Goal: Task Accomplishment & Management: Manage account settings

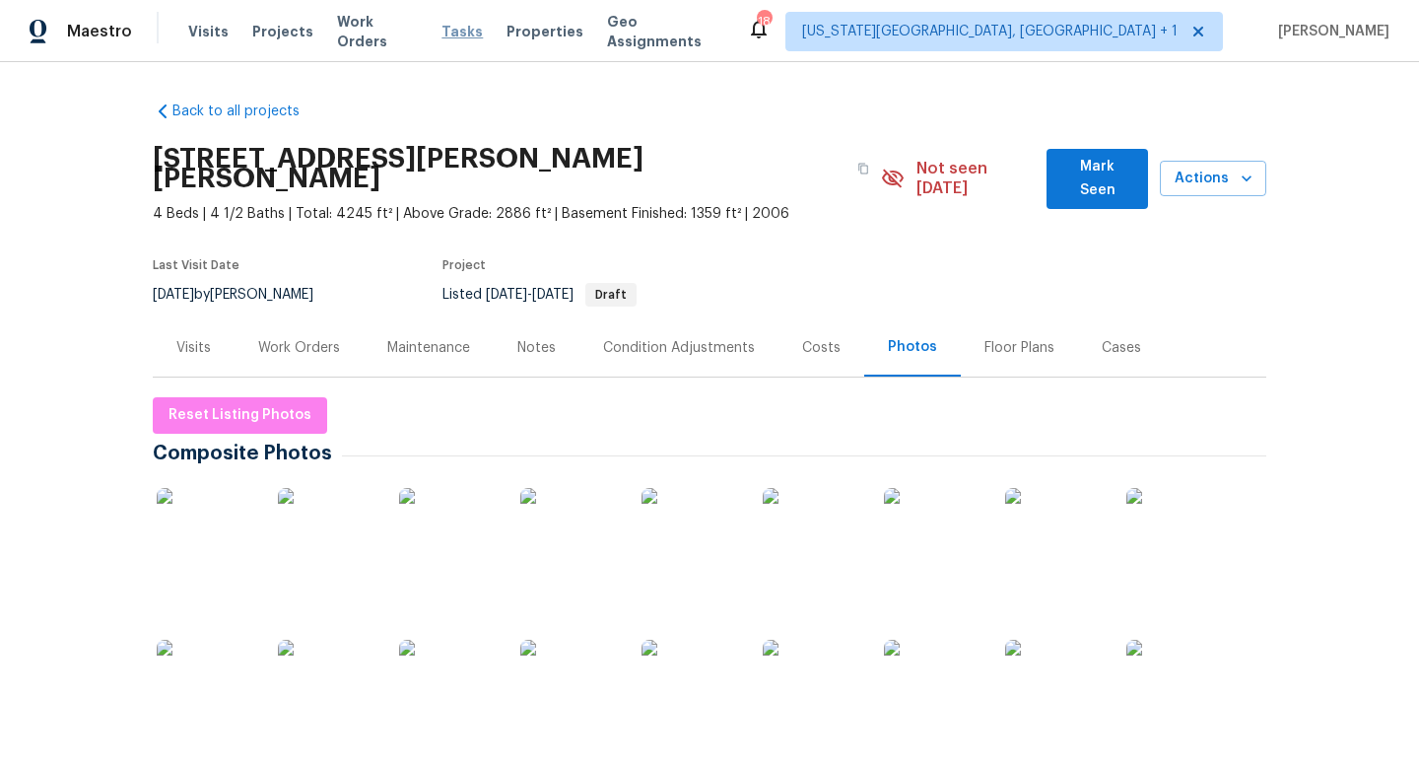
click at [457, 32] on span "Tasks" at bounding box center [462, 32] width 41 height 14
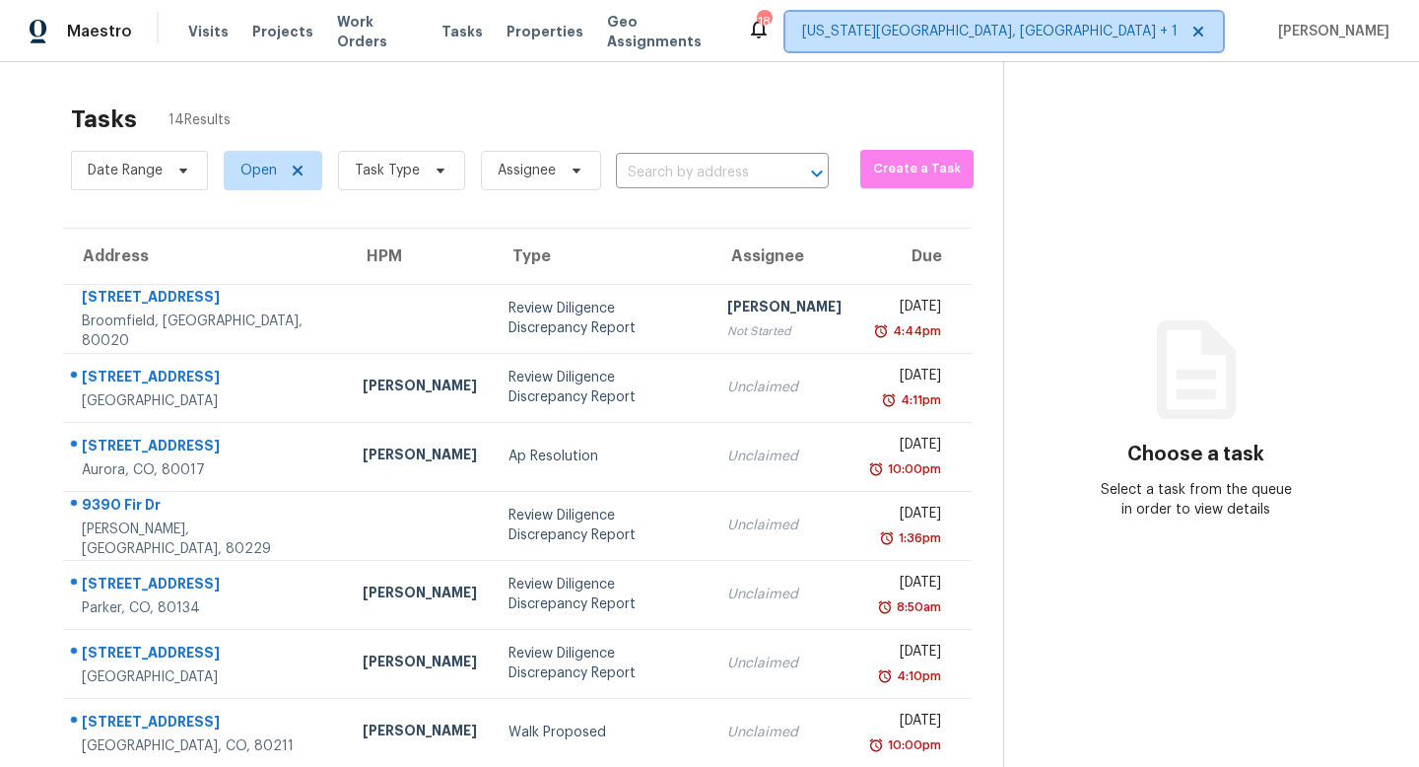
click at [1137, 38] on span "[US_STATE][GEOGRAPHIC_DATA], [GEOGRAPHIC_DATA] + 1" at bounding box center [990, 32] width 376 height 20
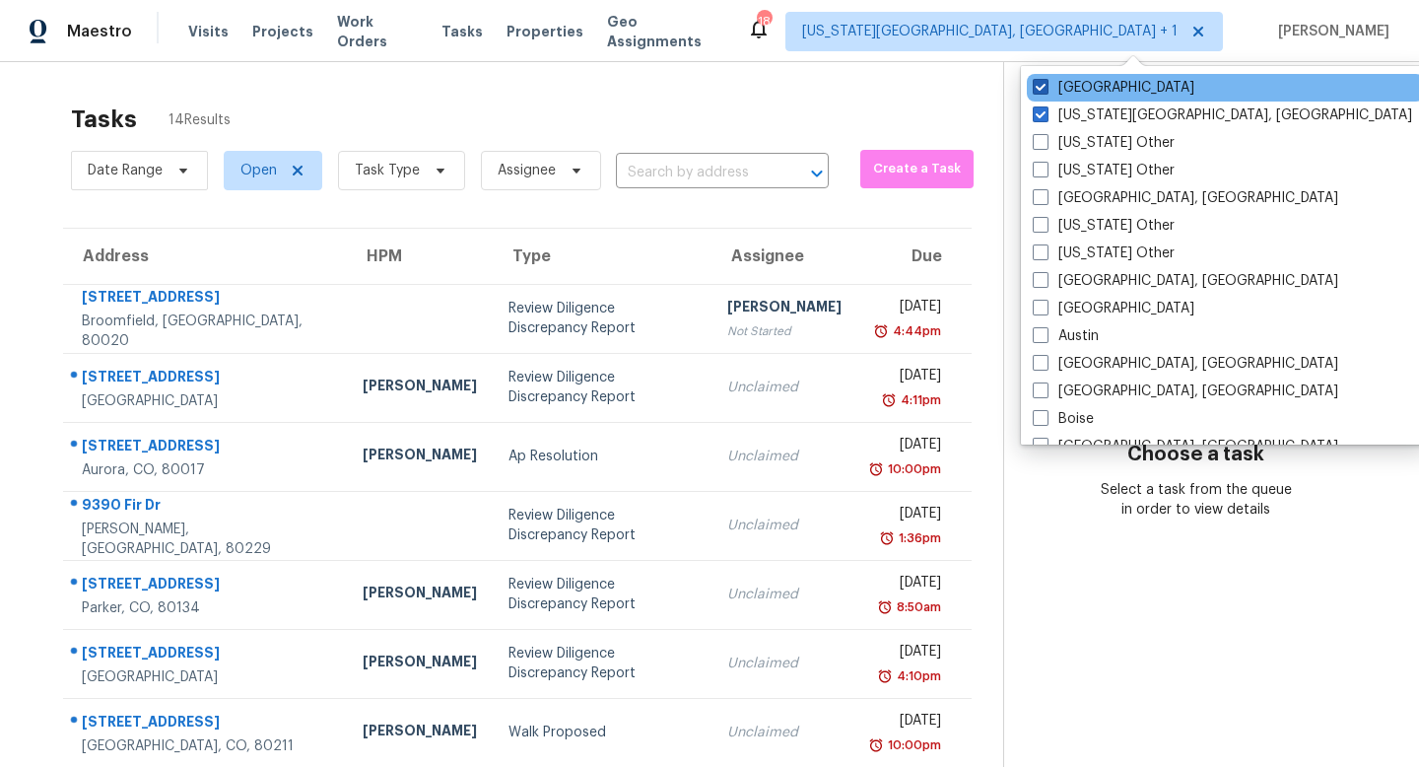
click at [1041, 85] on span at bounding box center [1041, 87] width 16 height 16
click at [1041, 85] on input "Denver" at bounding box center [1039, 84] width 13 height 13
checkbox input "false"
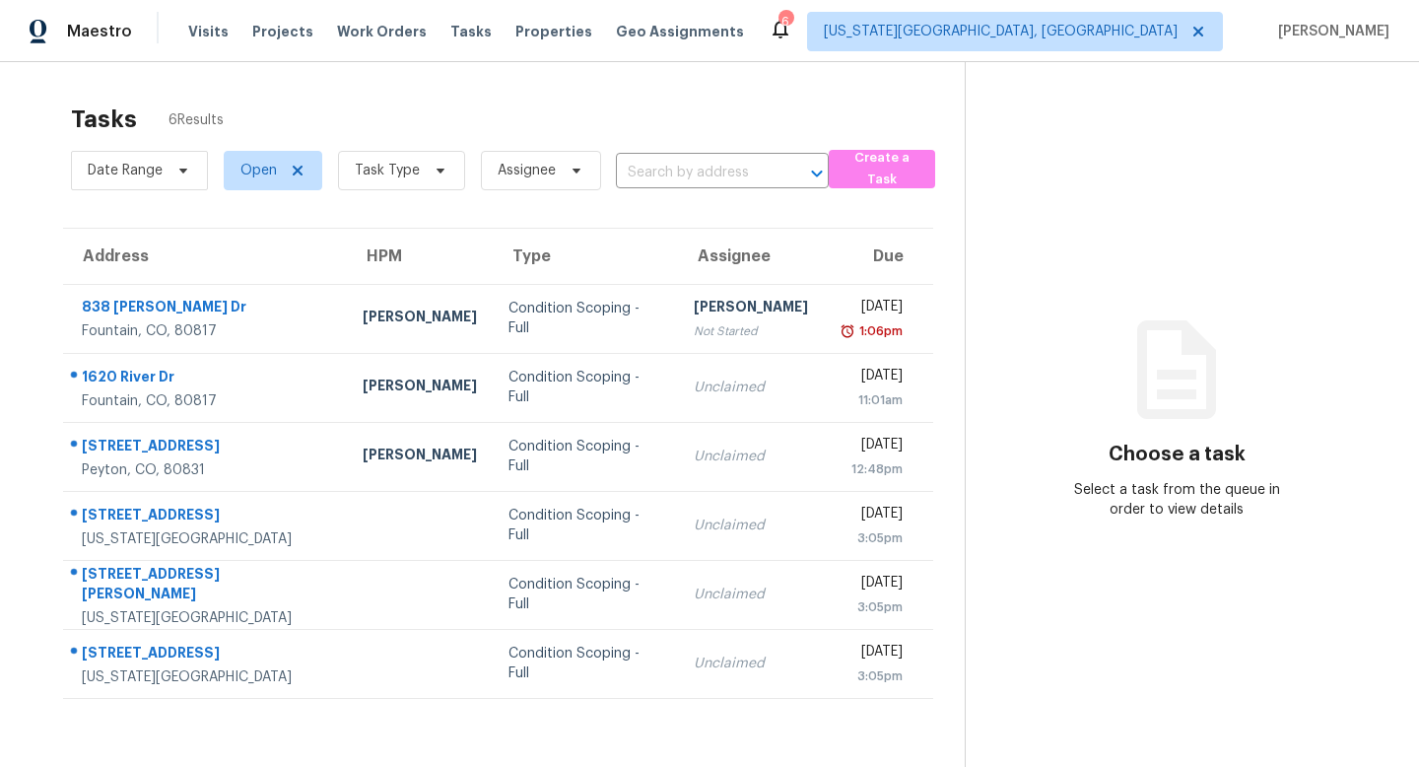
click at [504, 218] on section "Tasks 6 Results Date Range Open Task Type Assignee ​ Create a Task Address HPM …" at bounding box center [498, 461] width 933 height 735
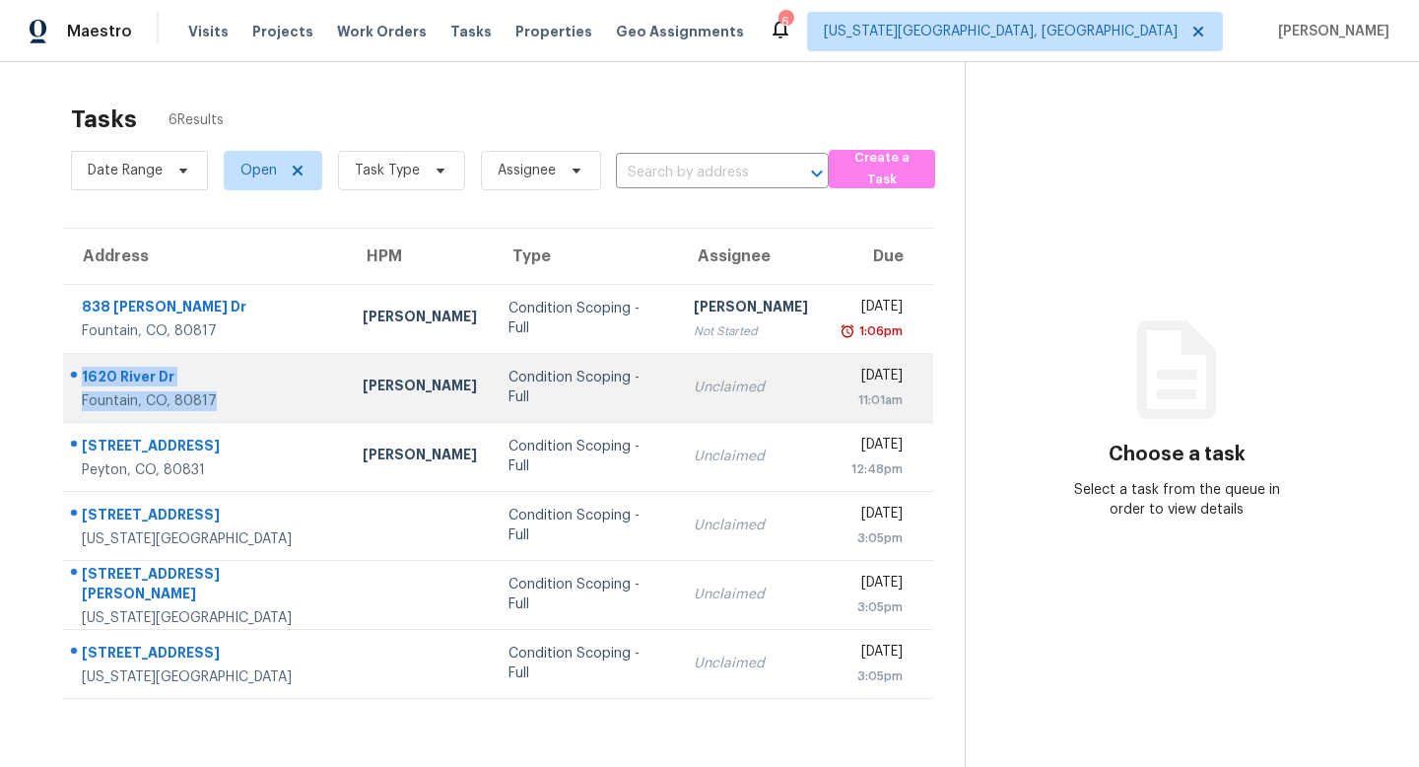
drag, startPoint x: 218, startPoint y: 402, endPoint x: 70, endPoint y: 380, distance: 149.4
click at [71, 379] on div "1620 River Dr Fountain, CO, 80817" at bounding box center [197, 388] width 267 height 46
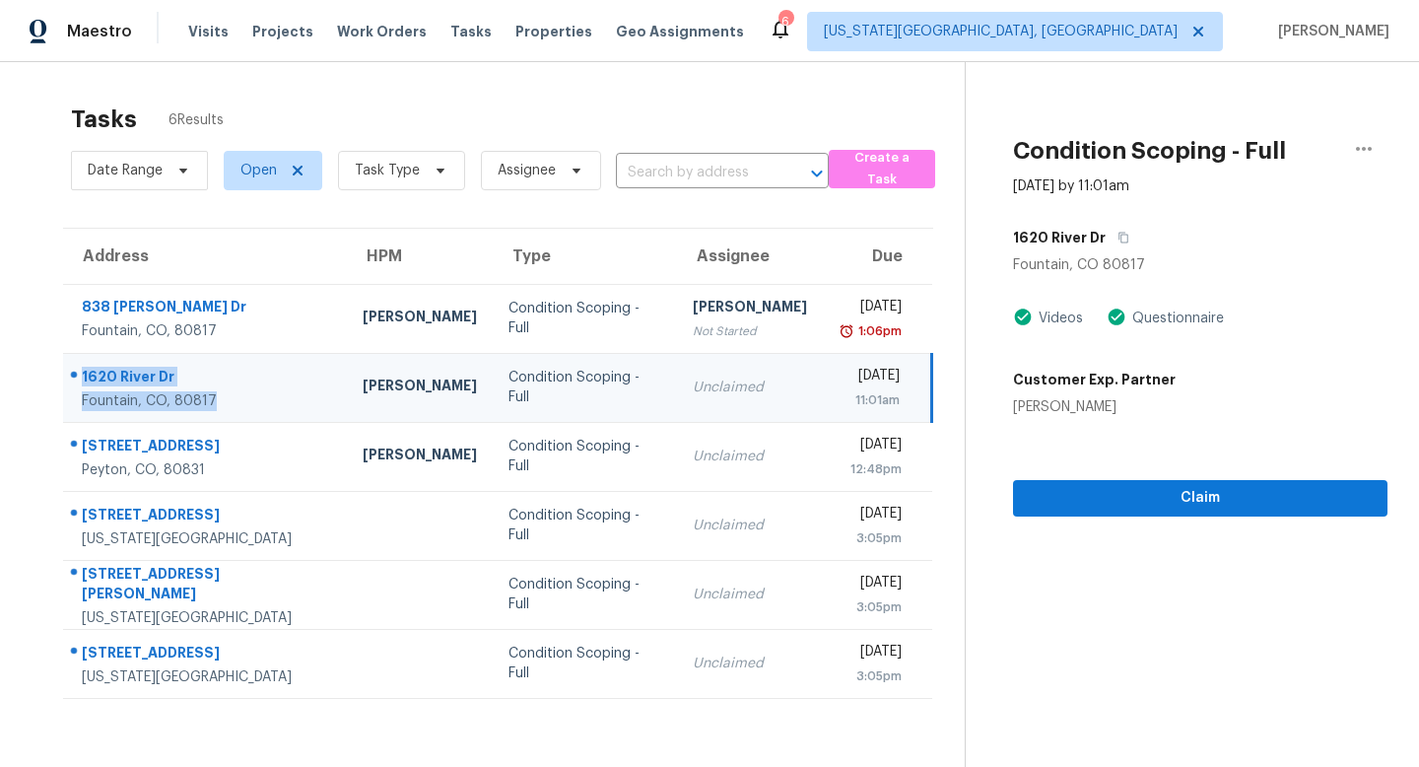
copy div "1620 River Dr Fountain, CO, 80817"
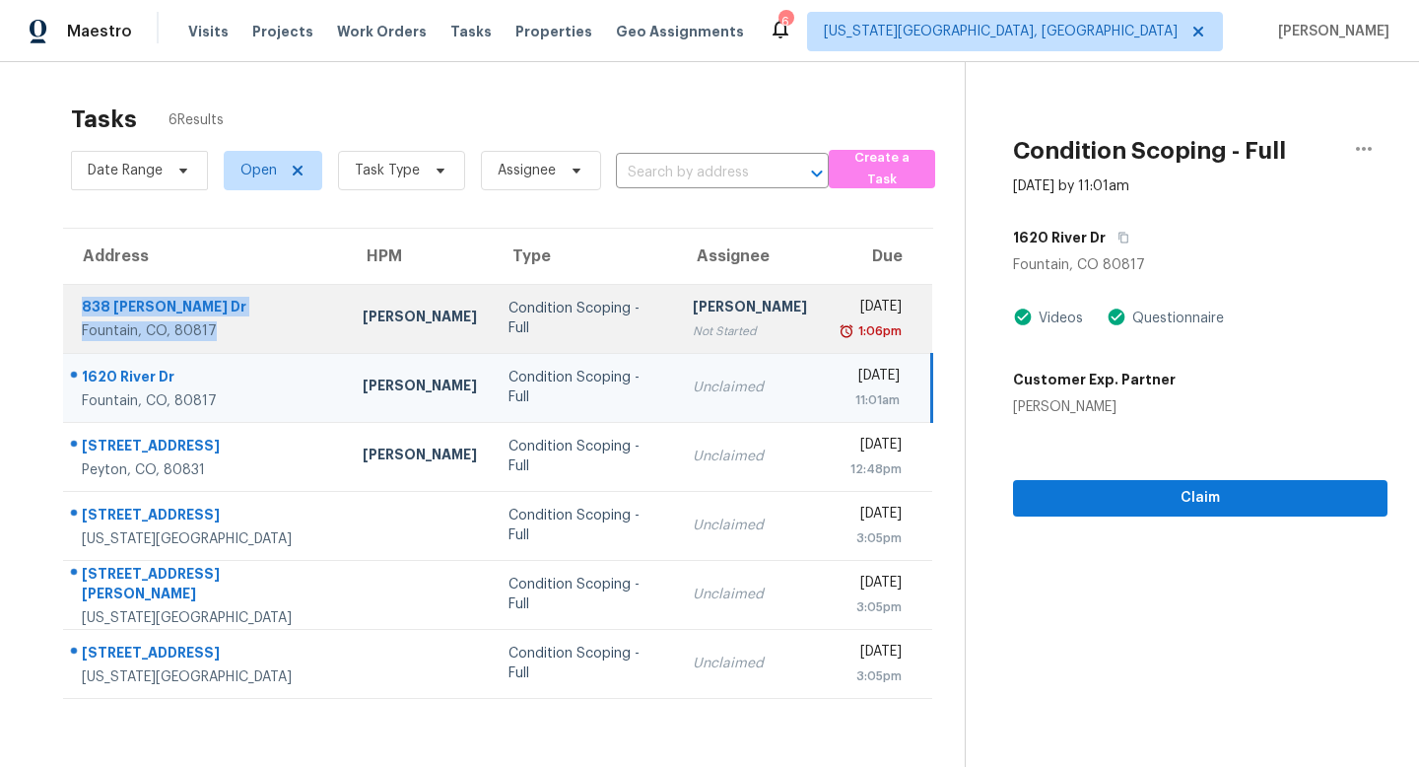
drag, startPoint x: 223, startPoint y: 336, endPoint x: 78, endPoint y: 306, distance: 148.1
click at [78, 306] on div "838 Marshall Dr Fountain, CO, 80817" at bounding box center [197, 319] width 267 height 44
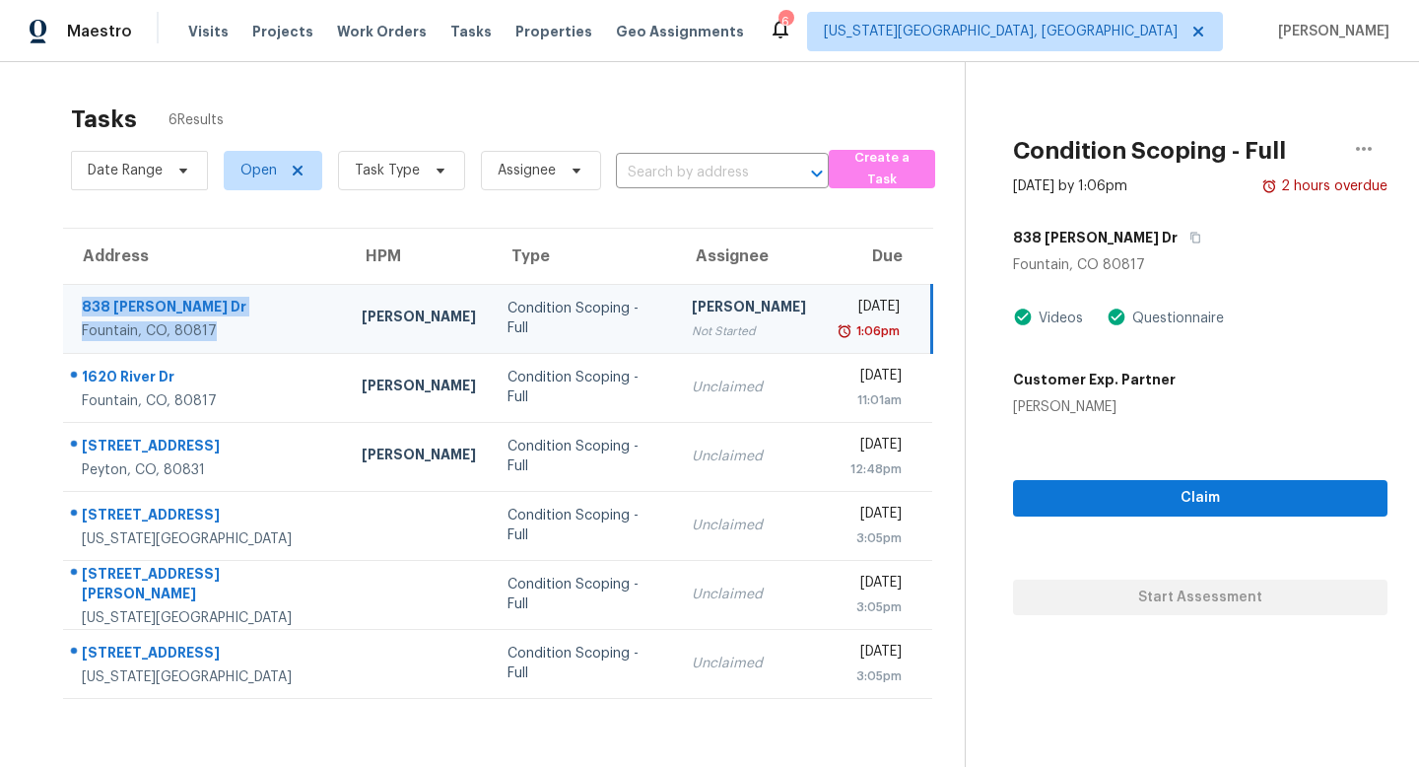
copy div "838 Marshall Dr Fountain, CO, 80817"
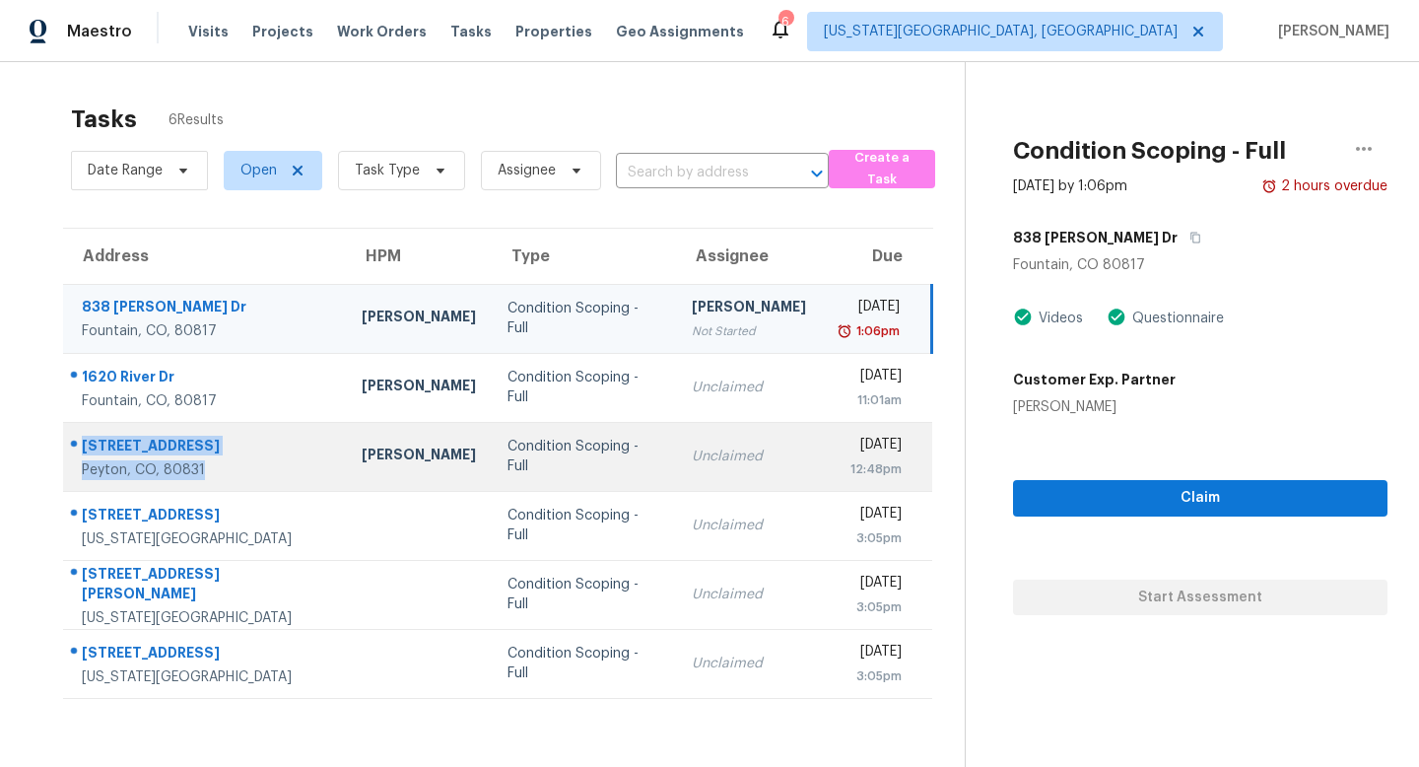
drag, startPoint x: 233, startPoint y: 473, endPoint x: 68, endPoint y: 452, distance: 165.9
click at [68, 452] on div "9786 Kings Canyon Dr Peyton, CO, 80831" at bounding box center [197, 457] width 266 height 46
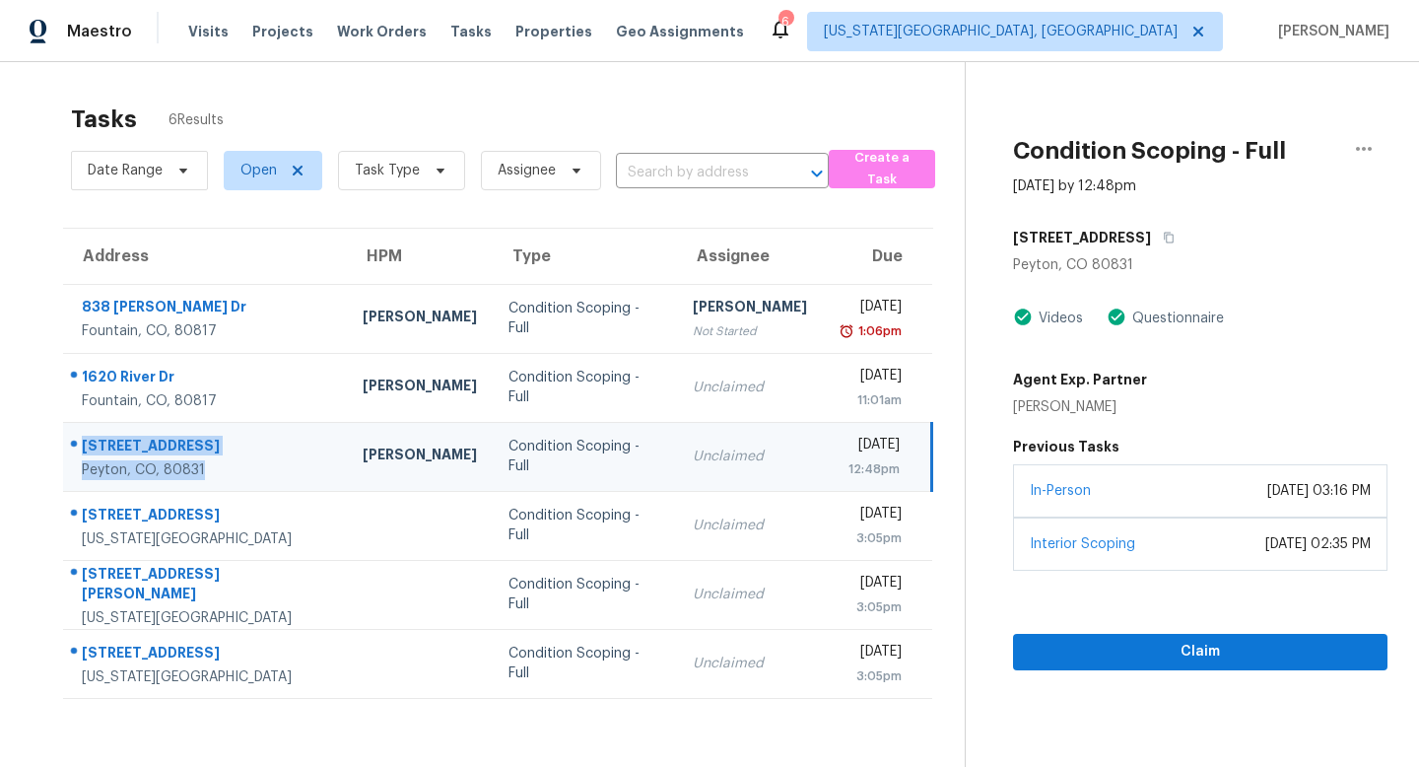
copy div "9786 Kings Canyon Dr Peyton, CO, 80831"
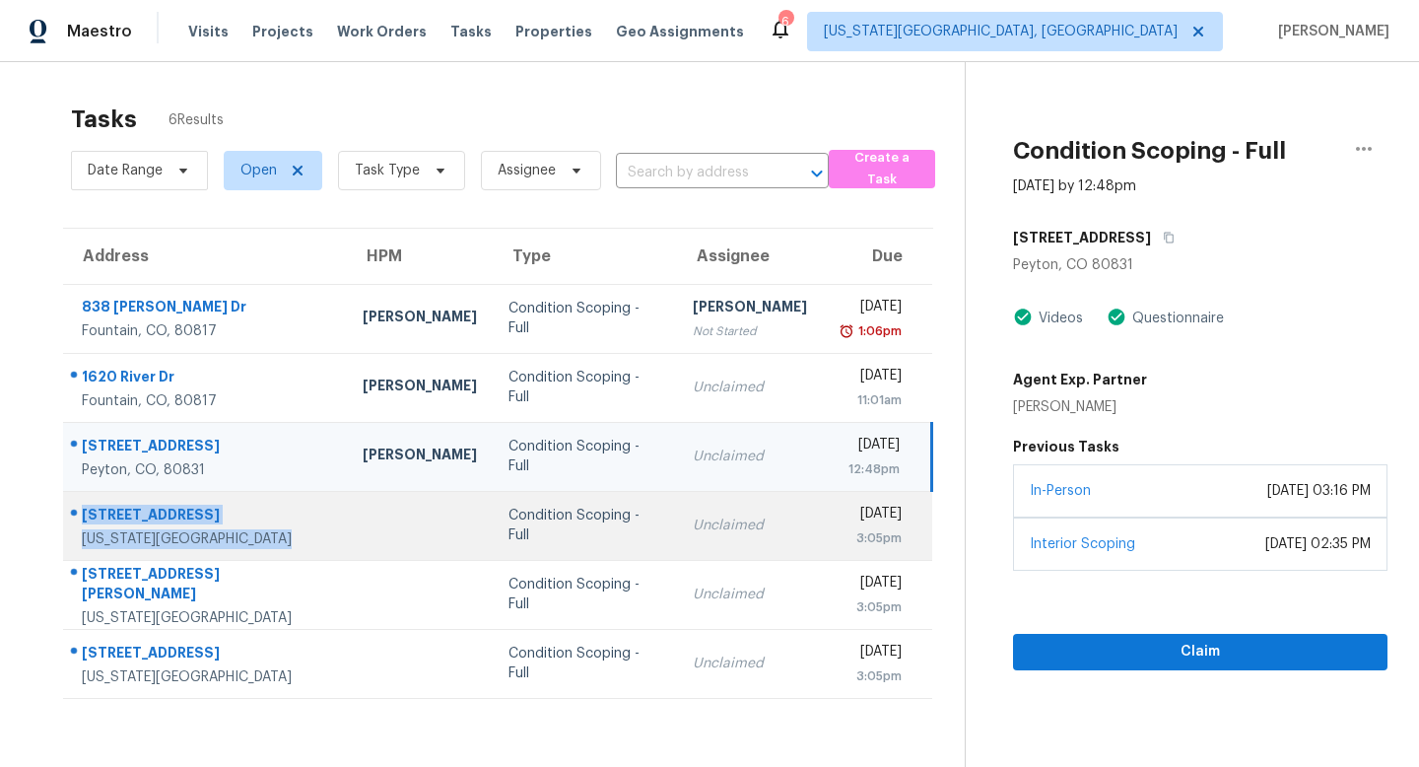
drag, startPoint x: 274, startPoint y: 540, endPoint x: 64, endPoint y: 520, distance: 210.9
click at [64, 520] on div "2634 Manassas Way Colorado Springs, CO, 80922" at bounding box center [197, 526] width 267 height 46
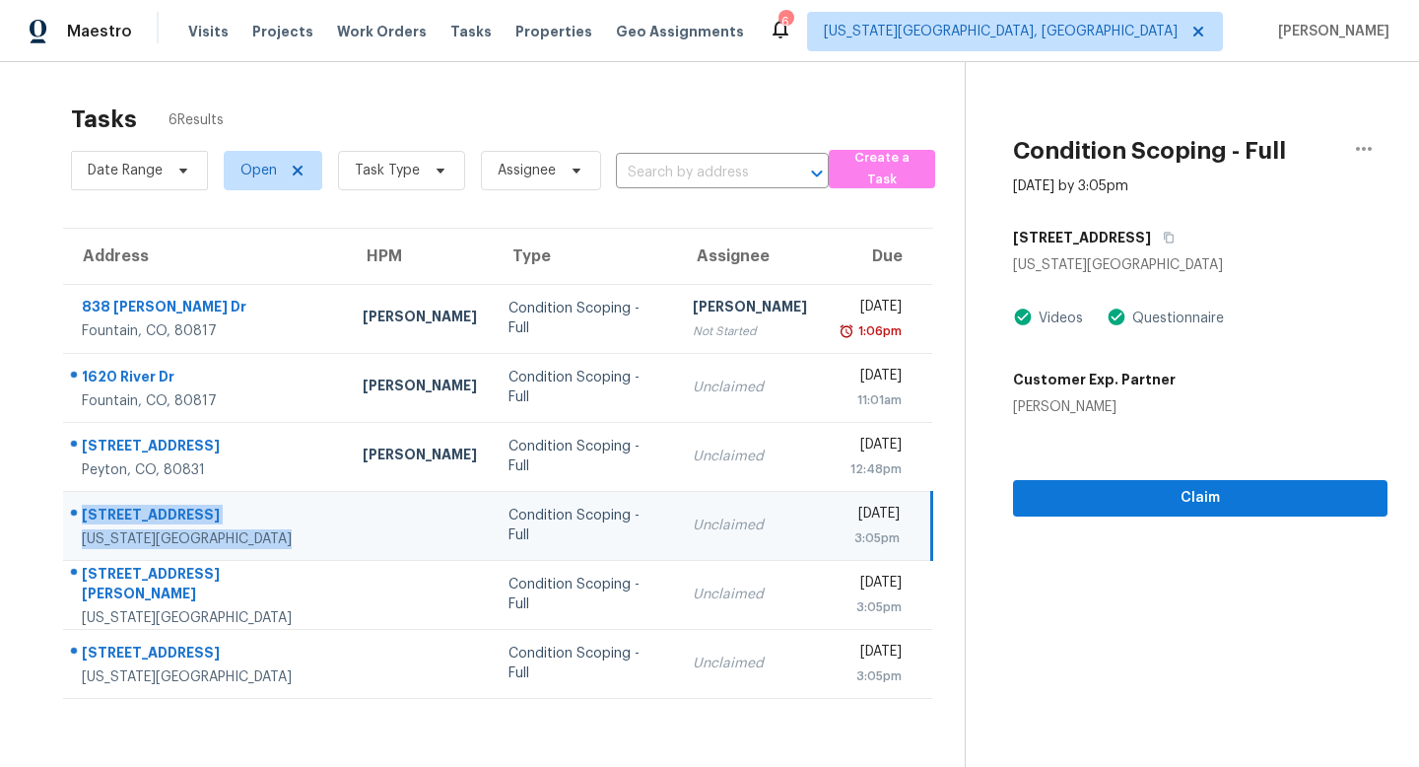
copy div "2634 Manassas Way Colorado Springs, CO, 80922"
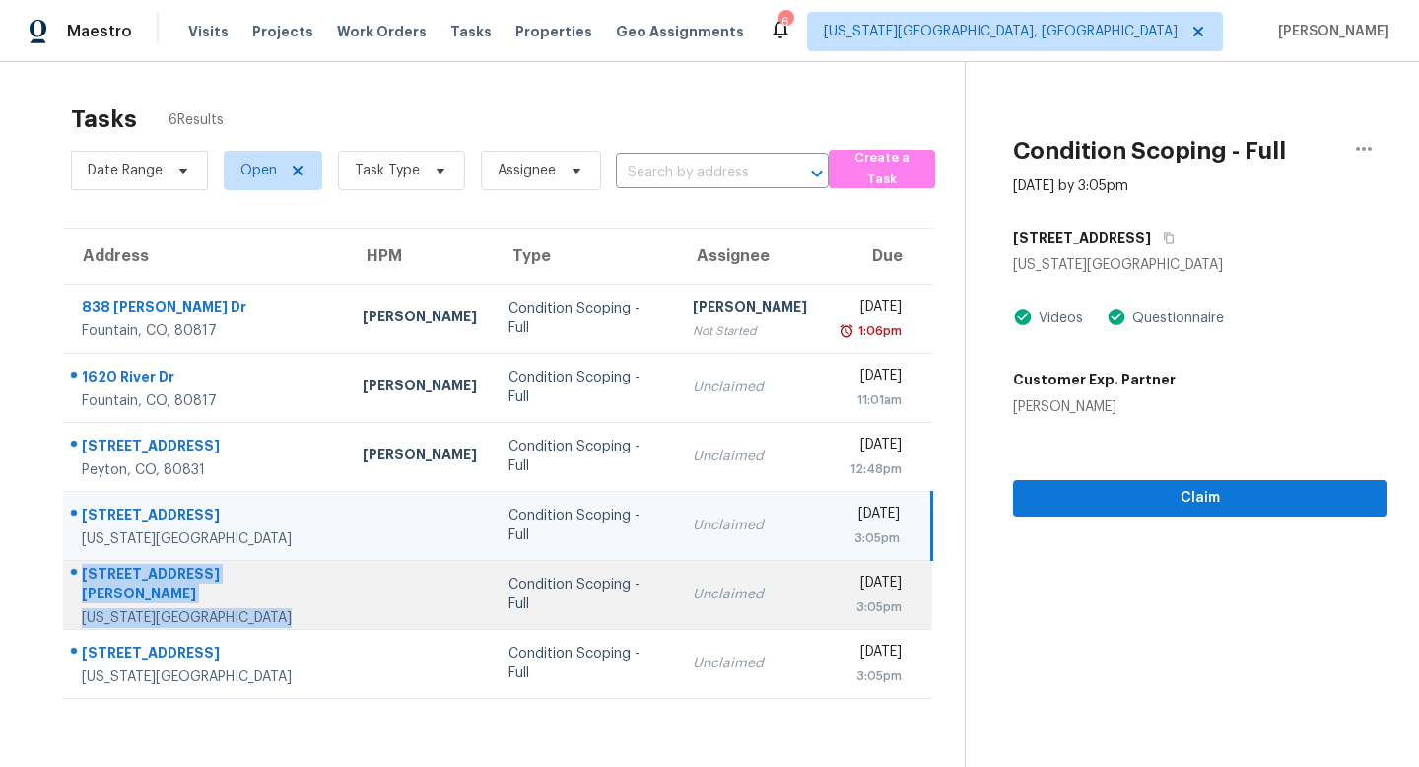
drag, startPoint x: 281, startPoint y: 606, endPoint x: 74, endPoint y: 583, distance: 208.3
click at [74, 583] on div "1313 Wilbur Cir Colorado Springs, CO, 80909" at bounding box center [197, 595] width 267 height 66
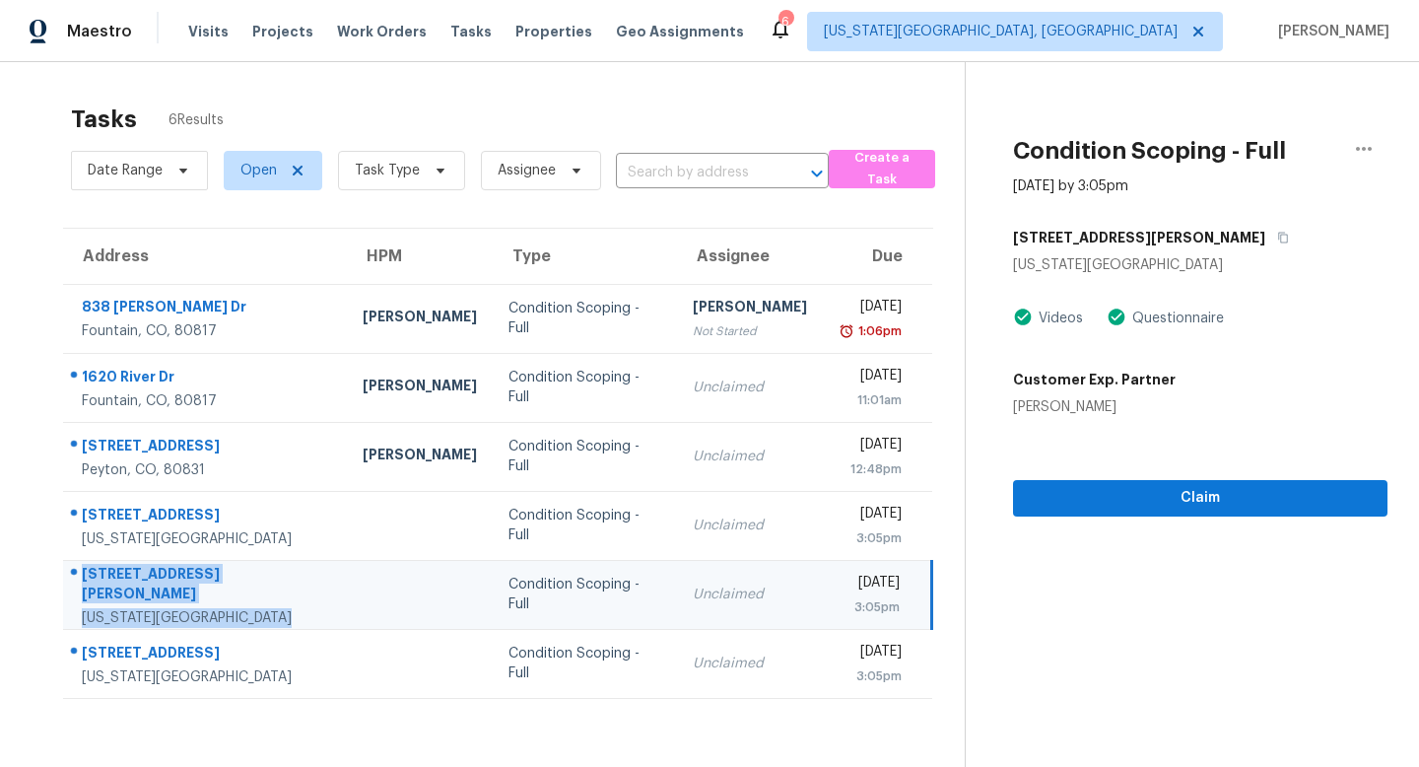
copy div "1313 Wilbur Cir Colorado Springs, CO, 80909"
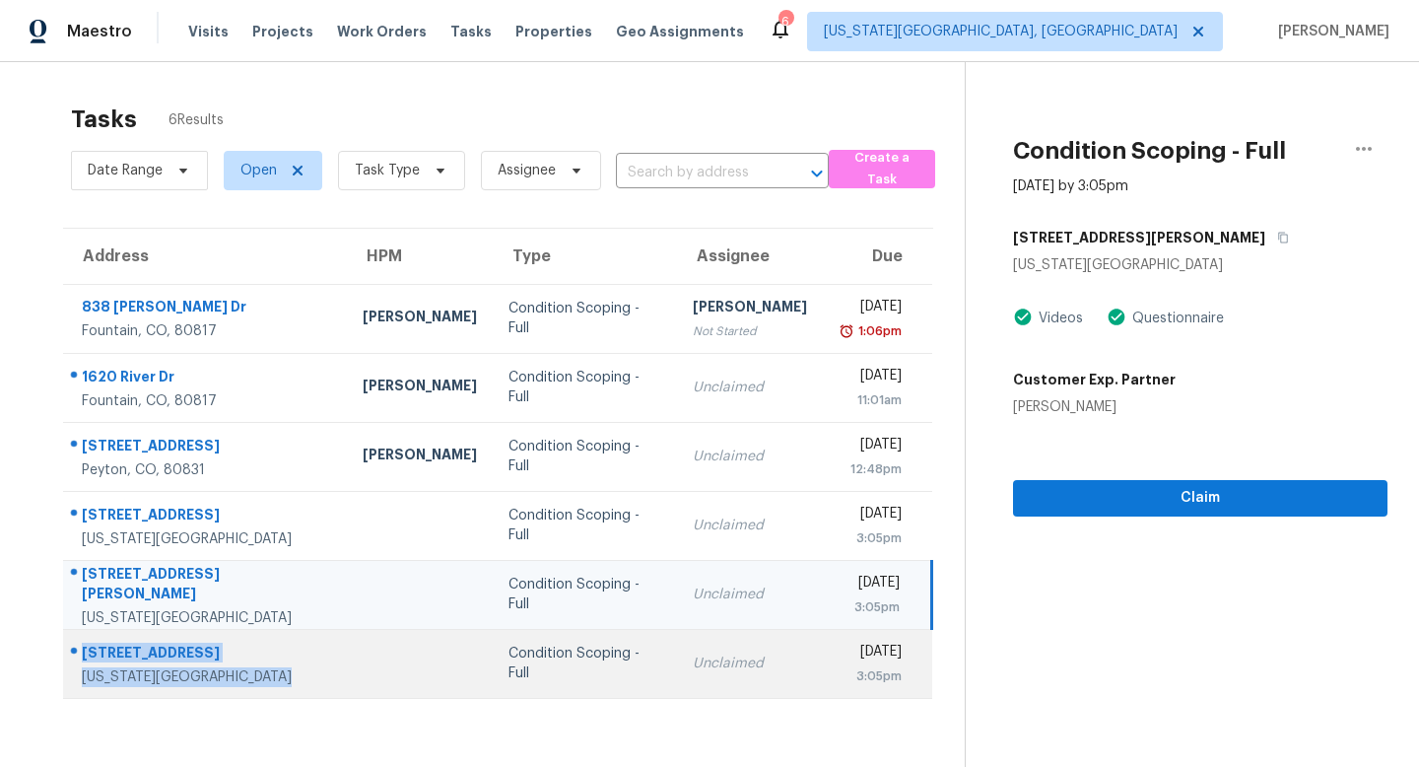
drag, startPoint x: 294, startPoint y: 676, endPoint x: 76, endPoint y: 661, distance: 218.3
click at [76, 660] on td "4627 Sprucewood Dr Colorado Springs, CO, 80918" at bounding box center [205, 663] width 284 height 69
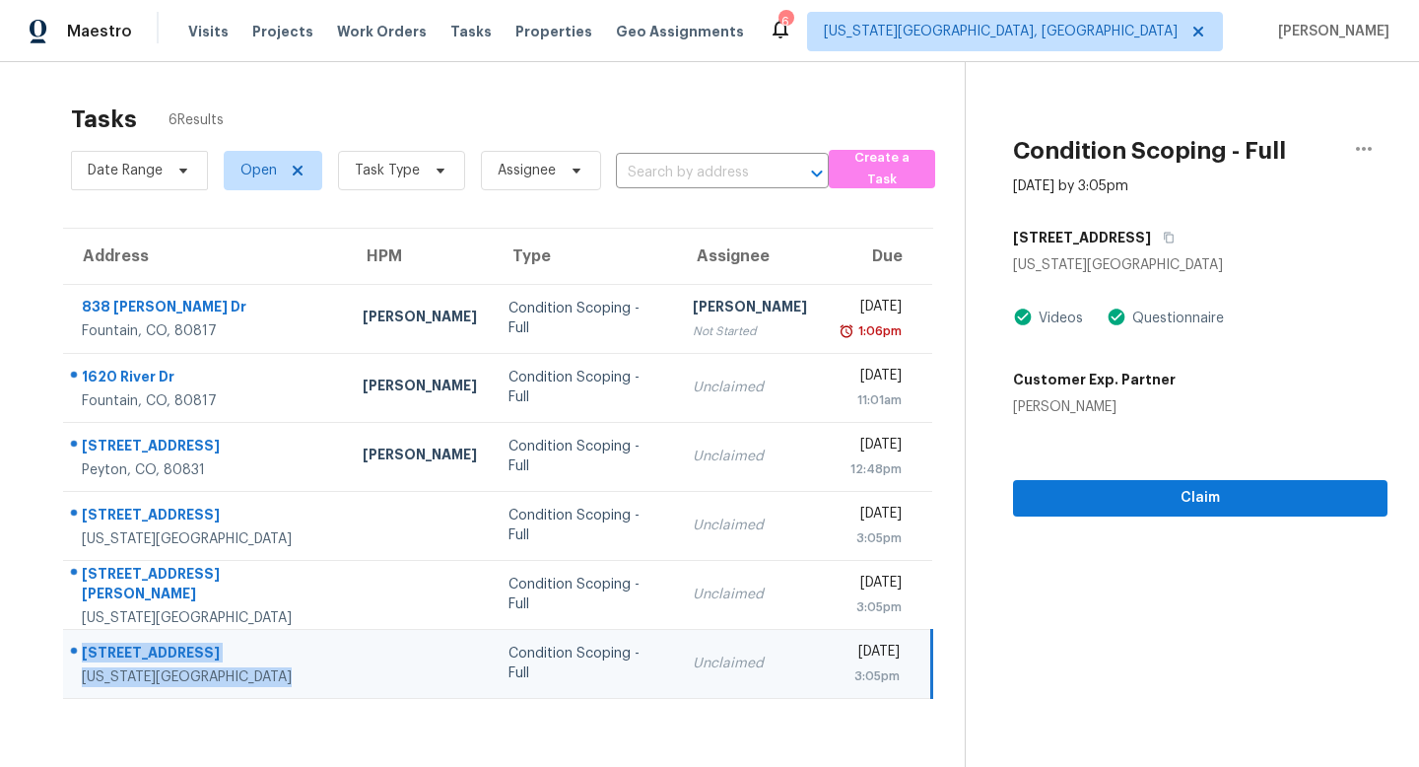
copy div "4627 Sprucewood Dr Colorado Springs, CO, 80918"
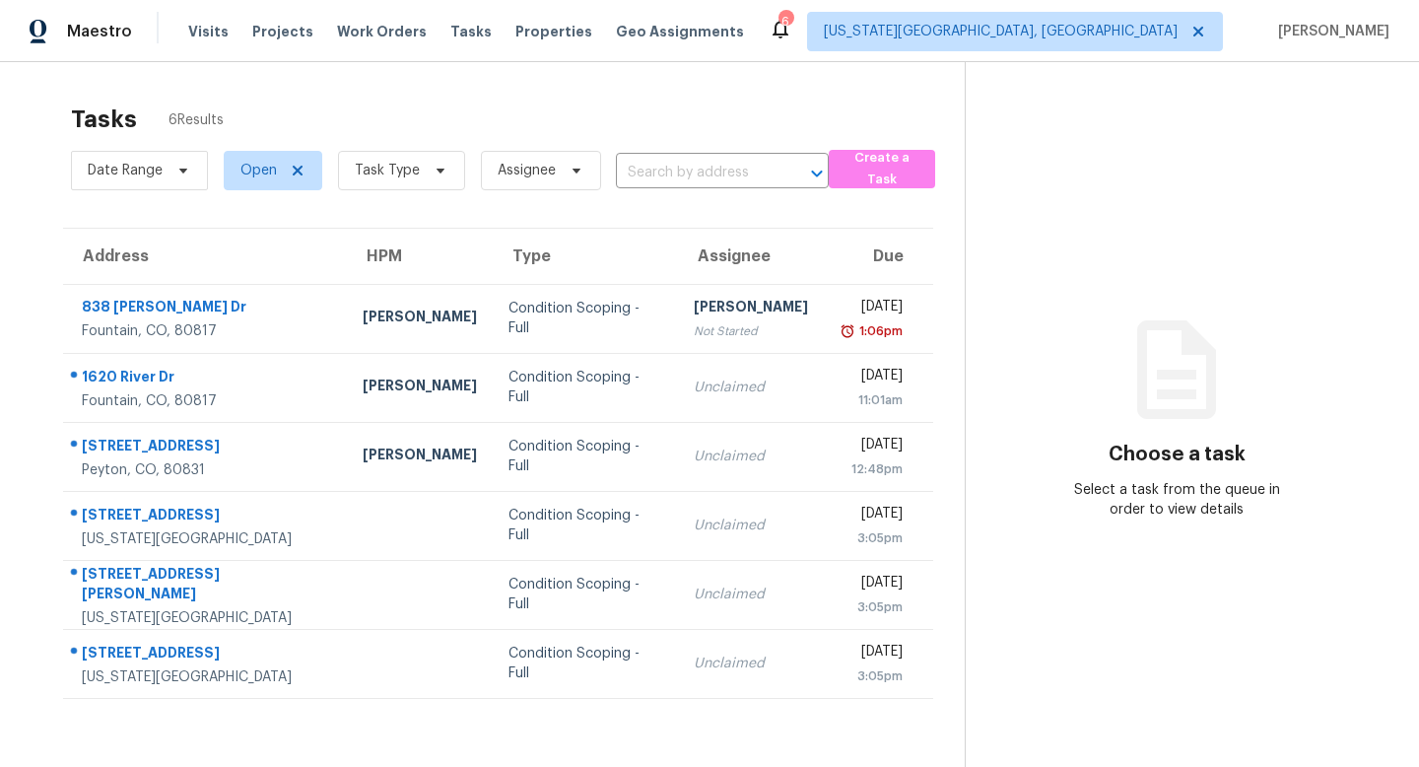
click at [365, 42] on div "Visits Projects Work Orders Tasks Properties Geo Assignments" at bounding box center [478, 31] width 580 height 39
click at [365, 36] on span "Work Orders" at bounding box center [382, 32] width 90 height 20
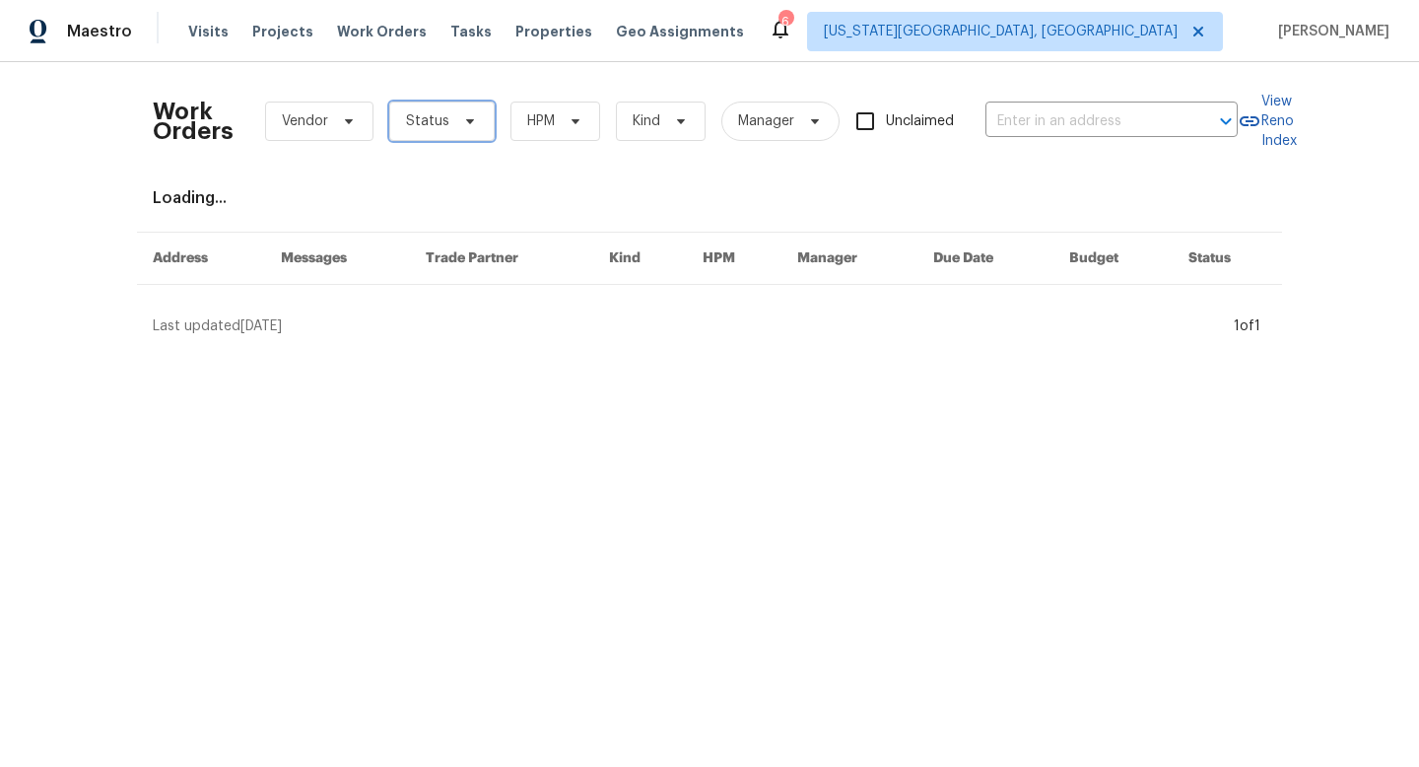
click at [446, 128] on span "Status" at bounding box center [441, 121] width 105 height 39
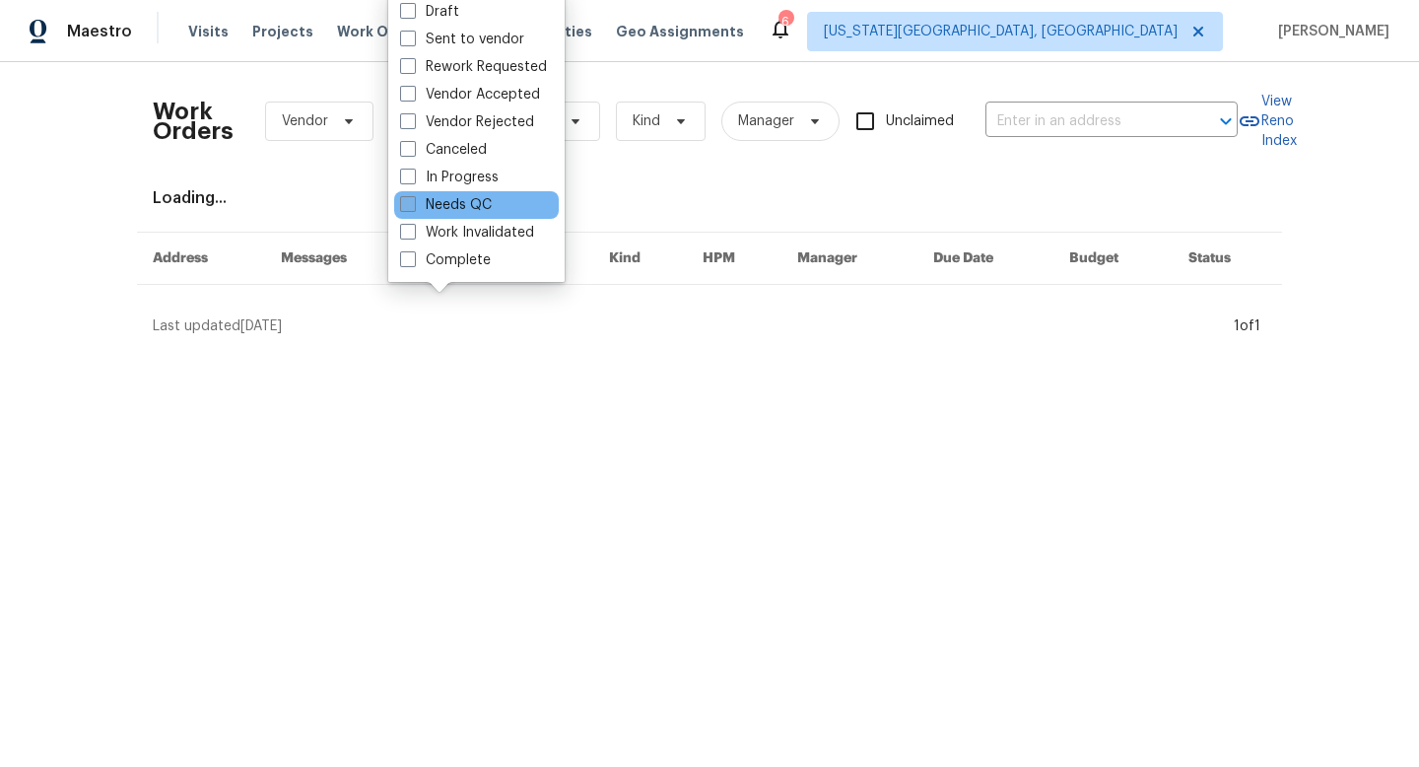
click at [418, 206] on label "Needs QC" at bounding box center [446, 205] width 92 height 20
click at [413, 206] on input "Needs QC" at bounding box center [406, 201] width 13 height 13
checkbox input "true"
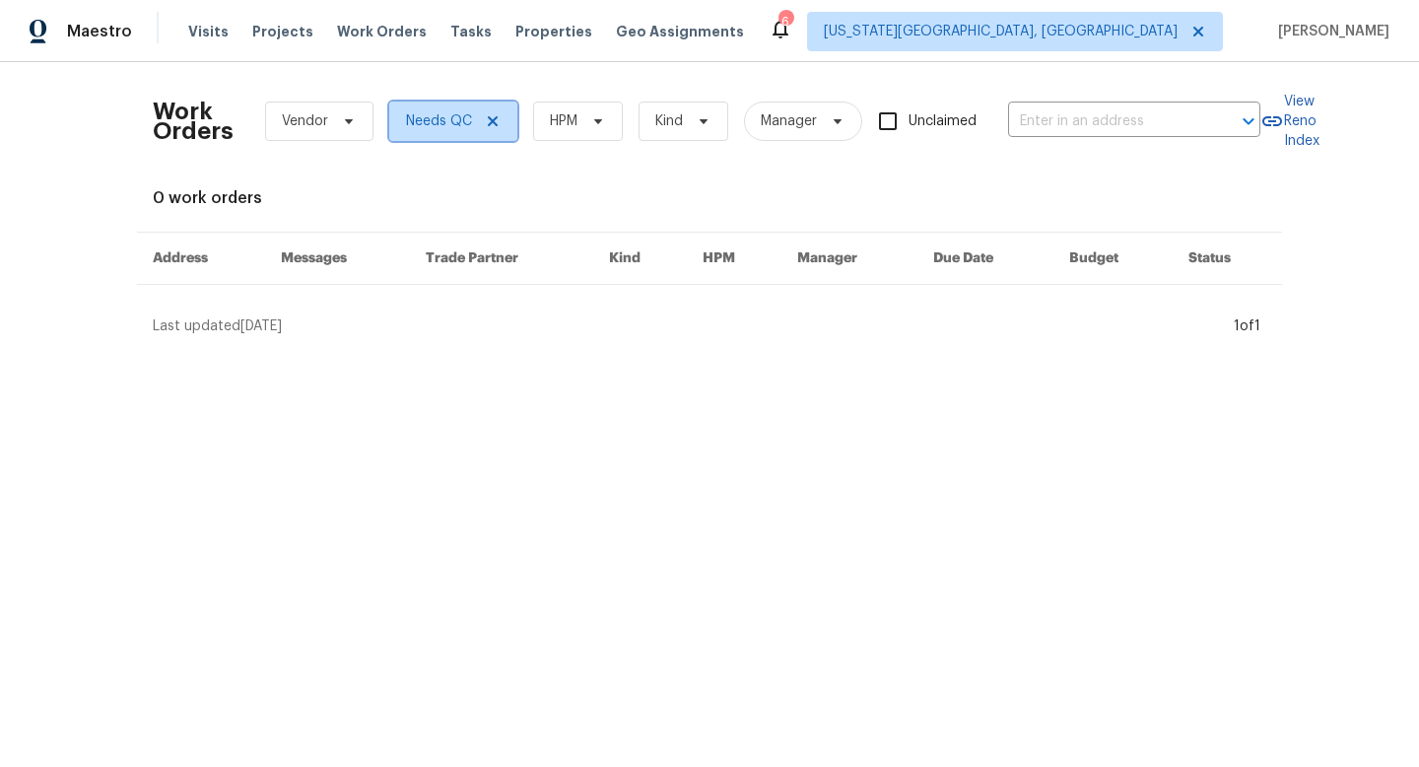
click at [487, 122] on icon at bounding box center [493, 121] width 16 height 16
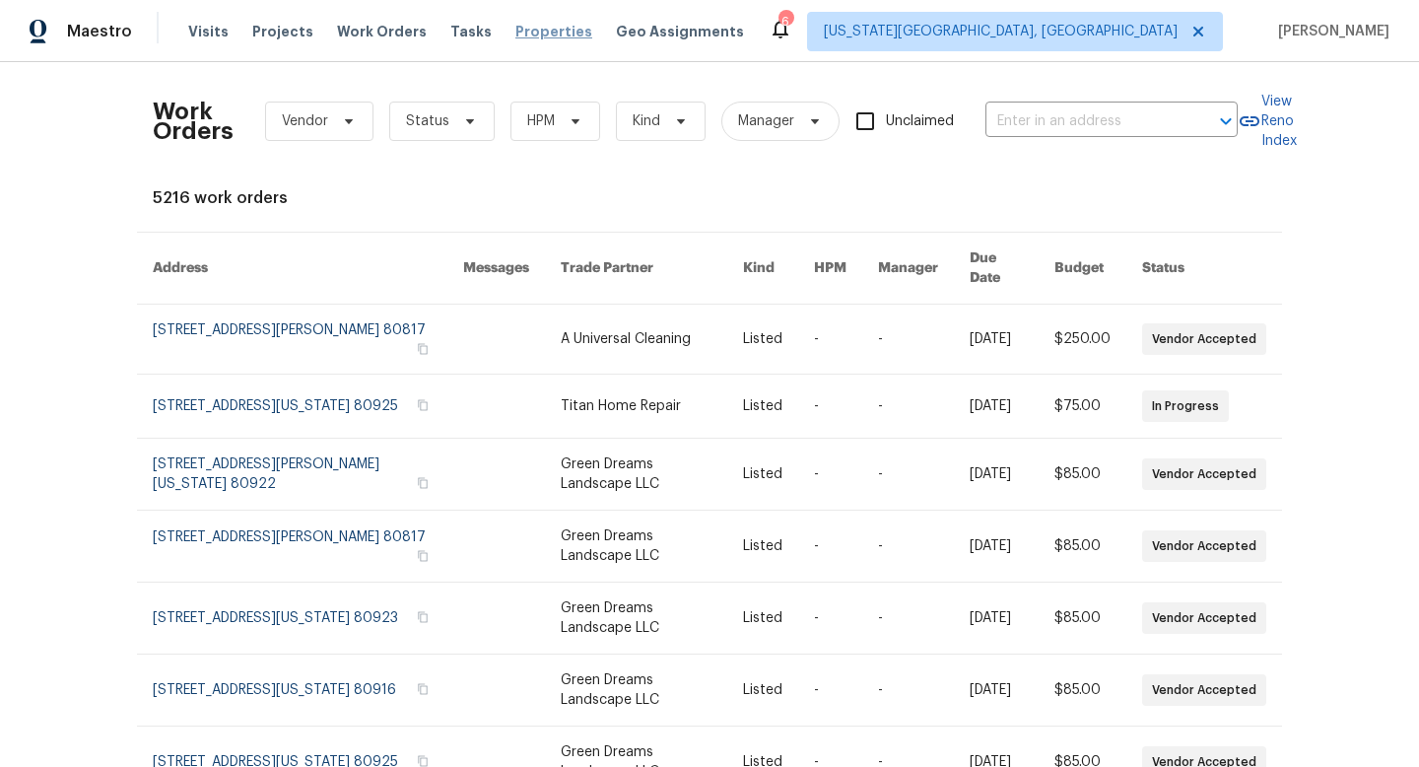
click at [545, 32] on span "Properties" at bounding box center [554, 32] width 77 height 20
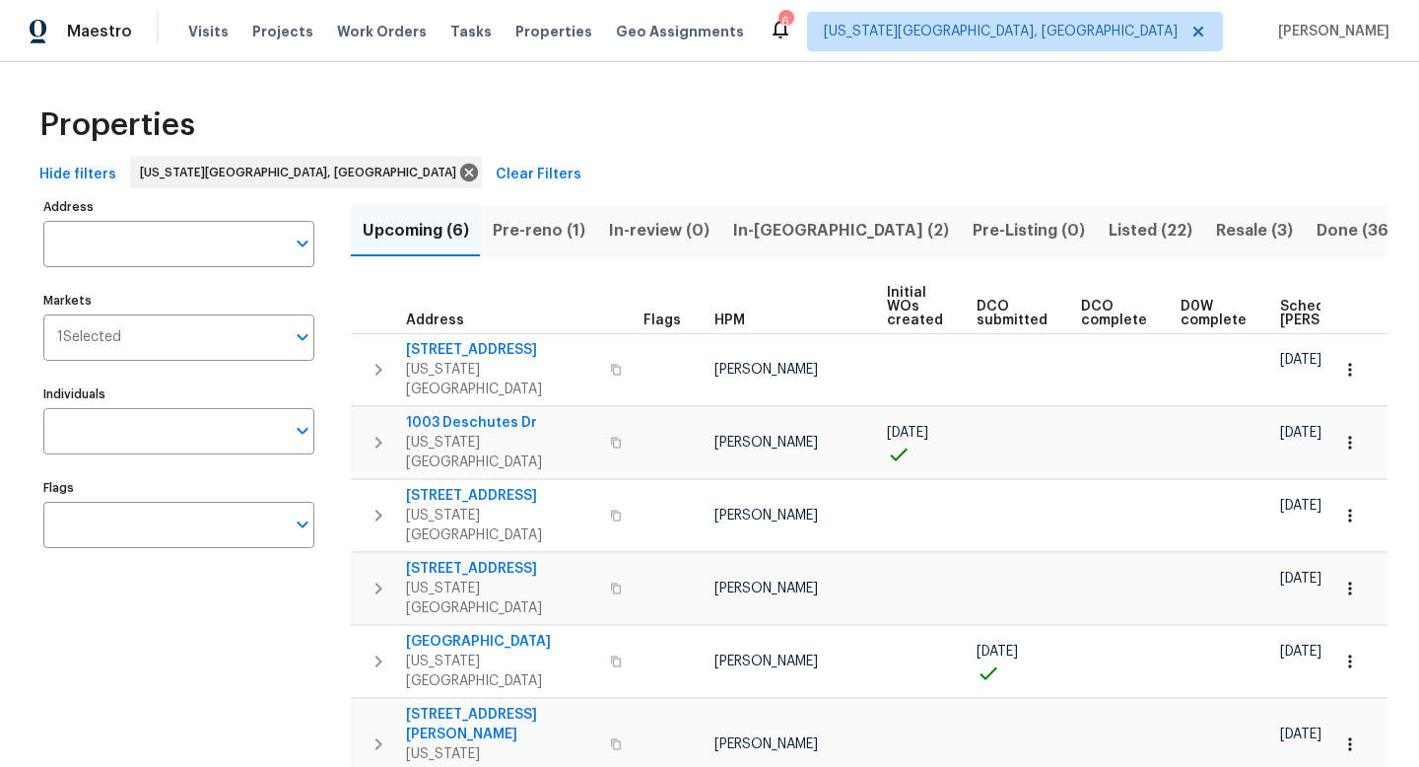
click at [537, 226] on span "Pre-reno (1)" at bounding box center [539, 231] width 93 height 28
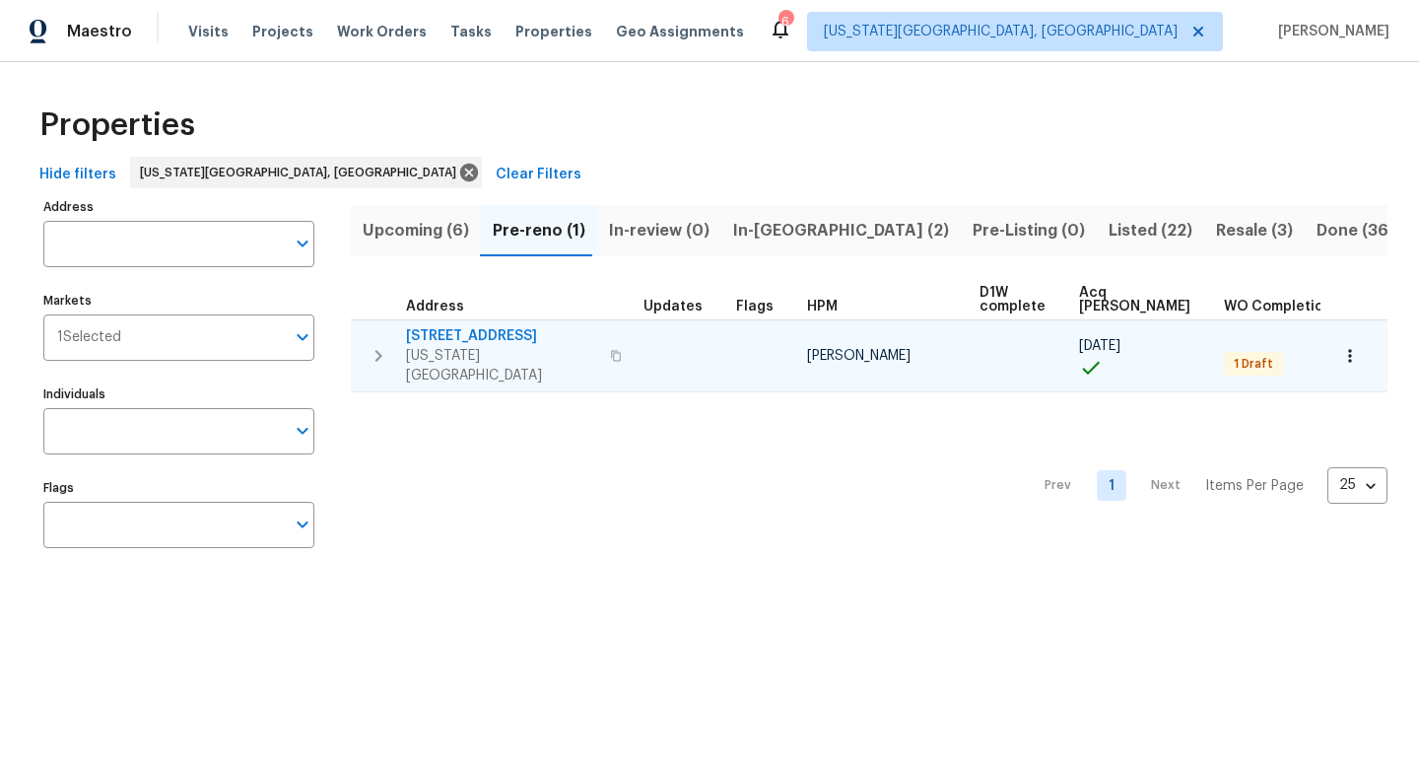
click at [478, 337] on span "4669 Desert Varnish Dr" at bounding box center [502, 336] width 192 height 20
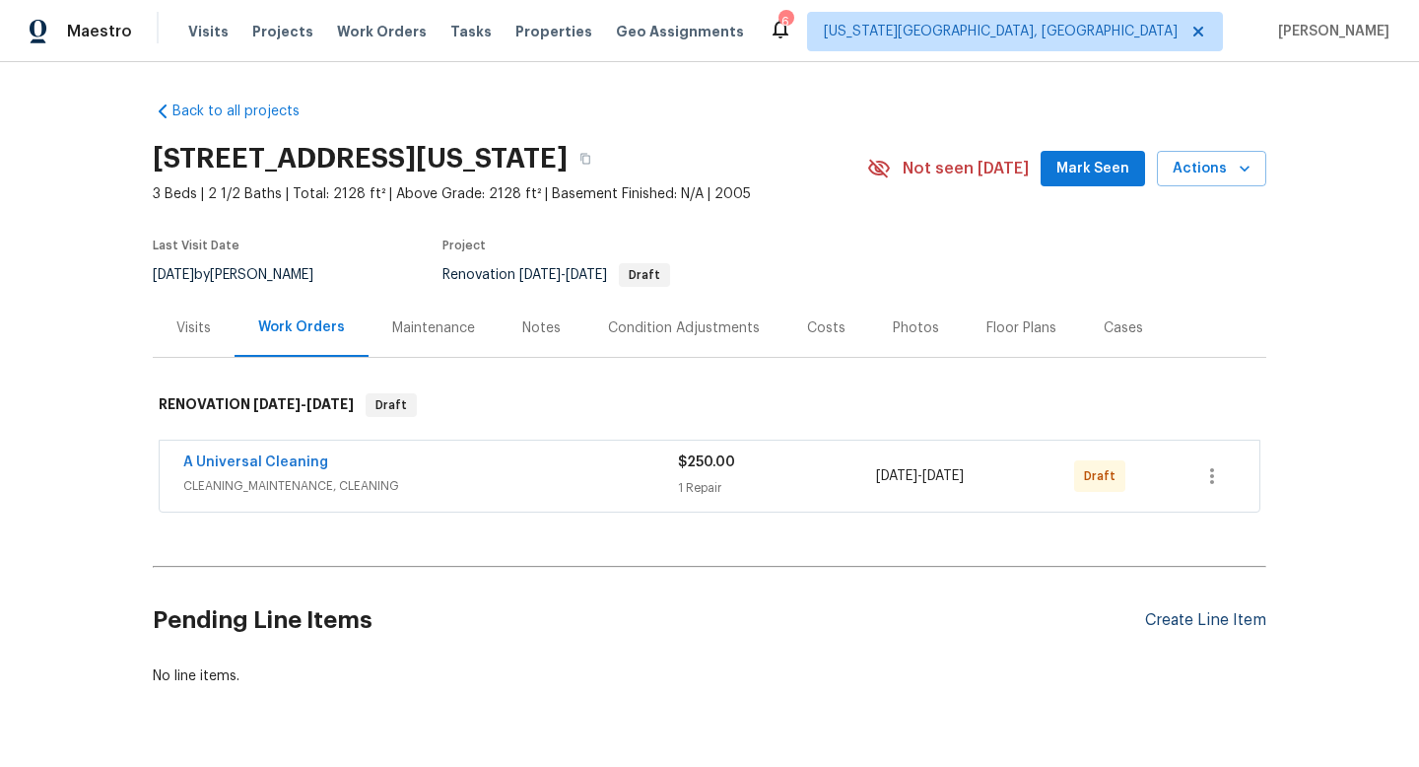
click at [1205, 630] on div "Create Line Item" at bounding box center [1205, 620] width 121 height 19
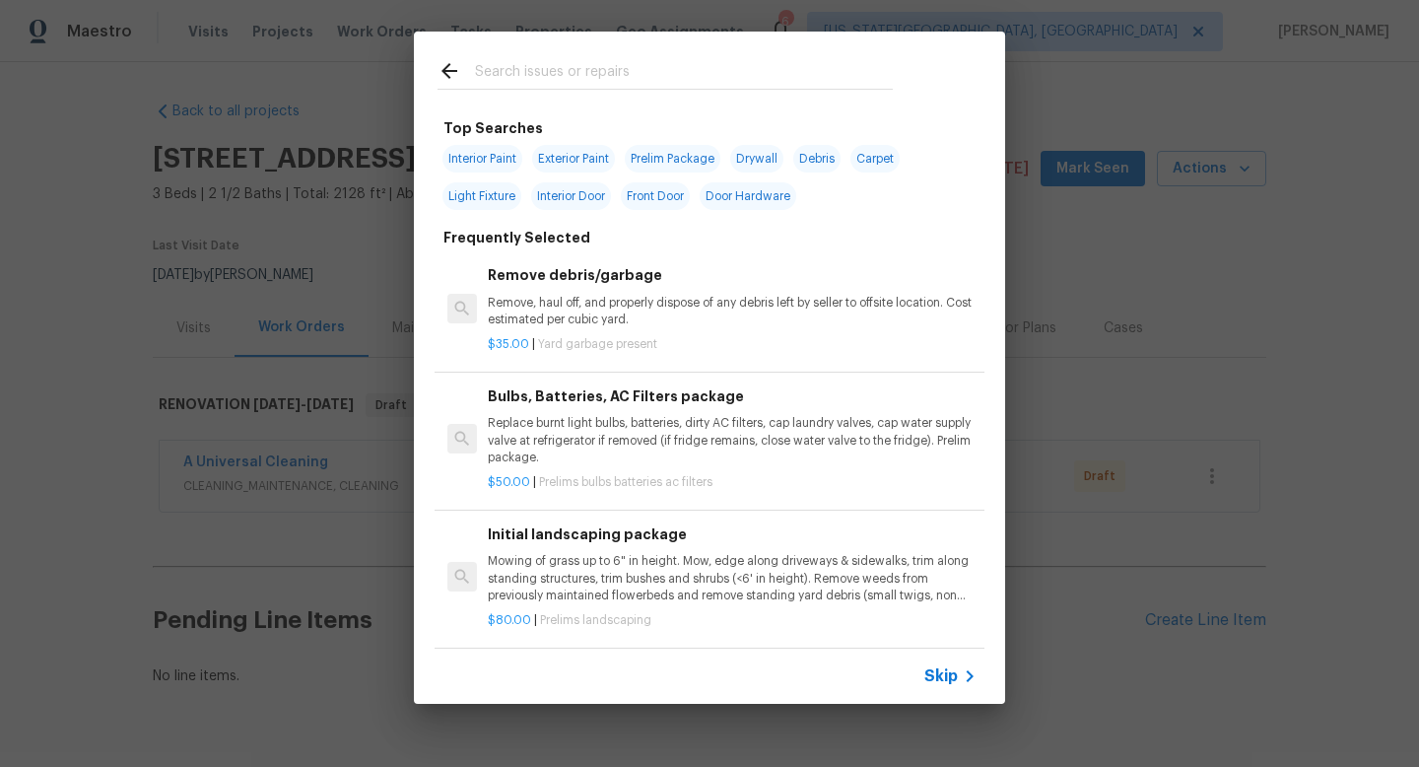
click at [502, 71] on input "text" at bounding box center [684, 74] width 418 height 30
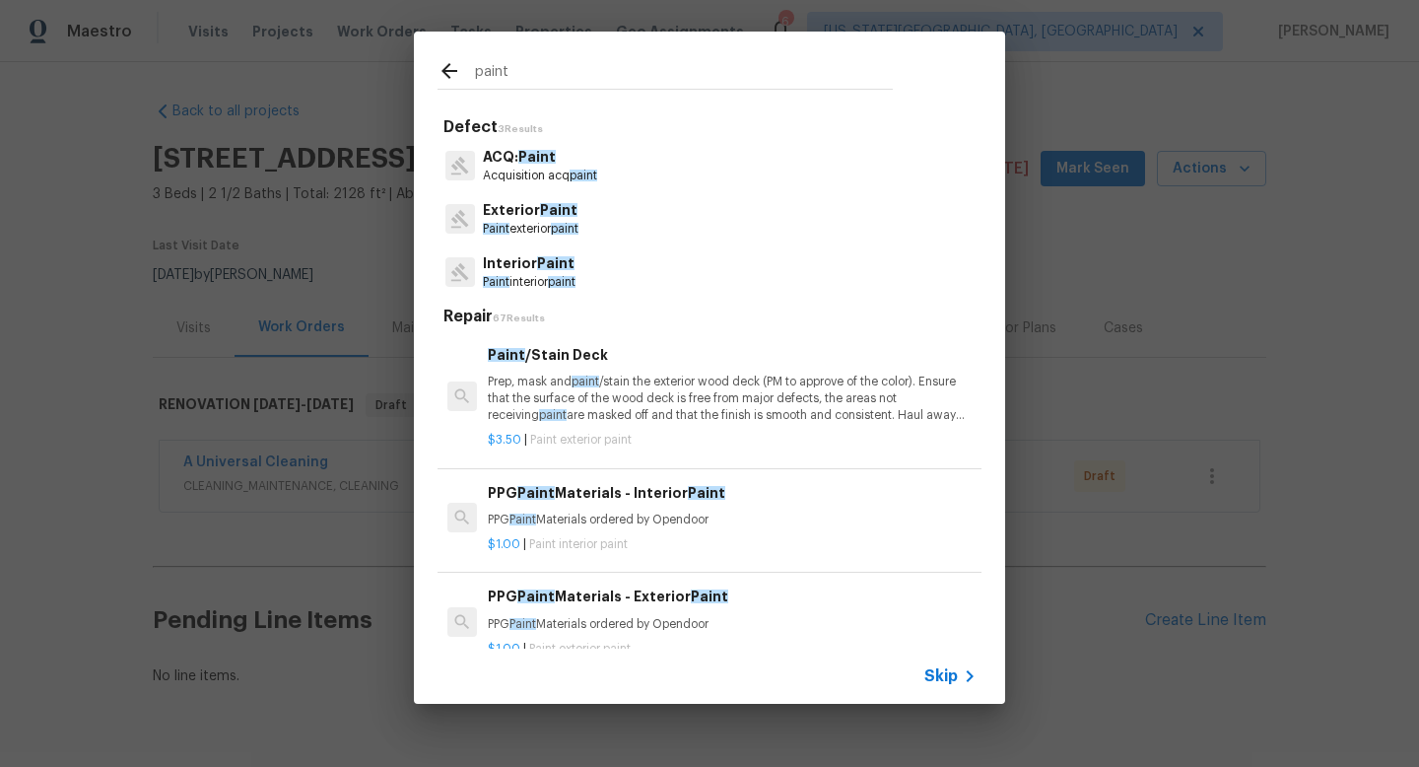
type input "paint"
click at [557, 272] on p "Interior Paint" at bounding box center [529, 263] width 93 height 21
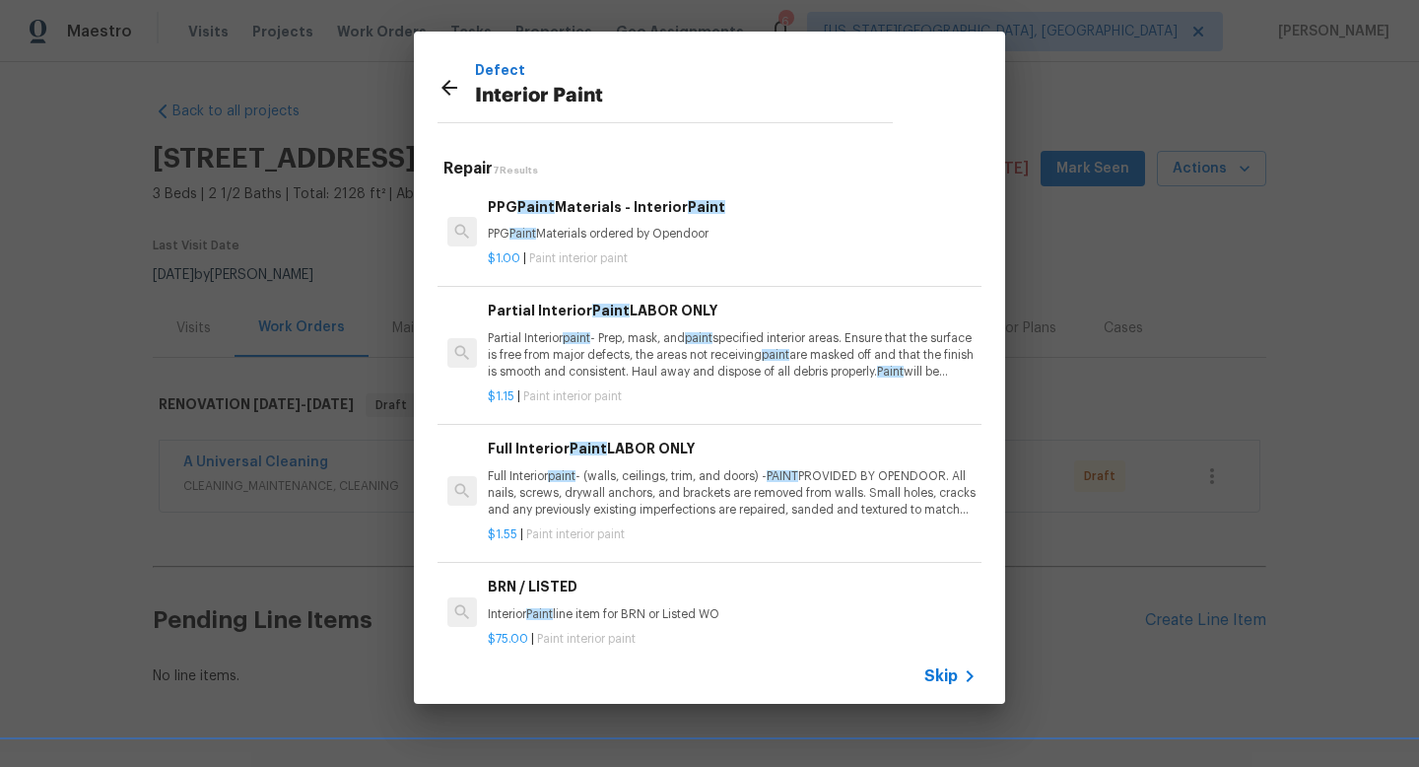
click at [657, 486] on p "Full Interior paint - (walls, ceilings, trim, and doors) - PAINT PROVIDED BY OP…" at bounding box center [732, 493] width 489 height 50
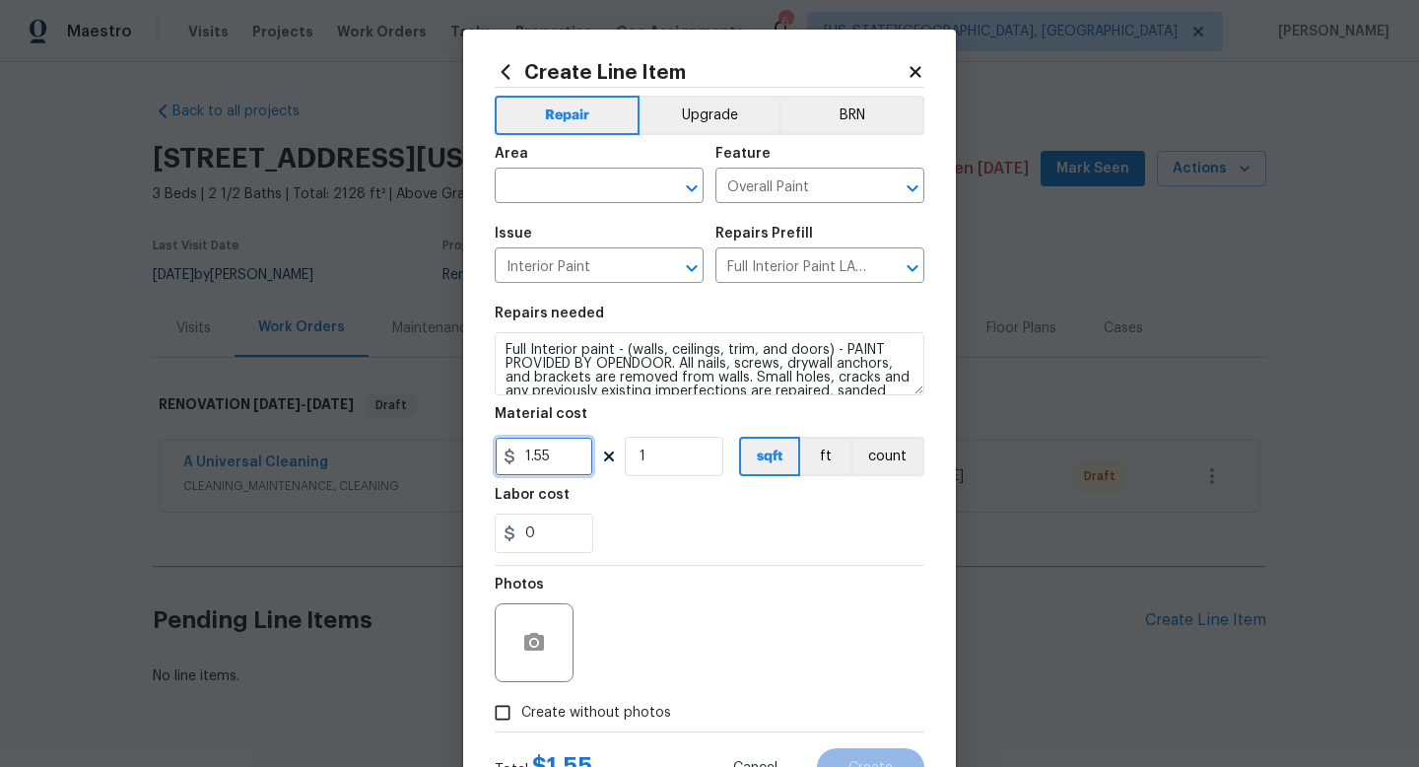
click at [570, 461] on input "1.55" at bounding box center [544, 456] width 99 height 39
click at [696, 463] on input "1" at bounding box center [674, 456] width 99 height 39
type input "2128"
click at [637, 723] on span "Create without photos" at bounding box center [596, 713] width 150 height 21
click at [521, 723] on input "Create without photos" at bounding box center [502, 712] width 37 height 37
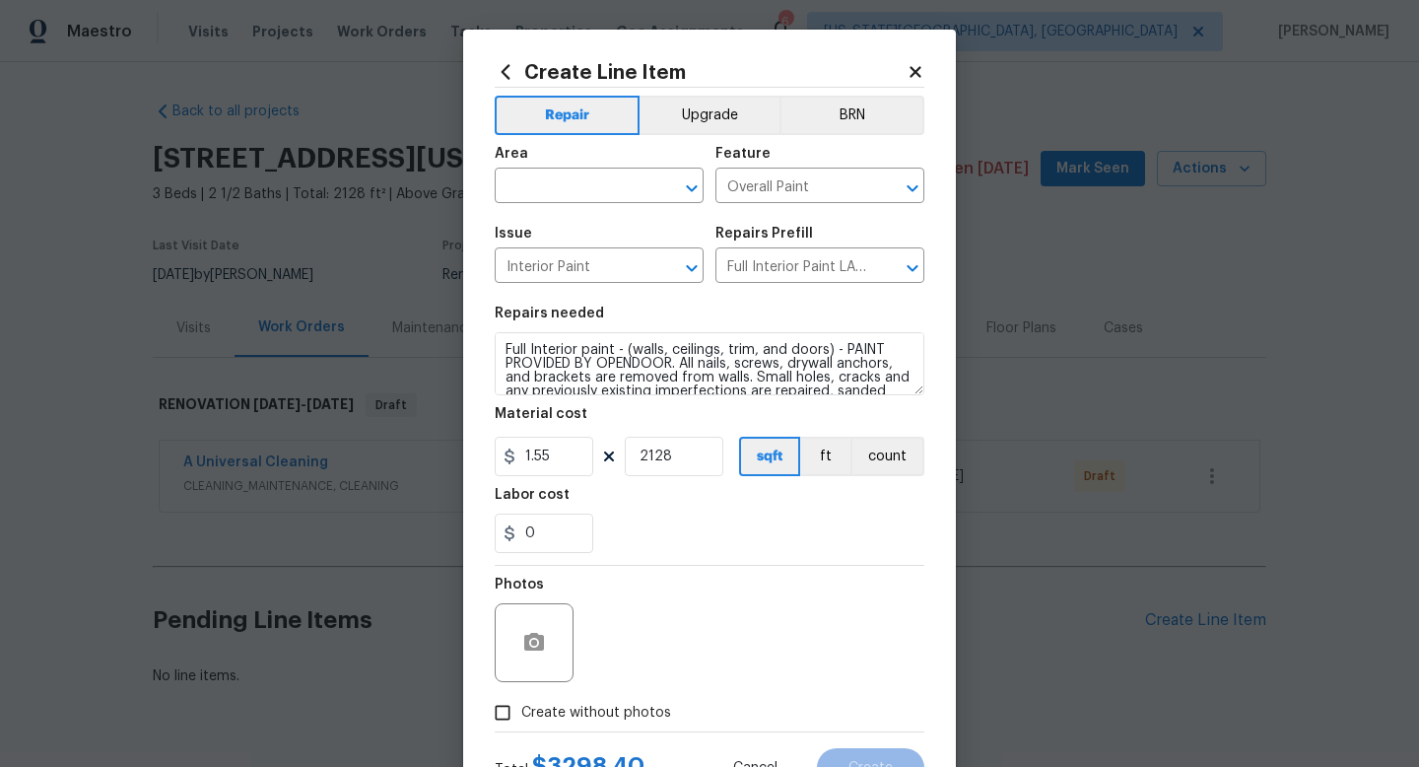
checkbox input "true"
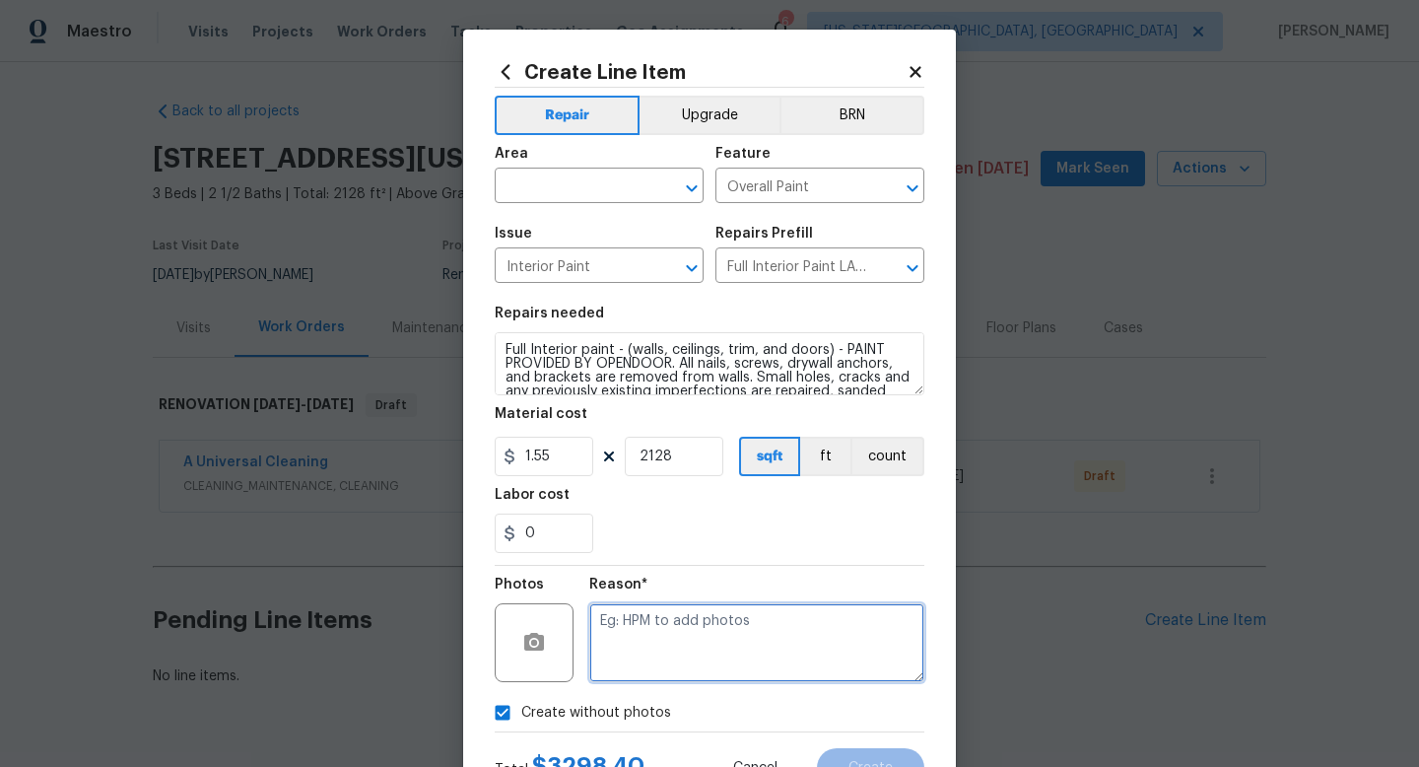
click at [639, 656] on textarea at bounding box center [756, 642] width 335 height 79
type textarea "na"
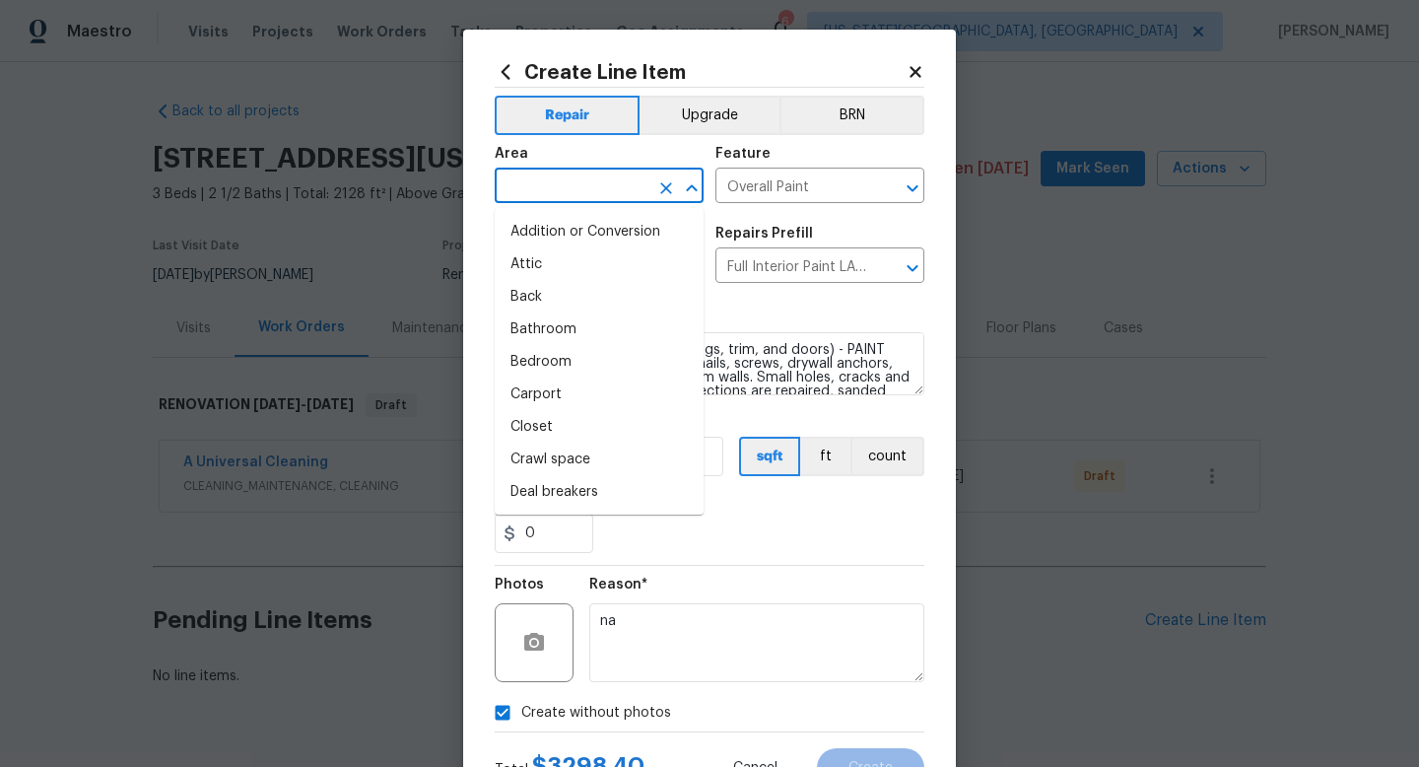
click at [544, 190] on input "text" at bounding box center [572, 187] width 154 height 31
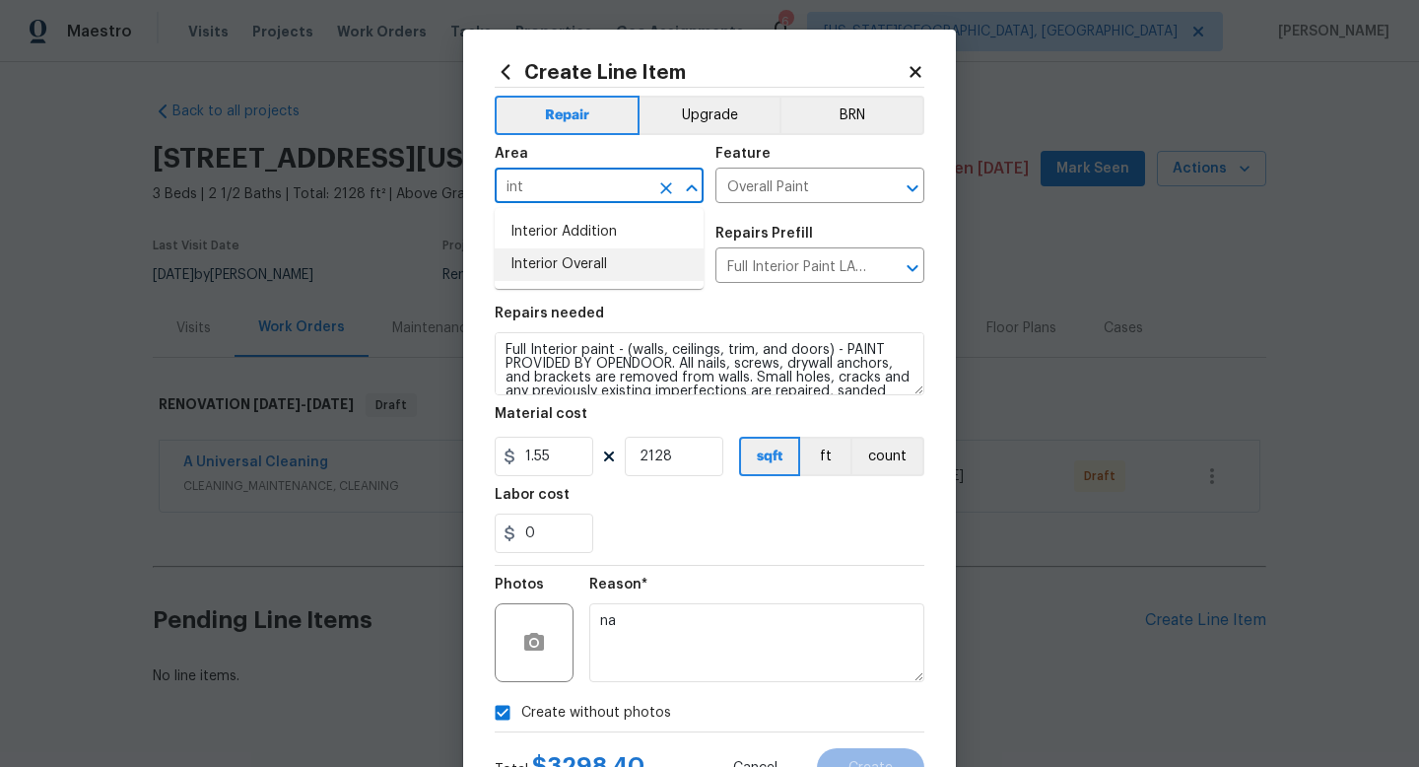
click at [527, 274] on li "Interior Overall" at bounding box center [599, 264] width 209 height 33
type input "Interior Overall"
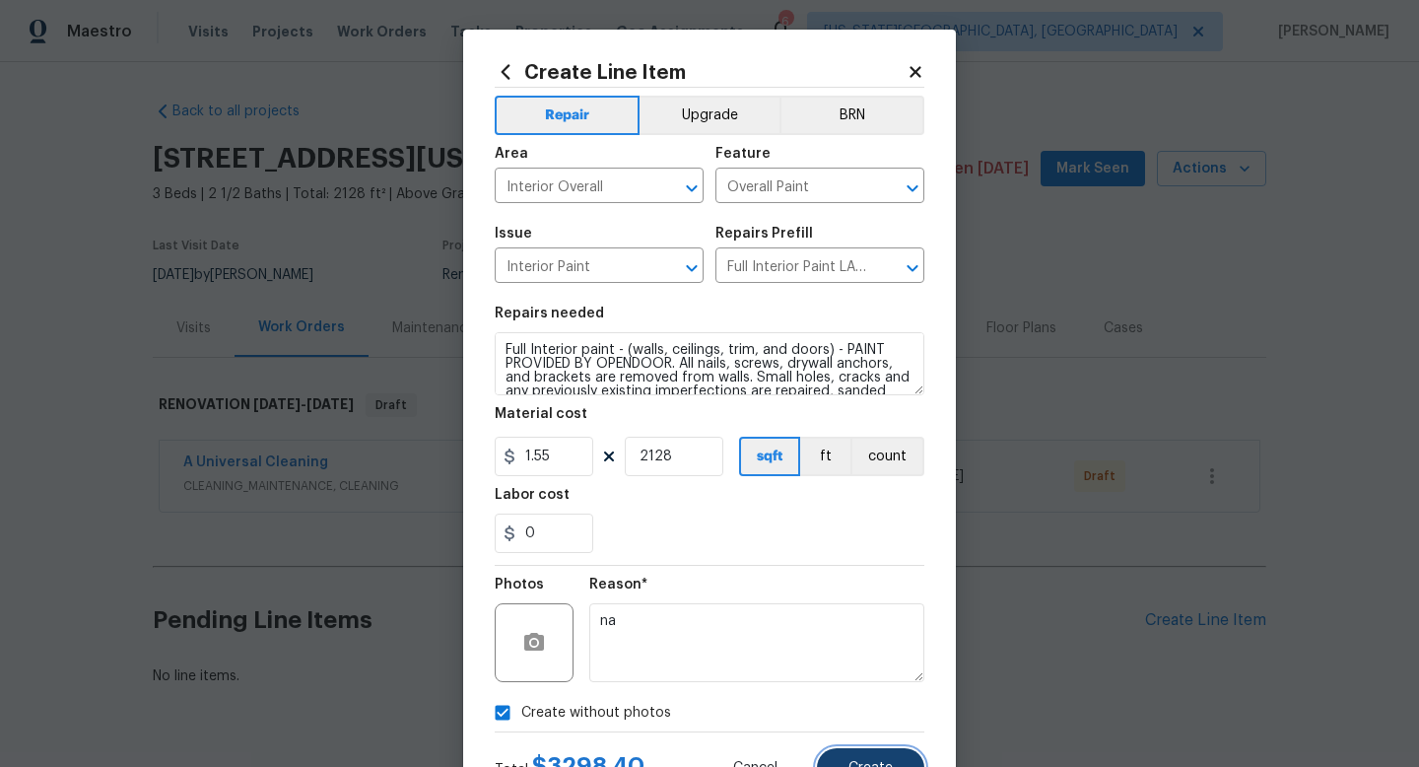
click at [896, 766] on button "Create" at bounding box center [870, 767] width 107 height 39
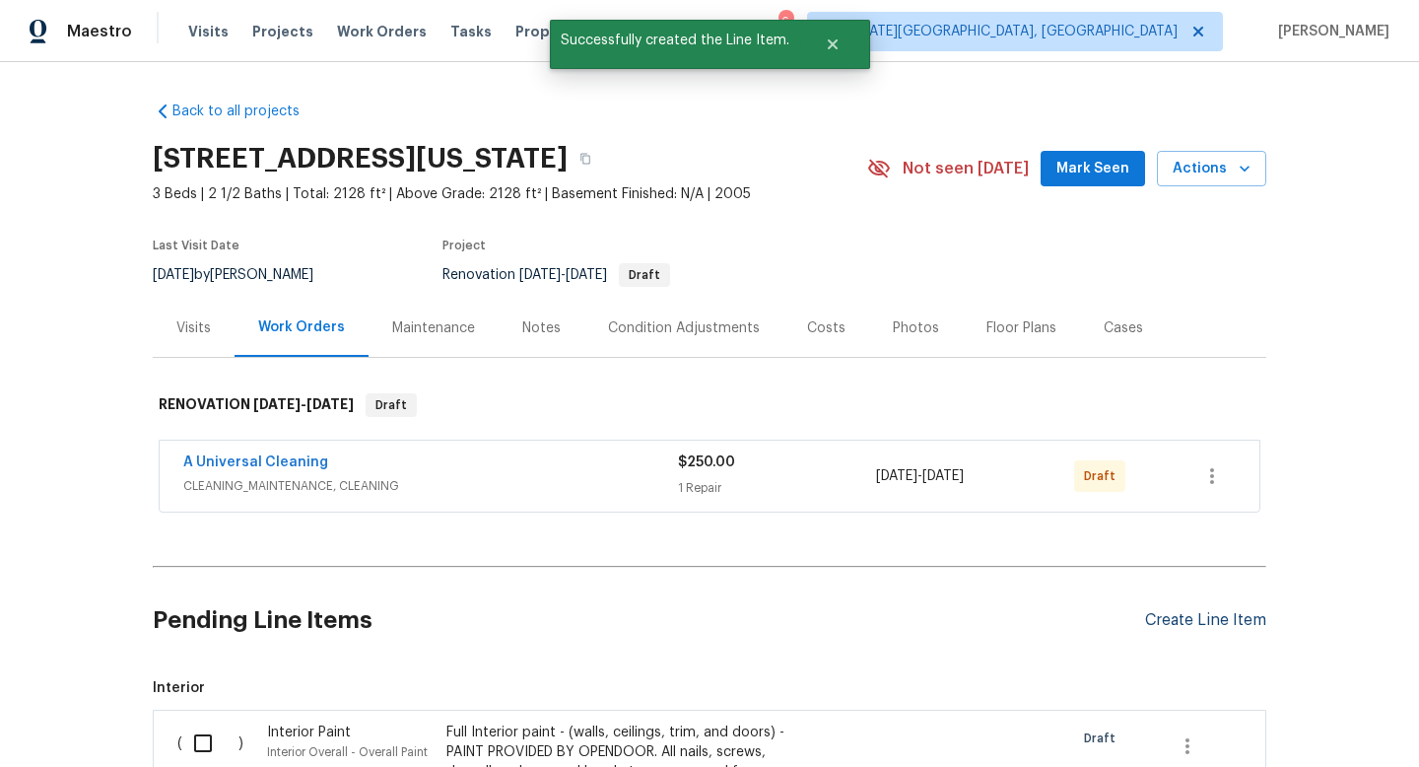
click at [1184, 630] on div "Create Line Item" at bounding box center [1205, 620] width 121 height 19
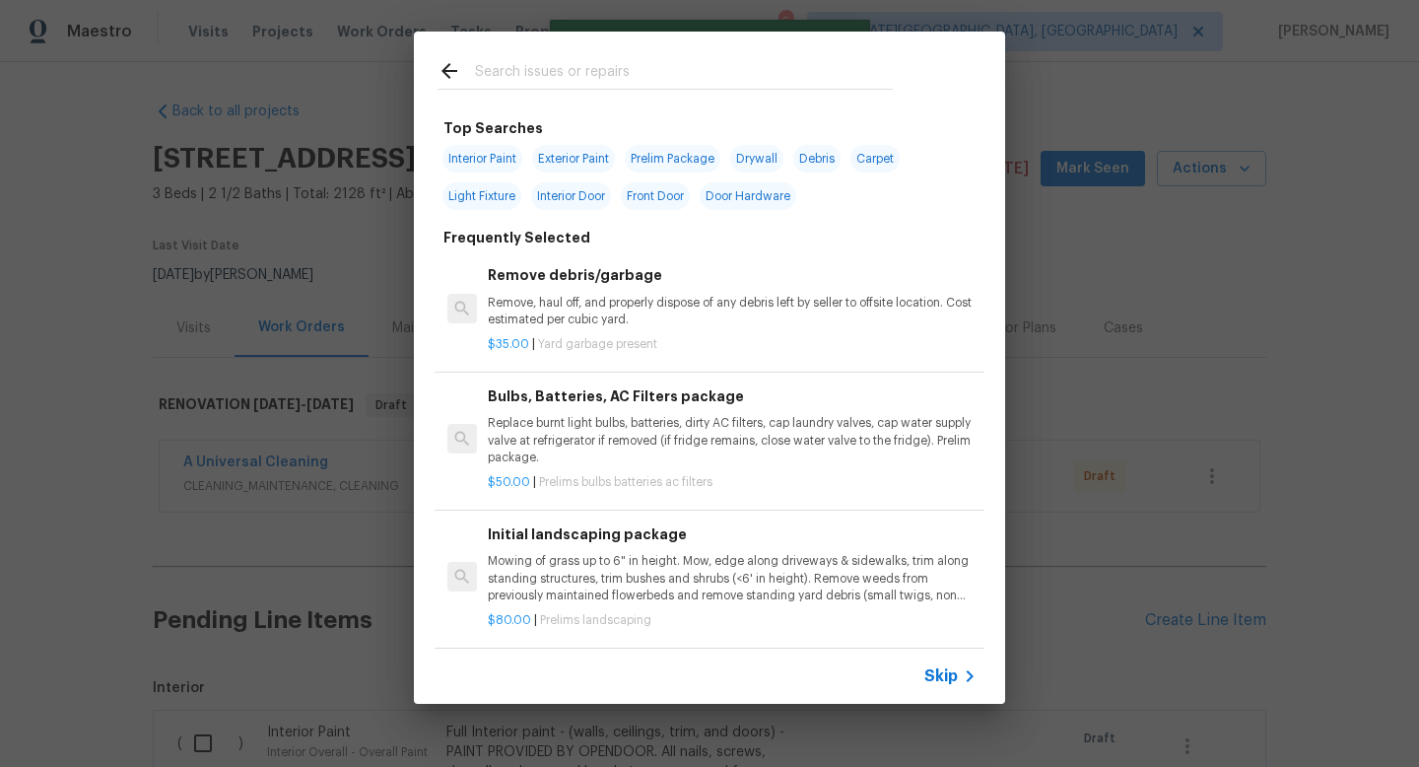
click at [555, 70] on input "text" at bounding box center [684, 74] width 418 height 30
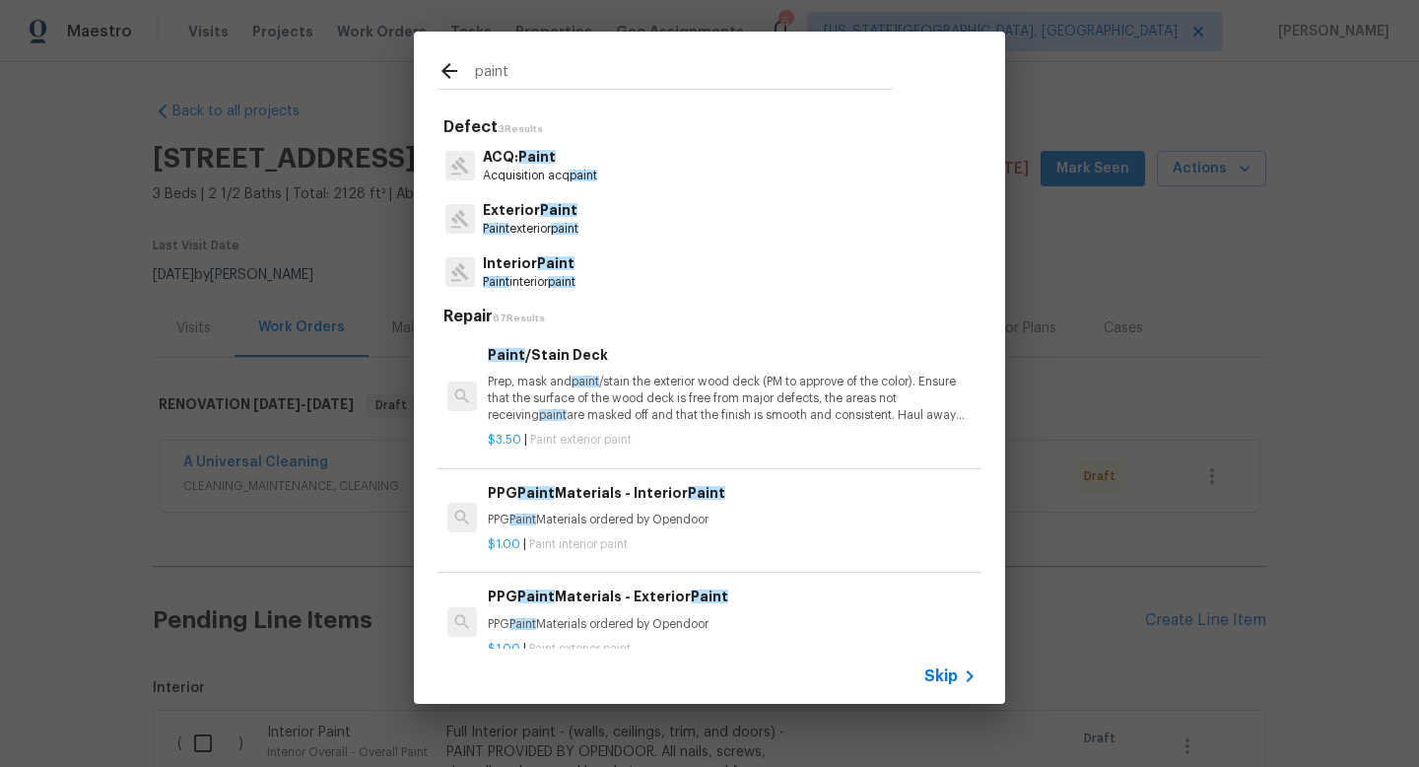
type input "paint"
click at [562, 273] on p "Interior Paint" at bounding box center [529, 263] width 93 height 21
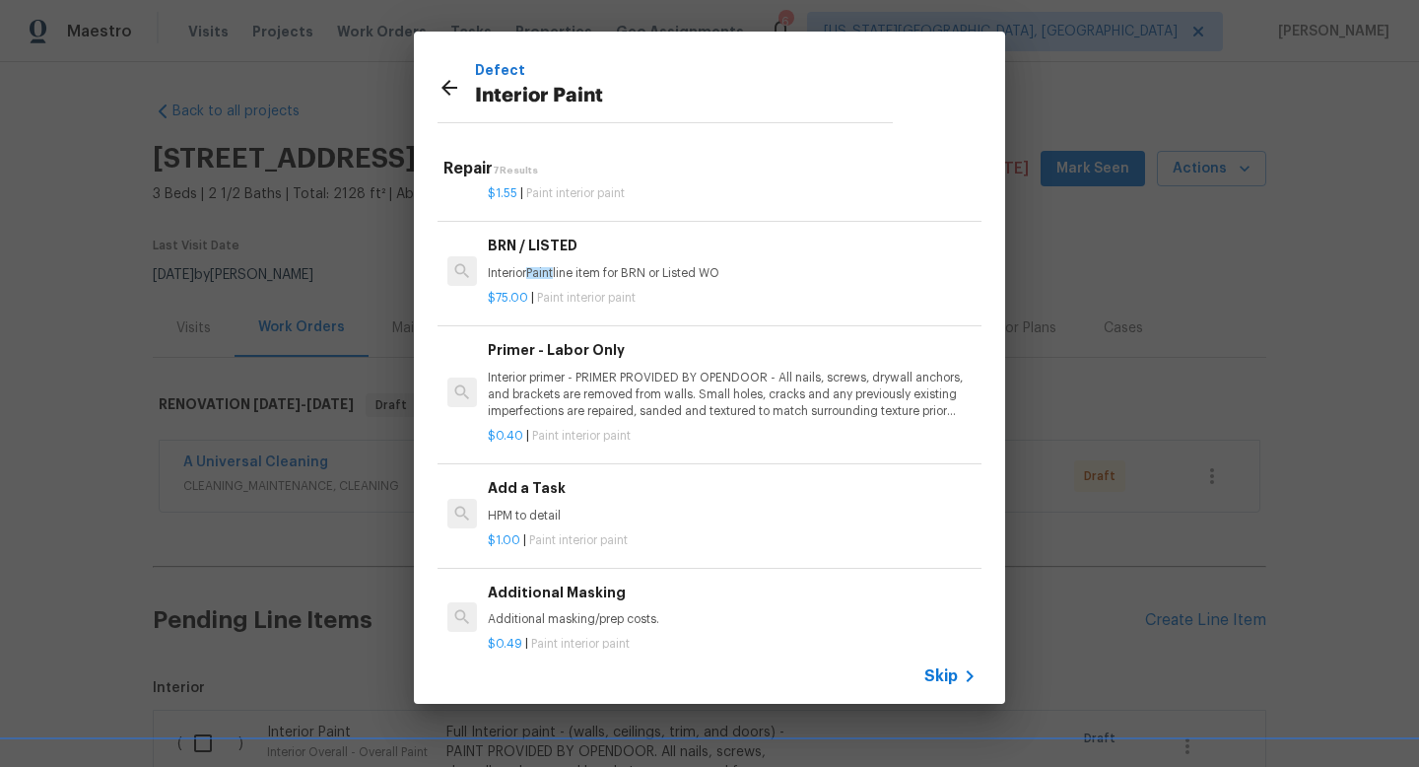
click at [643, 380] on p "Interior primer - PRIMER PROVIDED BY OPENDOOR - All nails, screws, drywall anch…" at bounding box center [732, 395] width 489 height 50
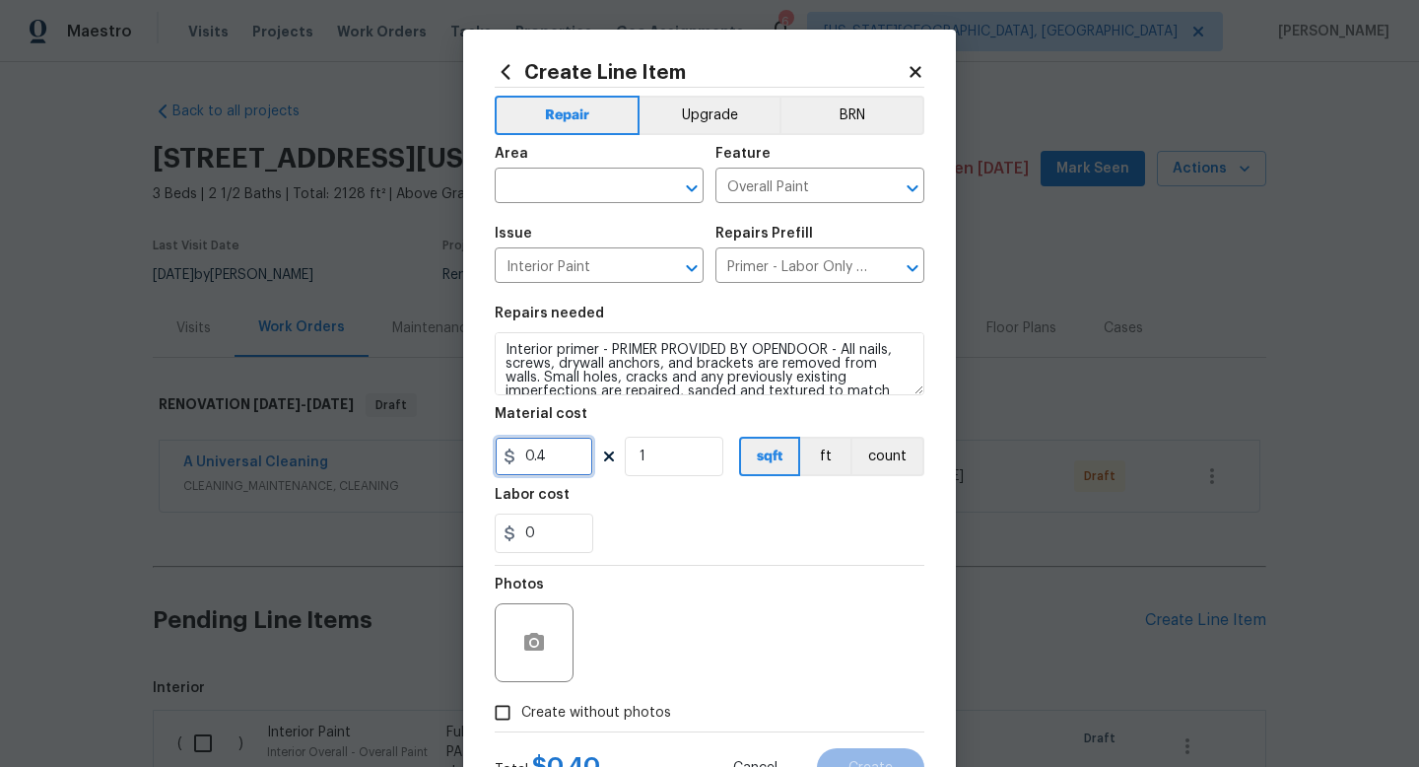
click at [566, 457] on input "0.4" at bounding box center [544, 456] width 99 height 39
type input "2128"
click at [599, 709] on span "Create without photos" at bounding box center [596, 713] width 150 height 21
click at [521, 709] on input "Create without photos" at bounding box center [502, 712] width 37 height 37
checkbox input "true"
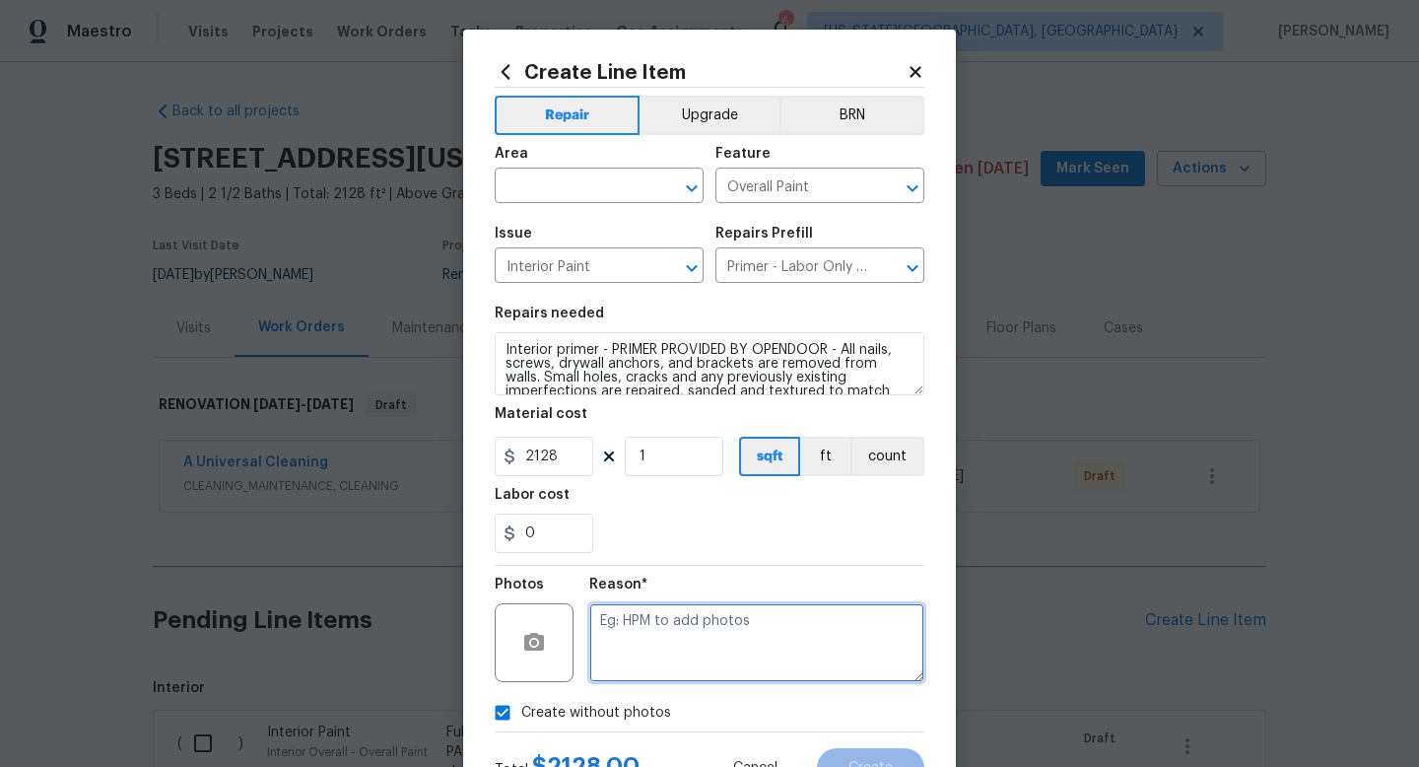
click at [619, 652] on textarea at bounding box center [756, 642] width 335 height 79
type textarea "a"
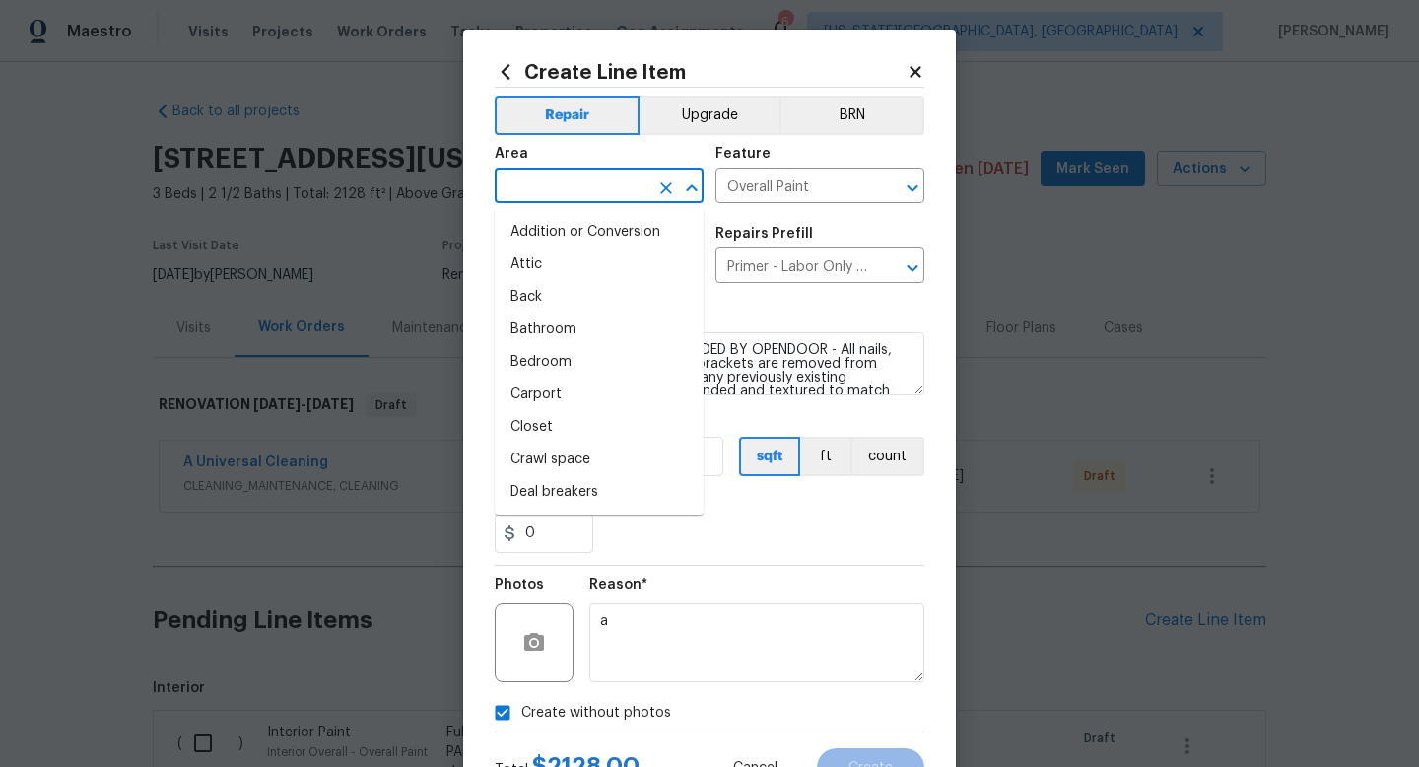
click at [594, 181] on input "text" at bounding box center [572, 187] width 154 height 31
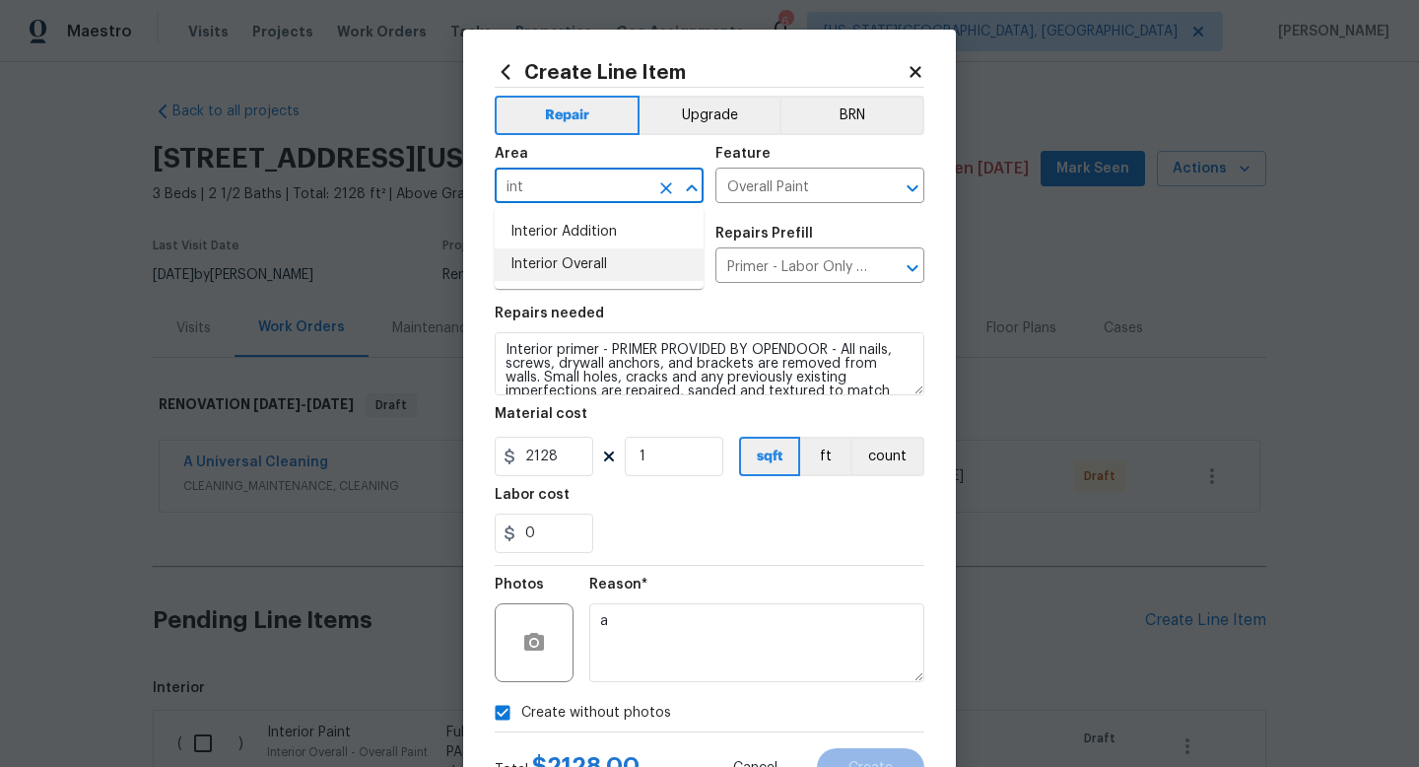
click at [570, 262] on li "Interior Overall" at bounding box center [599, 264] width 209 height 33
type input "Interior Overall"
click at [858, 748] on div "Total $ 2128.00 Cancel Create" at bounding box center [710, 759] width 430 height 55
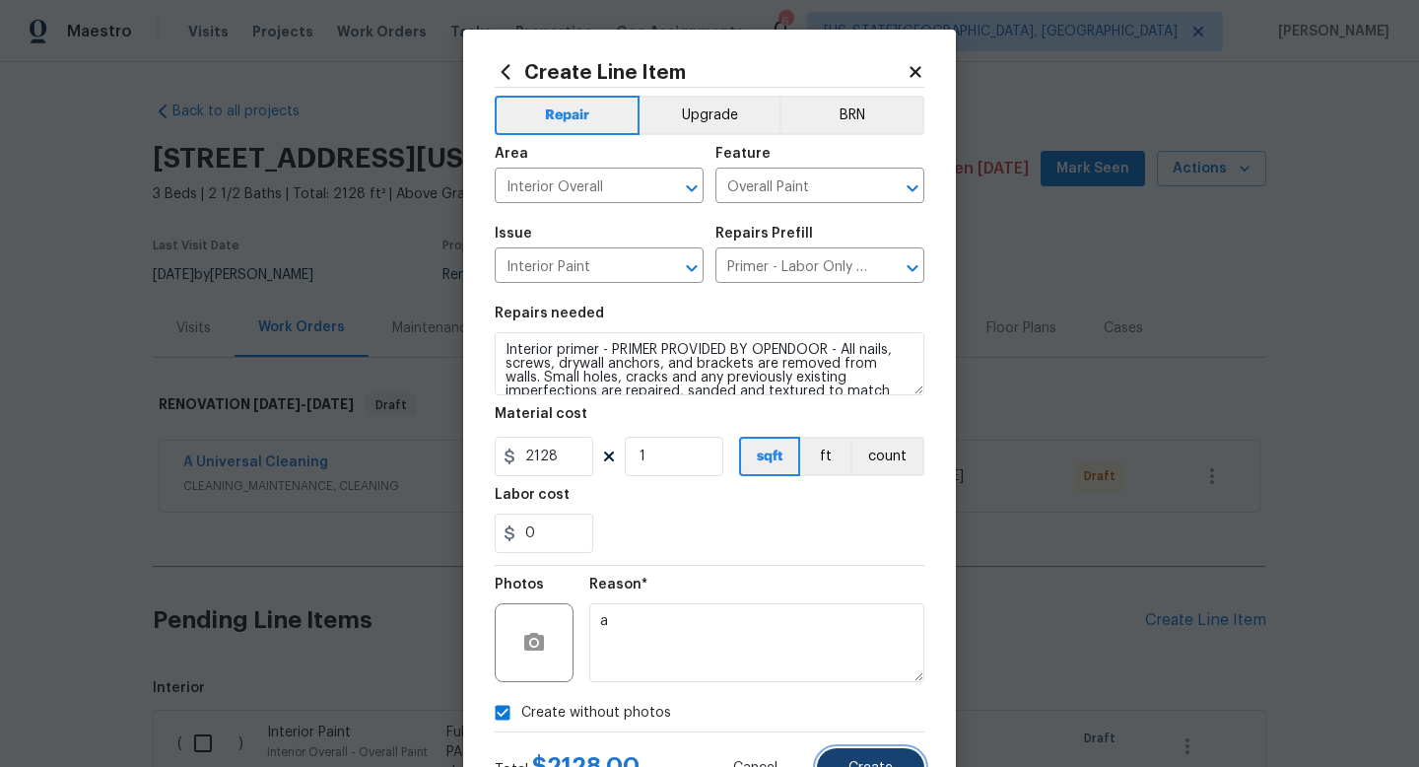
click at [858, 754] on button "Create" at bounding box center [870, 767] width 107 height 39
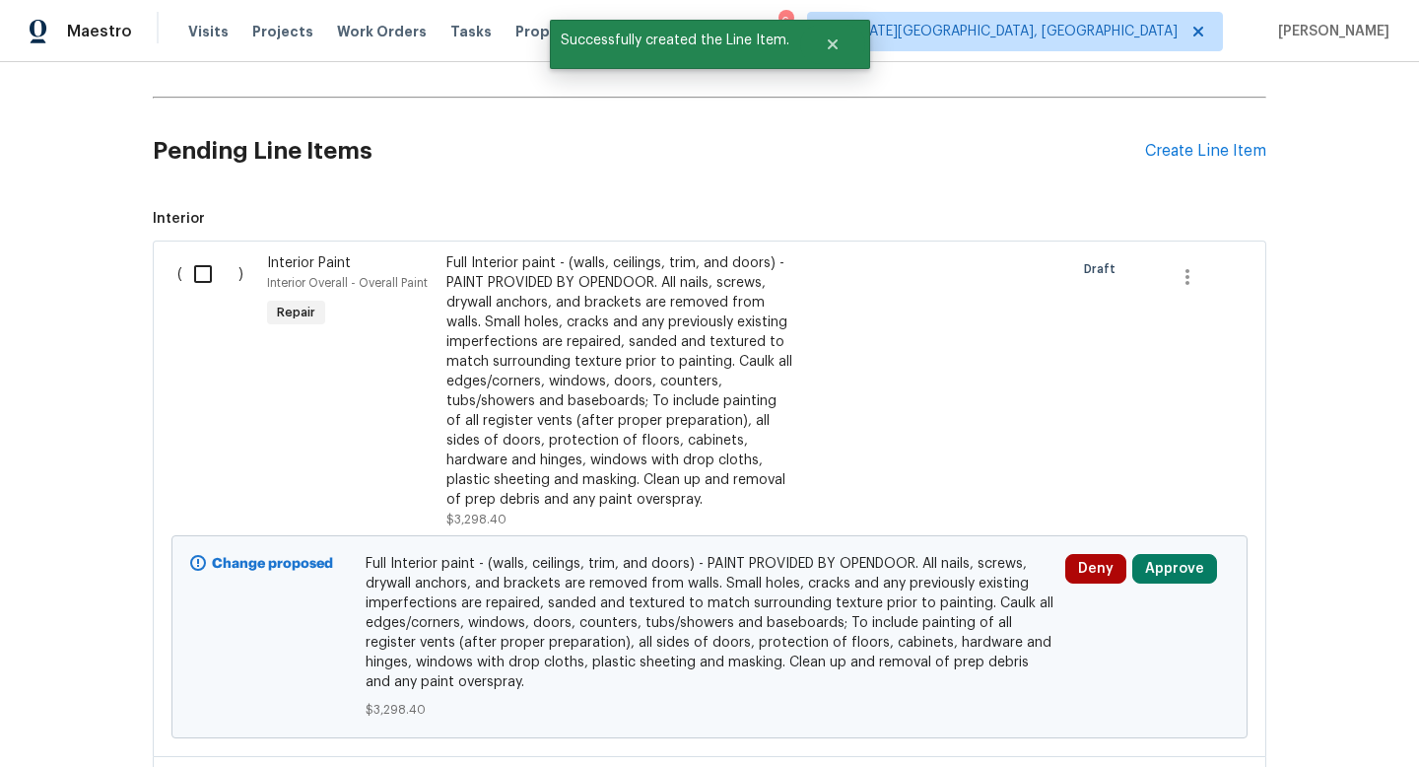
scroll to position [387, 0]
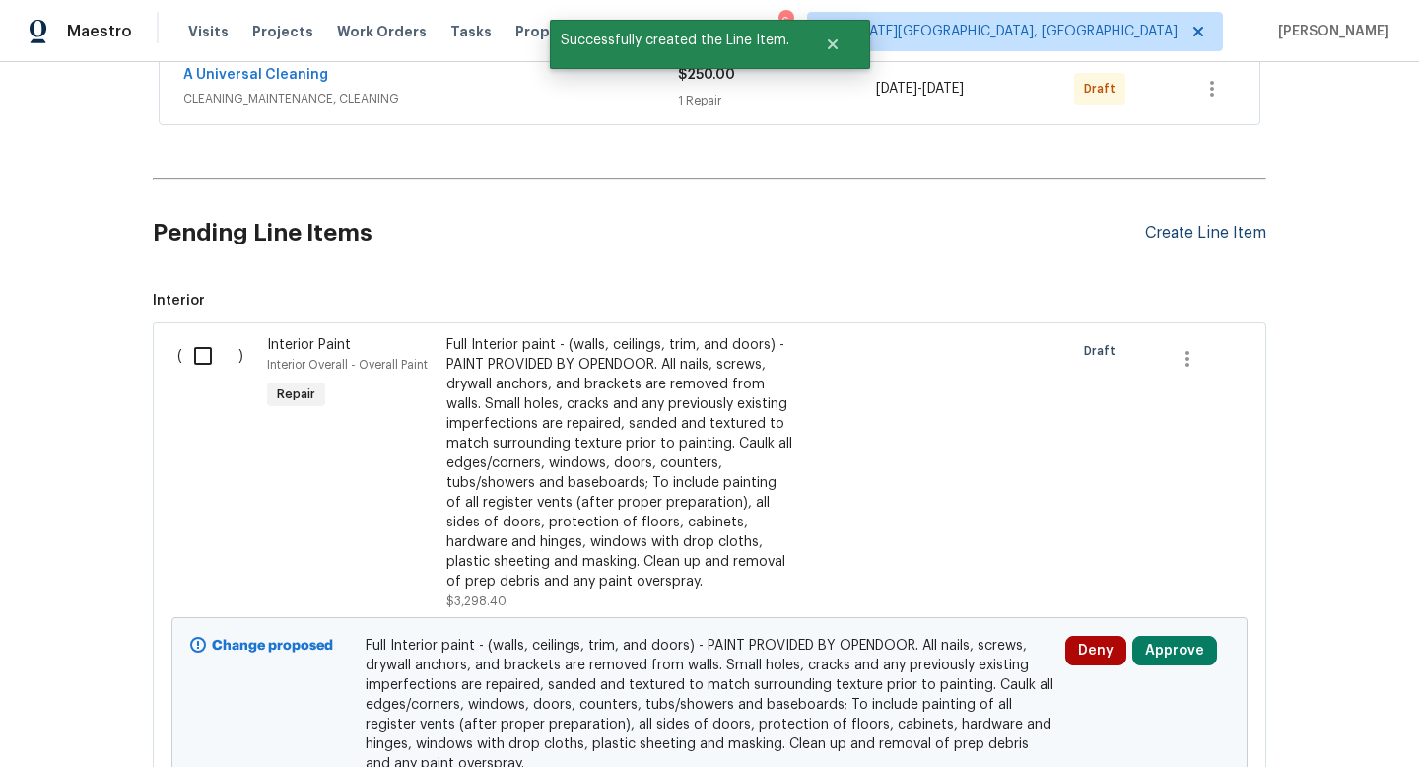
click at [1192, 242] on div "Create Line Item" at bounding box center [1205, 233] width 121 height 19
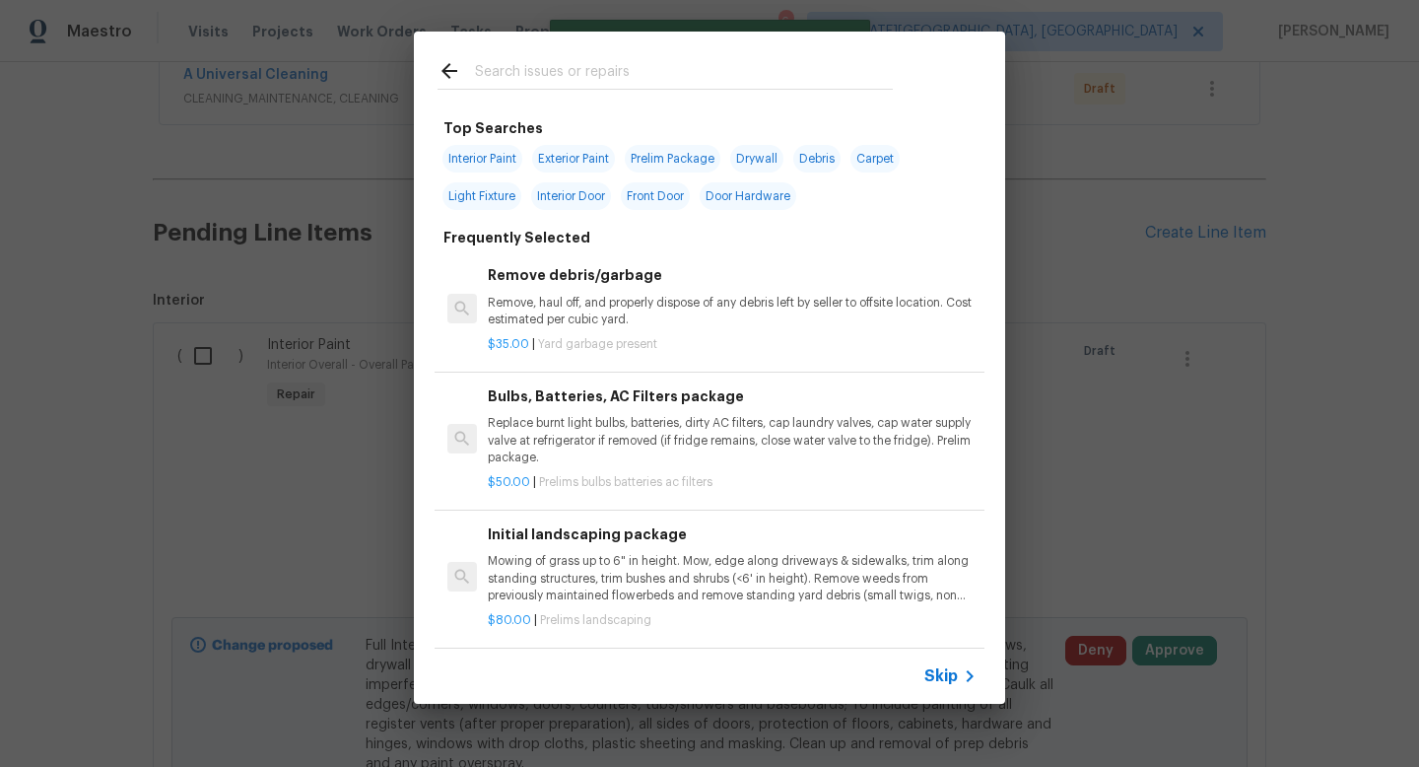
click at [589, 79] on input "text" at bounding box center [684, 74] width 418 height 30
type input "s"
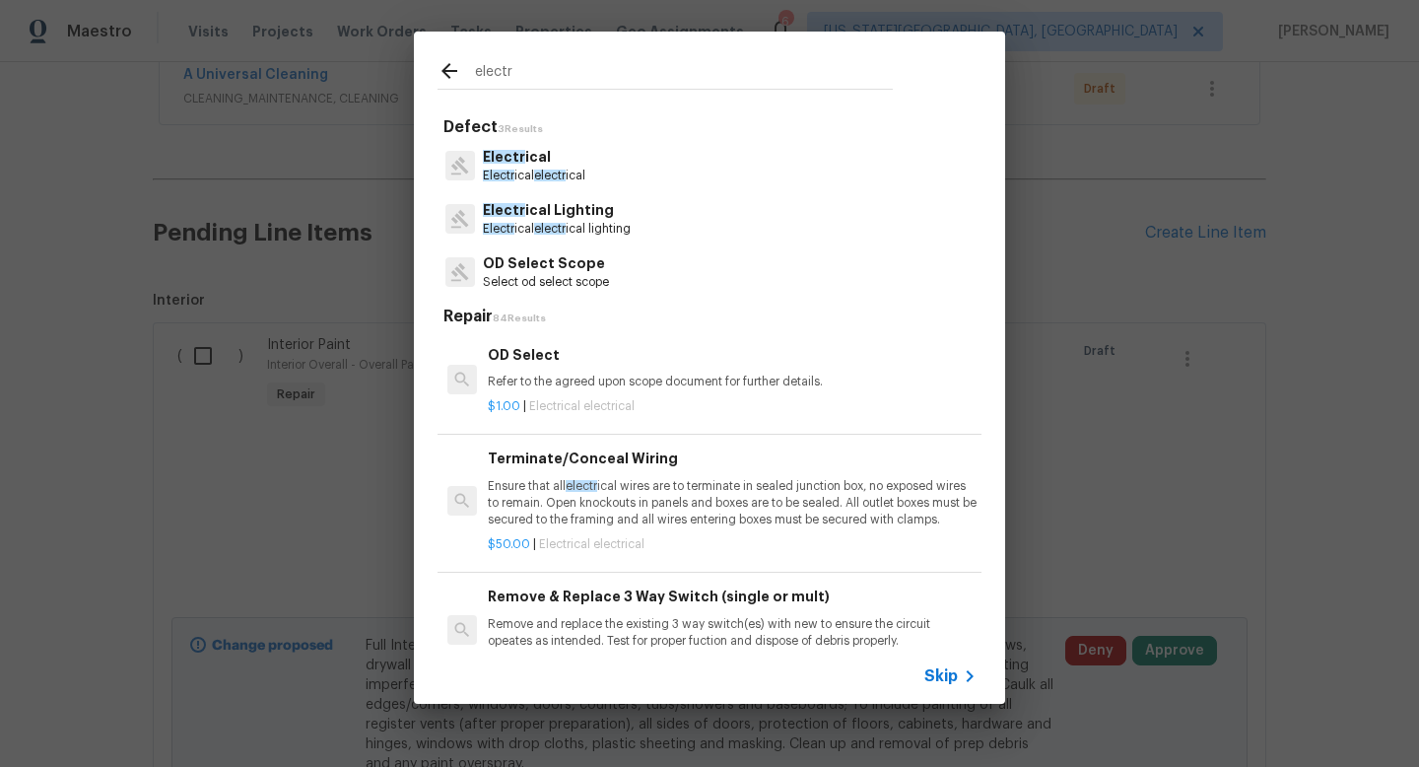
type input "electr"
click at [559, 157] on p "Electr ical" at bounding box center [534, 157] width 103 height 21
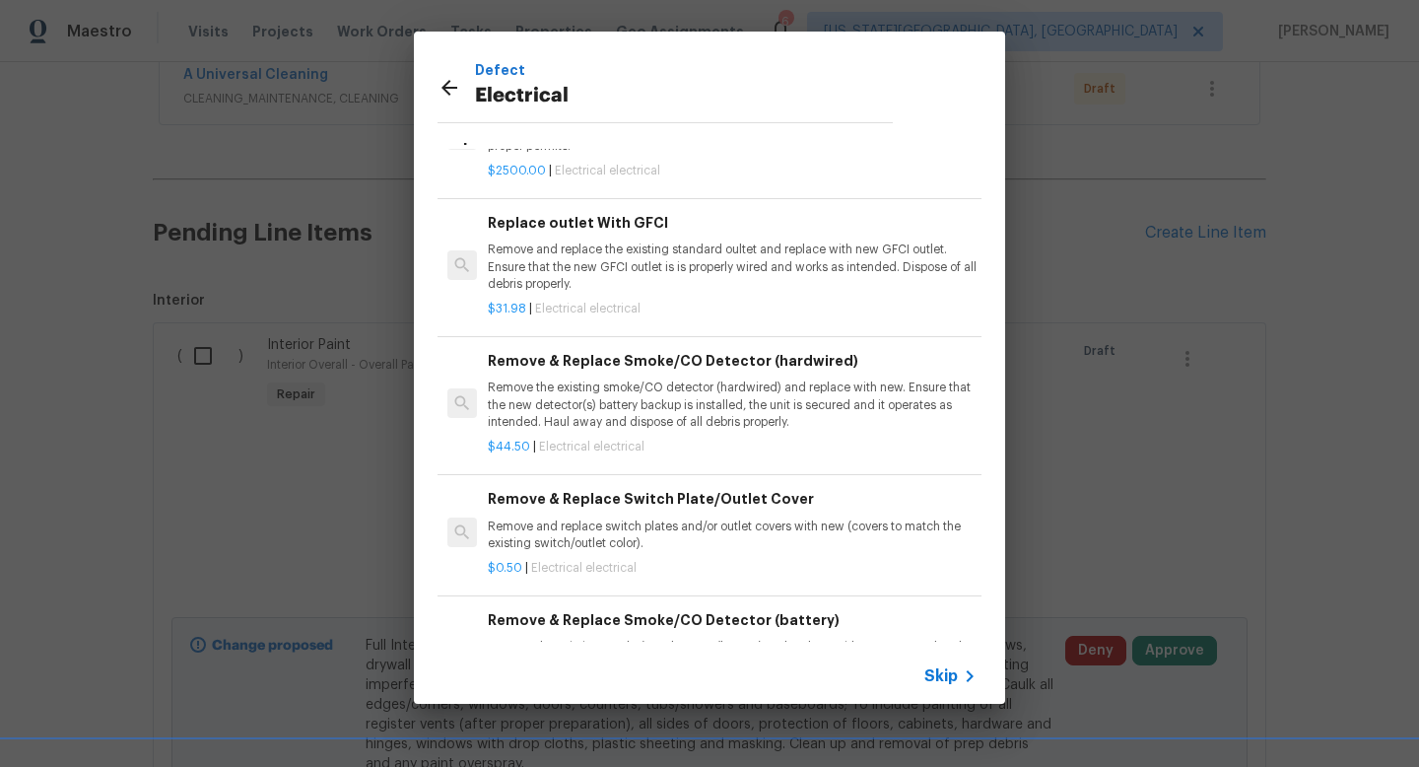
scroll to position [1672, 0]
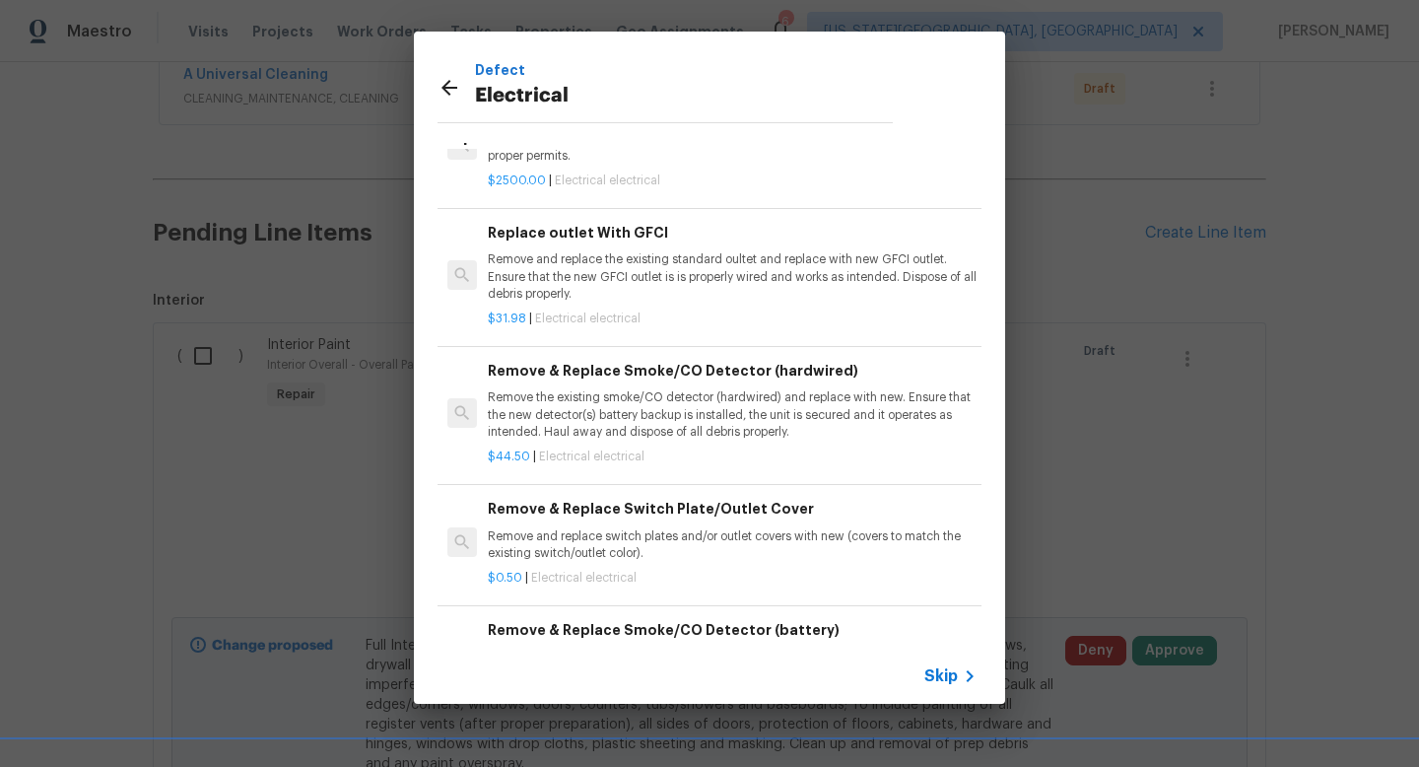
click at [574, 384] on div "Remove & Replace Smoke/CO Detector (hardwired) Remove the existing smoke/CO det…" at bounding box center [732, 400] width 489 height 81
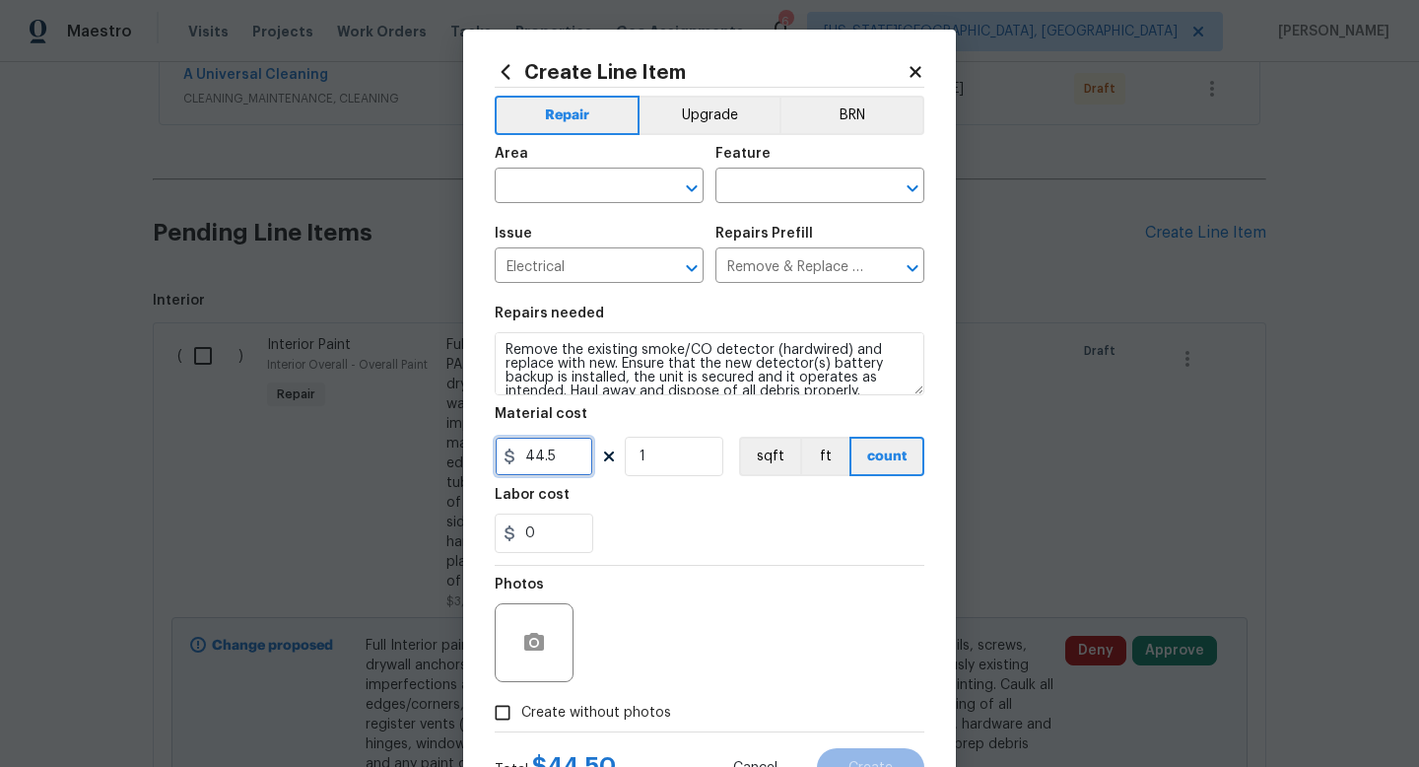
drag, startPoint x: 566, startPoint y: 462, endPoint x: 479, endPoint y: 462, distance: 86.7
click at [479, 462] on div "Create Line Item Repair Upgrade BRN Area ​ Feature ​ Issue Electrical ​ Repairs…" at bounding box center [709, 425] width 493 height 790
type input "210"
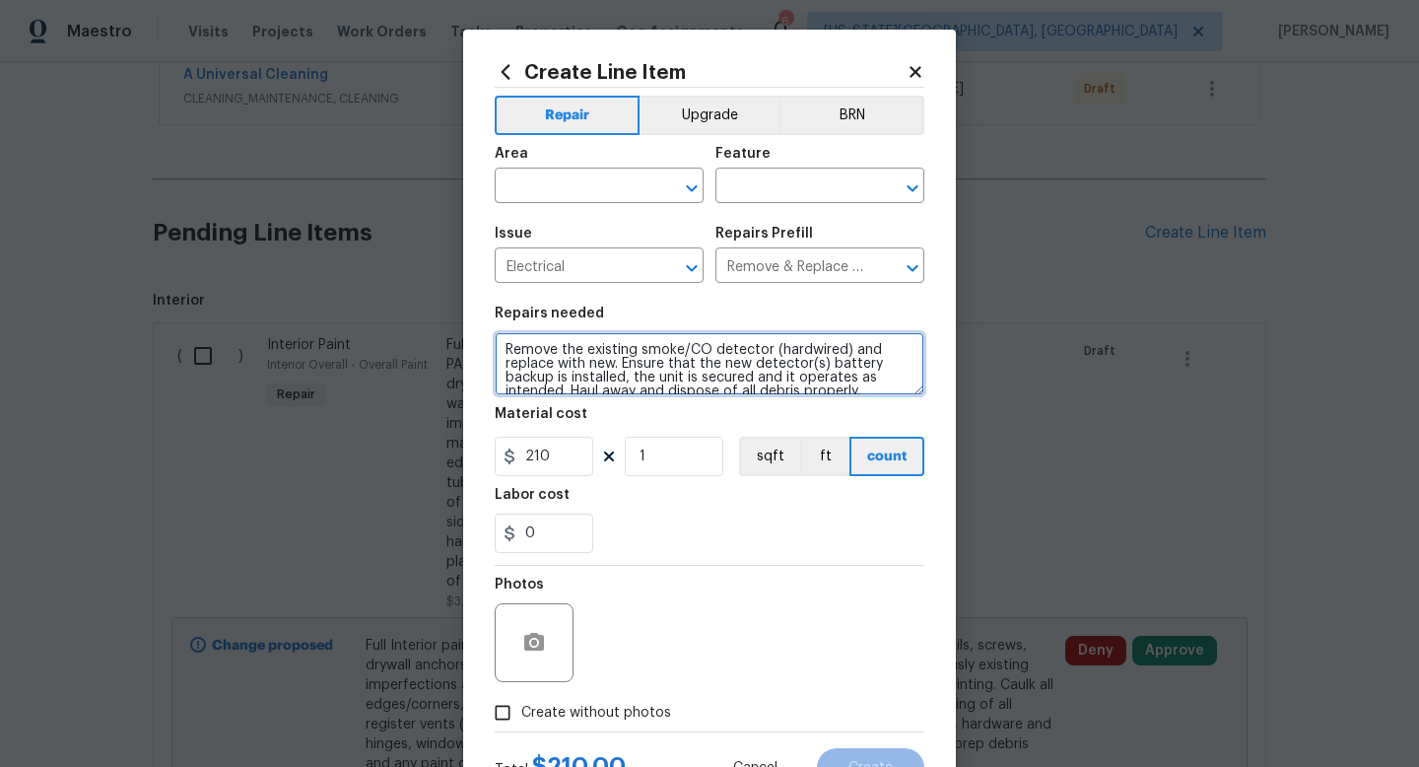
scroll to position [14, 0]
drag, startPoint x: 510, startPoint y: 349, endPoint x: 1001, endPoint y: 427, distance: 498.0
click at [1003, 427] on div "Create Line Item Repair Upgrade BRN Area ​ Feature ​ Issue Electrical ​ Repairs…" at bounding box center [709, 383] width 1419 height 767
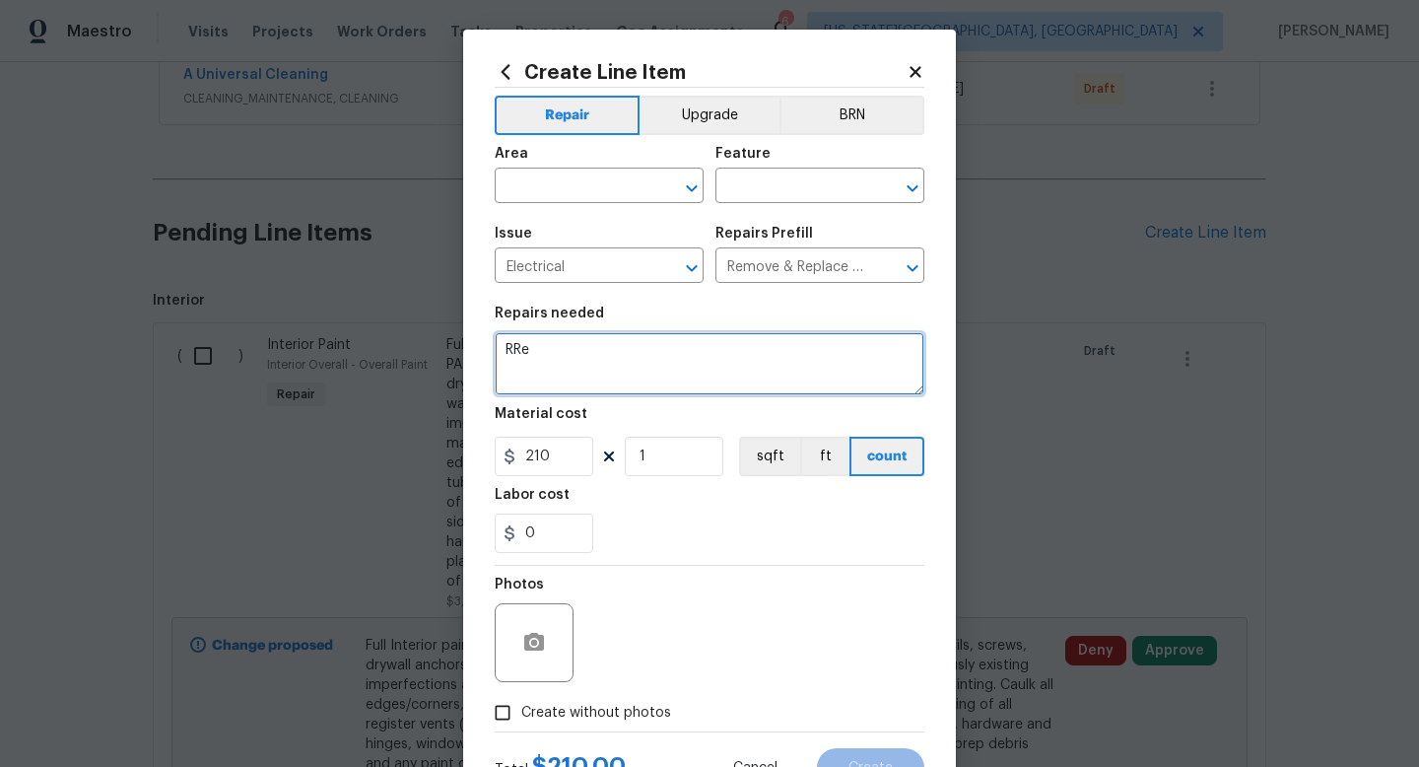
scroll to position [0, 0]
click at [753, 354] on textarea "Replace all smoke detectors. Add" at bounding box center [710, 363] width 430 height 63
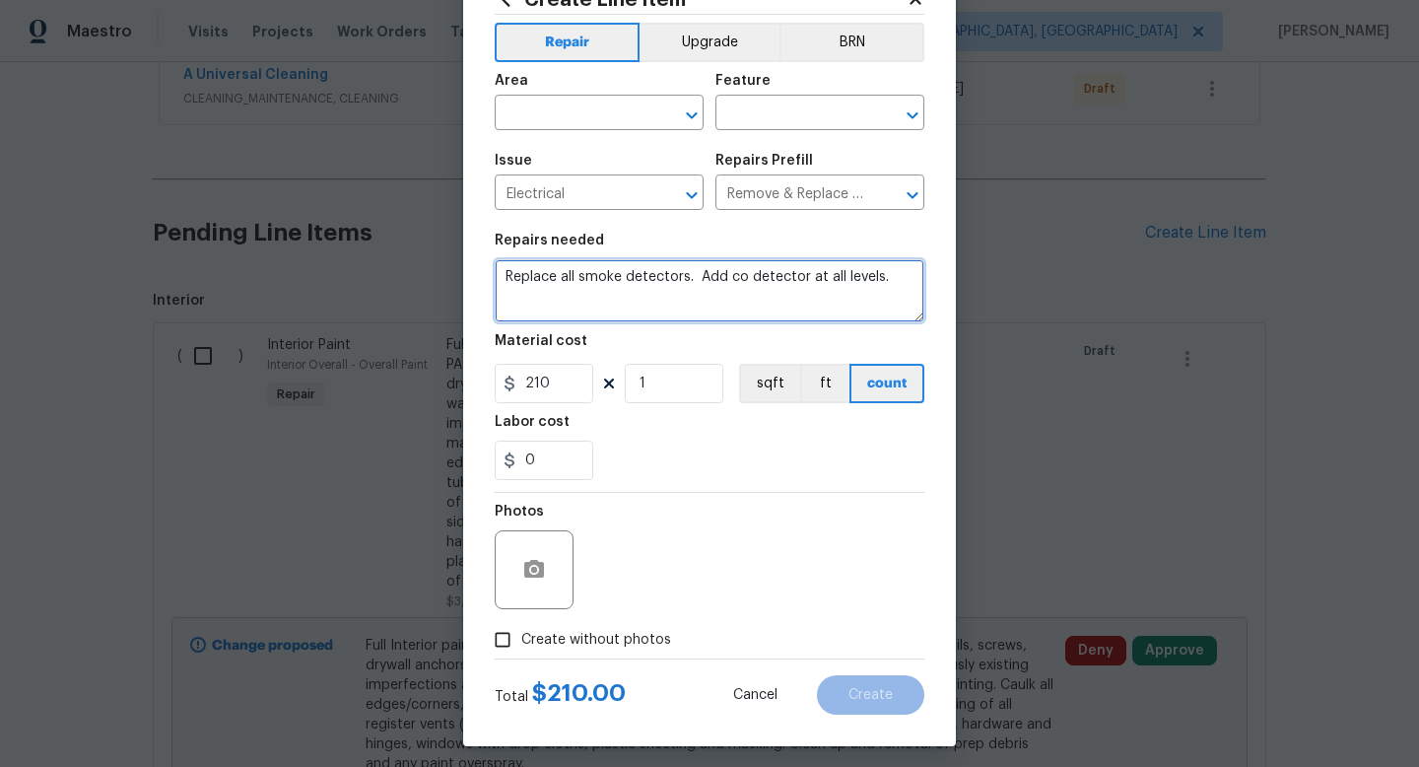
type textarea "Replace all smoke detectors. Add co detector at all levels."
click at [622, 644] on span "Create without photos" at bounding box center [596, 640] width 150 height 21
click at [521, 644] on input "Create without photos" at bounding box center [502, 639] width 37 height 37
checkbox input "true"
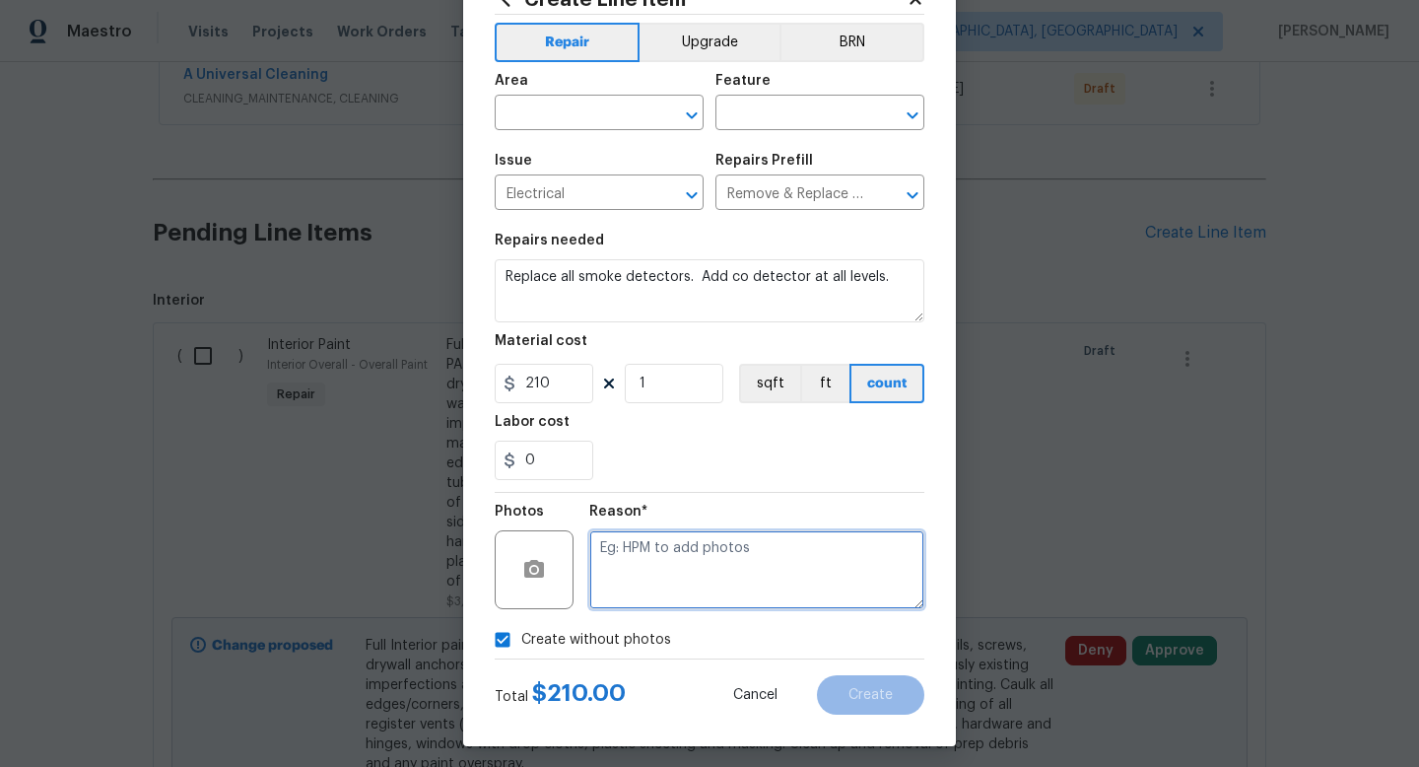
click at [632, 564] on textarea at bounding box center [756, 569] width 335 height 79
type textarea "a"
type textarea "na"
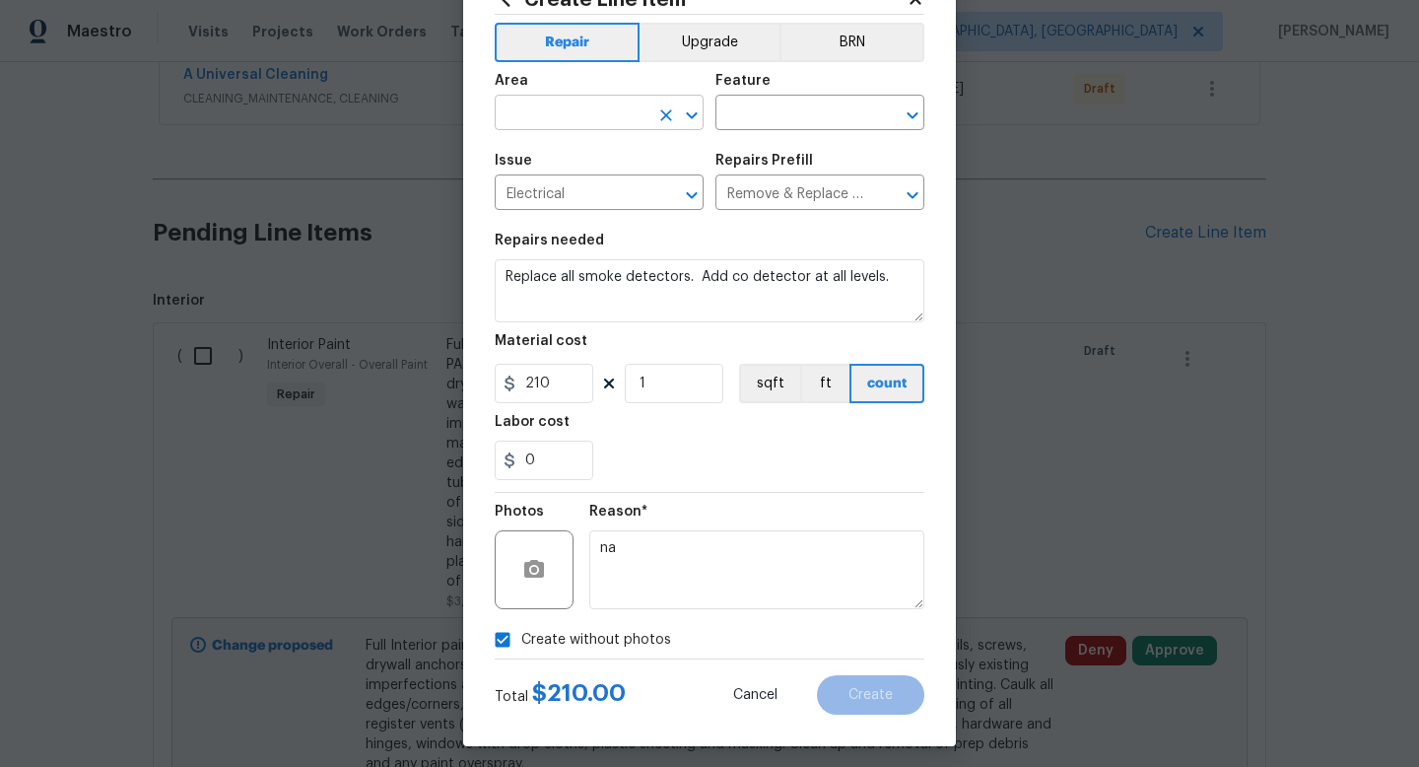
click at [530, 106] on input "text" at bounding box center [572, 115] width 154 height 31
drag, startPoint x: 535, startPoint y: 184, endPoint x: 765, endPoint y: 77, distance: 253.6
click at [535, 184] on li "Interior Overall" at bounding box center [599, 191] width 209 height 33
type input "Interior Overall"
click at [761, 106] on input "text" at bounding box center [793, 115] width 154 height 31
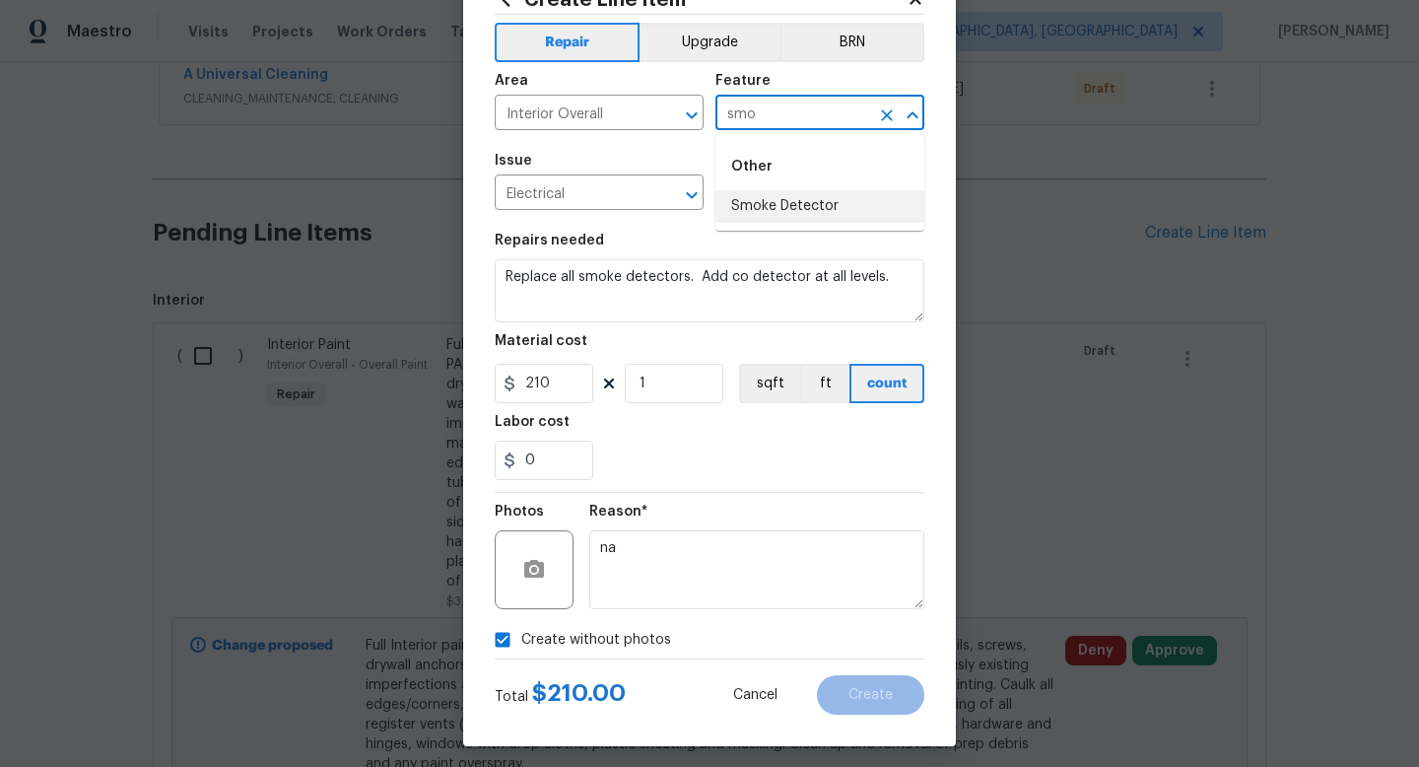
click at [801, 195] on li "Smoke Detector" at bounding box center [820, 206] width 209 height 33
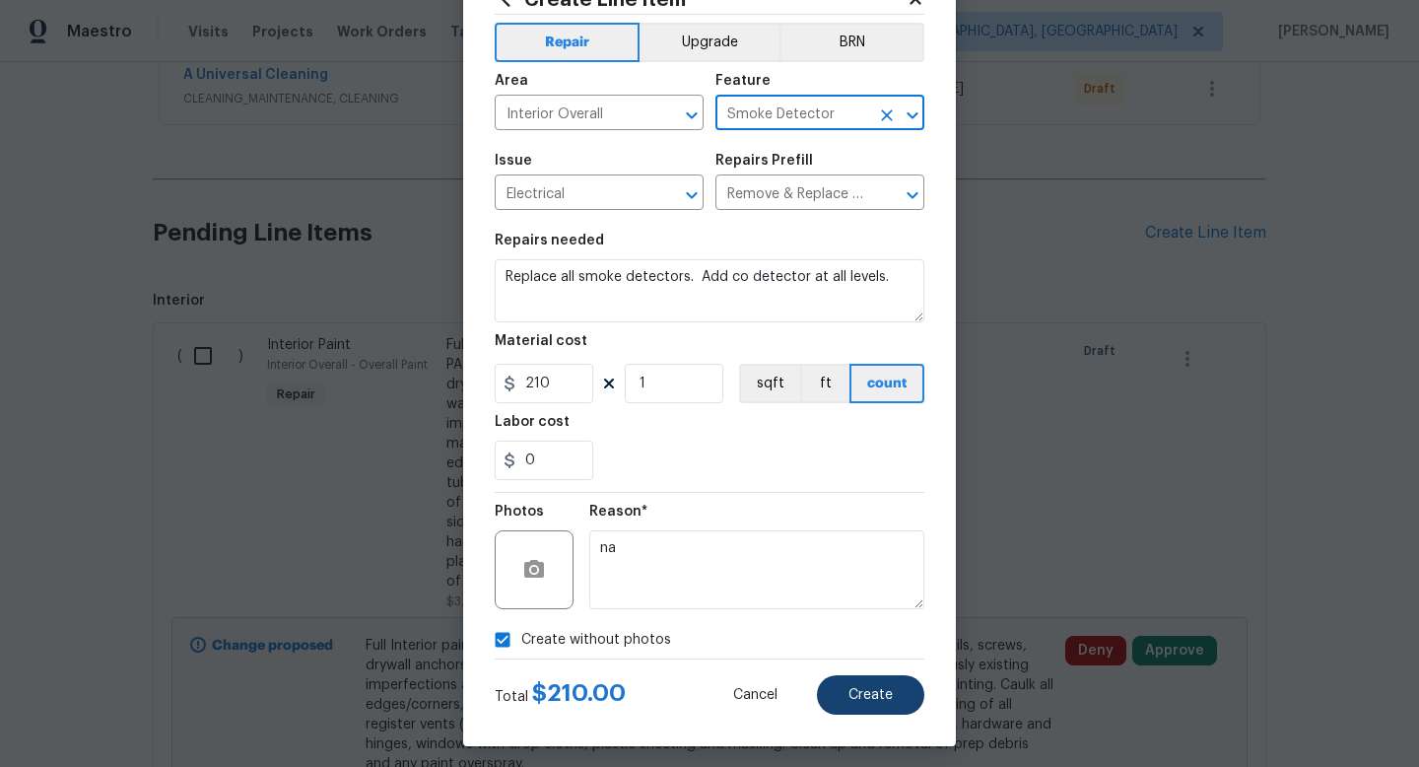
type input "Smoke Detector"
click at [880, 688] on span "Create" at bounding box center [871, 695] width 44 height 15
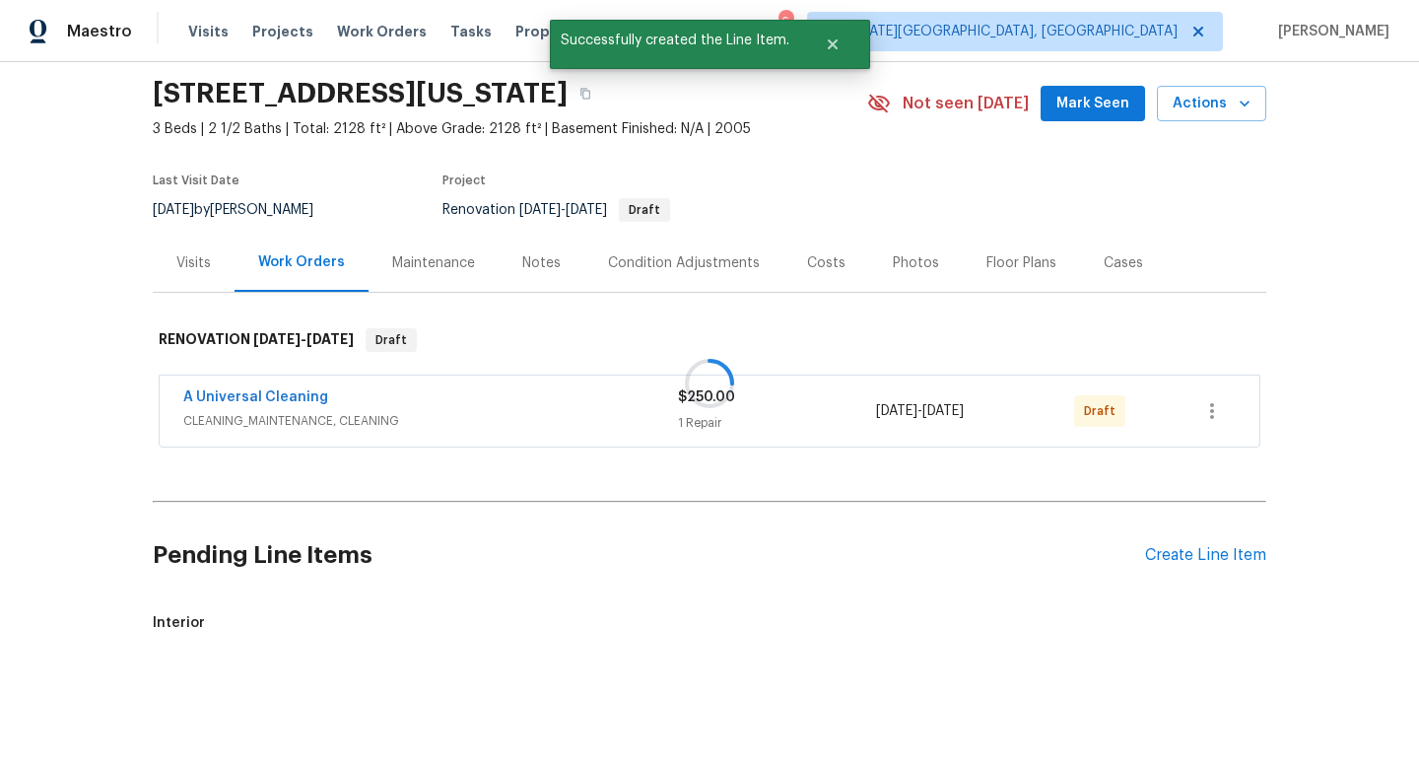
scroll to position [387, 0]
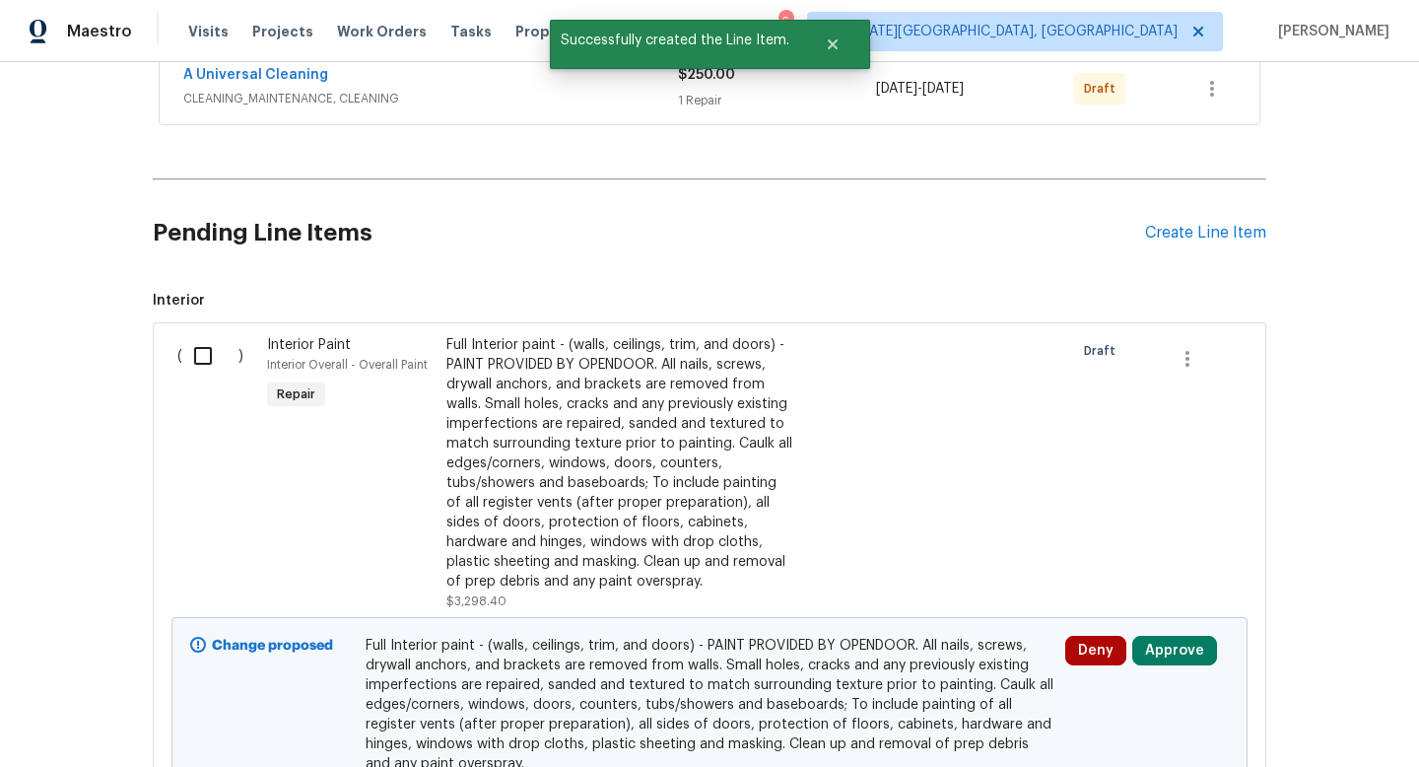
click at [1188, 262] on div "Pending Line Items Create Line Item" at bounding box center [710, 233] width 1114 height 92
click at [1188, 242] on div "Create Line Item" at bounding box center [1205, 233] width 121 height 19
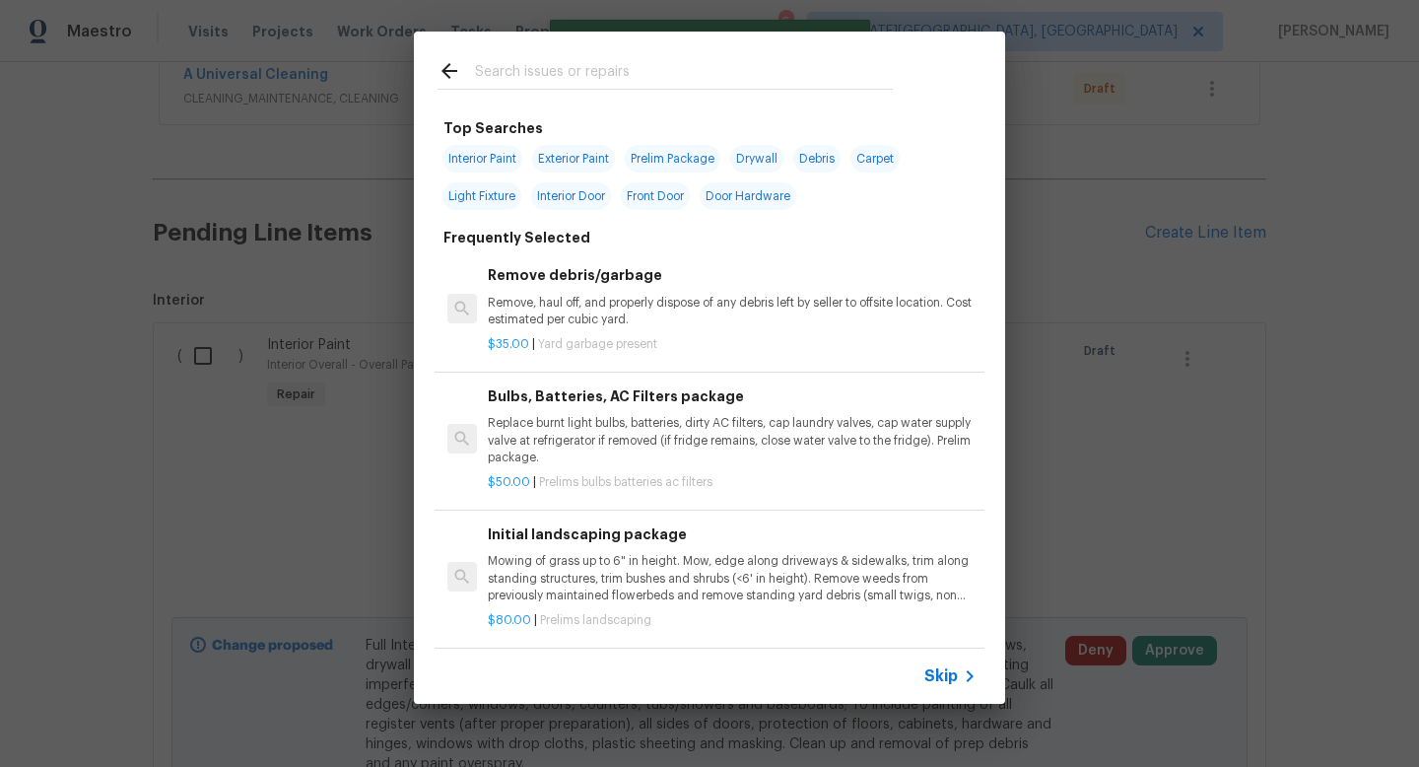
click at [554, 59] on input "text" at bounding box center [684, 74] width 418 height 30
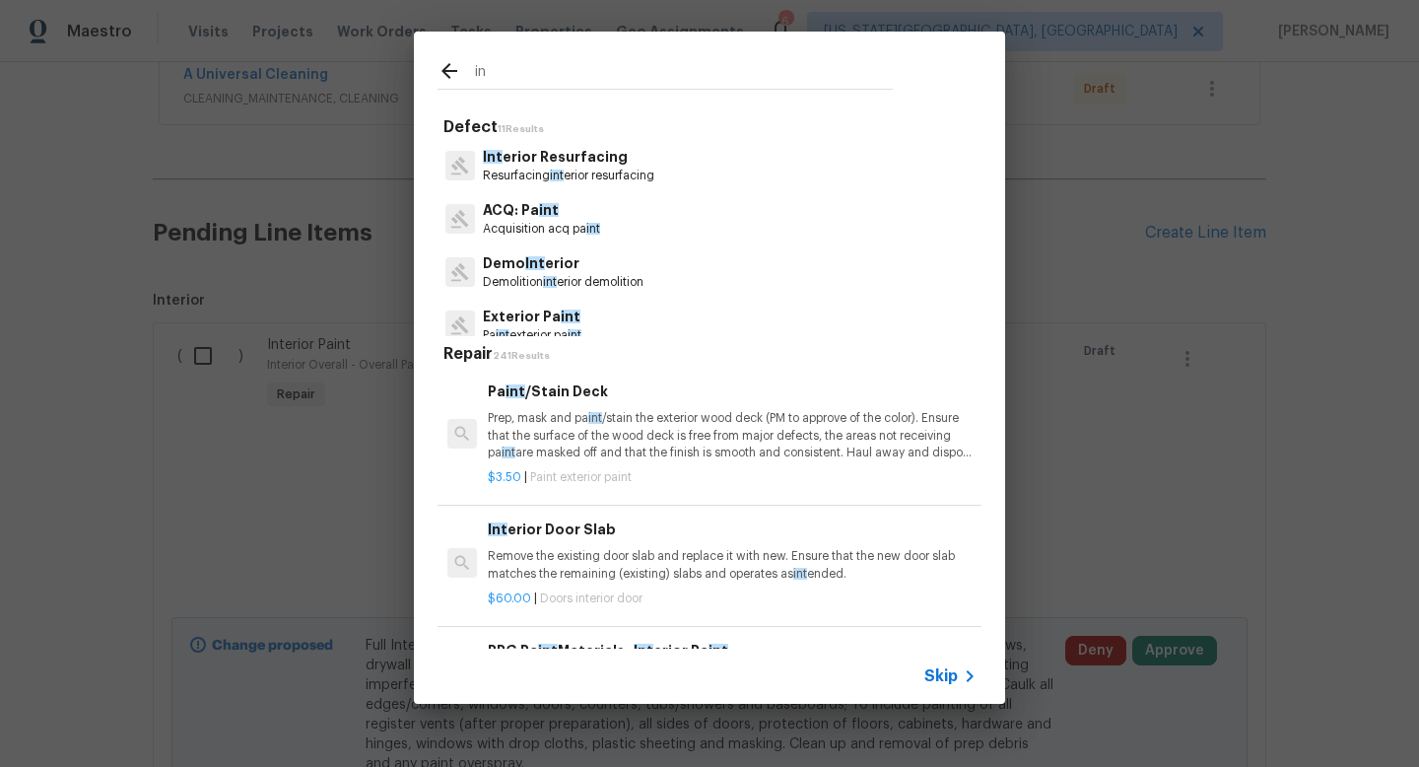
type input "i"
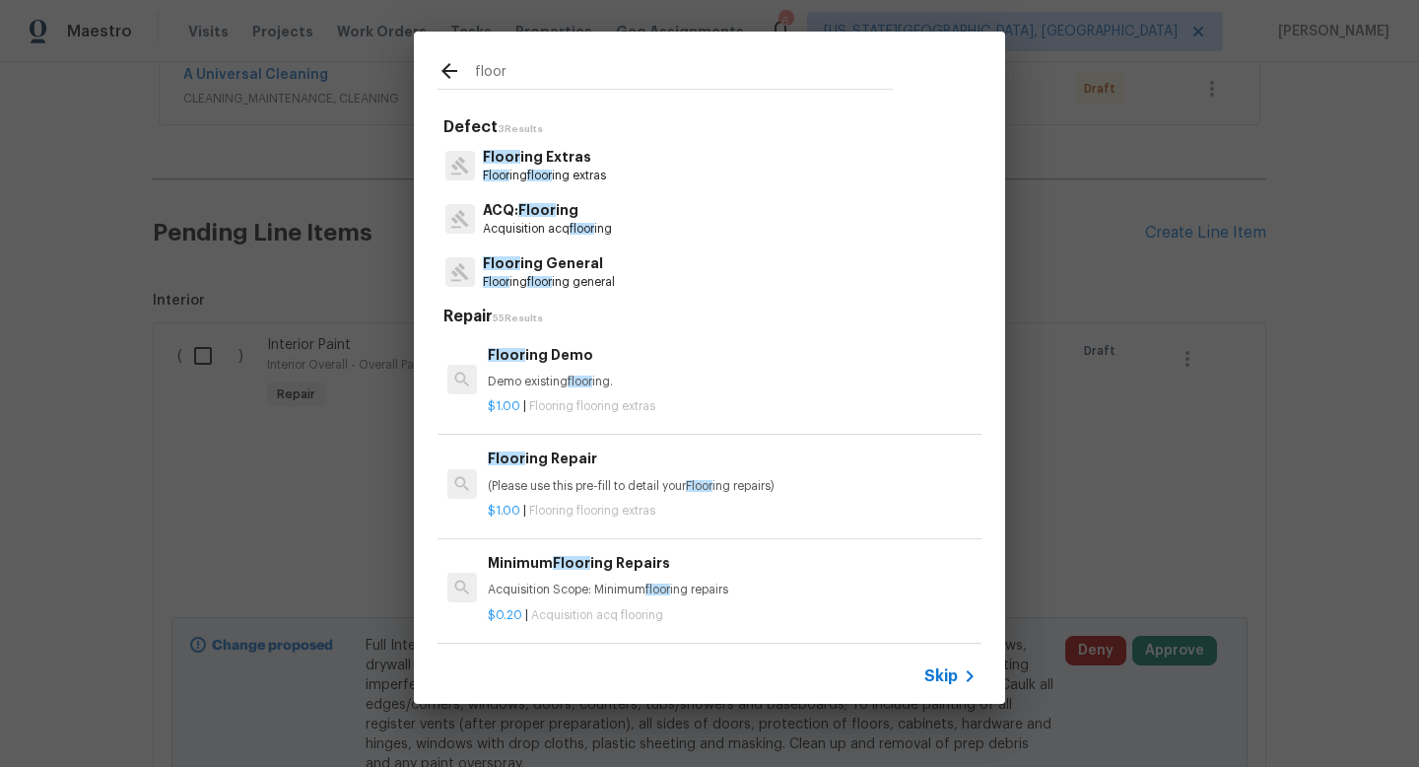
type input "floor"
click at [534, 288] on span "floor" at bounding box center [539, 282] width 25 height 12
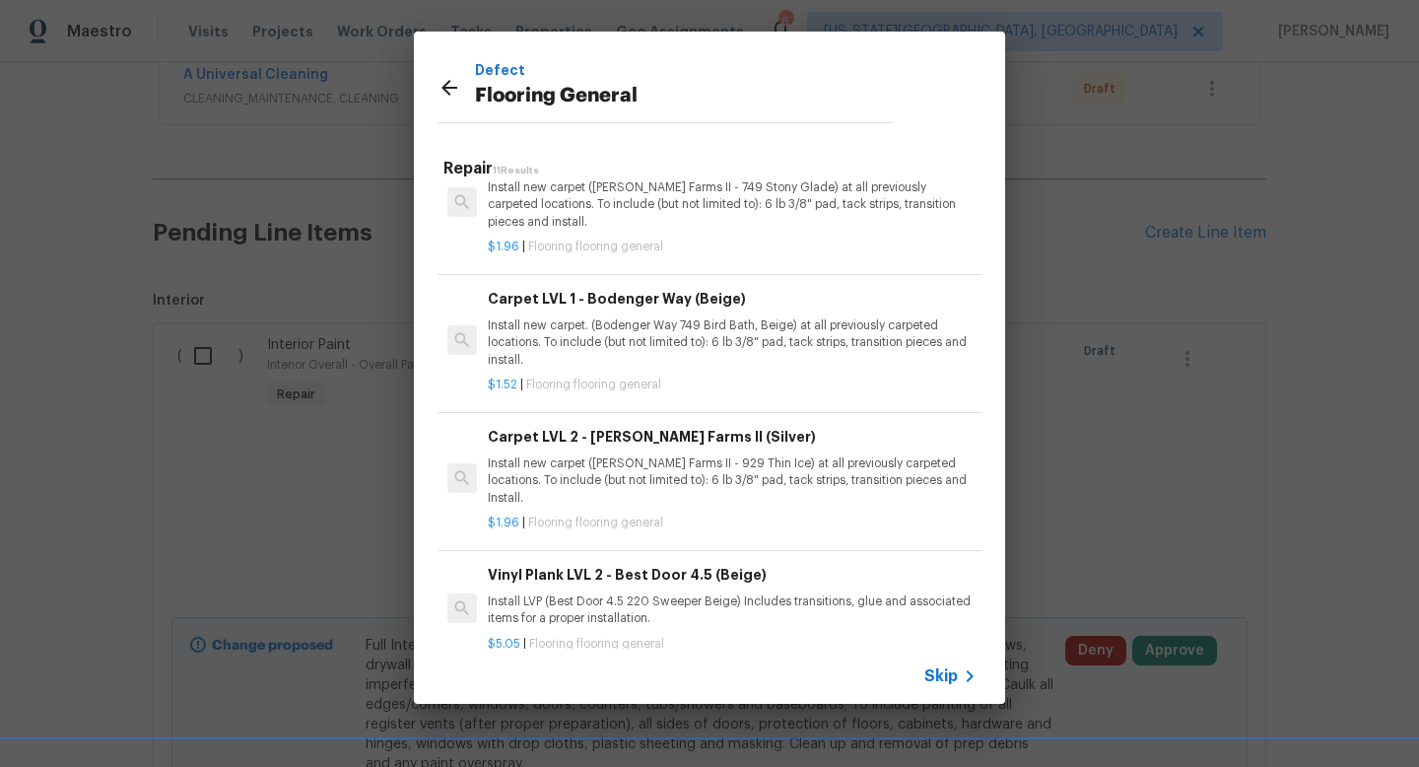
scroll to position [737, 0]
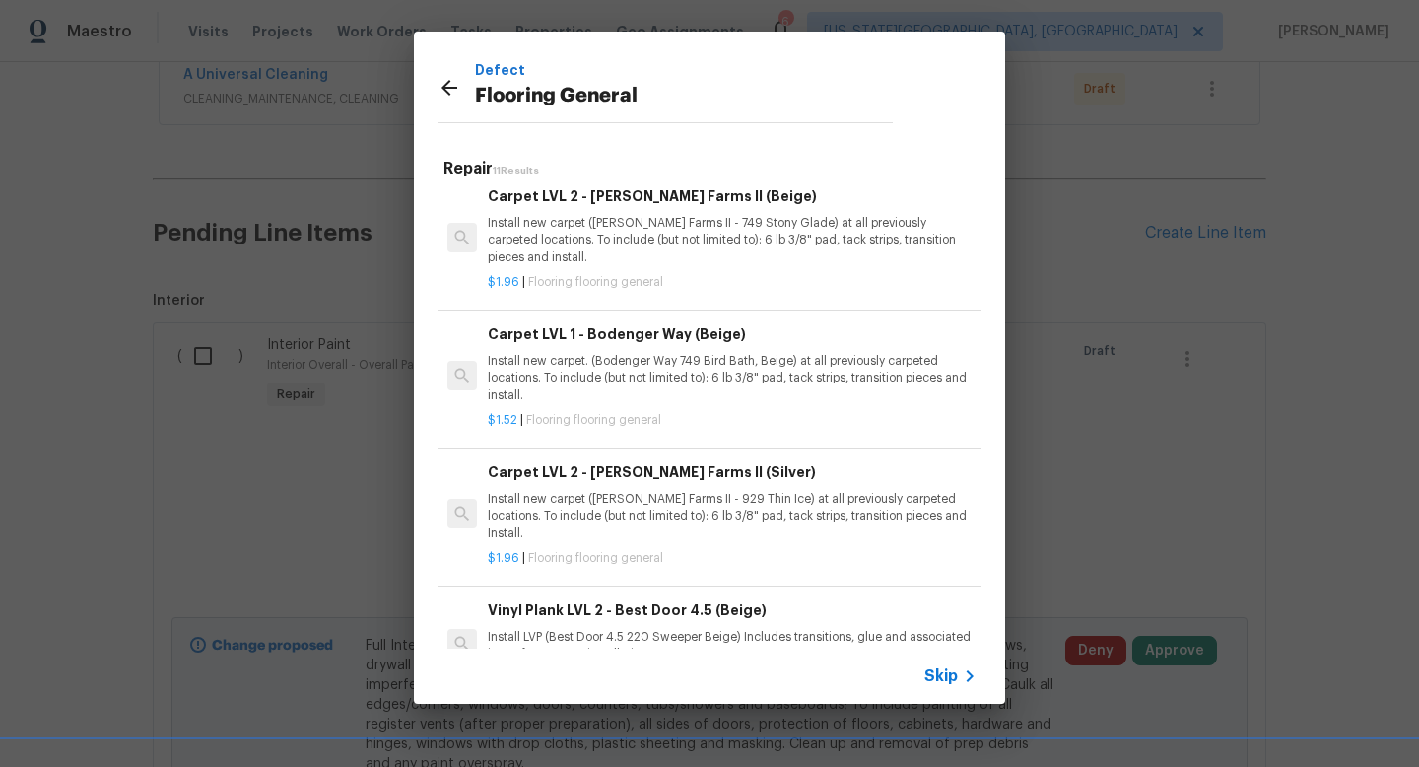
click at [603, 365] on p "Install new carpet. (Bodenger Way 749 Bird Bath, Beige) at all previously carpe…" at bounding box center [732, 378] width 489 height 50
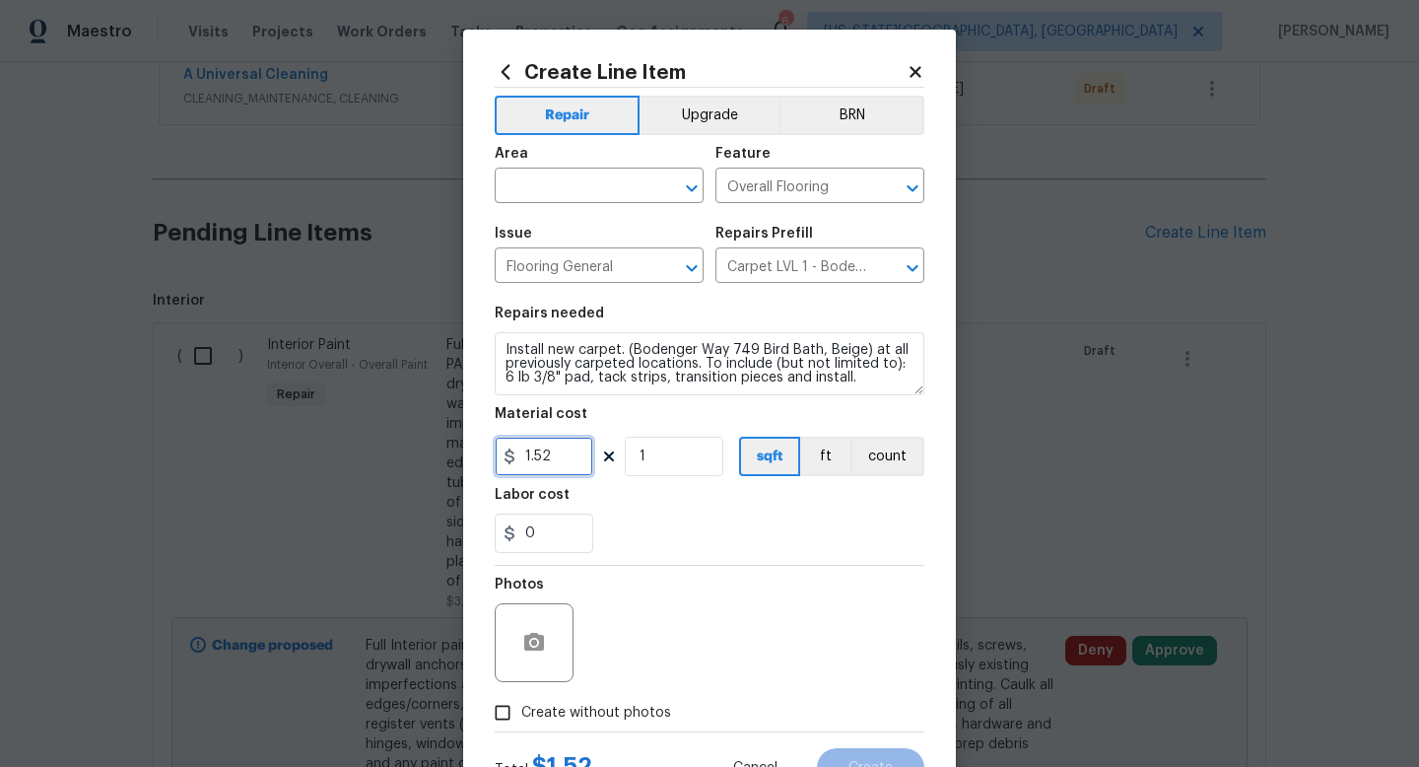
click at [561, 465] on input "1.52" at bounding box center [544, 456] width 99 height 39
type input "1.89"
click at [603, 711] on span "Create without photos" at bounding box center [596, 713] width 150 height 21
click at [521, 711] on input "Create without photos" at bounding box center [502, 712] width 37 height 37
checkbox input "true"
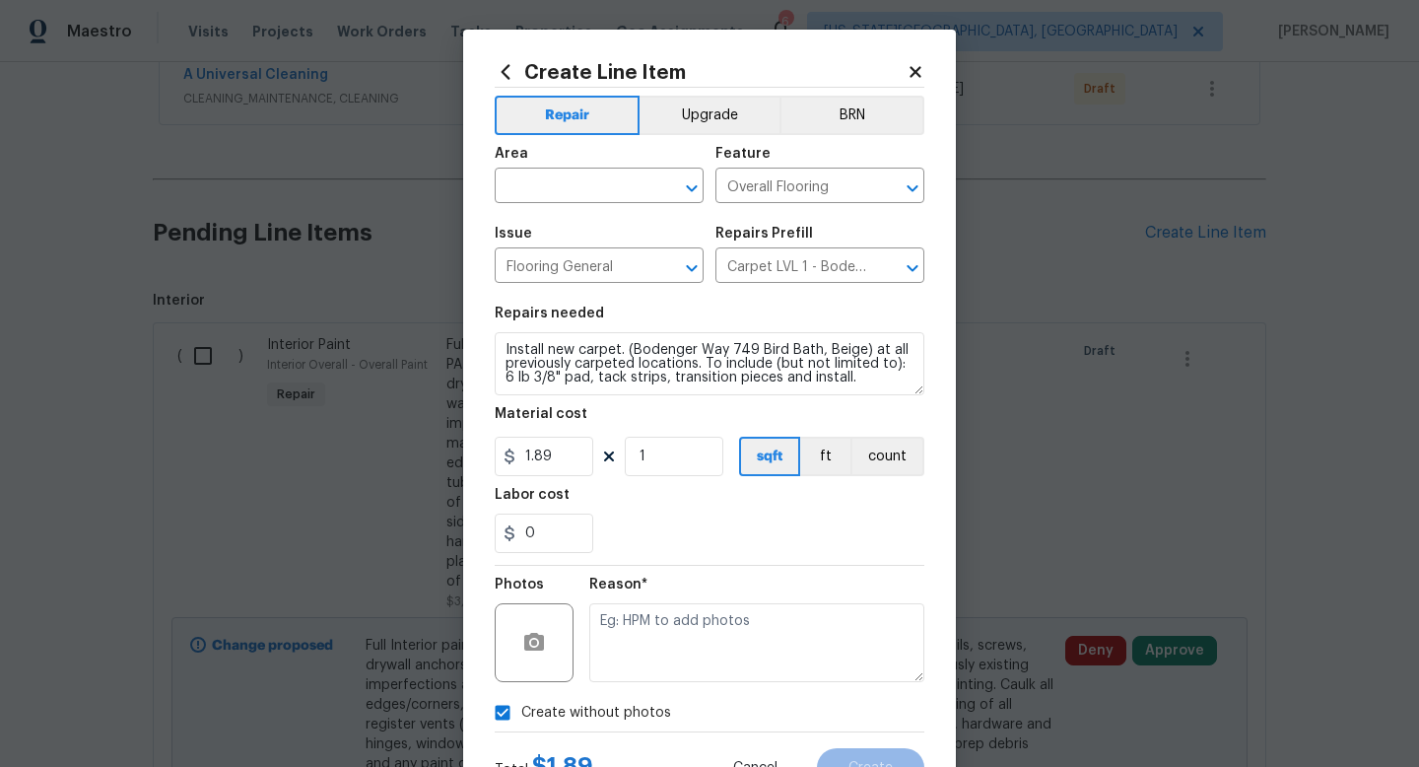
click at [613, 687] on div "Reason*" at bounding box center [756, 630] width 335 height 128
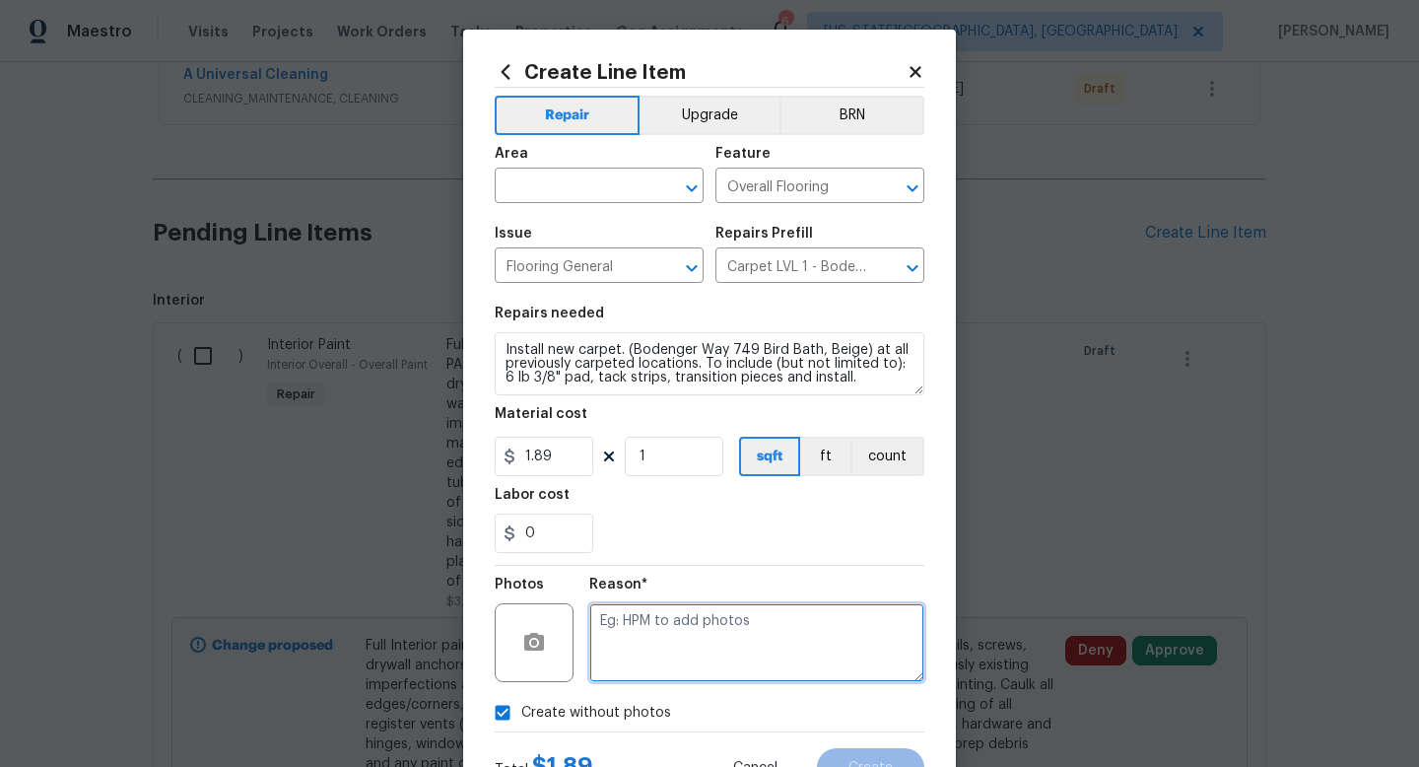
click at [623, 647] on textarea at bounding box center [756, 642] width 335 height 79
type textarea "na"
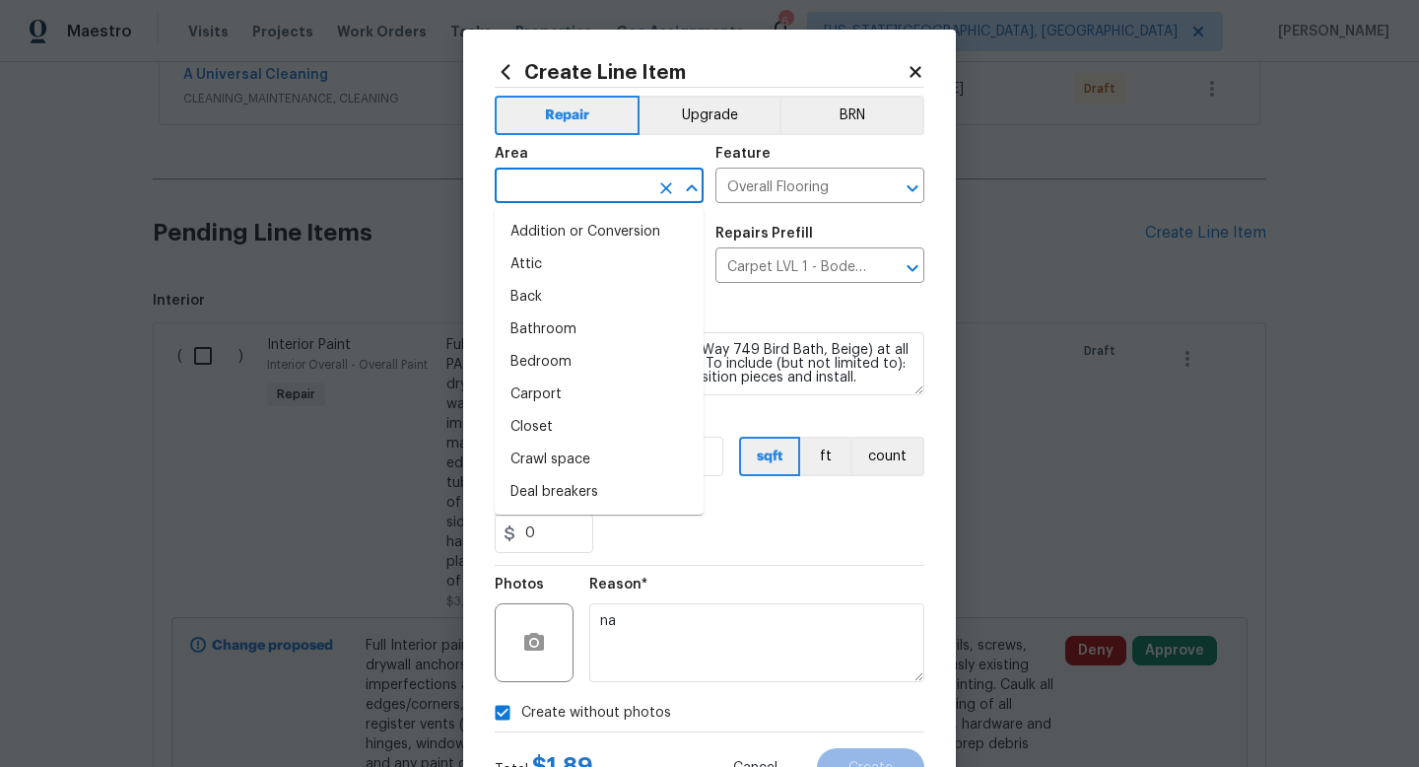
click at [548, 190] on input "text" at bounding box center [572, 187] width 154 height 31
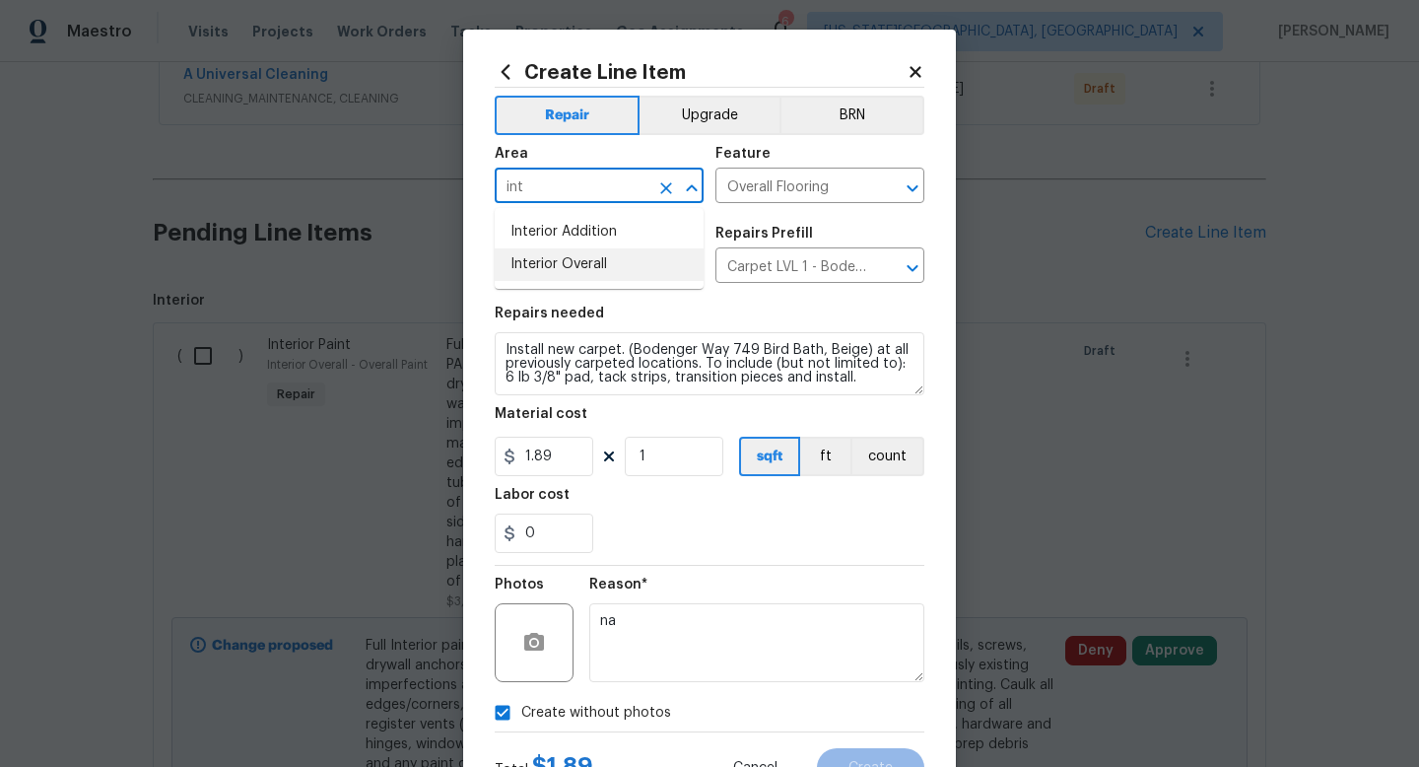
click at [539, 269] on li "Interior Overall" at bounding box center [599, 264] width 209 height 33
type input "Interior Overall"
click at [663, 462] on input "1" at bounding box center [674, 456] width 99 height 39
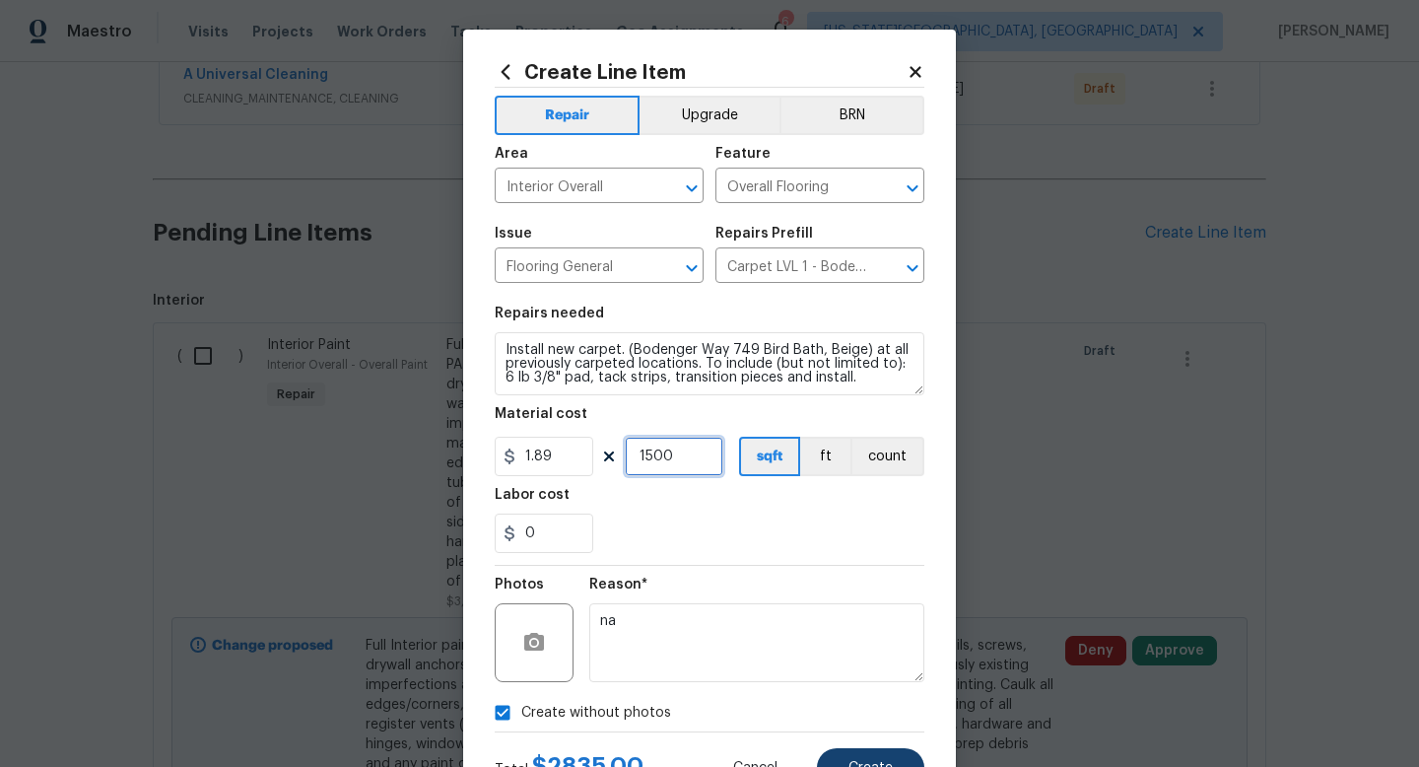
type input "1500"
click at [892, 766] on span "Create" at bounding box center [871, 768] width 44 height 15
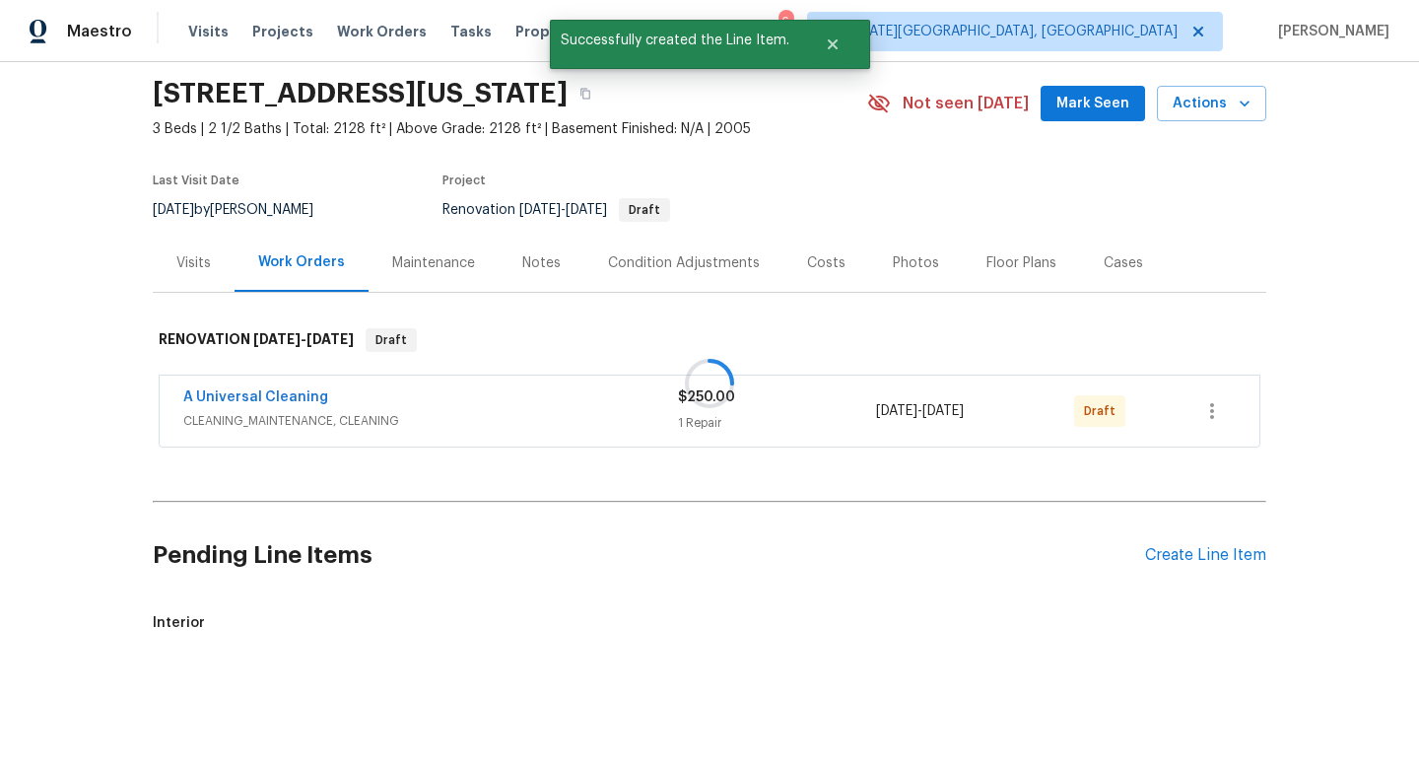
scroll to position [387, 0]
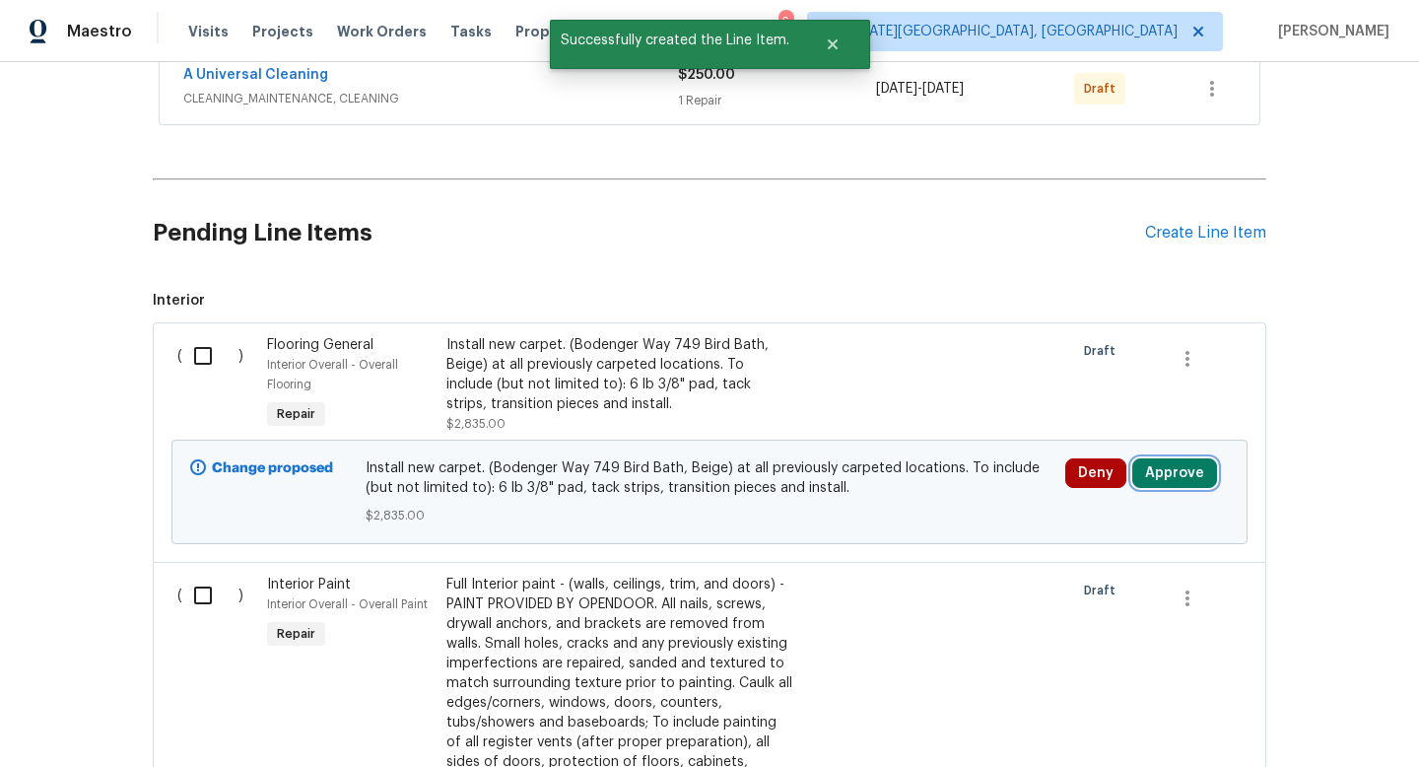
click at [1198, 486] on button "Approve" at bounding box center [1175, 473] width 85 height 30
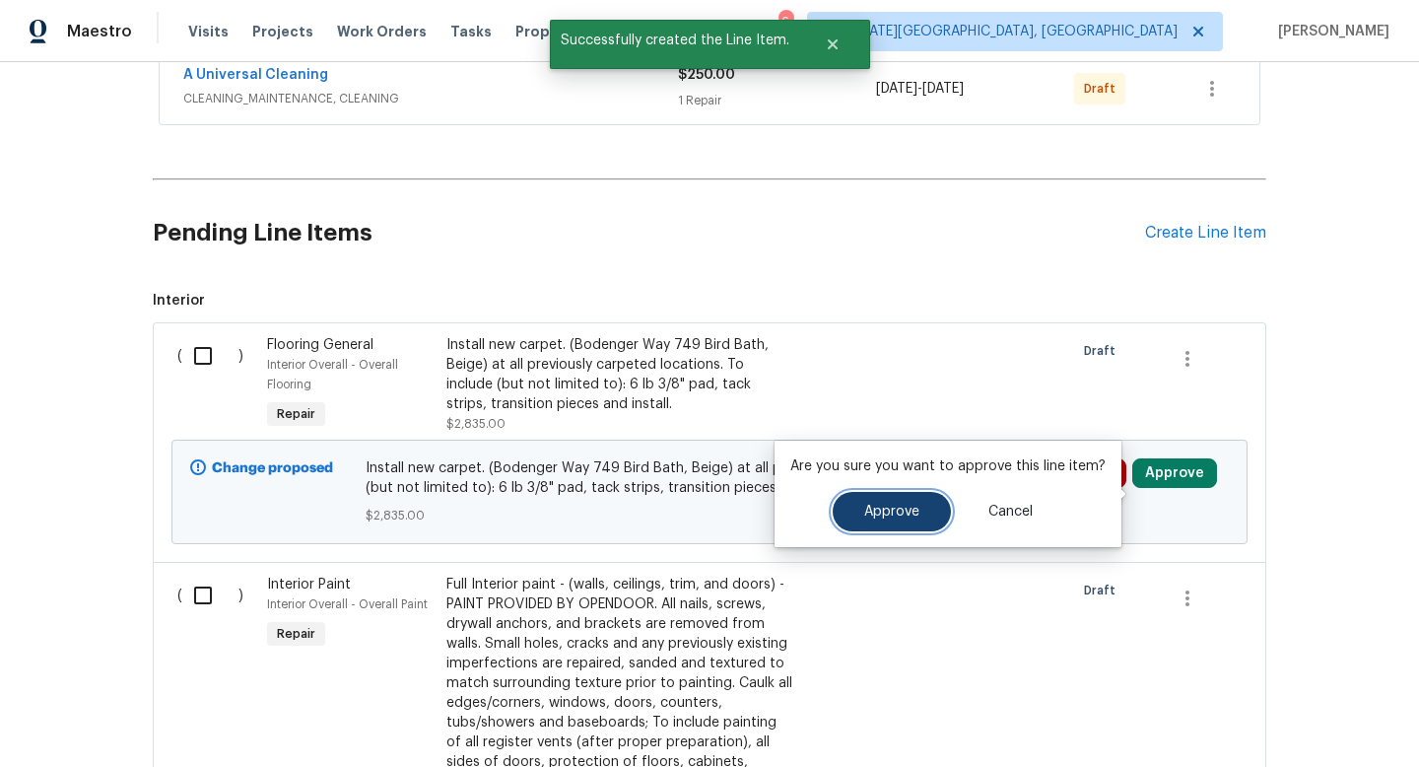
click at [900, 503] on button "Approve" at bounding box center [892, 511] width 118 height 39
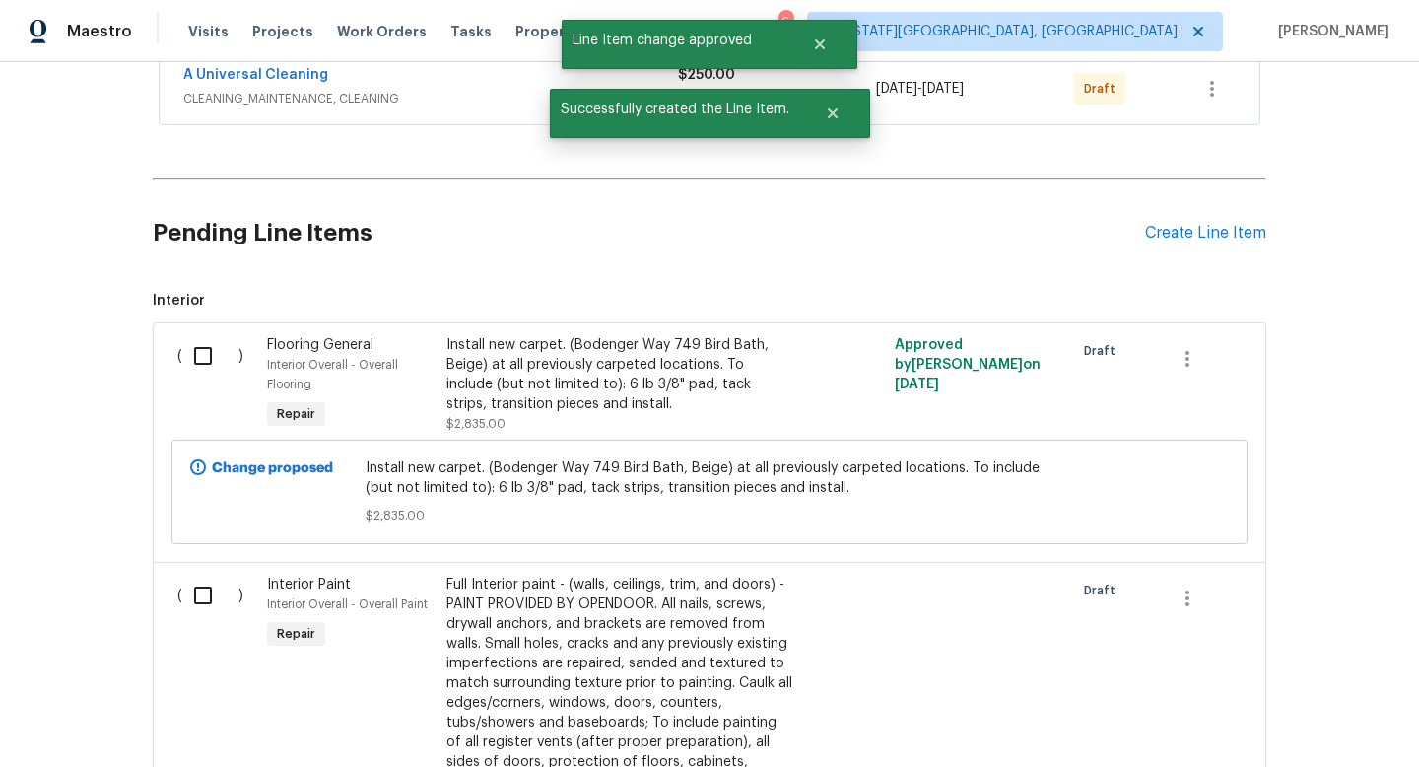
scroll to position [675, 0]
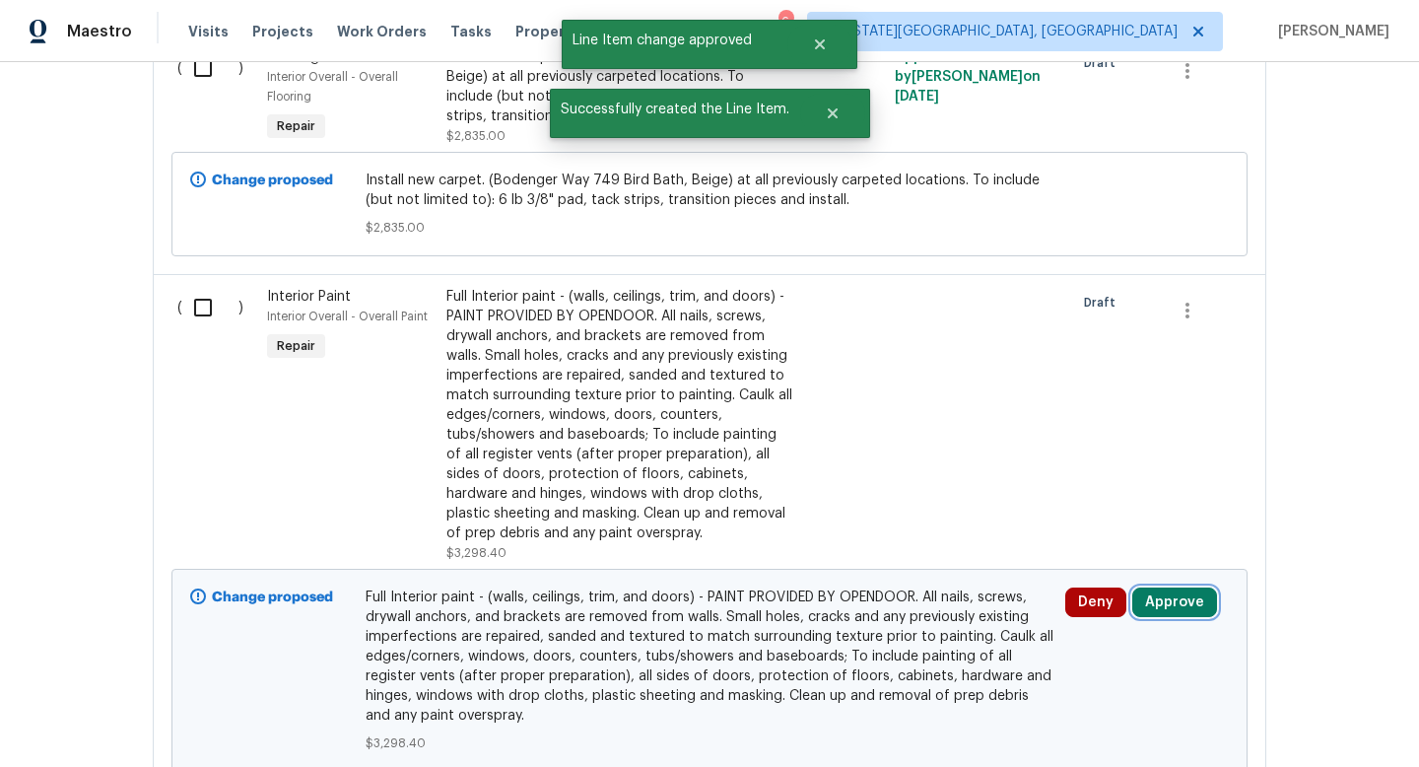
click at [1173, 617] on button "Approve" at bounding box center [1175, 602] width 85 height 30
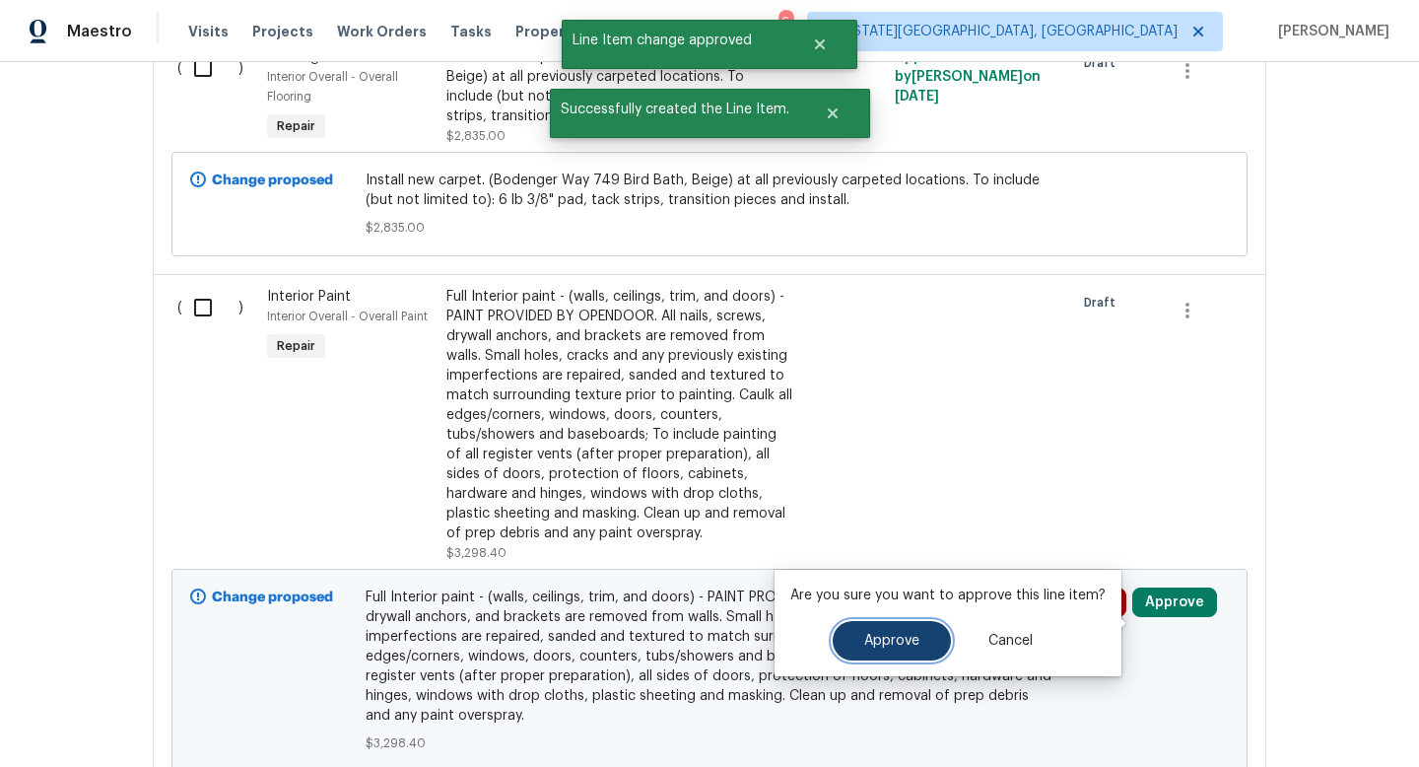
click at [898, 642] on span "Approve" at bounding box center [891, 641] width 55 height 15
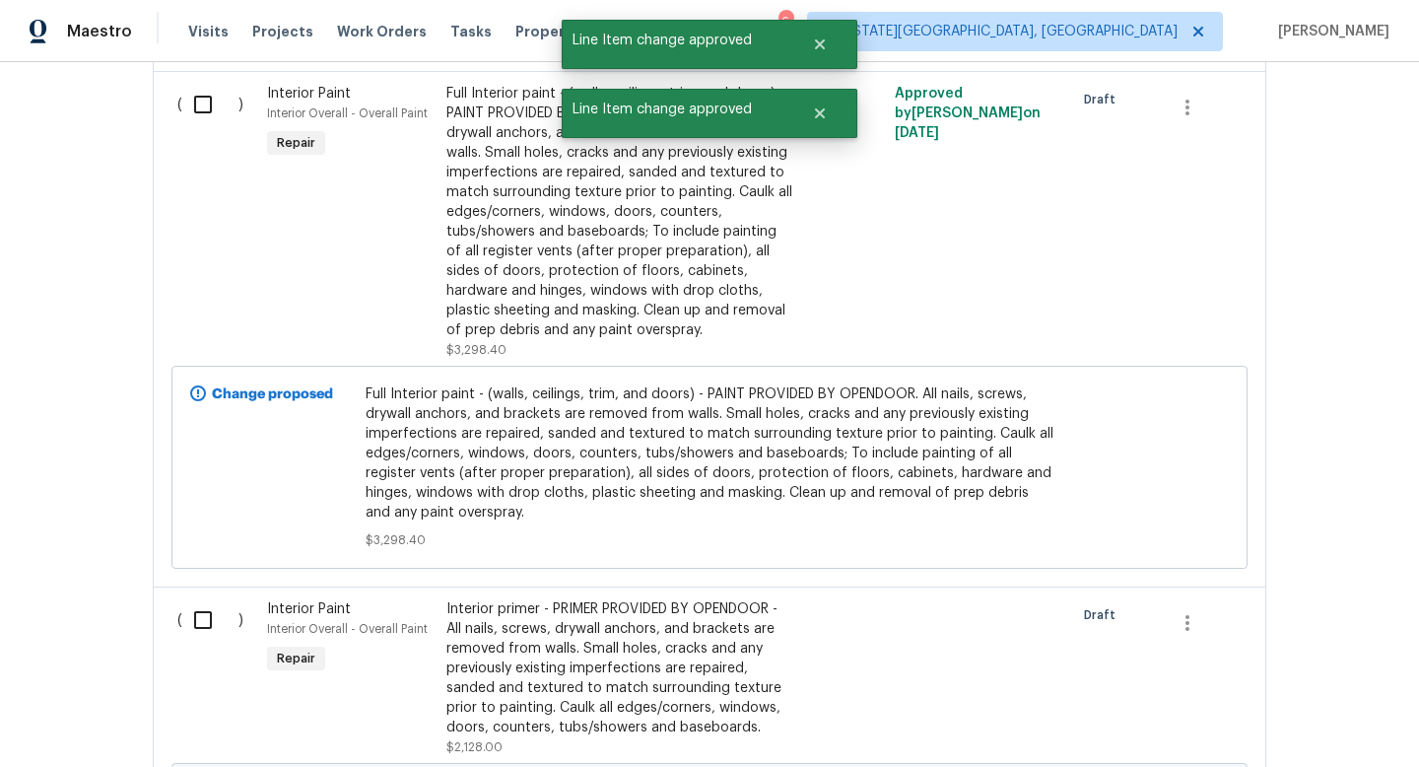
scroll to position [1027, 0]
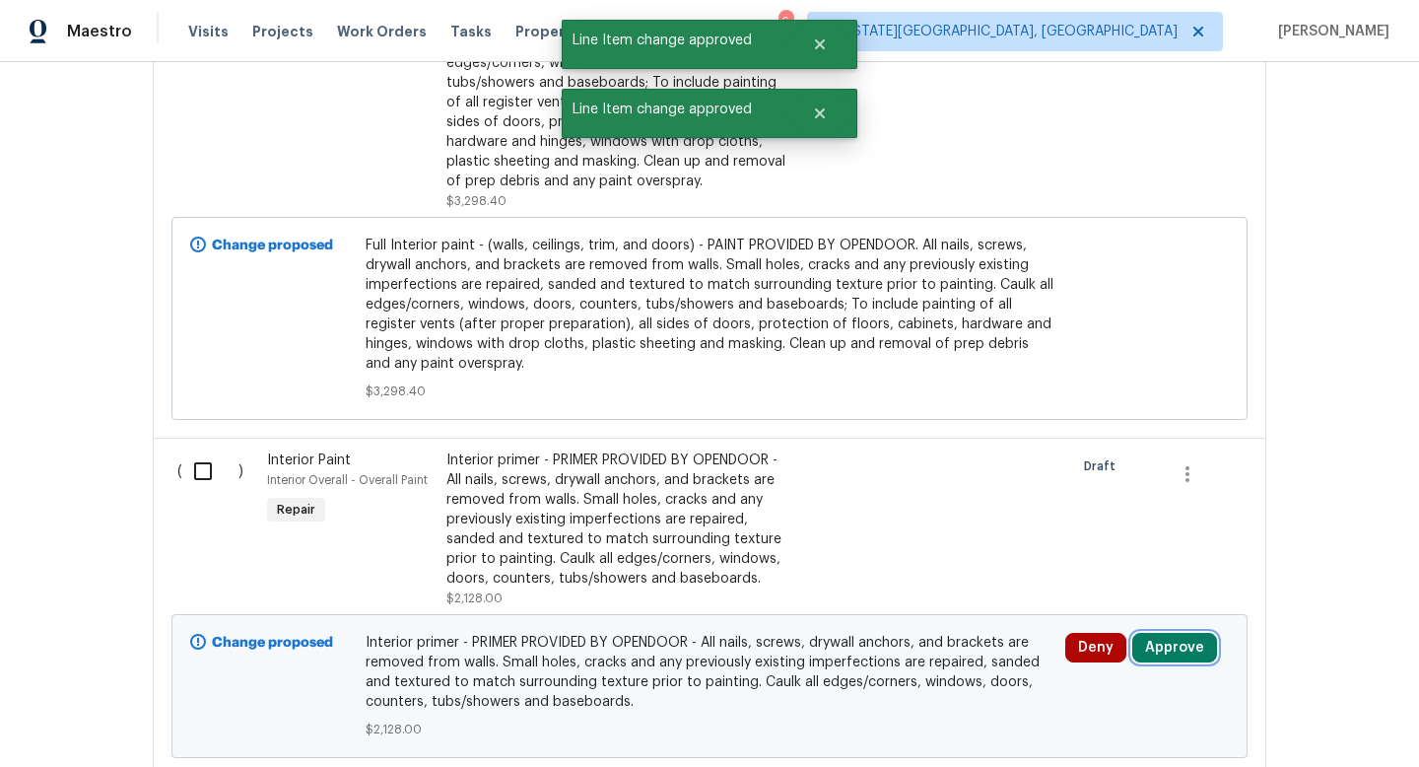
click at [1163, 662] on button "Approve" at bounding box center [1175, 648] width 85 height 30
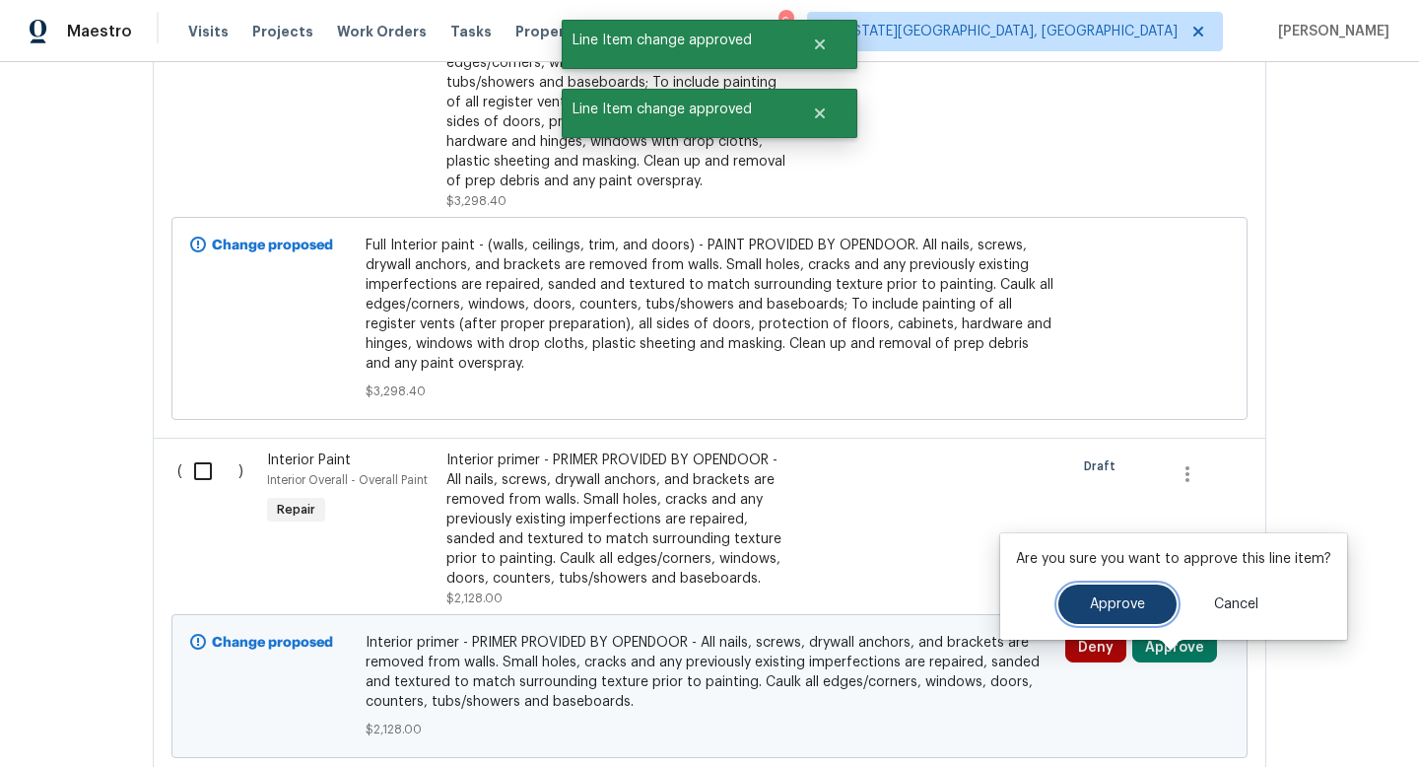
click at [1095, 597] on span "Approve" at bounding box center [1117, 604] width 55 height 15
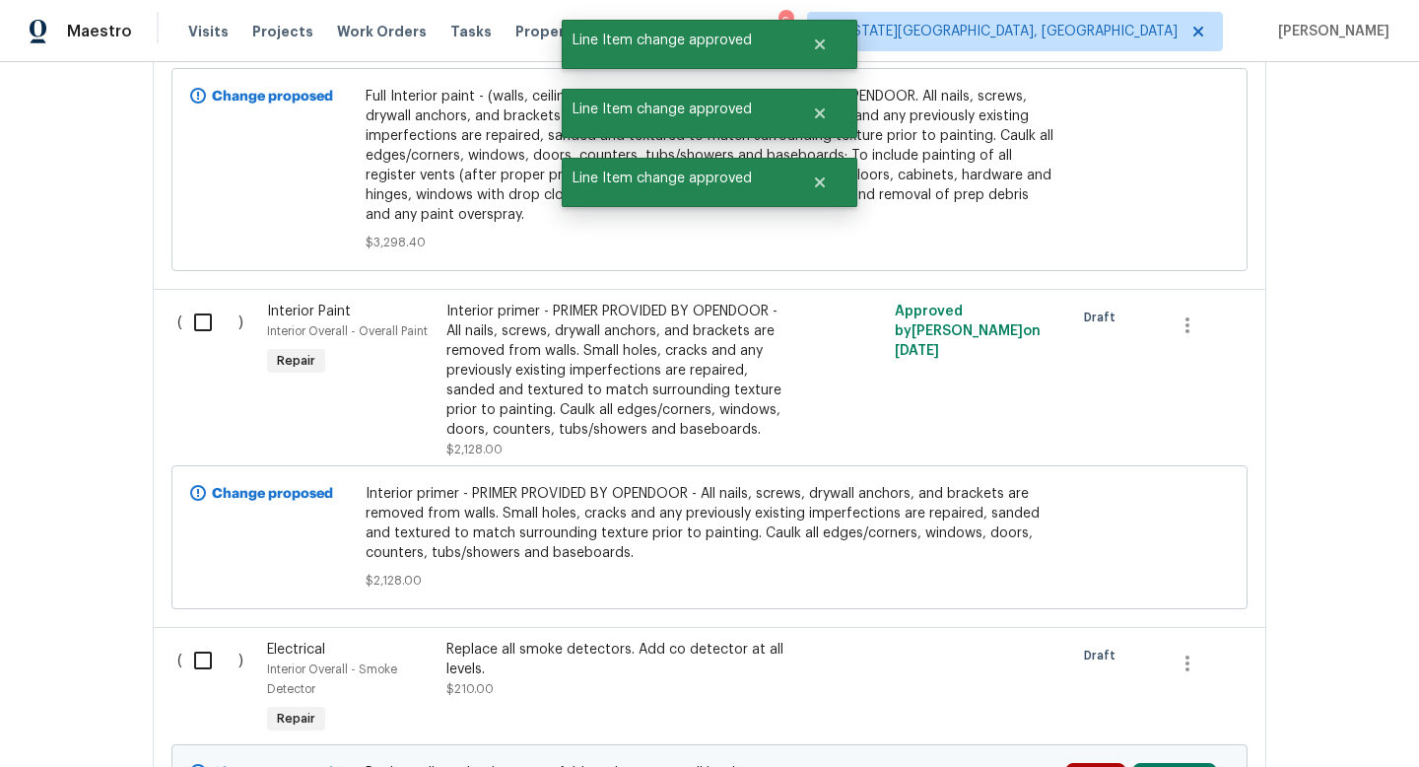
scroll to position [1348, 0]
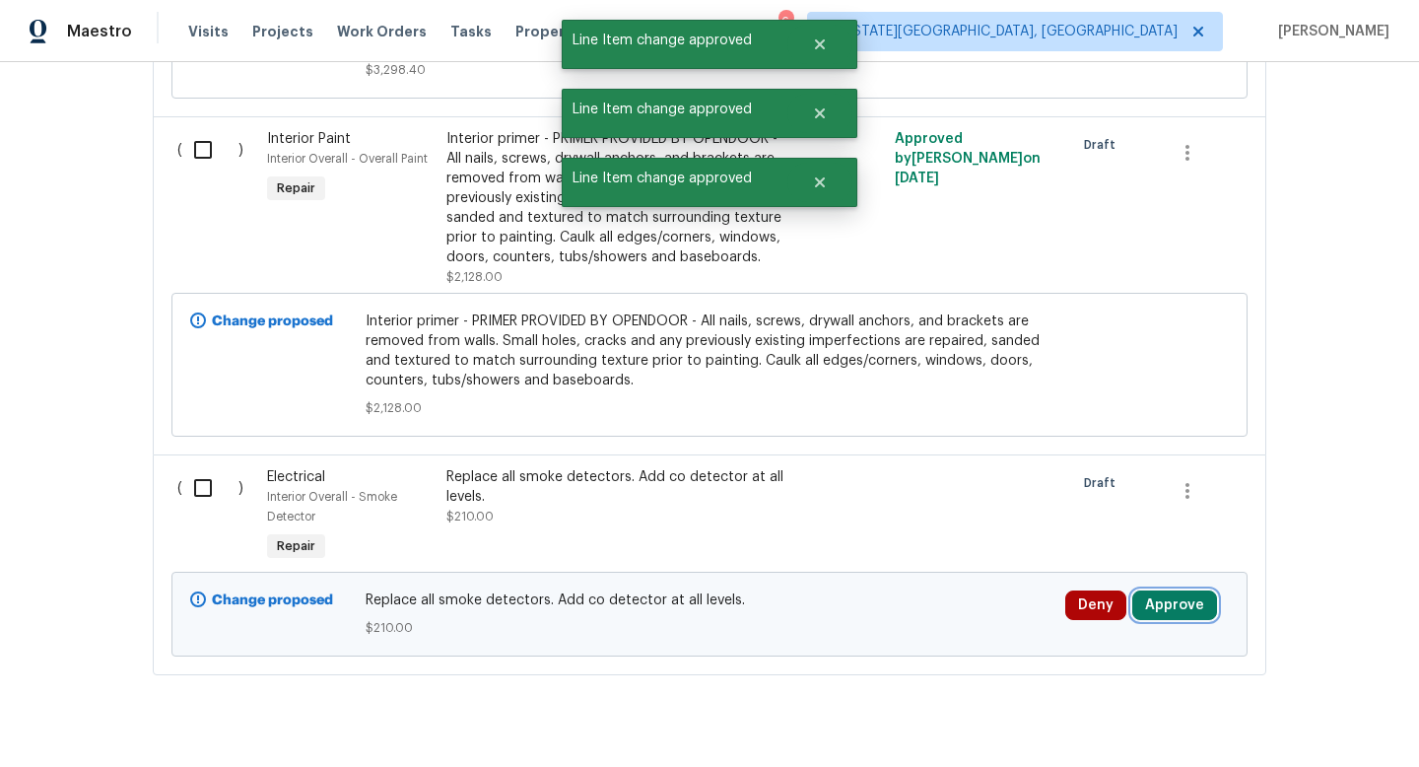
click at [1167, 620] on button "Approve" at bounding box center [1175, 605] width 85 height 30
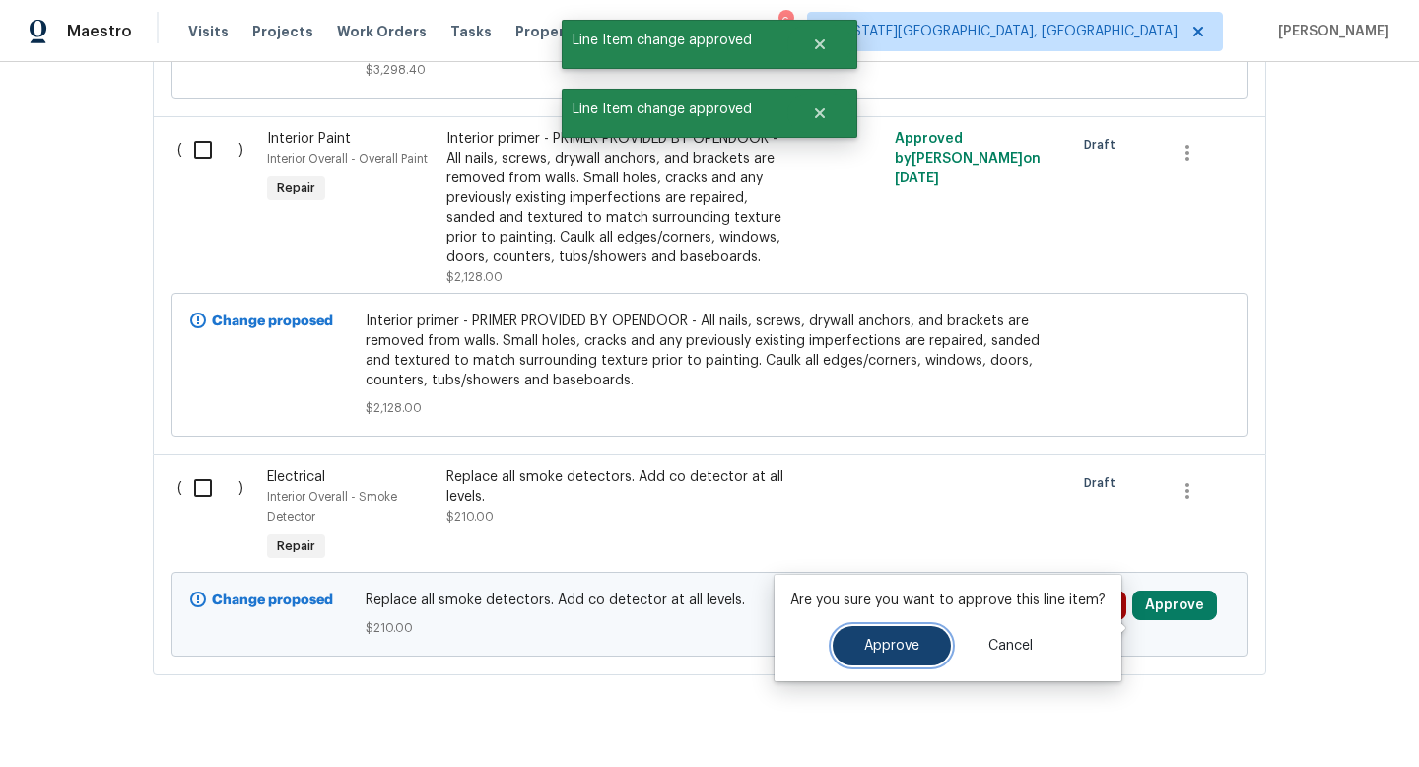
click at [911, 643] on span "Approve" at bounding box center [891, 646] width 55 height 15
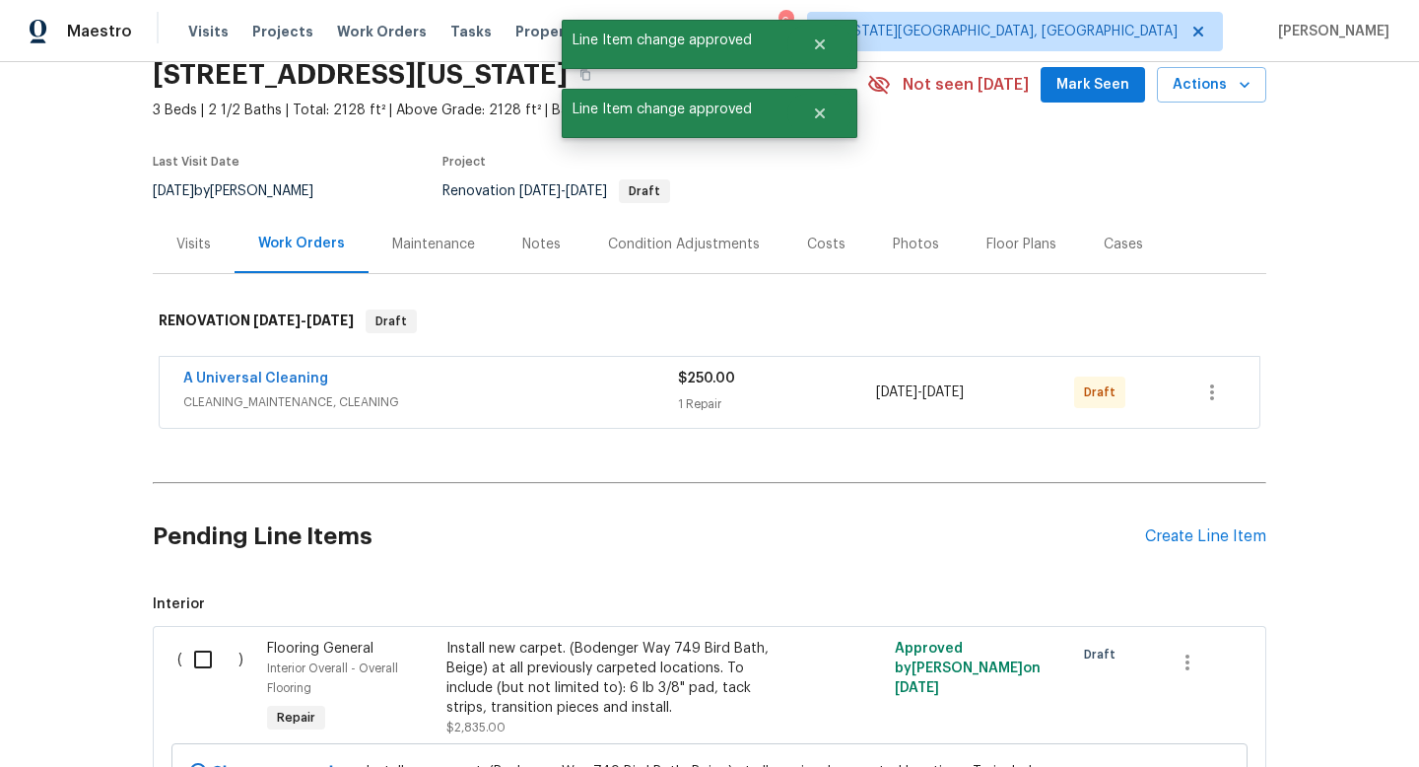
scroll to position [0, 0]
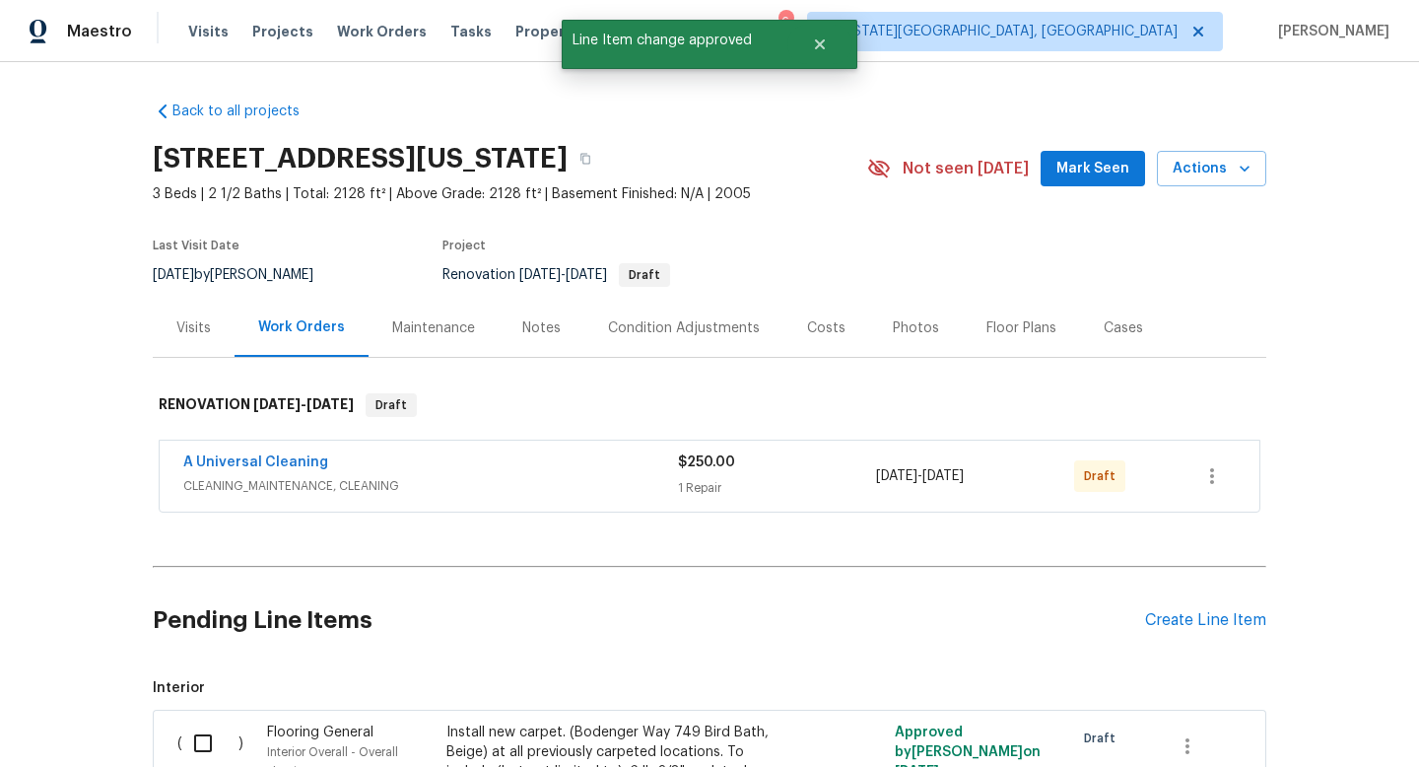
click at [1121, 180] on span "Mark Seen" at bounding box center [1093, 169] width 73 height 25
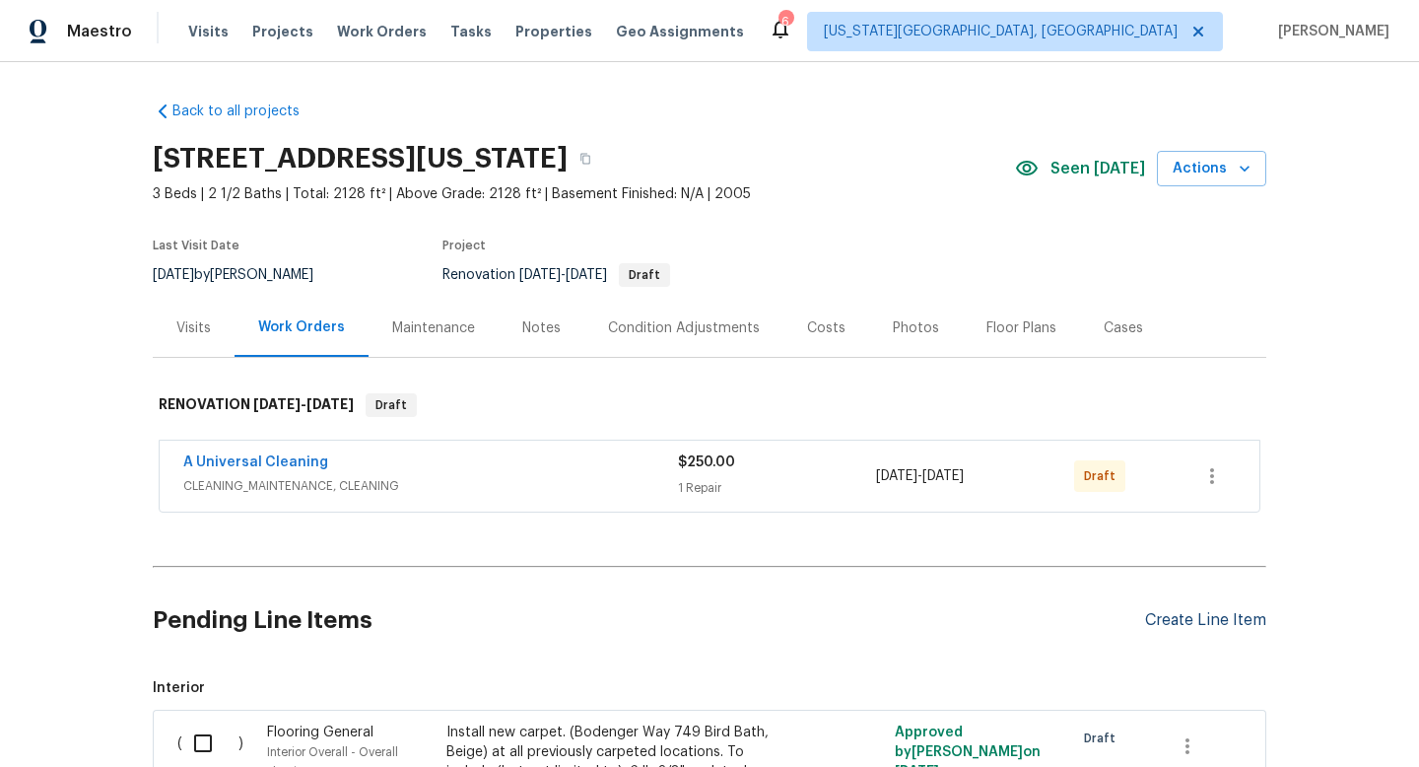
click at [1189, 614] on div "Create Line Item" at bounding box center [1205, 620] width 121 height 19
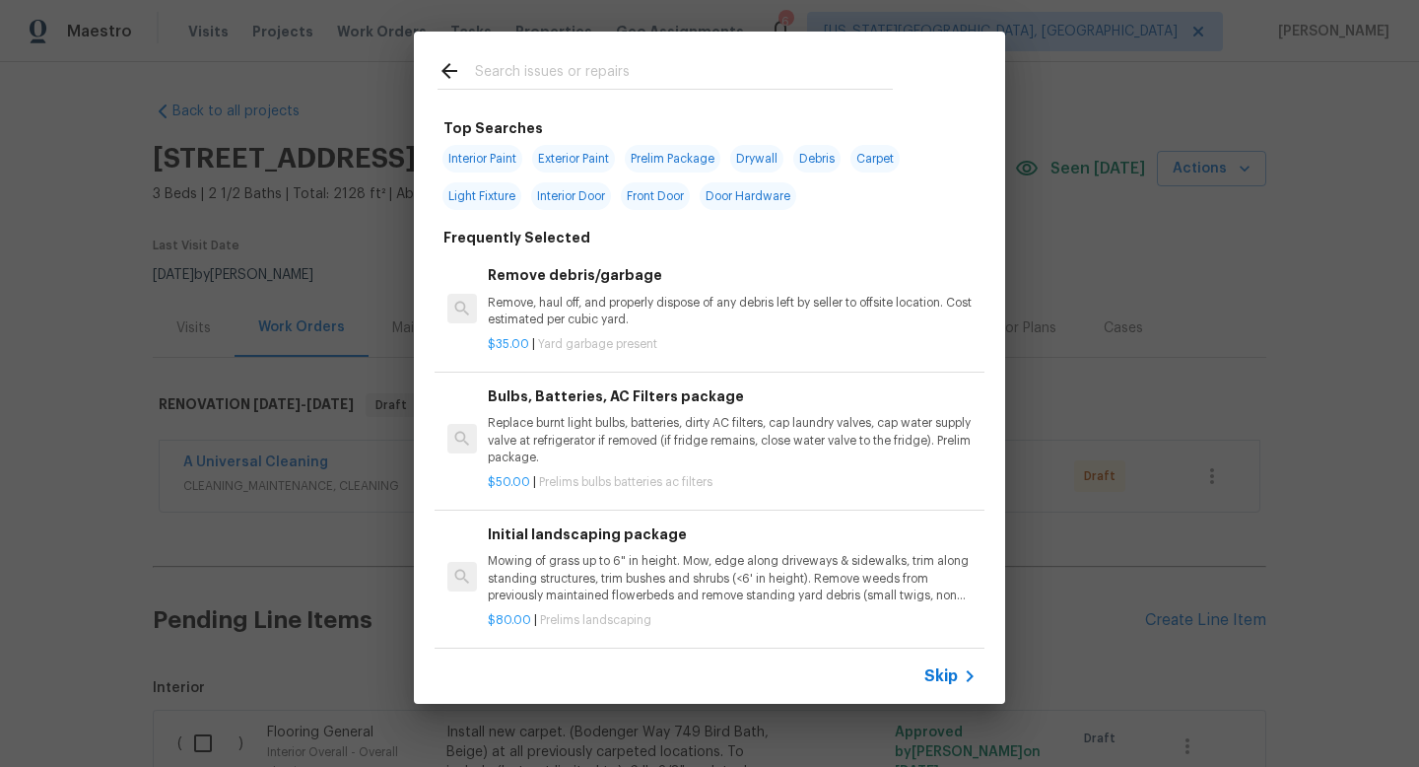
click at [495, 59] on input "text" at bounding box center [684, 74] width 418 height 30
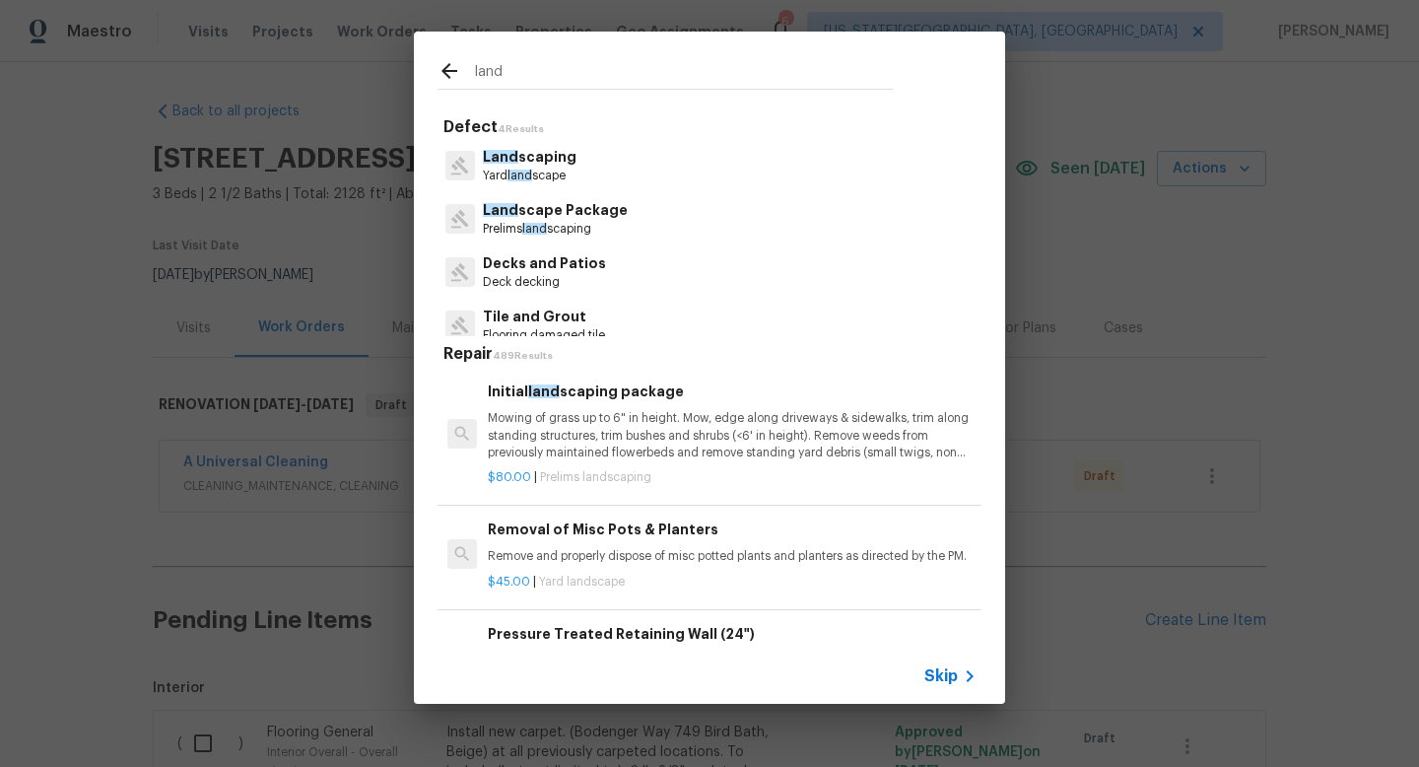
type input "land"
click at [517, 224] on p "Prelims land scaping" at bounding box center [555, 229] width 145 height 17
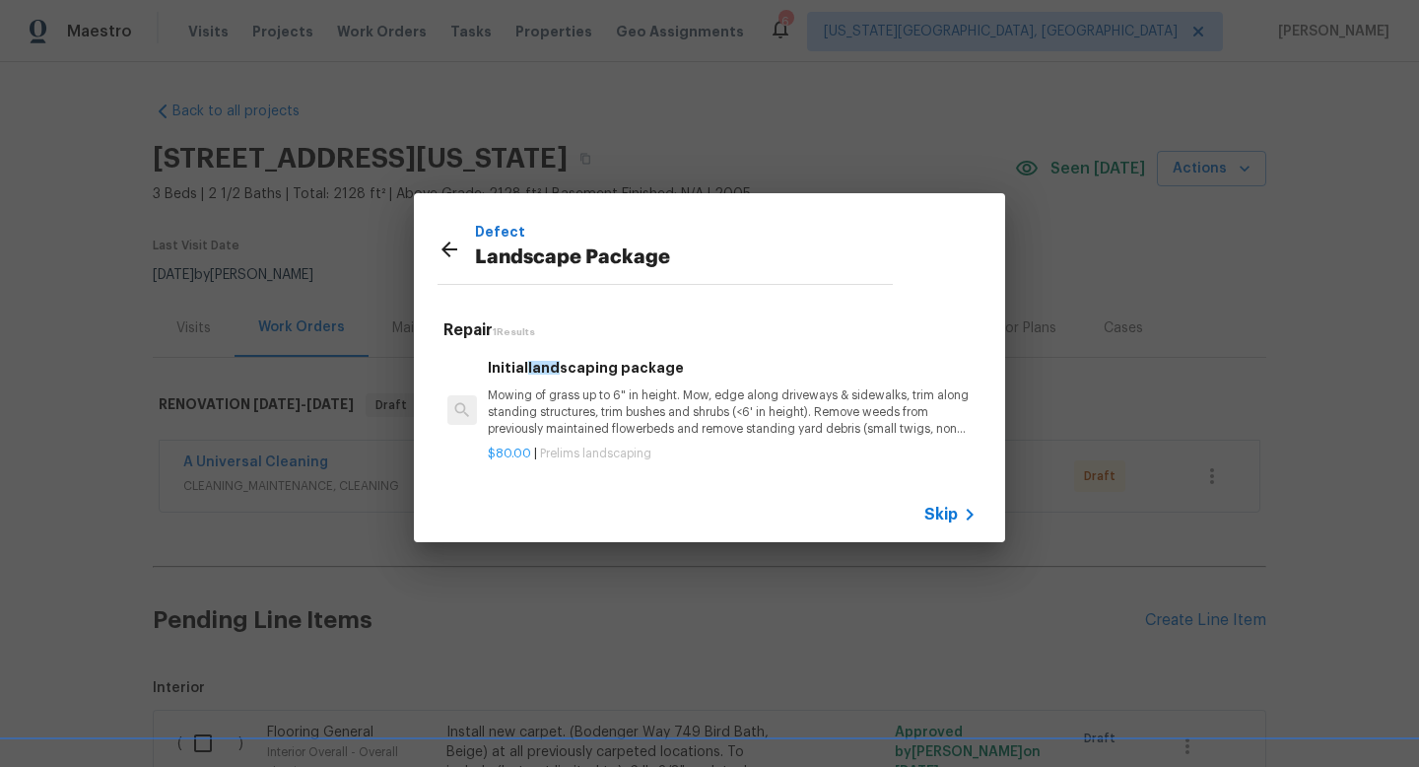
click at [554, 388] on p "Mowing of grass up to 6" in height. Mow, edge along driveways & sidewalks, trim…" at bounding box center [732, 412] width 489 height 50
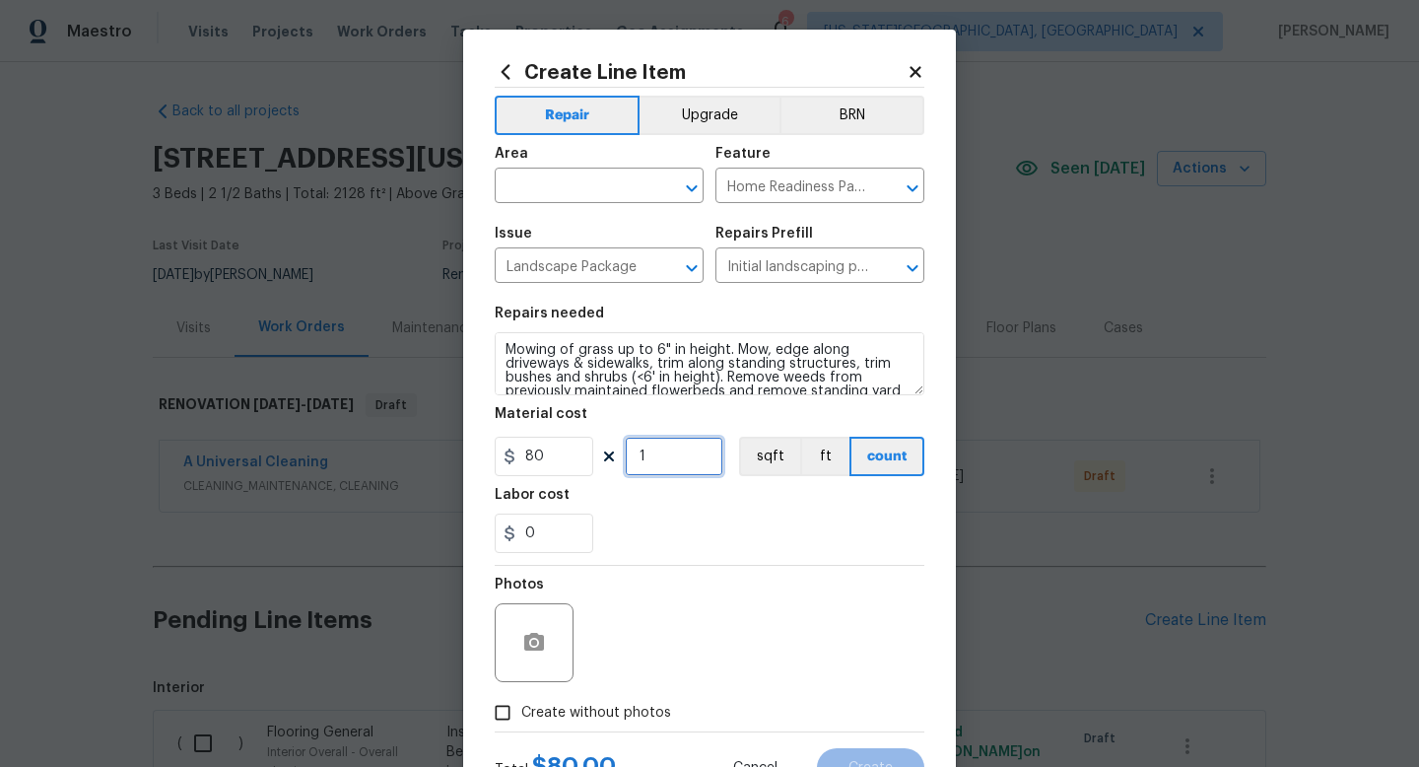
click at [678, 471] on input "1" at bounding box center [674, 456] width 99 height 39
type input "3"
click at [611, 722] on span "Create without photos" at bounding box center [596, 713] width 150 height 21
click at [521, 722] on input "Create without photos" at bounding box center [502, 712] width 37 height 37
checkbox input "true"
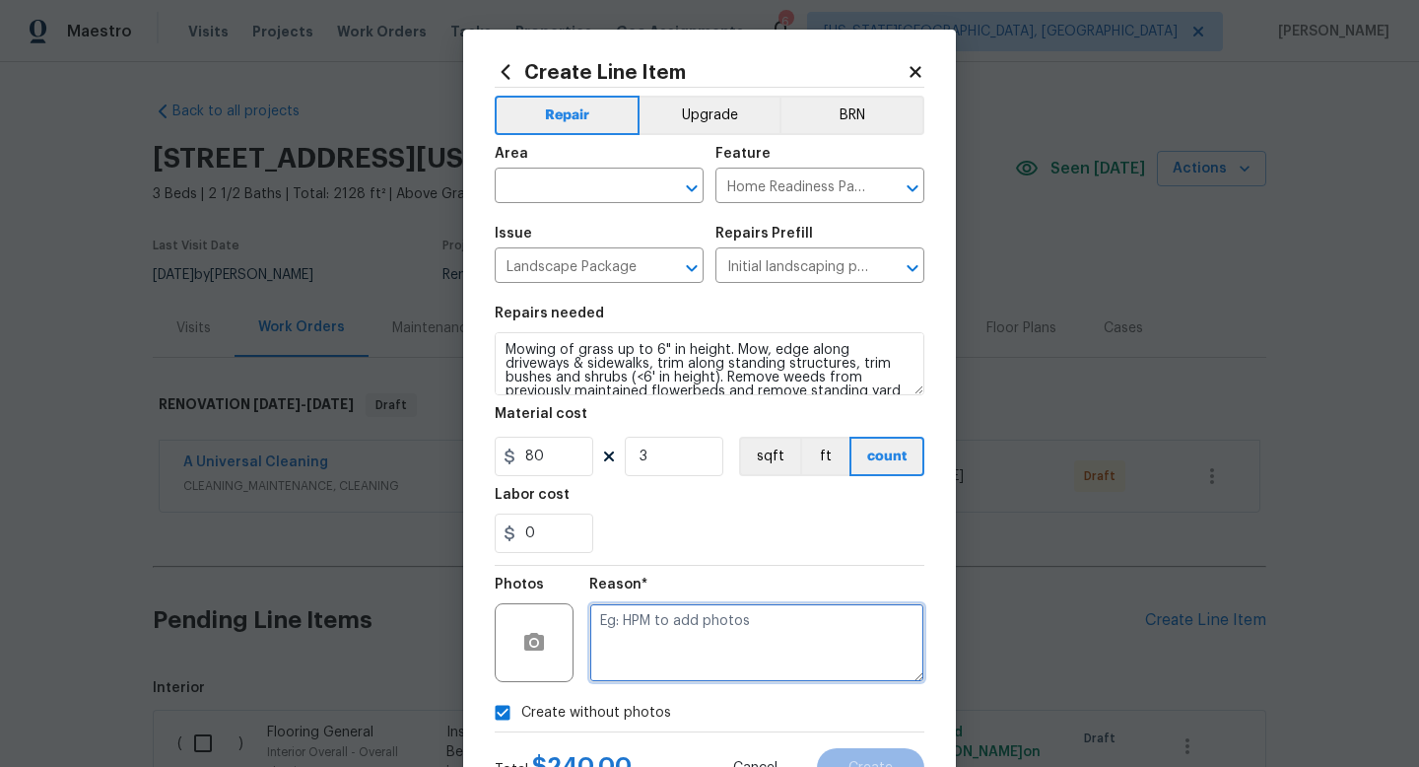
click at [628, 623] on textarea at bounding box center [756, 642] width 335 height 79
type textarea "na"
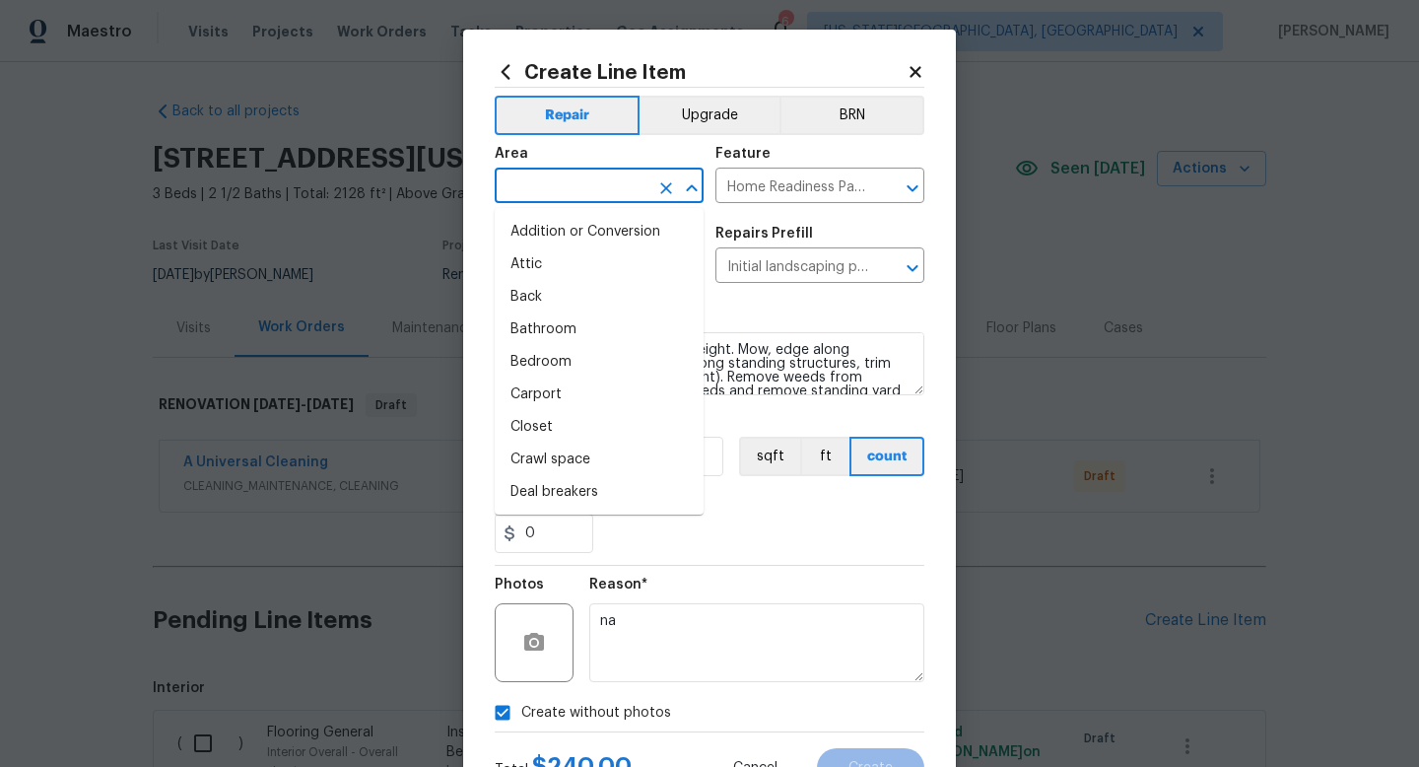
click at [530, 175] on input "text" at bounding box center [572, 187] width 154 height 31
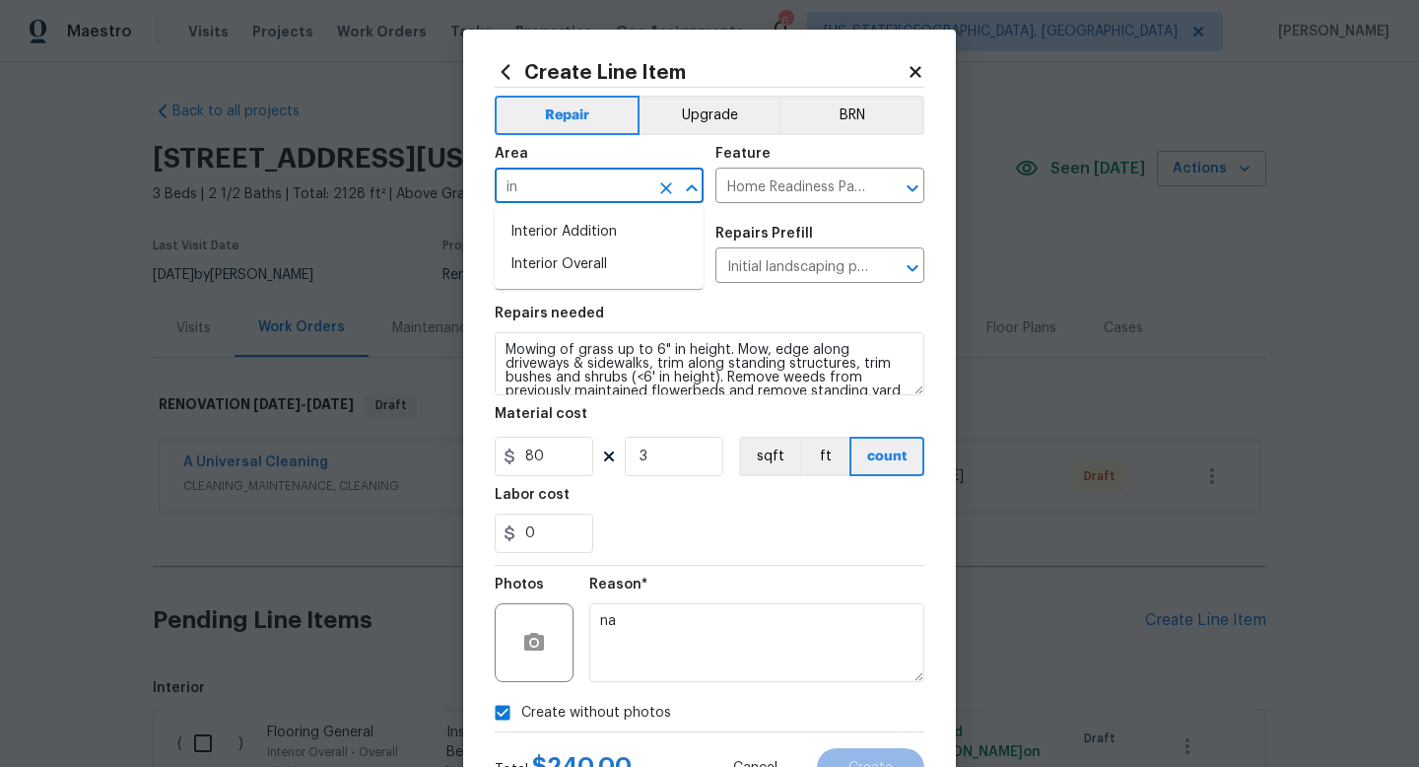
type input "i"
click at [533, 274] on li "Exterior Overall" at bounding box center [599, 264] width 209 height 33
type input "Exterior Overall"
click at [897, 766] on button "Create" at bounding box center [870, 767] width 107 height 39
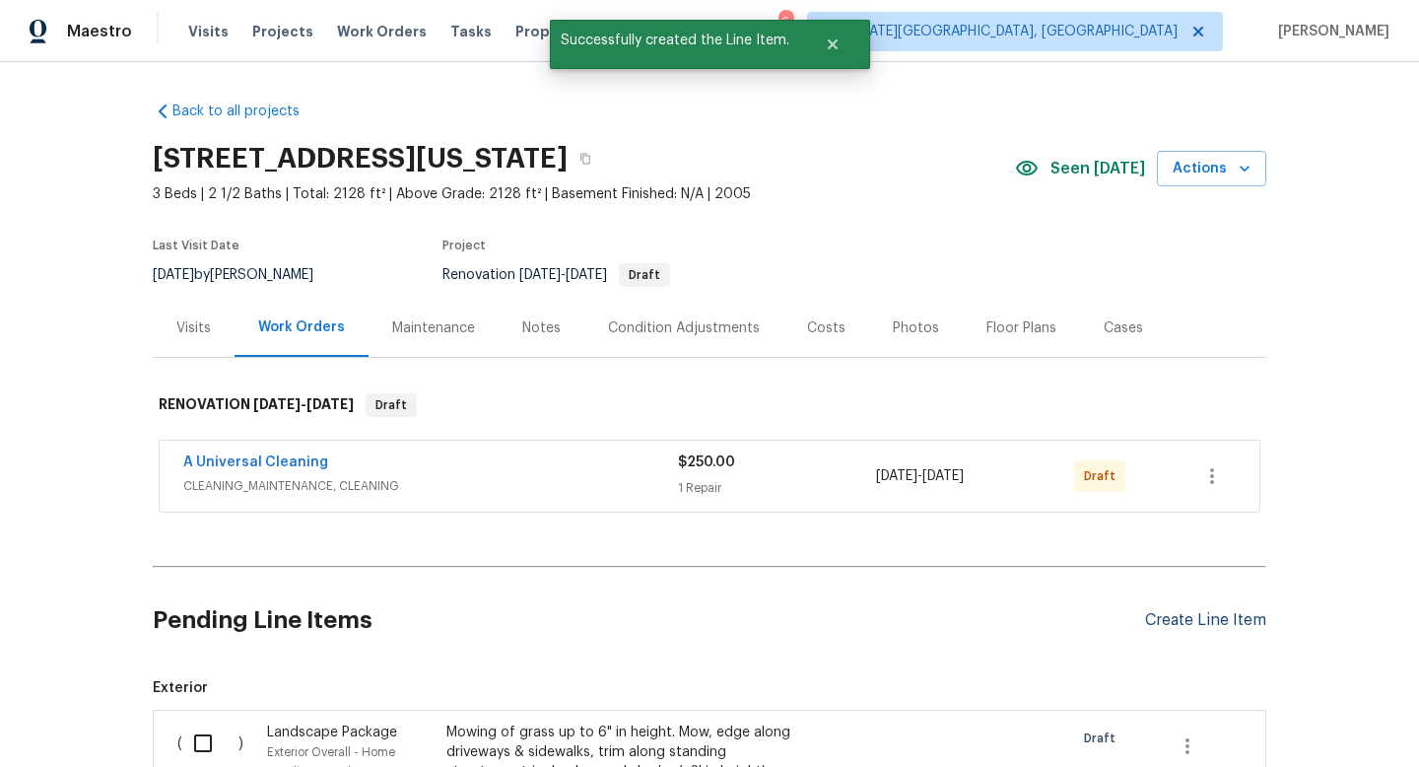
click at [1202, 625] on div "Create Line Item" at bounding box center [1205, 620] width 121 height 19
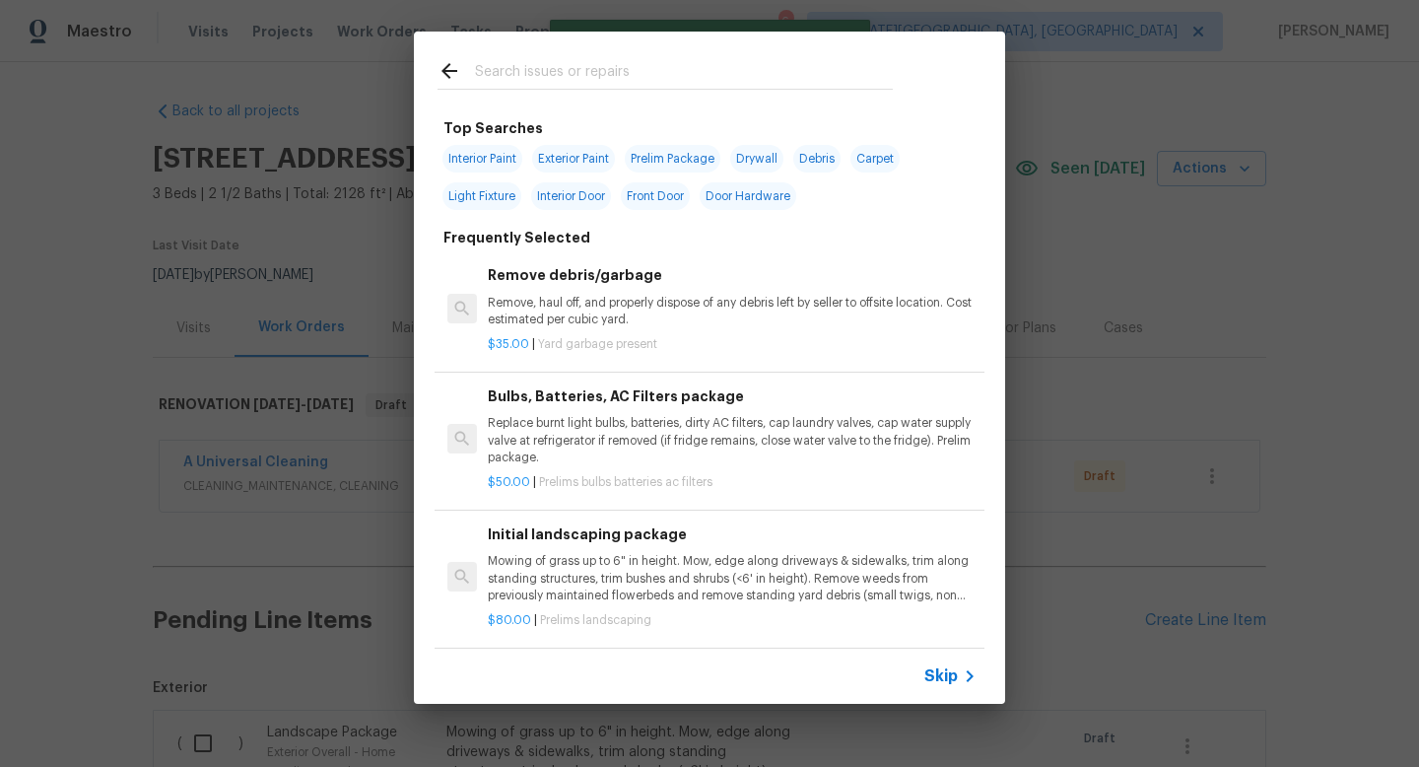
click at [535, 51] on div at bounding box center [665, 71] width 503 height 78
click at [522, 80] on input "text" at bounding box center [684, 74] width 418 height 30
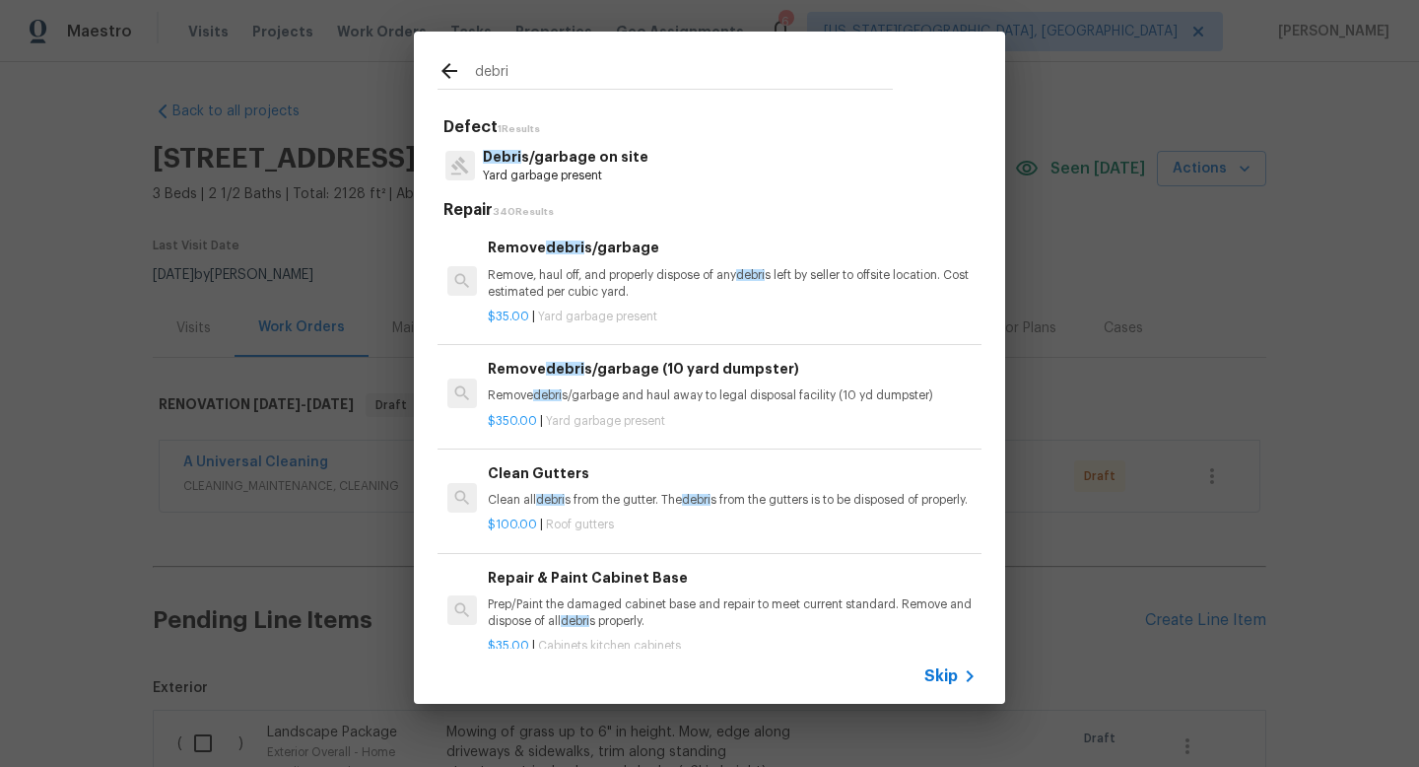
type input "debri"
click at [532, 155] on p "Debri s/garbage on site" at bounding box center [566, 157] width 166 height 21
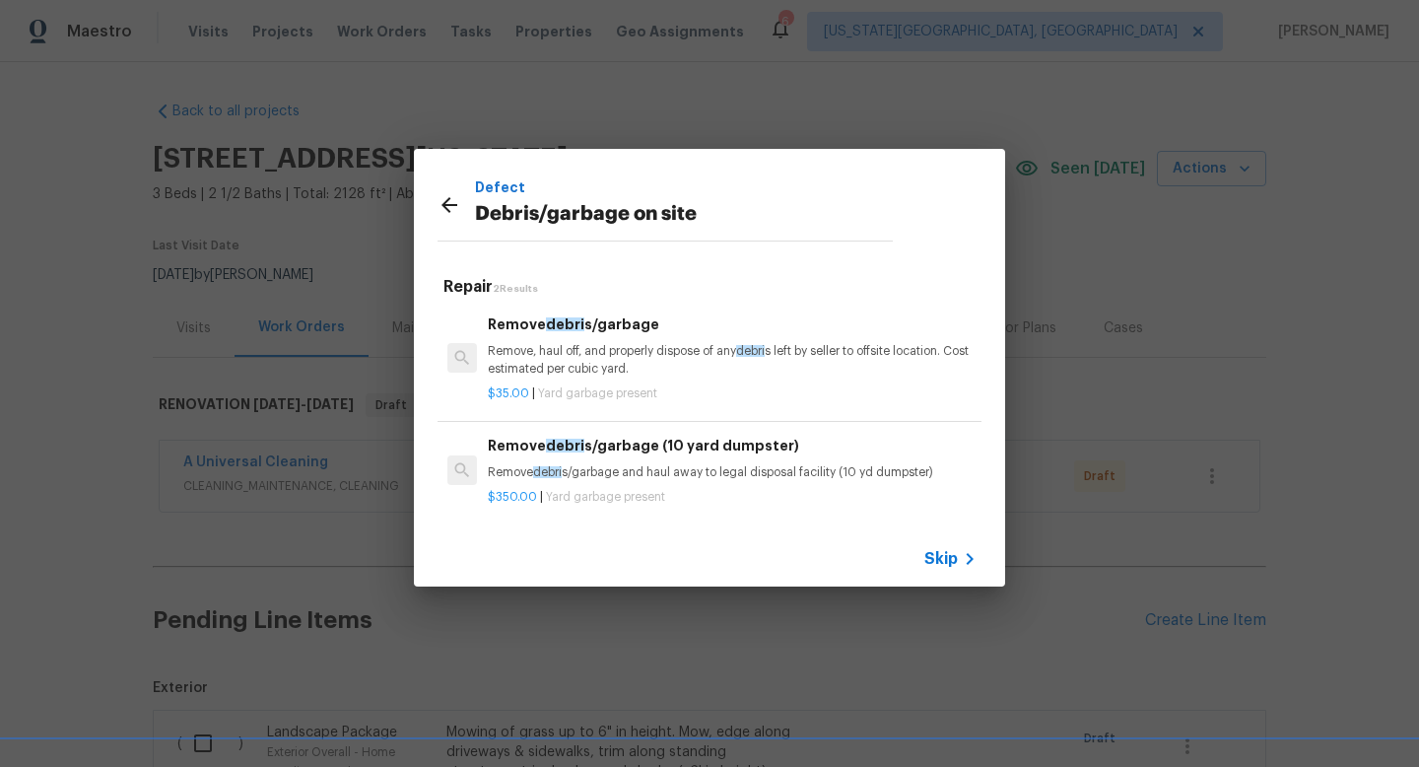
click at [615, 365] on p "Remove, haul off, and properly dispose of any debri s left by seller to offsite…" at bounding box center [732, 360] width 489 height 34
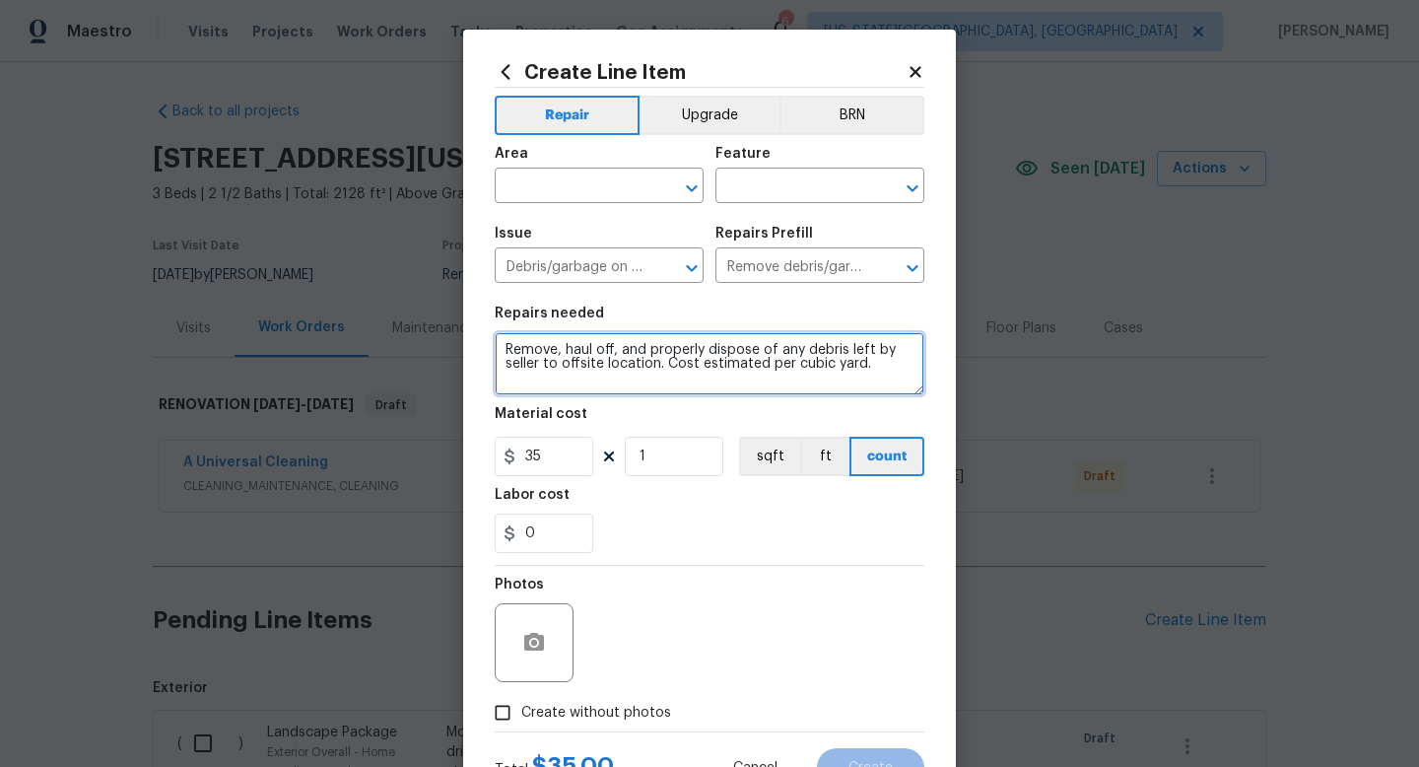
drag, startPoint x: 868, startPoint y: 360, endPoint x: 455, endPoint y: 322, distance: 414.7
click at [455, 322] on div "Create Line Item Repair Upgrade BRN Area ​ Feature ​ Issue Debris/garbage on si…" at bounding box center [709, 383] width 1419 height 767
type textarea "Remove all curtains and curtain rods. Remove all blinds. Remove all carpet."
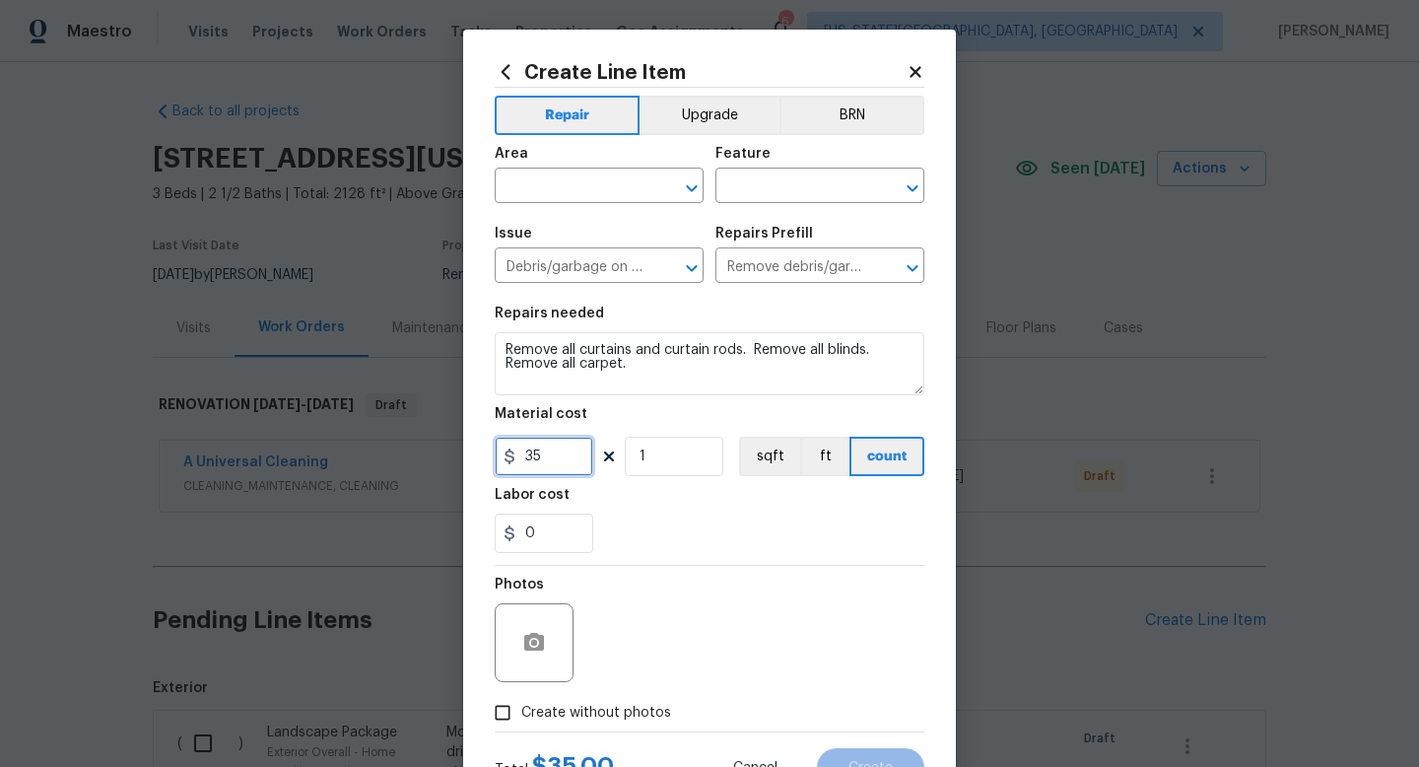
click at [558, 464] on input "35" at bounding box center [544, 456] width 99 height 39
type input "275"
click at [590, 723] on label "Create without photos" at bounding box center [577, 712] width 187 height 37
click at [521, 723] on input "Create without photos" at bounding box center [502, 712] width 37 height 37
checkbox input "true"
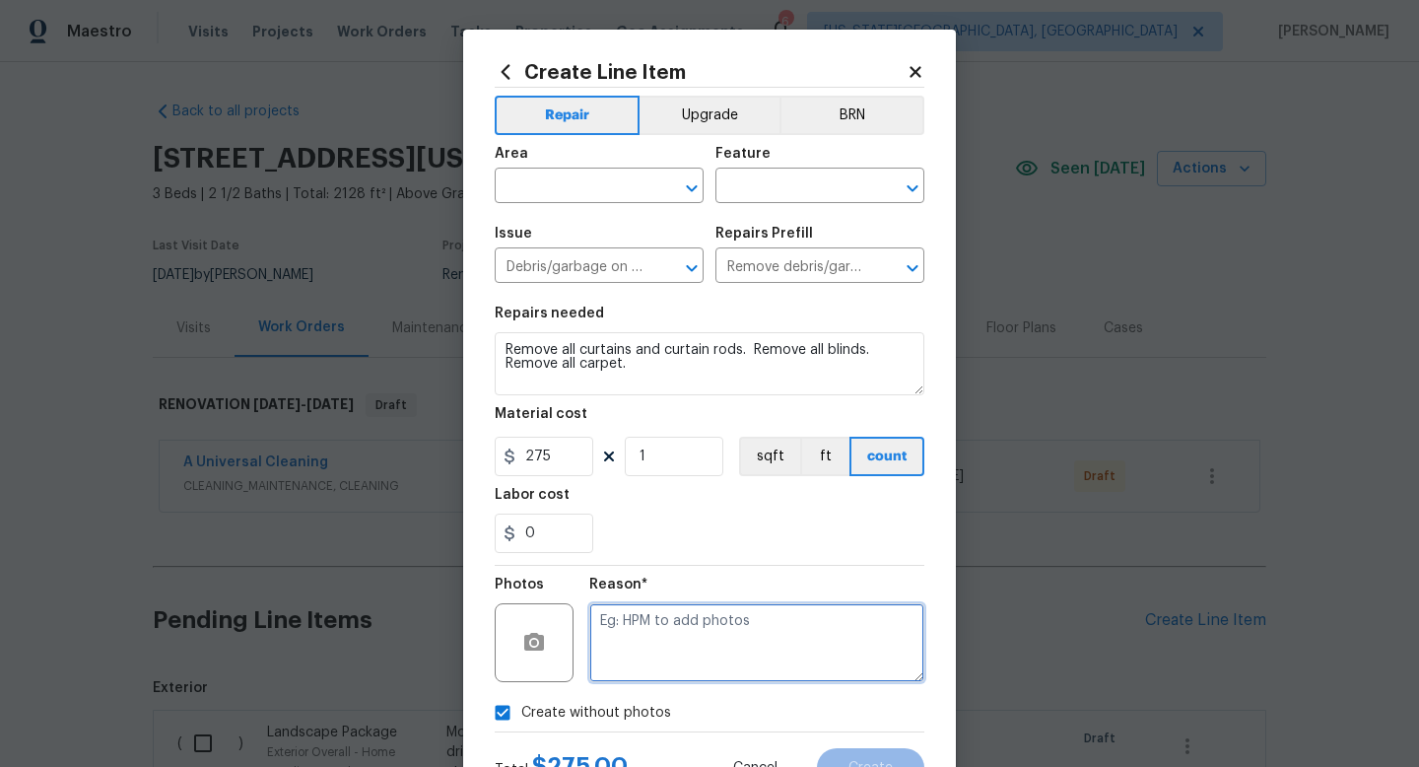
click at [612, 653] on textarea at bounding box center [756, 642] width 335 height 79
type textarea "a"
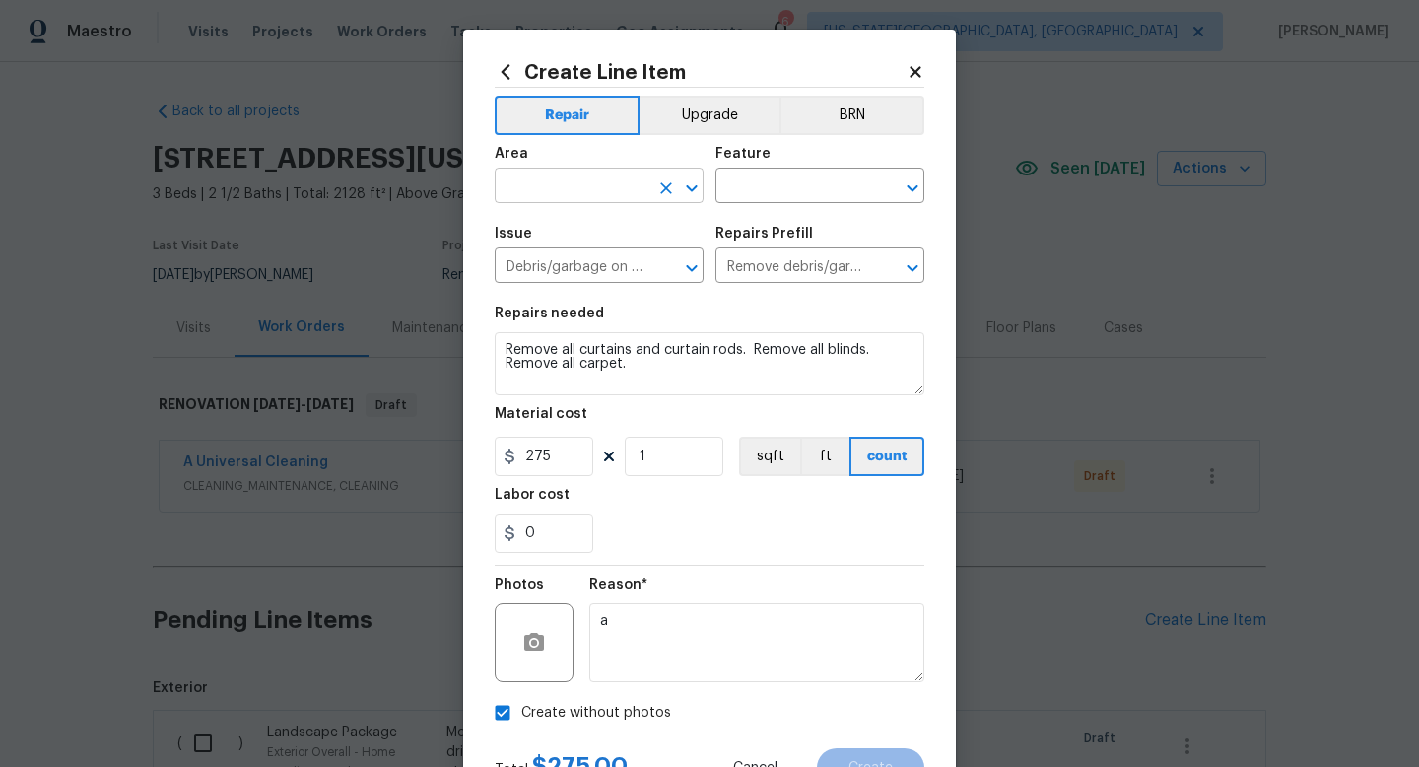
click at [568, 191] on input "text" at bounding box center [572, 187] width 154 height 31
click at [559, 263] on li "Interior Overall" at bounding box center [599, 264] width 209 height 33
type input "Interior Overall"
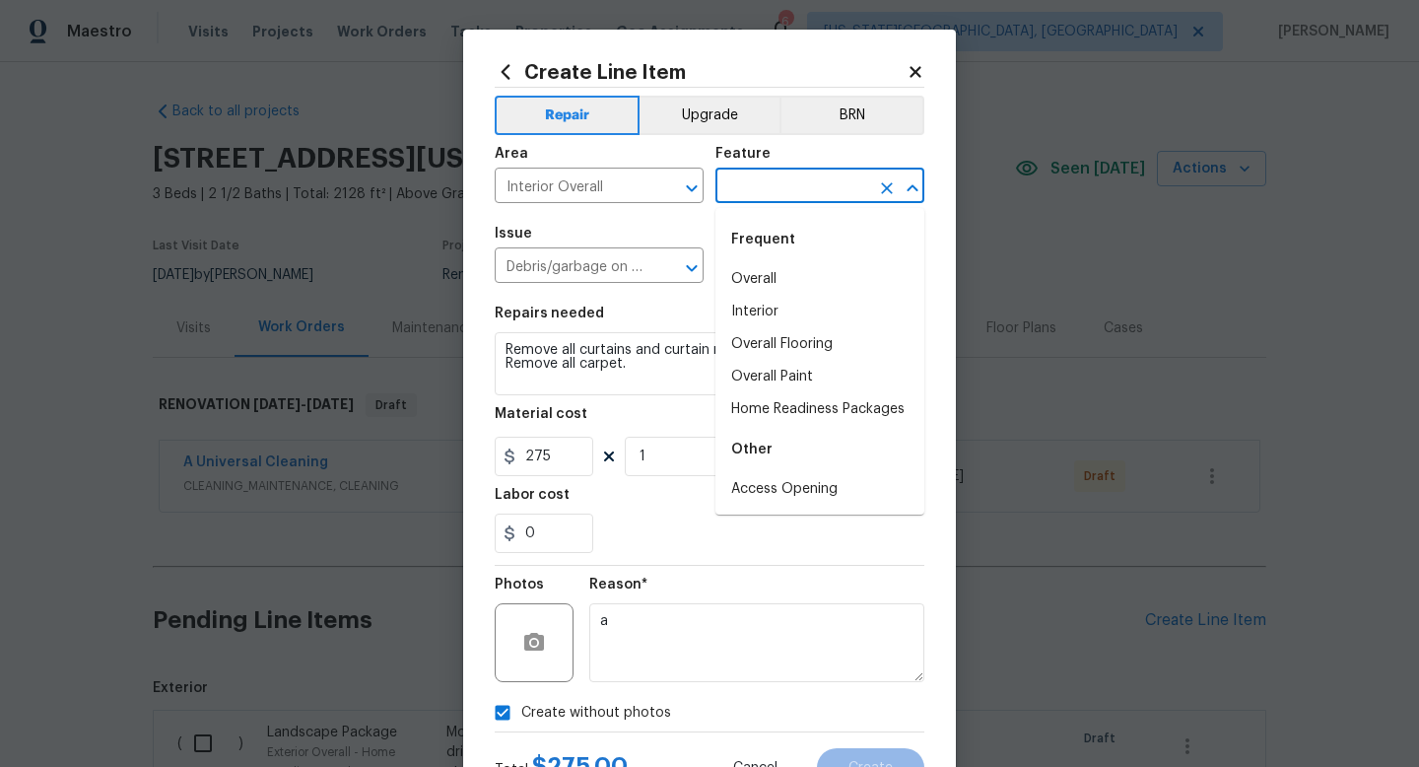
click at [742, 188] on input "text" at bounding box center [793, 187] width 154 height 31
click at [741, 310] on li "Interior" at bounding box center [820, 312] width 209 height 33
type input "Interior"
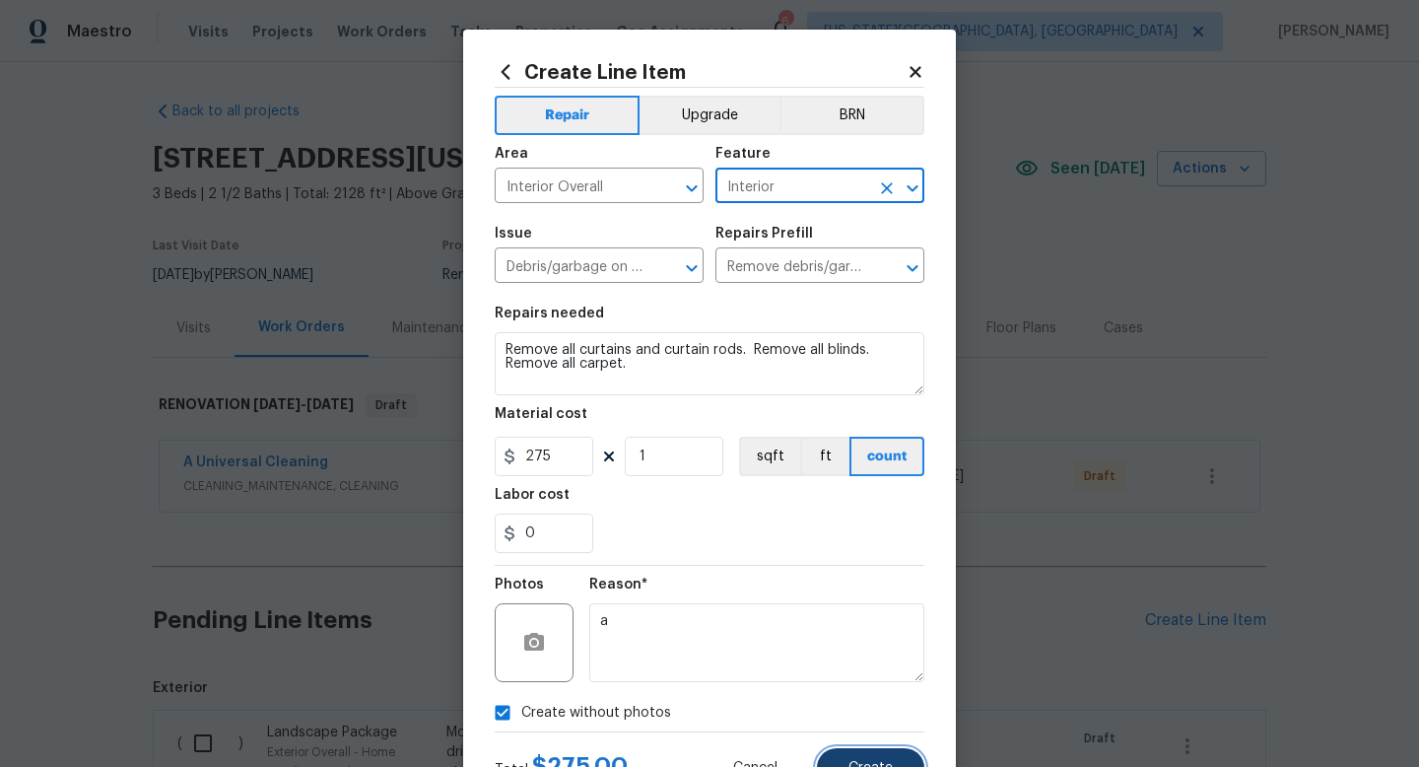
click at [873, 766] on span "Create" at bounding box center [871, 768] width 44 height 15
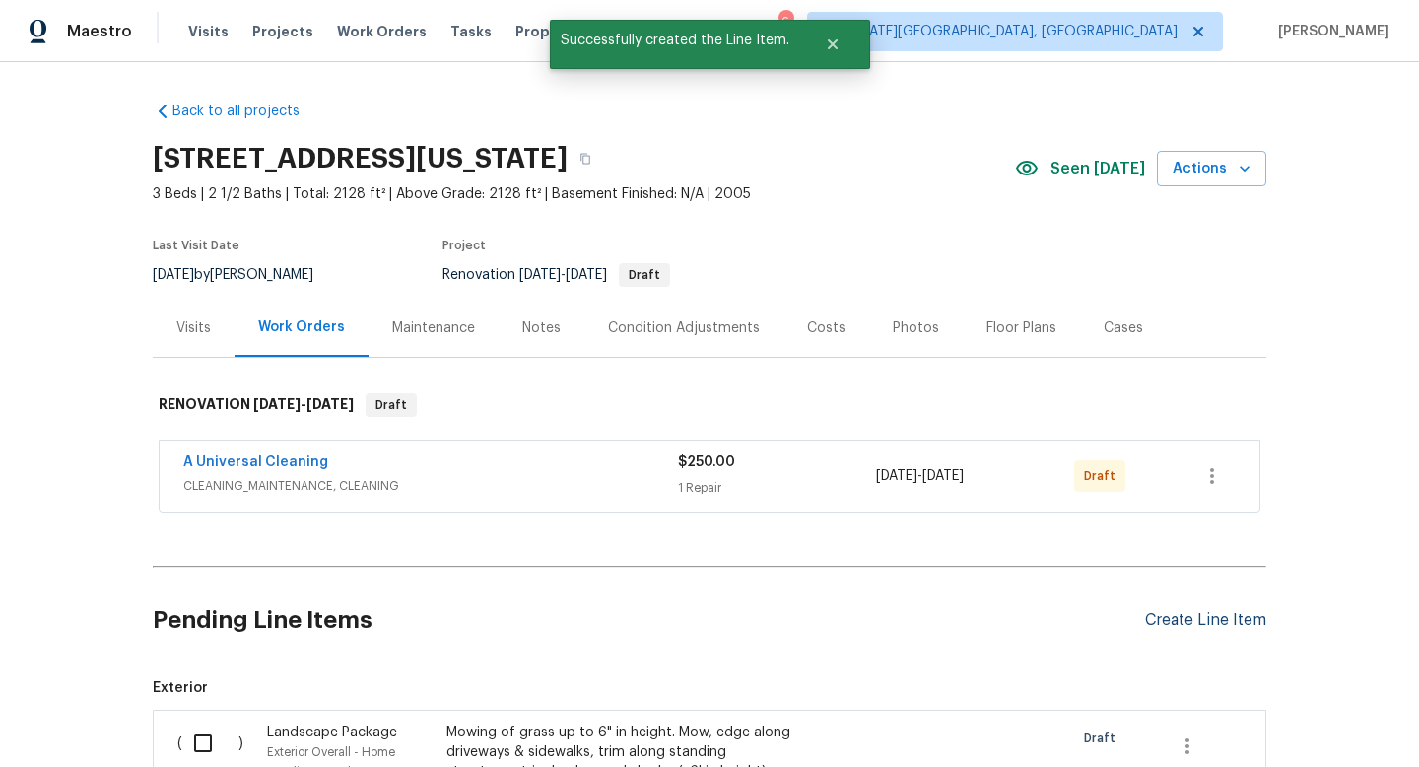
click at [1180, 621] on div "Create Line Item" at bounding box center [1205, 620] width 121 height 19
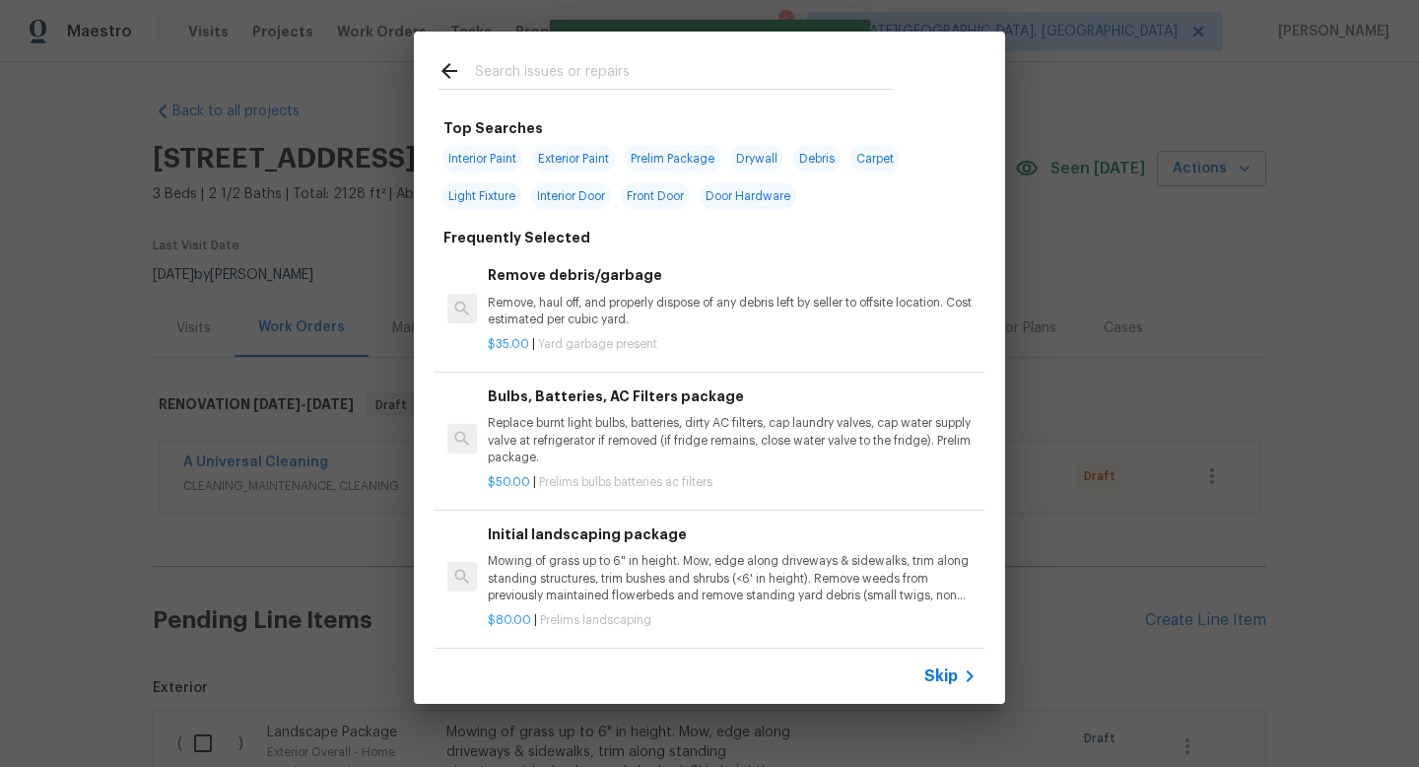
click at [652, 76] on input "text" at bounding box center [684, 74] width 418 height 30
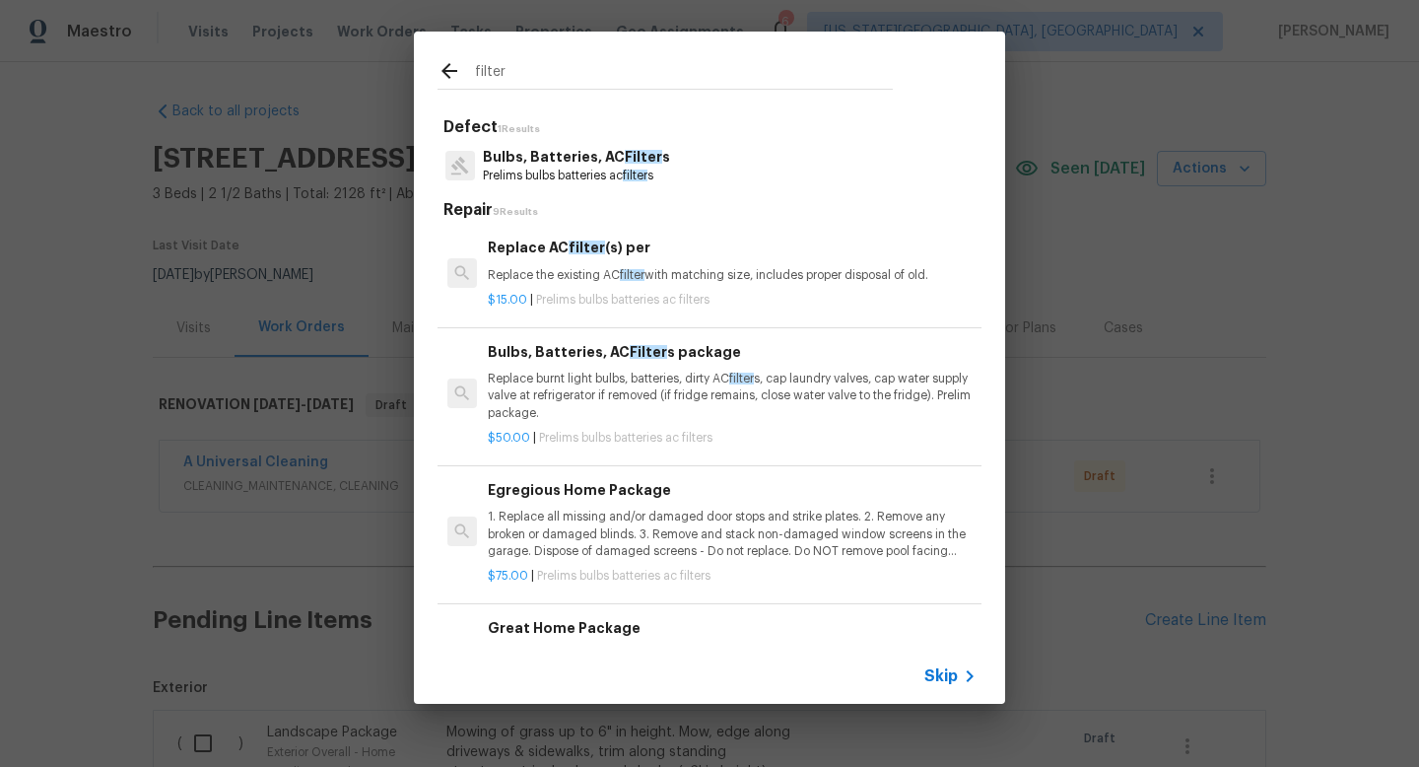
type input "filter"
click at [595, 168] on p "Prelims bulbs batteries ac filter s" at bounding box center [576, 176] width 187 height 17
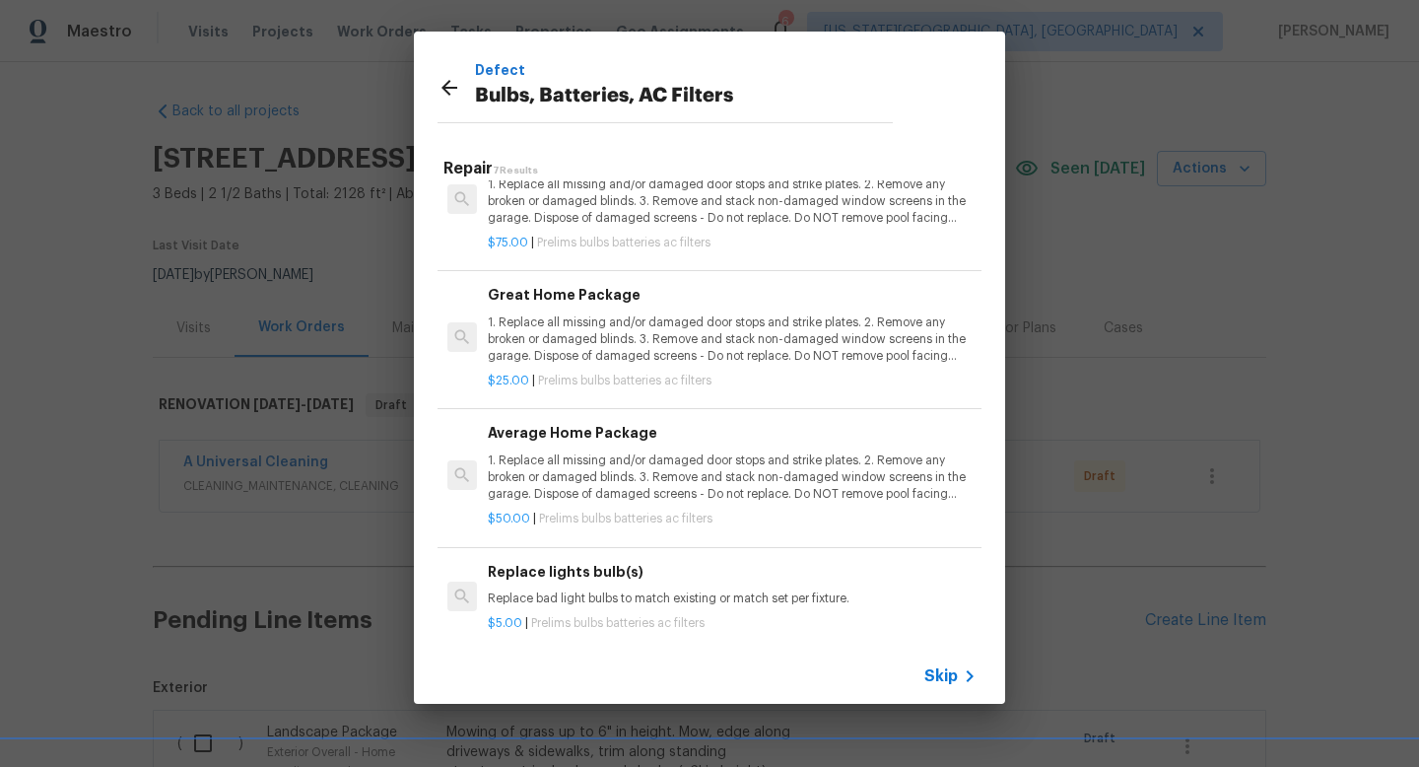
scroll to position [375, 0]
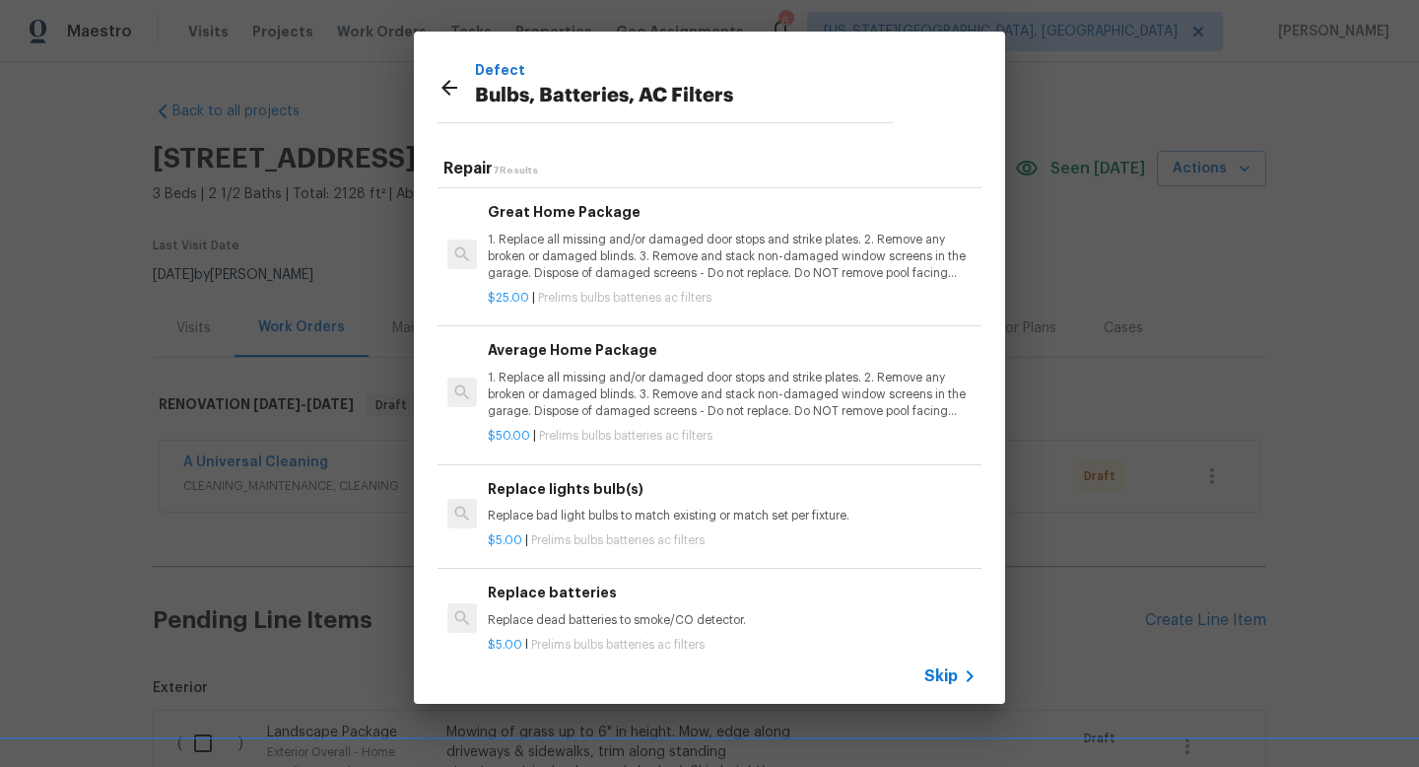
click at [602, 264] on p "1. Replace all missing and/or damaged door stops and strike plates. 2. Remove a…" at bounding box center [732, 257] width 489 height 50
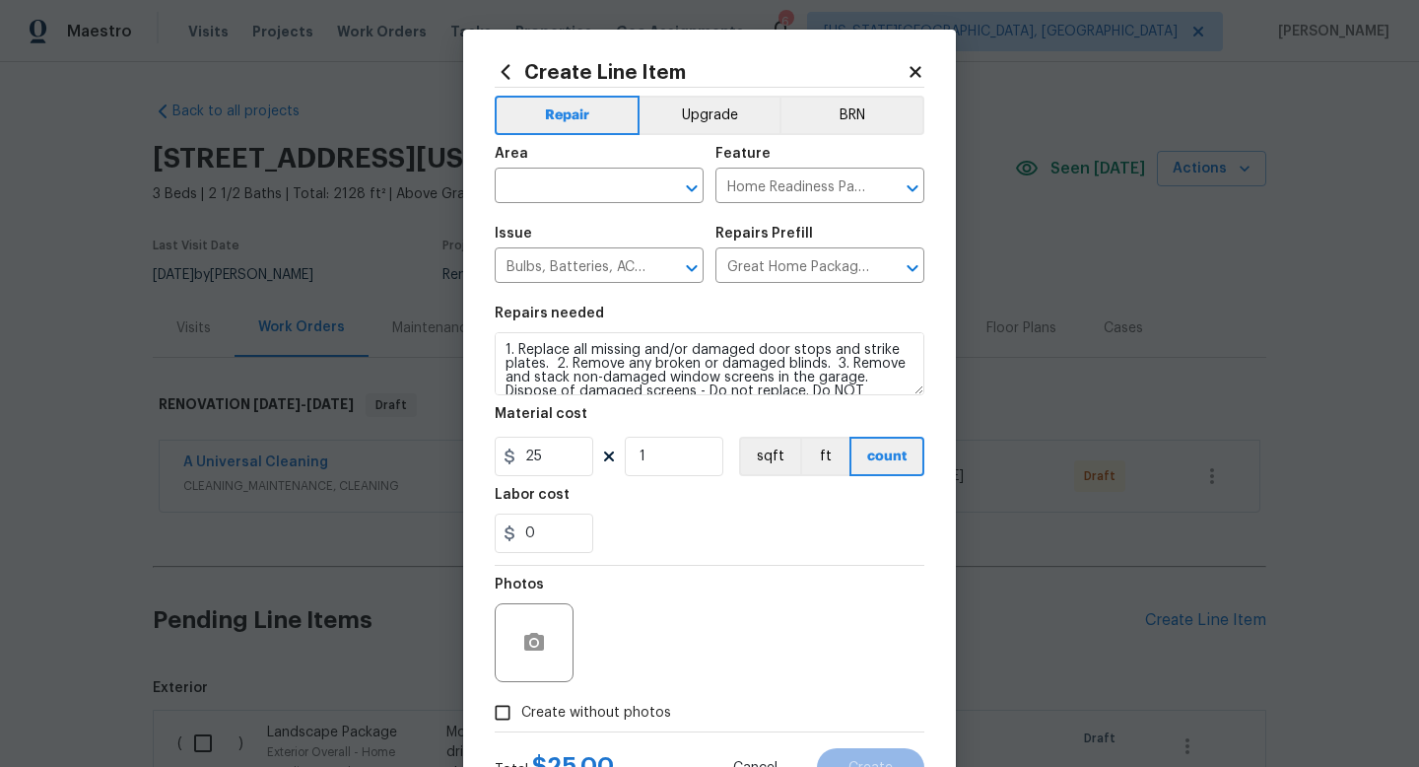
scroll to position [83, 0]
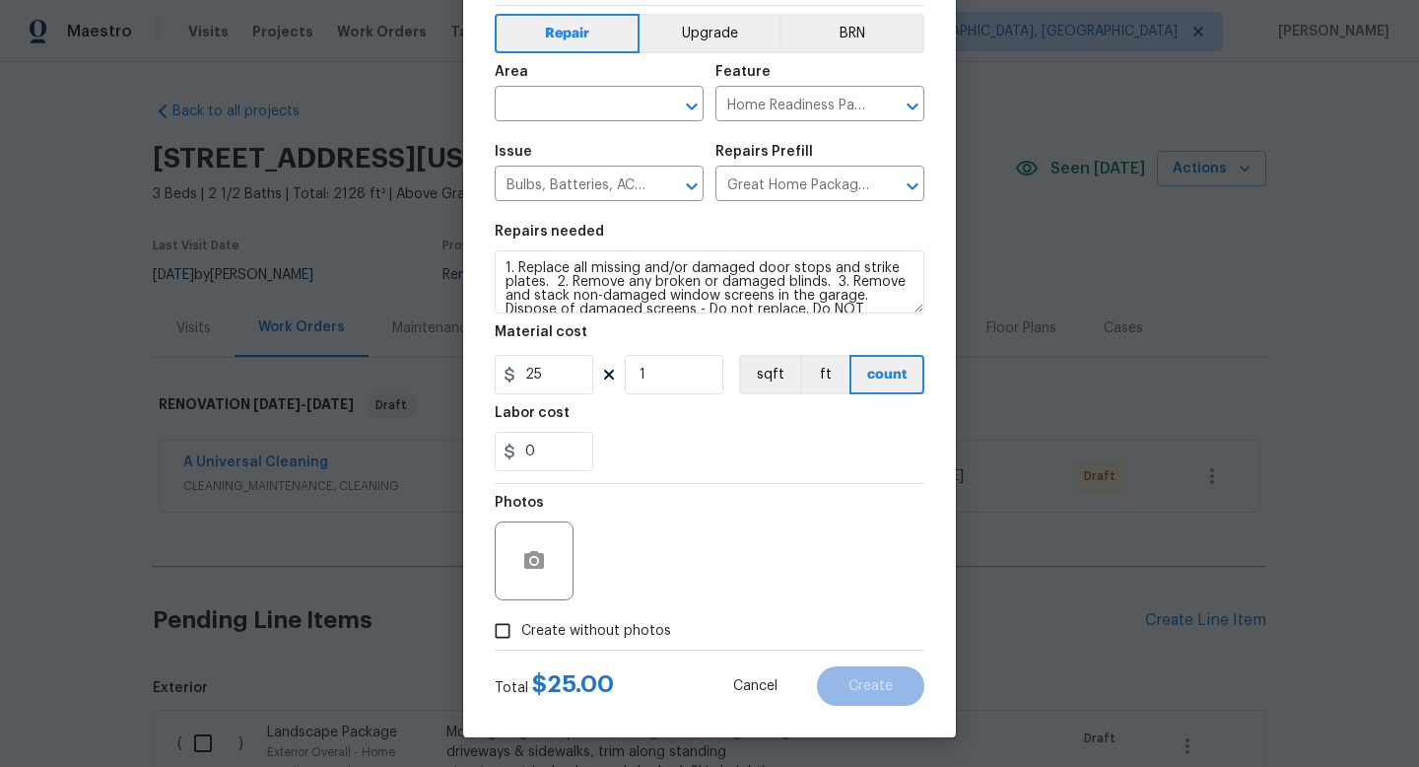
click at [593, 647] on label "Create without photos" at bounding box center [577, 630] width 187 height 37
click at [521, 647] on input "Create without photos" at bounding box center [502, 630] width 37 height 37
checkbox input "true"
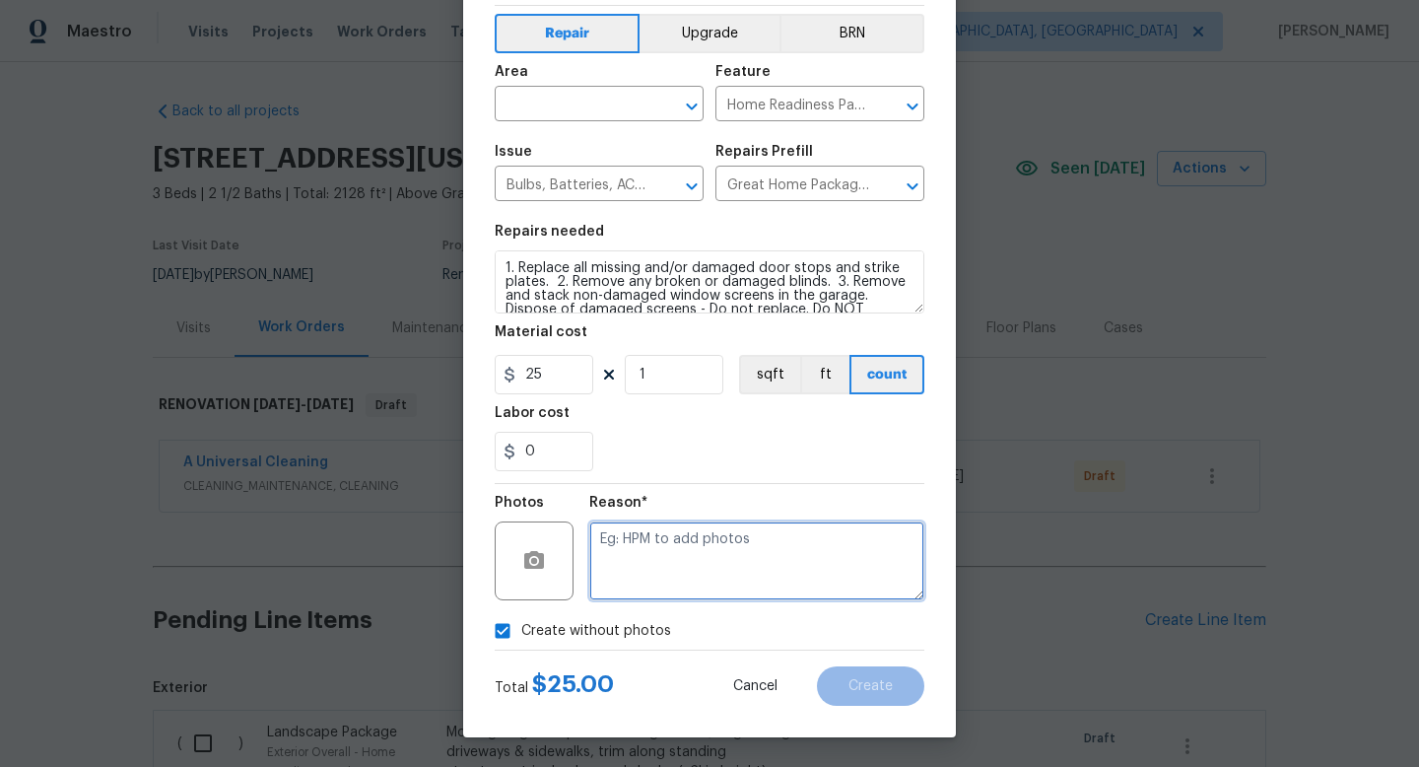
click at [617, 556] on textarea at bounding box center [756, 560] width 335 height 79
type textarea "na"
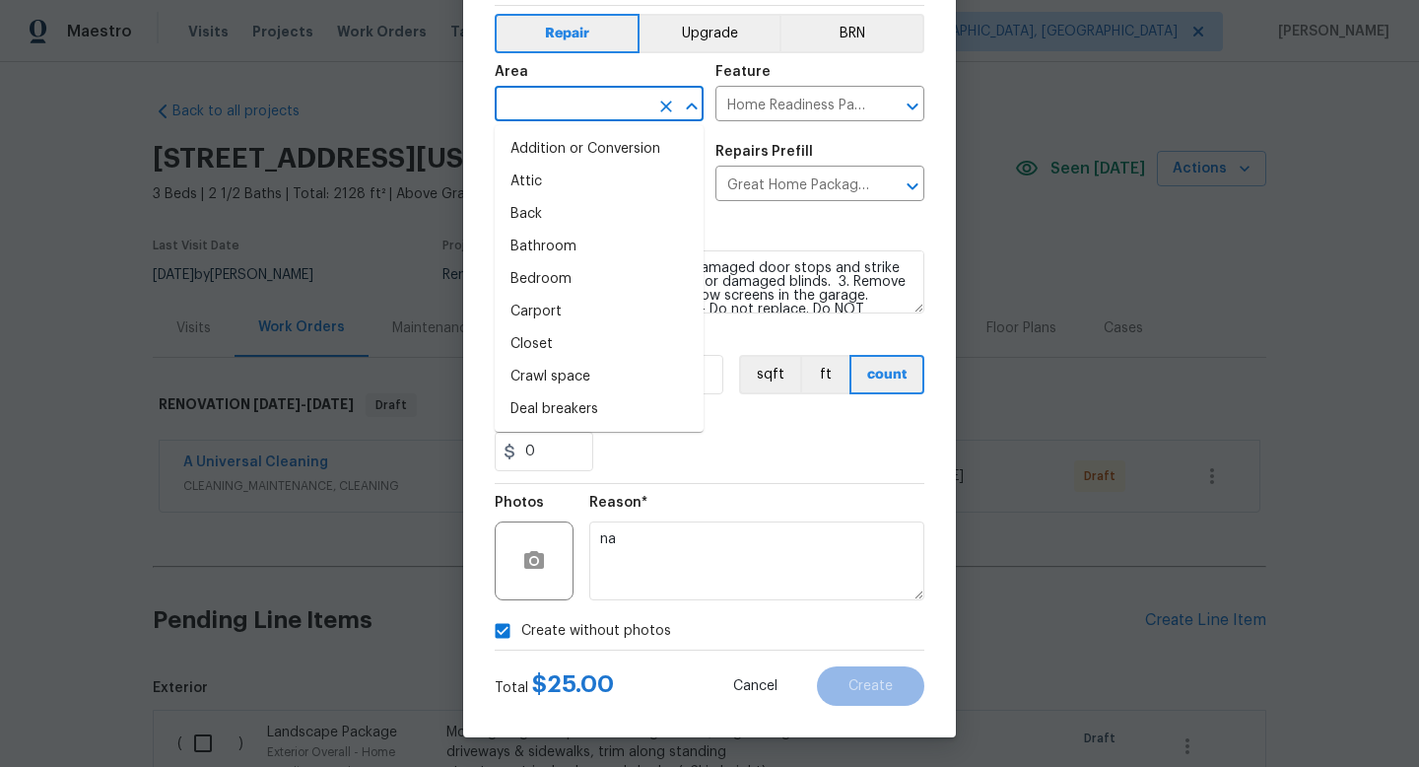
click at [536, 116] on input "text" at bounding box center [572, 106] width 154 height 31
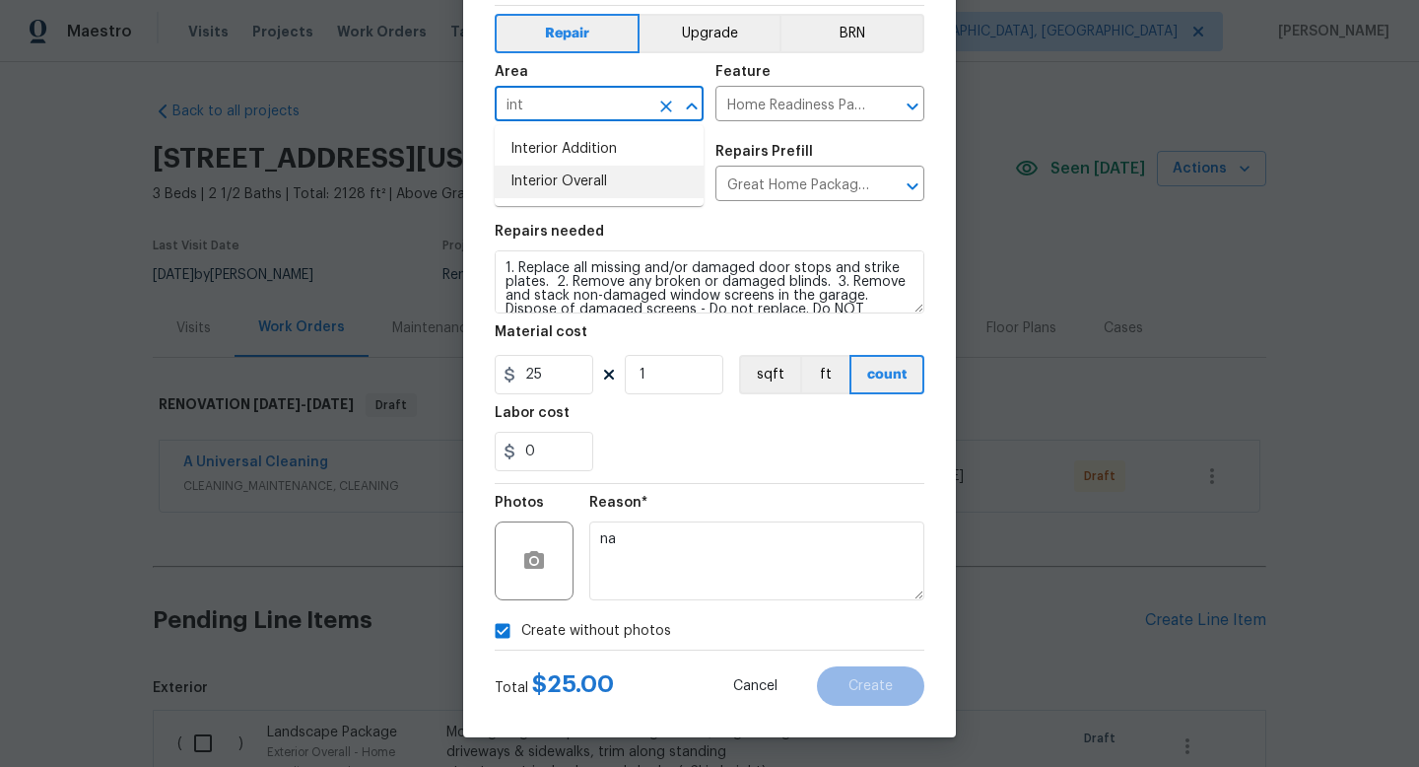
click at [531, 174] on li "Interior Overall" at bounding box center [599, 182] width 209 height 33
type input "Interior Overall"
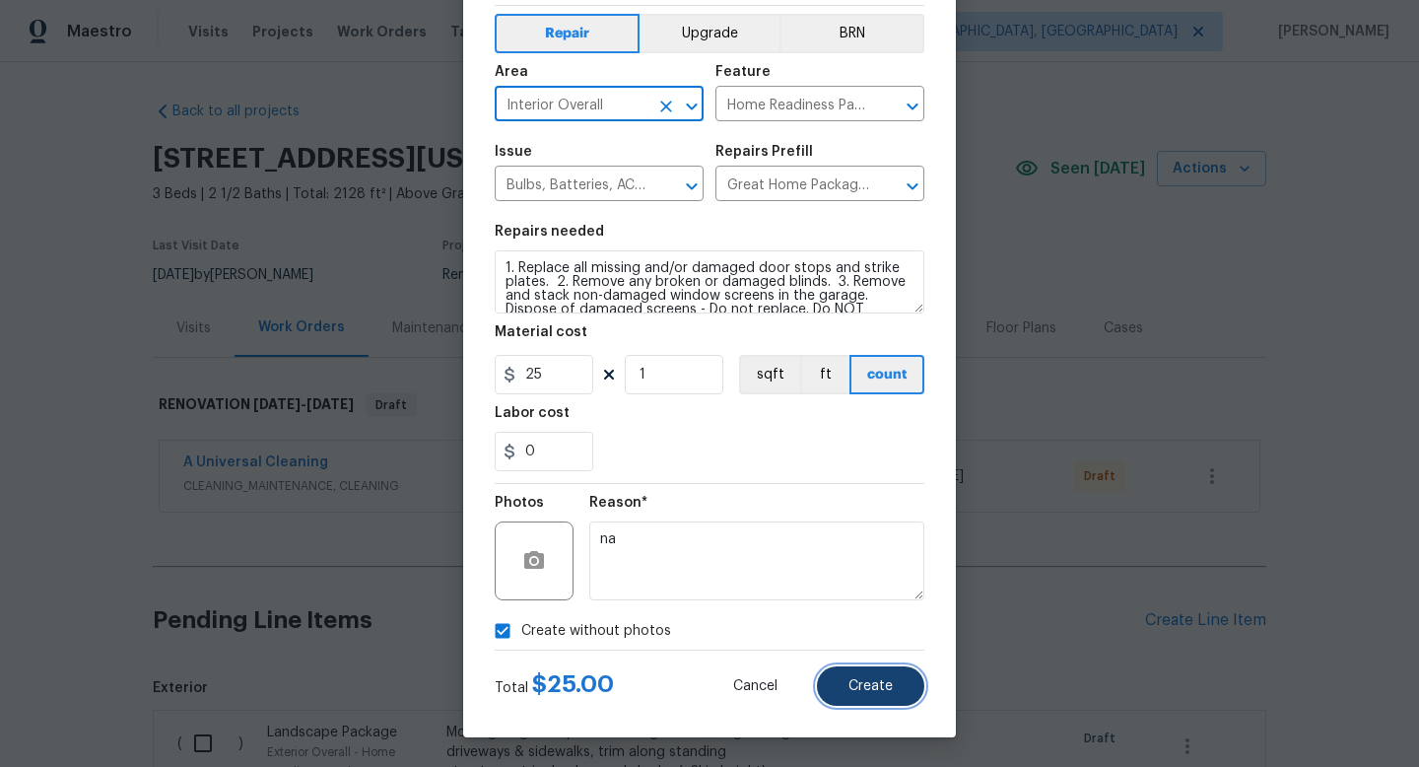
click at [880, 697] on button "Create" at bounding box center [870, 685] width 107 height 39
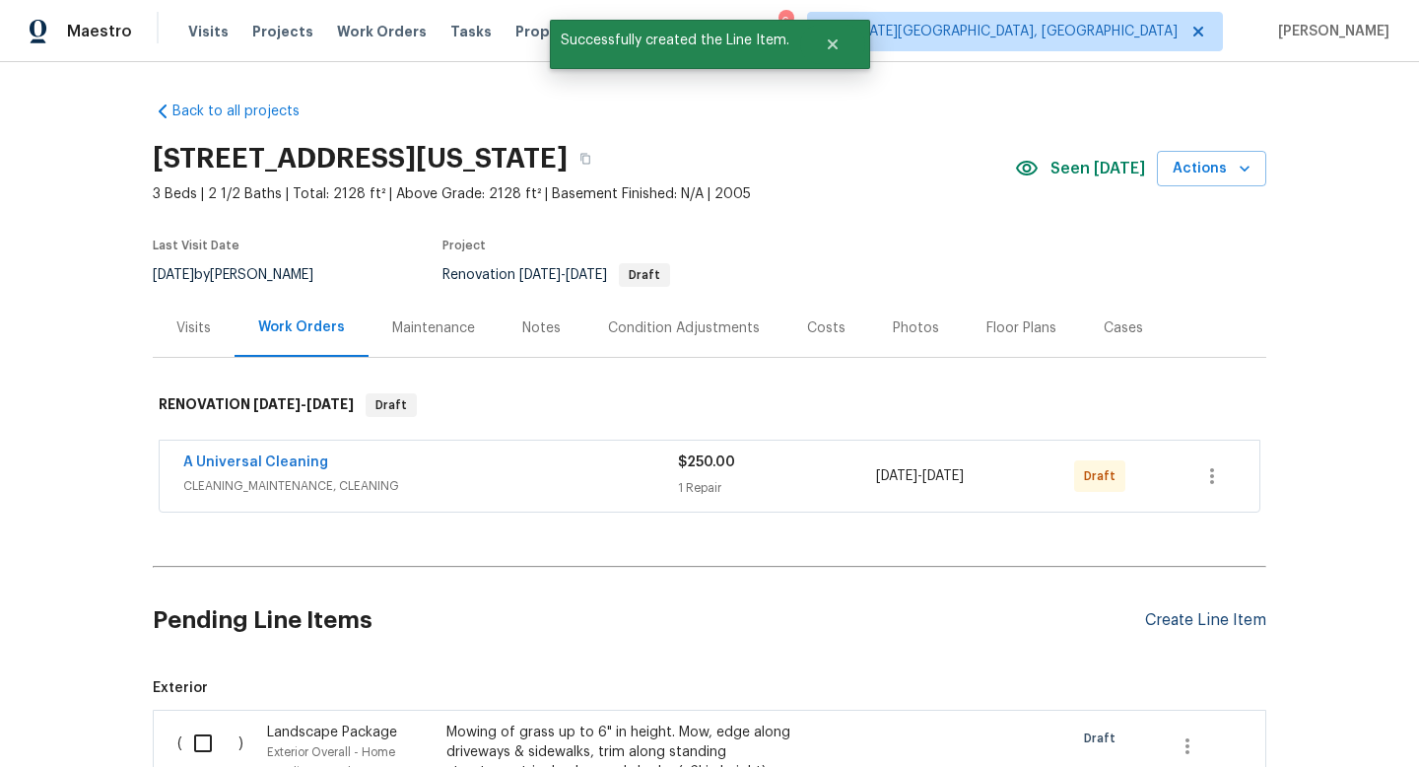
click at [1215, 620] on div "Create Line Item" at bounding box center [1205, 620] width 121 height 19
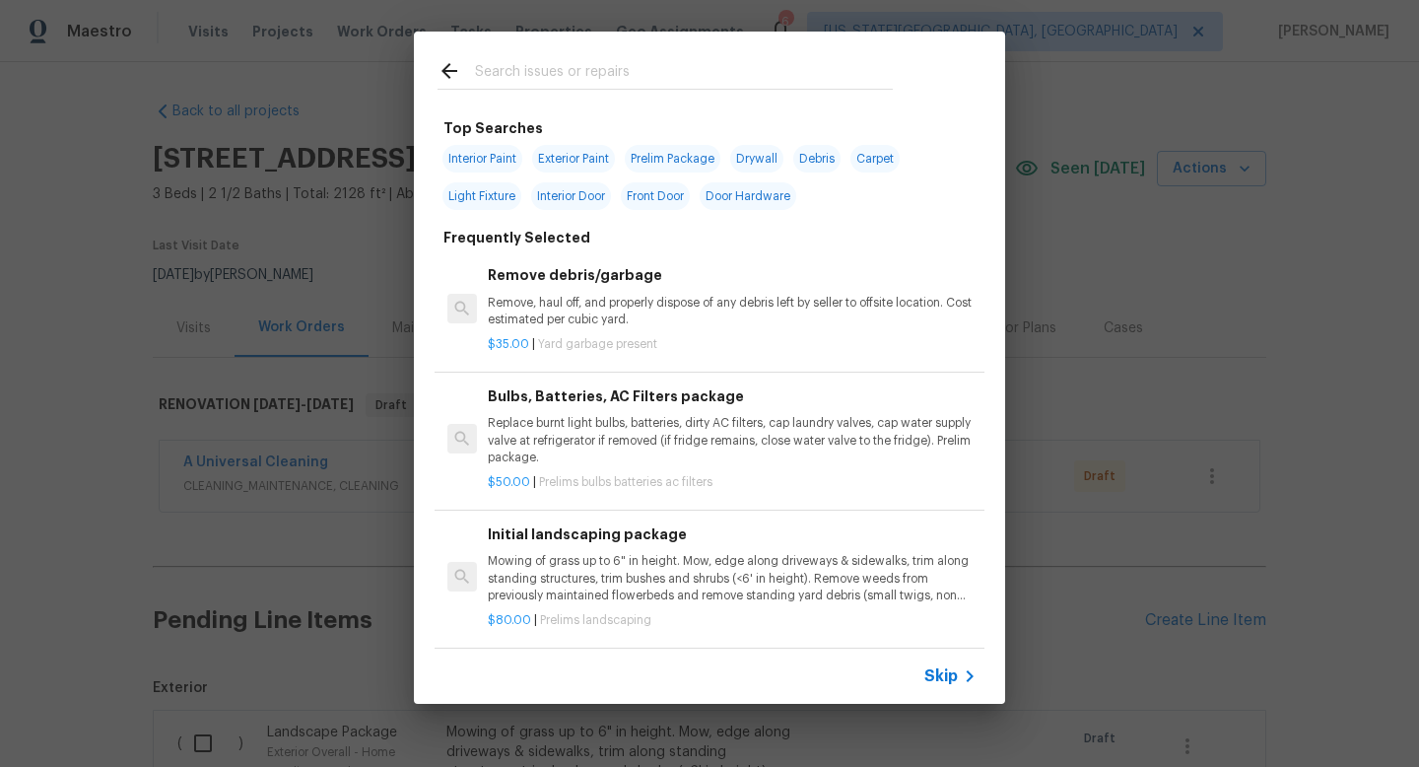
click at [580, 76] on input "text" at bounding box center [684, 74] width 418 height 30
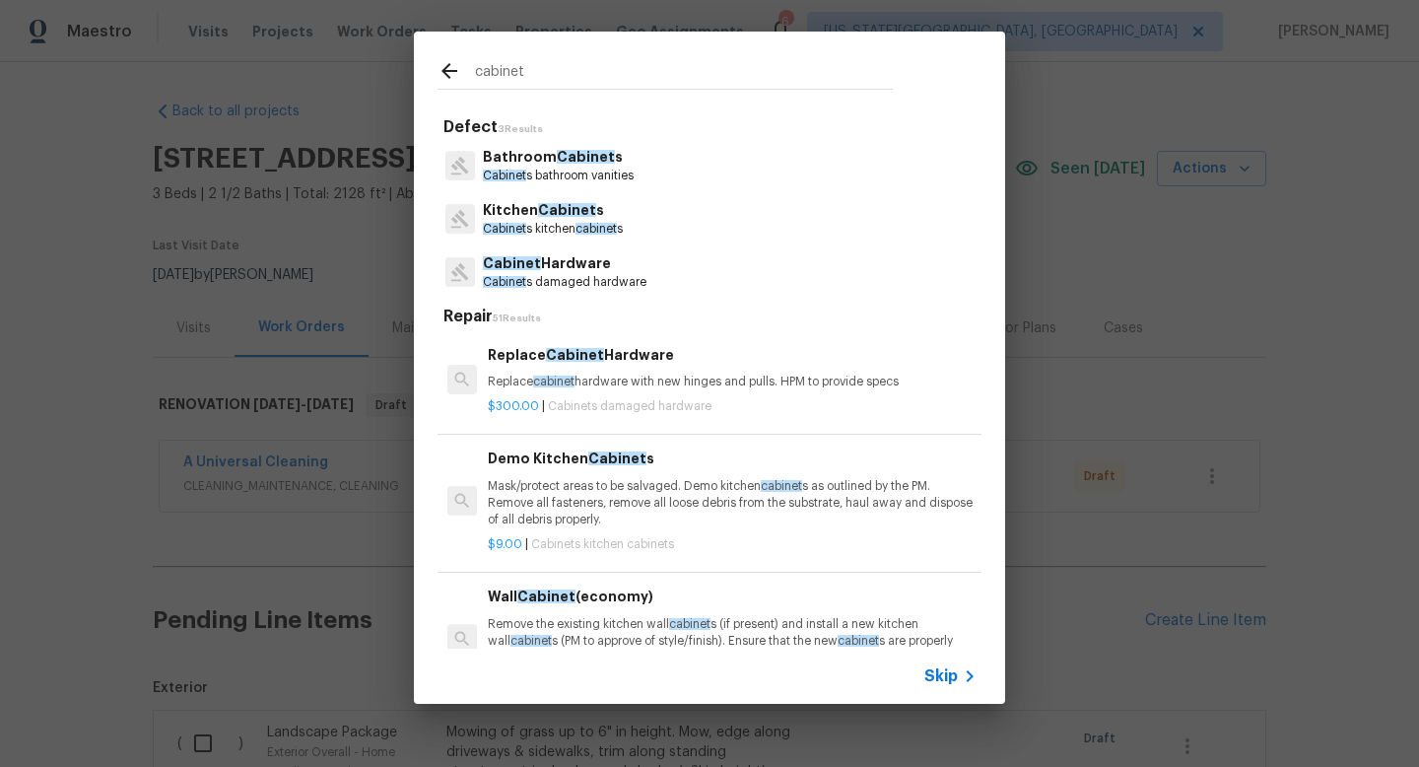
type input "cabinet"
click at [576, 212] on span "Cabinet" at bounding box center [567, 210] width 58 height 14
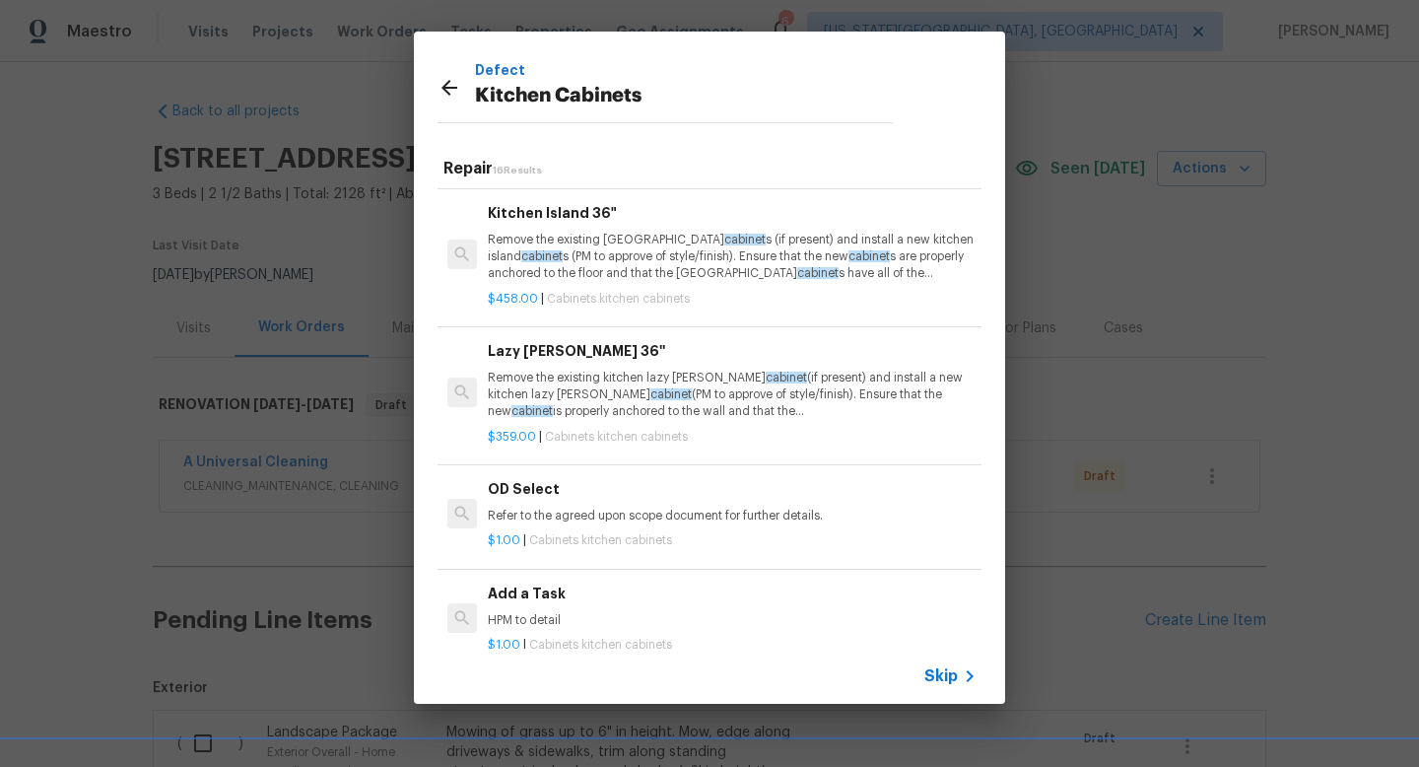
scroll to position [5, 0]
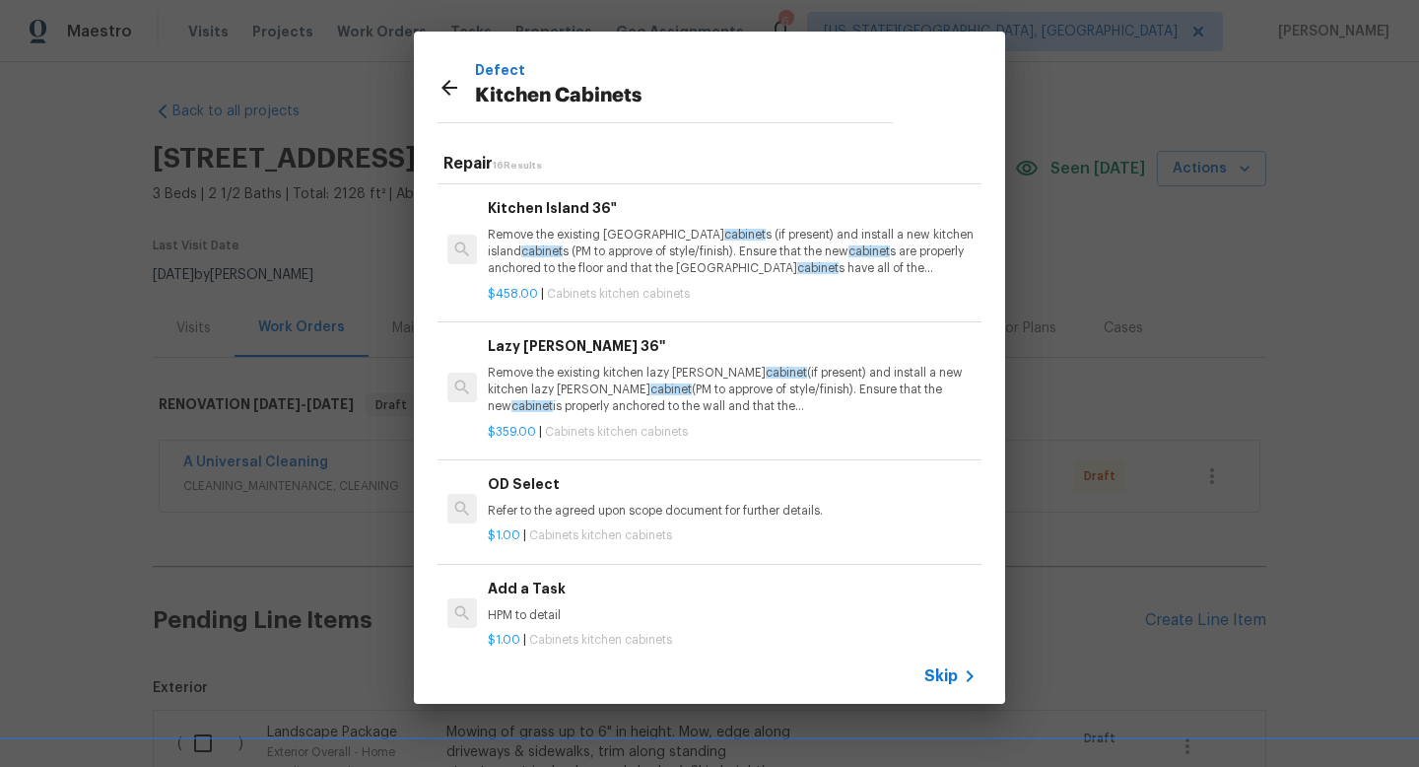
click at [560, 611] on p "HPM to detail" at bounding box center [732, 615] width 489 height 17
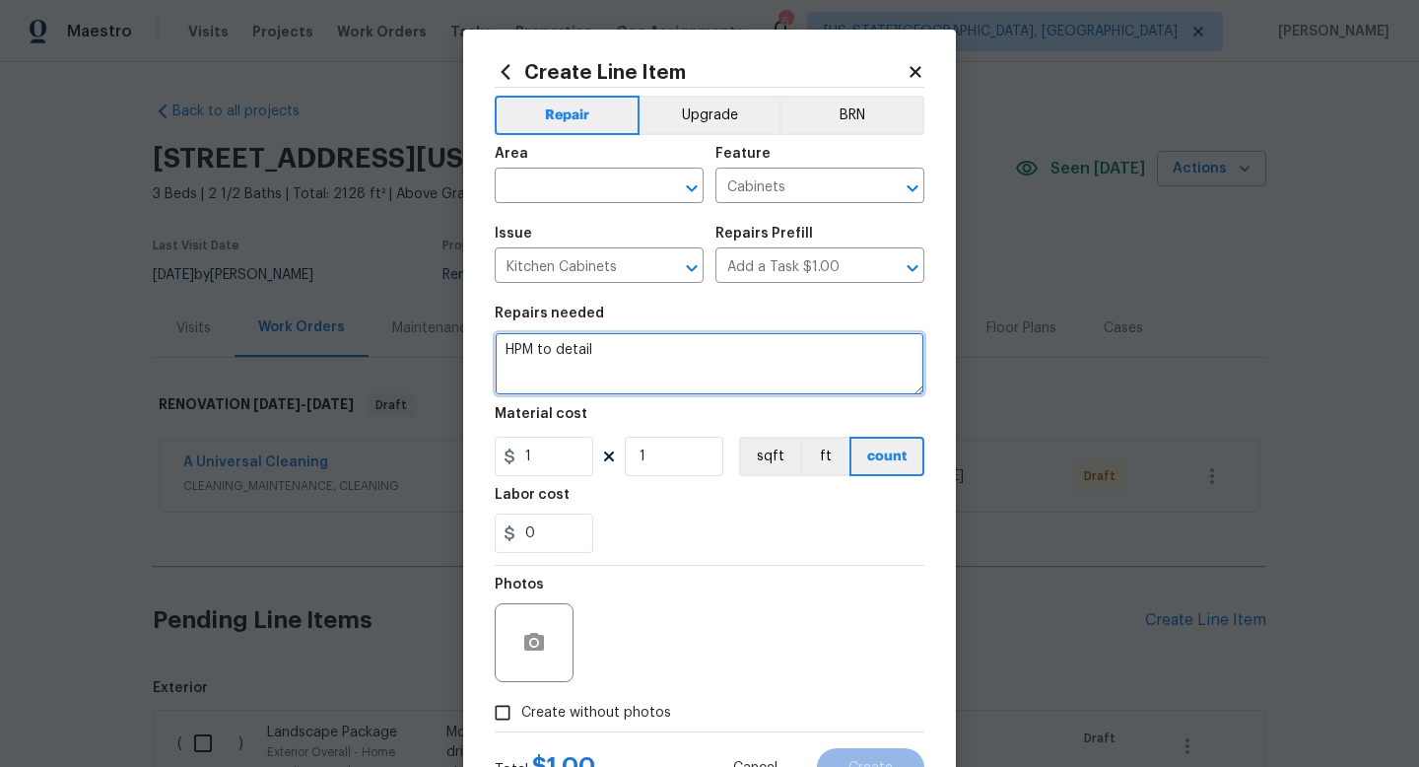
drag, startPoint x: 625, startPoint y: 352, endPoint x: 368, endPoint y: 317, distance: 259.6
click at [371, 328] on div "Create Line Item Repair Upgrade BRN Area ​ Feature Cabinets ​ Issue Kitchen Cab…" at bounding box center [709, 383] width 1419 height 767
type textarea "Paint base under kitchen sink"
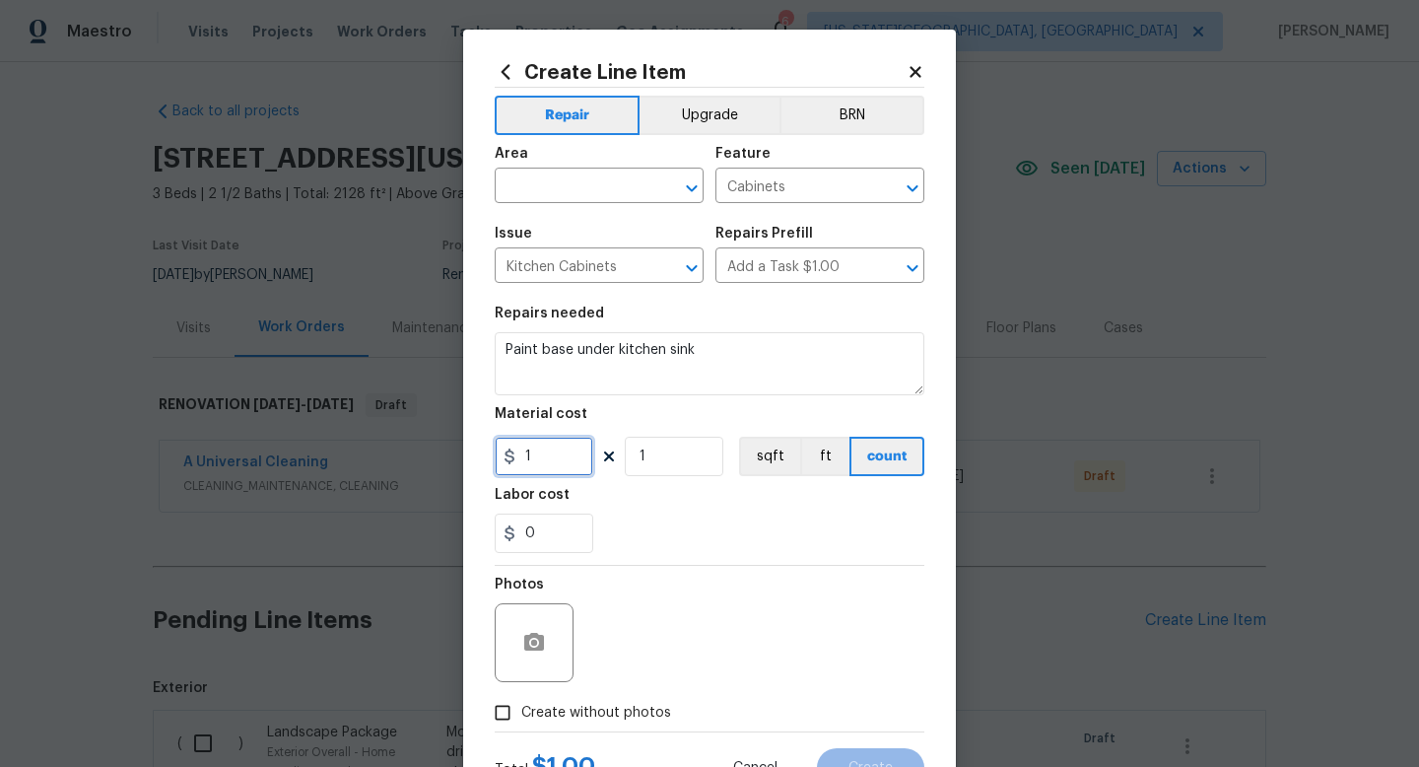
click at [522, 463] on input "1" at bounding box center [544, 456] width 99 height 39
click at [532, 461] on input "1" at bounding box center [544, 456] width 99 height 39
type input "30"
click at [605, 722] on span "Create without photos" at bounding box center [596, 713] width 150 height 21
click at [521, 722] on input "Create without photos" at bounding box center [502, 712] width 37 height 37
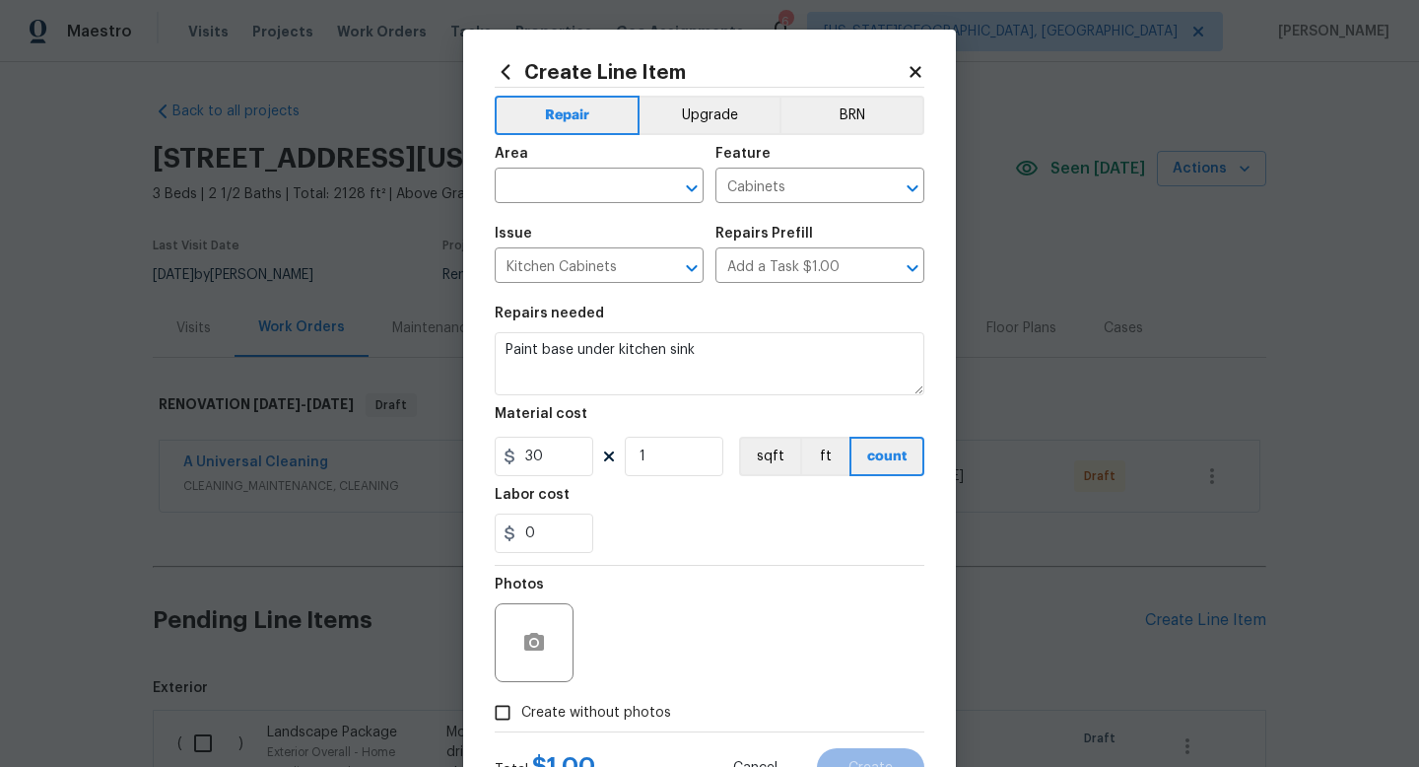
checkbox input "true"
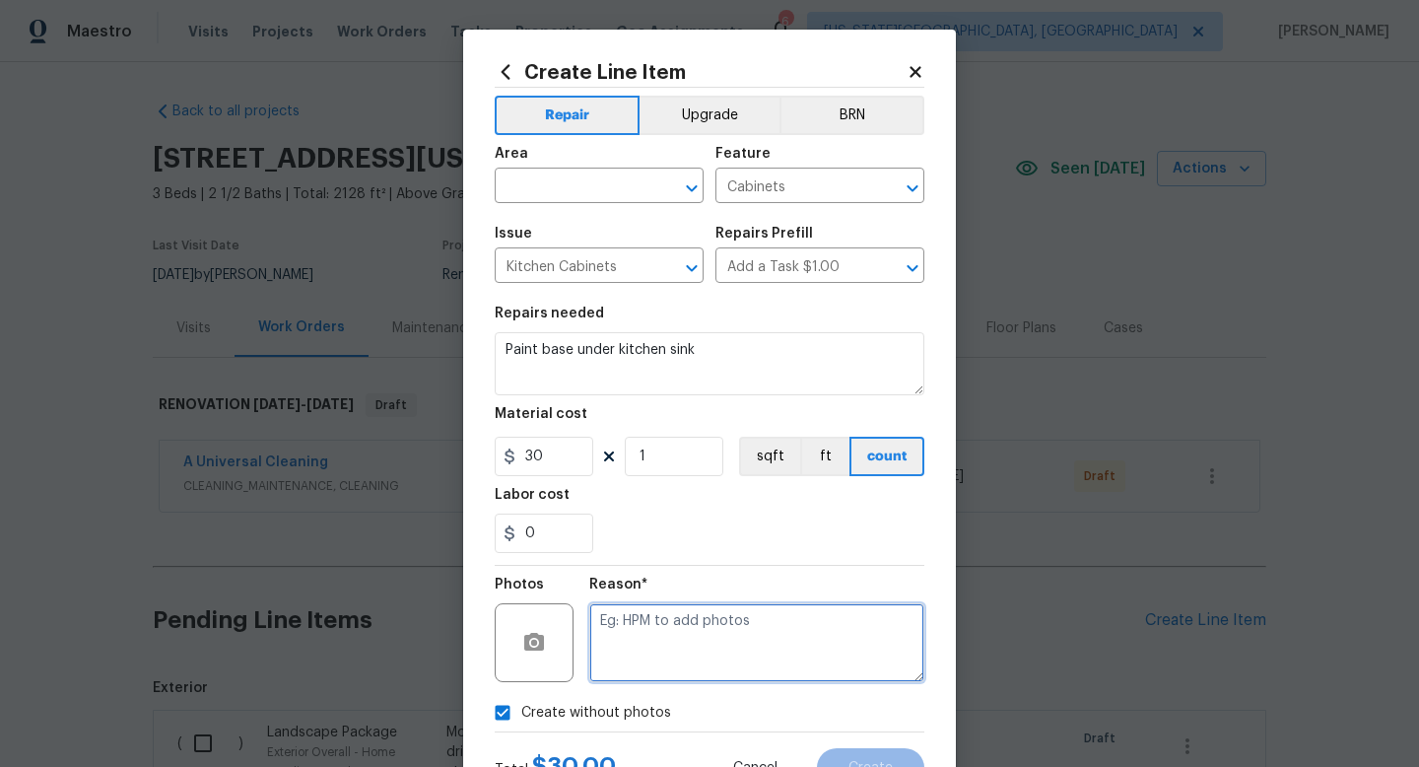
click at [626, 662] on textarea at bounding box center [756, 642] width 335 height 79
type textarea "na"
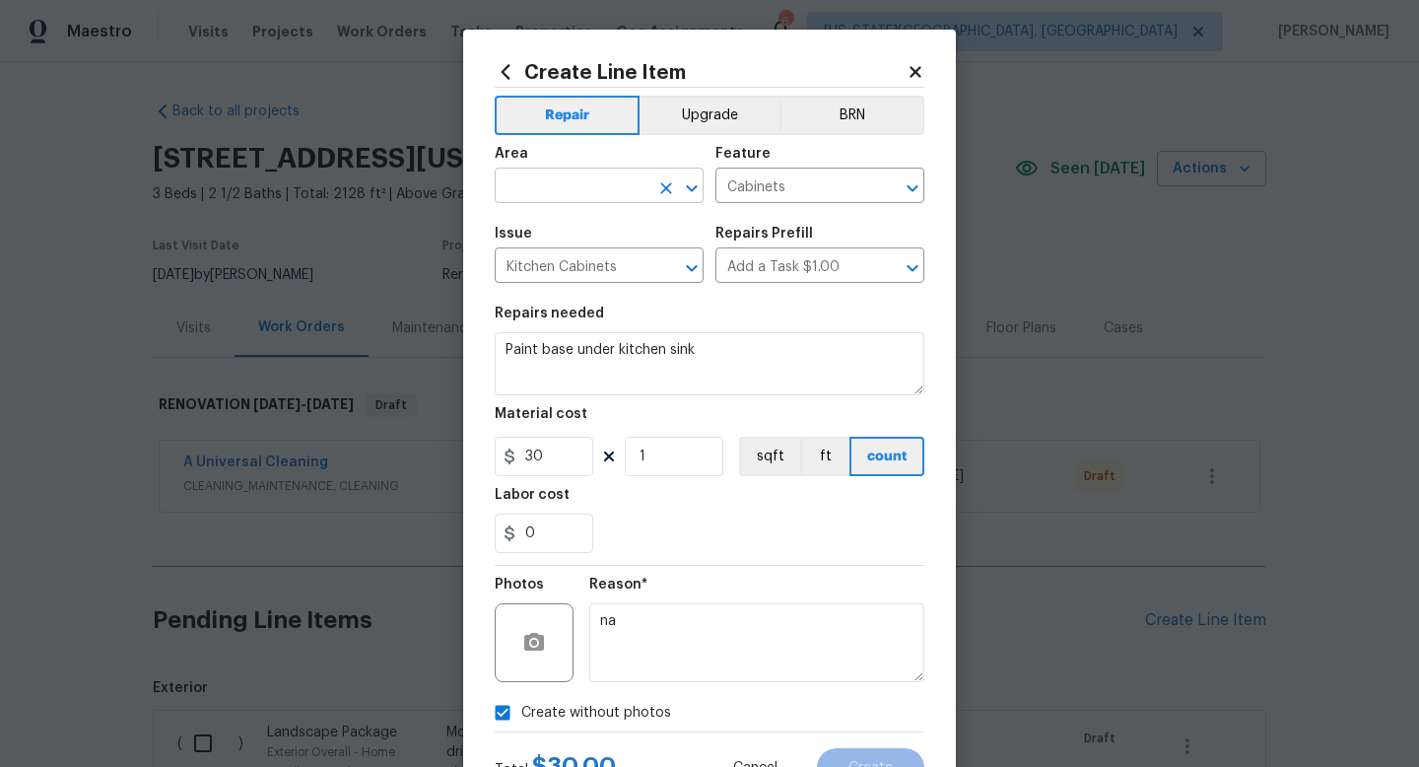
click at [562, 175] on input "text" at bounding box center [572, 187] width 154 height 31
click at [549, 265] on li "Interior Overall" at bounding box center [599, 264] width 209 height 33
type input "Interior Overall"
click at [861, 766] on span "Create" at bounding box center [871, 768] width 44 height 15
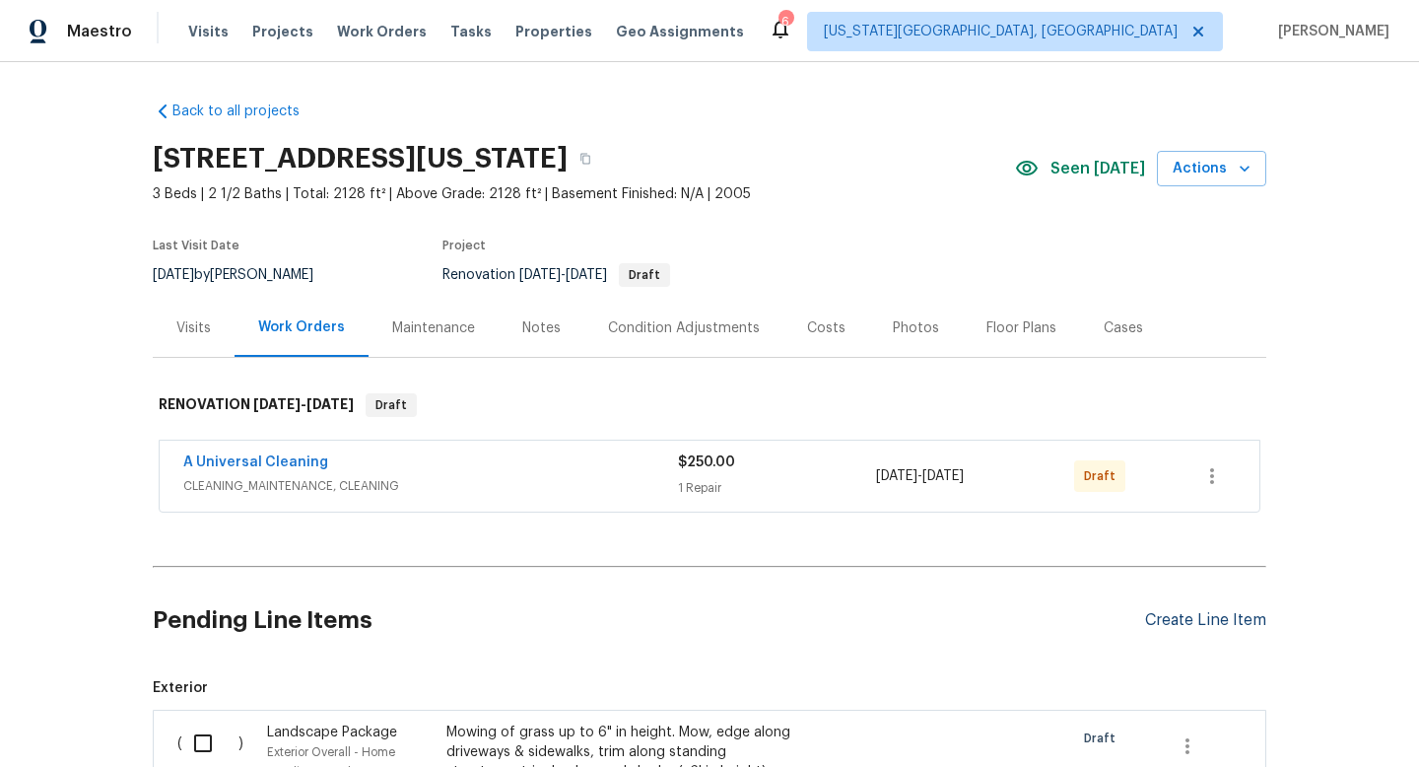
click at [1180, 617] on div "Create Line Item" at bounding box center [1205, 620] width 121 height 19
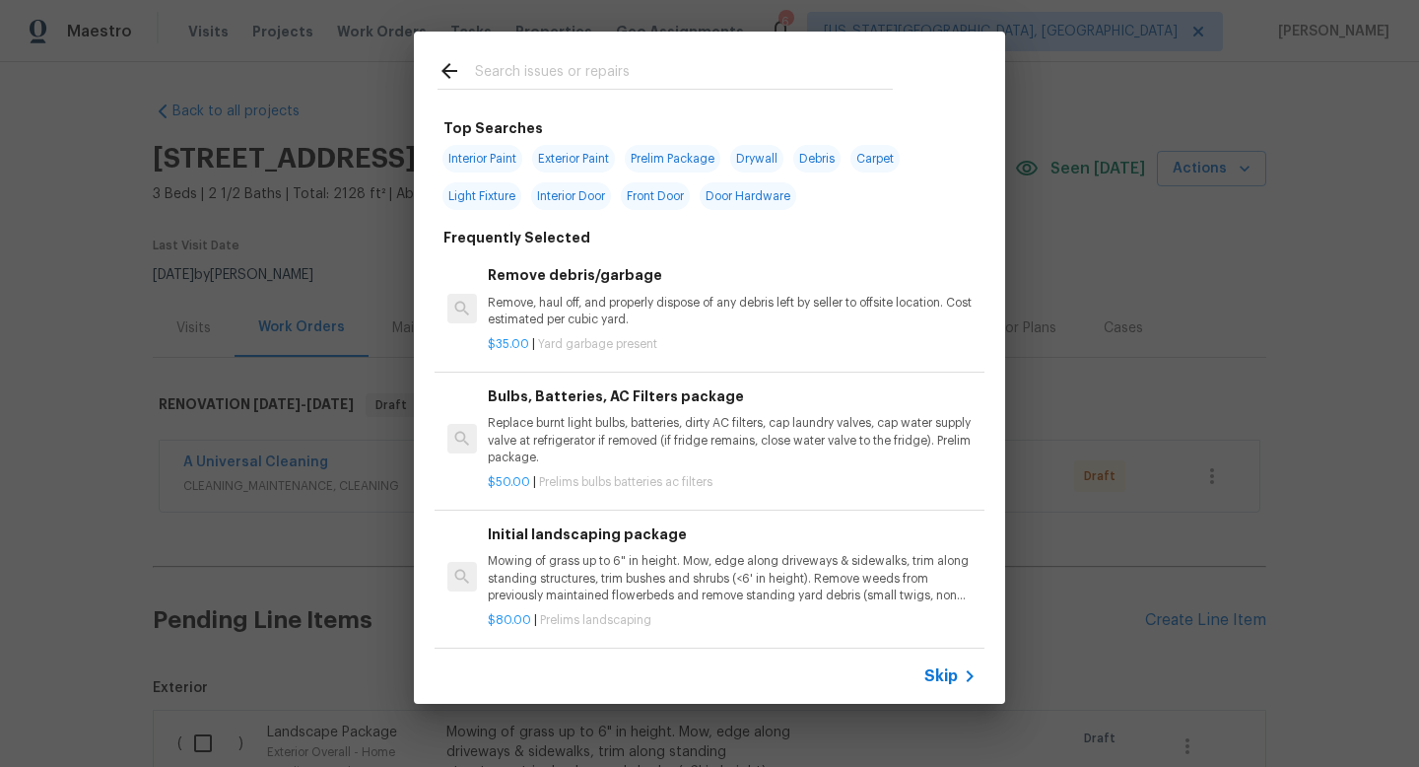
click at [558, 65] on input "text" at bounding box center [684, 74] width 418 height 30
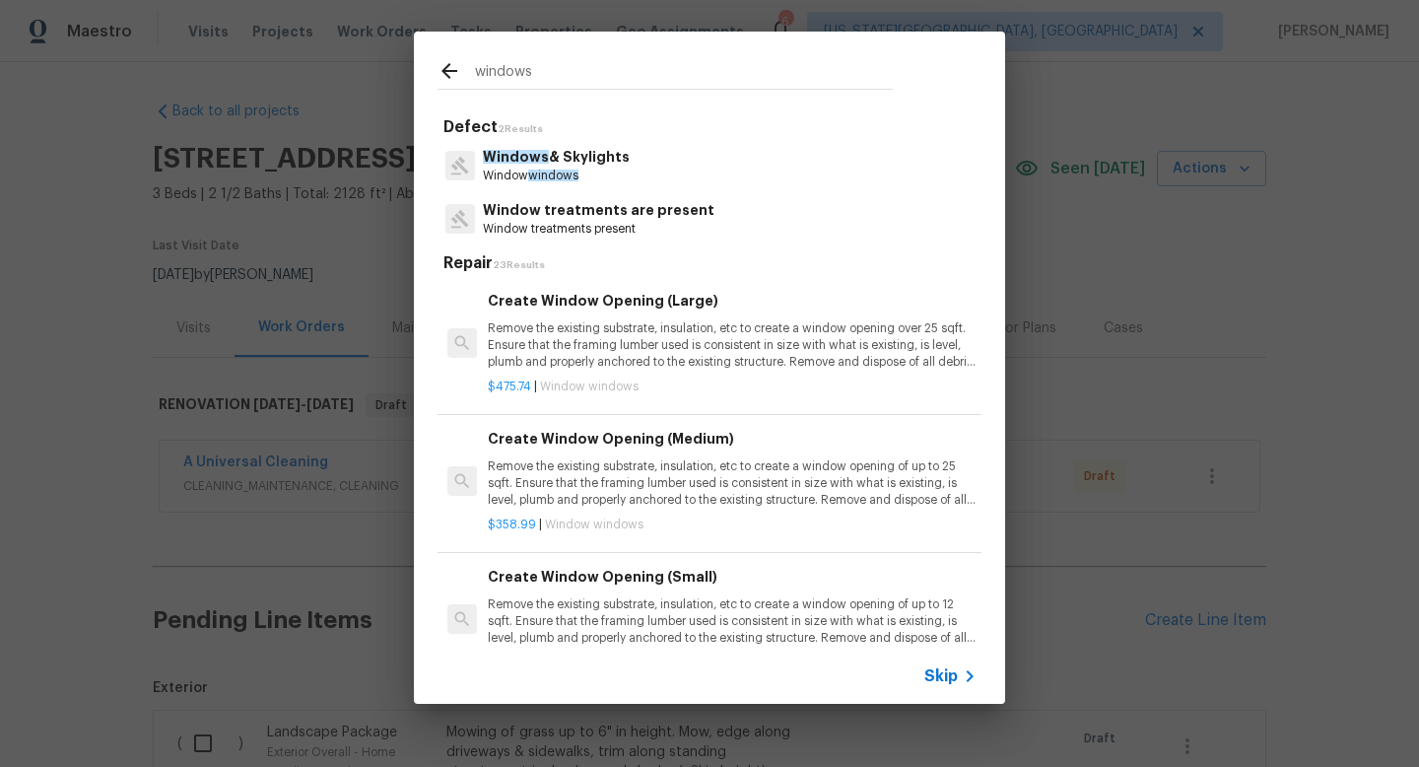
type input "windows"
click at [550, 176] on span "windows" at bounding box center [553, 176] width 50 height 12
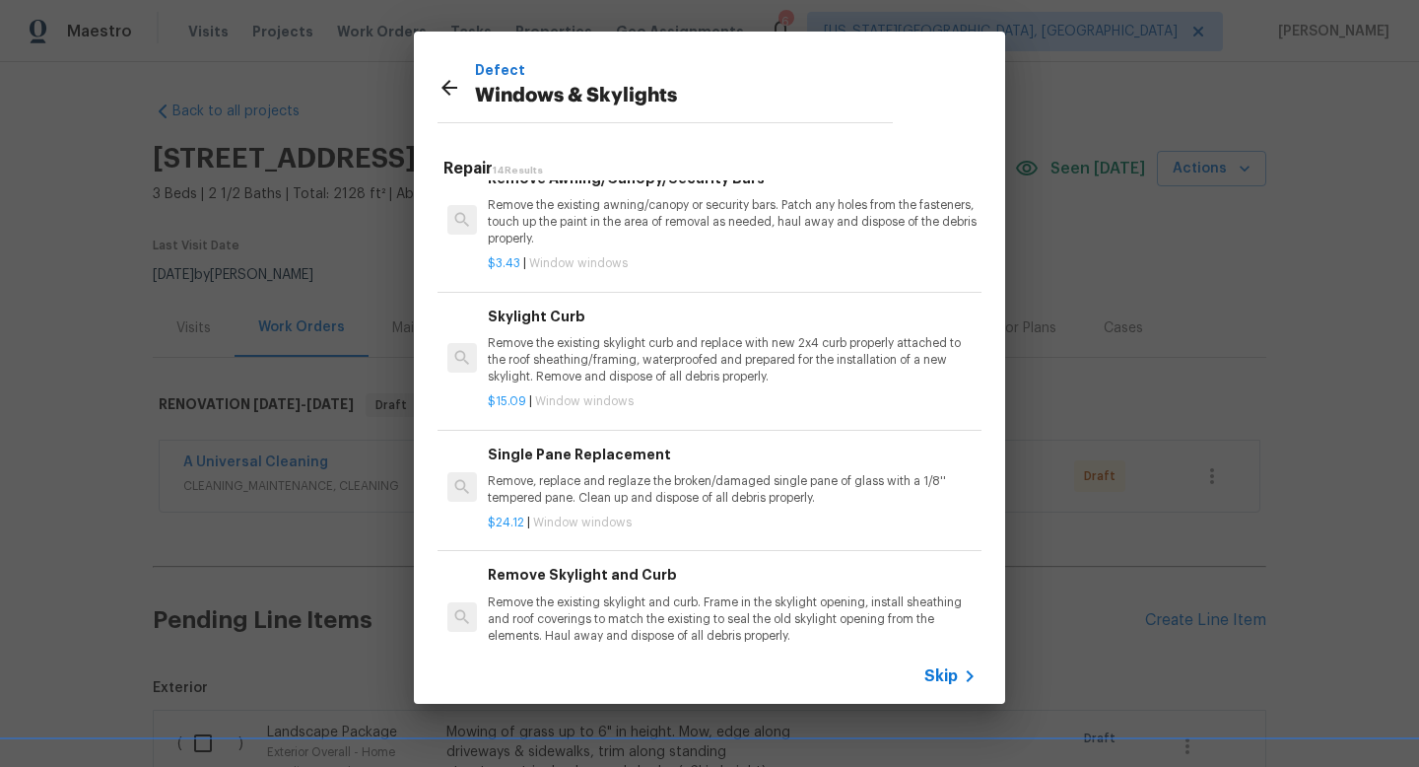
scroll to position [1324, 0]
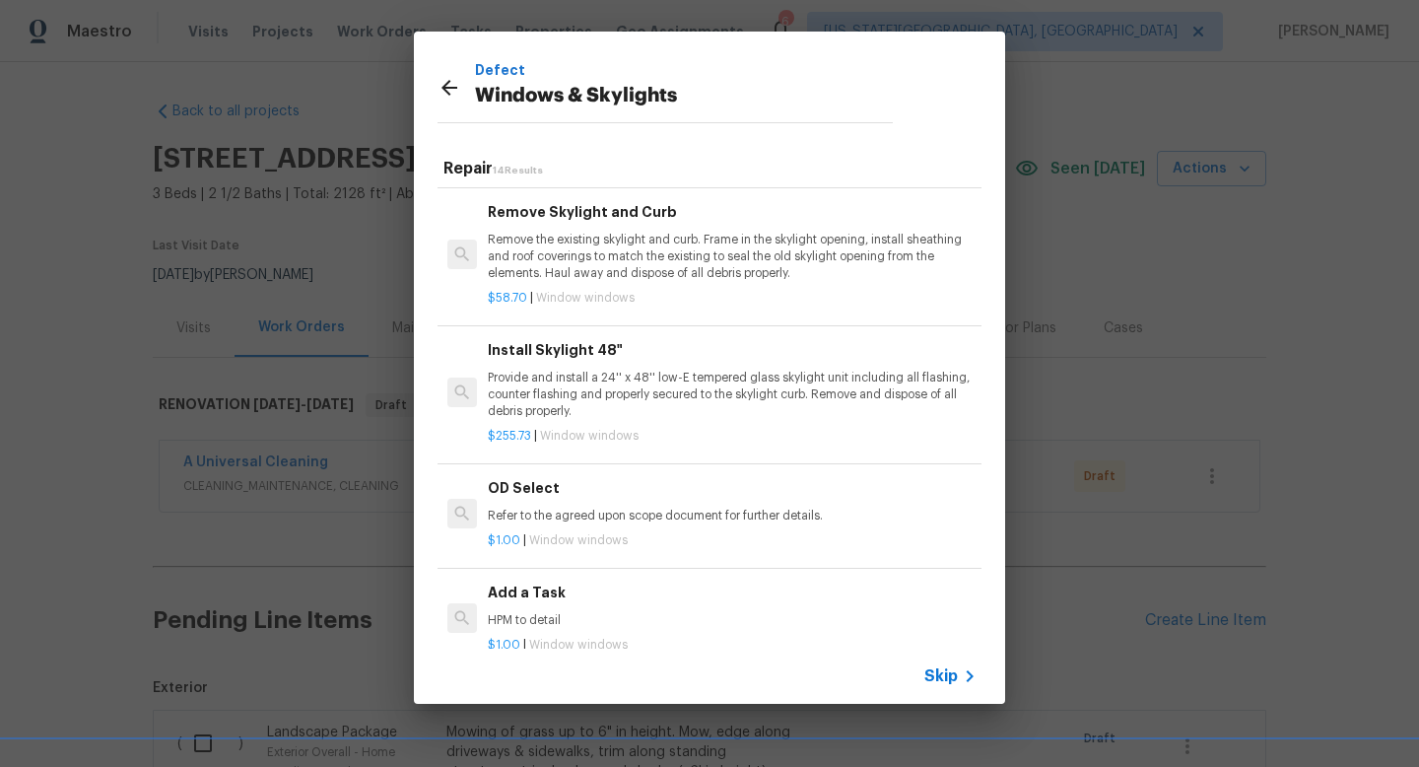
click at [573, 612] on p "HPM to detail" at bounding box center [732, 620] width 489 height 17
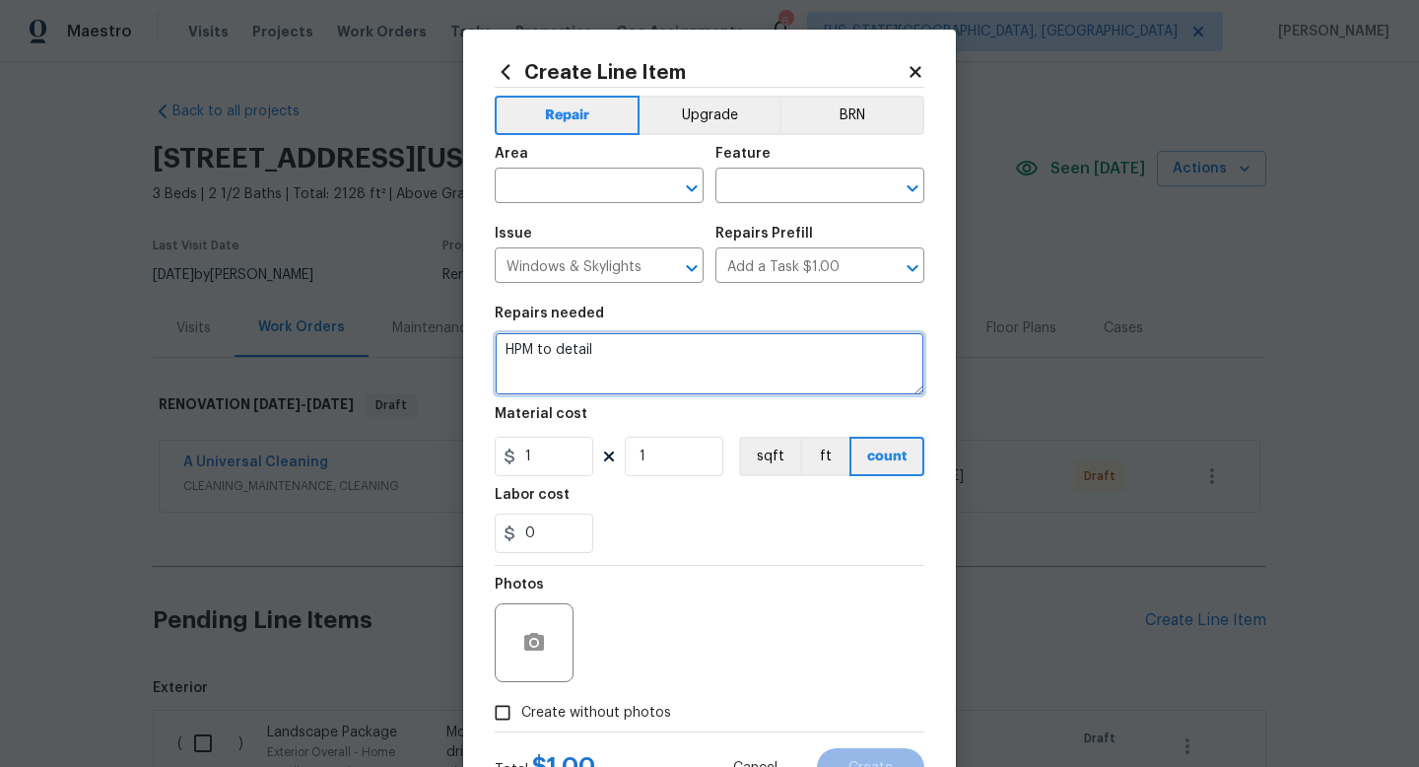
drag, startPoint x: 623, startPoint y: 363, endPoint x: 367, endPoint y: 327, distance: 258.7
click at [367, 327] on div "Create Line Item Repair Upgrade BRN Area ​ Feature ​ Issue Windows & Skylights …" at bounding box center [709, 383] width 1419 height 767
type textarea "Verify windows in living room function correctly with proper valiances."
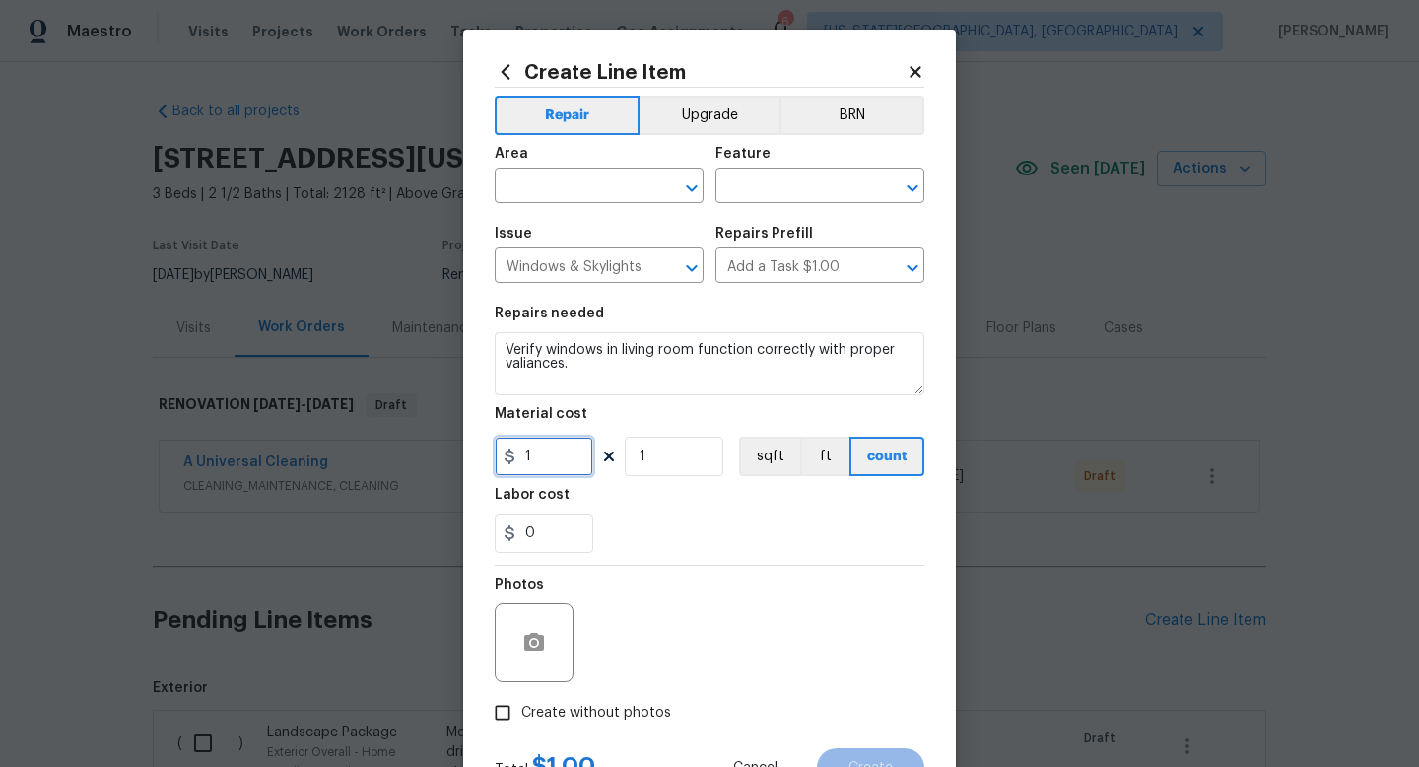
click at [550, 448] on input "1" at bounding box center [544, 456] width 99 height 39
type input "50"
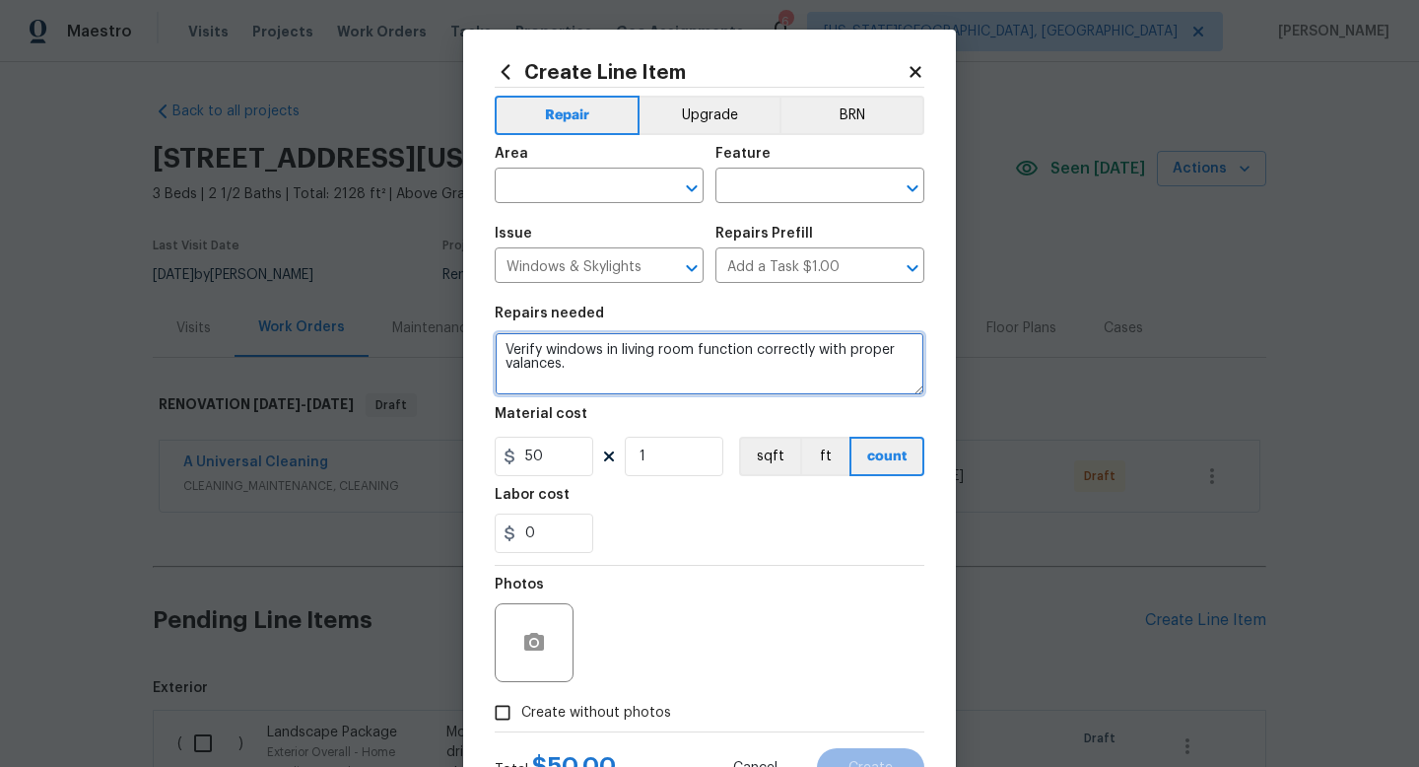
click at [650, 371] on textarea "Verify windows in living room function correctly with proper valances." at bounding box center [710, 363] width 430 height 63
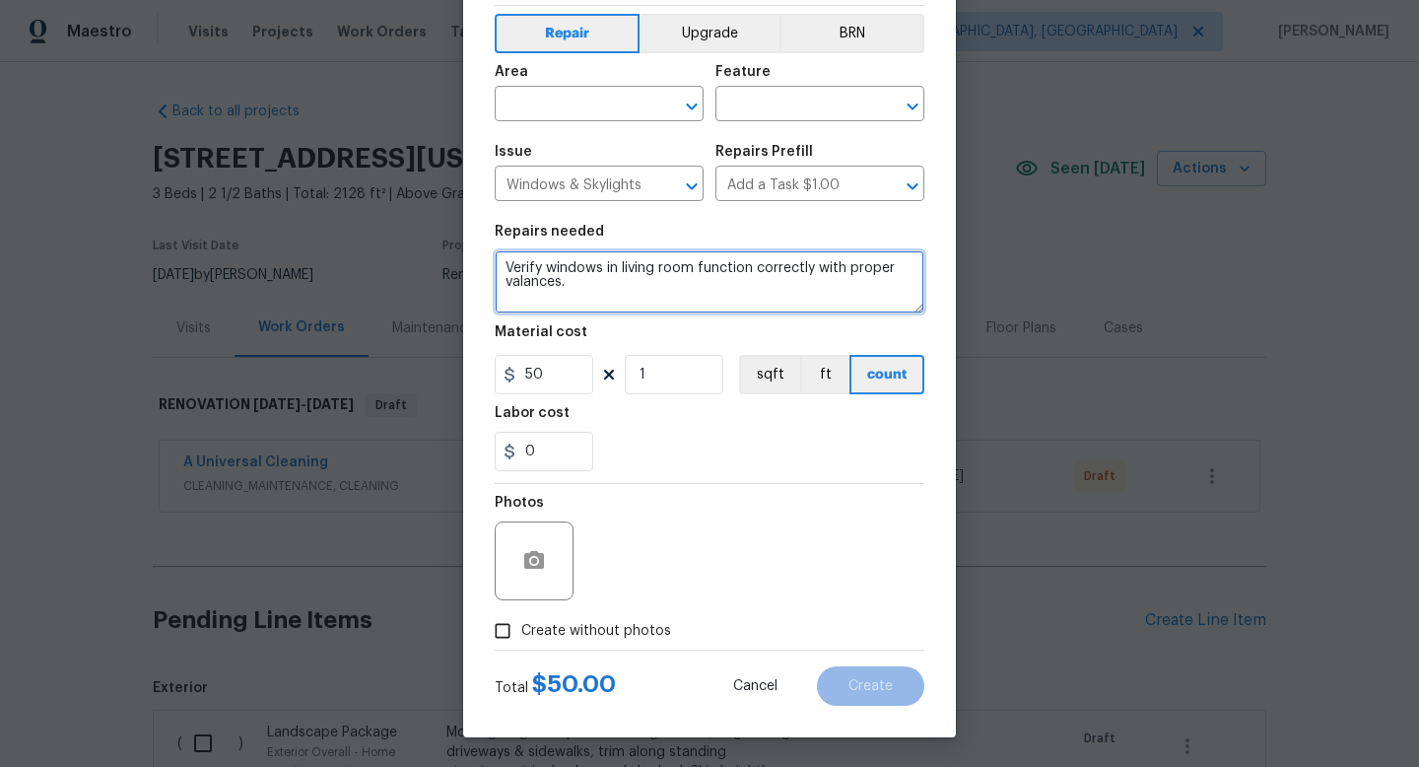
type textarea "Verify windows in living room function correctly with proper valances."
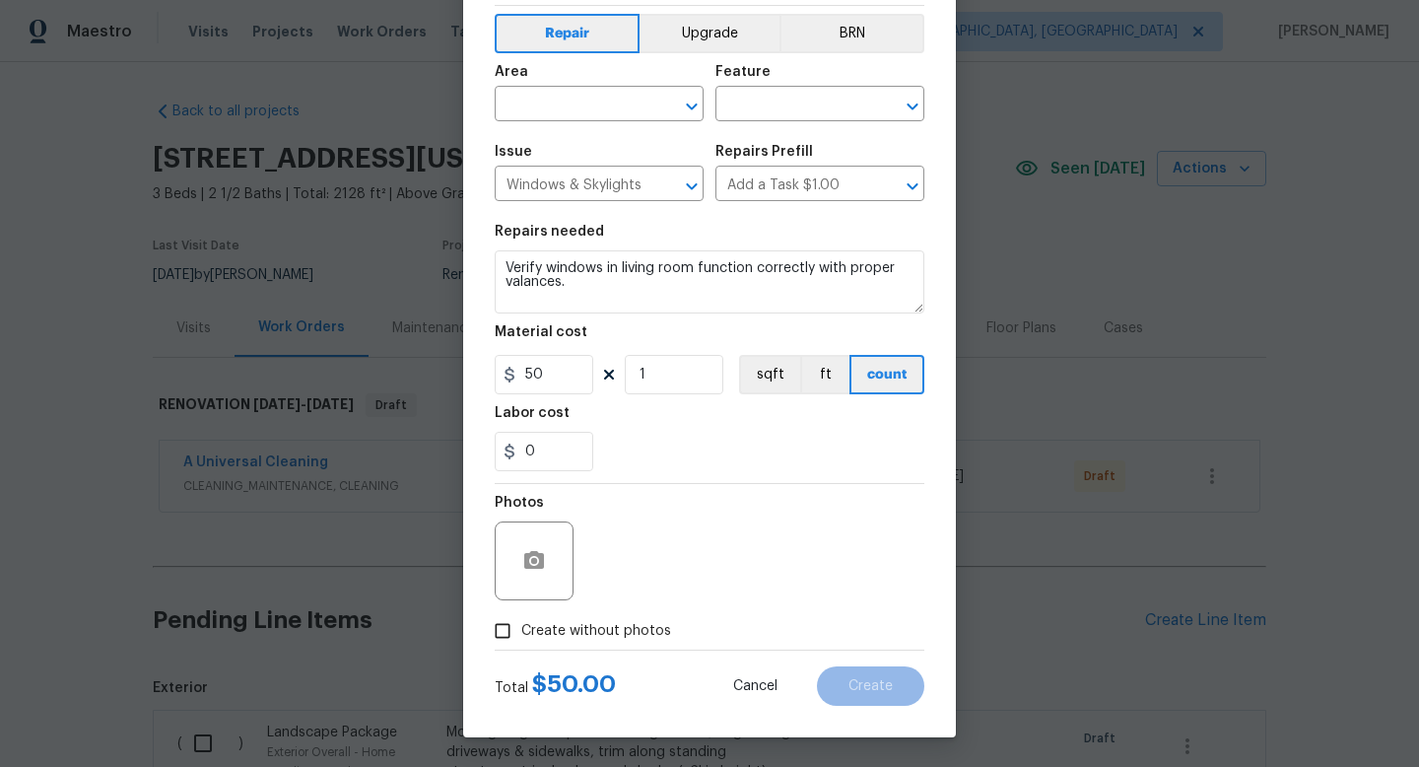
click at [588, 644] on label "Create without photos" at bounding box center [577, 630] width 187 height 37
click at [521, 644] on input "Create without photos" at bounding box center [502, 630] width 37 height 37
checkbox input "true"
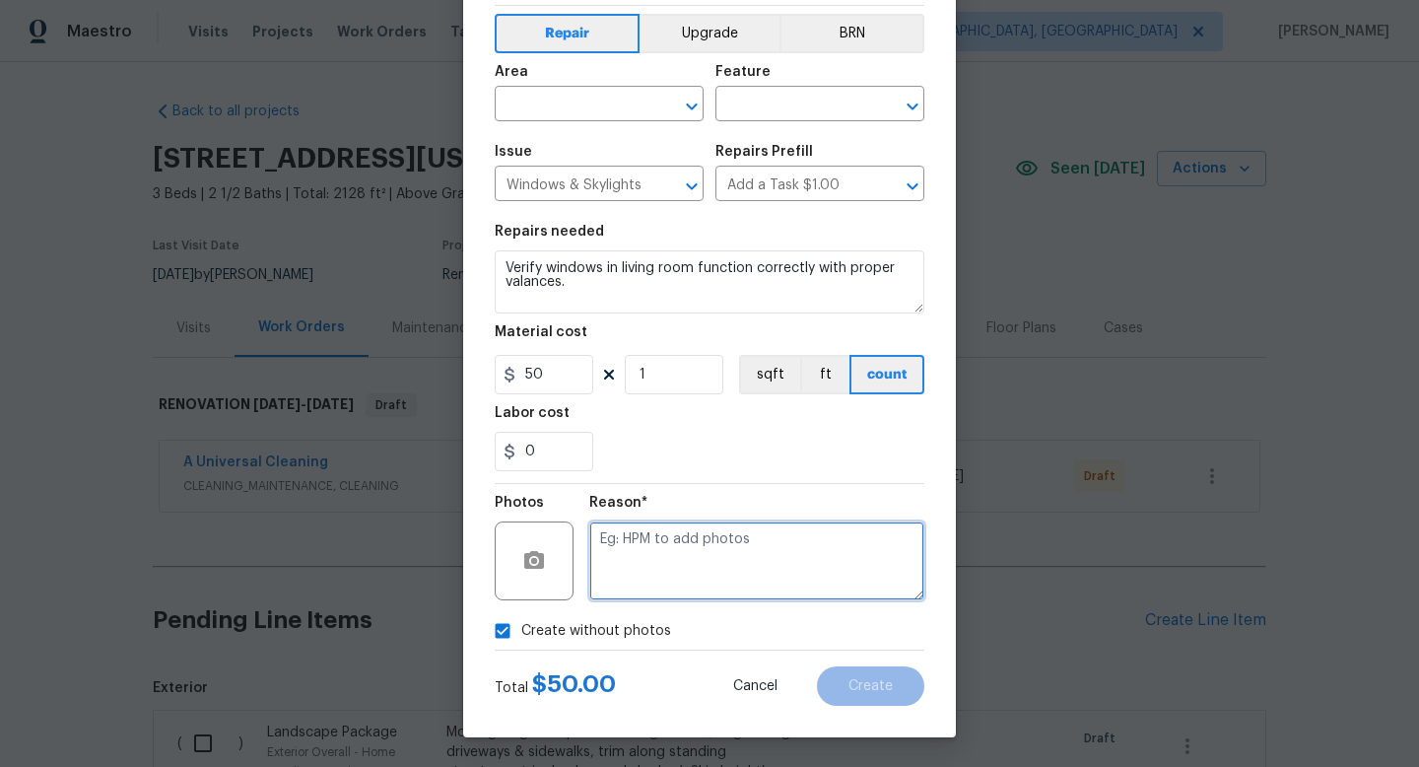
click at [611, 563] on textarea at bounding box center [756, 560] width 335 height 79
type textarea "na"
click at [560, 103] on input "text" at bounding box center [572, 106] width 154 height 31
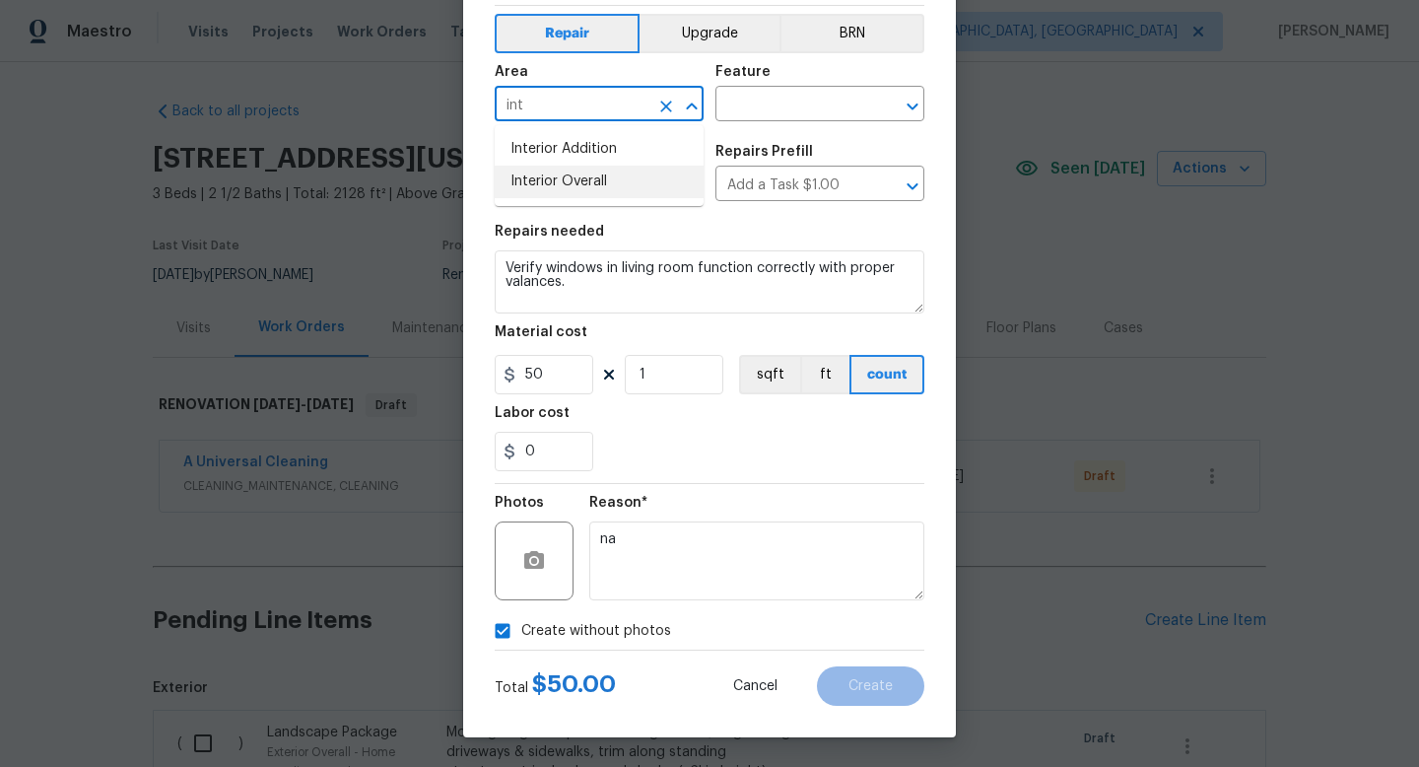
click at [562, 180] on li "Interior Overall" at bounding box center [599, 182] width 209 height 33
type input "Interior Overall"
click at [749, 97] on input "text" at bounding box center [793, 106] width 154 height 31
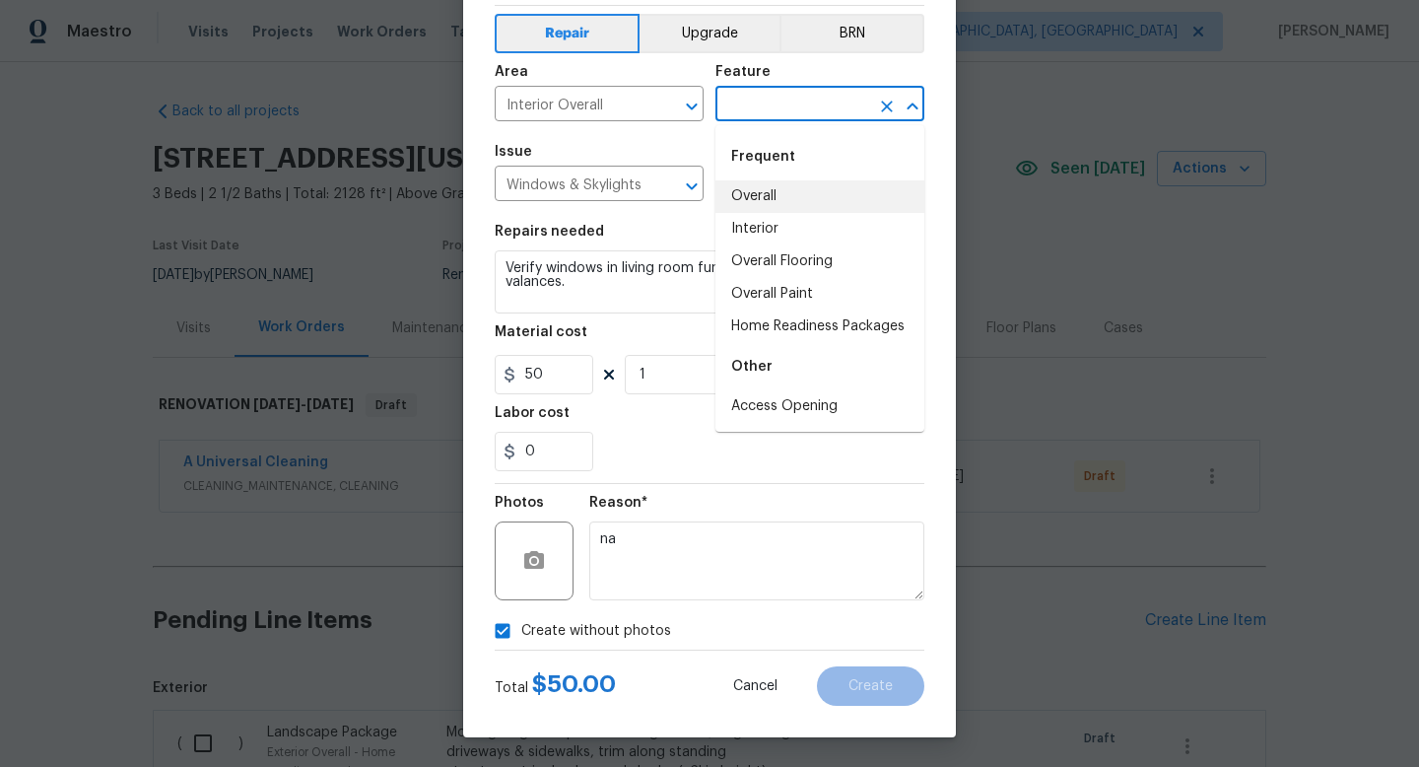
click at [753, 212] on li "Overall" at bounding box center [820, 196] width 209 height 33
type input "Overall"
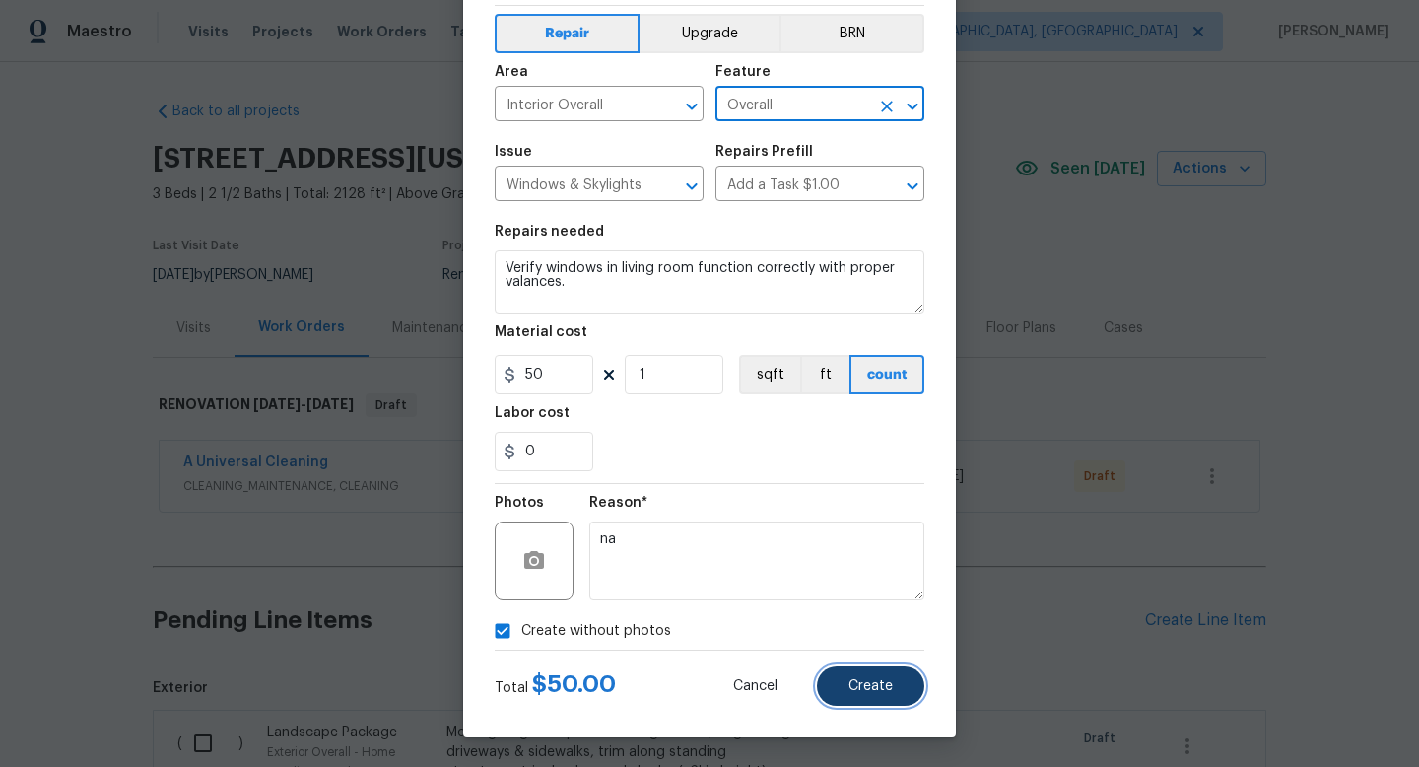
click at [875, 666] on button "Create" at bounding box center [870, 685] width 107 height 39
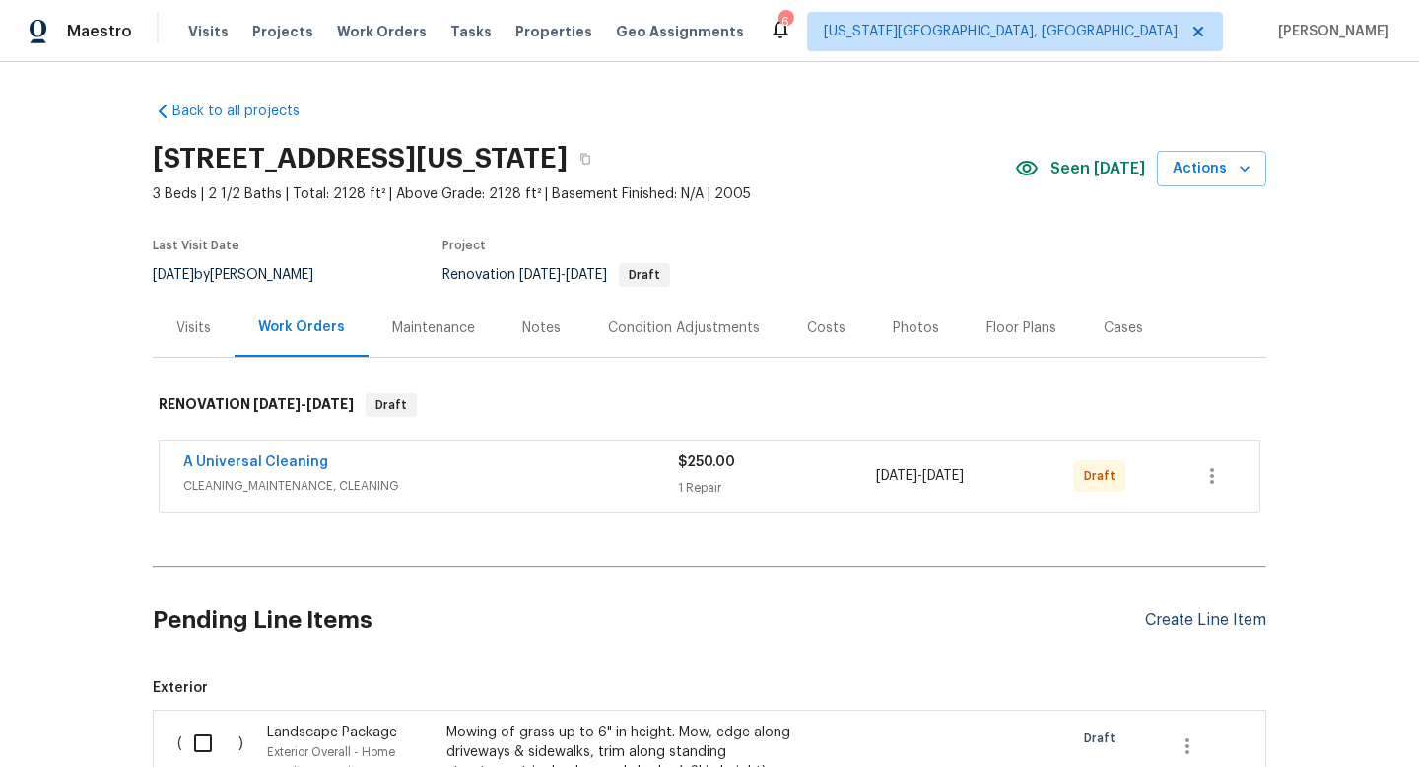
click at [1173, 626] on div "Create Line Item" at bounding box center [1205, 620] width 121 height 19
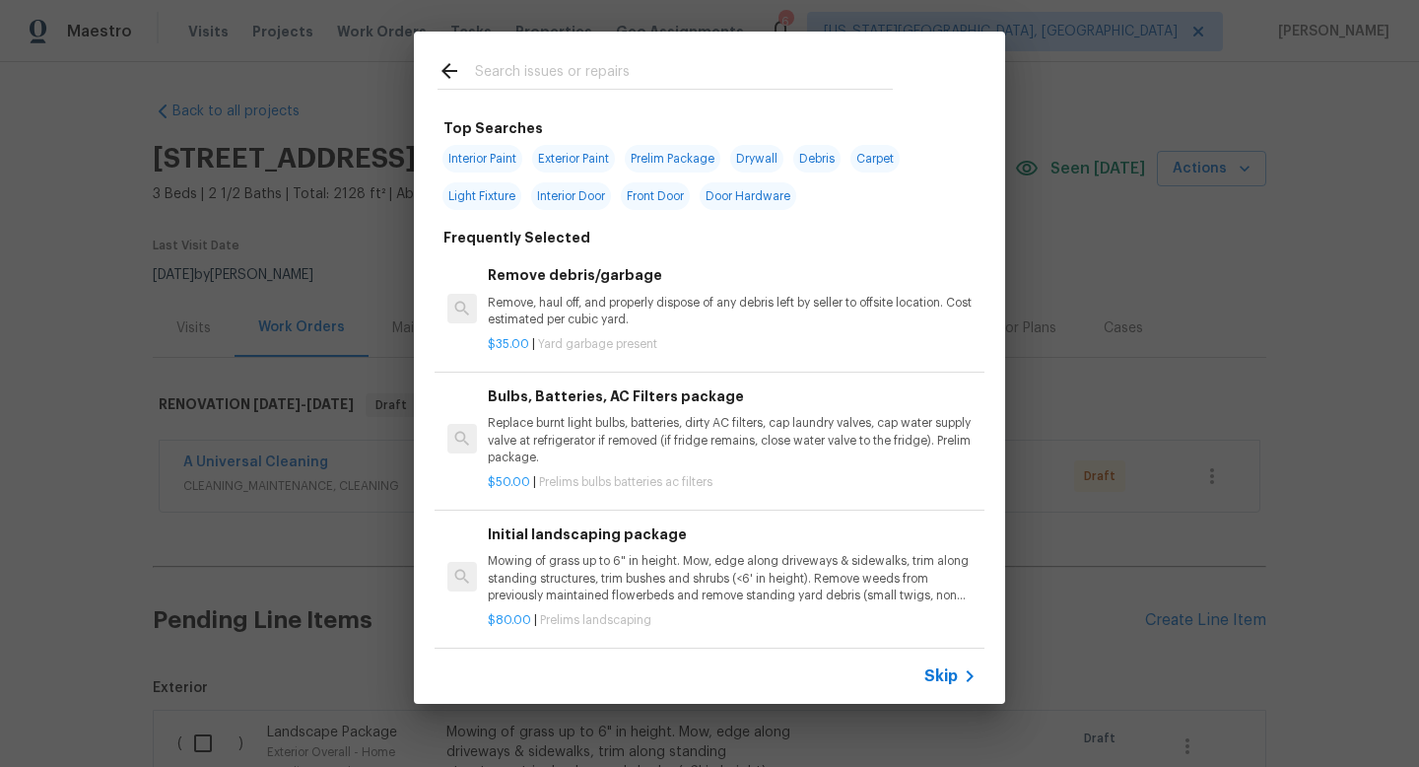
click at [597, 54] on div at bounding box center [665, 71] width 503 height 78
click at [590, 66] on input "text" at bounding box center [684, 74] width 418 height 30
type input "l"
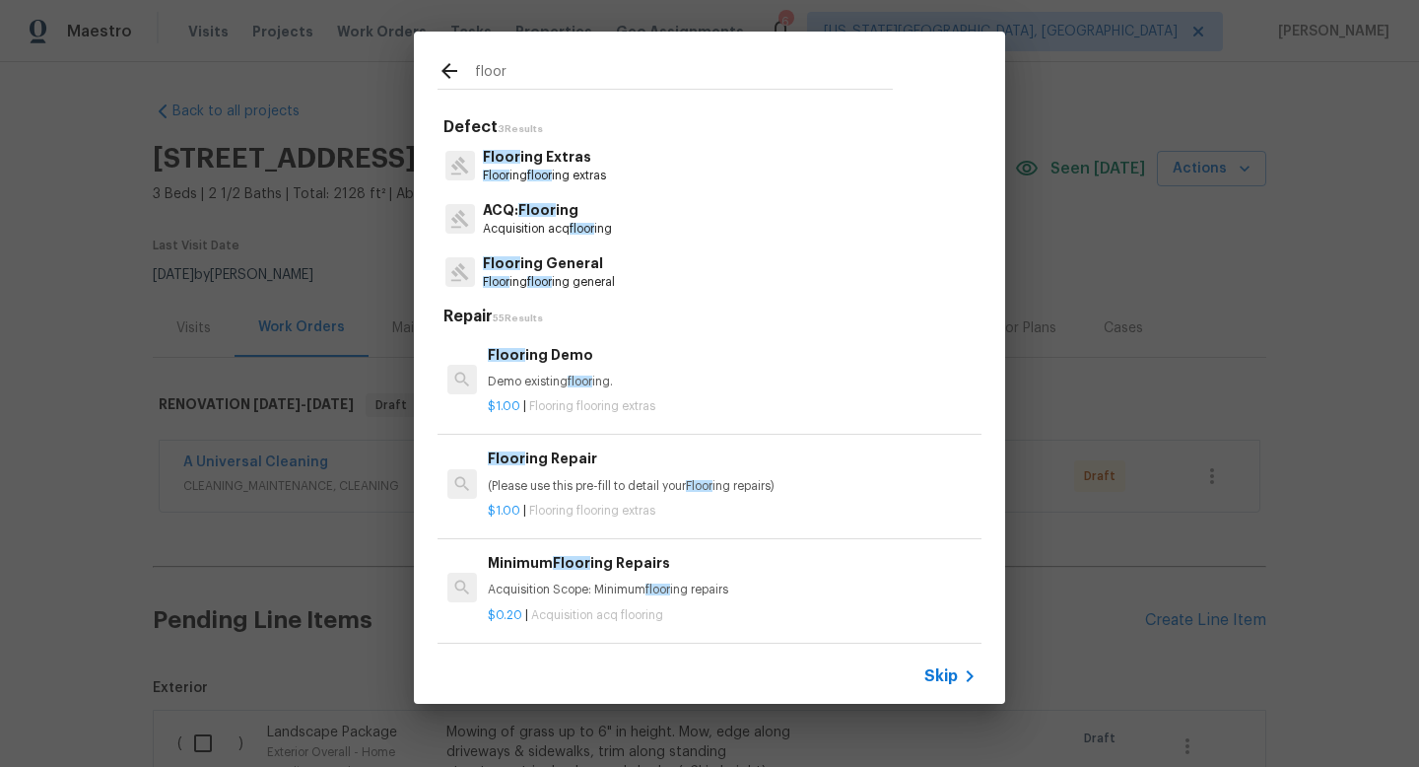
type input "floor"
click at [563, 285] on p "Floor ing floor ing general" at bounding box center [549, 282] width 132 height 17
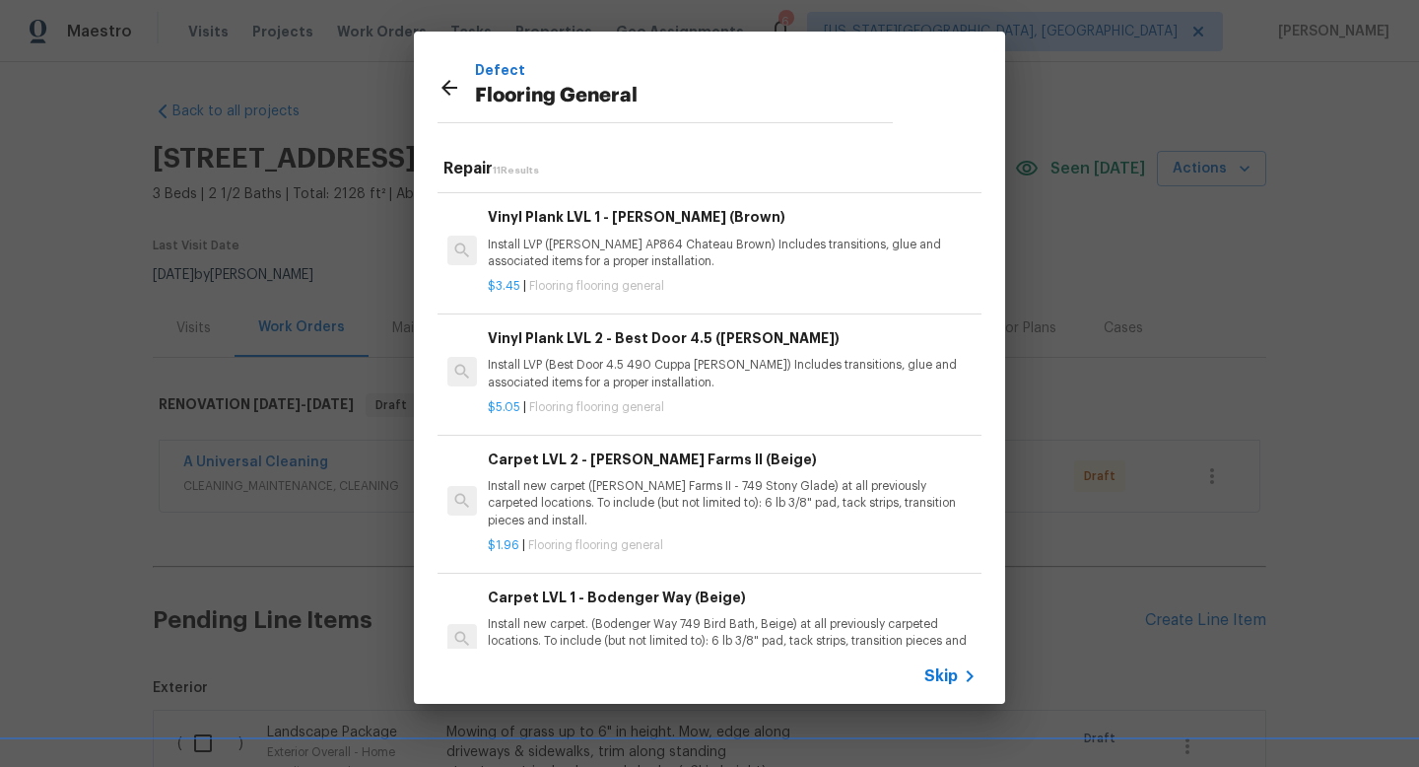
scroll to position [475, 0]
click at [612, 358] on p "Install LVP (Best Door 4.5 490 Cuppa Joe) Includes transitions, glue and associ…" at bounding box center [732, 373] width 489 height 34
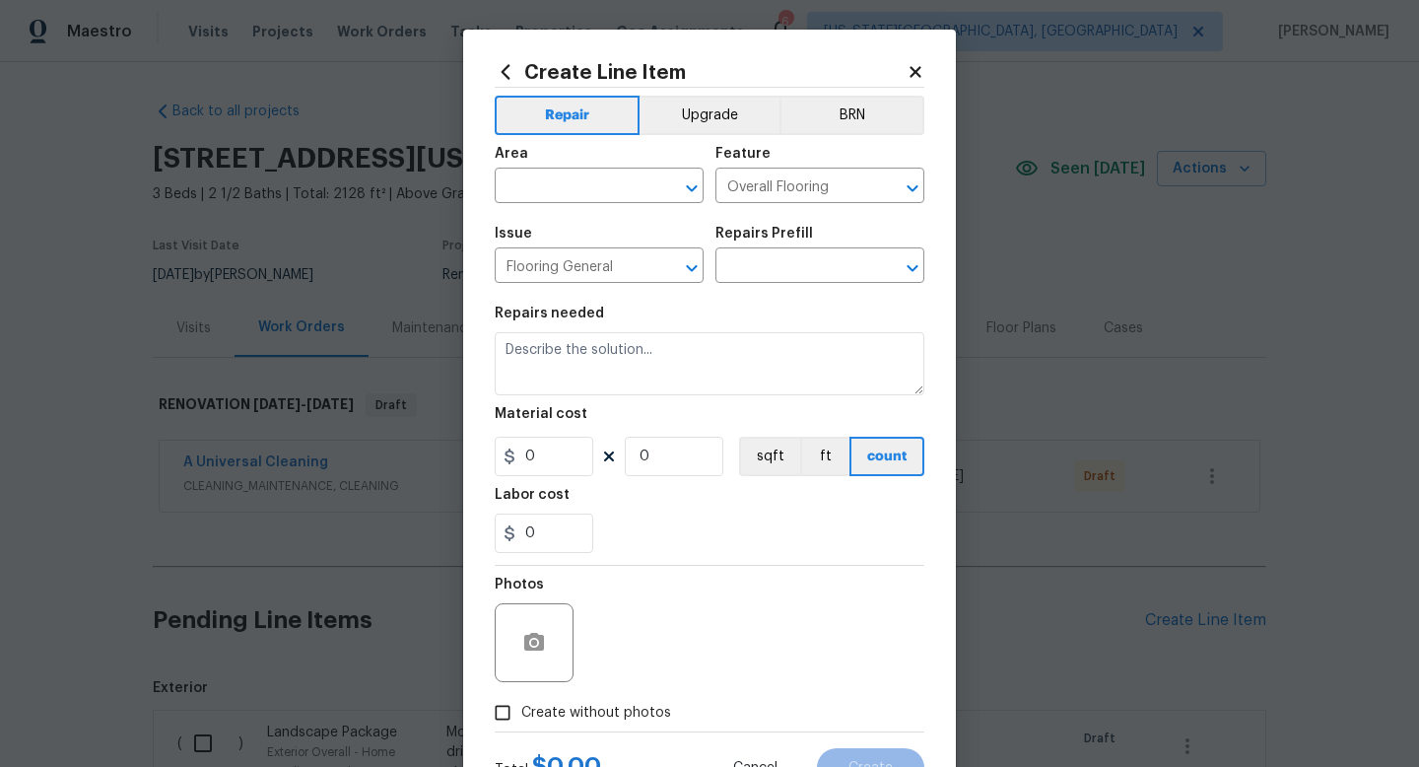
type input "Vinyl Plank LVL 2 - Best Door 4.5 (Brown) $5.05"
type textarea "Install LVP (Best Door 4.5 490 Cuppa Joe) Includes transitions, glue and associ…"
type input "5.05"
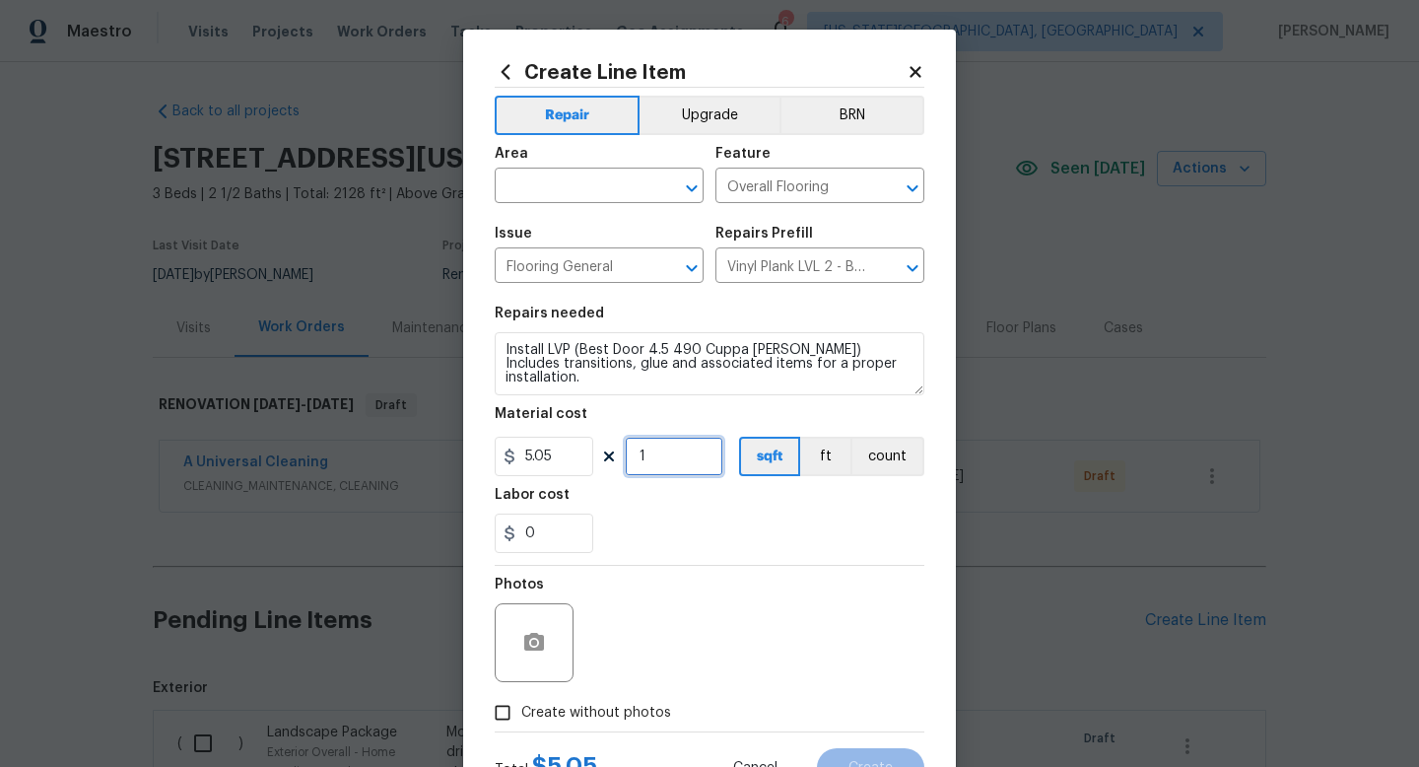
click at [664, 466] on input "1" at bounding box center [674, 456] width 99 height 39
type input "100"
click at [543, 182] on input "text" at bounding box center [572, 187] width 154 height 31
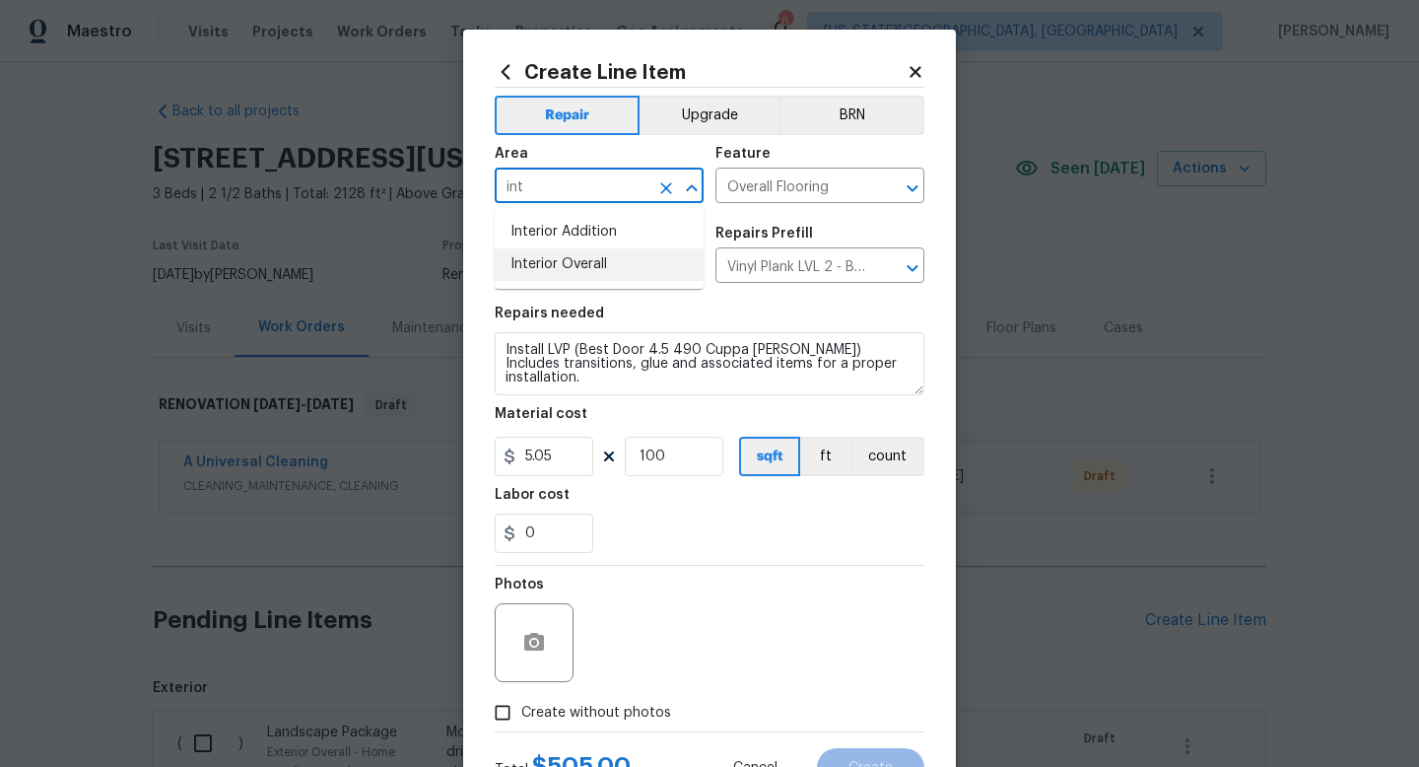
click at [537, 273] on li "Interior Overall" at bounding box center [599, 264] width 209 height 33
type input "Interior Overall"
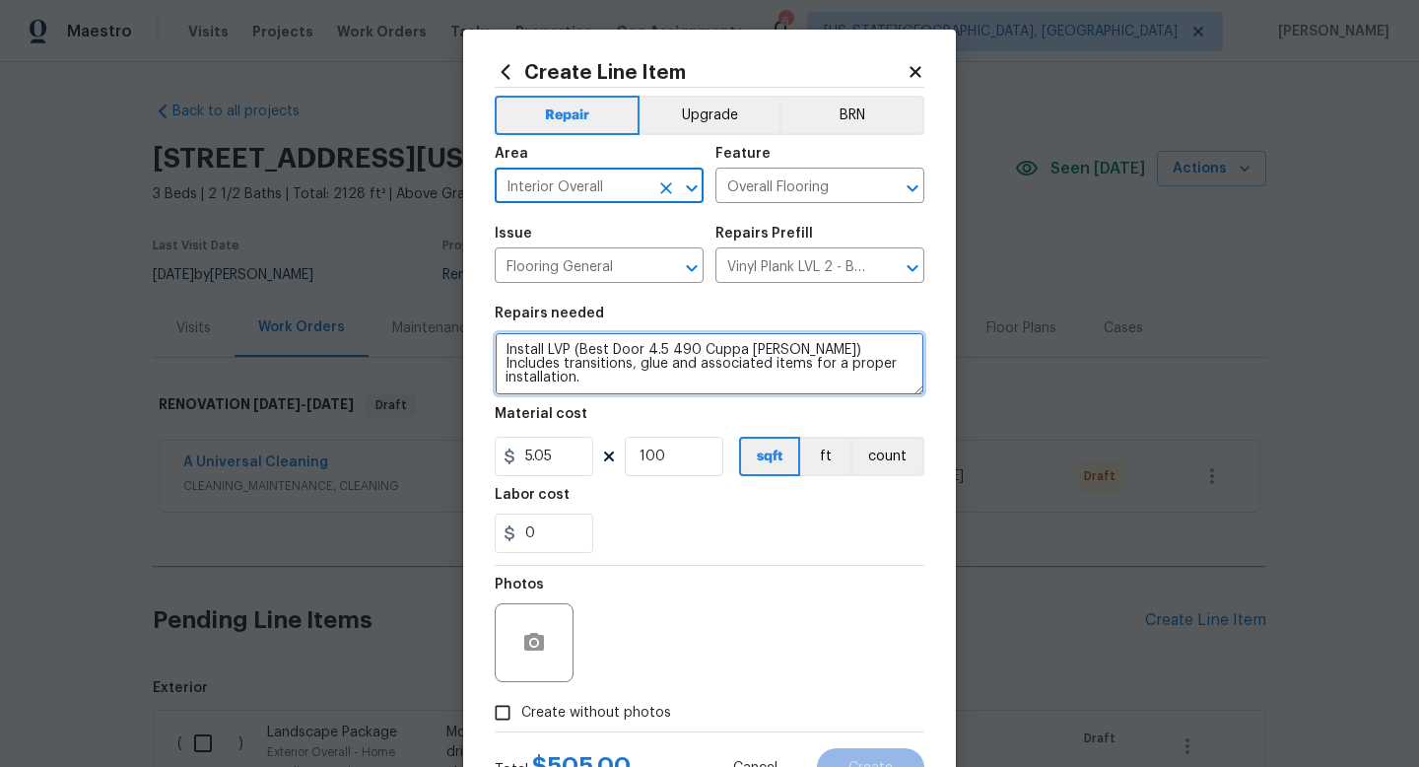
click at [869, 368] on textarea "Install LVP (Best Door 4.5 490 Cuppa Joe) Includes transitions, glue and associ…" at bounding box center [710, 363] width 430 height 63
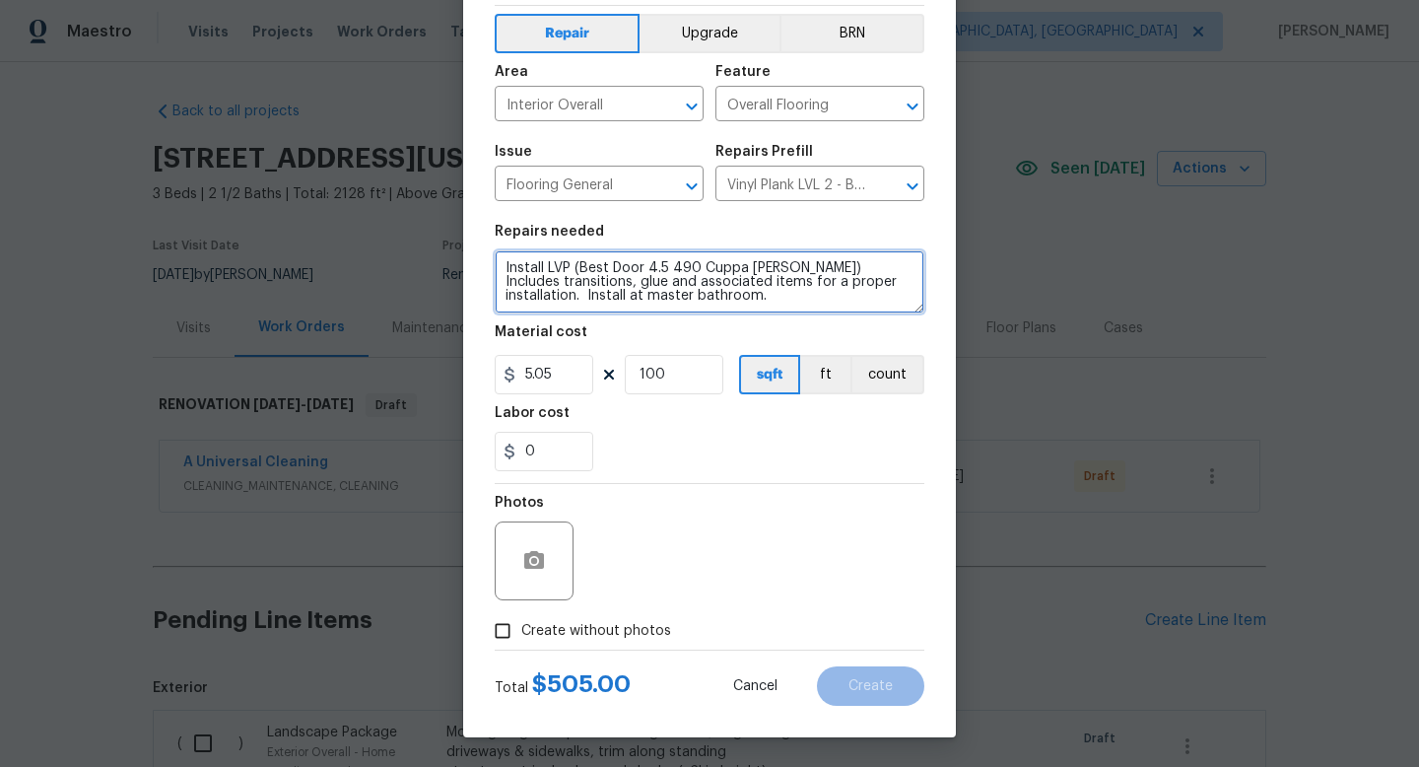
type textarea "Install LVP (Best Door 4.5 490 Cuppa Joe) Includes transitions, glue and associ…"
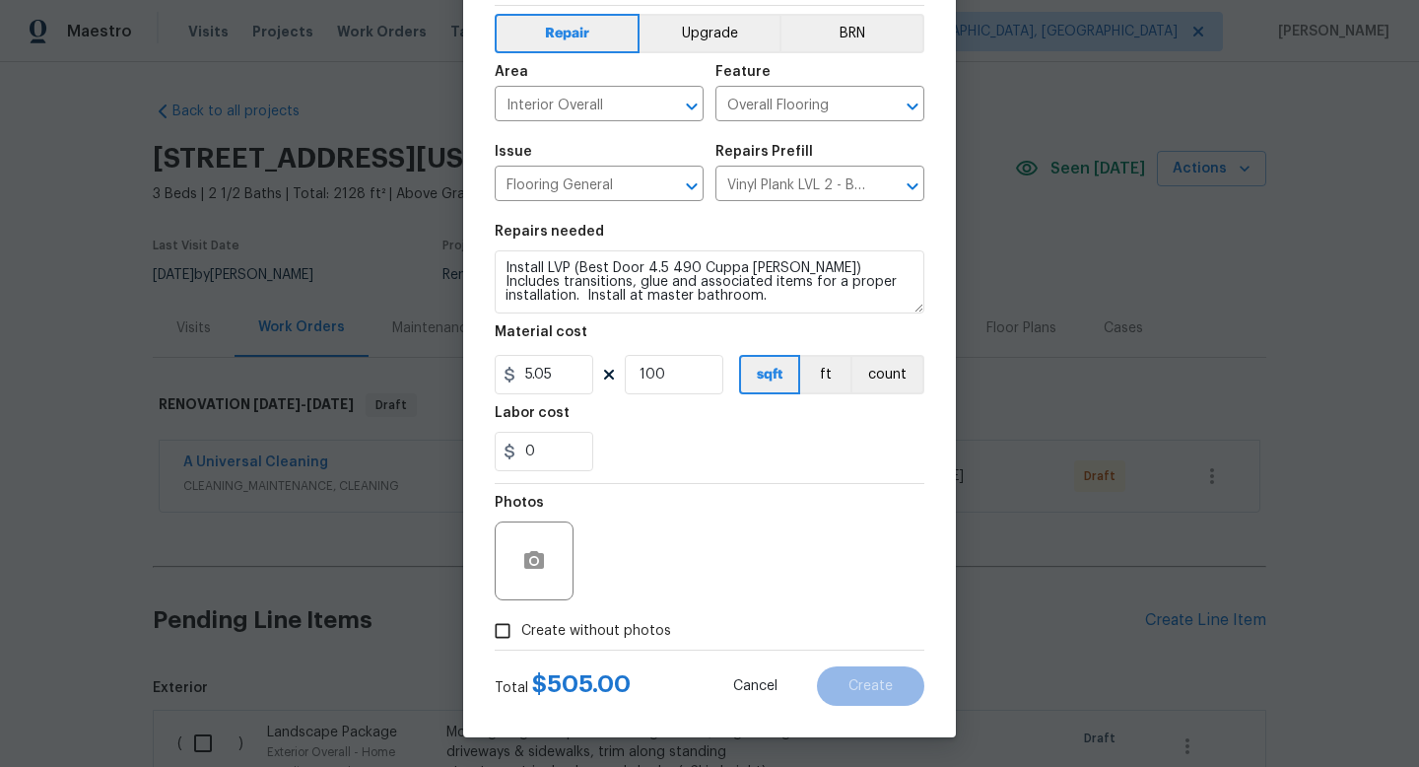
click at [646, 617] on label "Create without photos" at bounding box center [577, 630] width 187 height 37
click at [521, 617] on input "Create without photos" at bounding box center [502, 630] width 37 height 37
checkbox input "true"
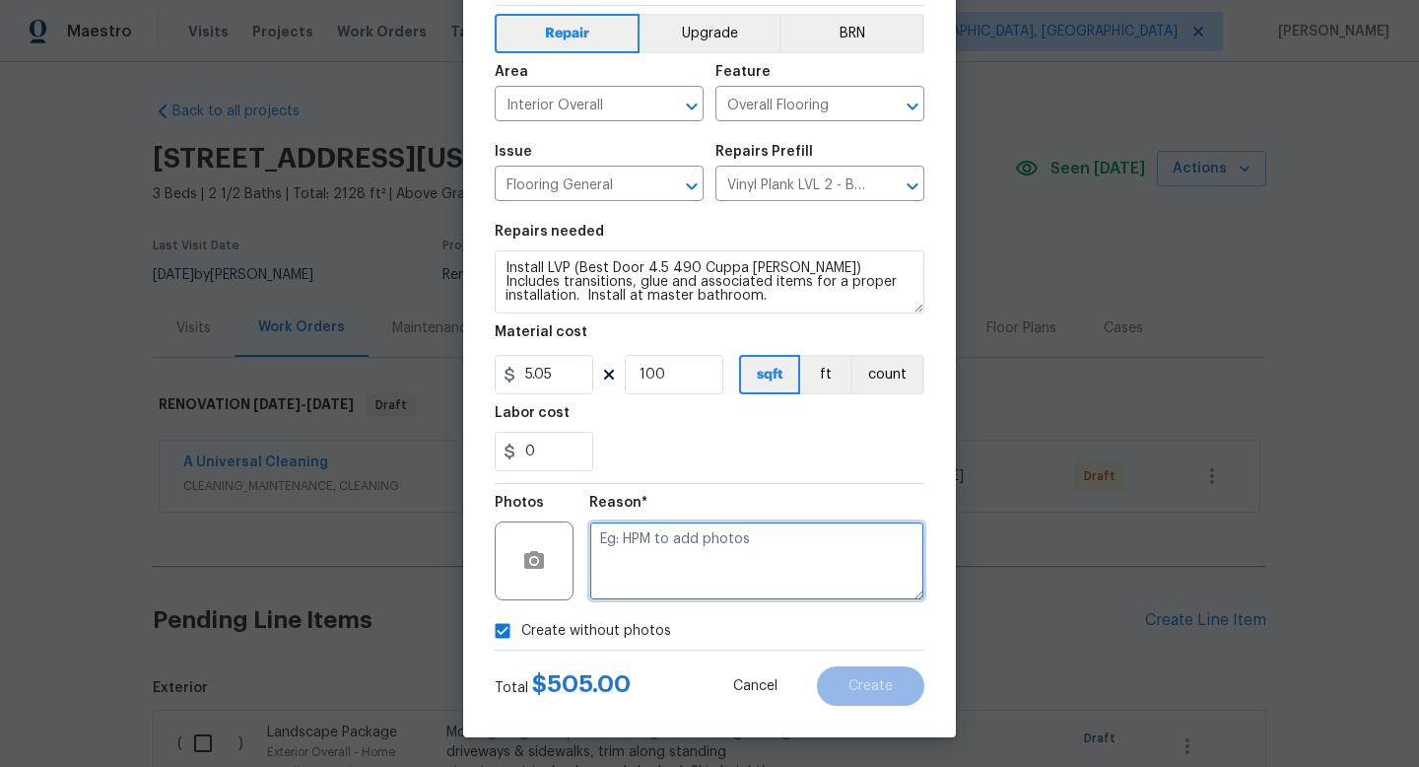
click at [662, 579] on textarea at bounding box center [756, 560] width 335 height 79
type textarea "na"
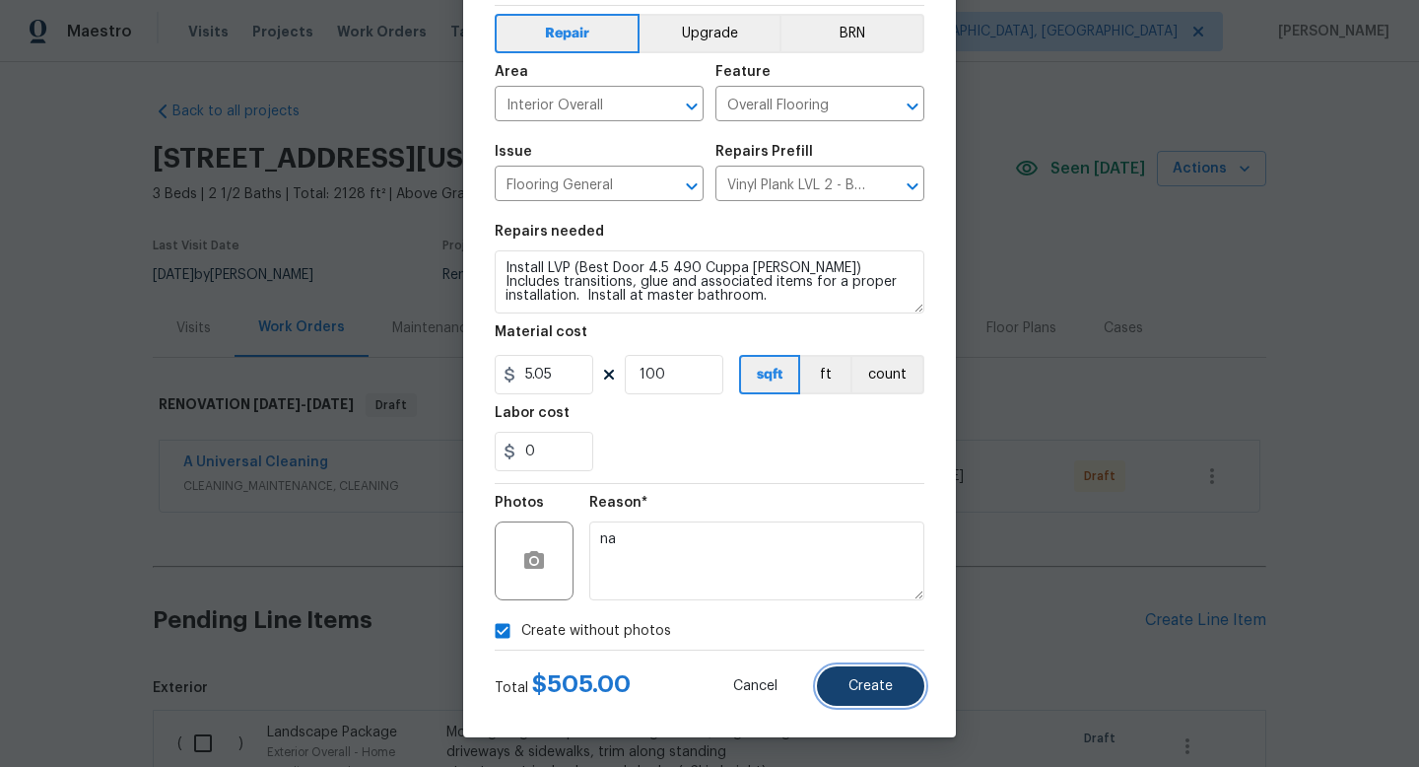
click at [858, 695] on button "Create" at bounding box center [870, 685] width 107 height 39
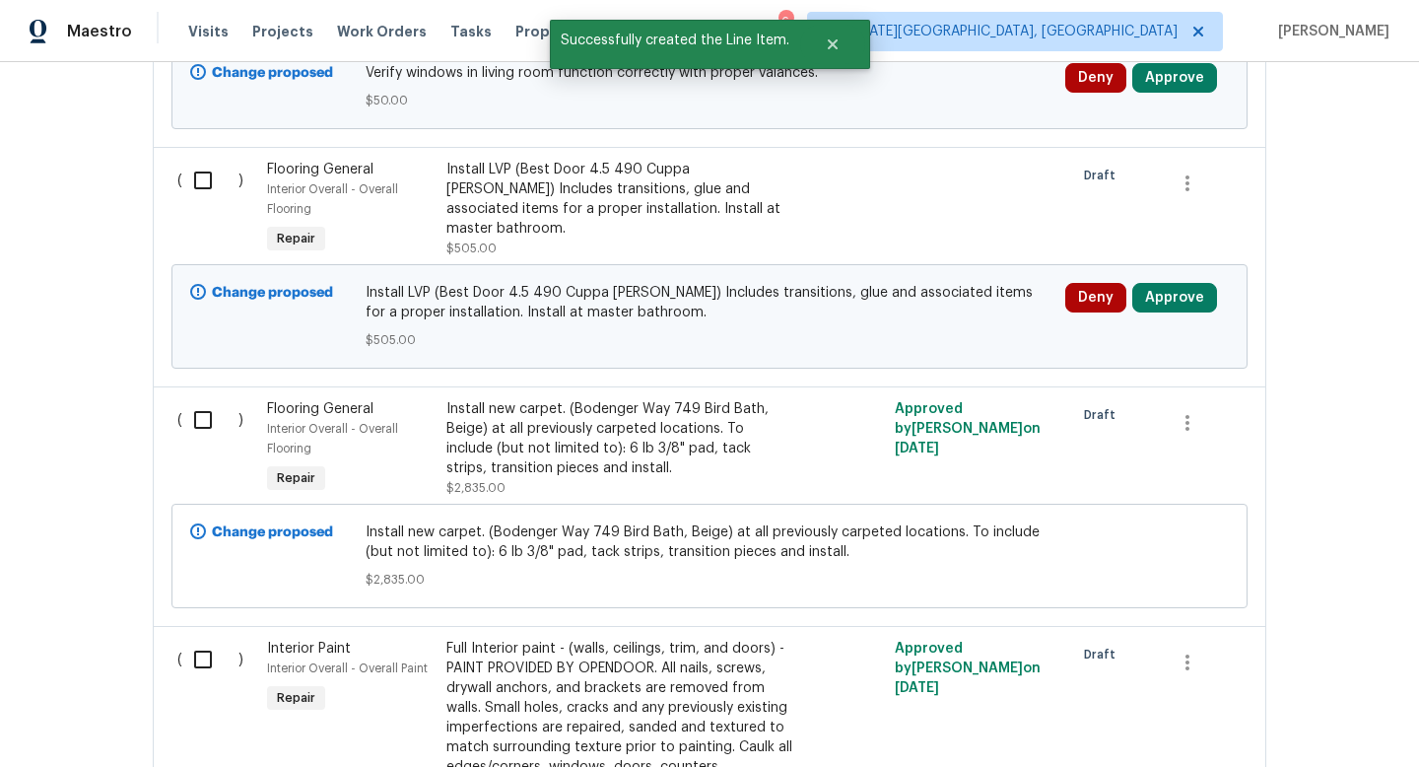
scroll to position [3312, 0]
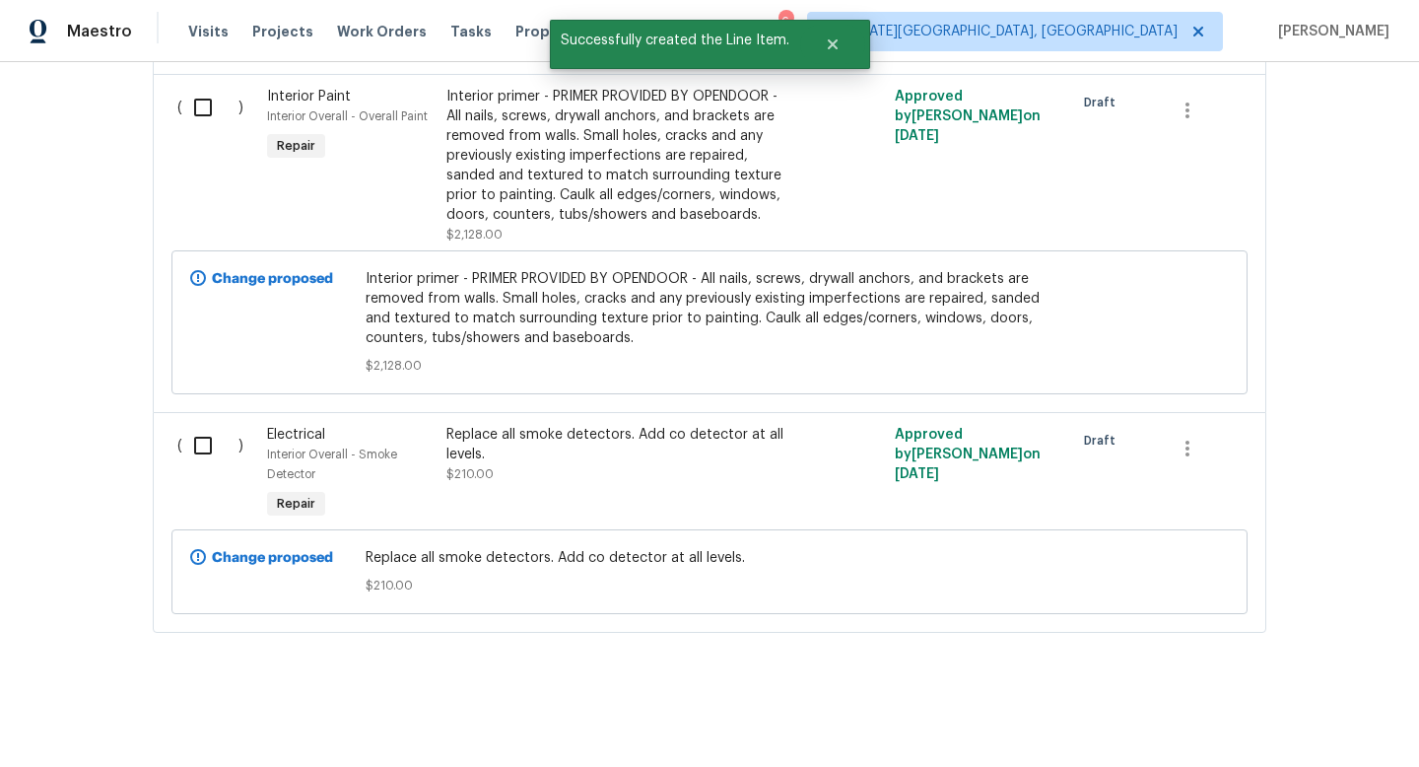
click at [199, 451] on input "checkbox" at bounding box center [210, 445] width 56 height 41
checkbox input "true"
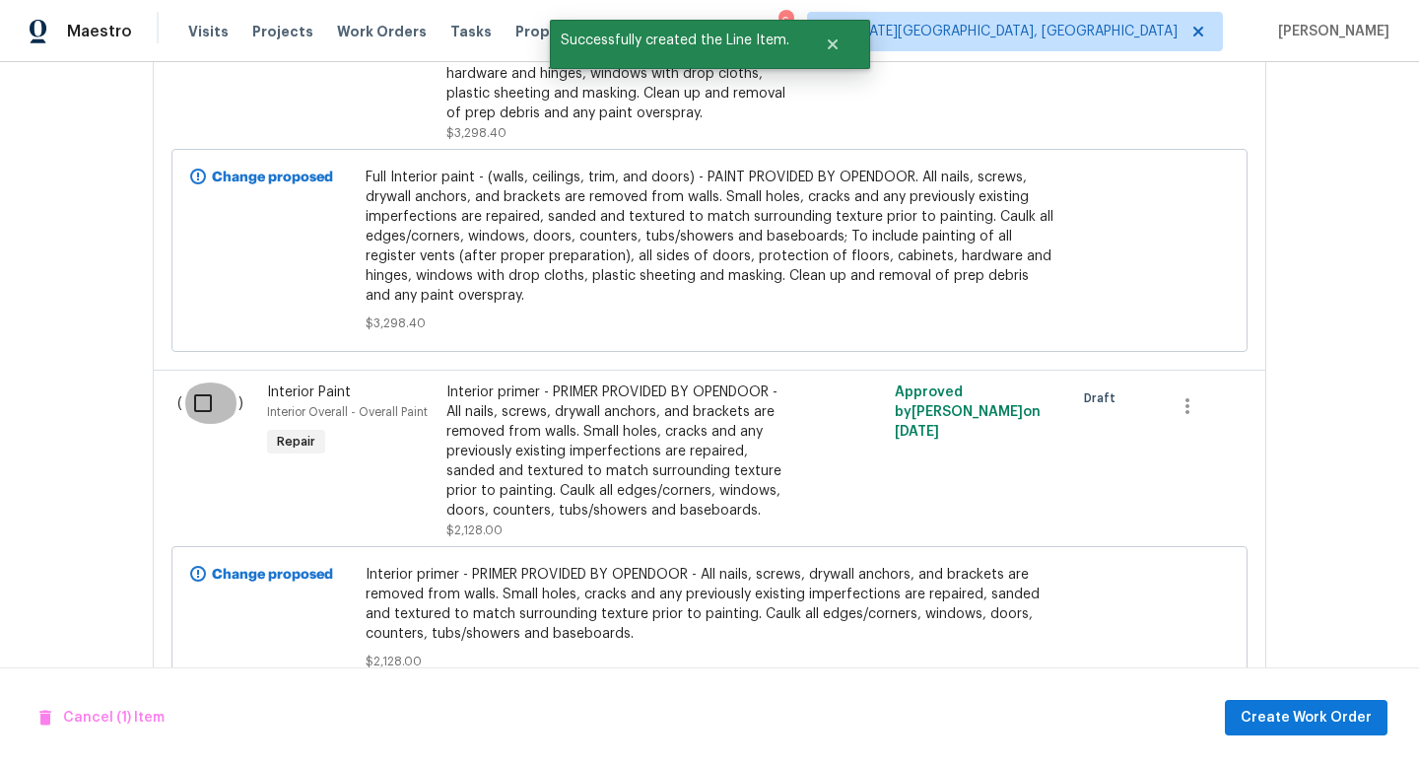
click at [190, 414] on input "checkbox" at bounding box center [210, 402] width 56 height 41
checkbox input "true"
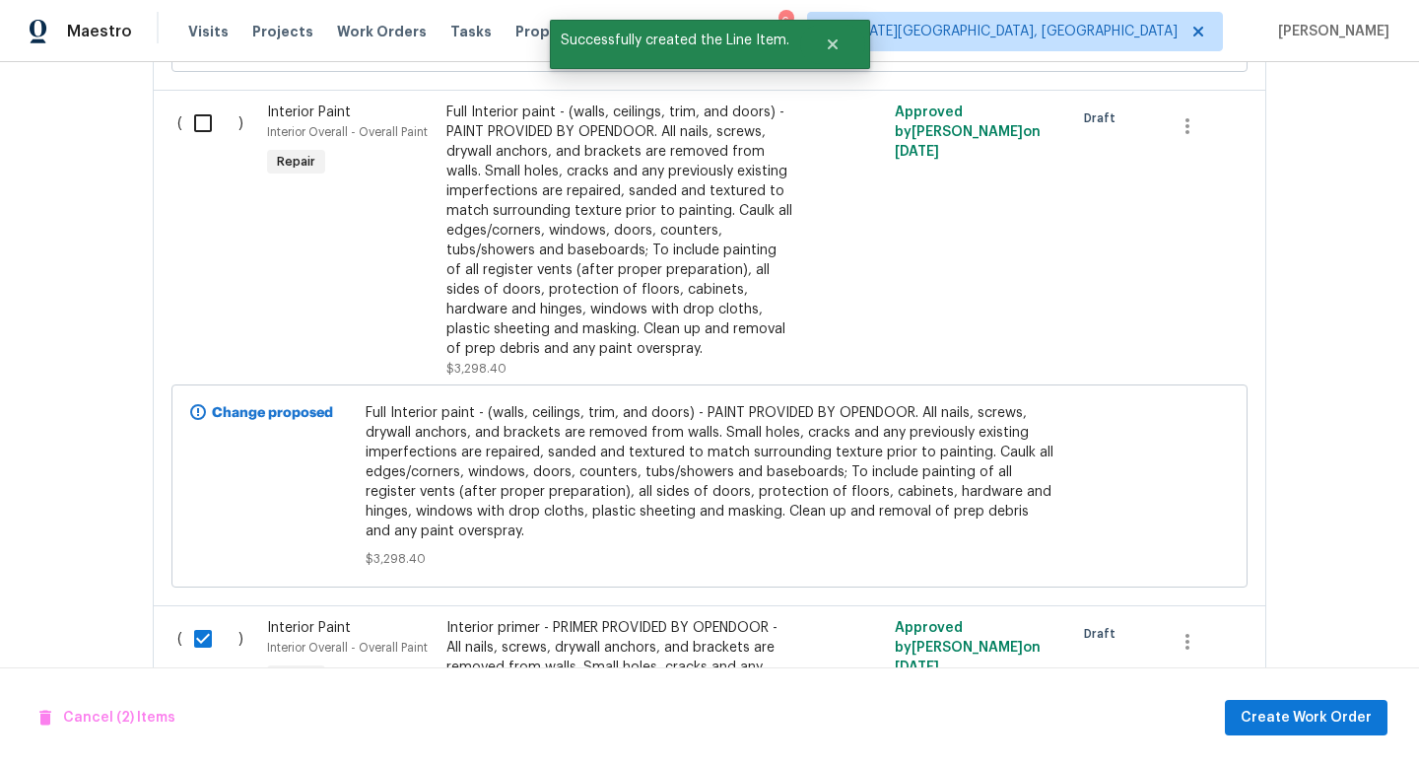
scroll to position [2621, 0]
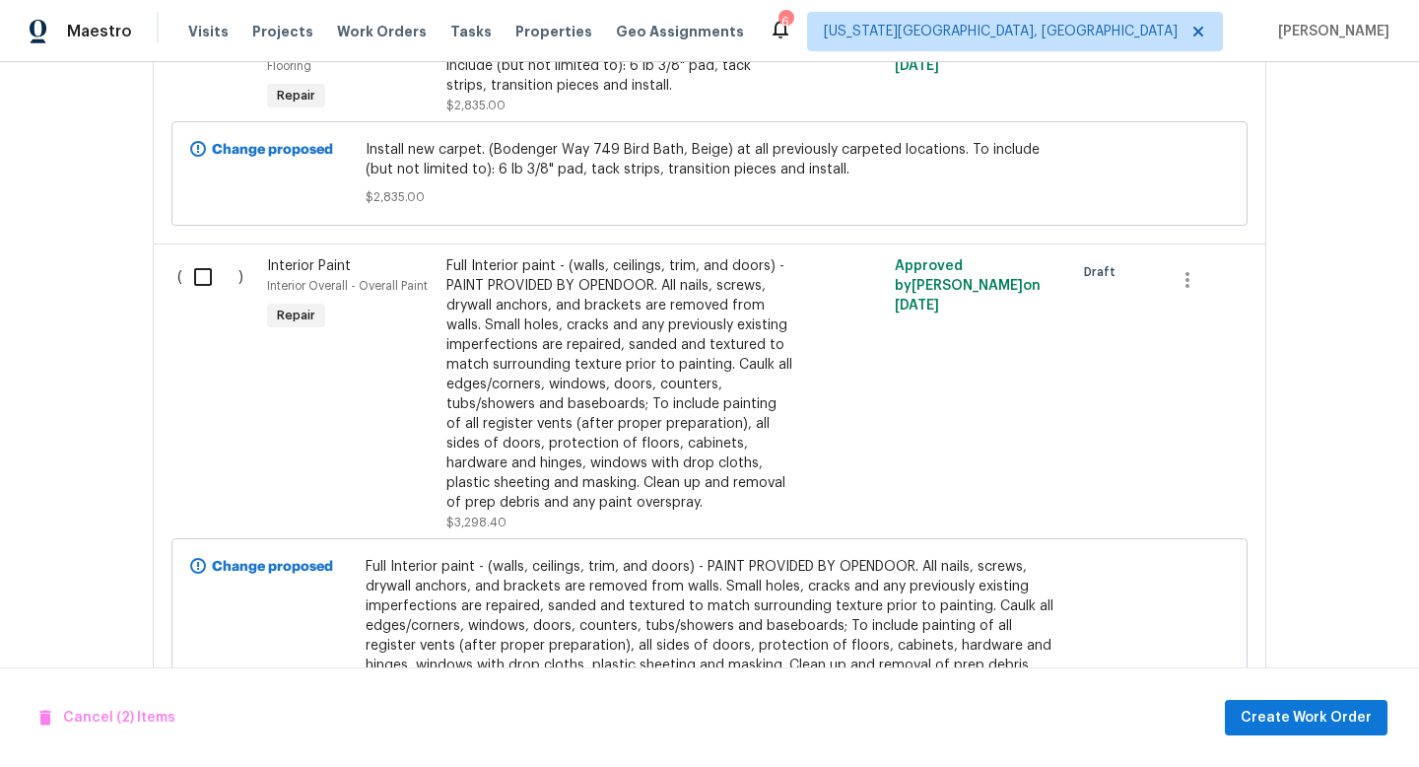
click at [207, 278] on input "checkbox" at bounding box center [210, 276] width 56 height 41
checkbox input "true"
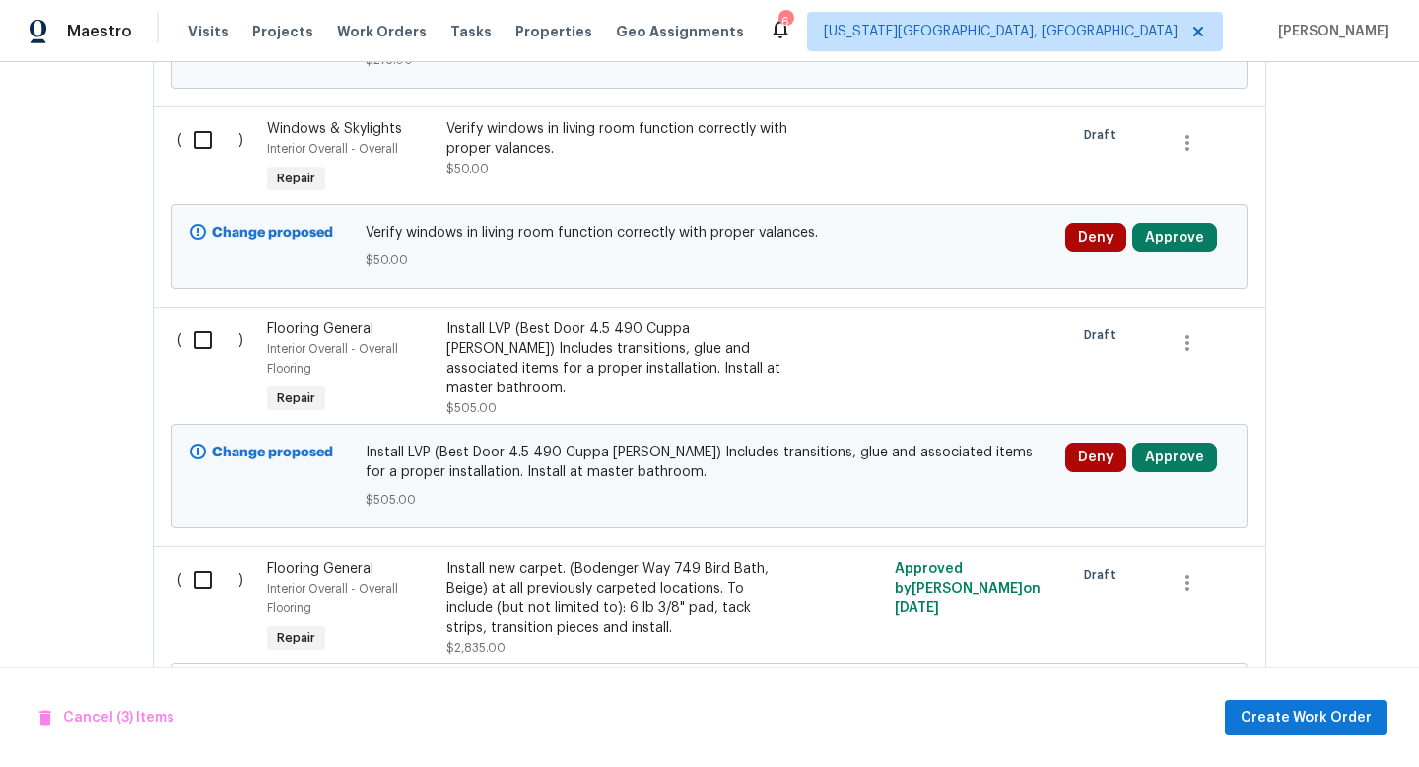
scroll to position [1934, 0]
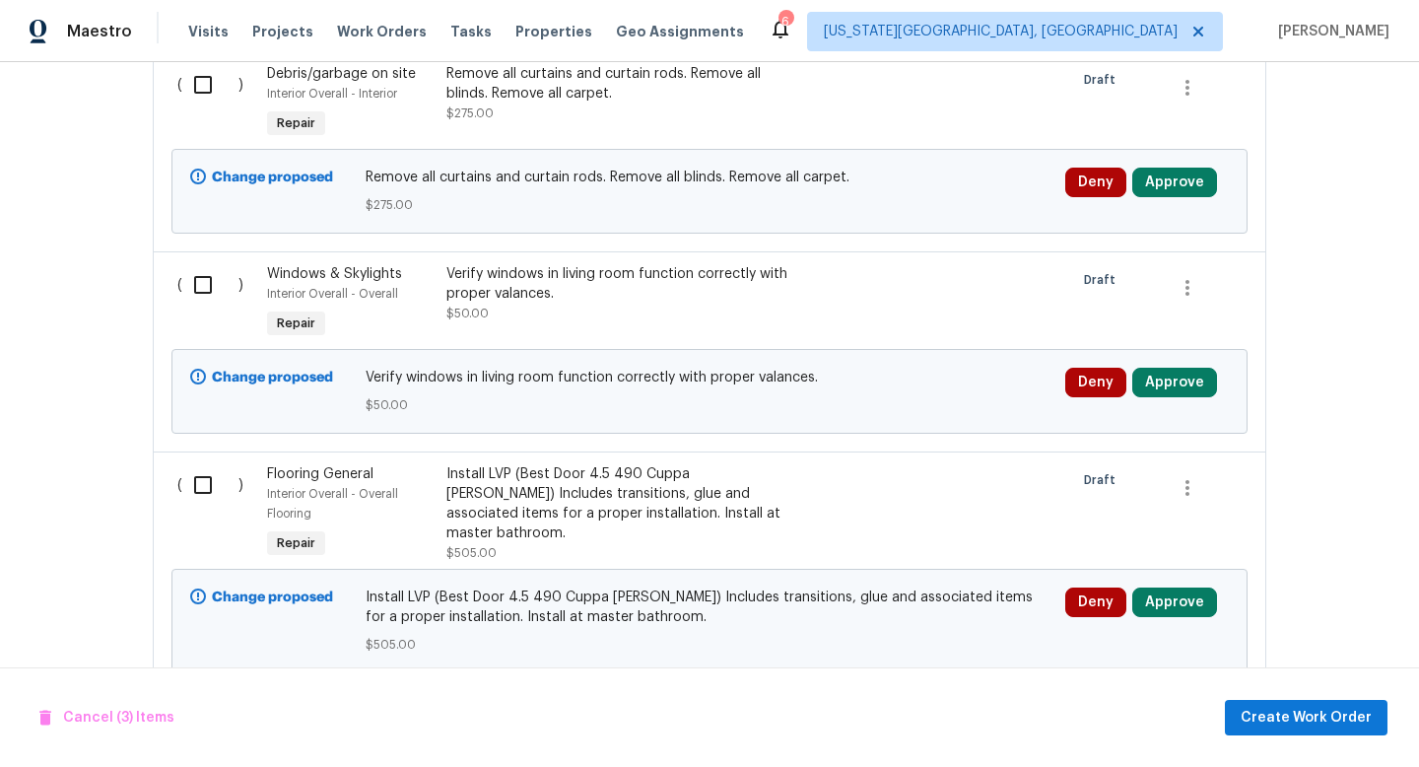
click at [205, 275] on input "checkbox" at bounding box center [210, 284] width 56 height 41
checkbox input "true"
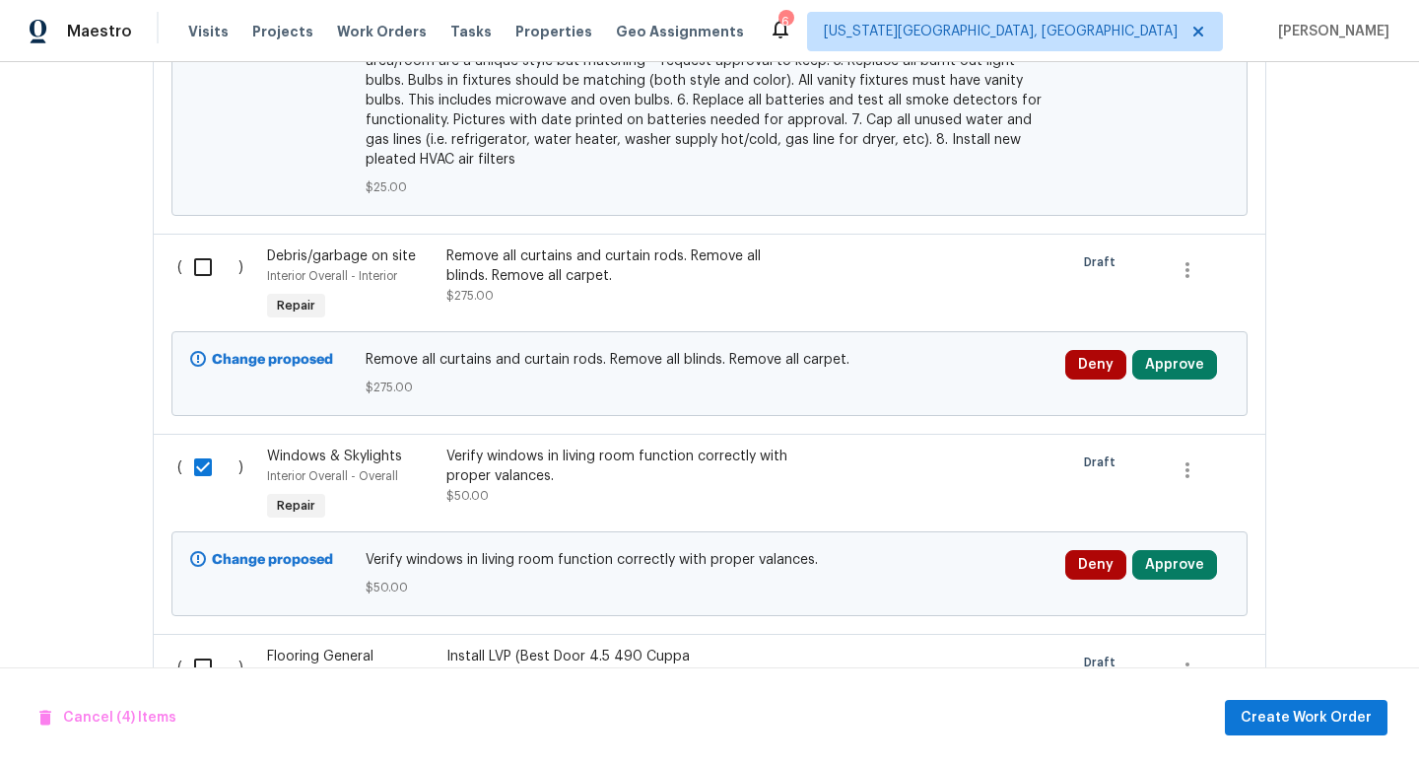
click at [205, 275] on input "checkbox" at bounding box center [210, 266] width 56 height 41
checkbox input "true"
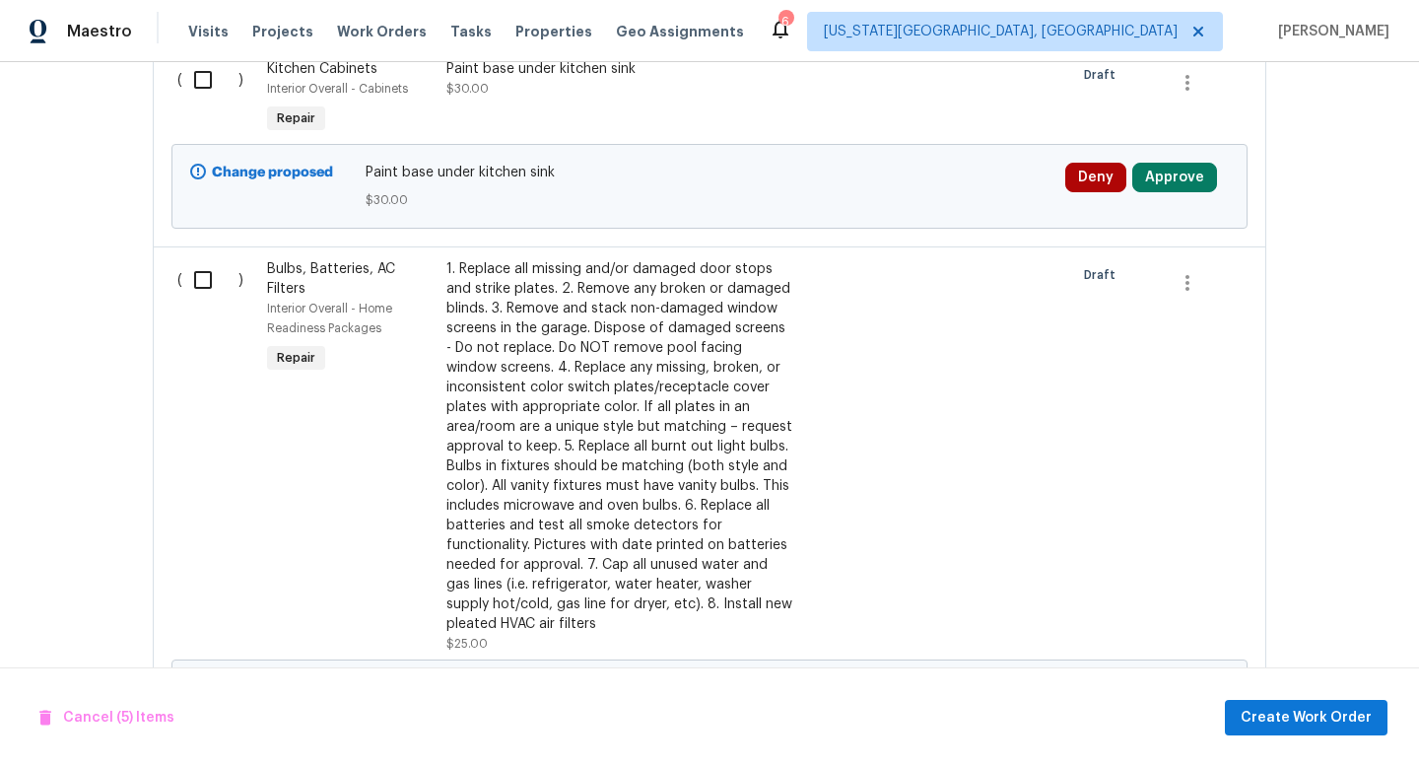
click at [204, 287] on input "checkbox" at bounding box center [210, 279] width 56 height 41
checkbox input "true"
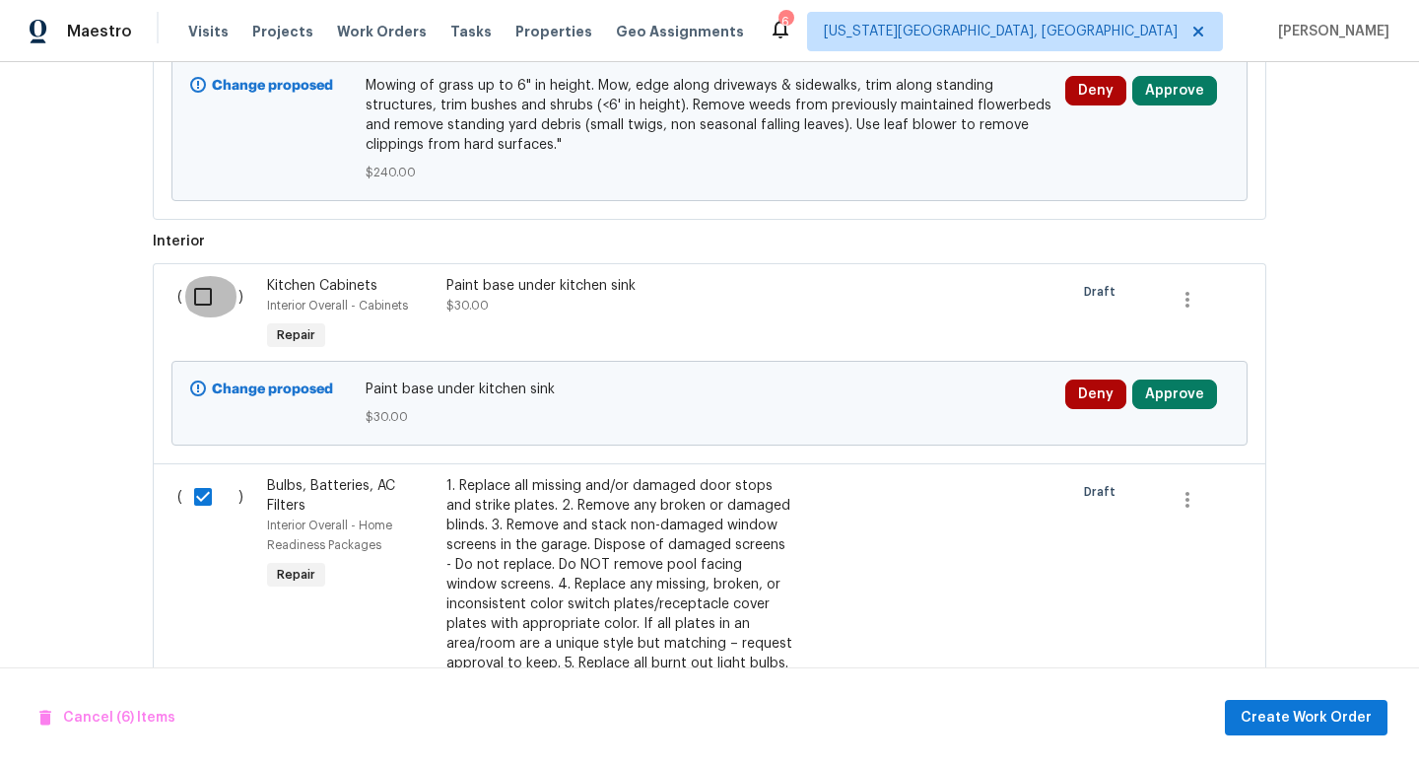
click at [202, 303] on input "checkbox" at bounding box center [210, 296] width 56 height 41
checkbox input "true"
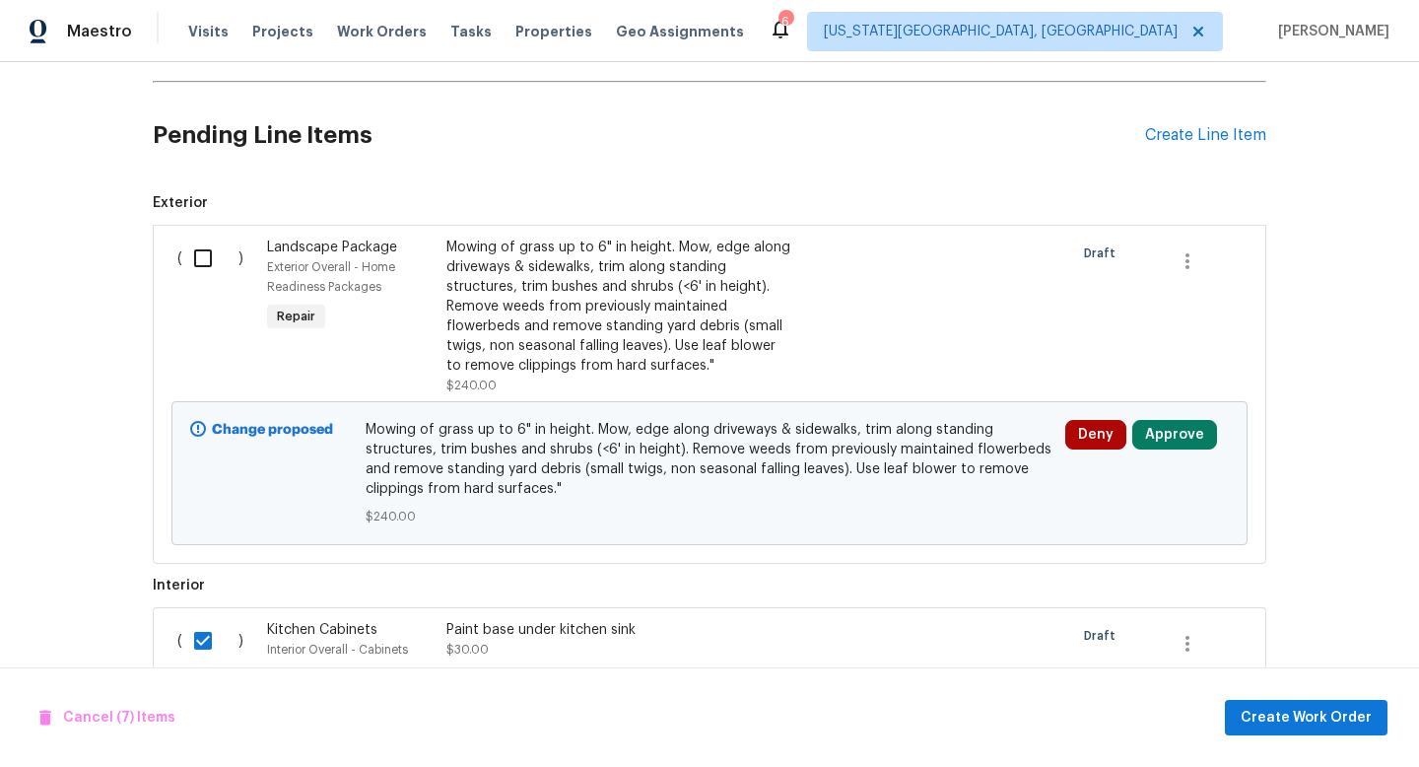
scroll to position [471, 0]
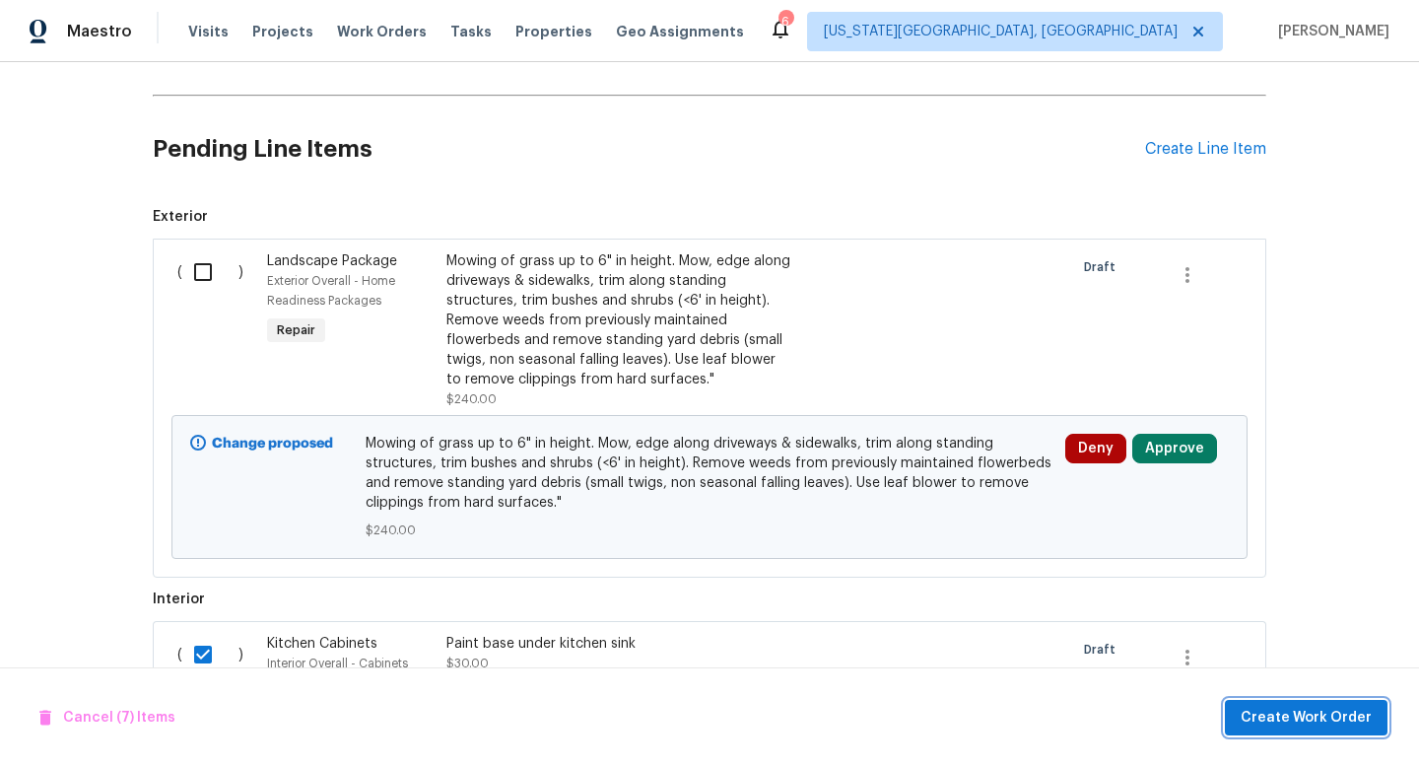
click at [1303, 718] on span "Create Work Order" at bounding box center [1306, 718] width 131 height 25
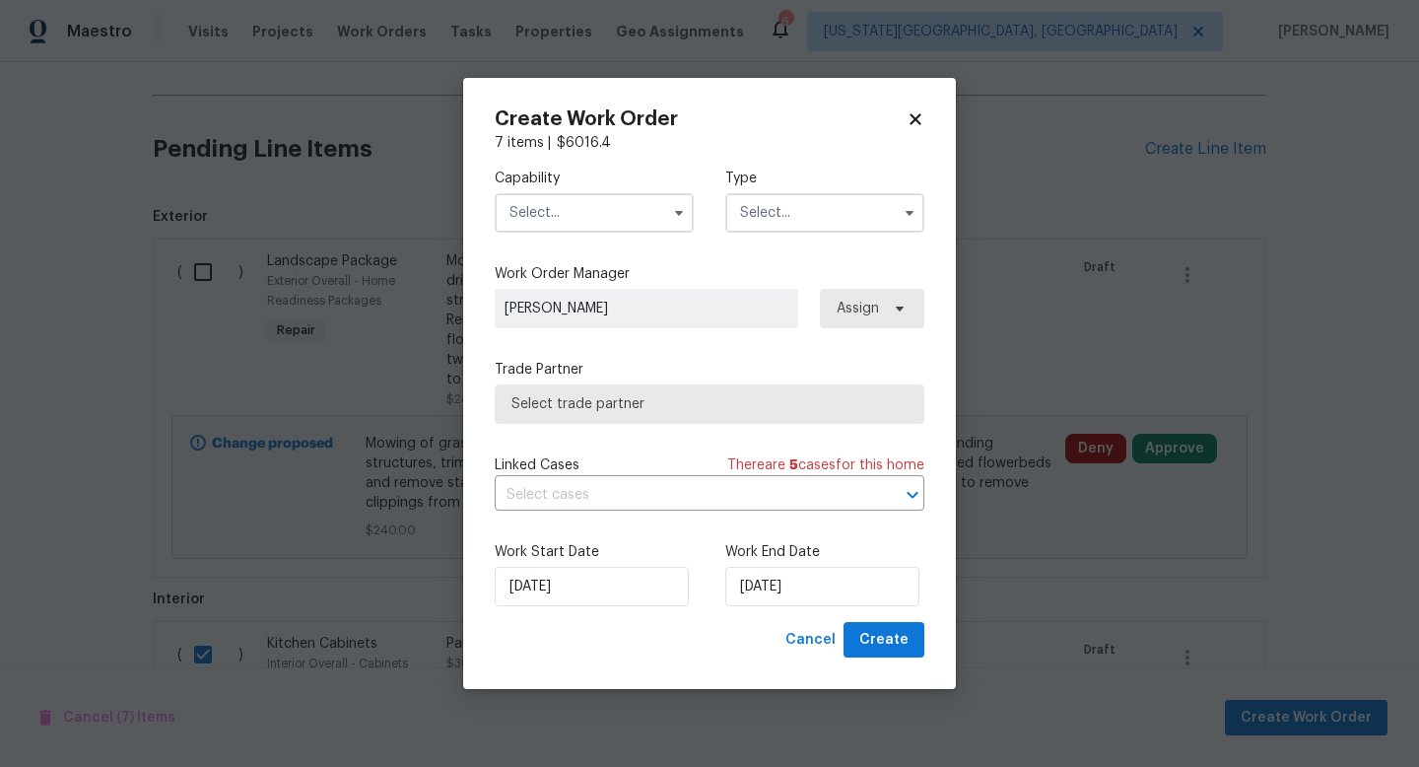
click at [538, 220] on input "text" at bounding box center [594, 212] width 199 height 39
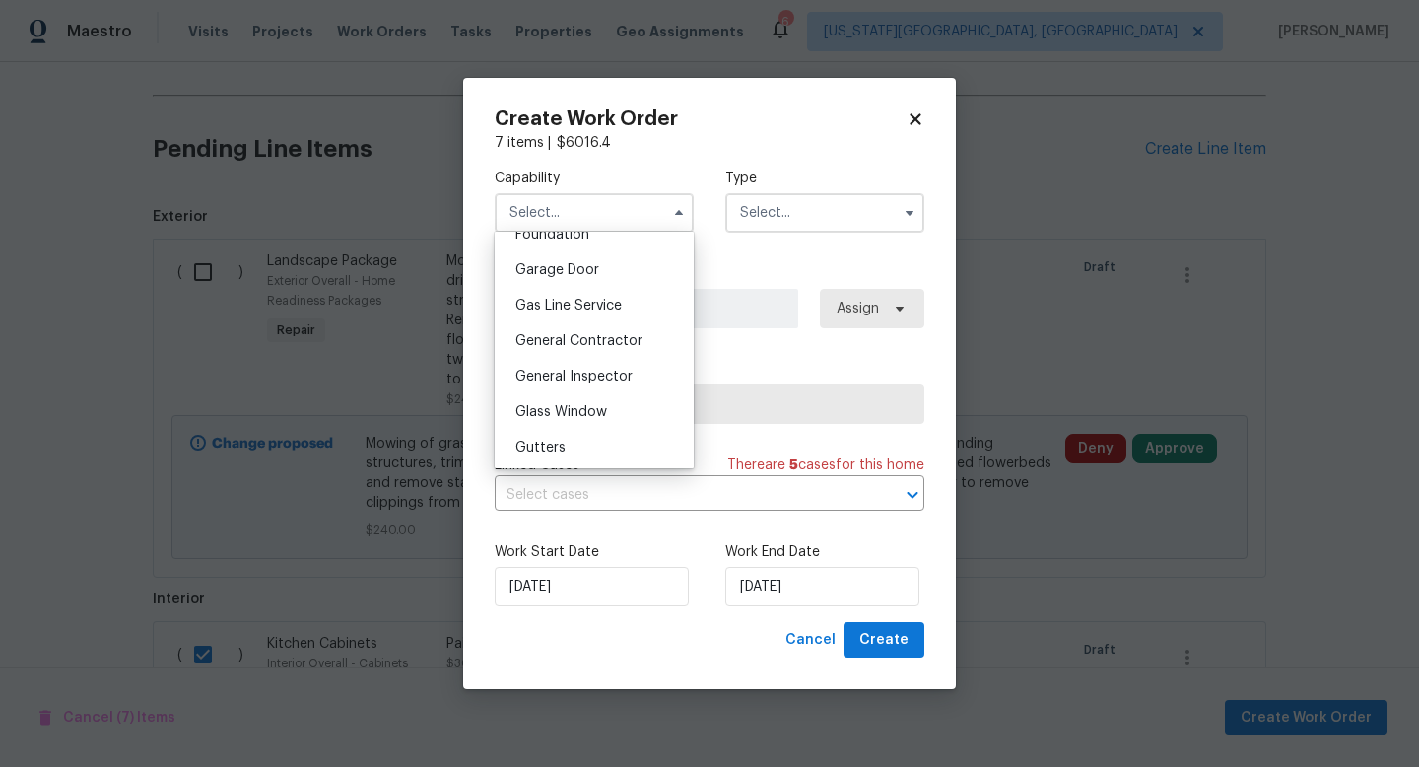
scroll to position [861, 0]
click at [551, 326] on div "General Contractor" at bounding box center [594, 335] width 189 height 35
type input "General Contractor"
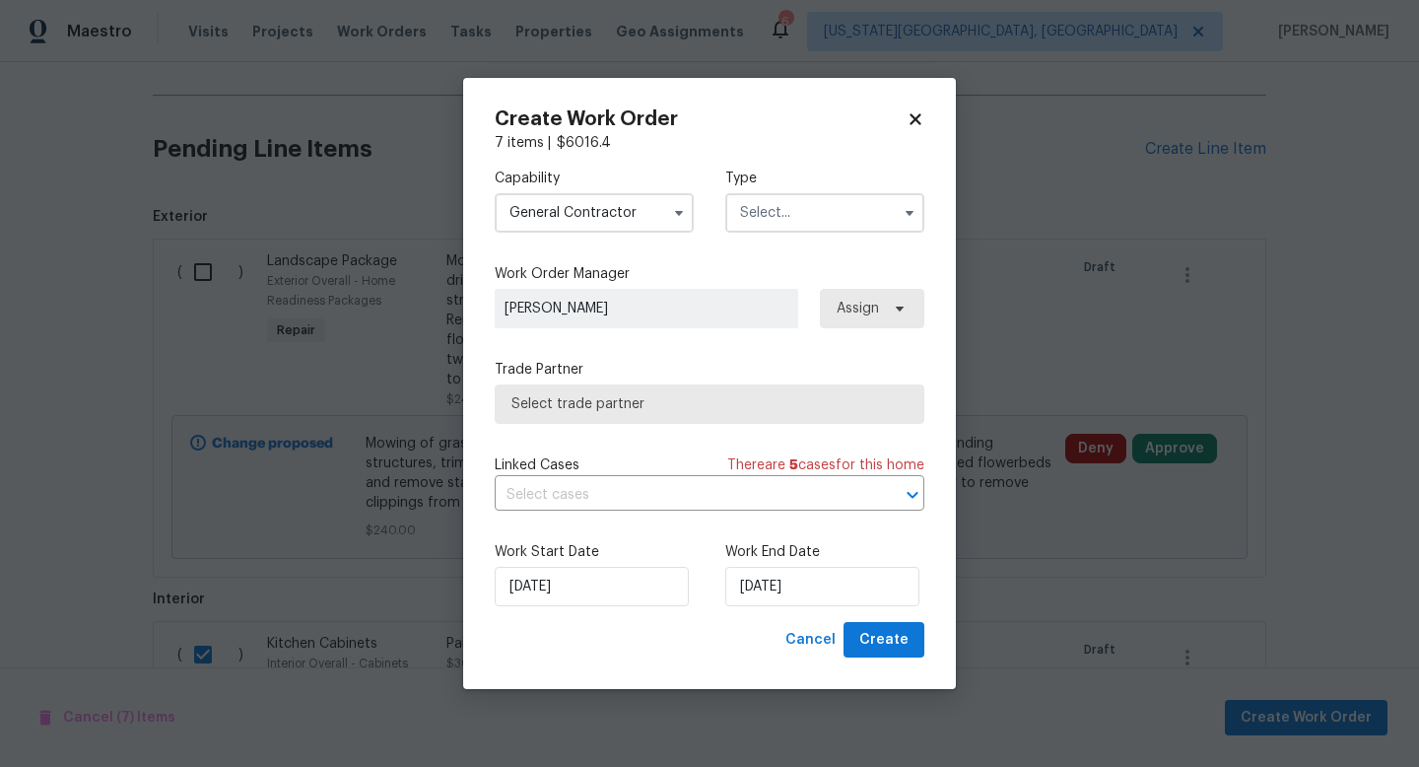
click at [829, 197] on input "text" at bounding box center [824, 212] width 199 height 39
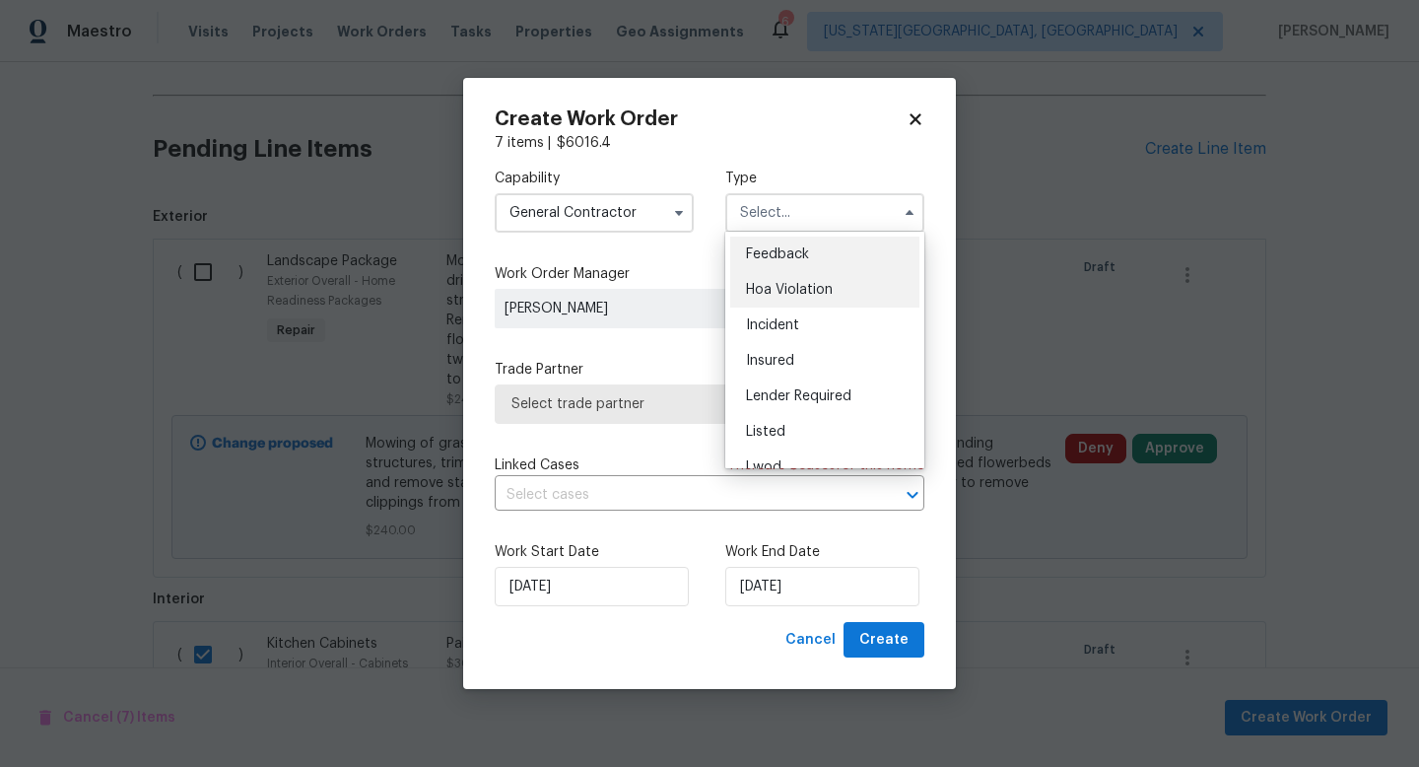
scroll to position [235, 0]
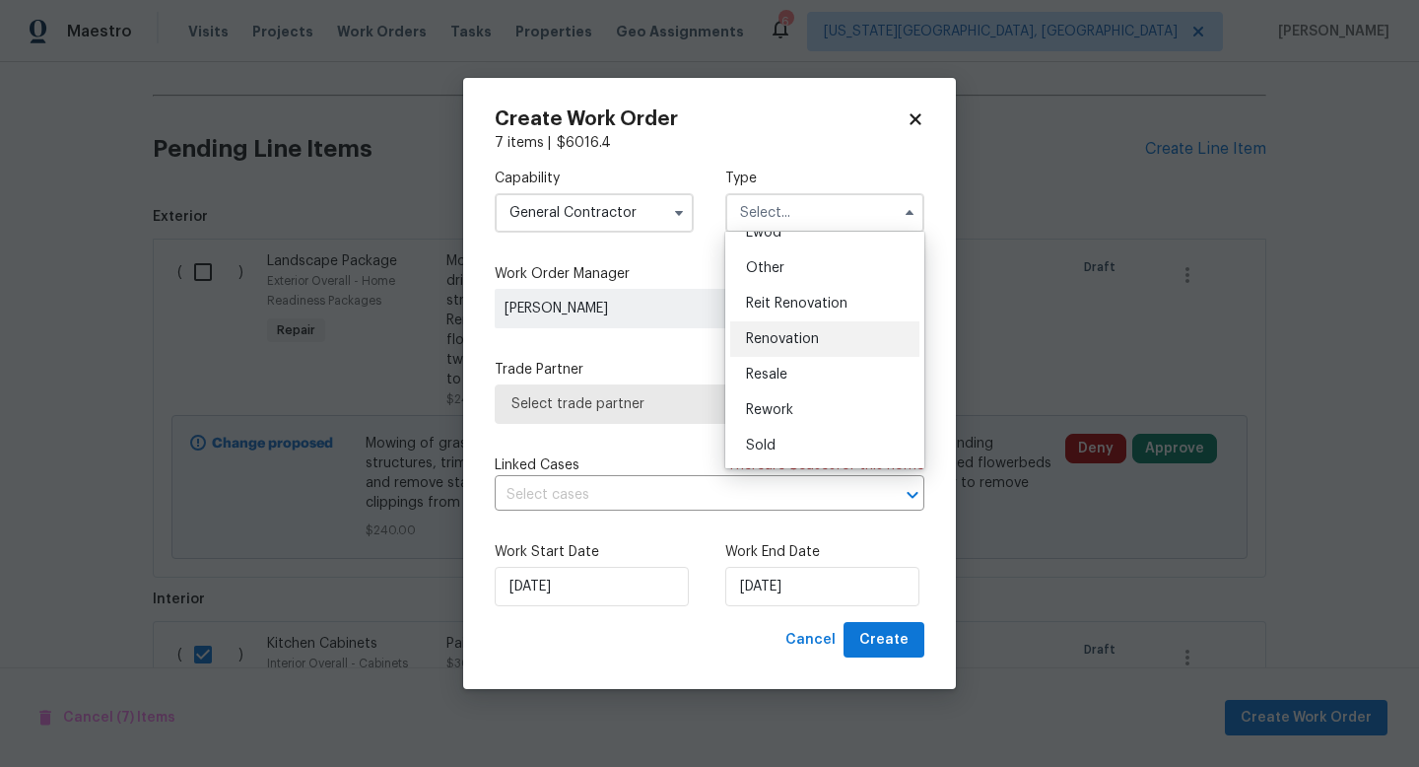
click at [787, 337] on span "Renovation" at bounding box center [782, 339] width 73 height 14
type input "Renovation"
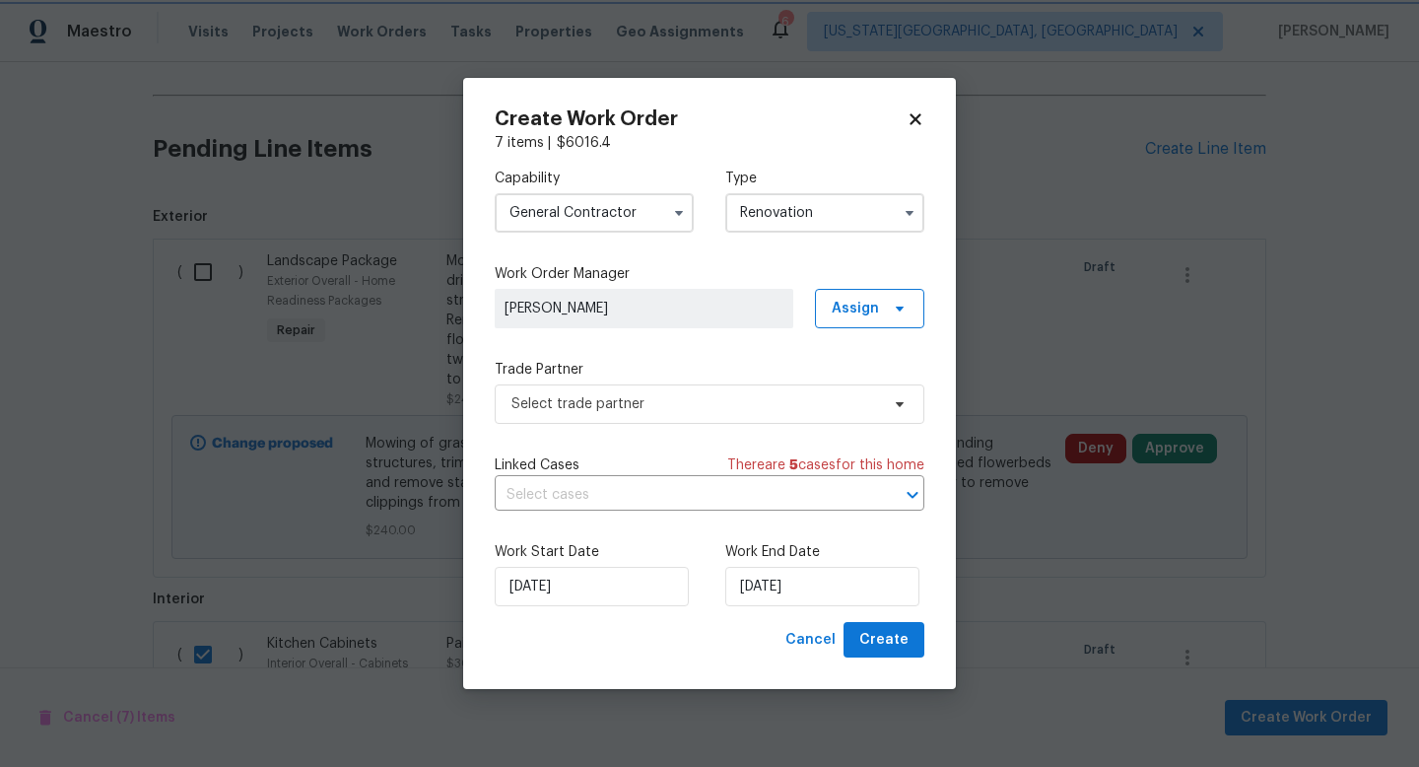
scroll to position [0, 0]
click at [588, 420] on span "Select trade partner" at bounding box center [710, 403] width 430 height 39
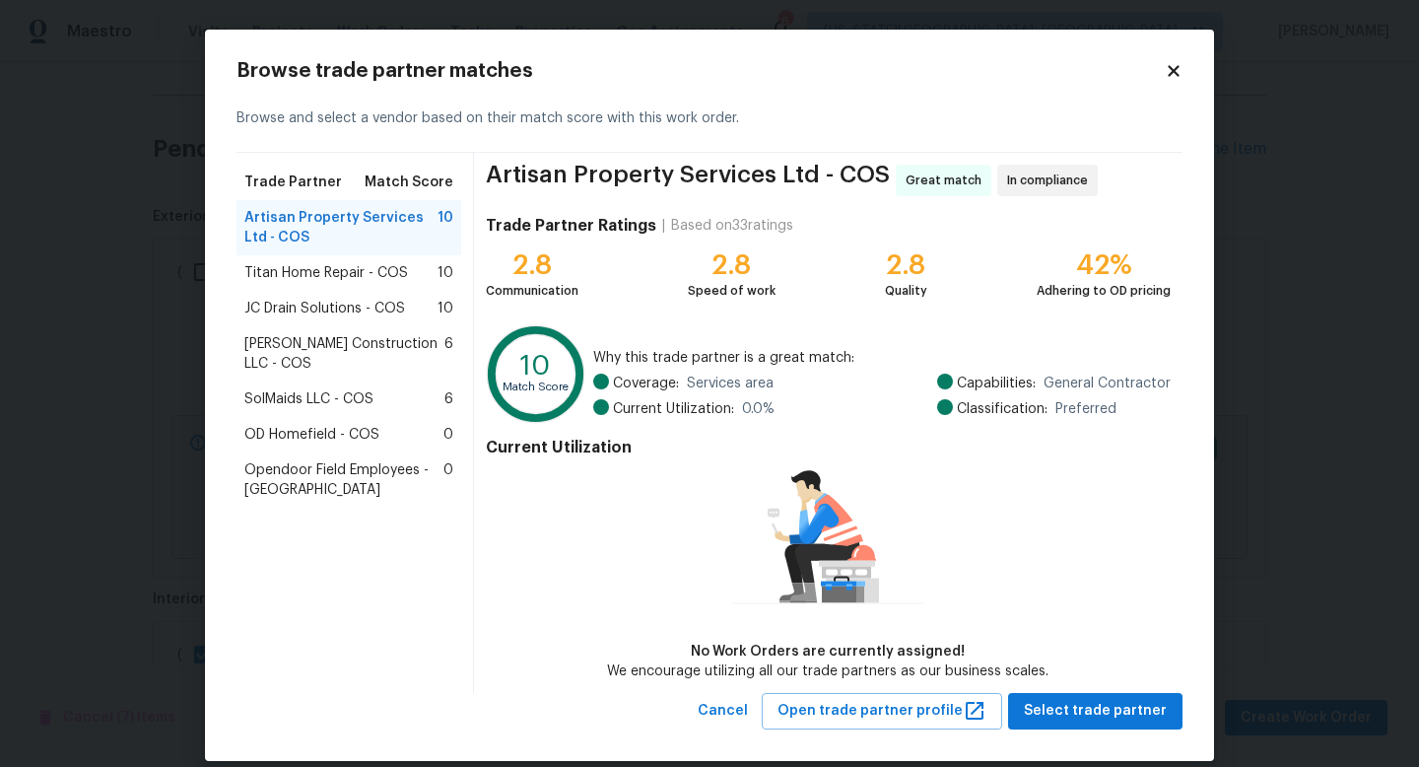
click at [285, 274] on span "Titan Home Repair - COS" at bounding box center [326, 273] width 164 height 20
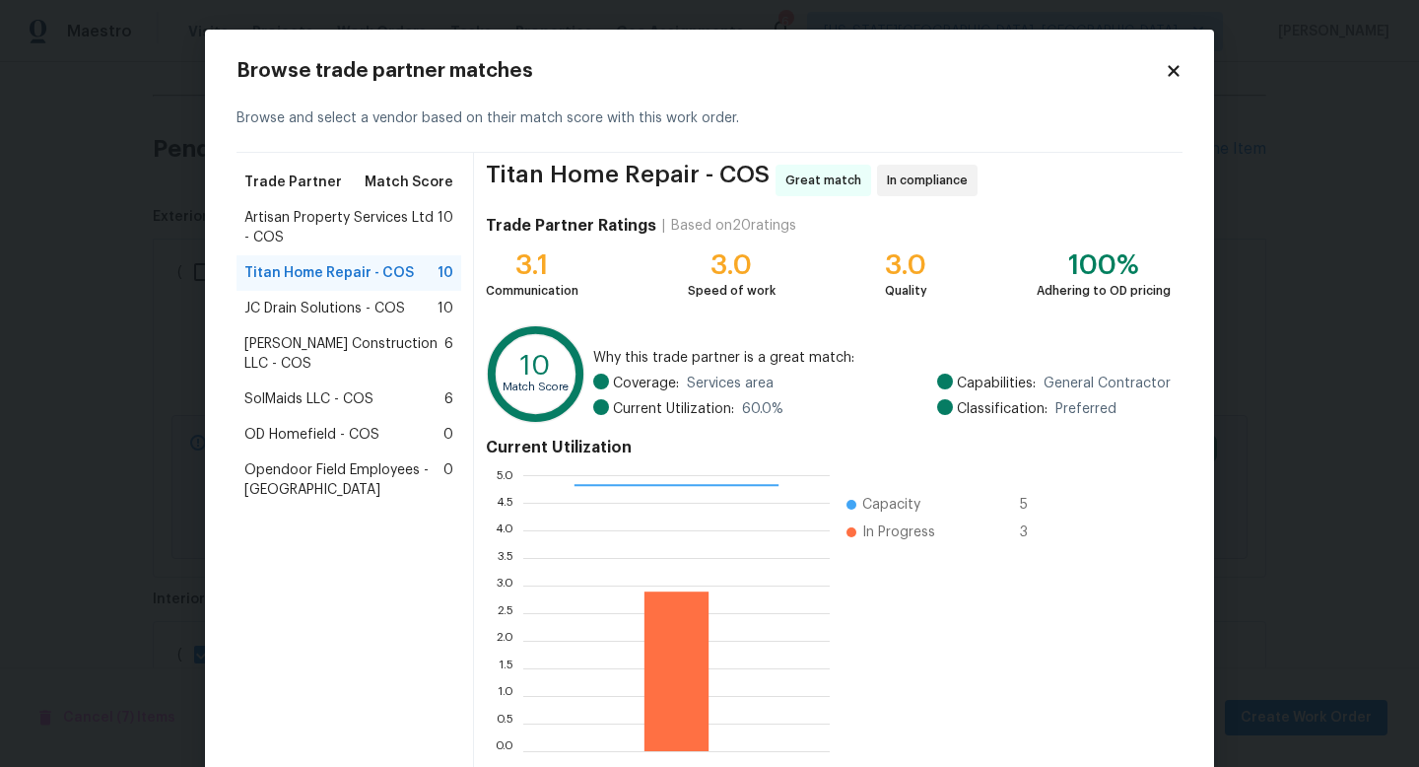
scroll to position [103, 0]
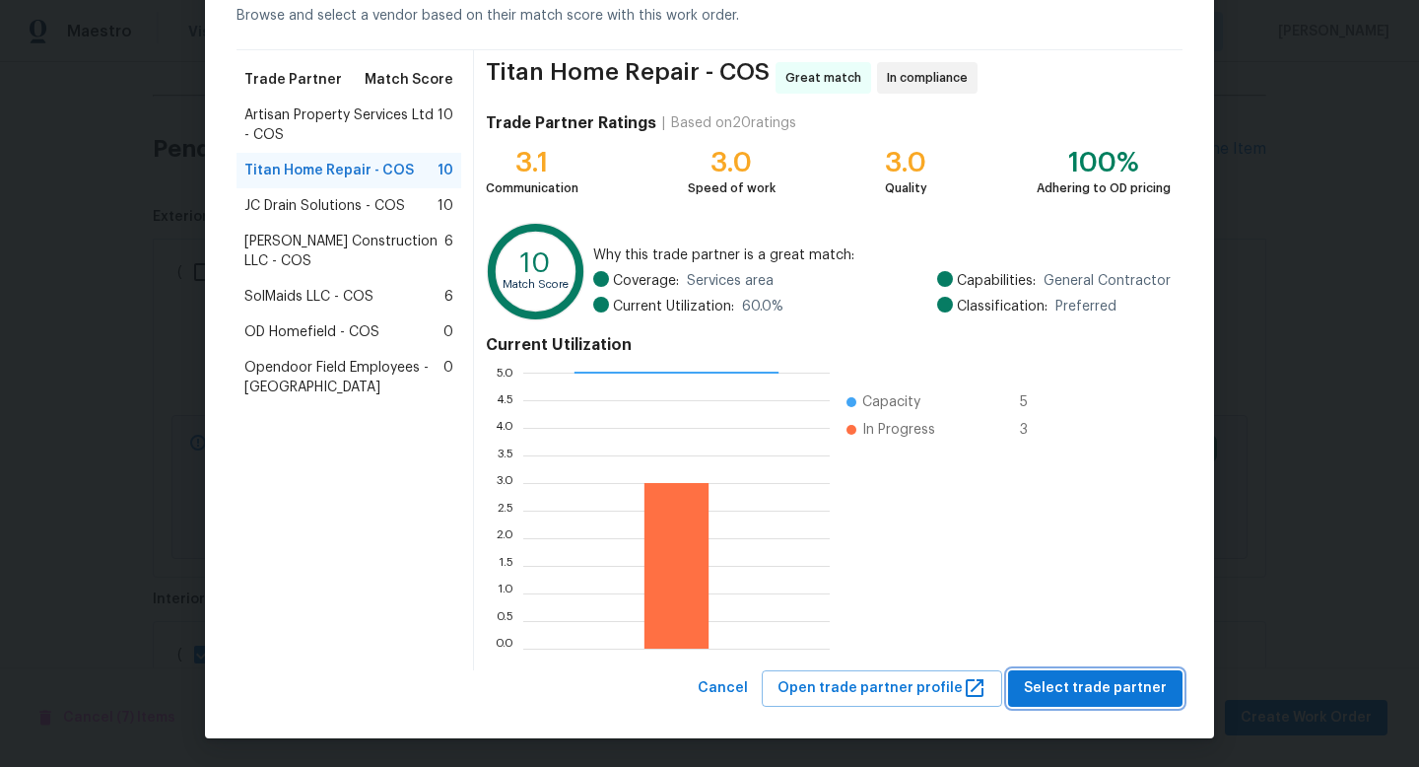
click at [1083, 673] on button "Select trade partner" at bounding box center [1095, 688] width 174 height 36
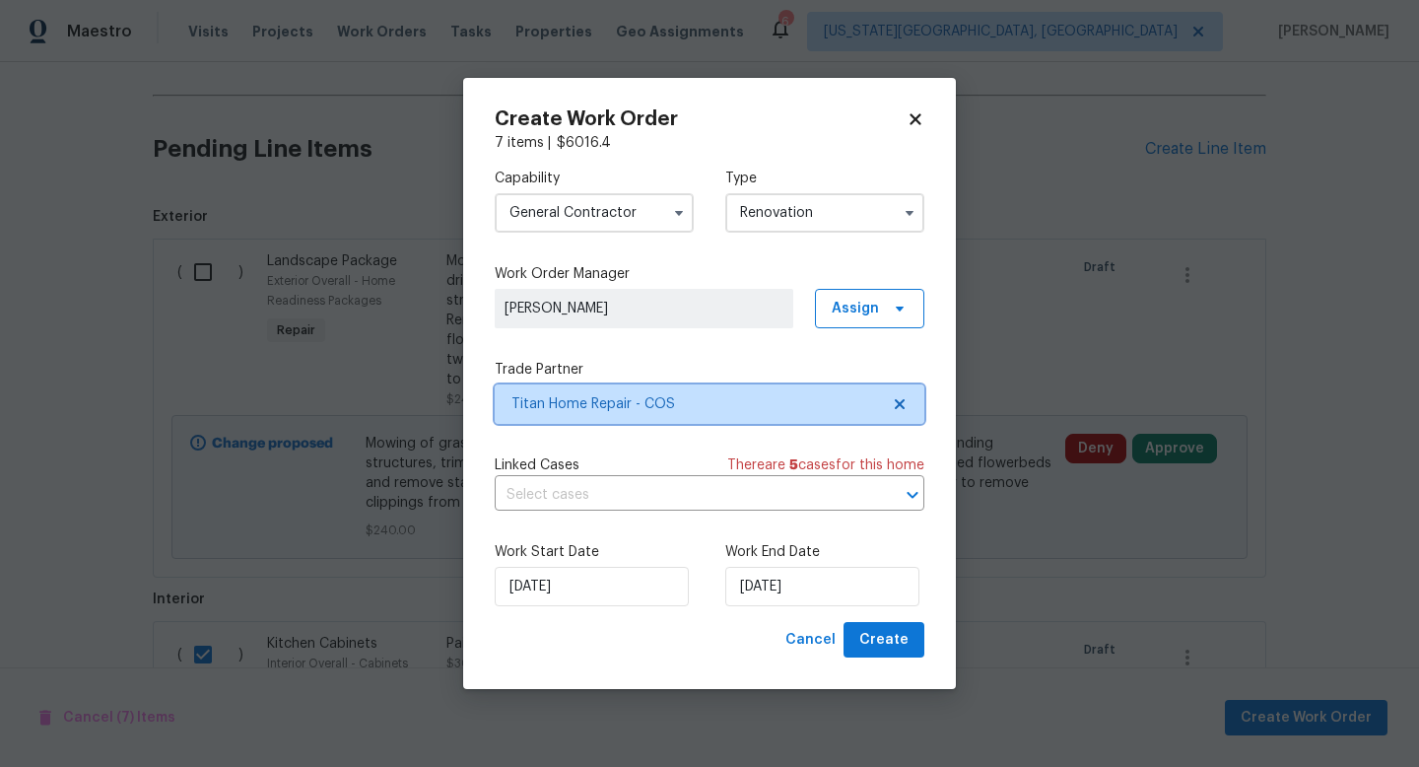
scroll to position [0, 0]
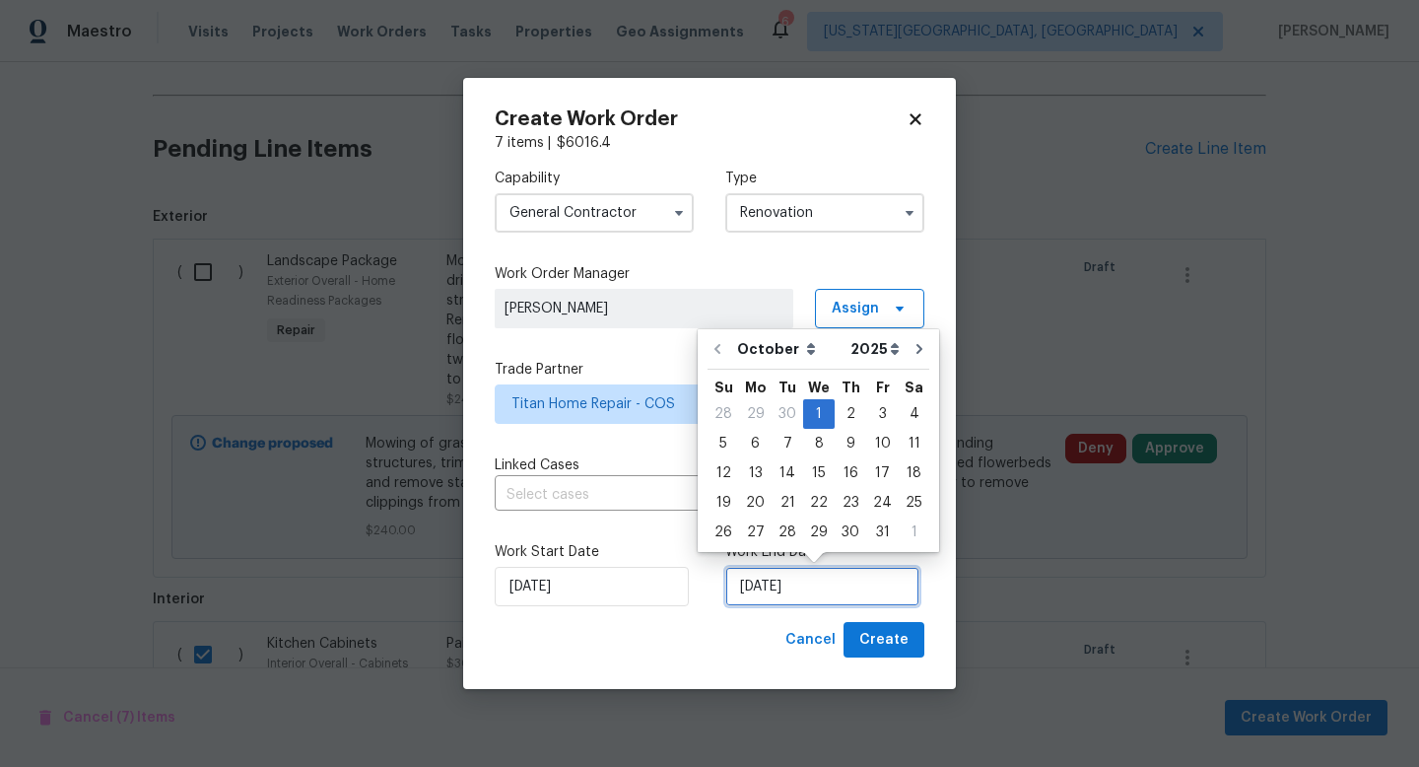
click at [781, 588] on input "[DATE]" at bounding box center [822, 586] width 194 height 39
click at [855, 446] on div "9" at bounding box center [851, 444] width 32 height 28
type input "10/9/2025"
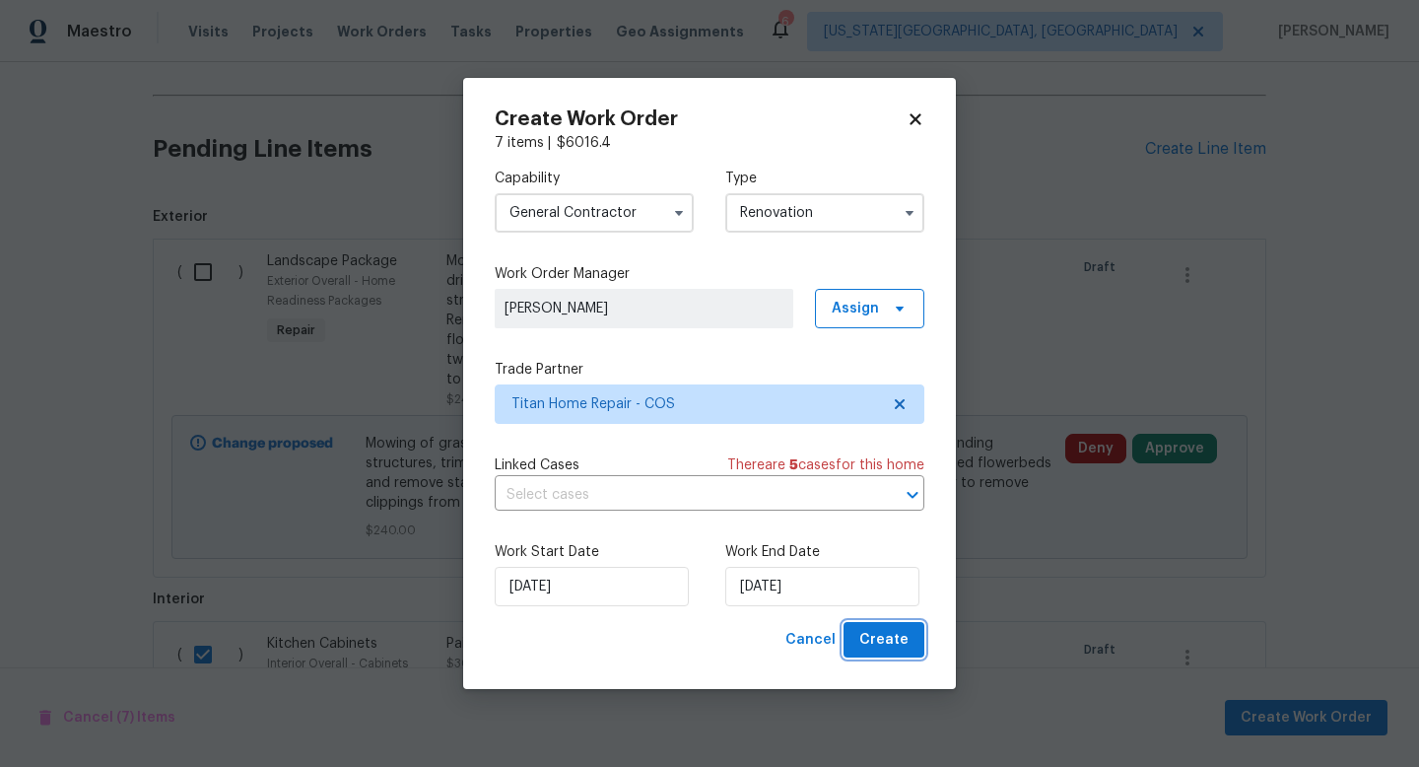
click at [886, 642] on span "Create" at bounding box center [884, 640] width 49 height 25
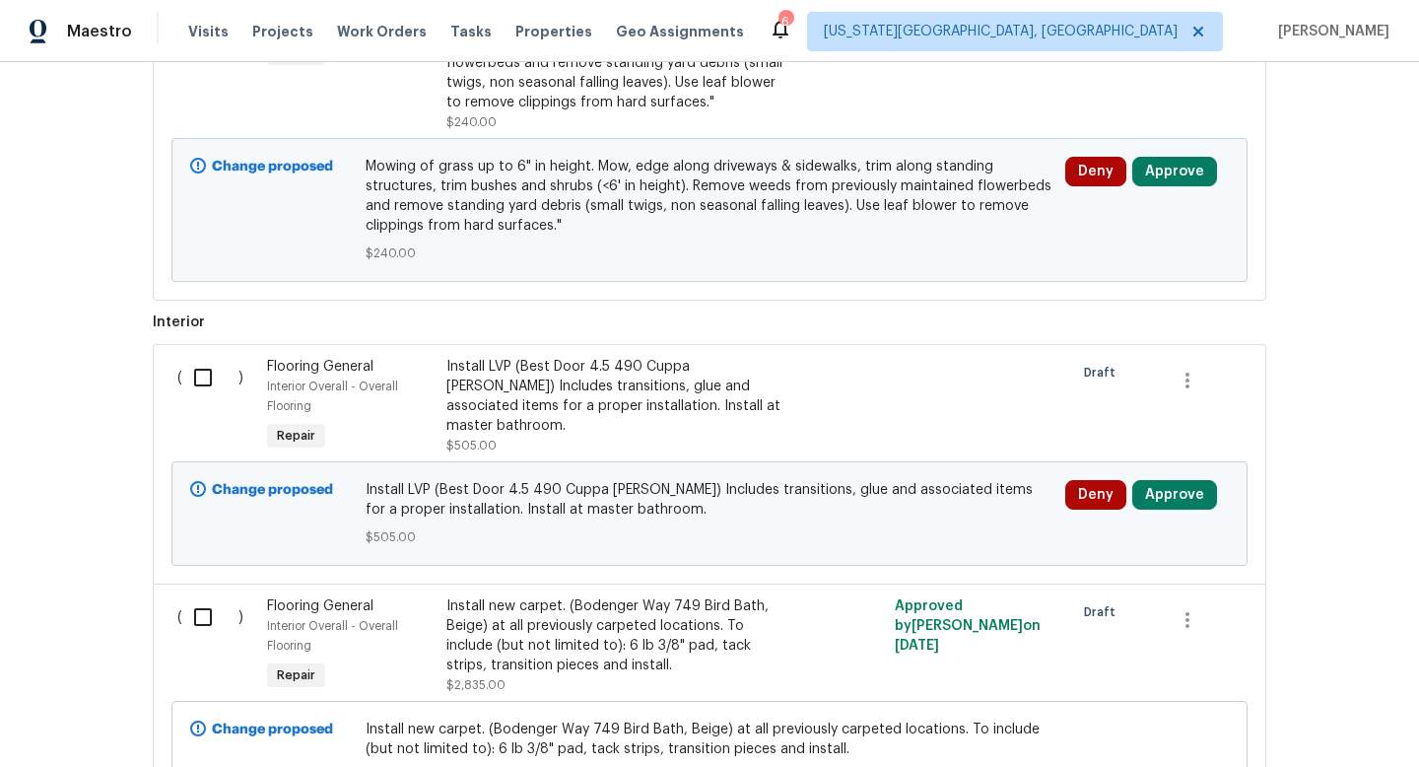
scroll to position [1013, 0]
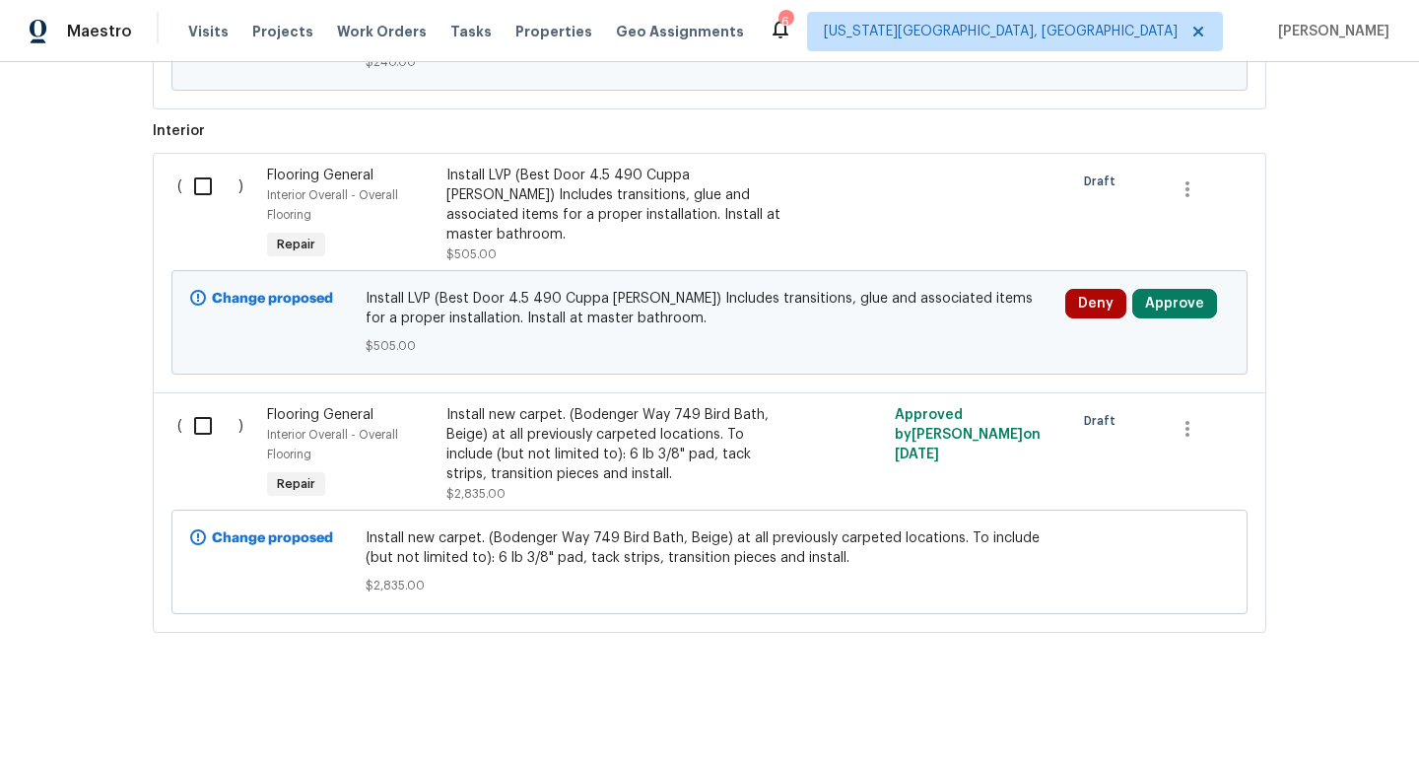
click at [175, 407] on div "( )" at bounding box center [217, 454] width 90 height 110
click at [193, 418] on input "checkbox" at bounding box center [210, 425] width 56 height 41
checkbox input "true"
click at [196, 183] on input "checkbox" at bounding box center [210, 186] width 56 height 41
checkbox input "true"
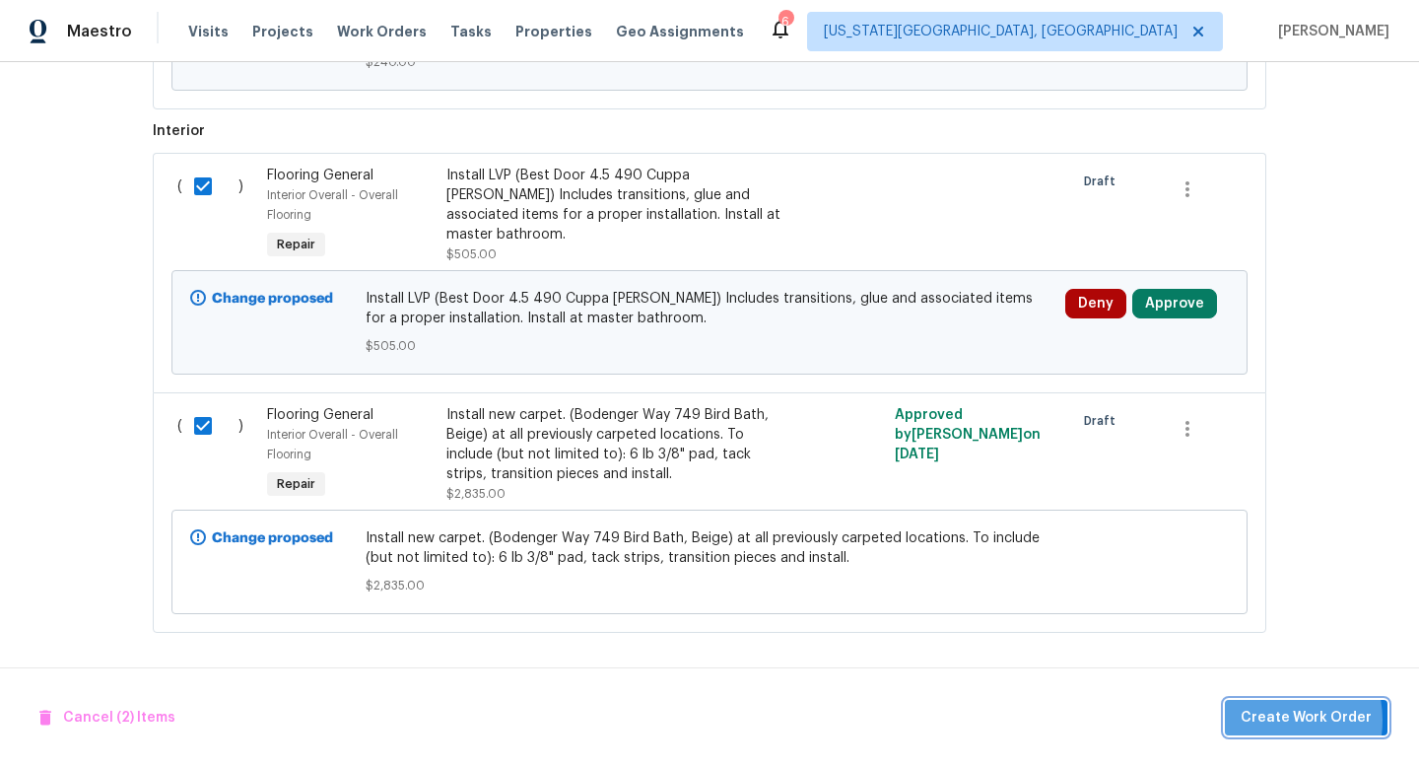
click at [1270, 720] on span "Create Work Order" at bounding box center [1306, 718] width 131 height 25
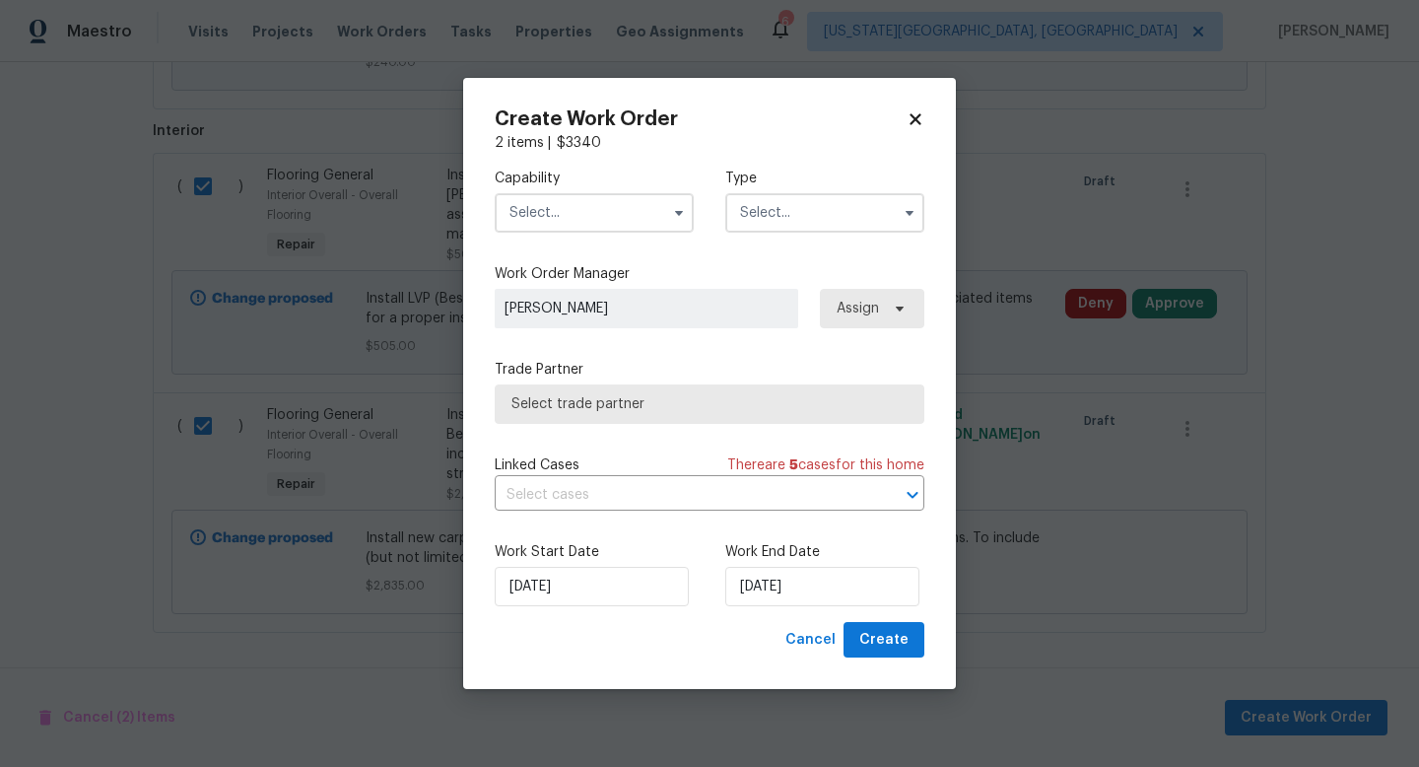
click at [573, 214] on input "text" at bounding box center [594, 212] width 199 height 39
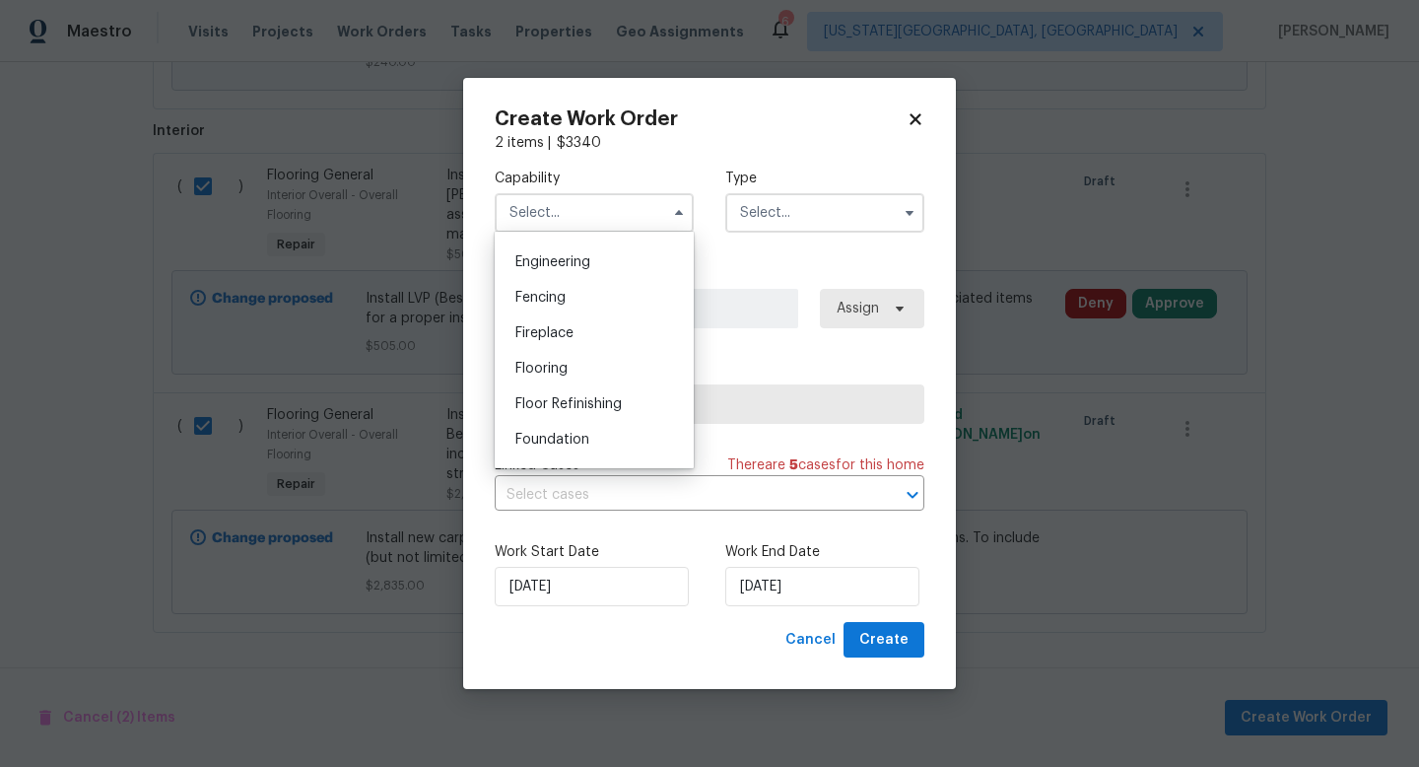
scroll to position [660, 0]
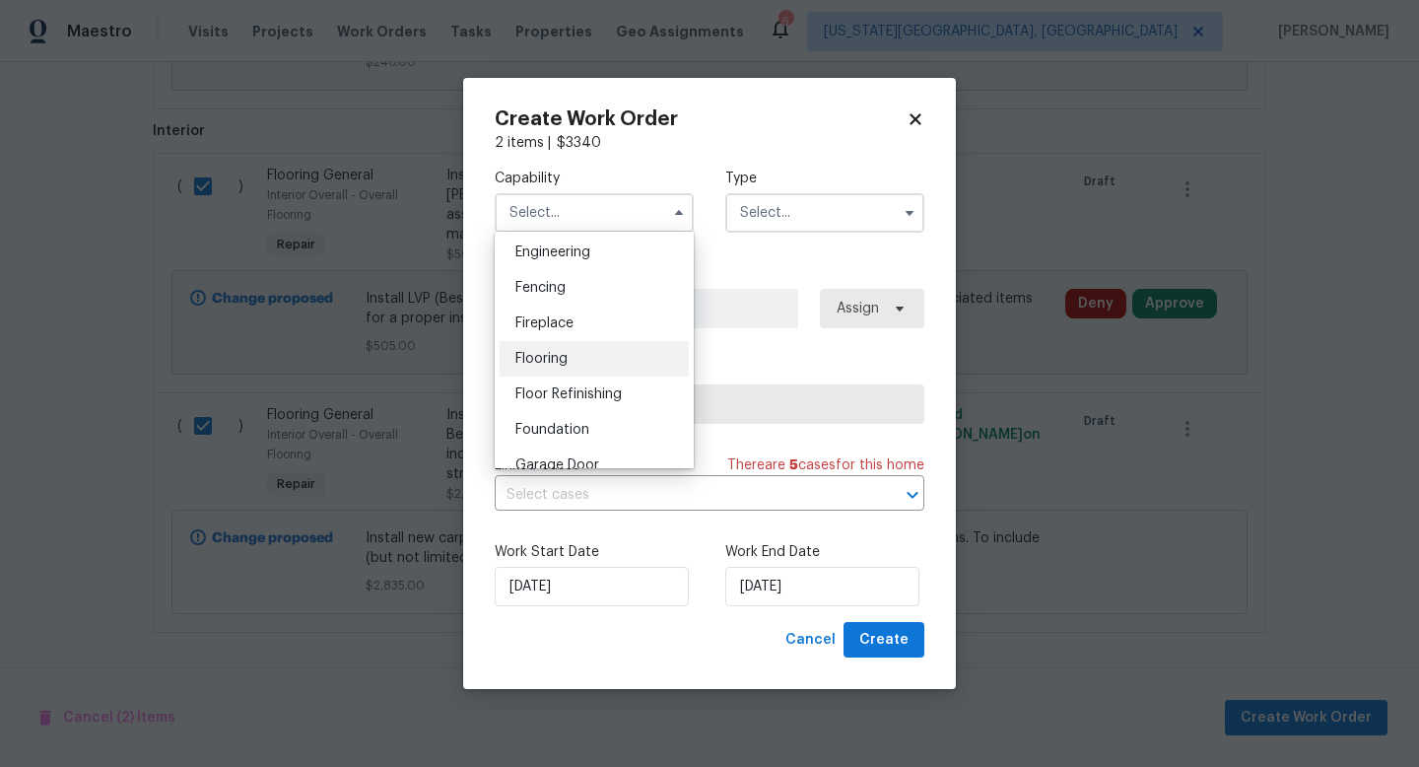
click at [546, 355] on span "Flooring" at bounding box center [542, 359] width 52 height 14
type input "Flooring"
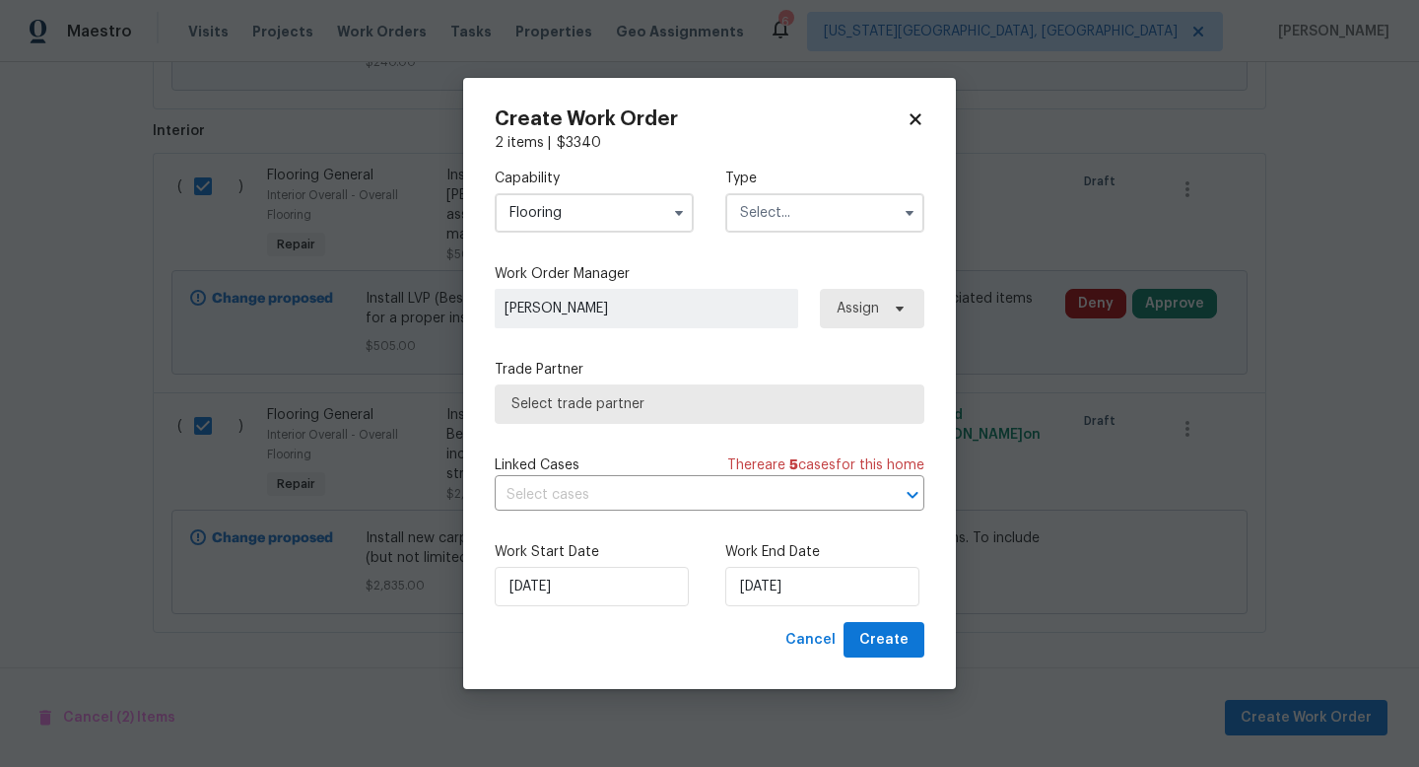
click at [797, 216] on input "text" at bounding box center [824, 212] width 199 height 39
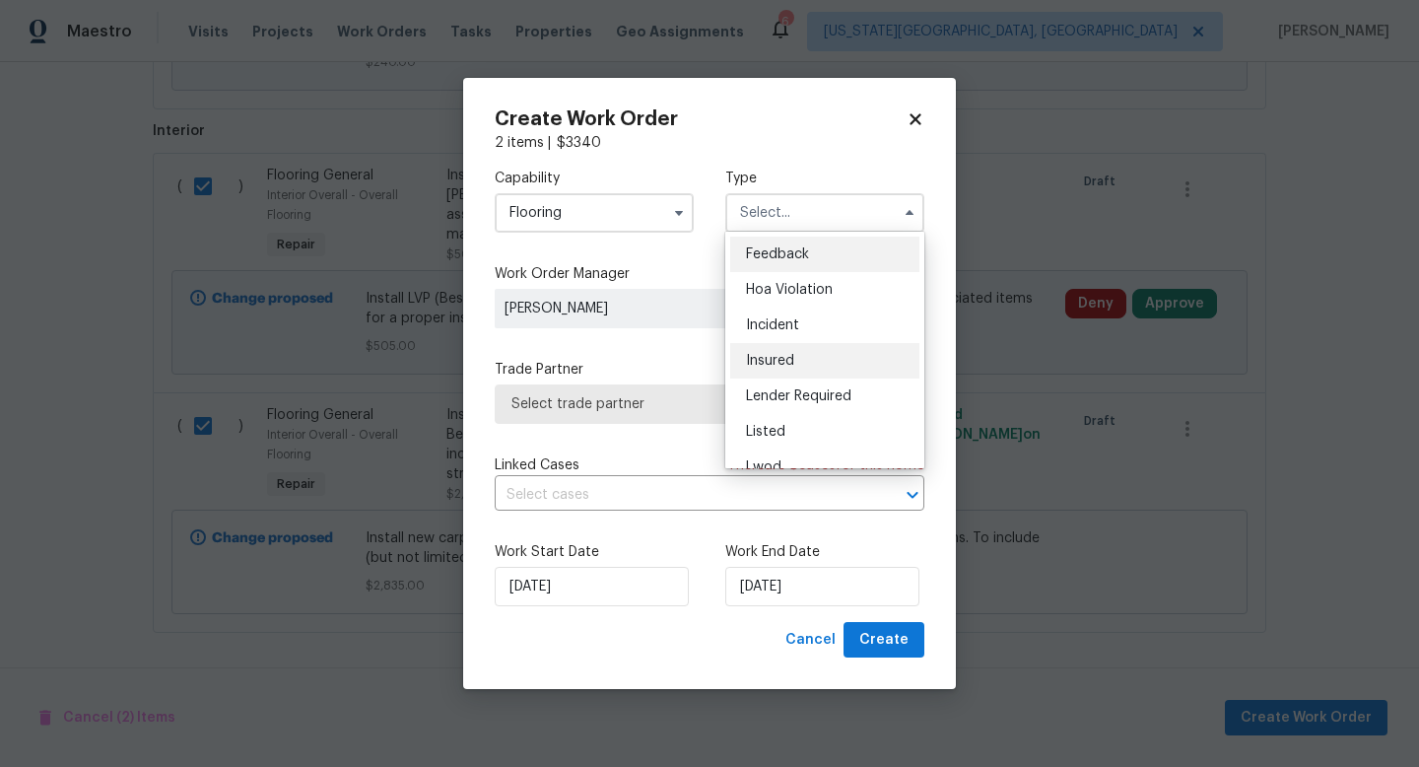
scroll to position [235, 0]
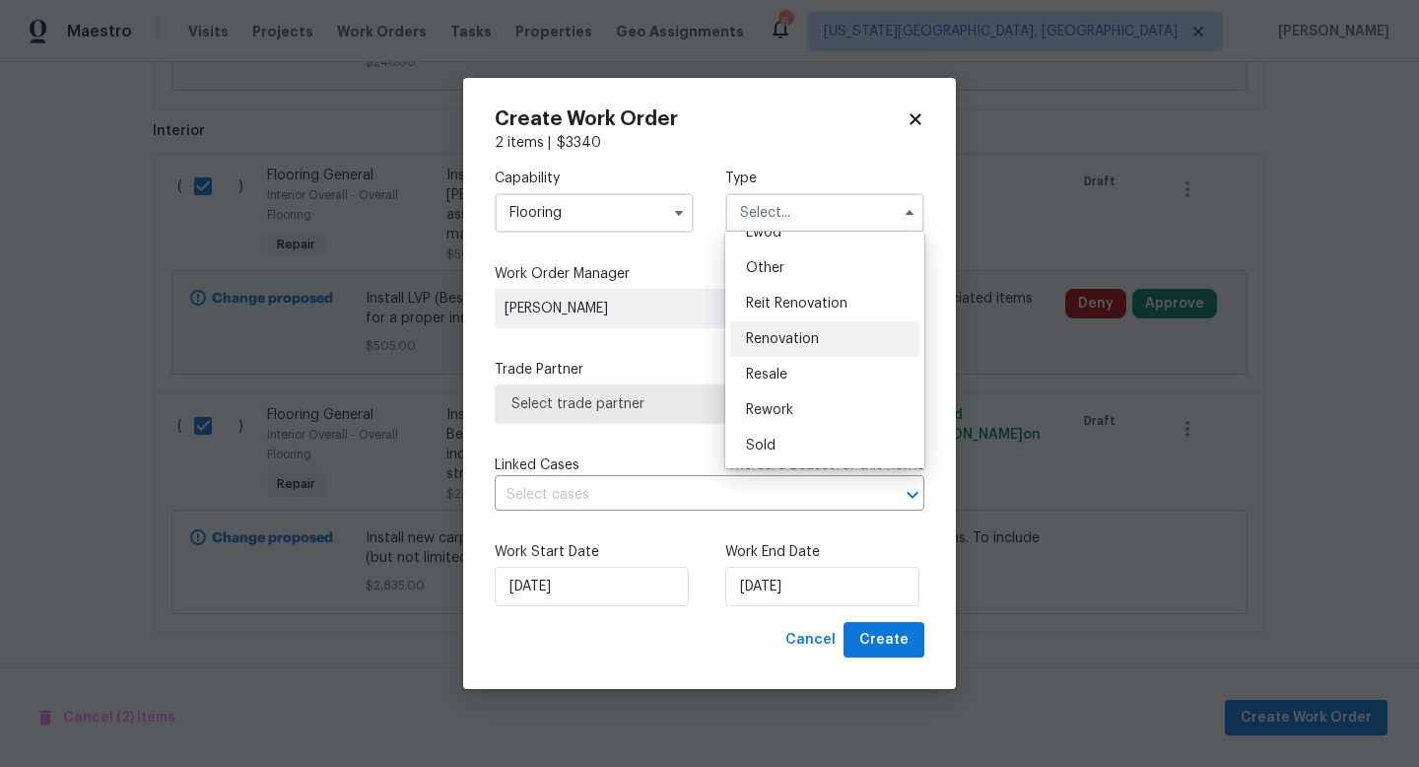
click at [786, 338] on span "Renovation" at bounding box center [782, 339] width 73 height 14
type input "Renovation"
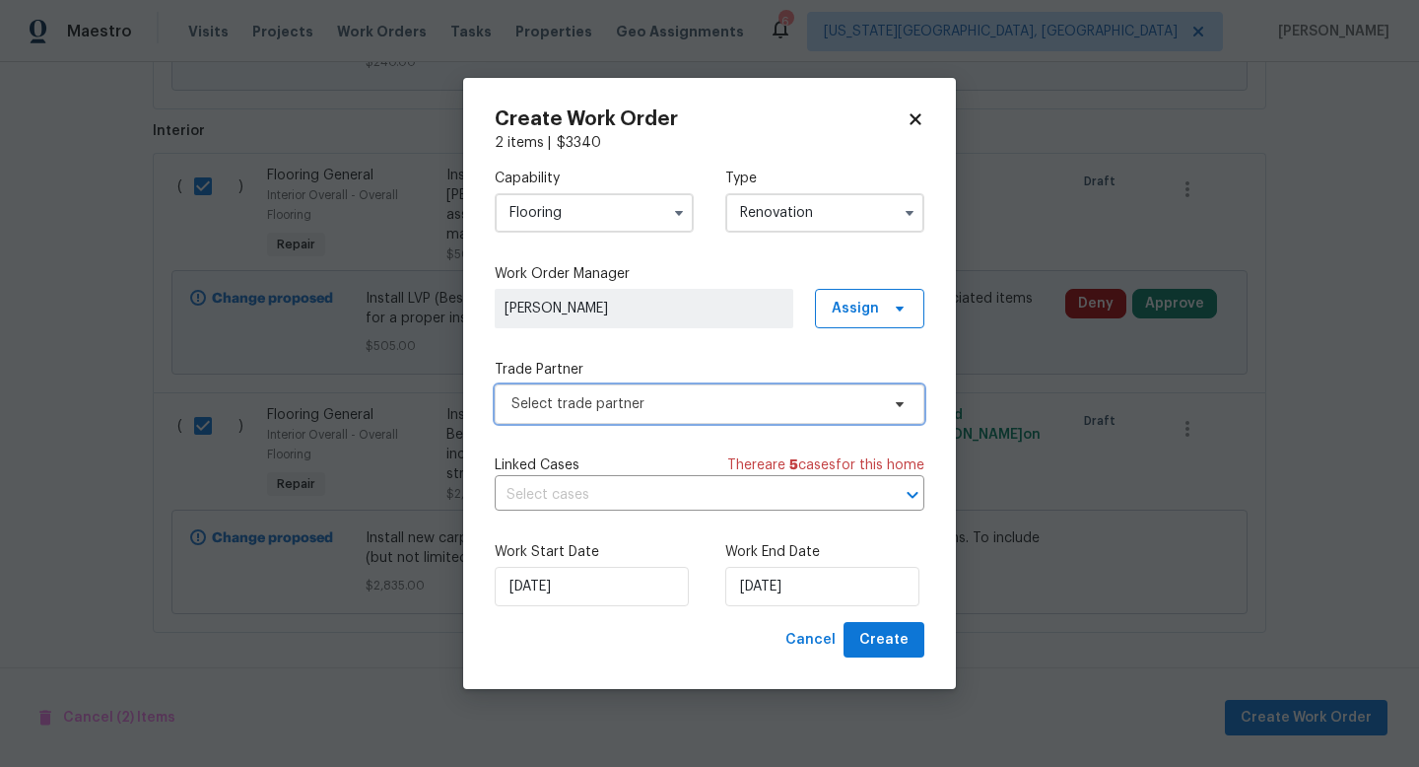
click at [632, 403] on span "Select trade partner" at bounding box center [696, 404] width 368 height 20
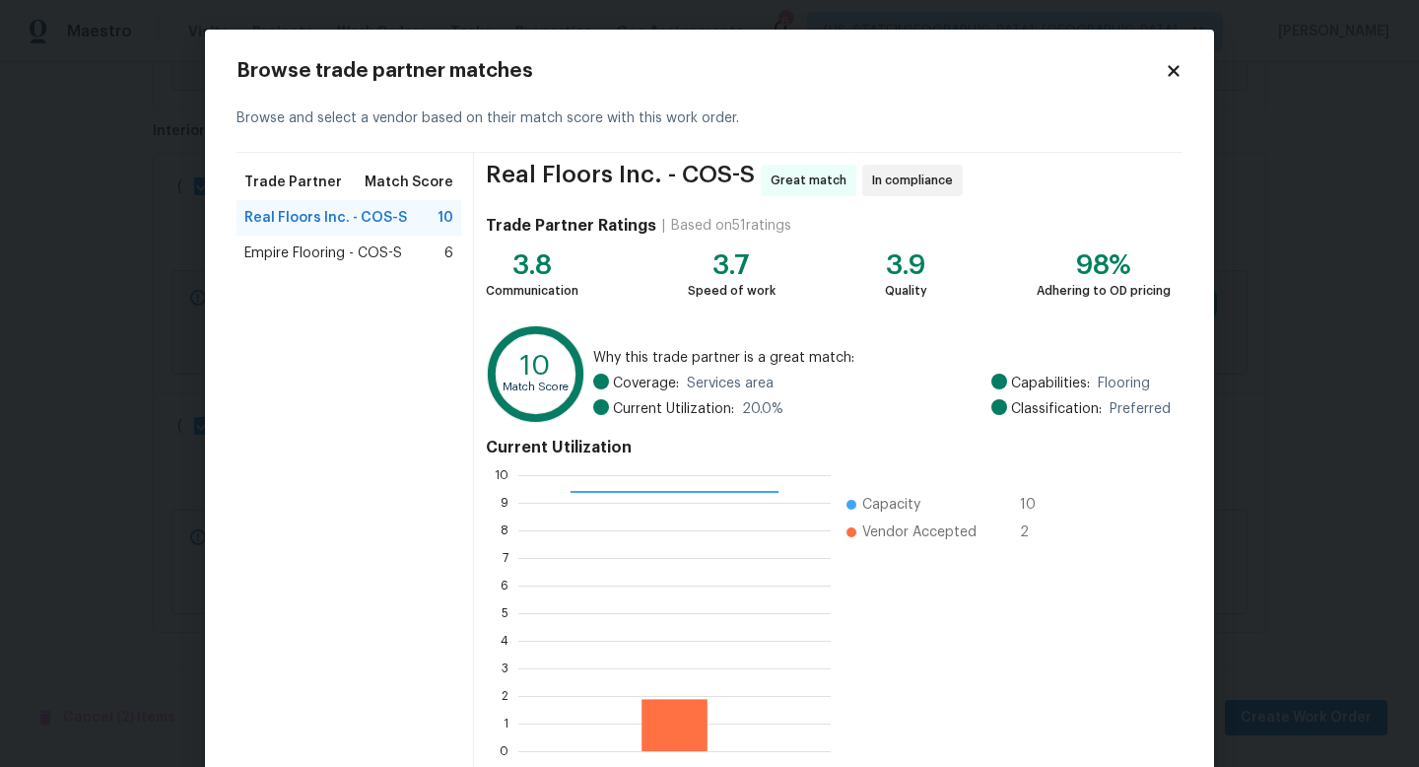
scroll to position [103, 0]
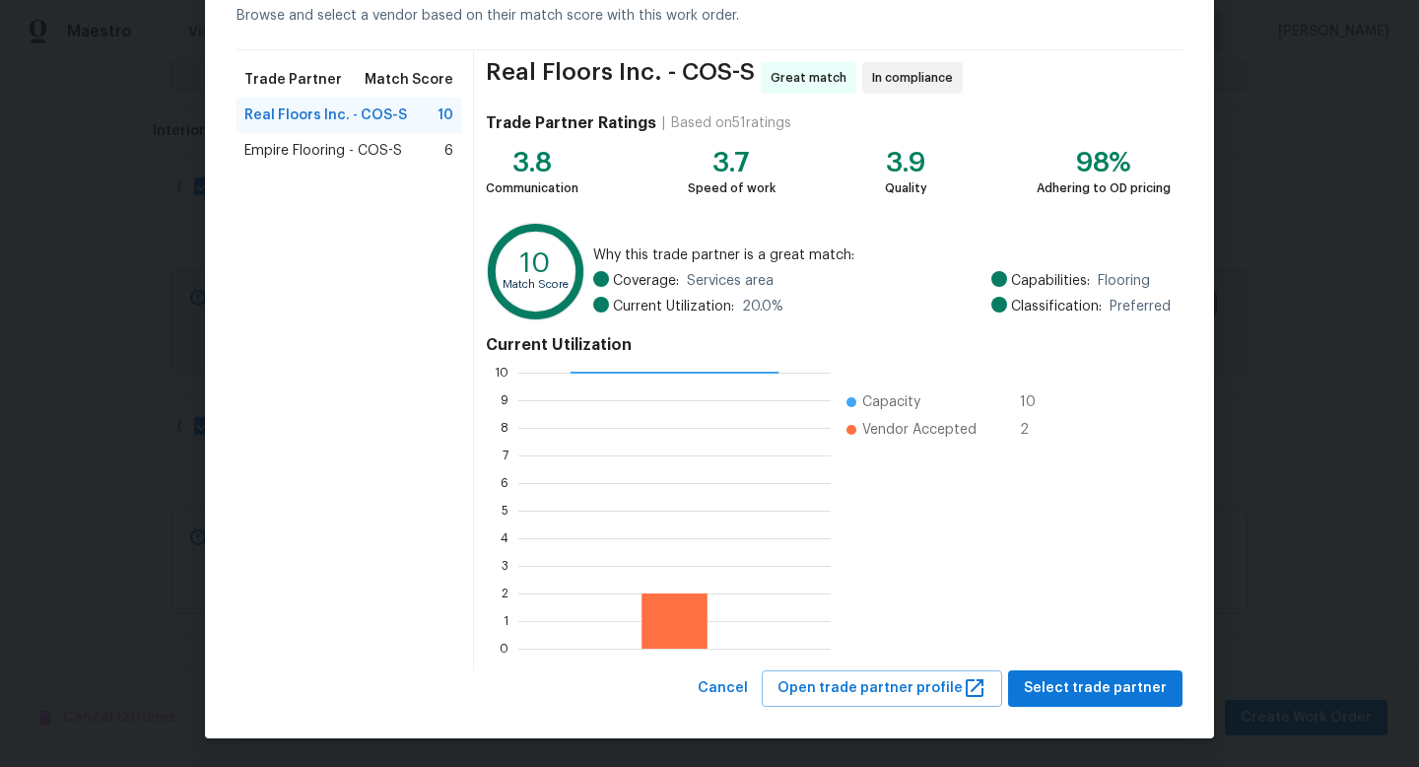
click at [1074, 710] on div "Browse trade partner matches Browse and select a vendor based on their match sc…" at bounding box center [709, 332] width 1009 height 811
click at [1074, 694] on span "Select trade partner" at bounding box center [1095, 688] width 143 height 25
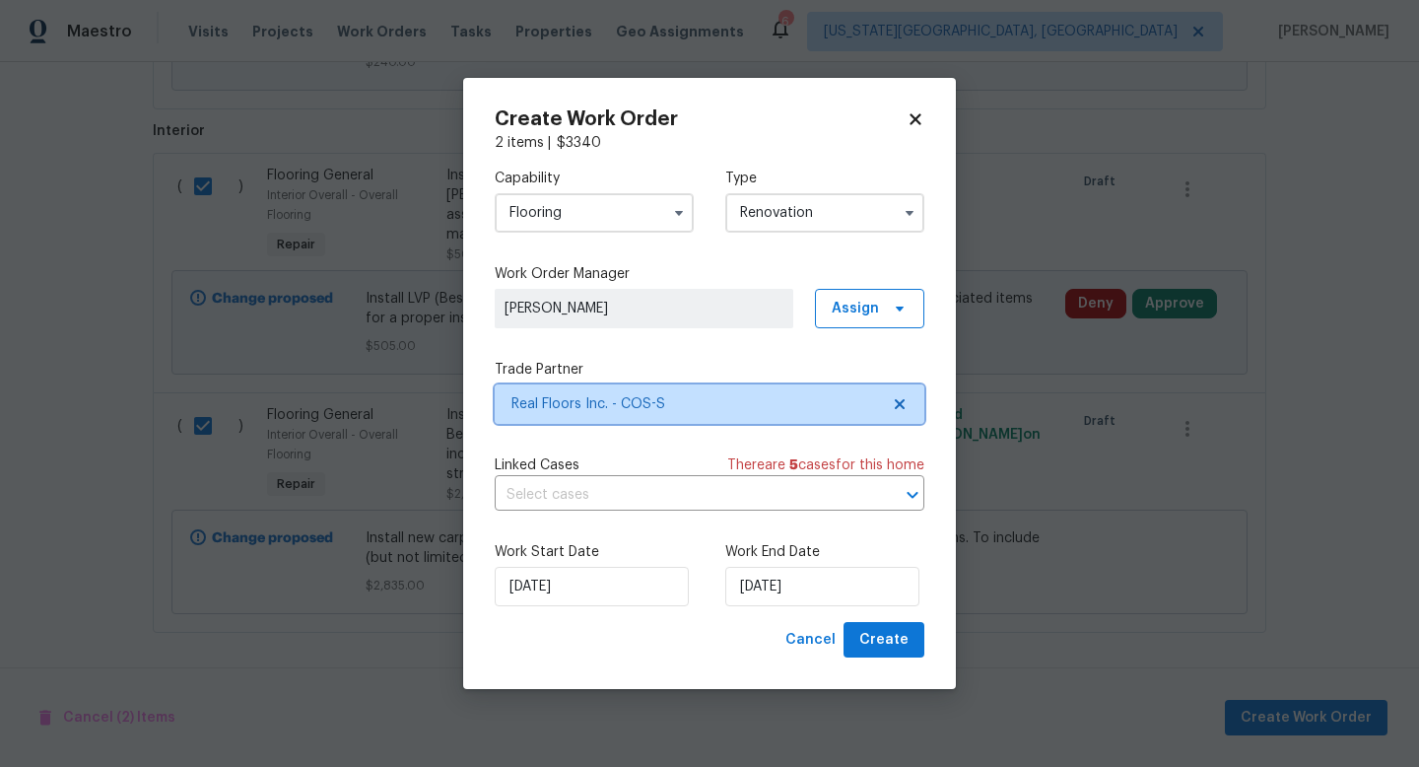
scroll to position [0, 0]
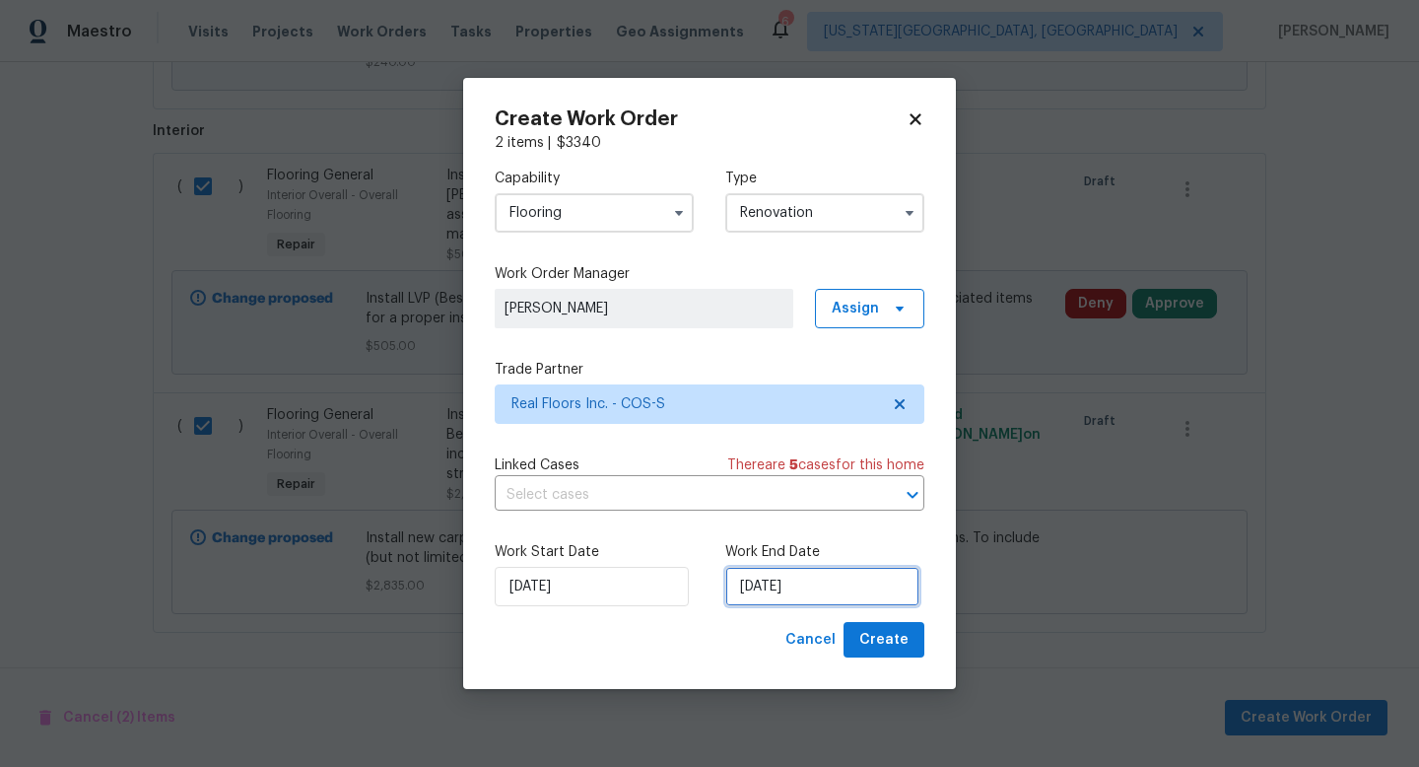
click at [782, 587] on input "[DATE]" at bounding box center [822, 586] width 194 height 39
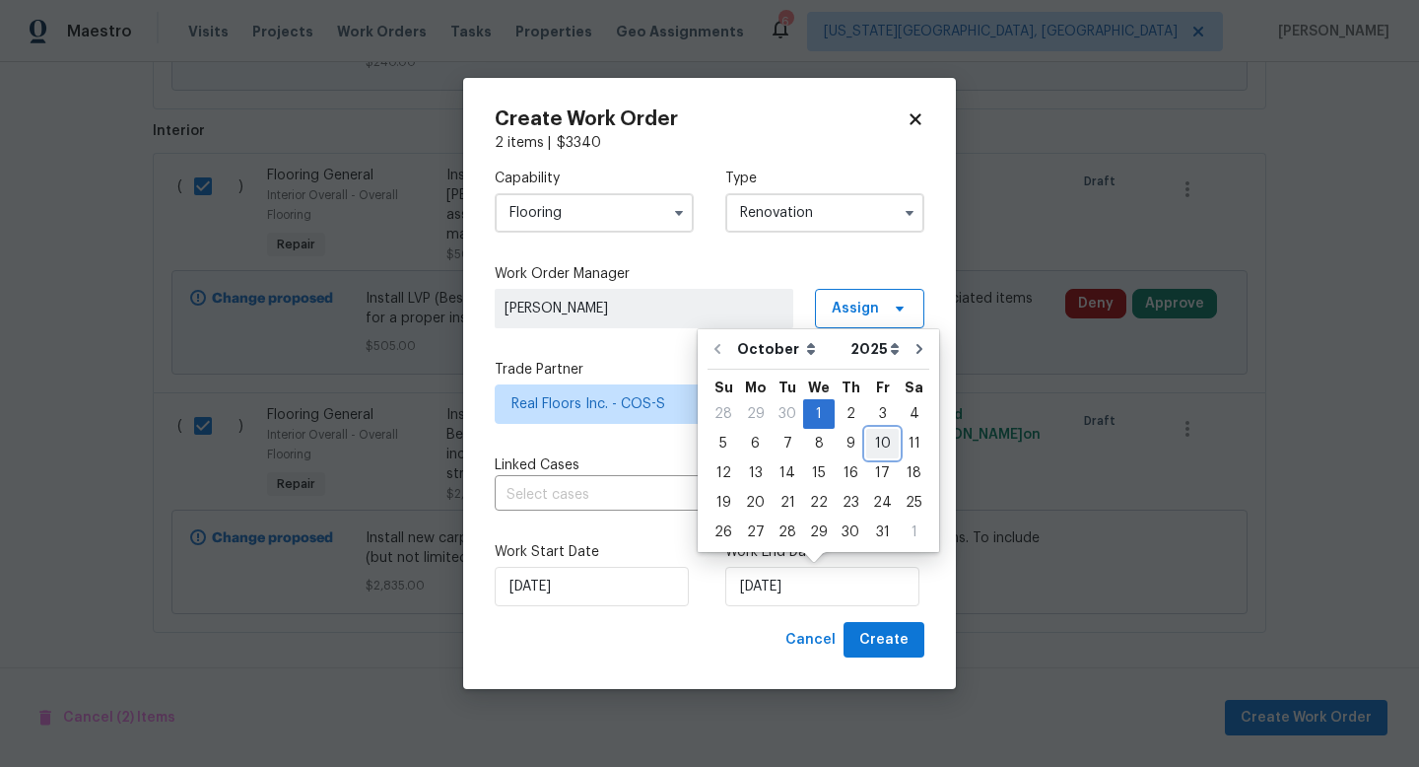
click at [878, 445] on div "10" at bounding box center [882, 444] width 33 height 28
type input "[DATE]"
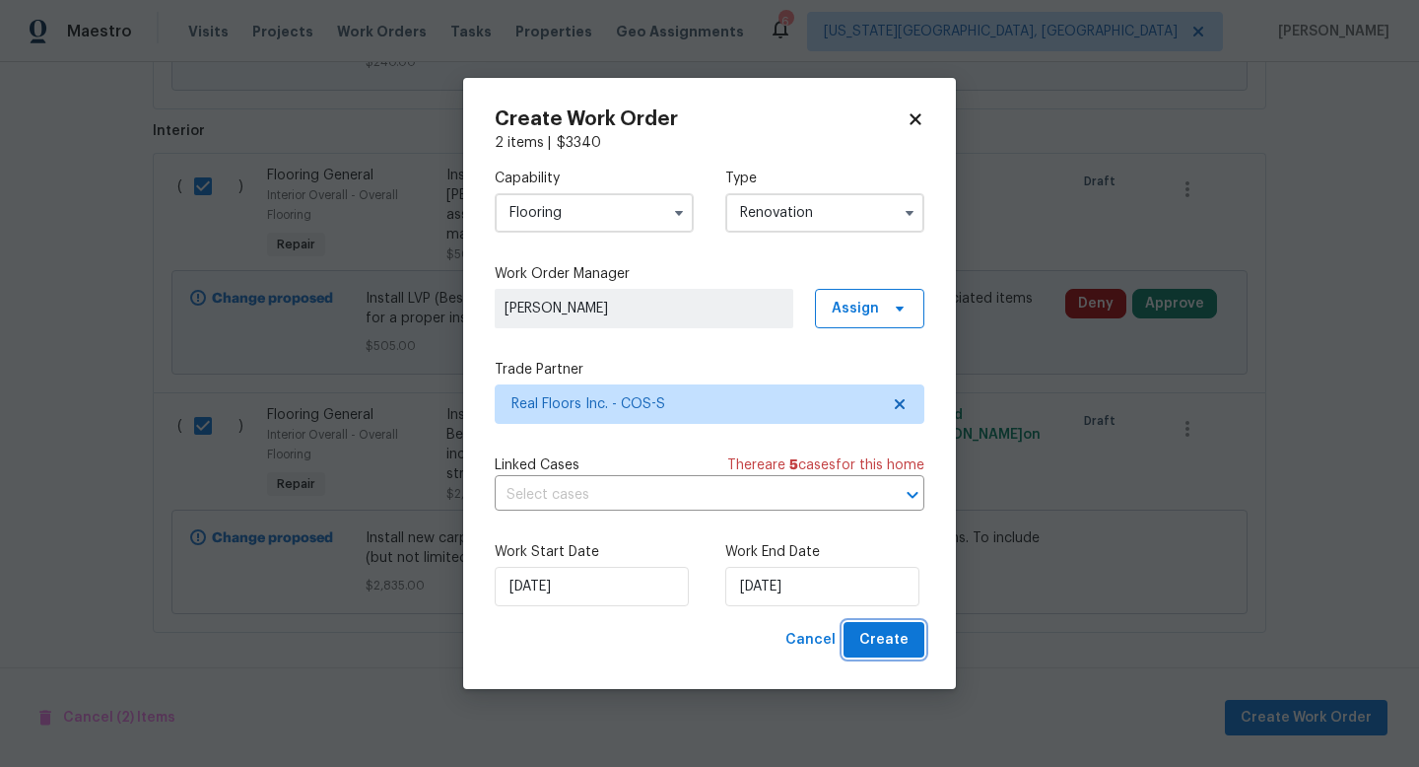
click at [883, 638] on span "Create" at bounding box center [884, 640] width 49 height 25
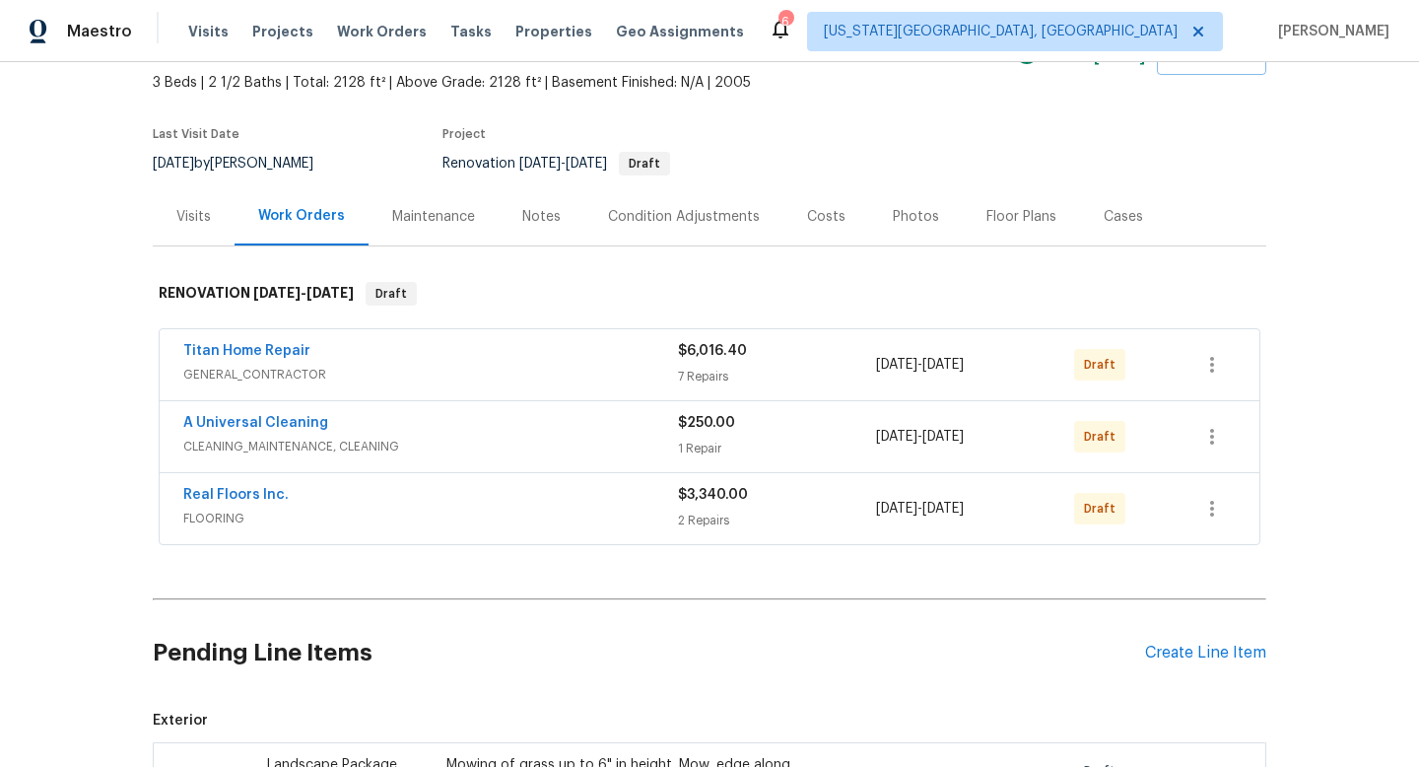
scroll to position [533, 0]
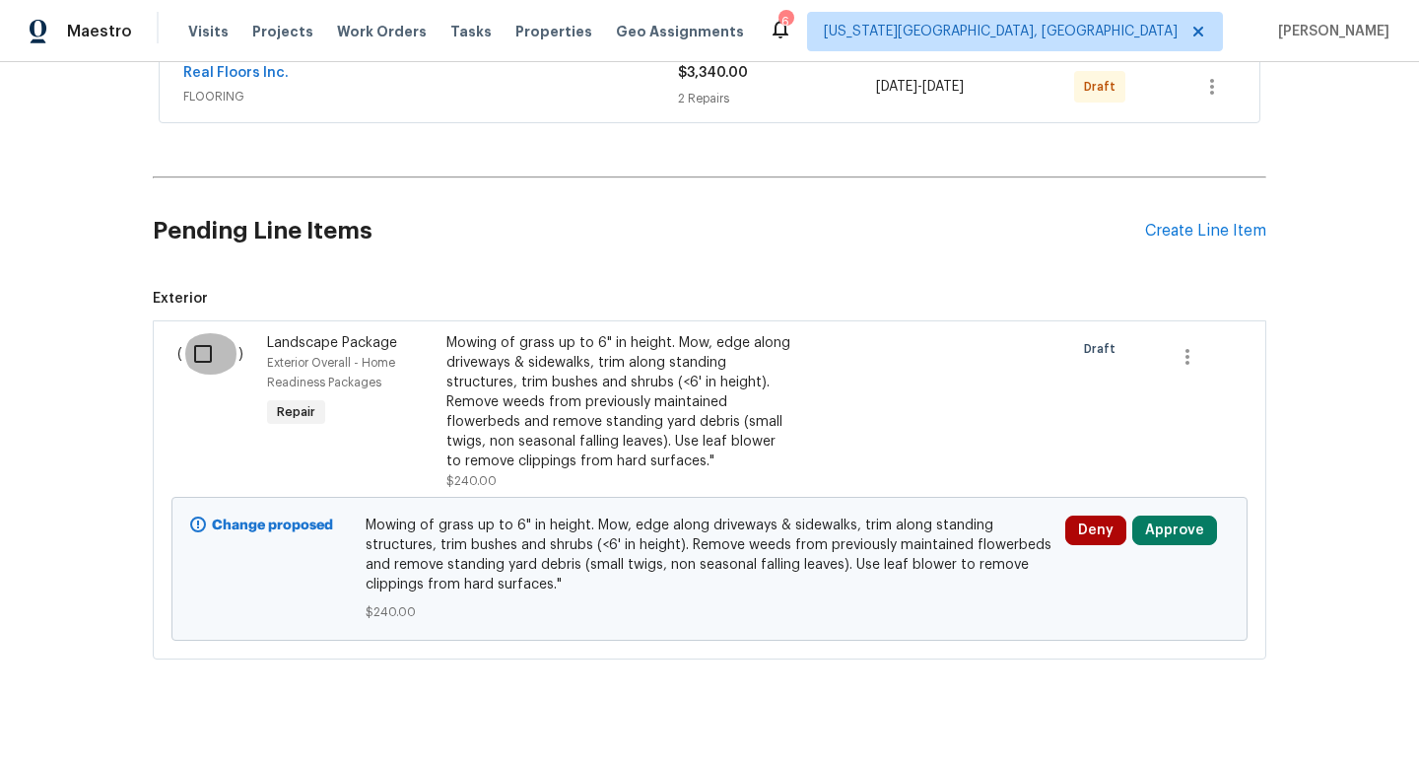
click at [206, 360] on input "checkbox" at bounding box center [210, 353] width 56 height 41
checkbox input "true"
click at [1284, 719] on span "Create Work Order" at bounding box center [1306, 718] width 131 height 25
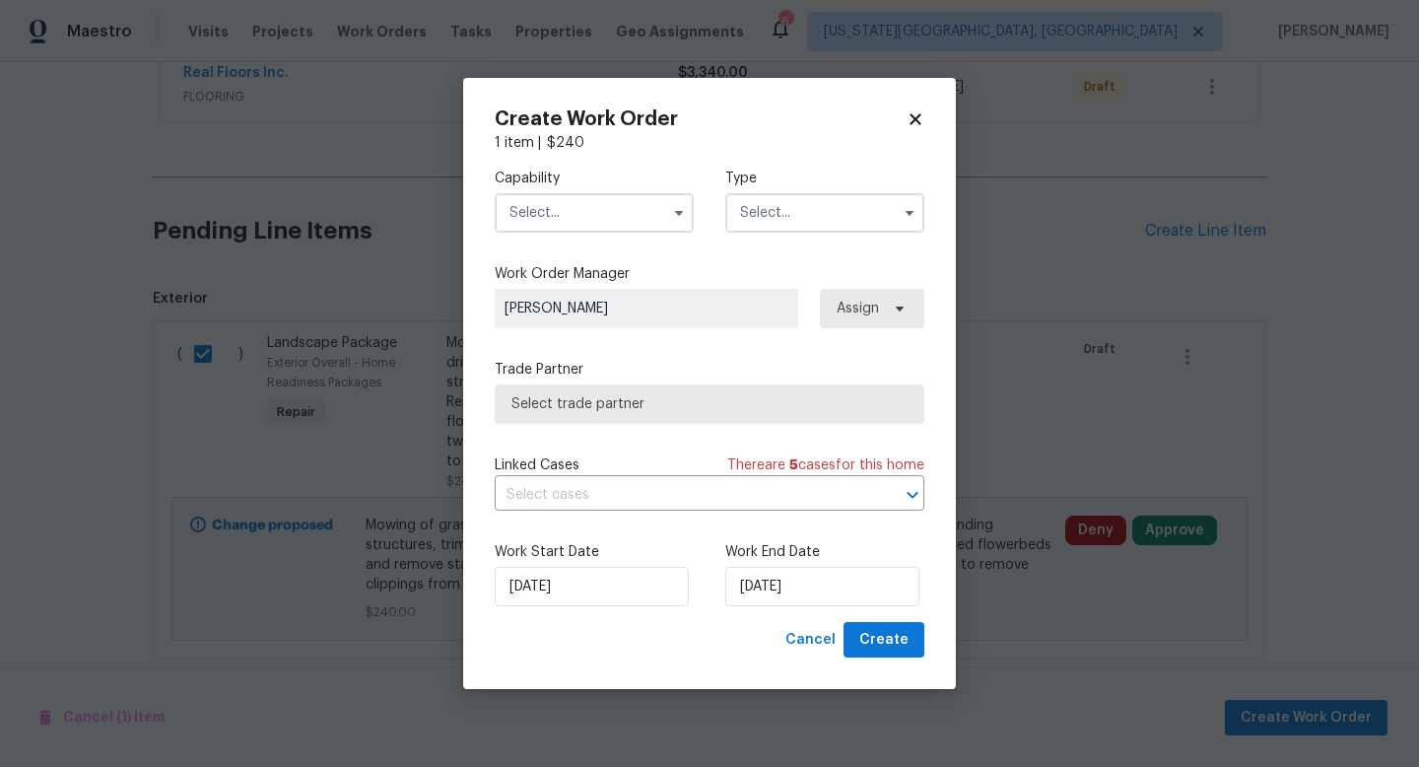
click at [587, 214] on input "text" at bounding box center [594, 212] width 199 height 39
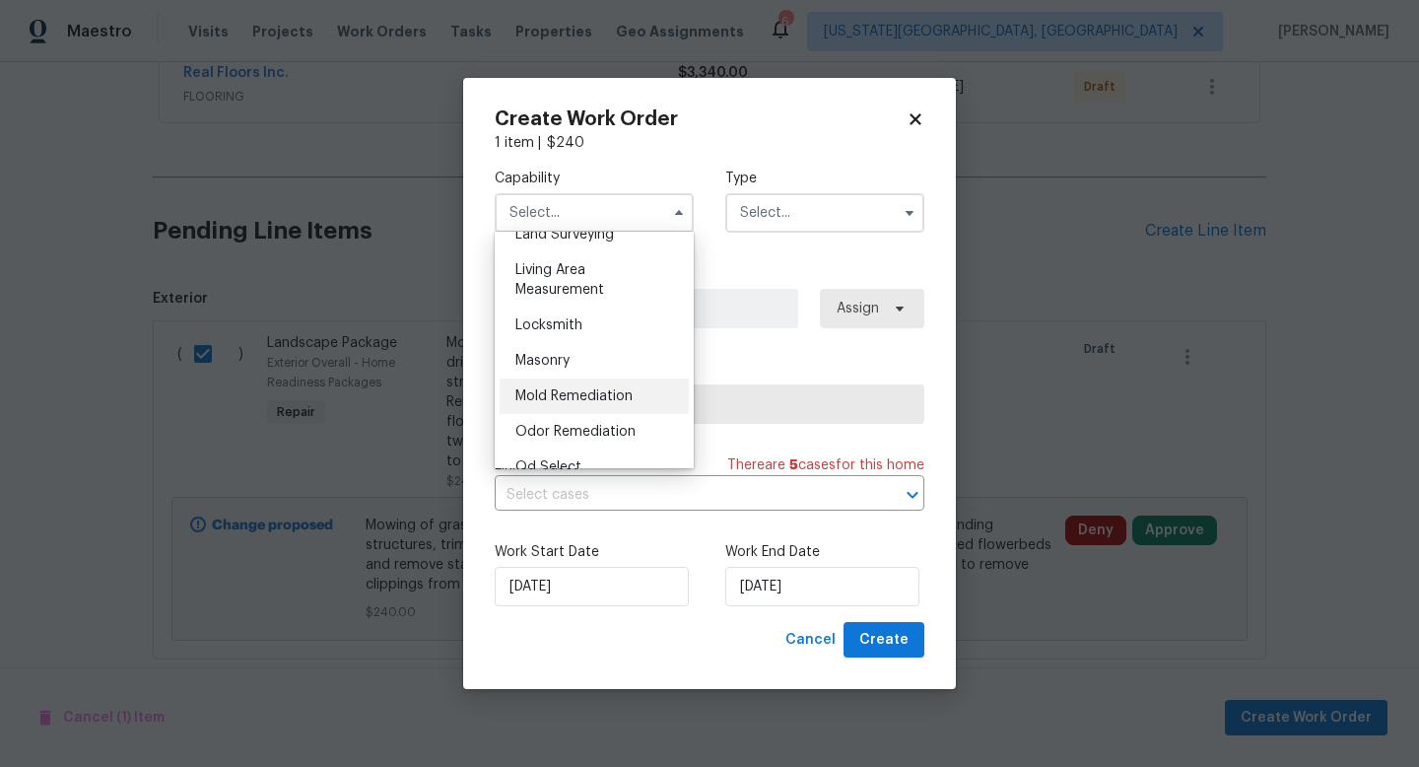
scroll to position [1232, 0]
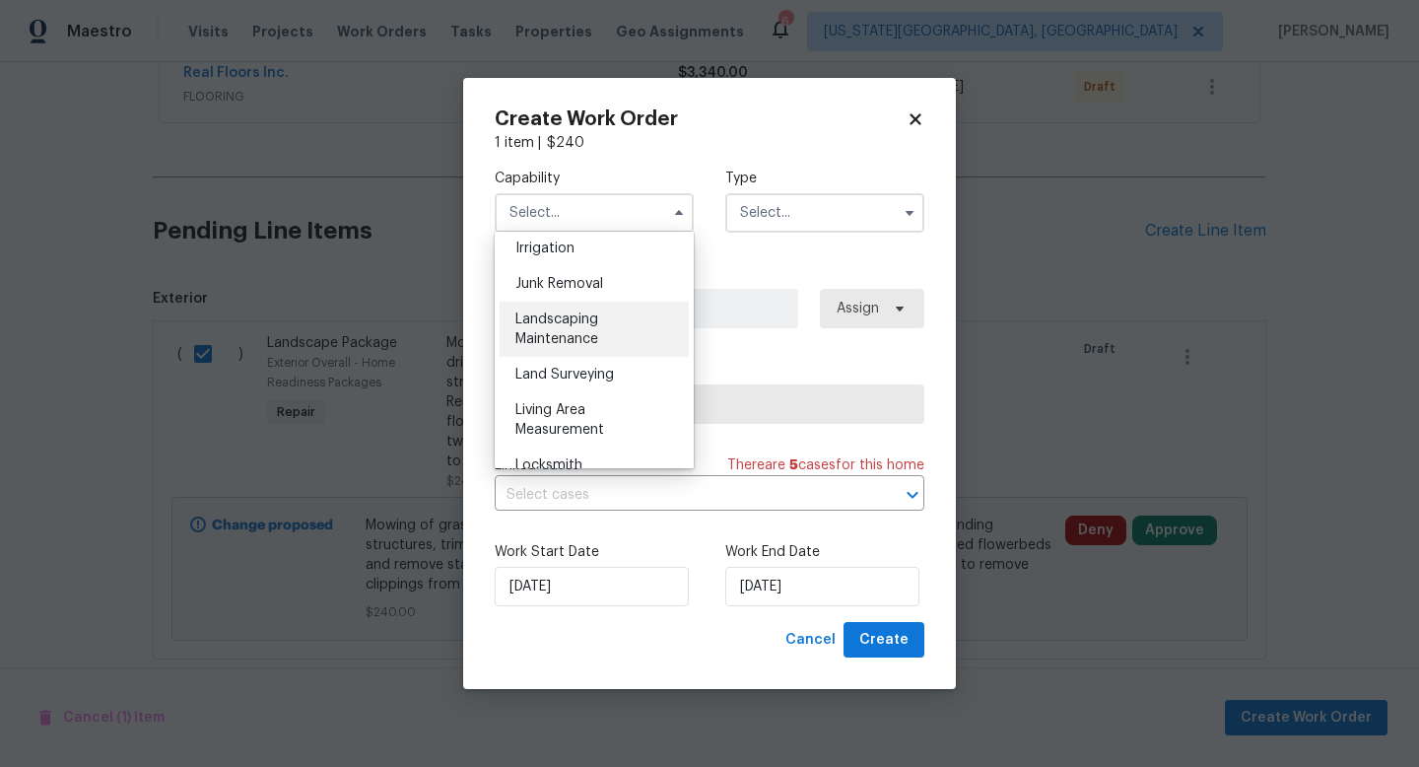
click at [563, 319] on span "Landscaping Maintenance" at bounding box center [557, 329] width 83 height 34
type input "Landscaping Maintenance"
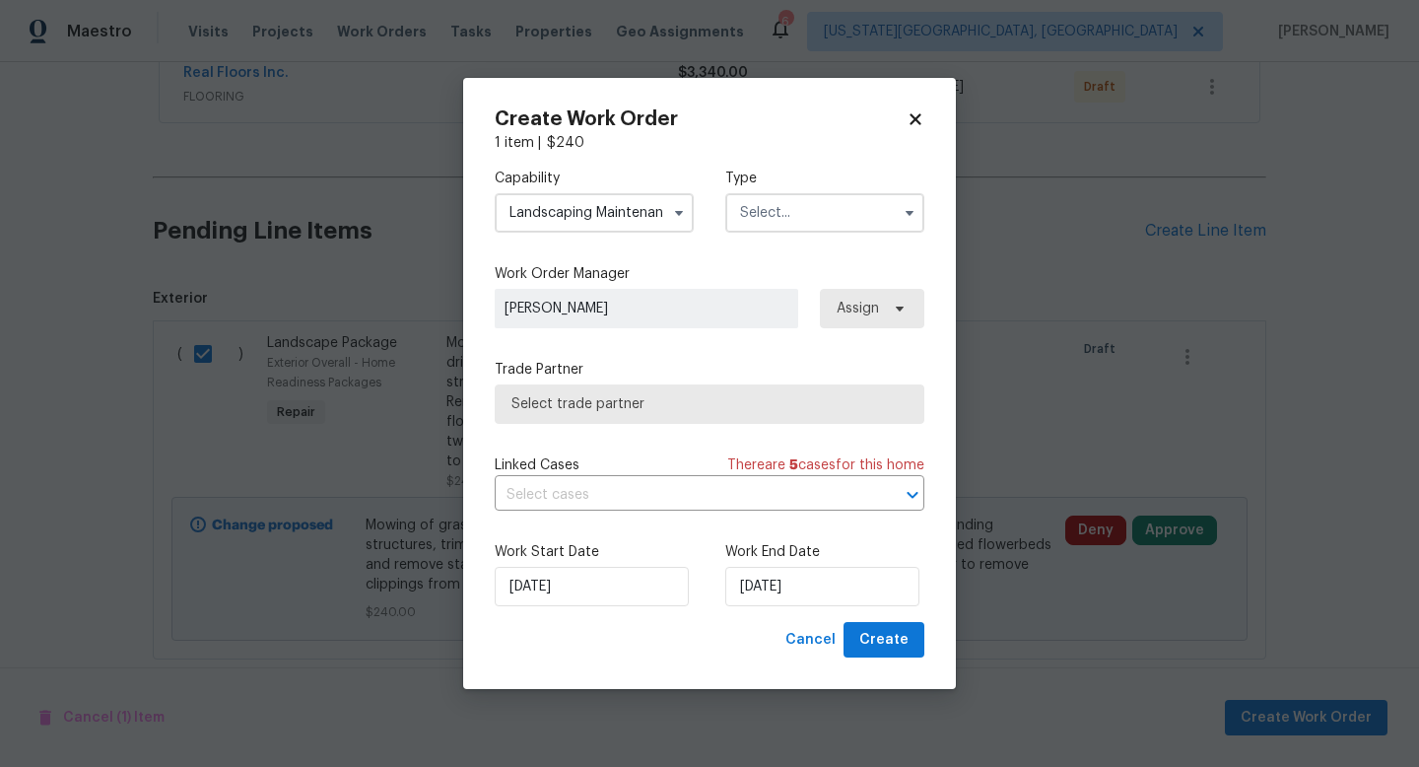
click at [780, 218] on input "text" at bounding box center [824, 212] width 199 height 39
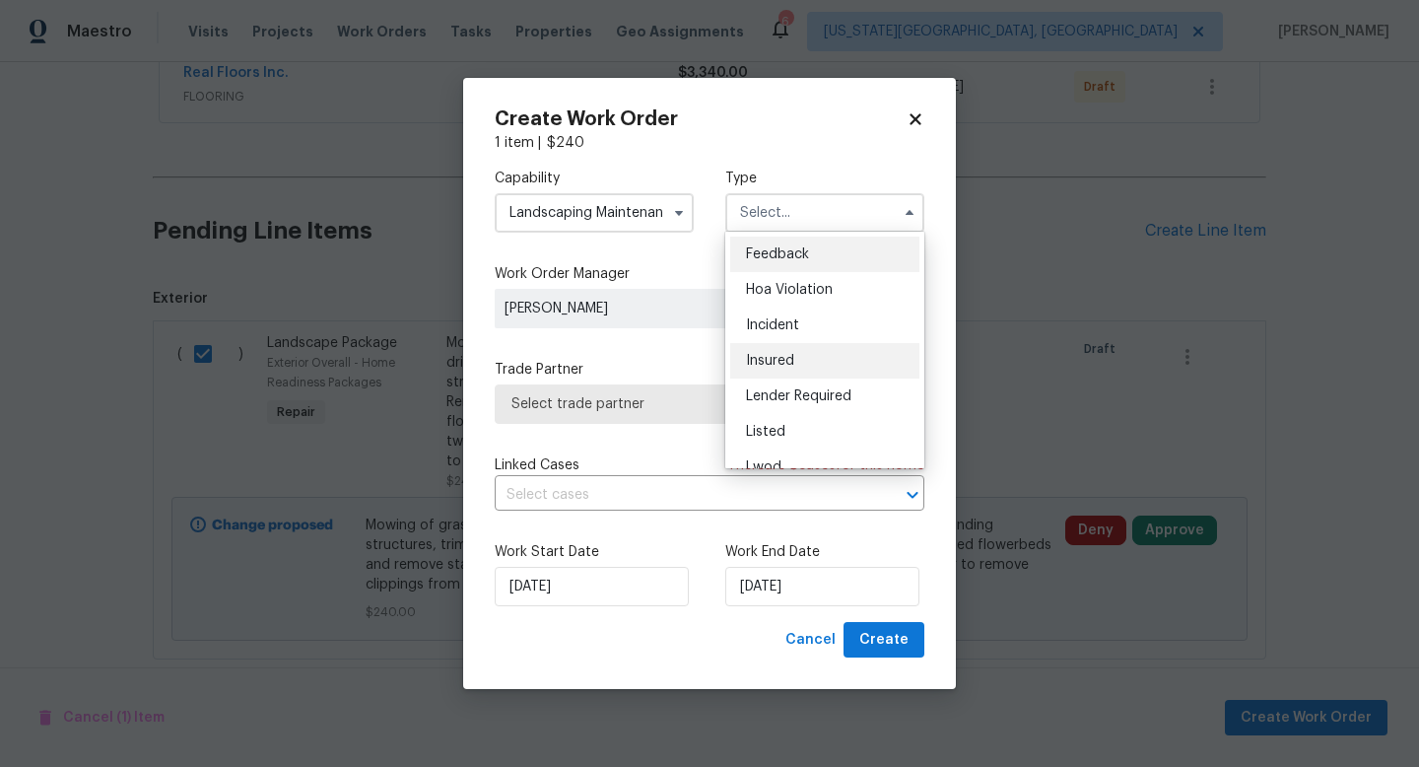
scroll to position [235, 0]
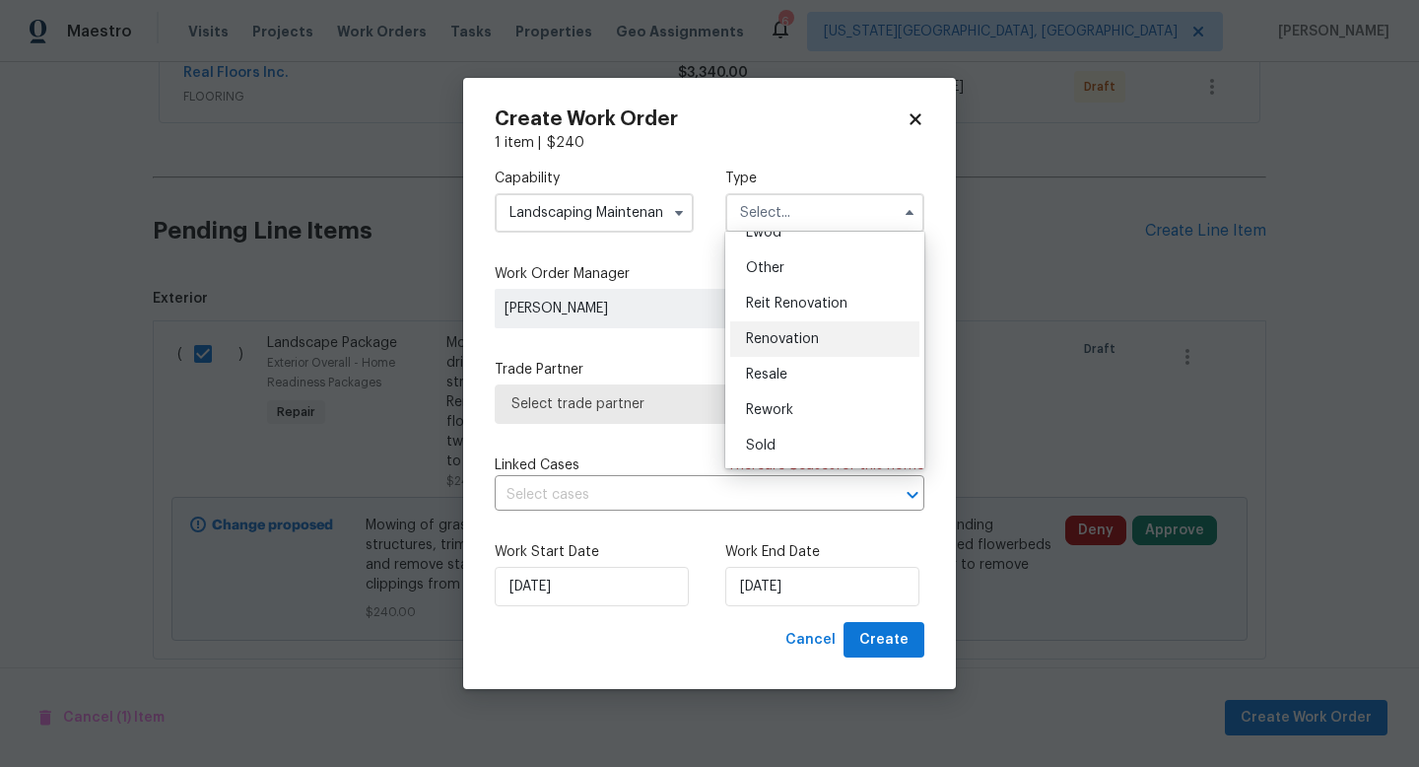
click at [769, 341] on span "Renovation" at bounding box center [782, 339] width 73 height 14
type input "Renovation"
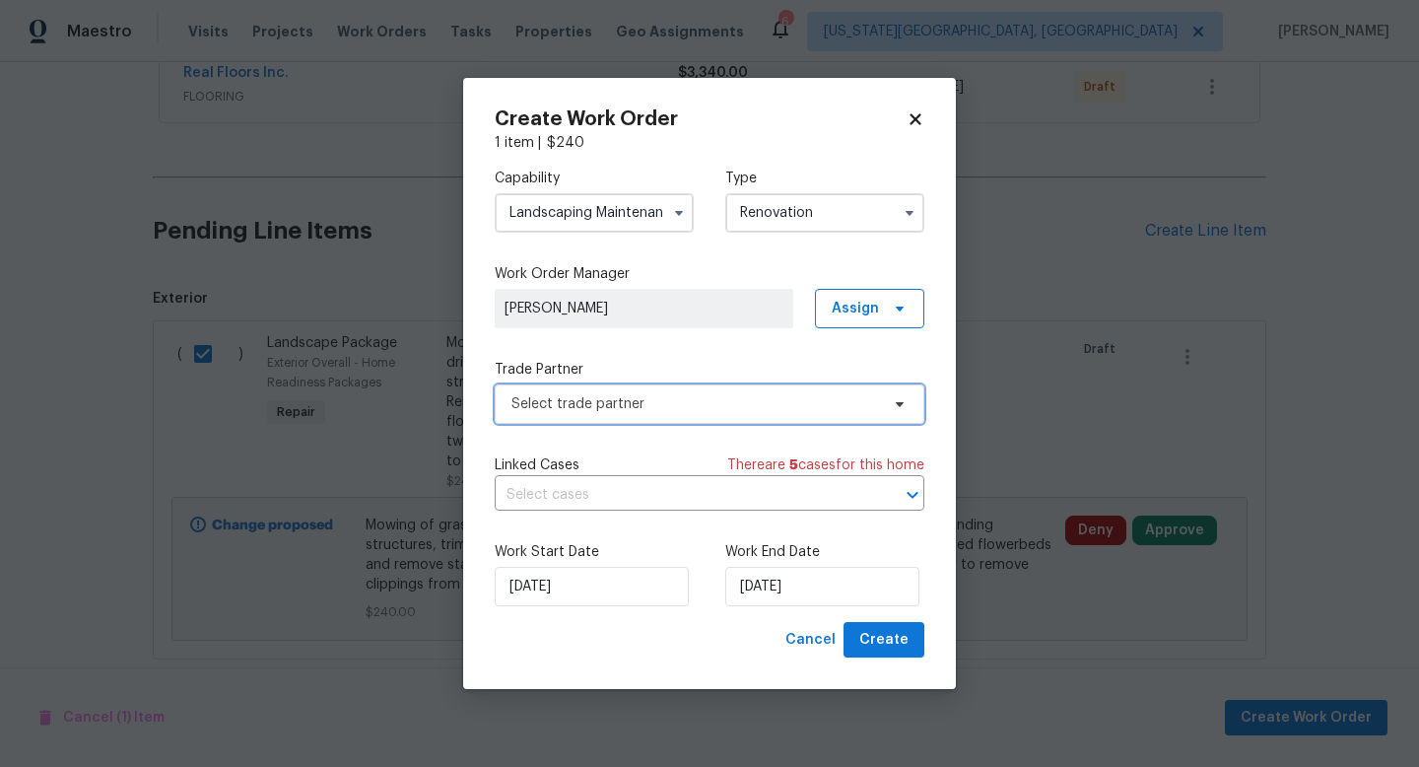
click at [663, 401] on span "Select trade partner" at bounding box center [696, 404] width 368 height 20
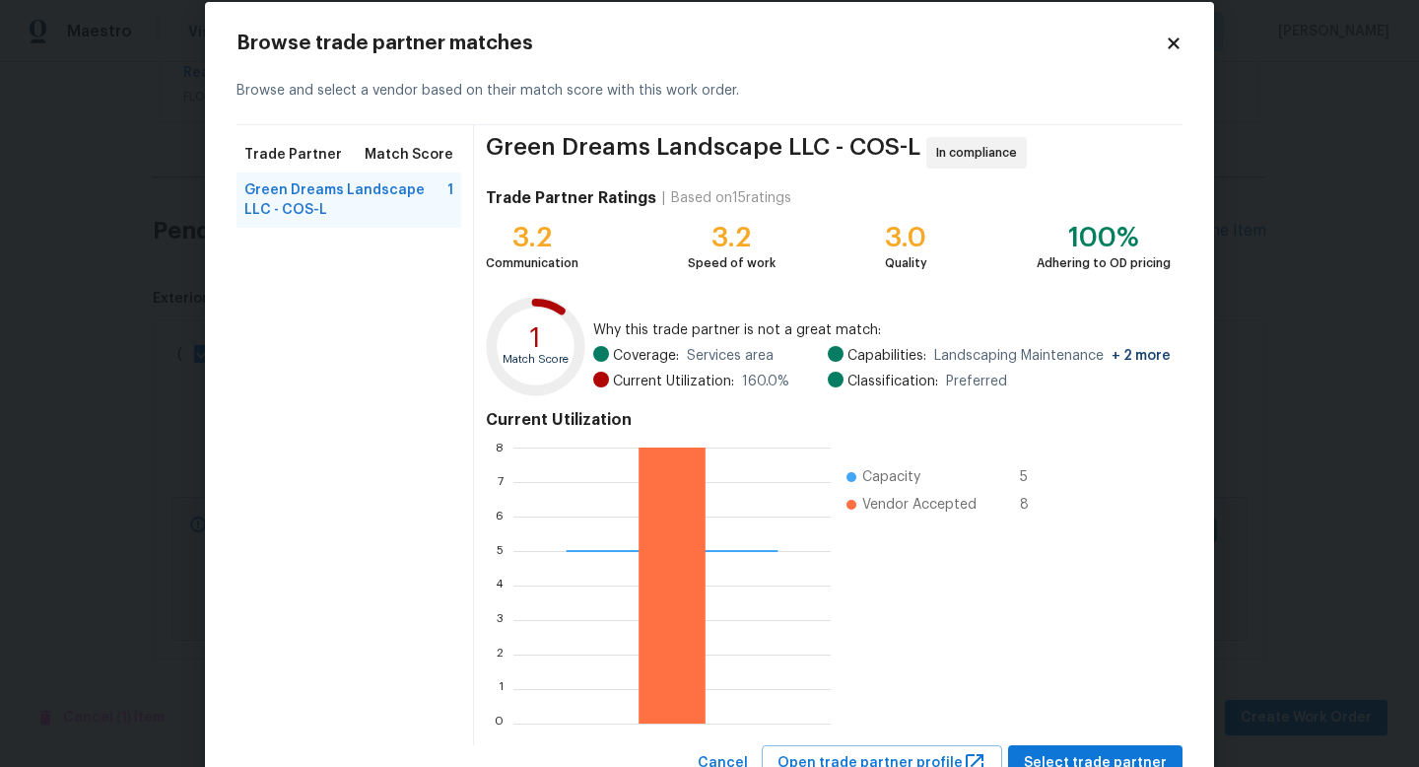
scroll to position [103, 0]
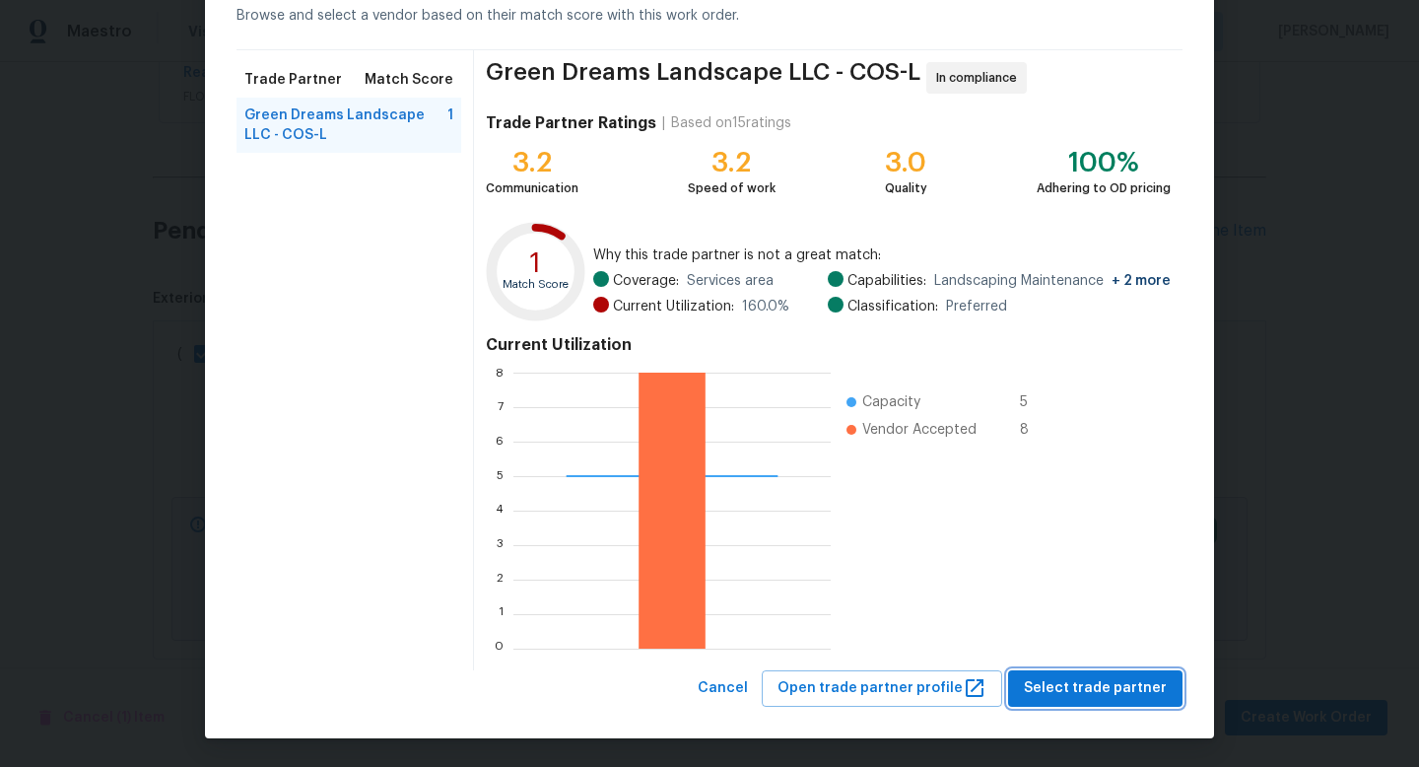
click at [1051, 676] on span "Select trade partner" at bounding box center [1095, 688] width 143 height 25
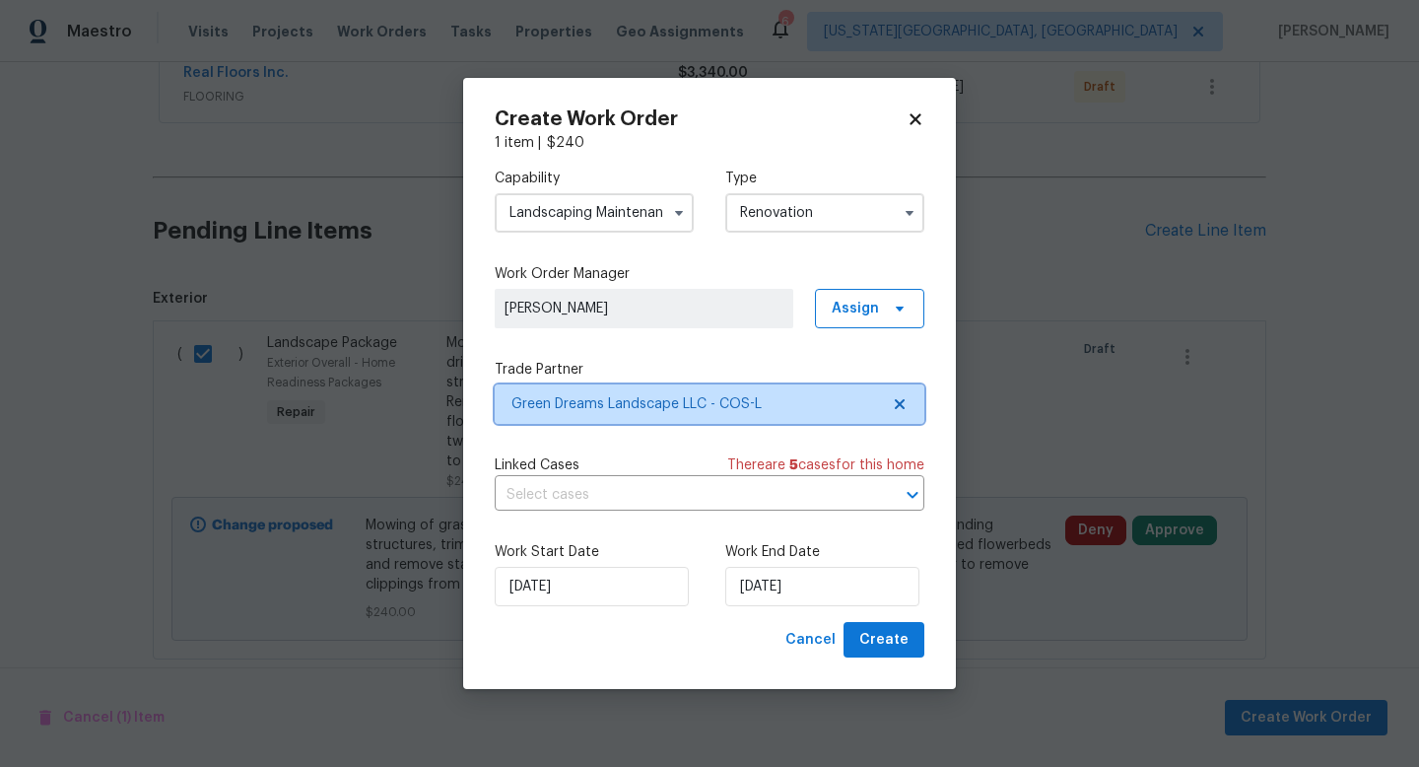
scroll to position [0, 0]
click at [811, 562] on label "Work End Date" at bounding box center [824, 552] width 199 height 20
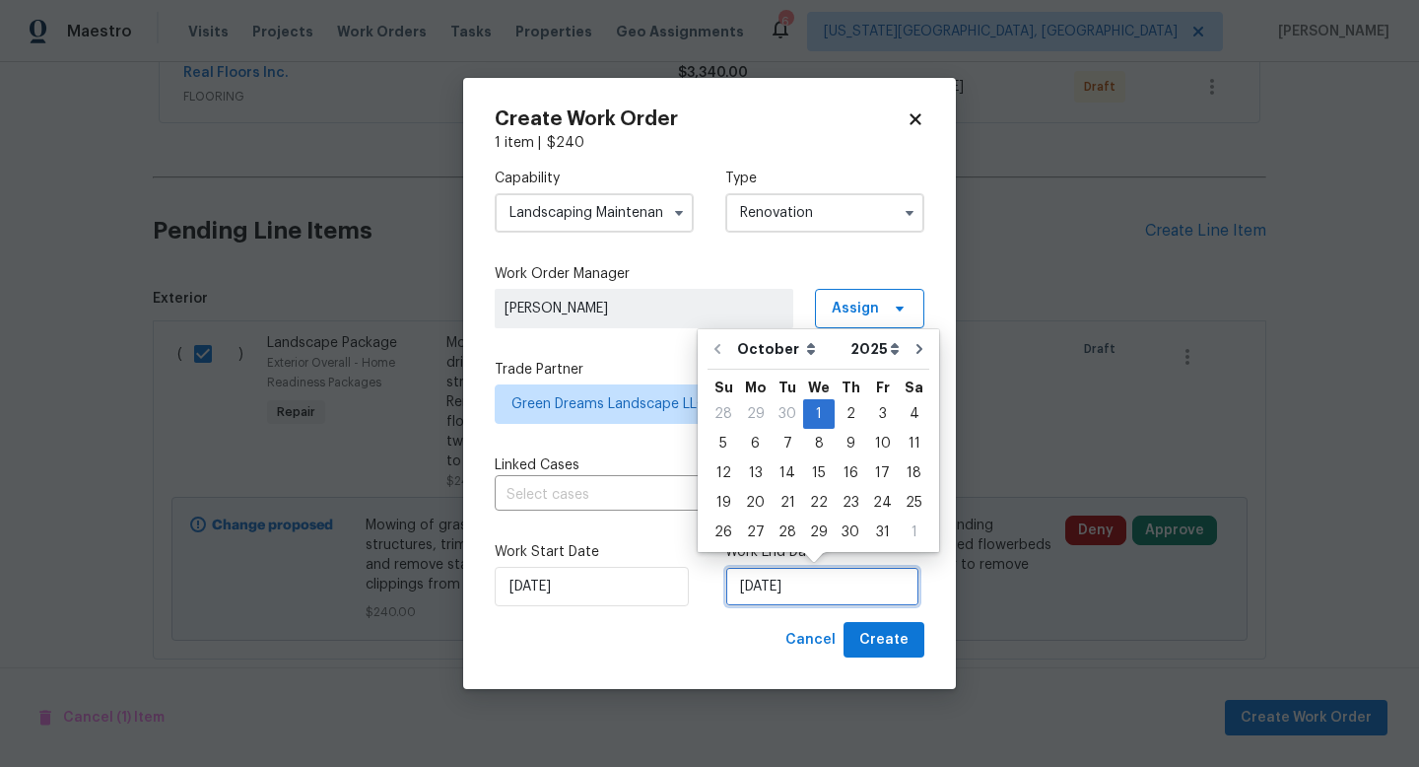
click at [806, 590] on input "[DATE]" at bounding box center [822, 586] width 194 height 39
click at [785, 451] on div "7" at bounding box center [788, 444] width 32 height 28
type input "[DATE]"
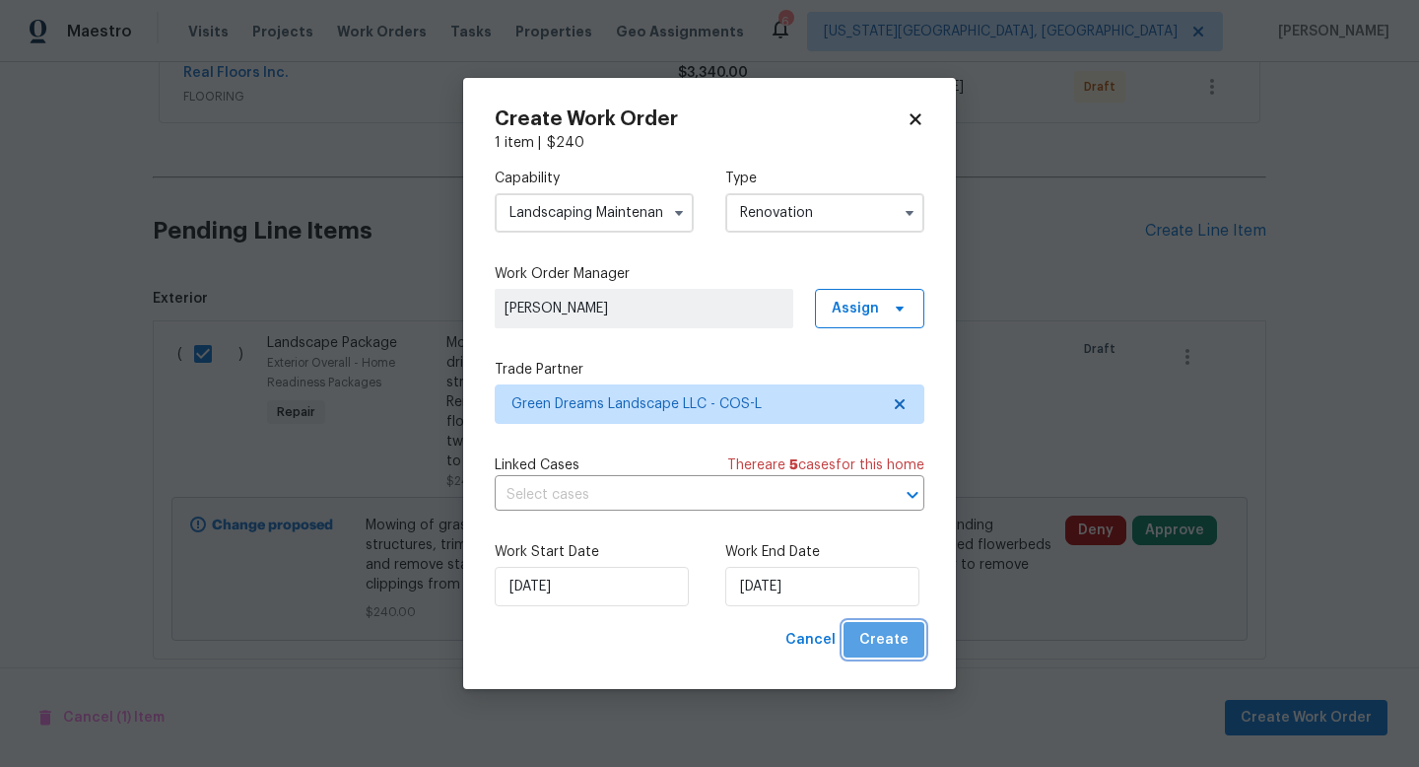
click at [889, 647] on span "Create" at bounding box center [884, 640] width 49 height 25
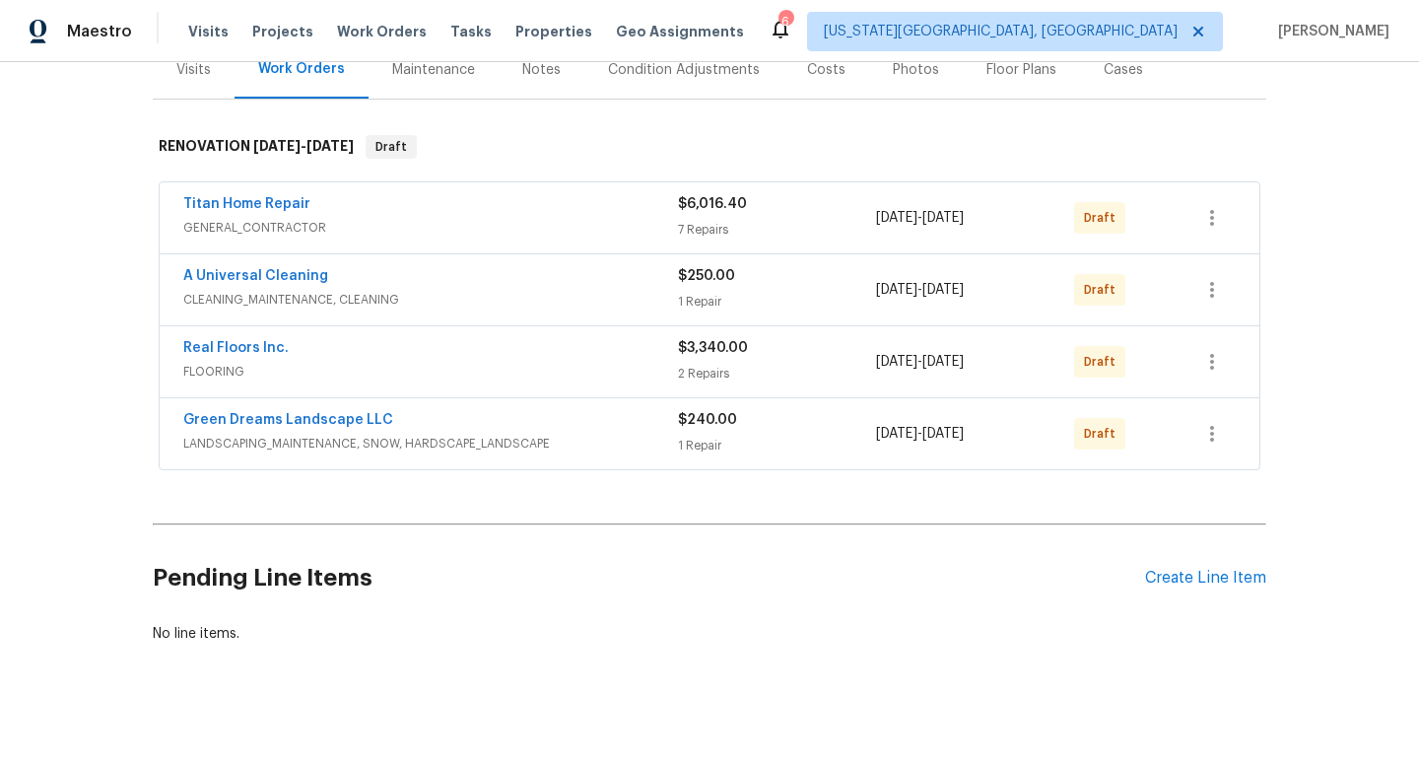
click at [818, 73] on div "Costs" at bounding box center [826, 70] width 38 height 20
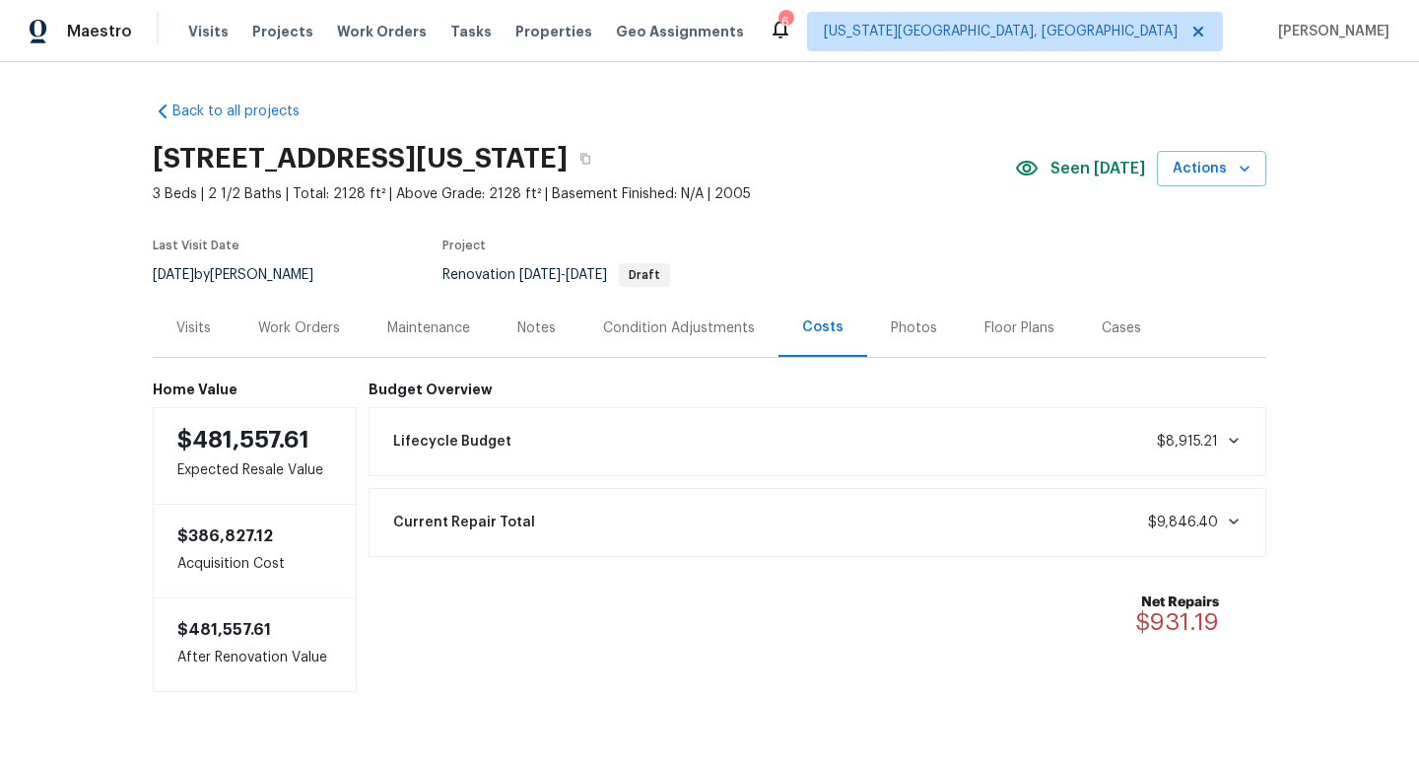
click at [539, 326] on div "Notes" at bounding box center [536, 328] width 38 height 20
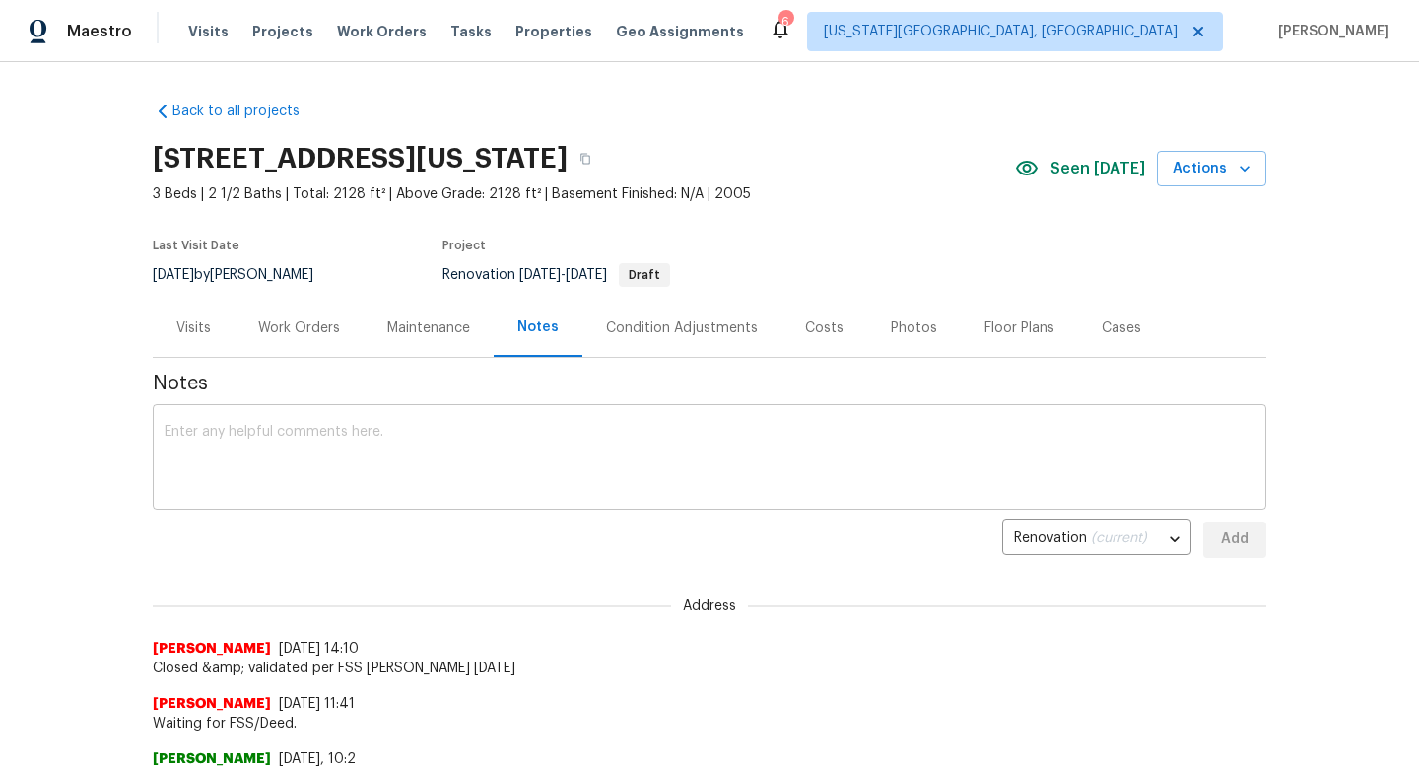
click at [462, 481] on textarea at bounding box center [710, 459] width 1090 height 69
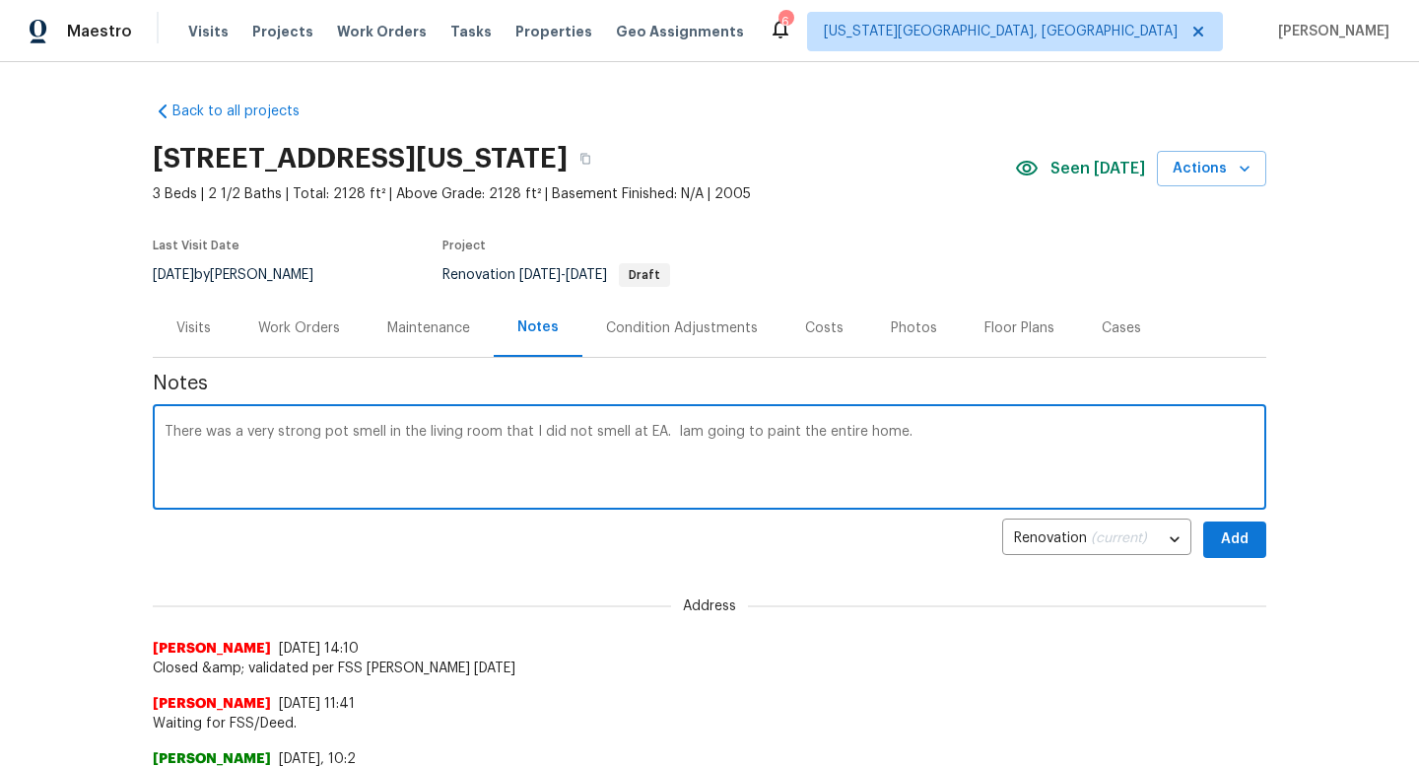
click at [675, 436] on textarea "There was a very strong pot smell in the living room that I did not smell at EA…" at bounding box center [710, 459] width 1090 height 69
click at [996, 438] on textarea "There was a very strong pot smell in the living room that I did not smell at EA…" at bounding box center [710, 459] width 1090 height 69
click at [862, 435] on textarea "There was a very strong pot smell in the living room that I did not smell at EA…" at bounding box center [710, 459] width 1090 height 69
drag, startPoint x: 1178, startPoint y: 424, endPoint x: 1113, endPoint y: 439, distance: 66.7
click at [1113, 439] on textarea "There was a very strong pot smell in the living room that I did not smell at EA…" at bounding box center [710, 459] width 1090 height 69
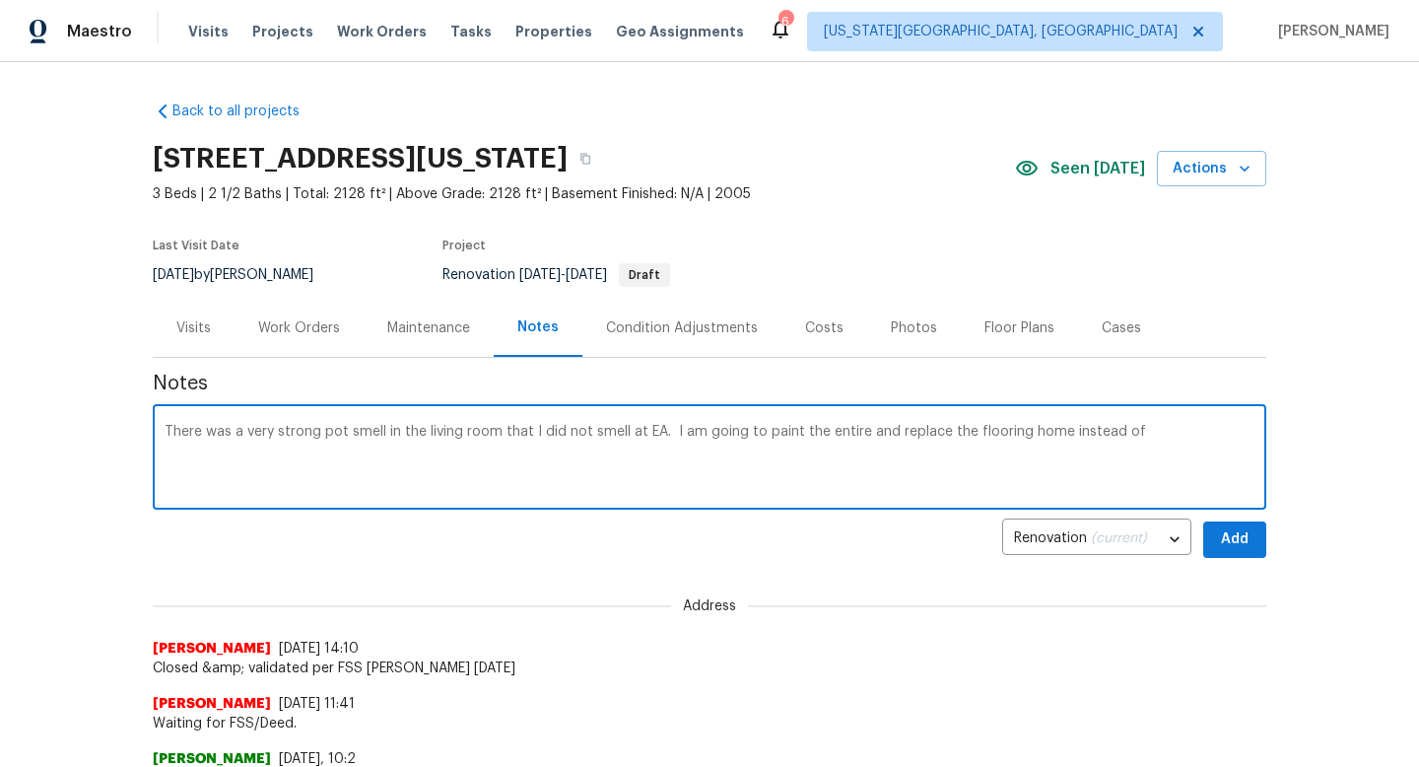
click at [1149, 431] on textarea "There was a very strong pot smell in the living room that I did not smell at EA…" at bounding box center [710, 459] width 1090 height 69
drag, startPoint x: 1149, startPoint y: 431, endPoint x: 1047, endPoint y: 433, distance: 102.5
click at [1047, 433] on textarea "There was a very strong pot smell in the living room that I did not smell at EA…" at bounding box center [710, 459] width 1090 height 69
click at [860, 434] on textarea "There was a very strong pot smell in the living room that I did not smell at EA…" at bounding box center [710, 459] width 1090 height 69
click at [1058, 435] on textarea "There was a very strong pot smell in the living room that I did not smell at EA…" at bounding box center [710, 459] width 1090 height 69
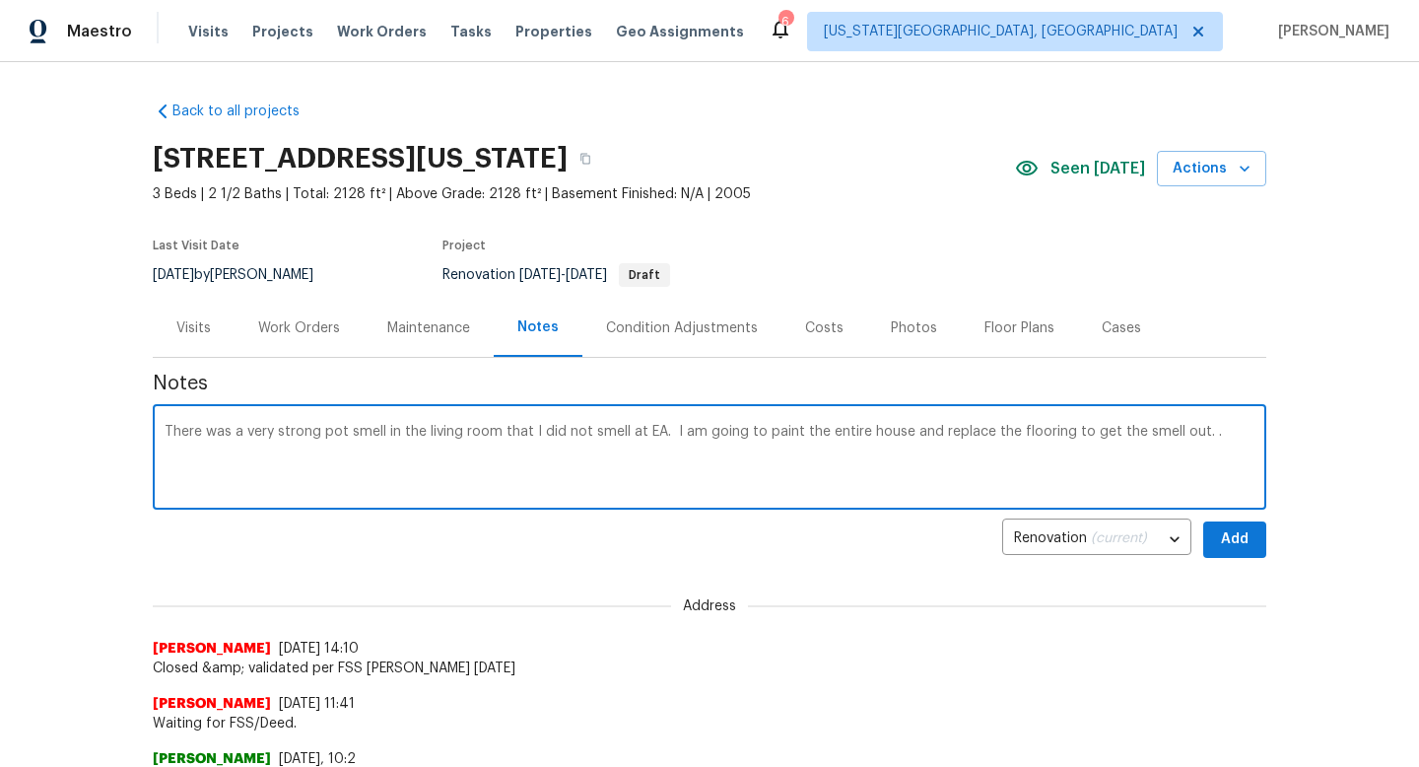
type textarea "There was a very strong pot smell in the living room that I did not smell at EA…"
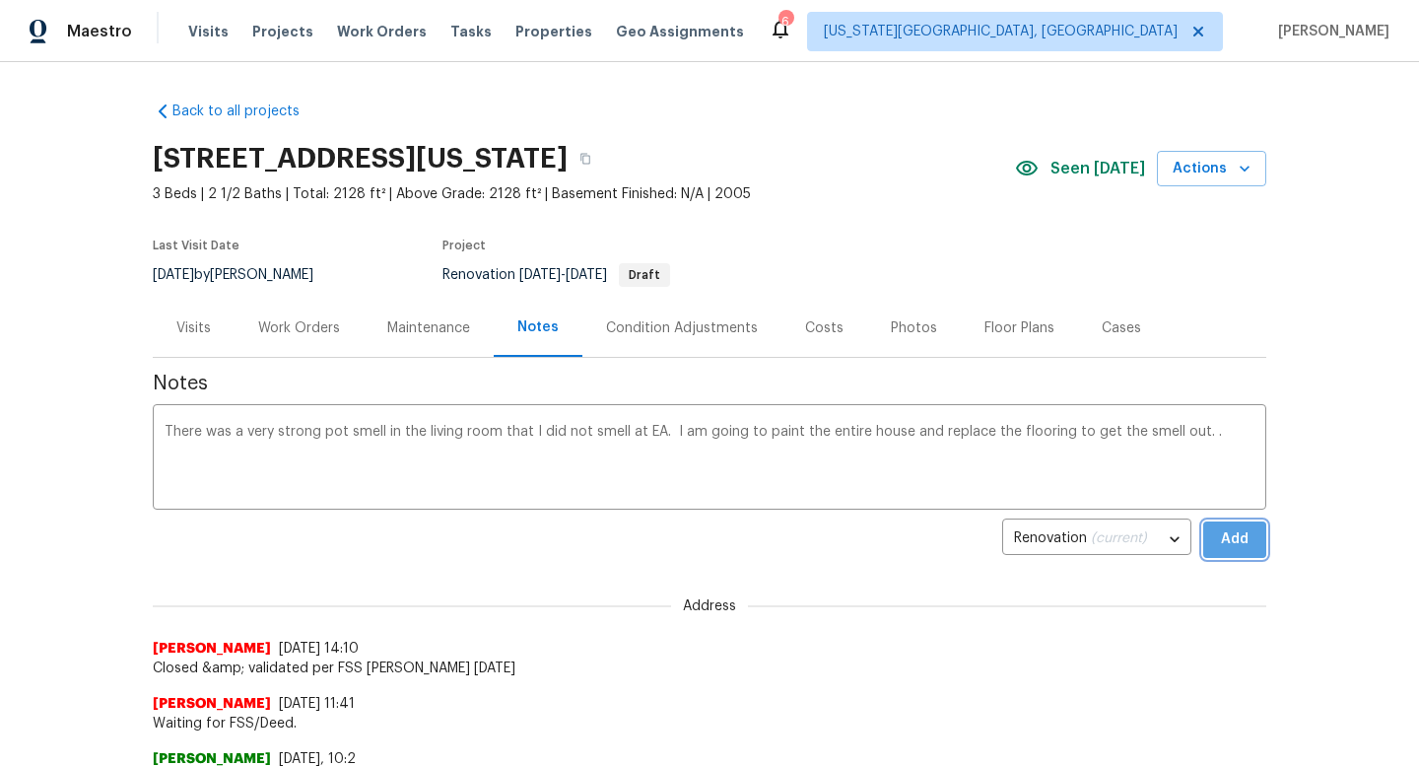
click at [1229, 546] on span "Add" at bounding box center [1235, 539] width 32 height 25
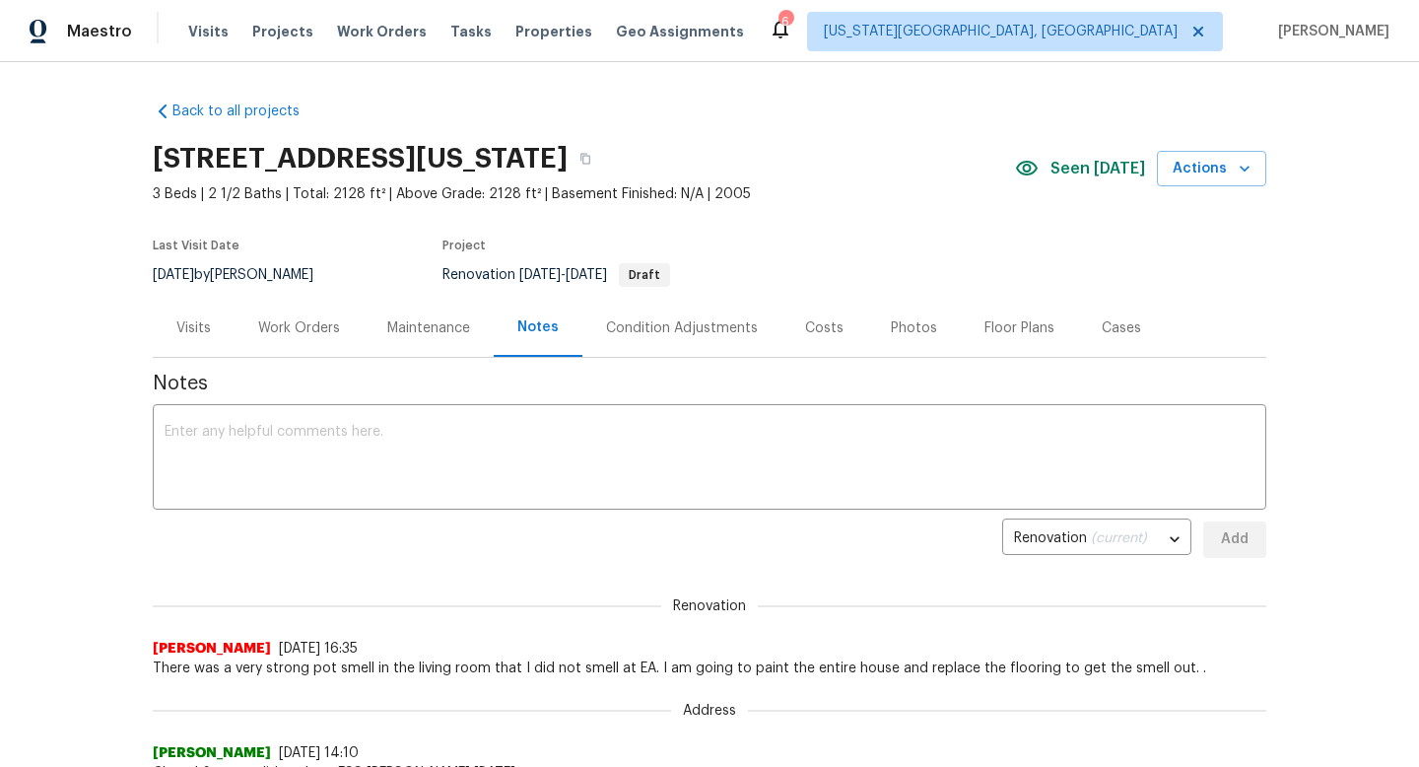
click at [258, 329] on div "Work Orders" at bounding box center [299, 328] width 82 height 20
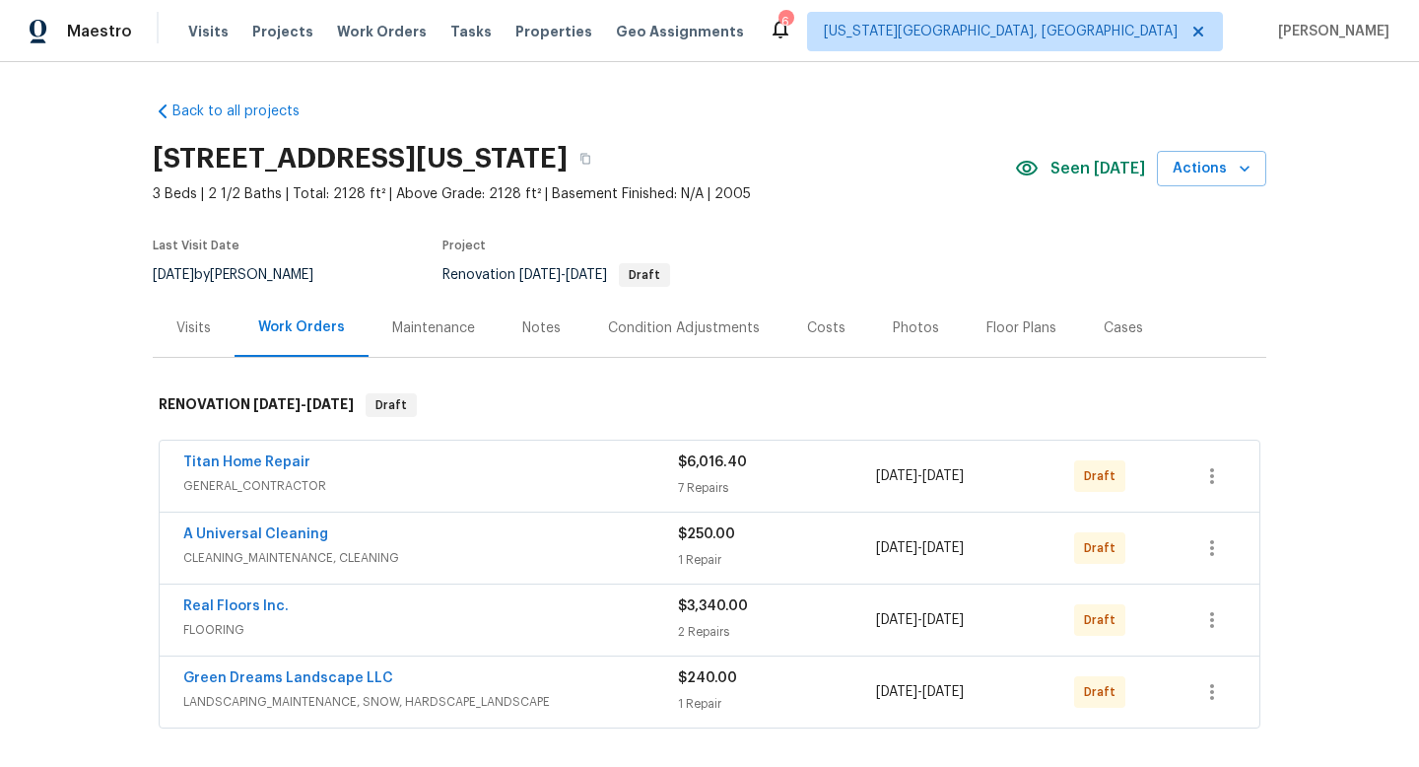
scroll to position [154, 0]
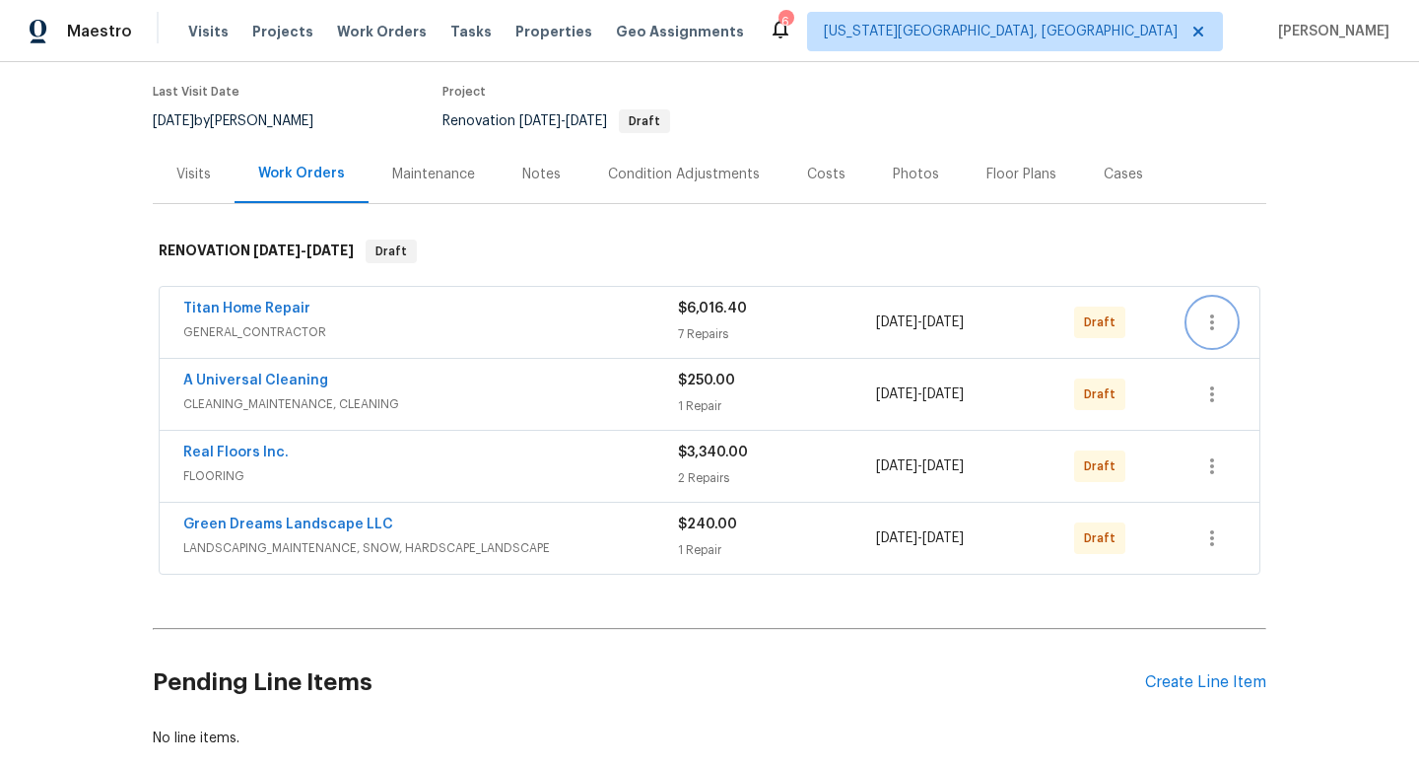
click at [1222, 323] on icon "button" at bounding box center [1213, 322] width 24 height 24
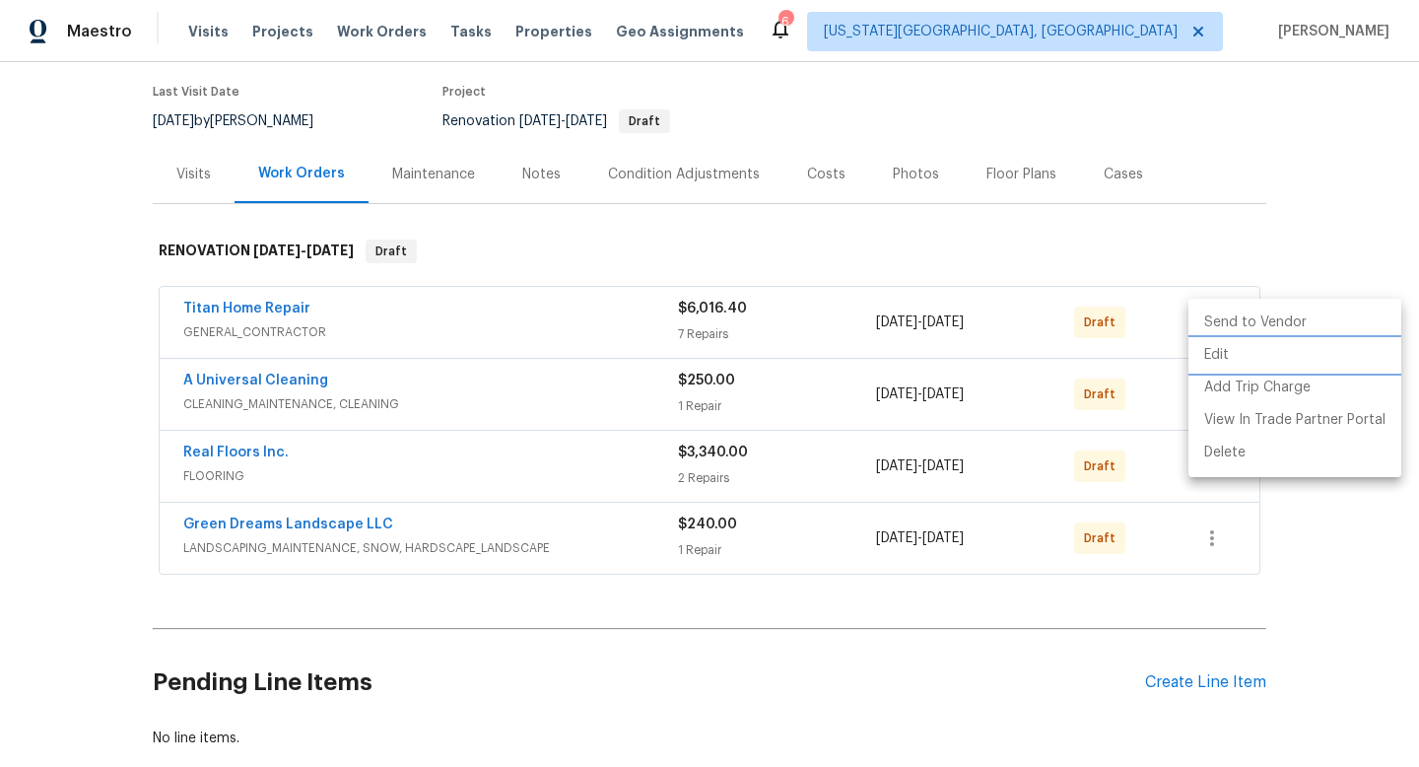
click at [1220, 362] on li "Edit" at bounding box center [1295, 355] width 213 height 33
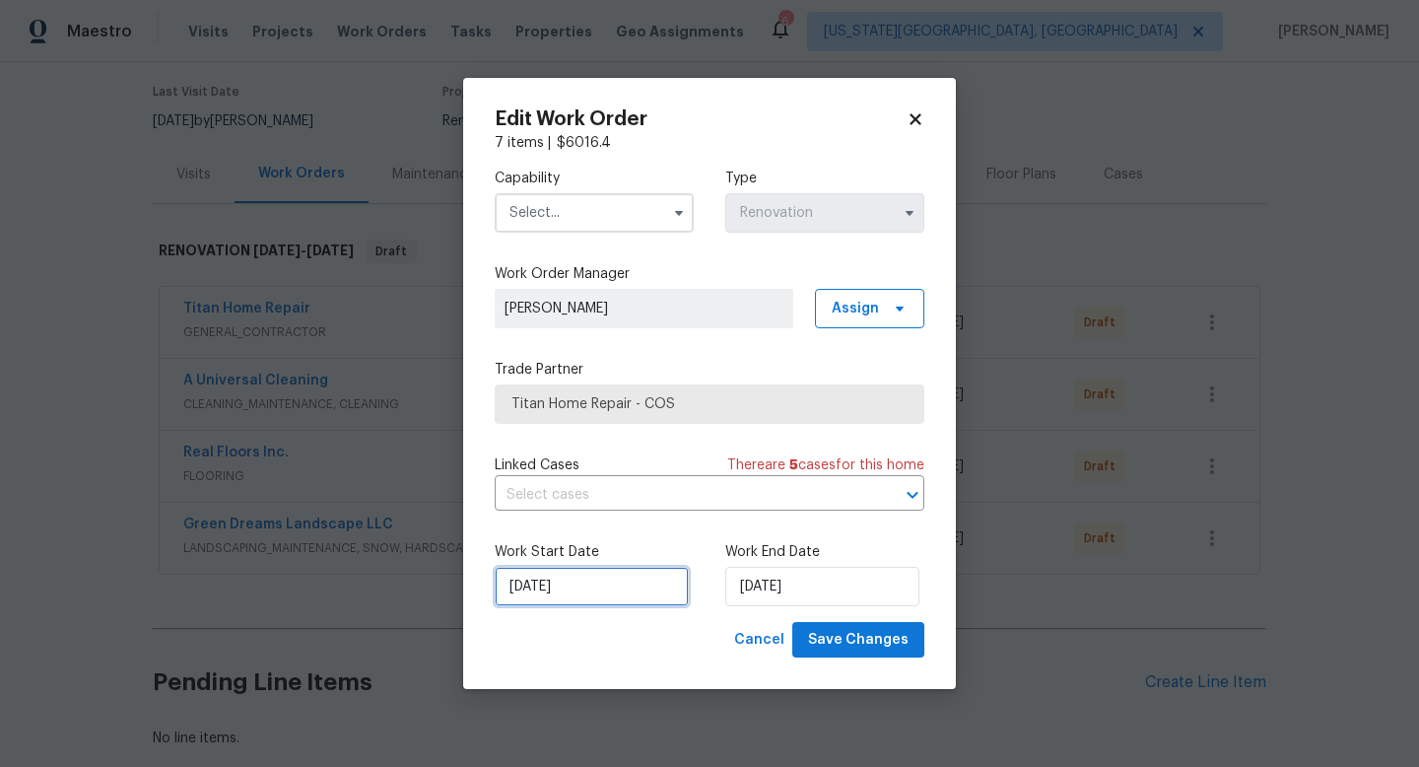
click at [618, 587] on input "[DATE]" at bounding box center [592, 586] width 194 height 39
select select "9"
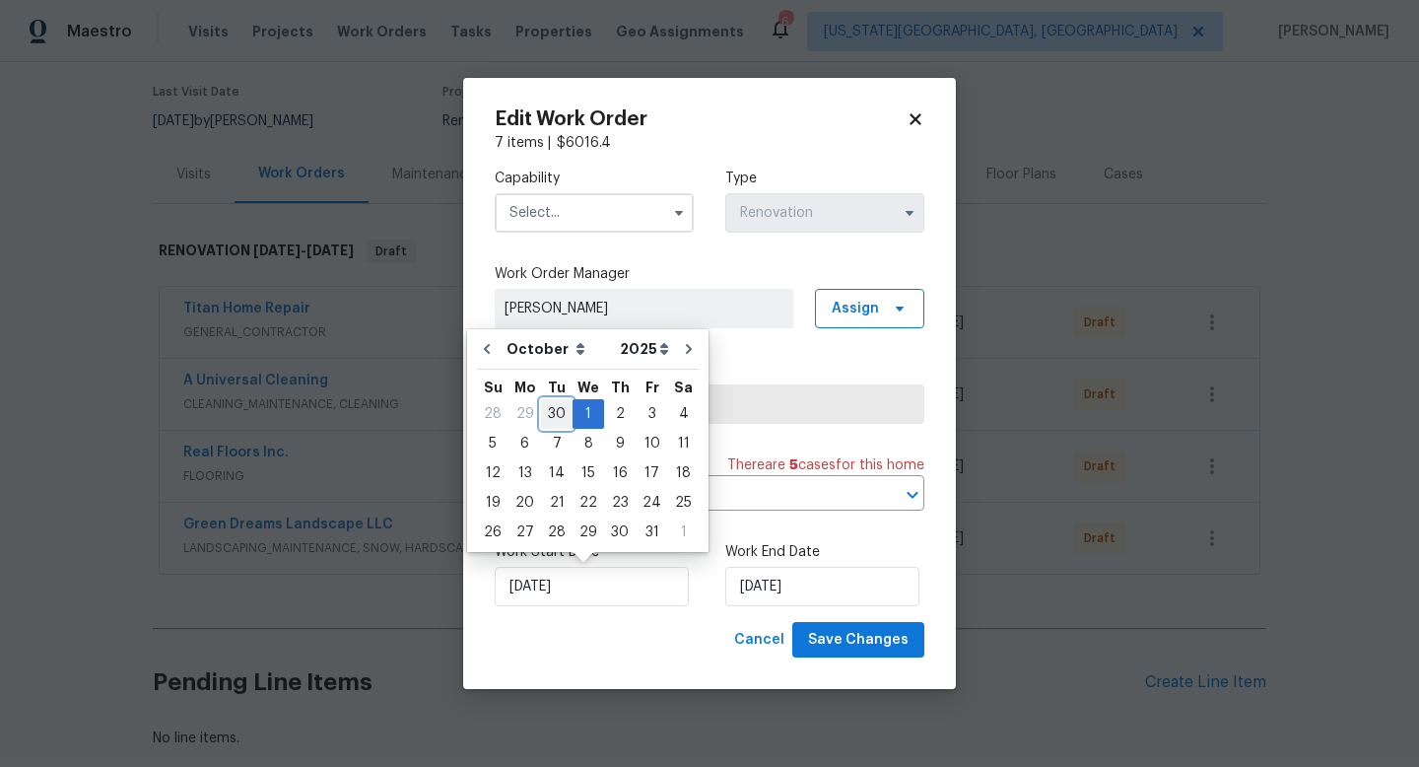
click at [562, 418] on div "30" at bounding box center [557, 414] width 32 height 28
type input "[DATE]"
select select "8"
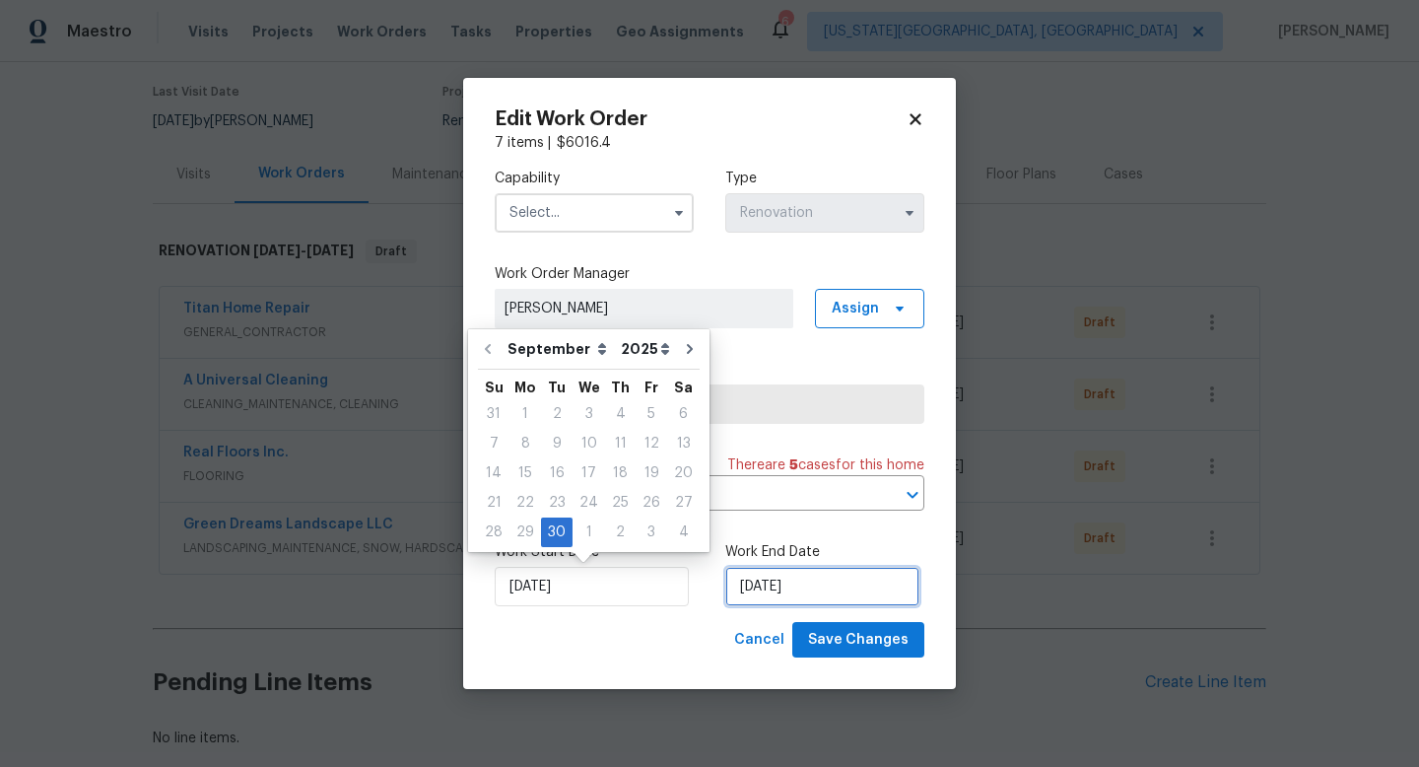
click at [783, 584] on input "10/9/2025" at bounding box center [822, 586] width 194 height 39
select select "9"
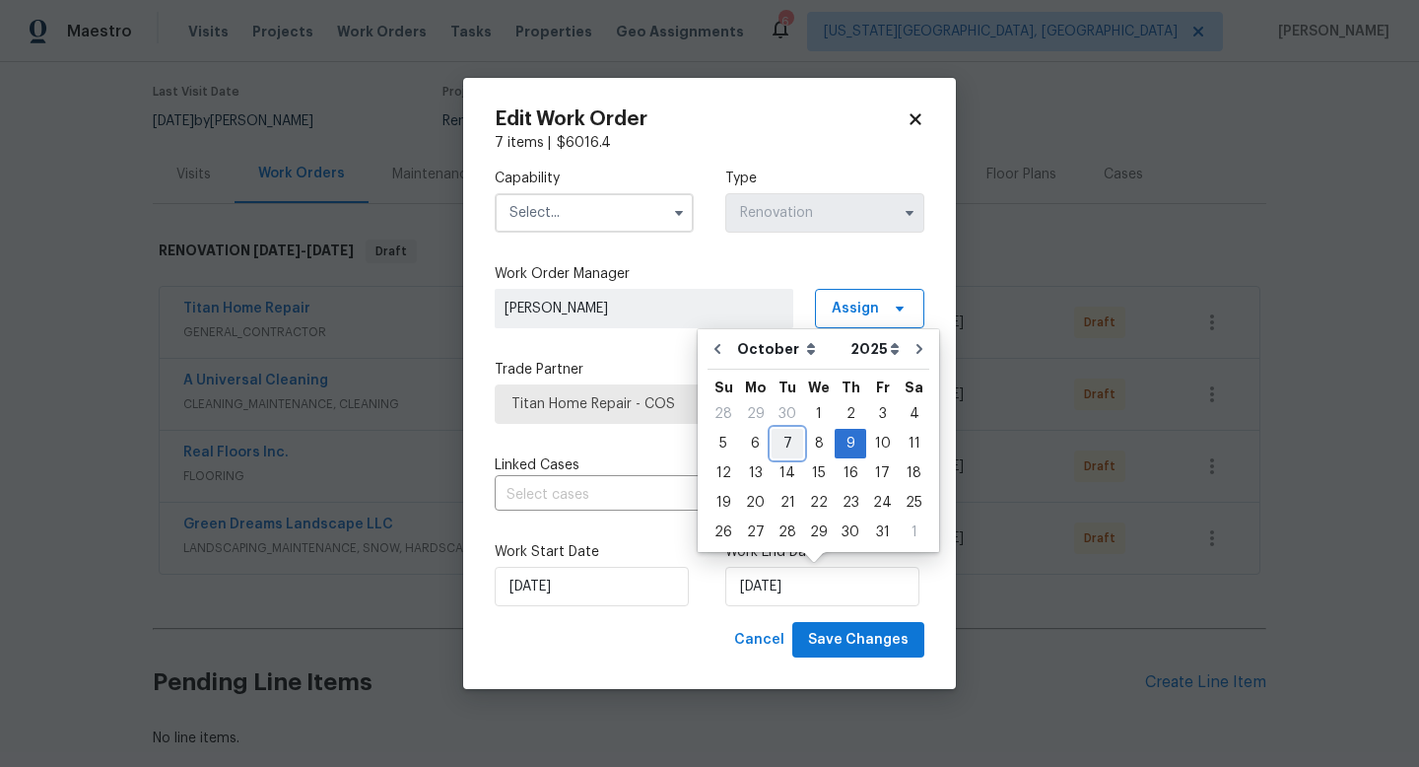
click at [789, 448] on div "7" at bounding box center [788, 444] width 32 height 28
type input "[DATE]"
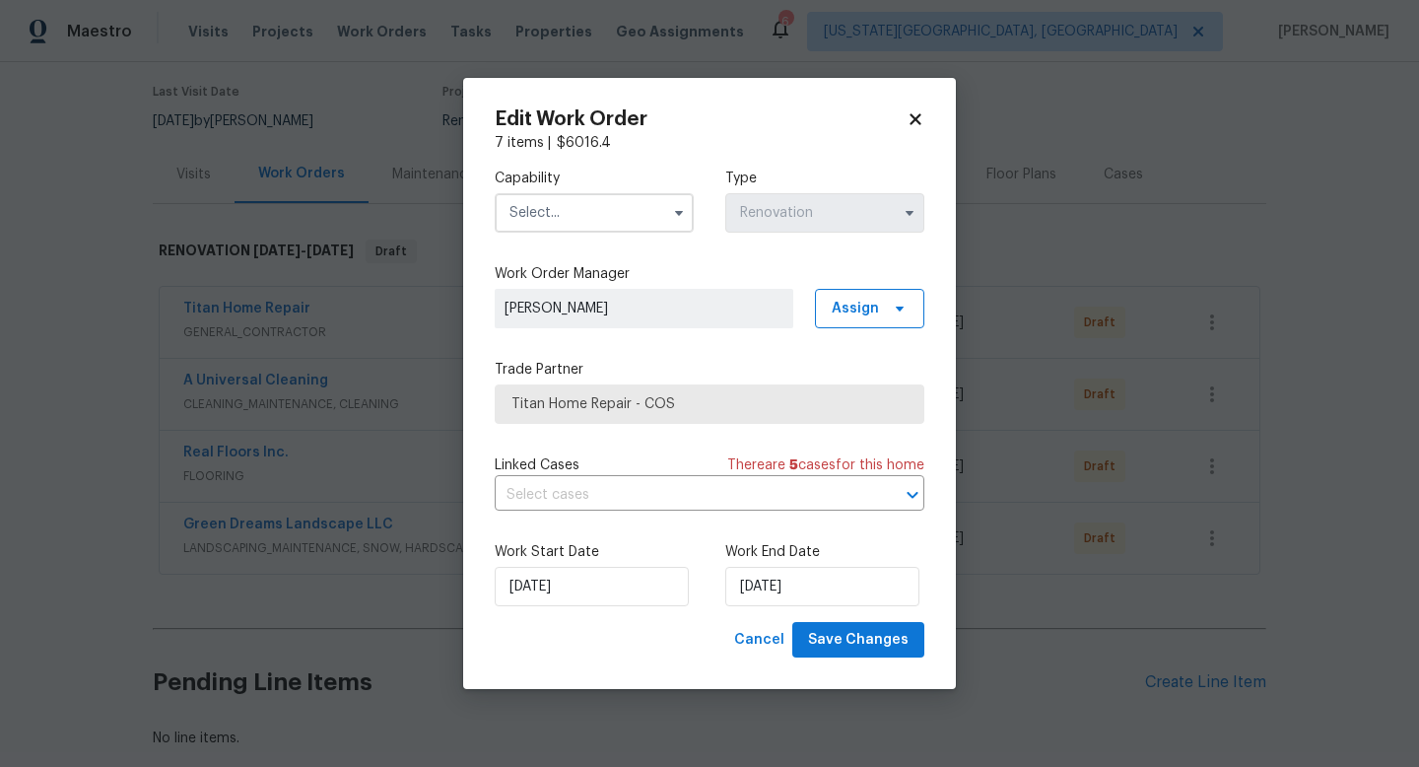
click at [537, 201] on input "text" at bounding box center [594, 212] width 199 height 39
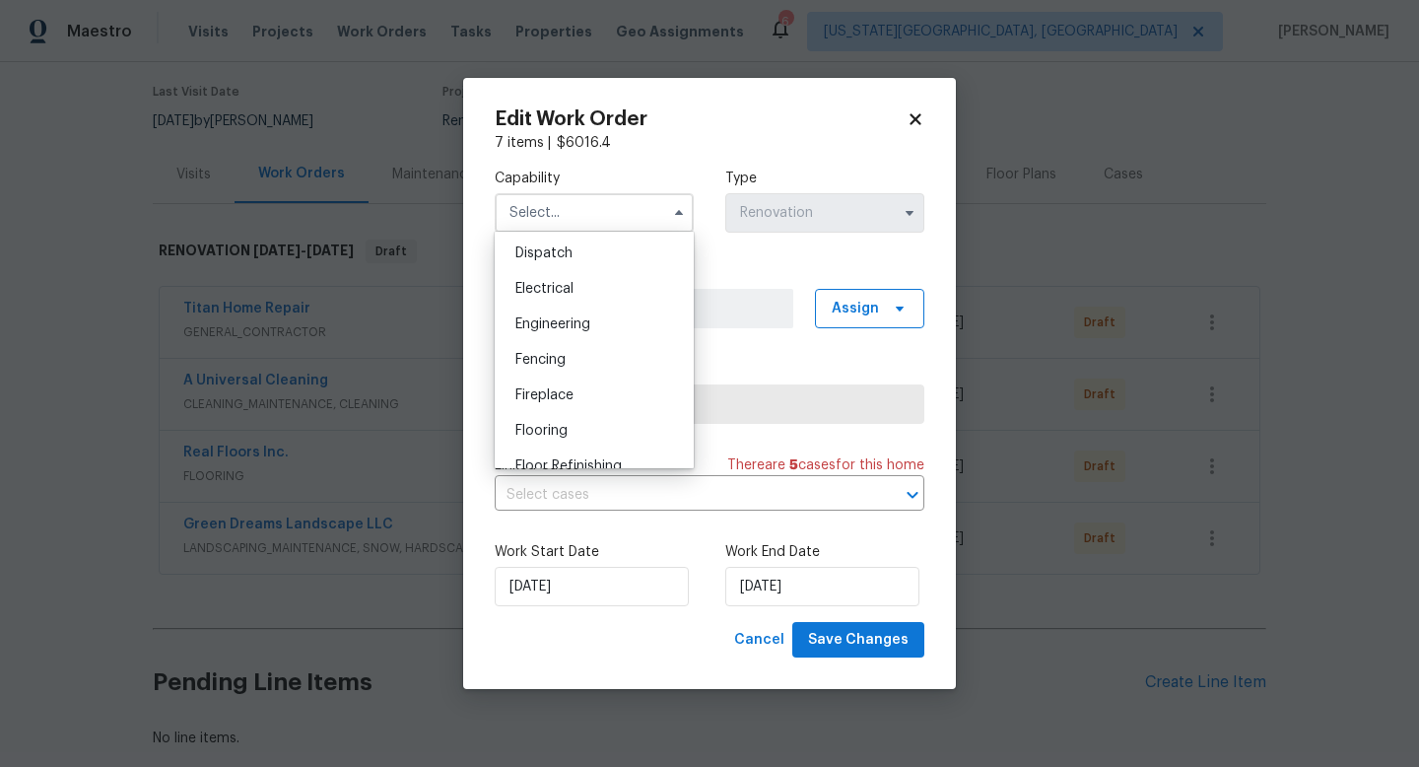
scroll to position [885, 0]
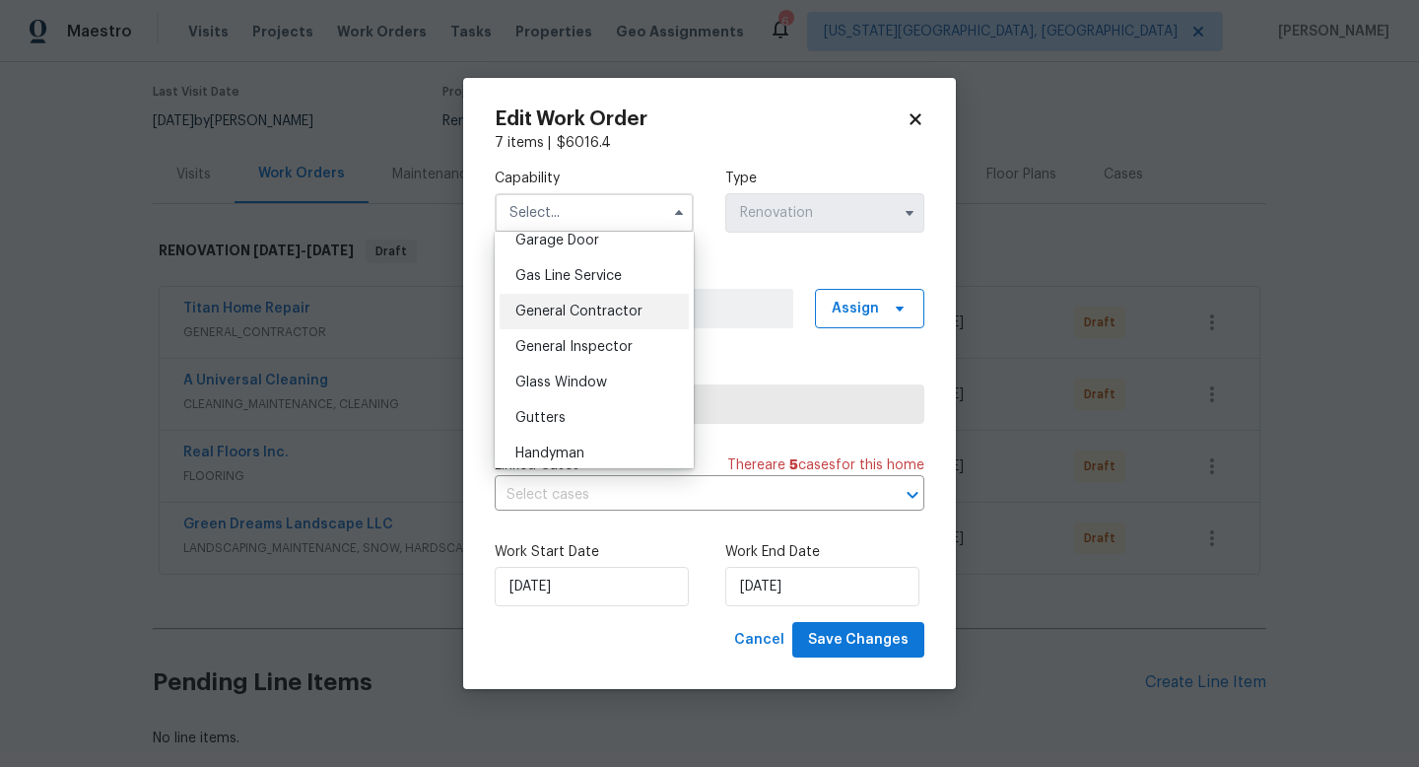
click at [547, 312] on span "General Contractor" at bounding box center [579, 312] width 127 height 14
type input "General Contractor"
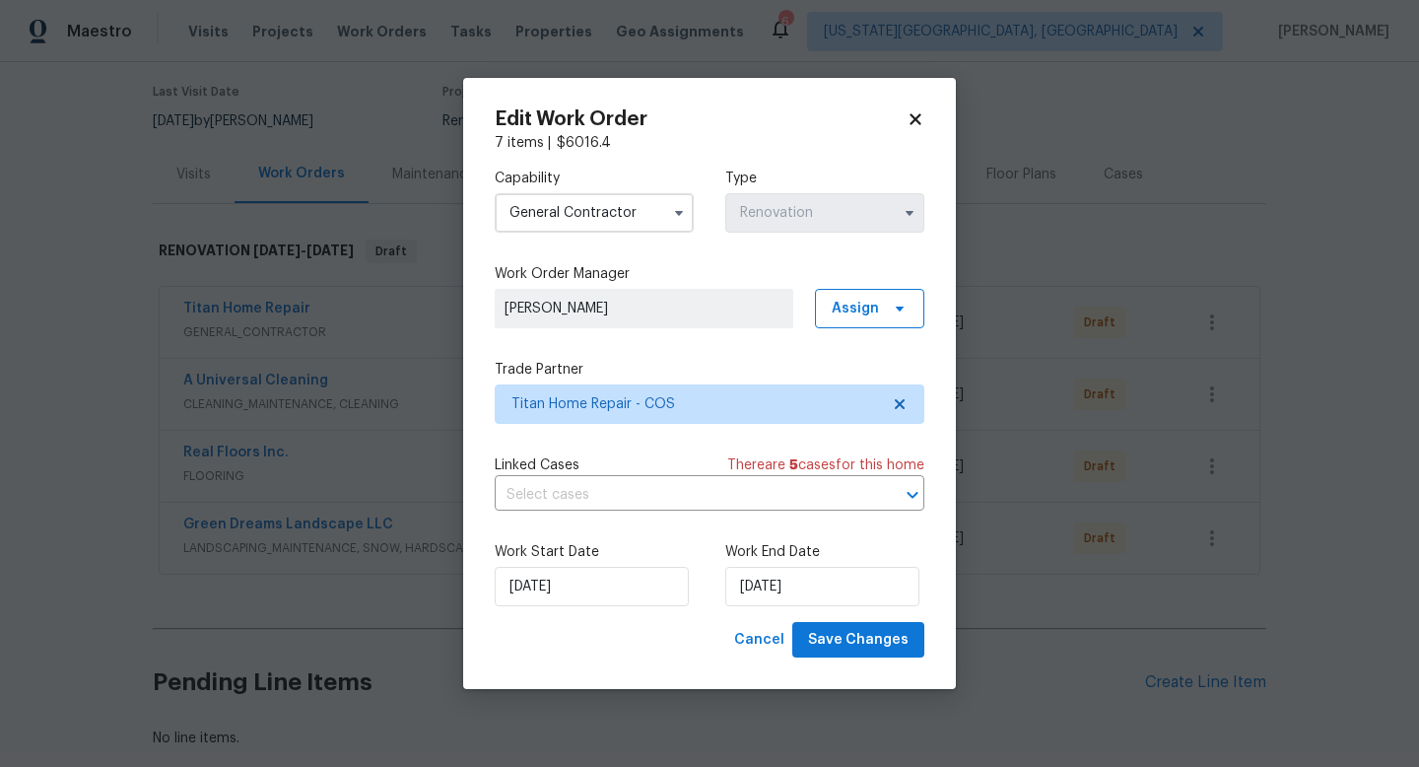
click at [908, 668] on div "Edit Work Order 7 items | $ 6016.4 Capability General Contractor Type Renovatio…" at bounding box center [709, 384] width 493 height 612
click at [884, 625] on button "Save Changes" at bounding box center [858, 640] width 132 height 36
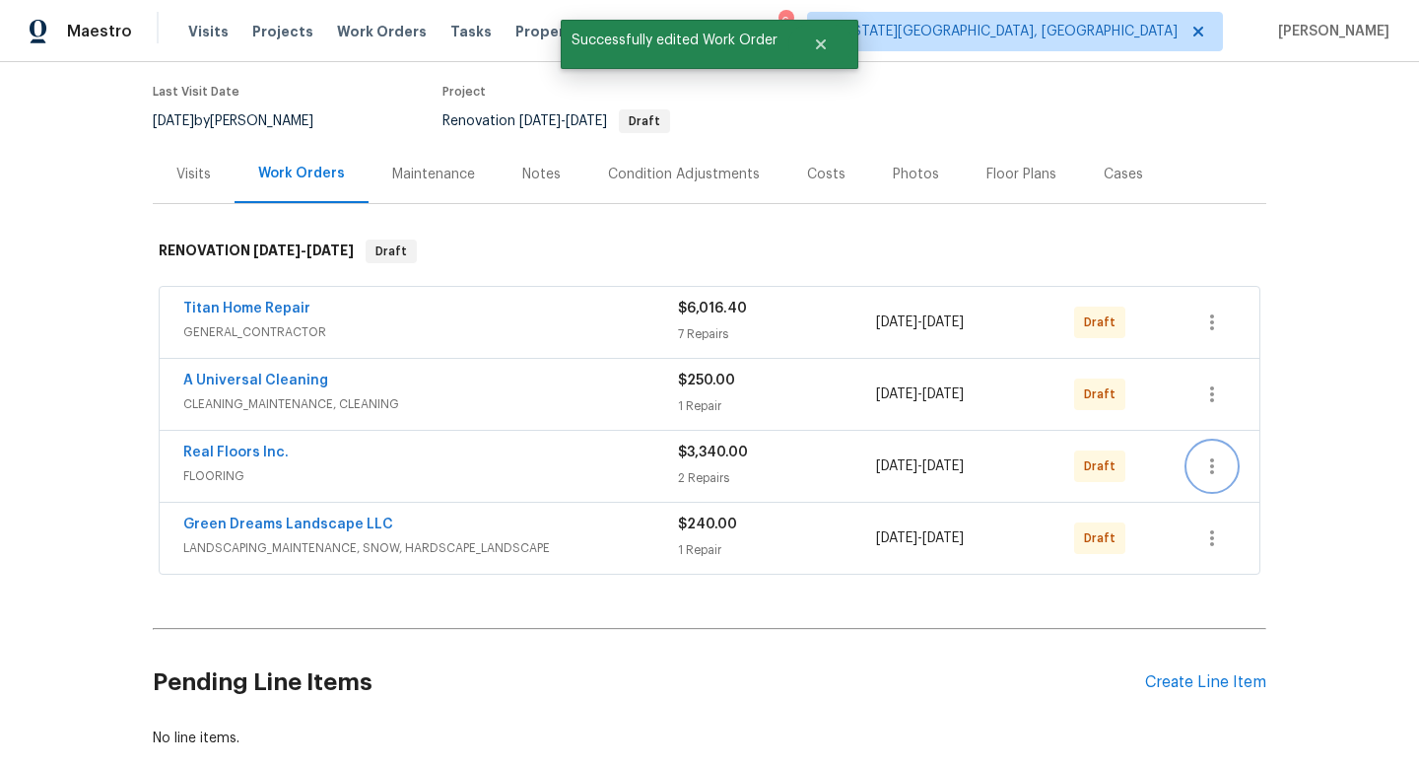
click at [1214, 468] on icon "button" at bounding box center [1213, 466] width 24 height 24
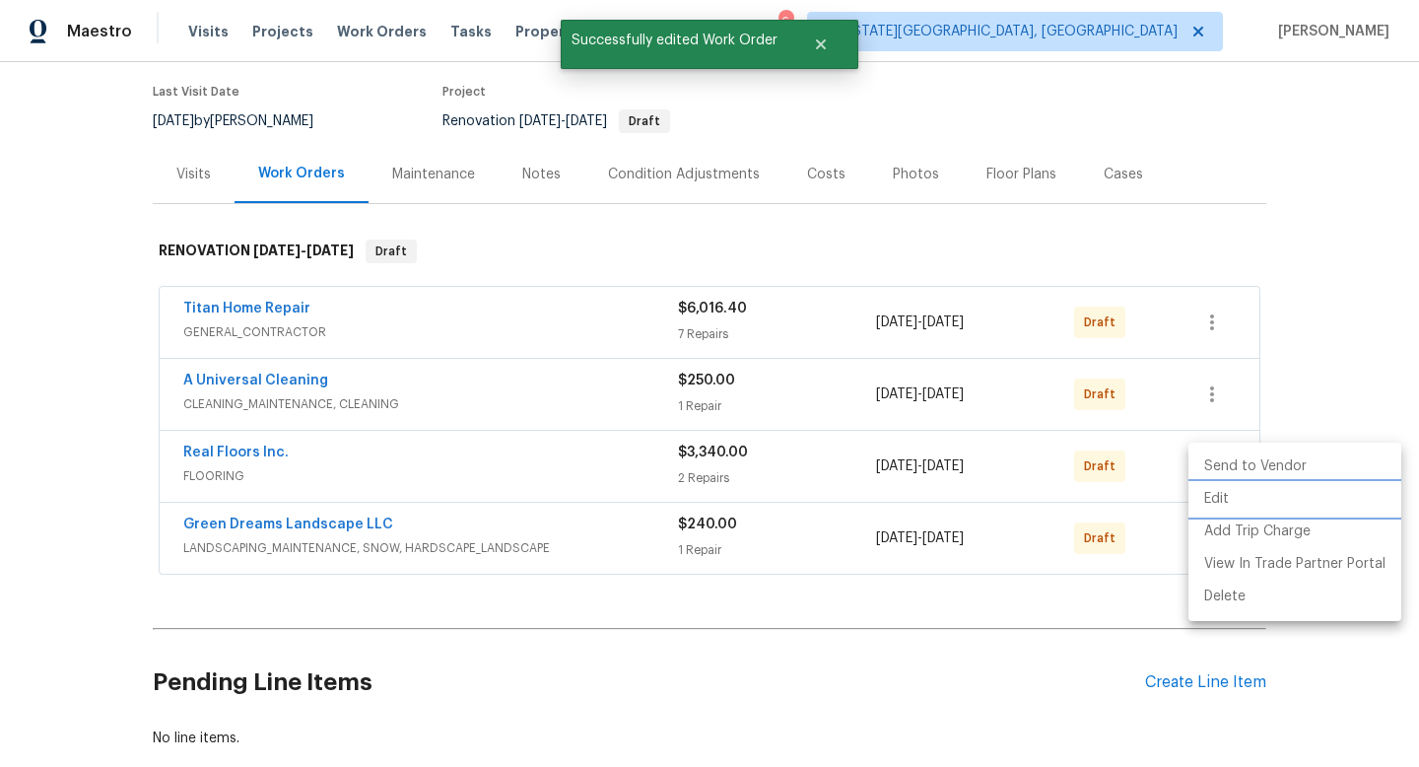
click at [1211, 499] on li "Edit" at bounding box center [1295, 499] width 213 height 33
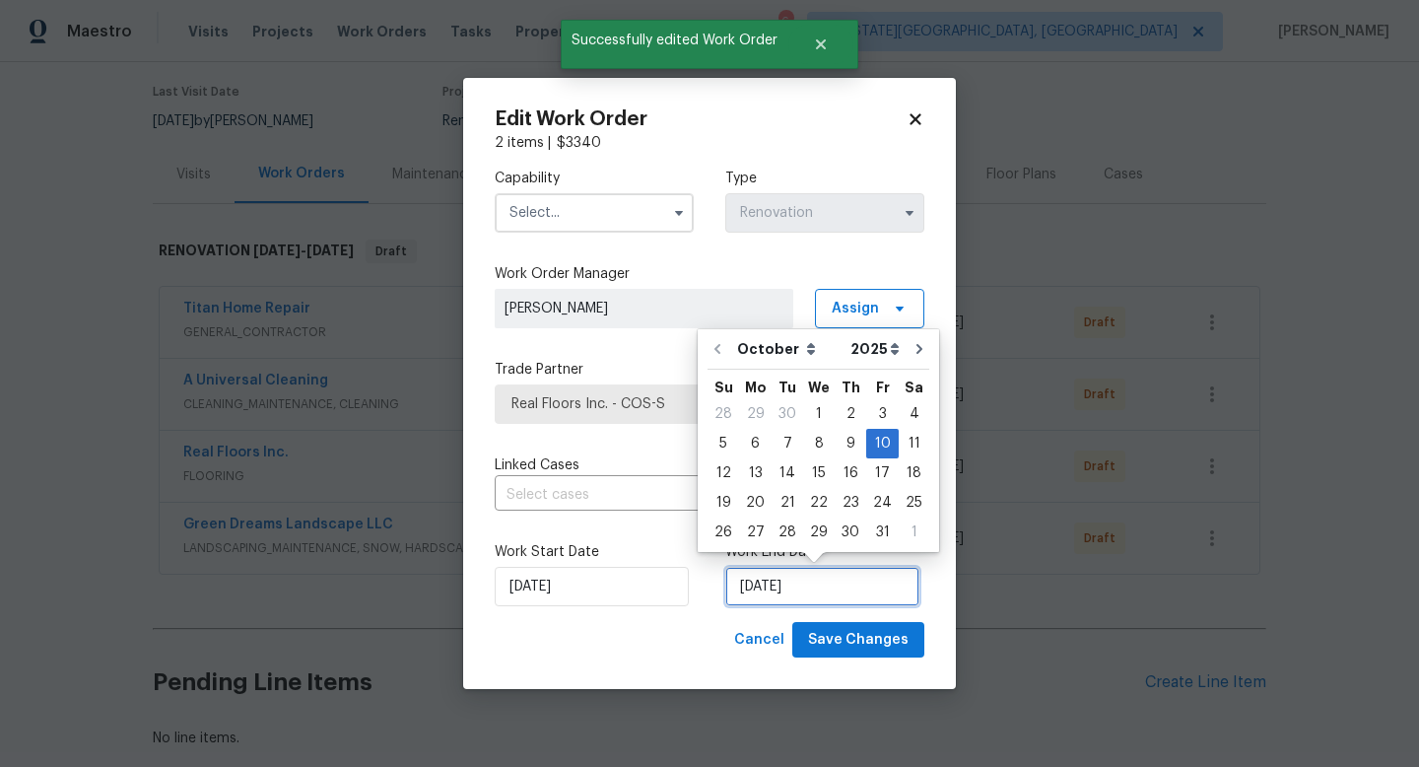
click at [794, 599] on input "10/10/2025" at bounding box center [822, 586] width 194 height 39
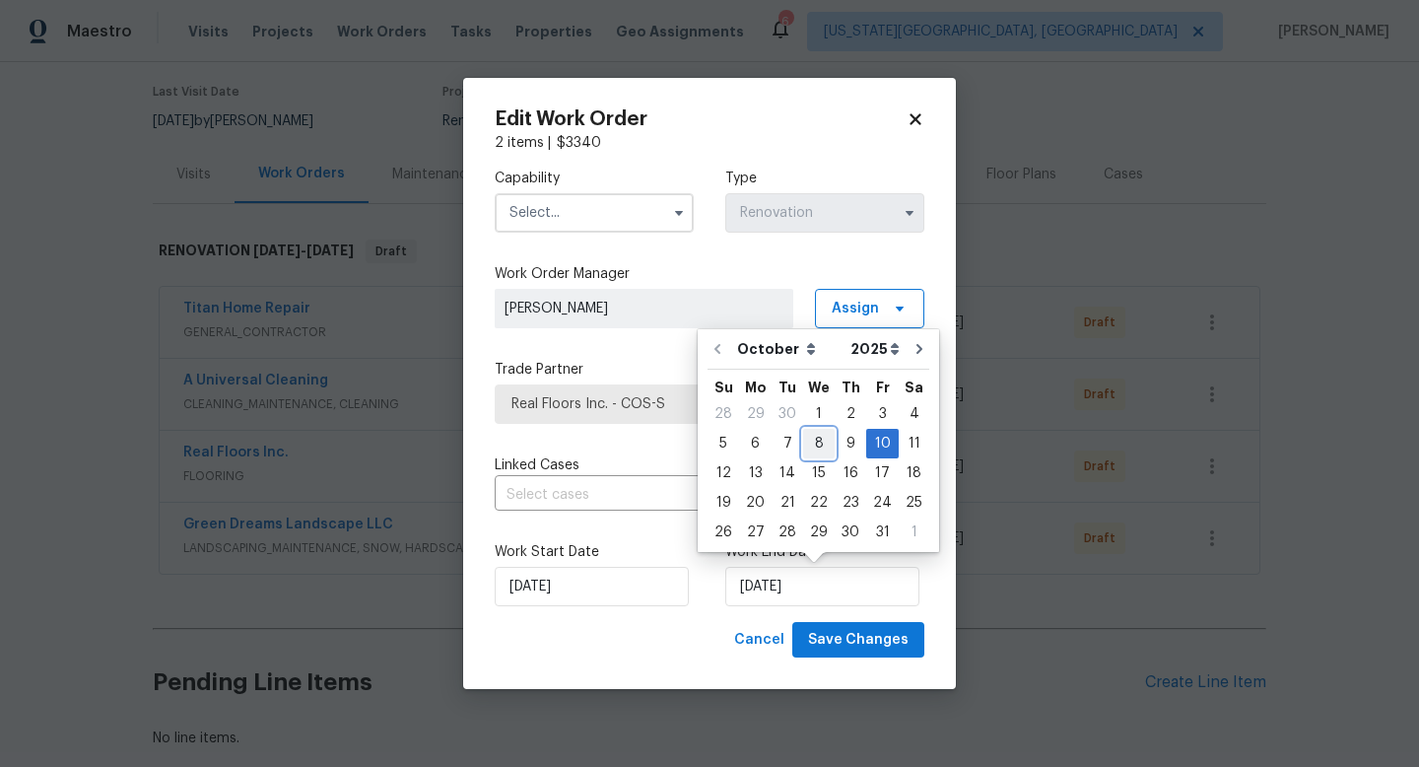
click at [815, 445] on div "8" at bounding box center [819, 444] width 32 height 28
type input "[DATE]"
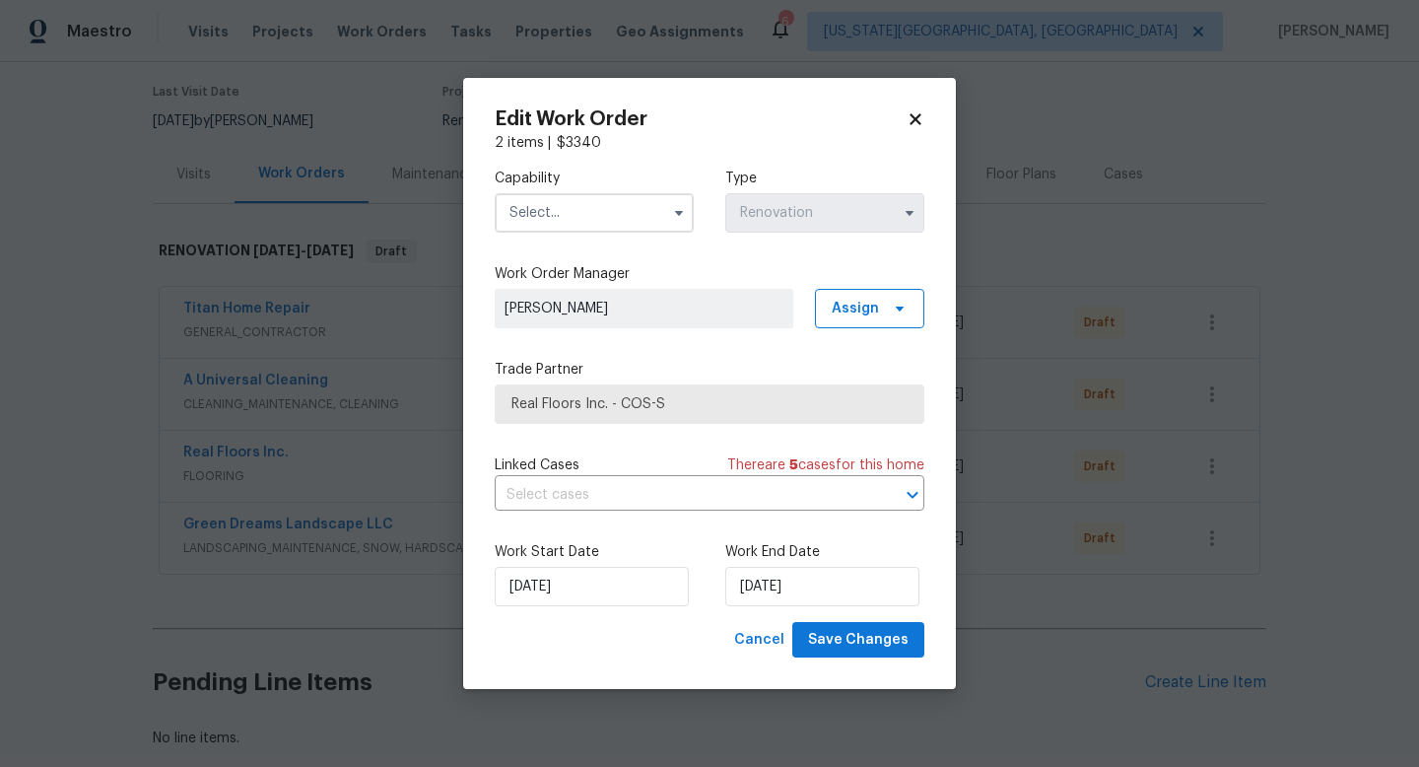
click at [531, 207] on input "text" at bounding box center [594, 212] width 199 height 39
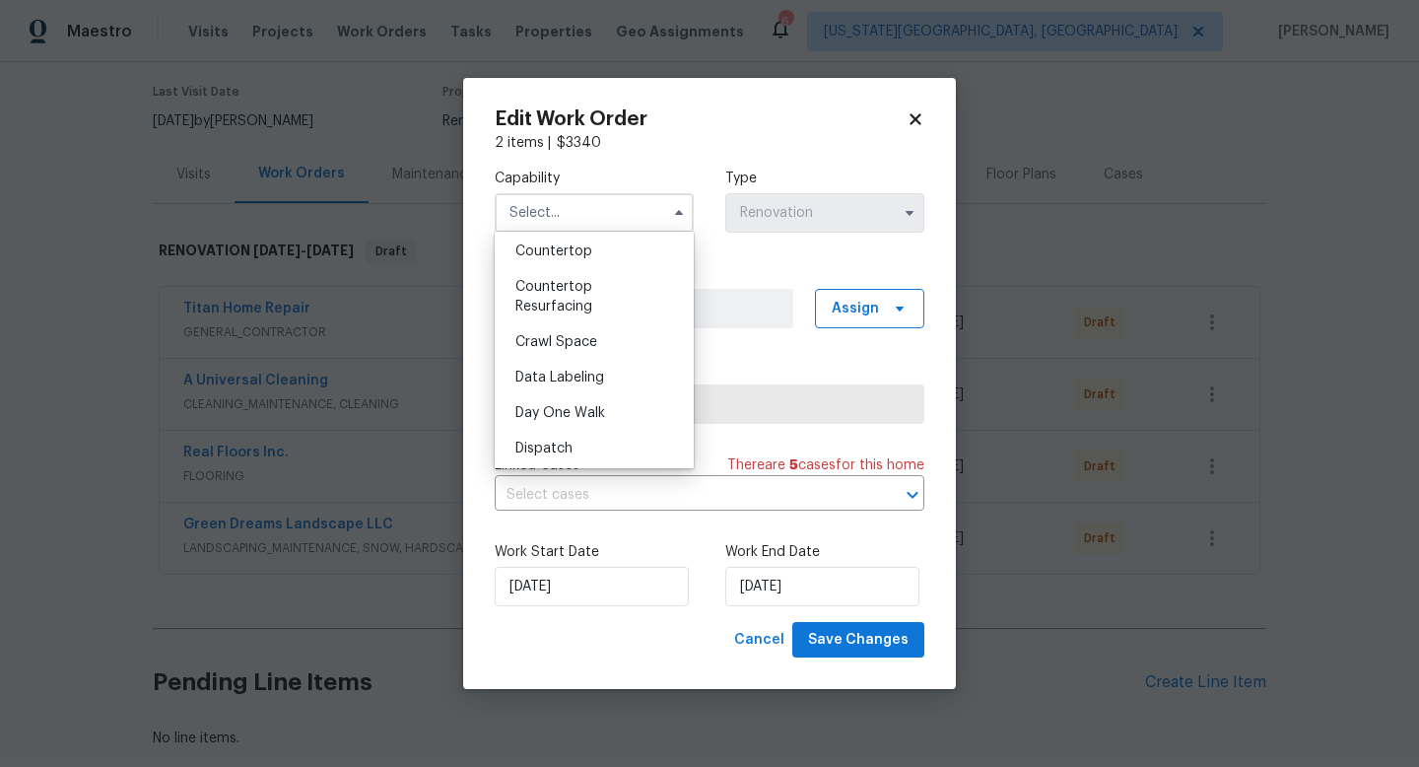
scroll to position [720, 0]
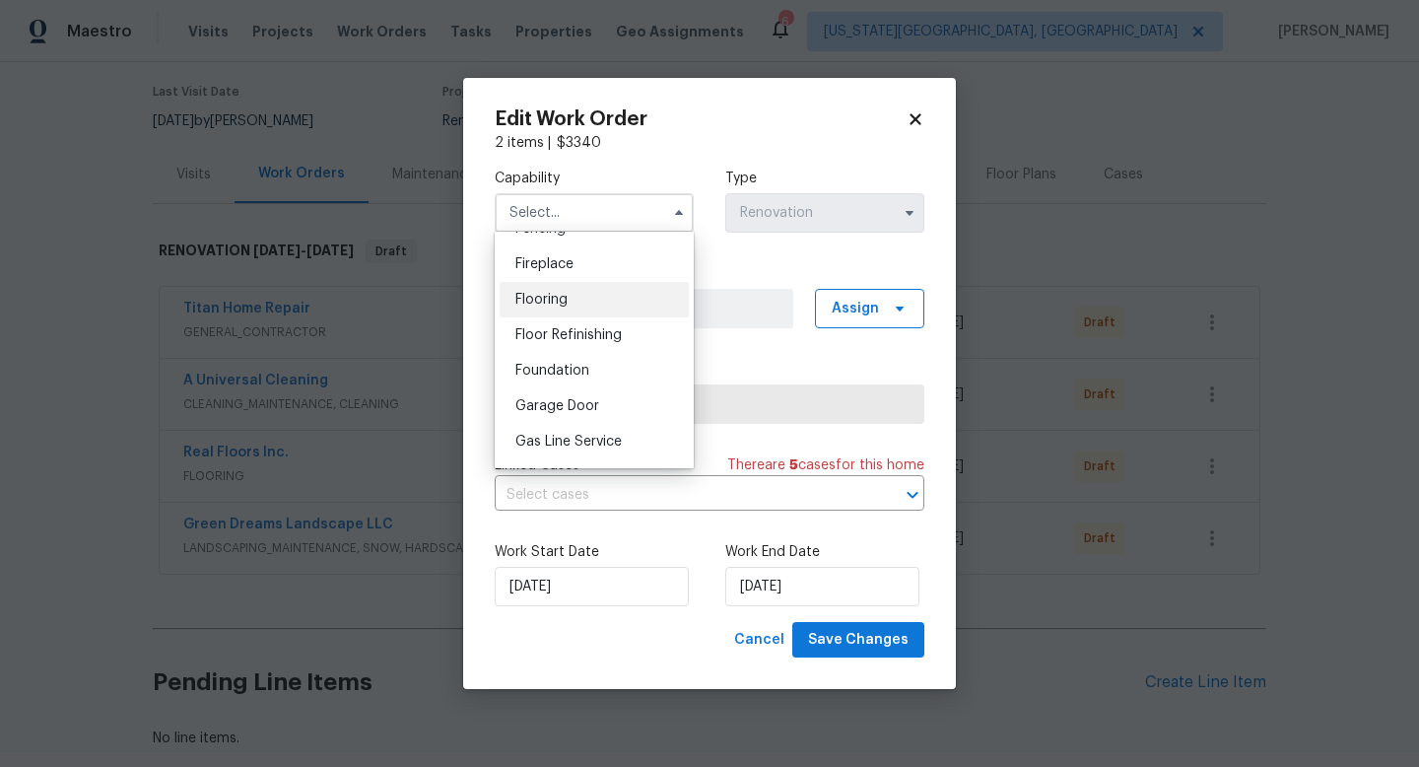
click at [539, 299] on span "Flooring" at bounding box center [542, 300] width 52 height 14
type input "Flooring"
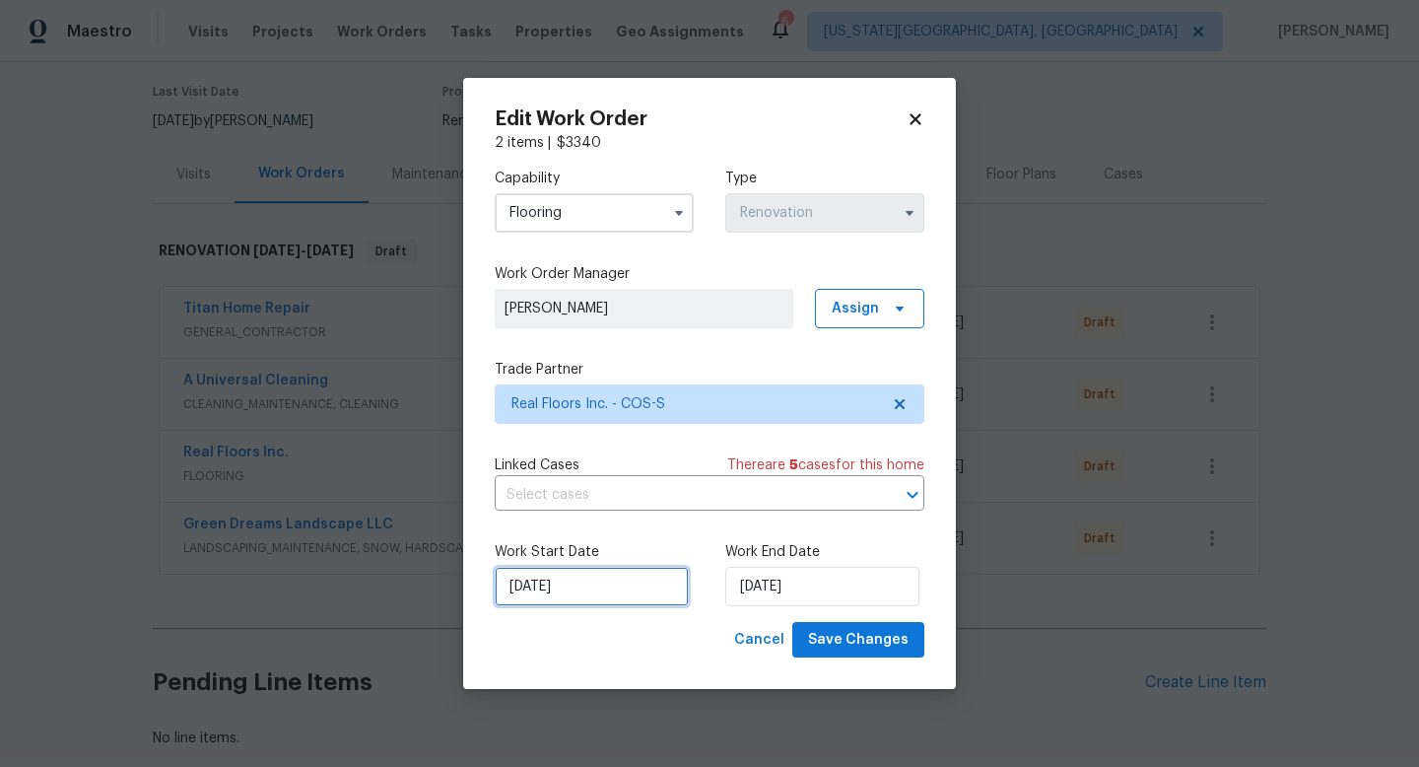
select select "9"
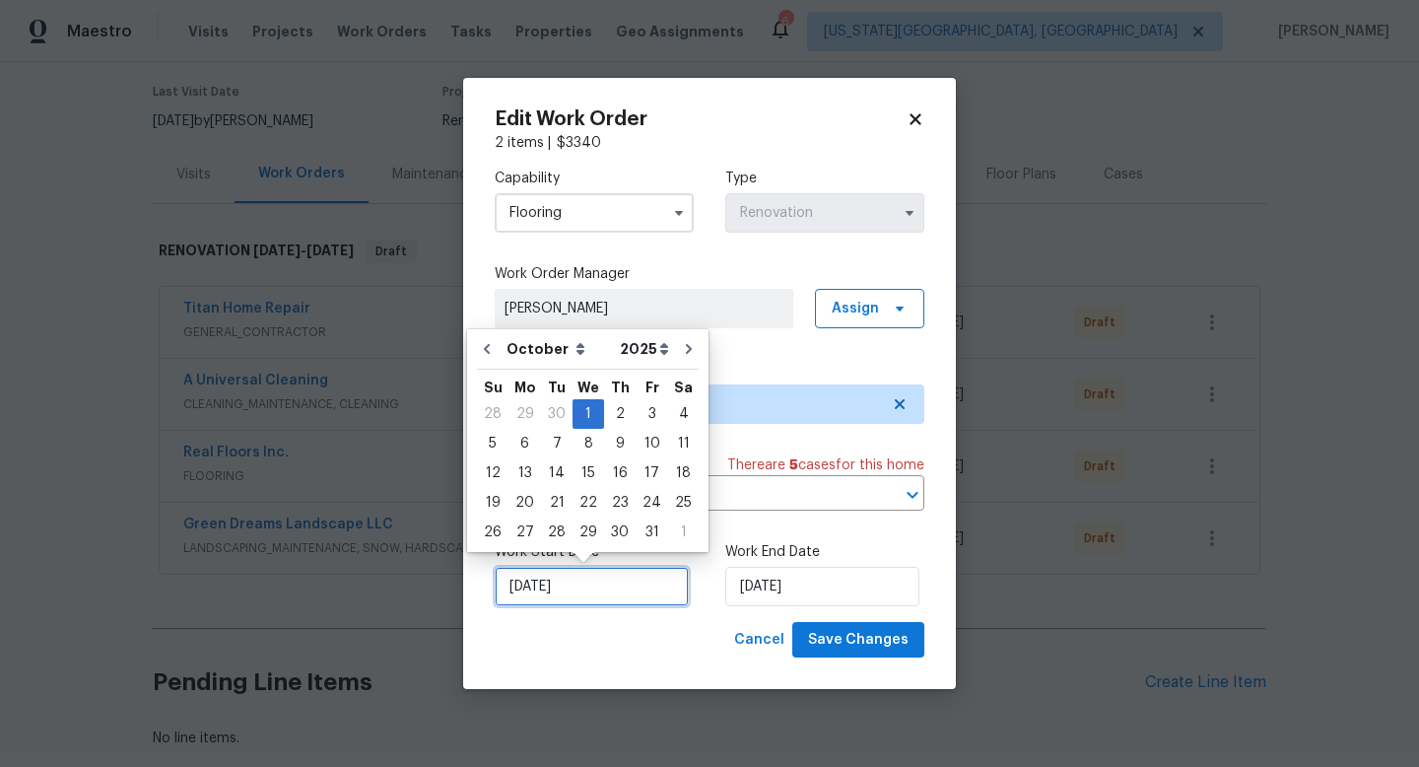
click at [564, 599] on input "[DATE]" at bounding box center [592, 586] width 194 height 39
click at [555, 407] on div "30" at bounding box center [557, 414] width 32 height 28
type input "[DATE]"
select select "8"
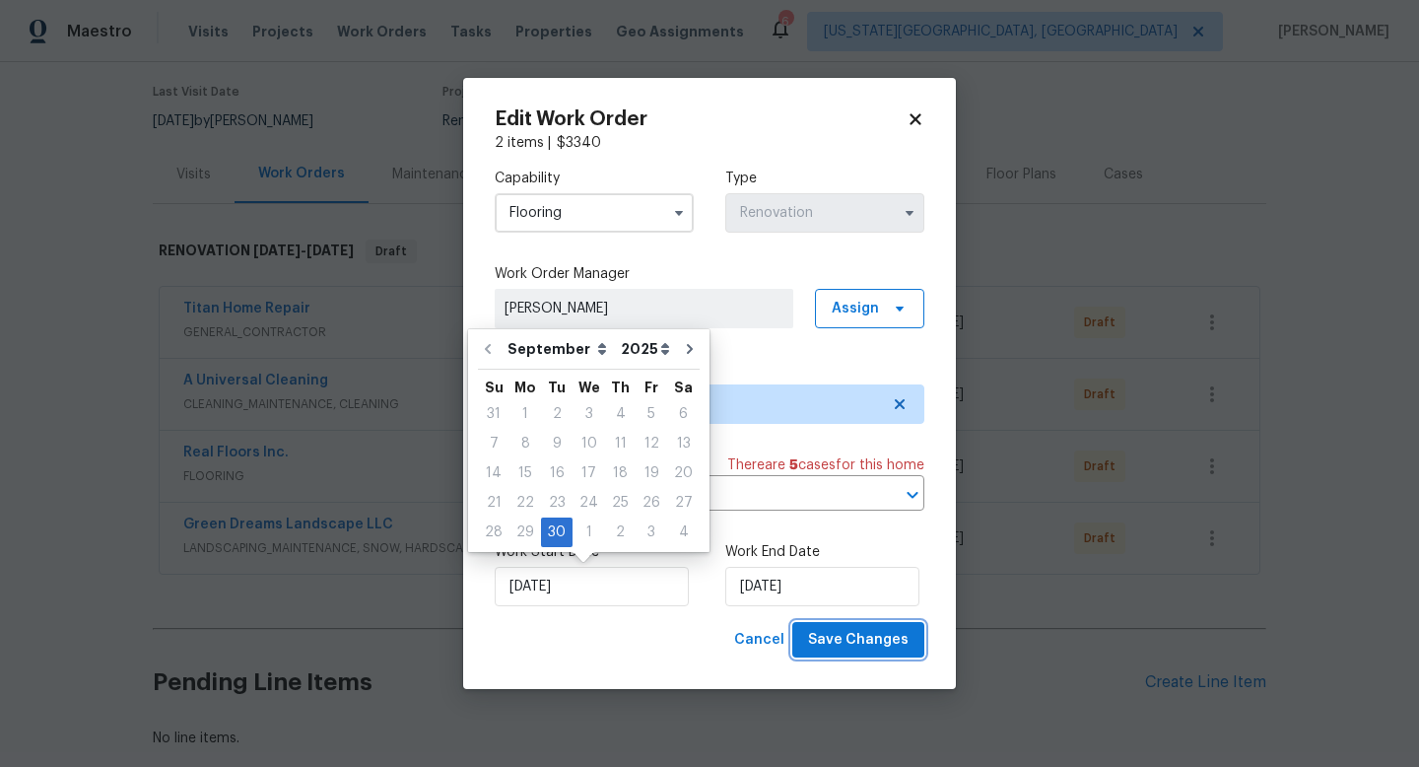
click at [862, 643] on span "Save Changes" at bounding box center [858, 640] width 101 height 25
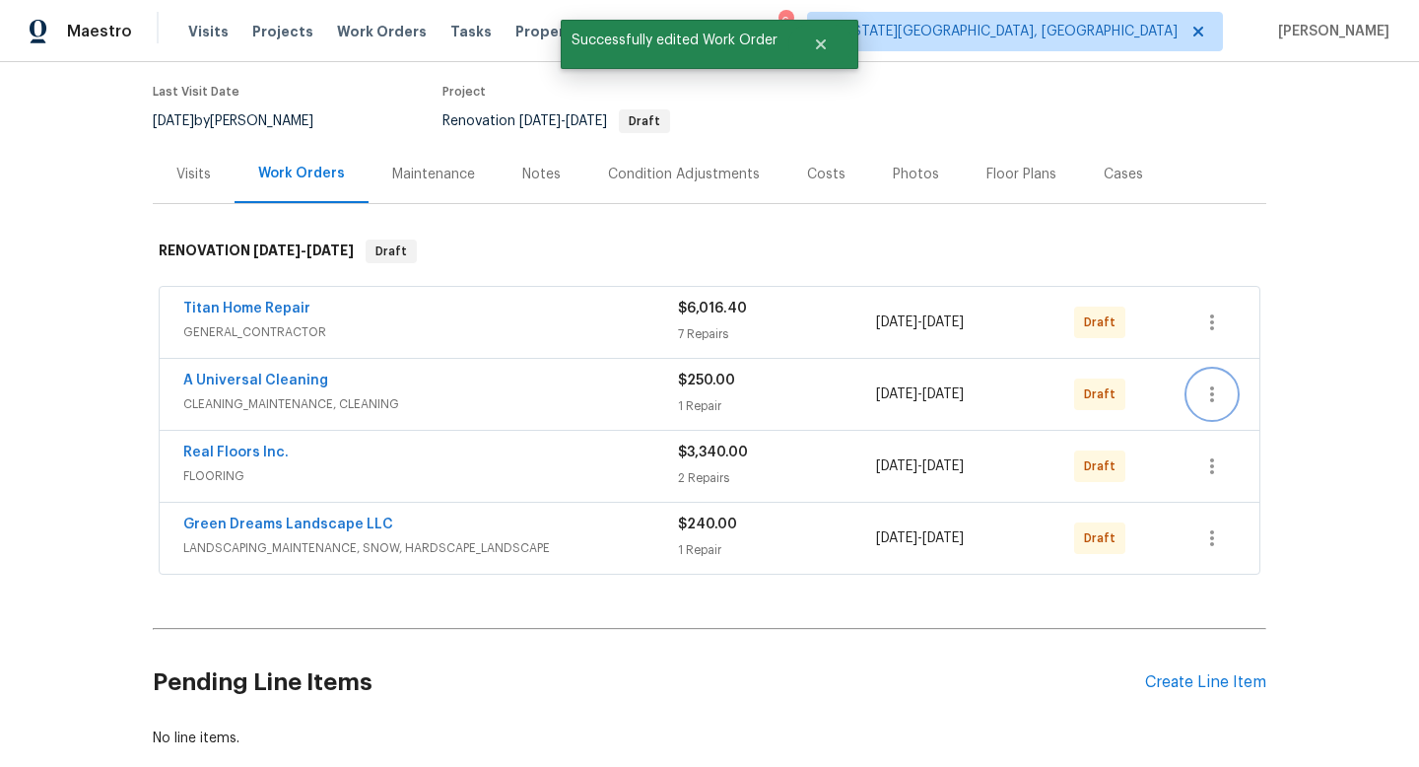
click at [1193, 391] on button "button" at bounding box center [1212, 394] width 47 height 47
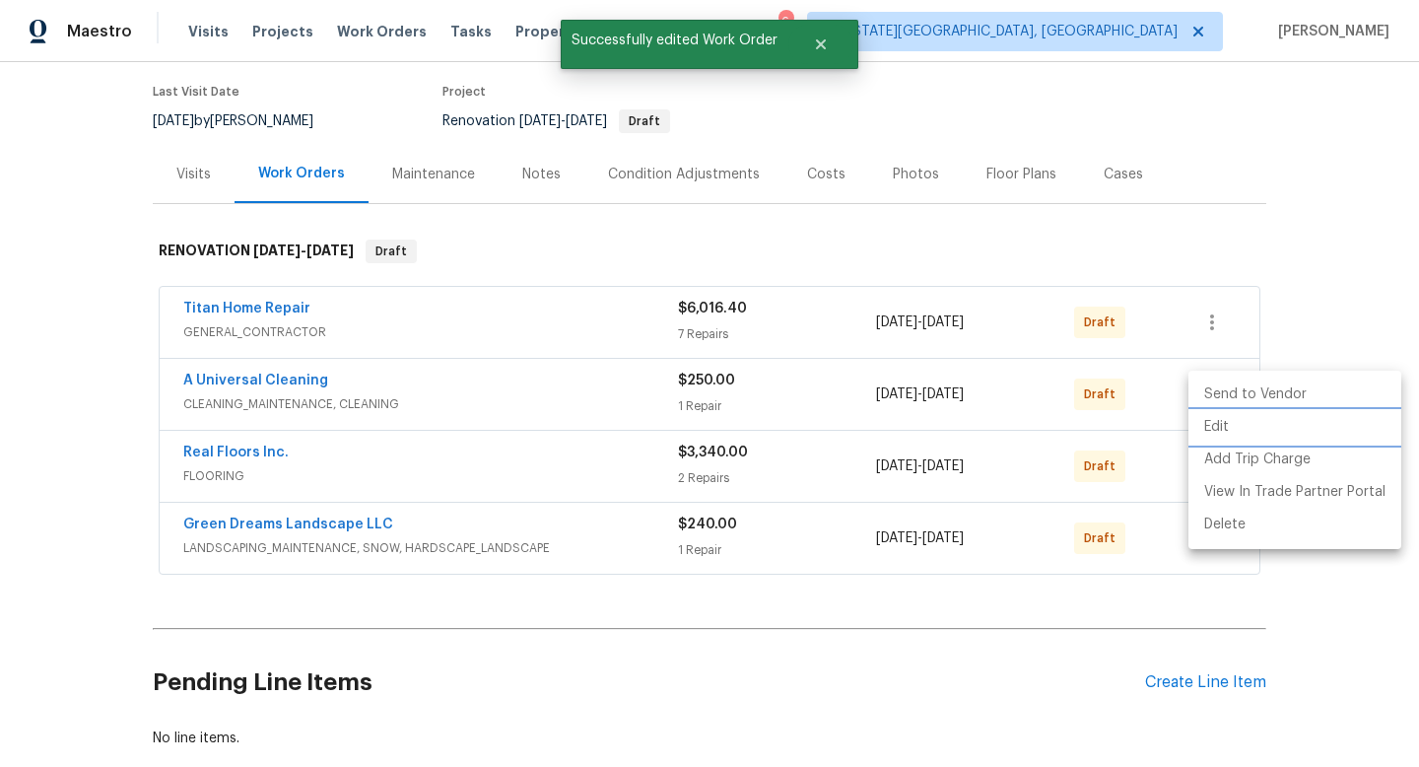
click at [1203, 423] on li "Edit" at bounding box center [1295, 427] width 213 height 33
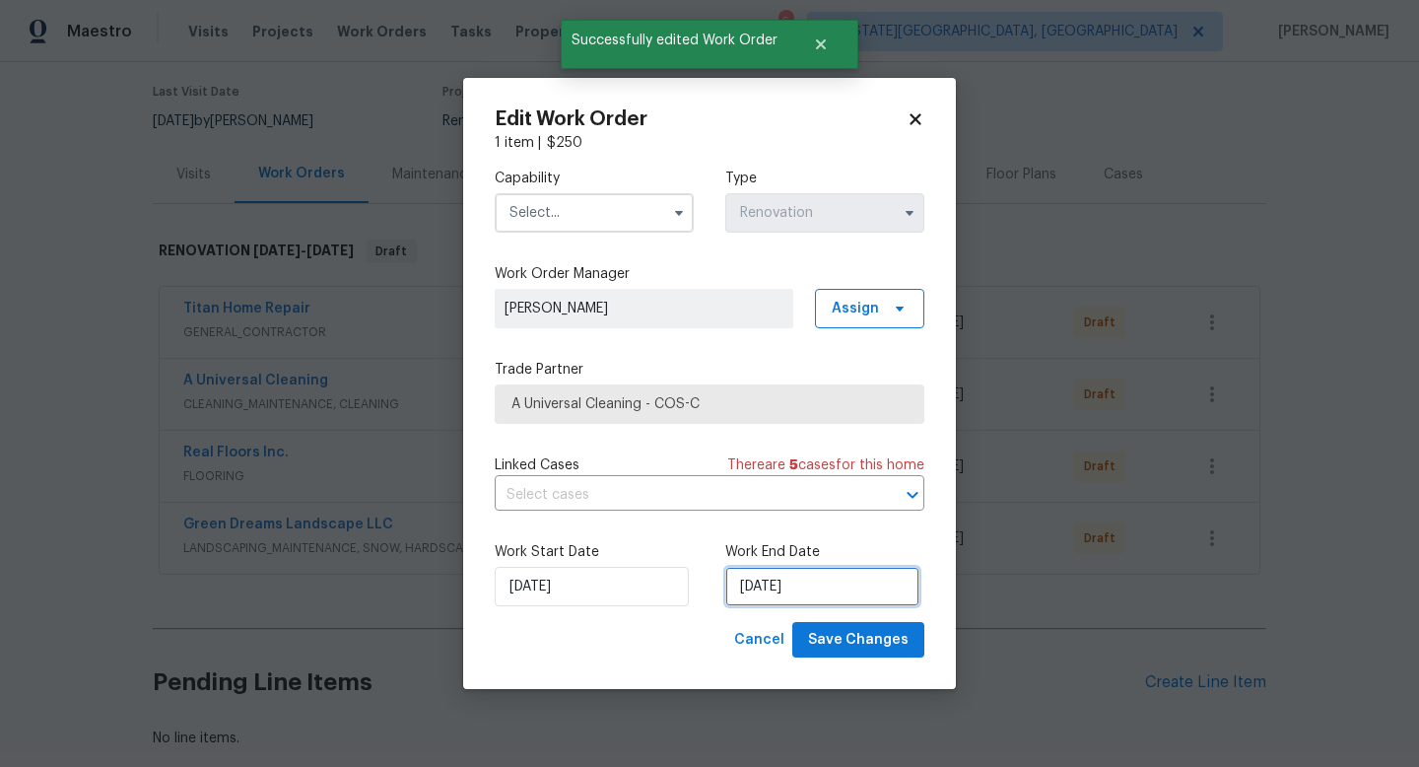
click at [798, 581] on input "10/10/2025" at bounding box center [822, 586] width 194 height 39
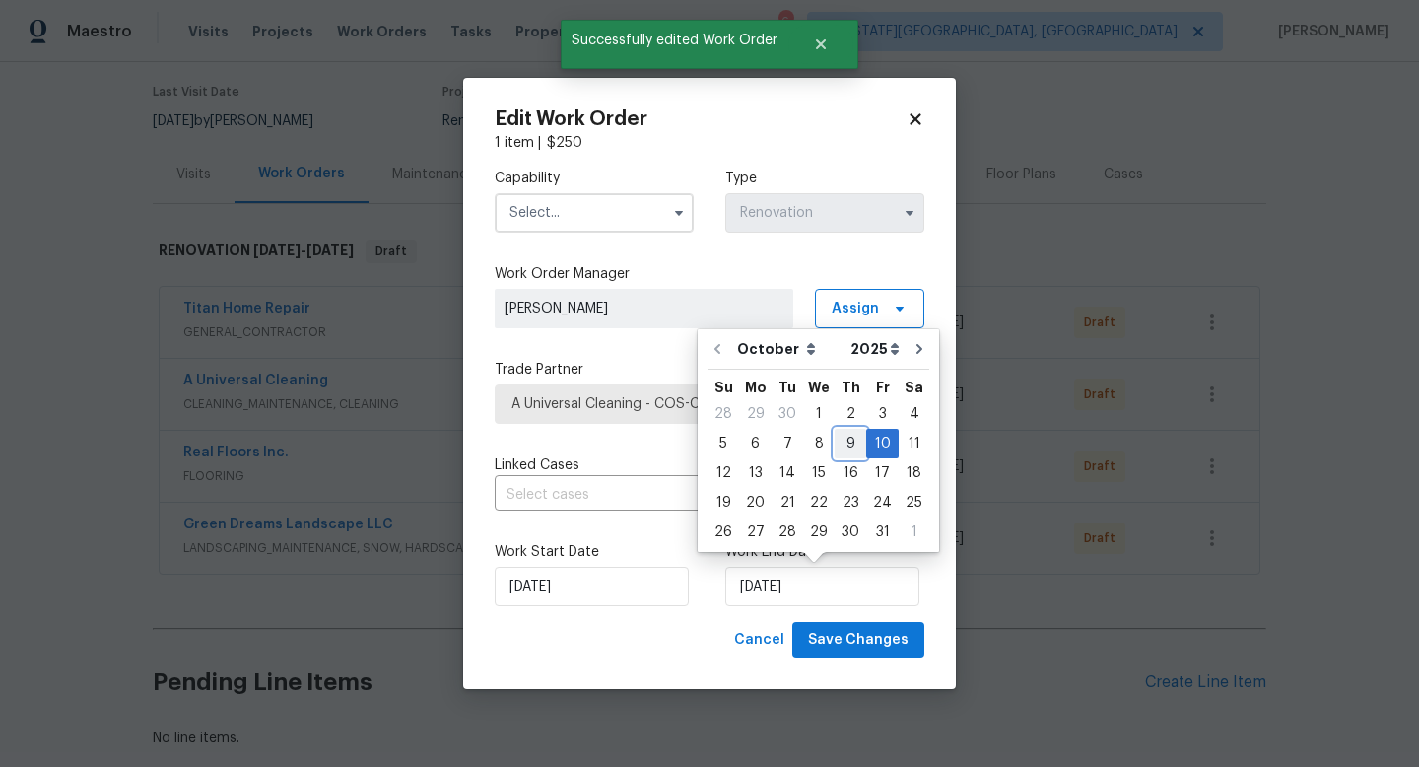
click at [841, 447] on div "9" at bounding box center [851, 444] width 32 height 28
type input "10/9/2025"
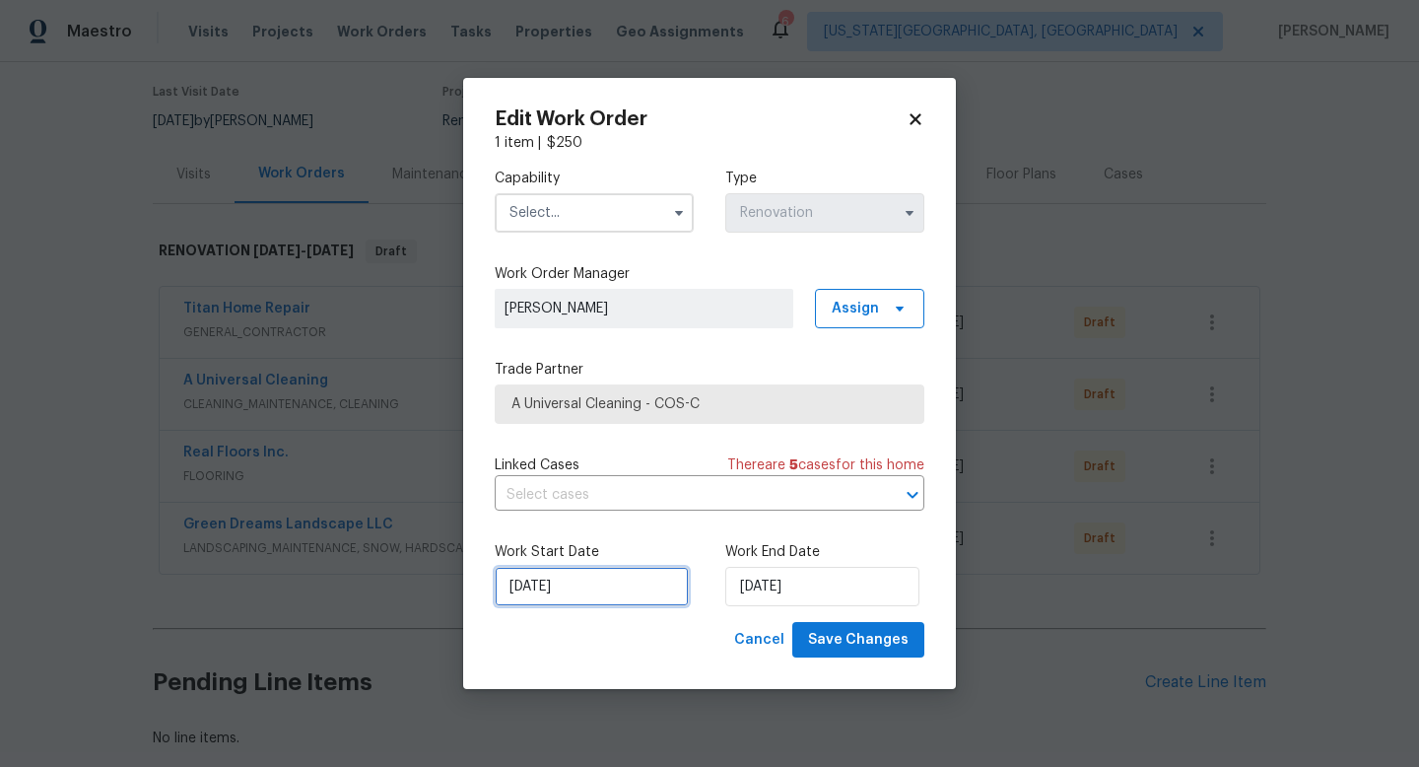
click at [580, 599] on input "[DATE]" at bounding box center [592, 586] width 194 height 39
select select "9"
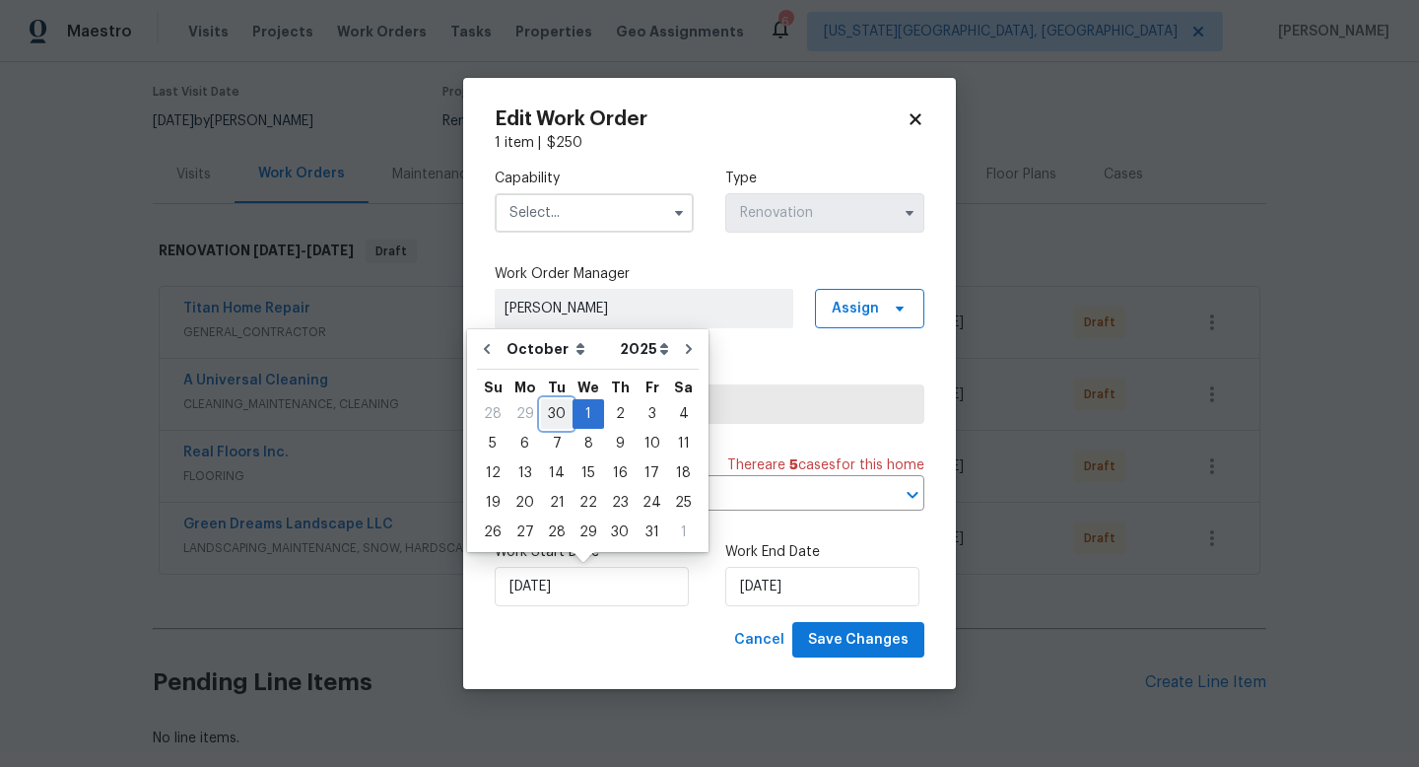
click at [551, 418] on div "30" at bounding box center [557, 414] width 32 height 28
type input "[DATE]"
select select "8"
click at [511, 189] on div "Capability" at bounding box center [594, 201] width 199 height 64
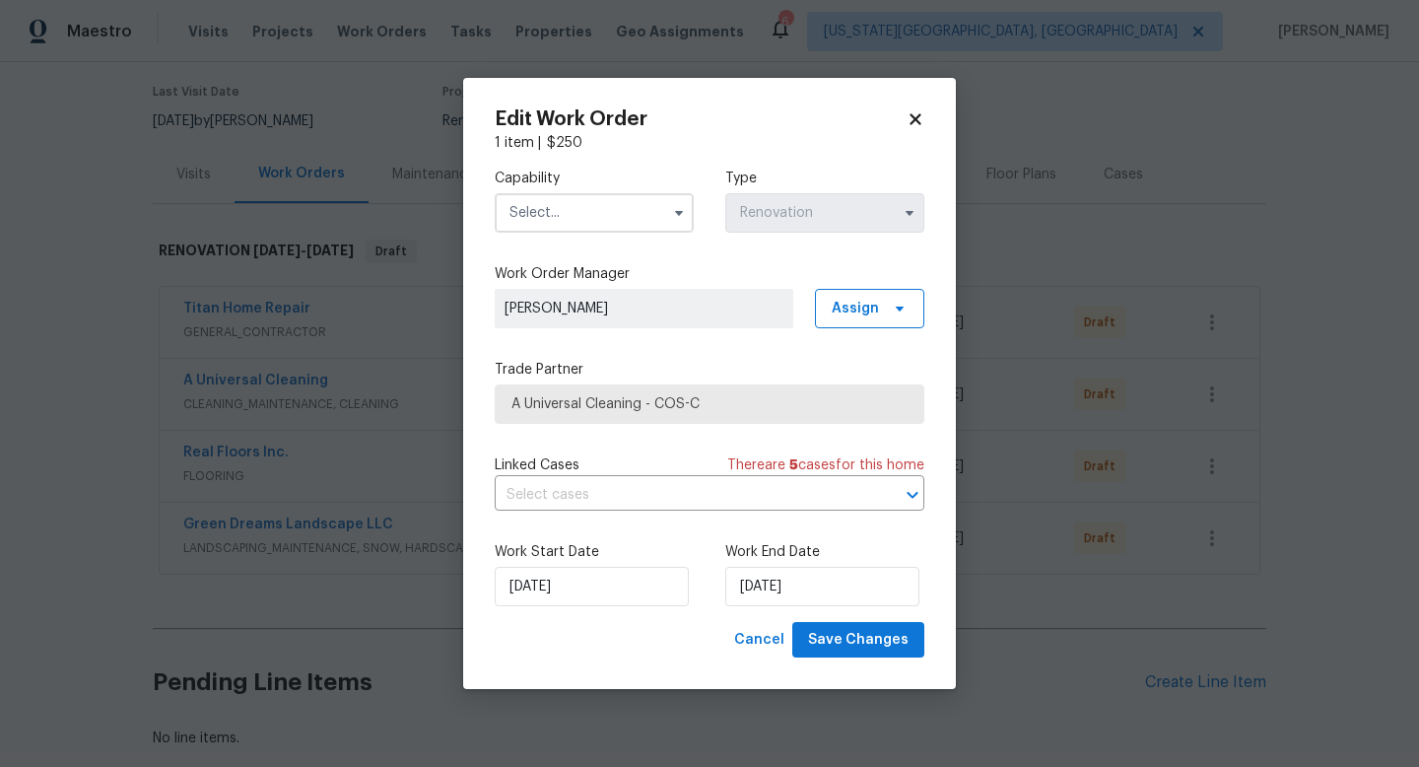
click at [514, 201] on input "text" at bounding box center [594, 212] width 199 height 39
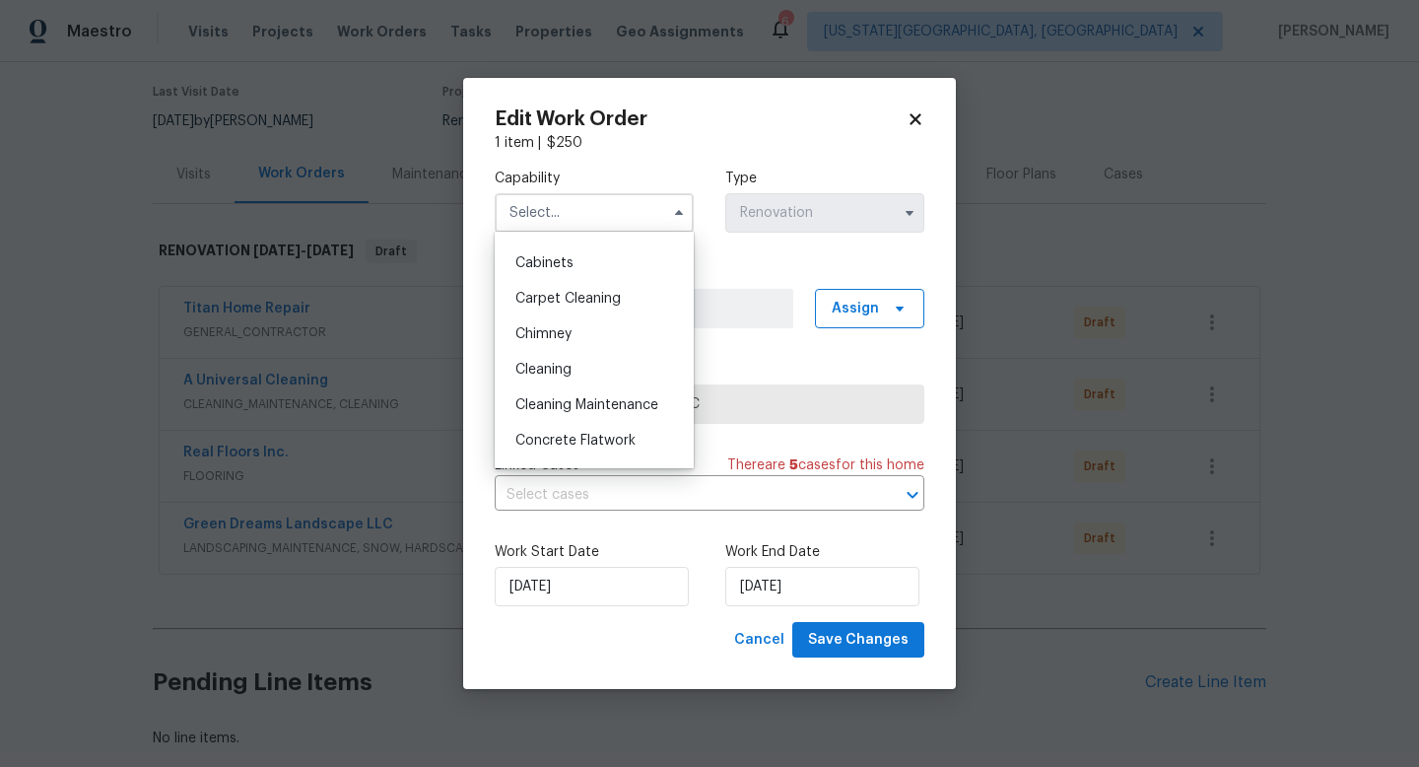
scroll to position [171, 0]
click at [542, 360] on div "Cleaning" at bounding box center [594, 367] width 189 height 35
type input "Cleaning"
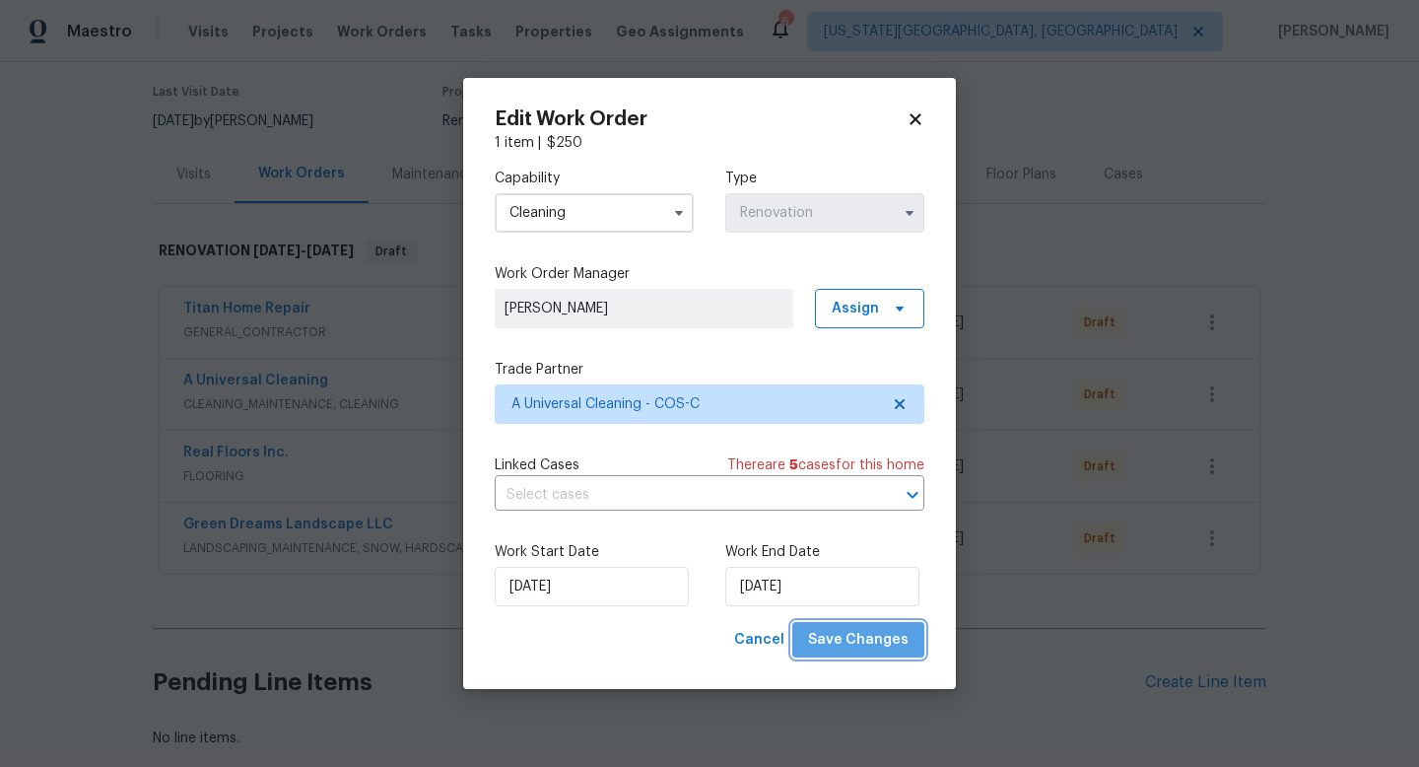
click at [865, 650] on span "Save Changes" at bounding box center [858, 640] width 101 height 25
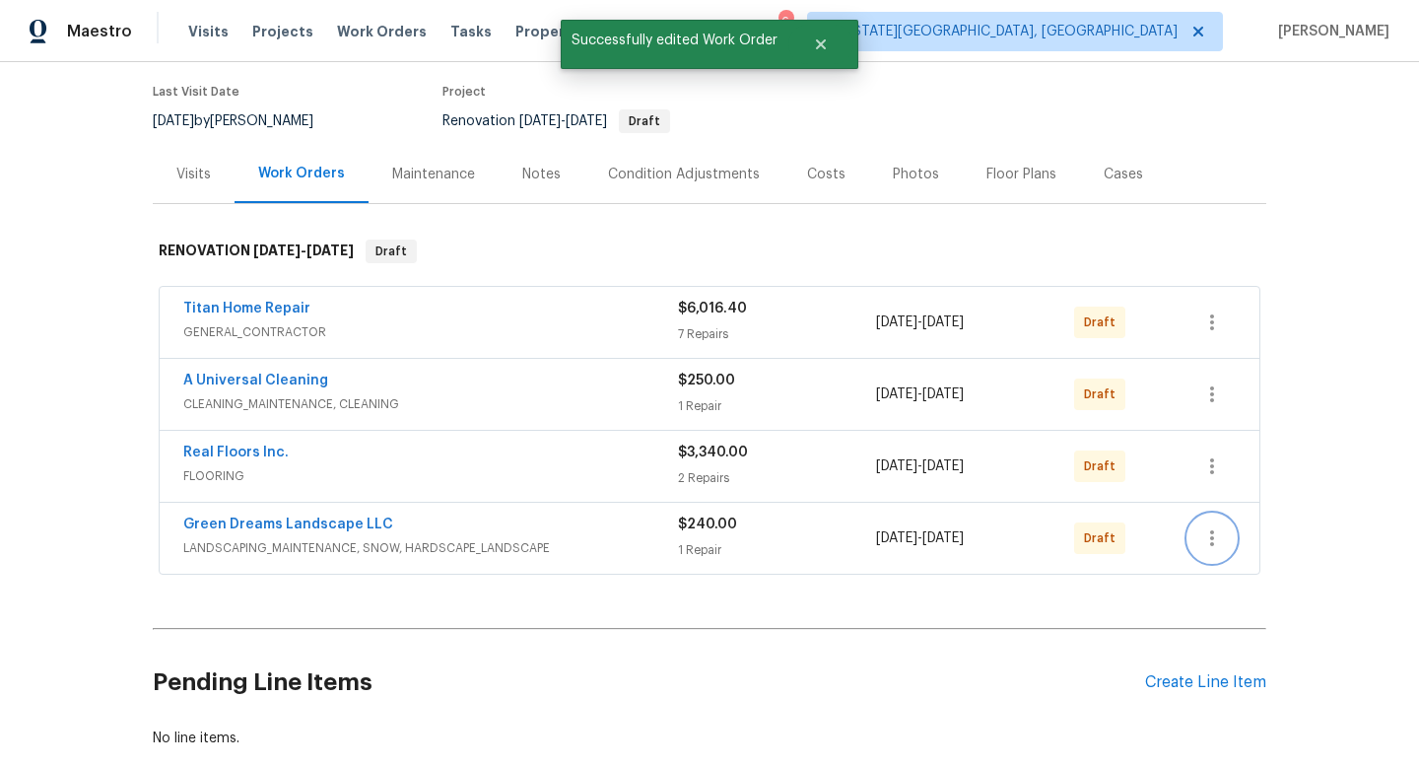
click at [1208, 540] on icon "button" at bounding box center [1213, 538] width 24 height 24
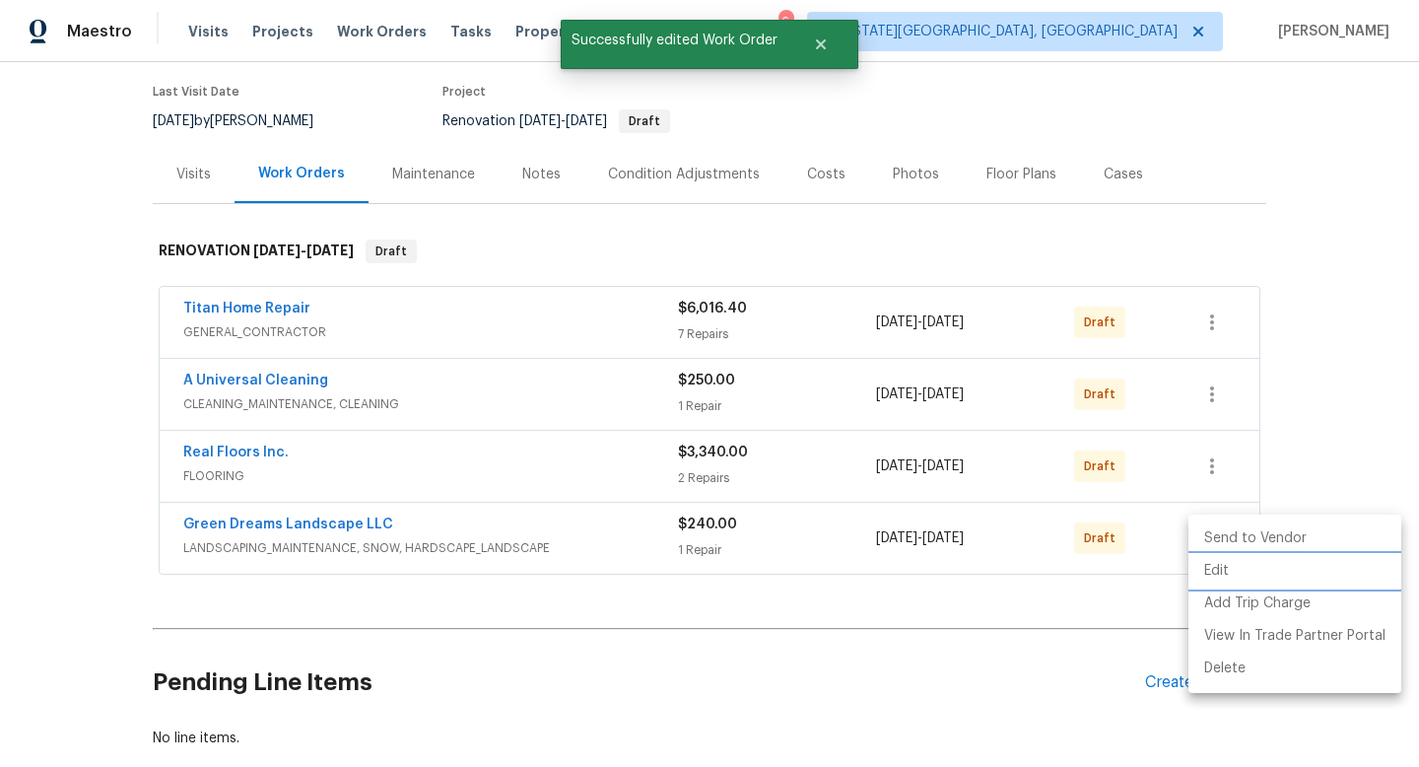
click at [1205, 579] on li "Edit" at bounding box center [1295, 571] width 213 height 33
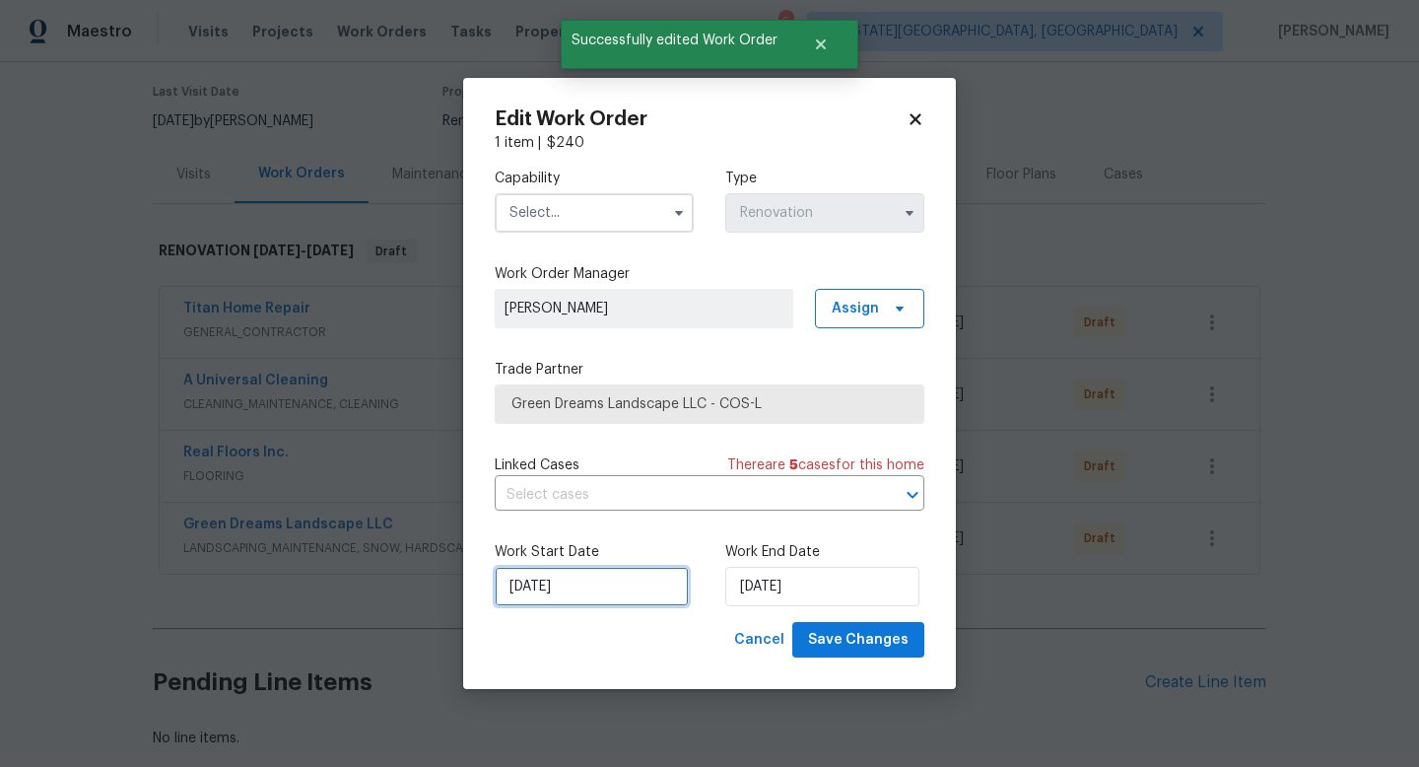
click at [574, 577] on input "[DATE]" at bounding box center [592, 586] width 194 height 39
select select "9"
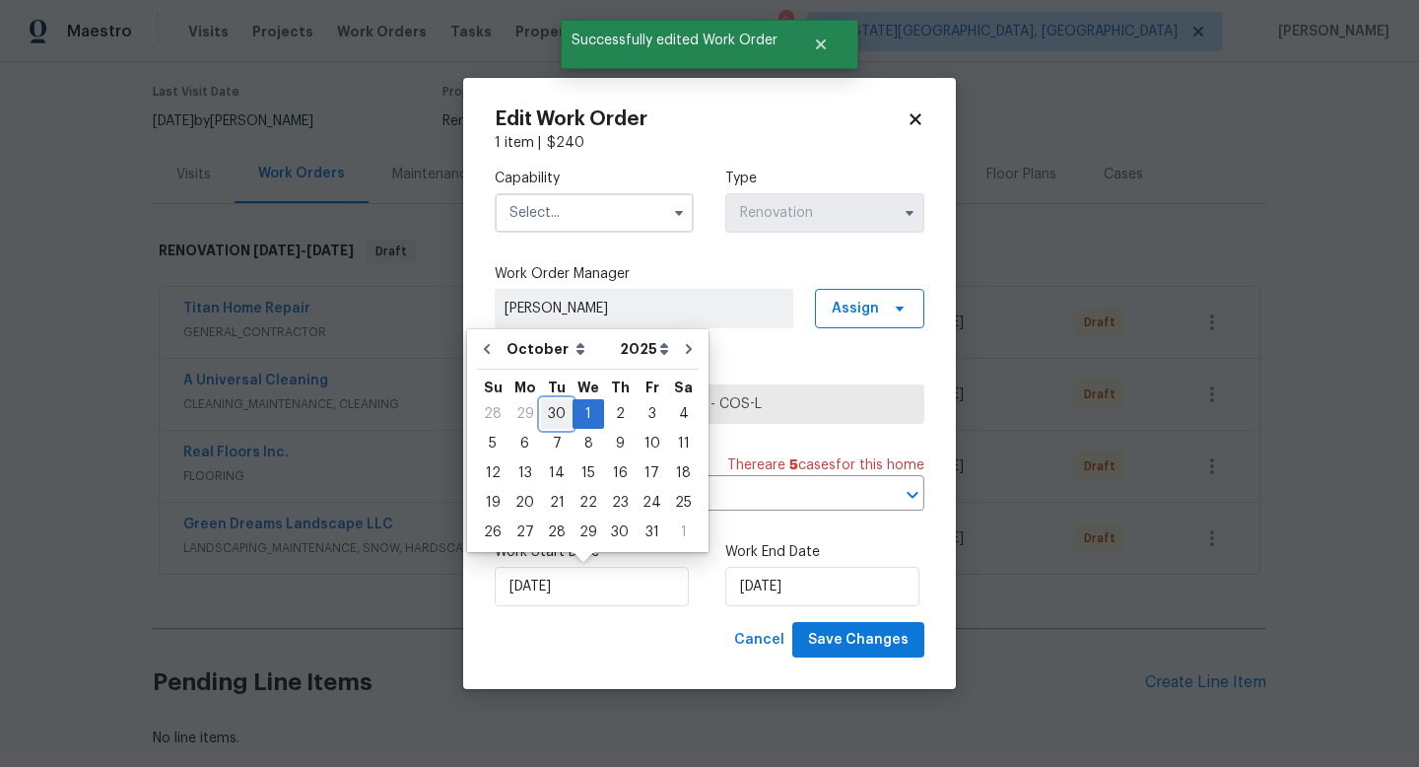
click at [555, 415] on div "30" at bounding box center [557, 414] width 32 height 28
type input "[DATE]"
select select "8"
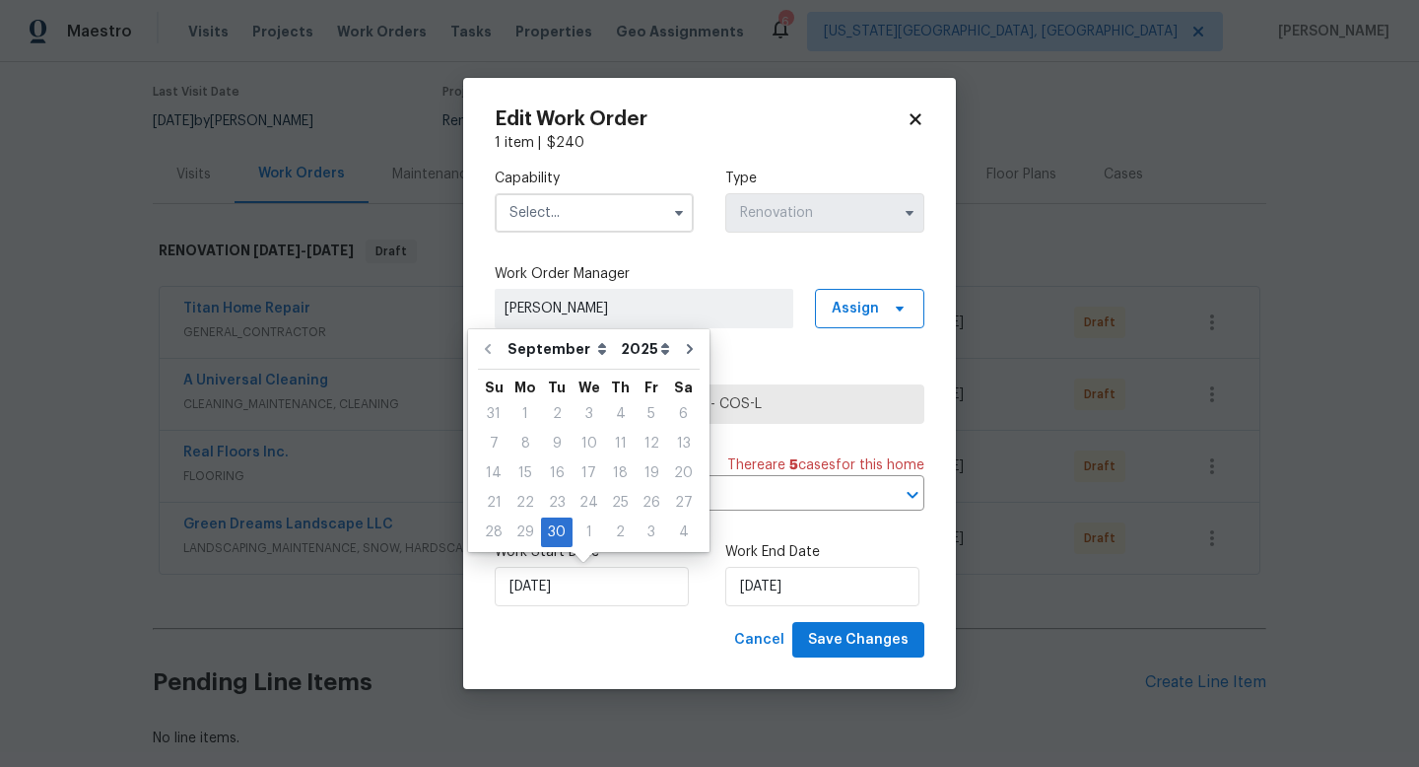
click at [585, 208] on input "text" at bounding box center [594, 212] width 199 height 39
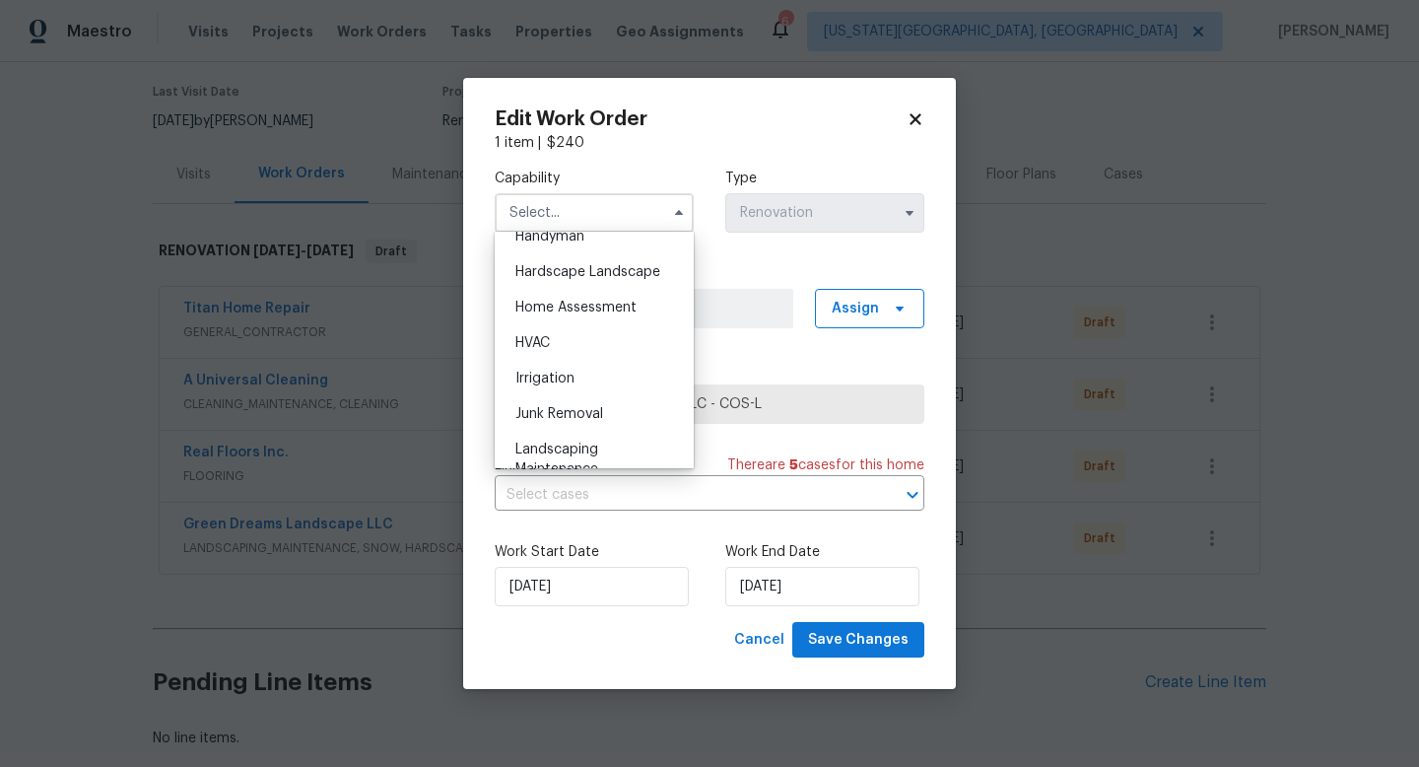
scroll to position [1198, 0]
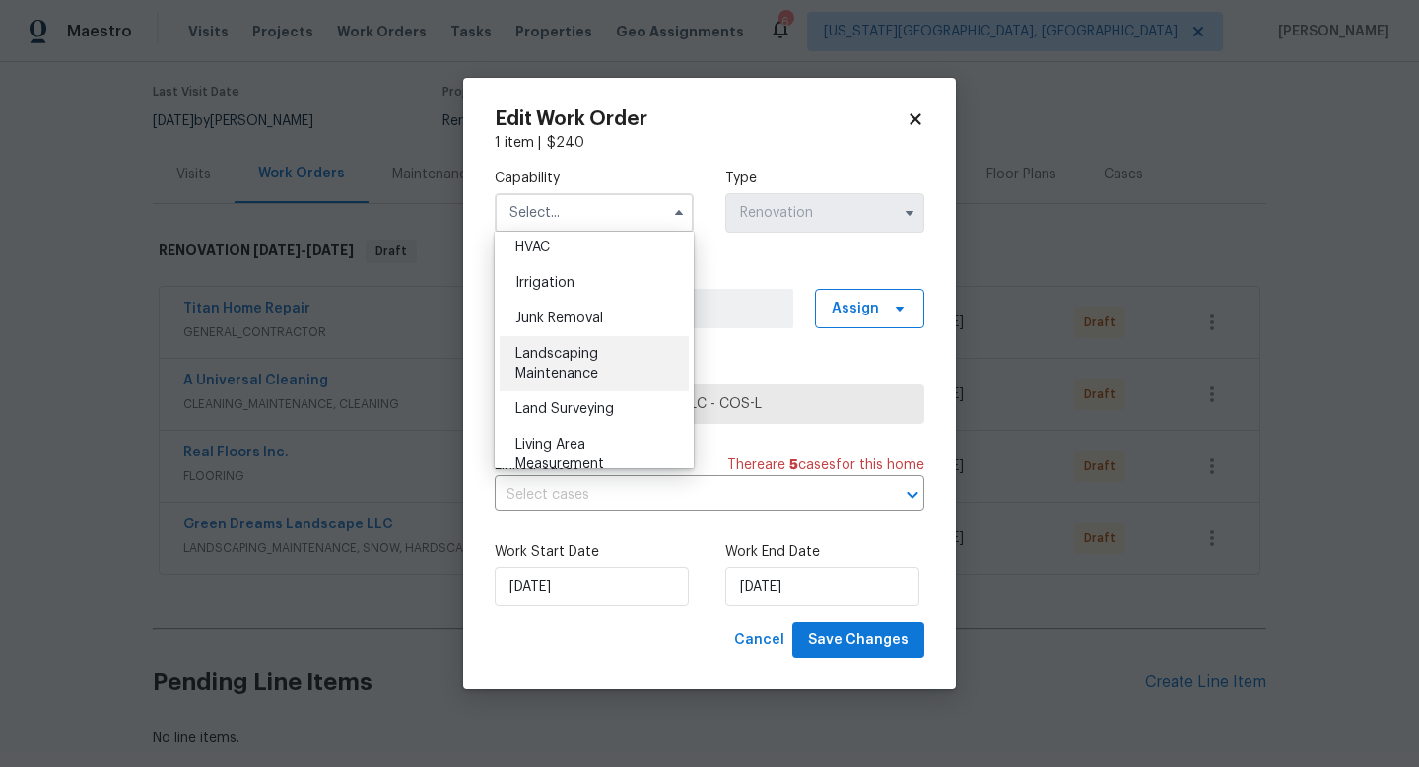
click at [574, 355] on span "Landscaping Maintenance" at bounding box center [557, 364] width 83 height 34
type input "Landscaping Maintenance"
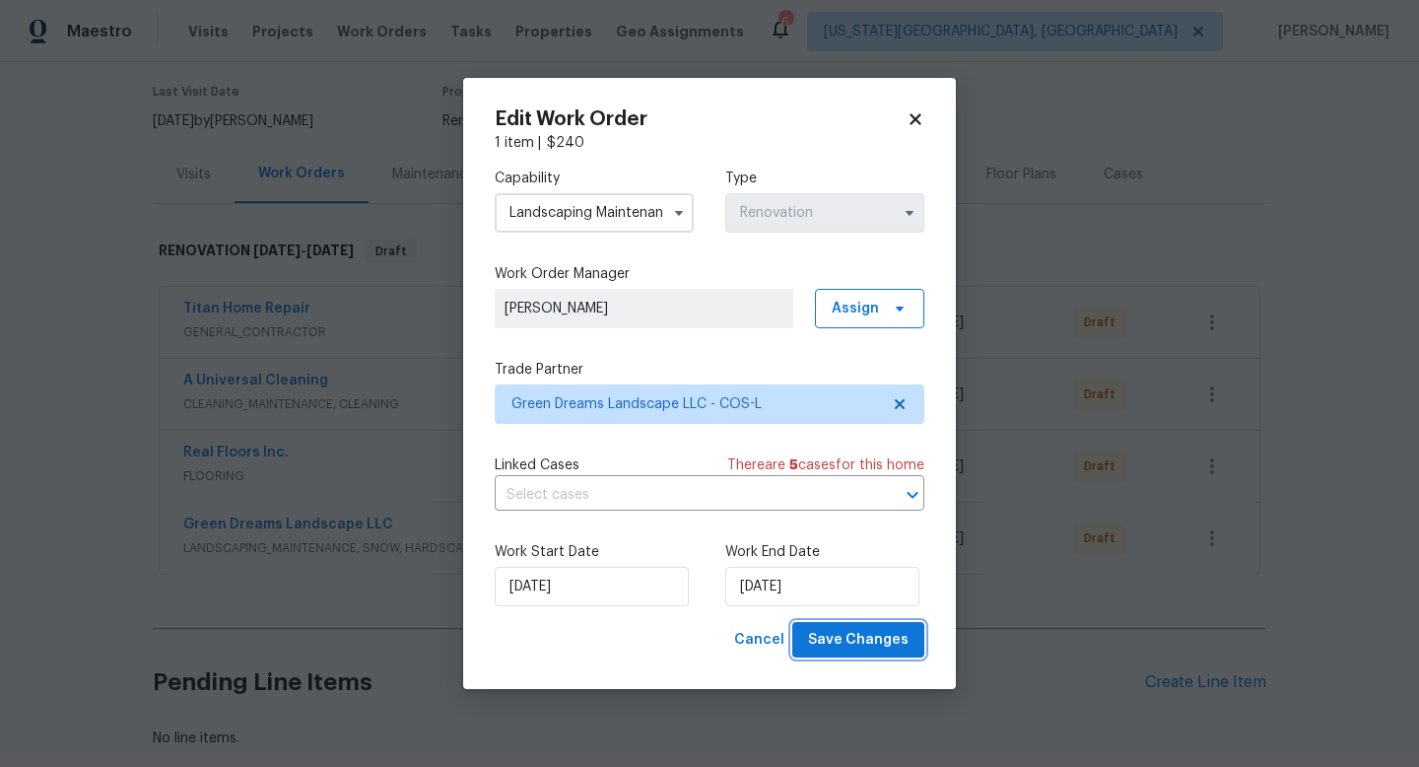
click at [834, 652] on span "Save Changes" at bounding box center [858, 640] width 101 height 25
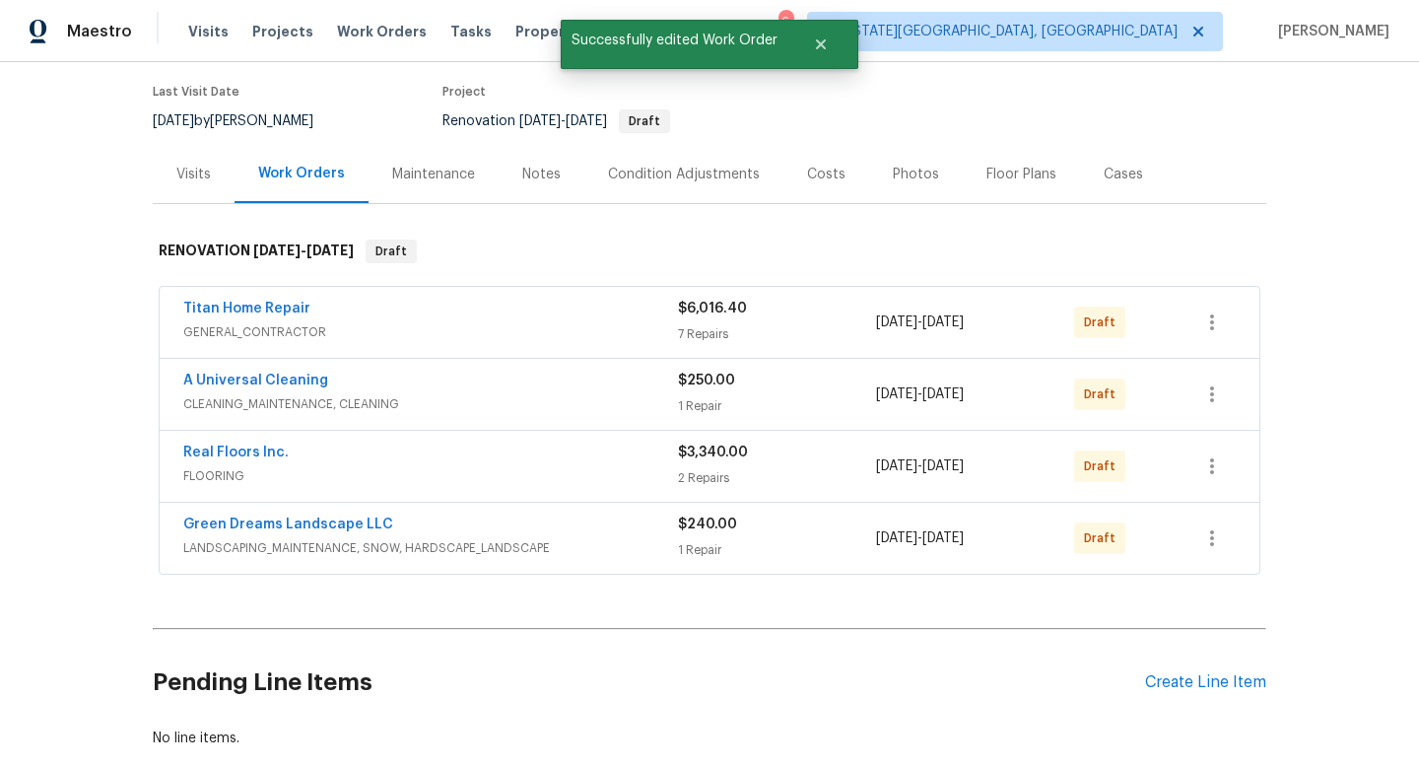
click at [808, 176] on div "Costs" at bounding box center [826, 175] width 38 height 20
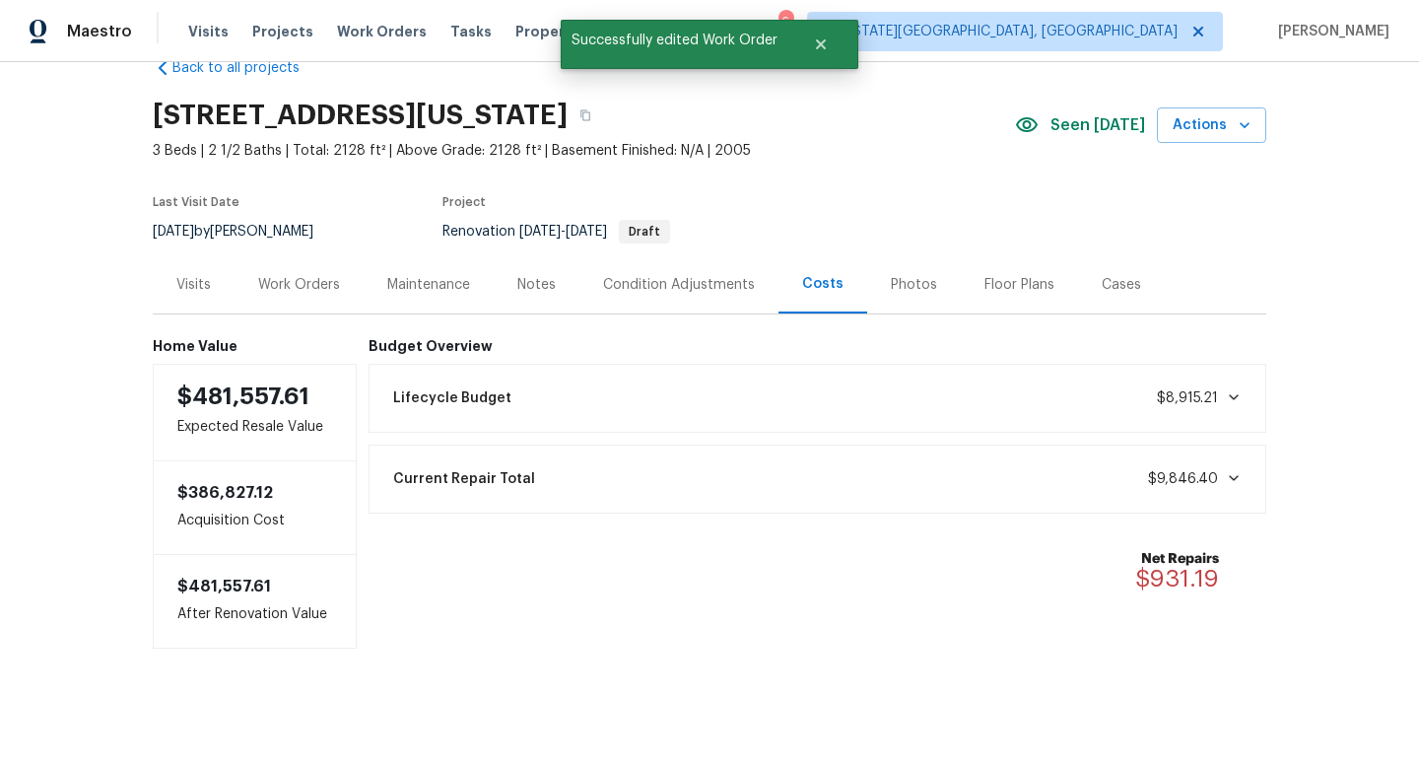
click at [994, 283] on div "Floor Plans" at bounding box center [1020, 285] width 70 height 20
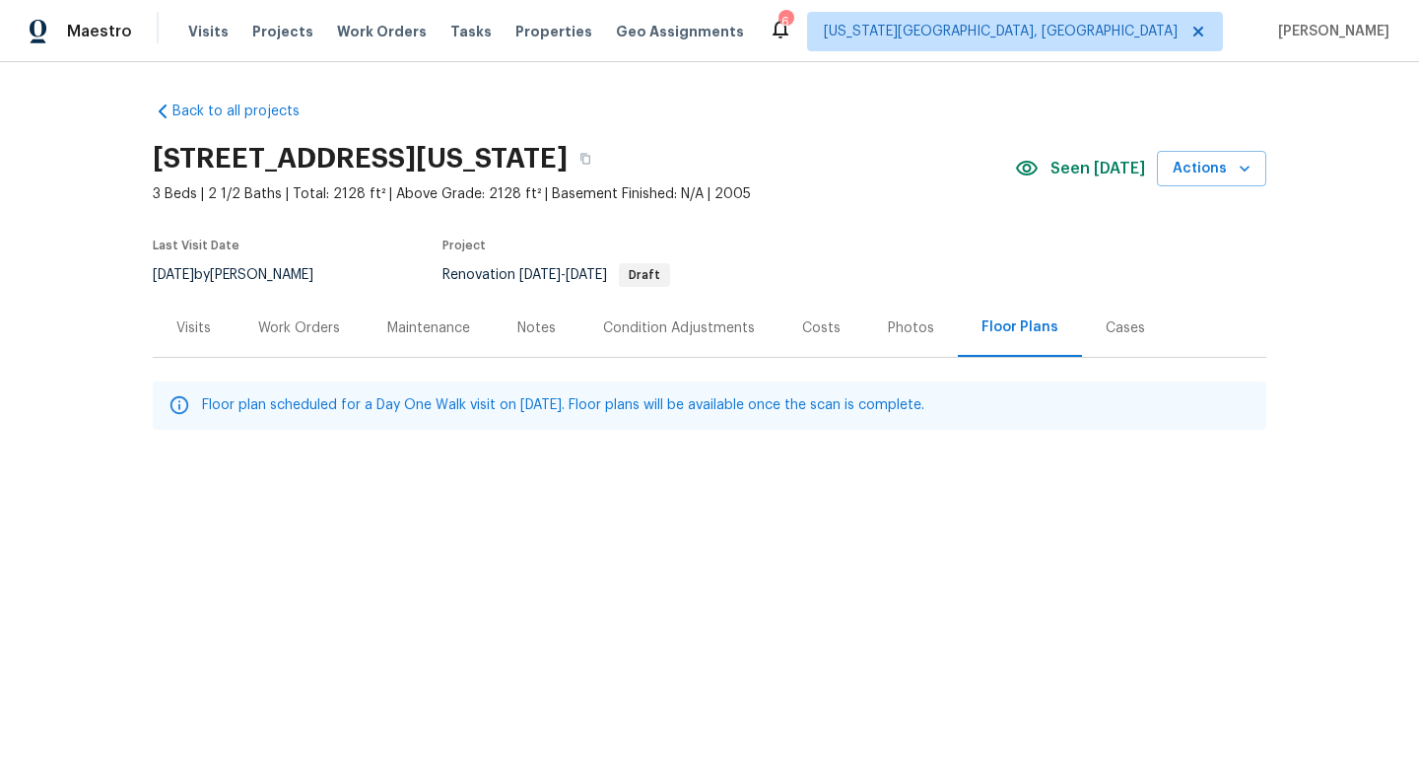
click at [300, 326] on div "Work Orders" at bounding box center [299, 328] width 82 height 20
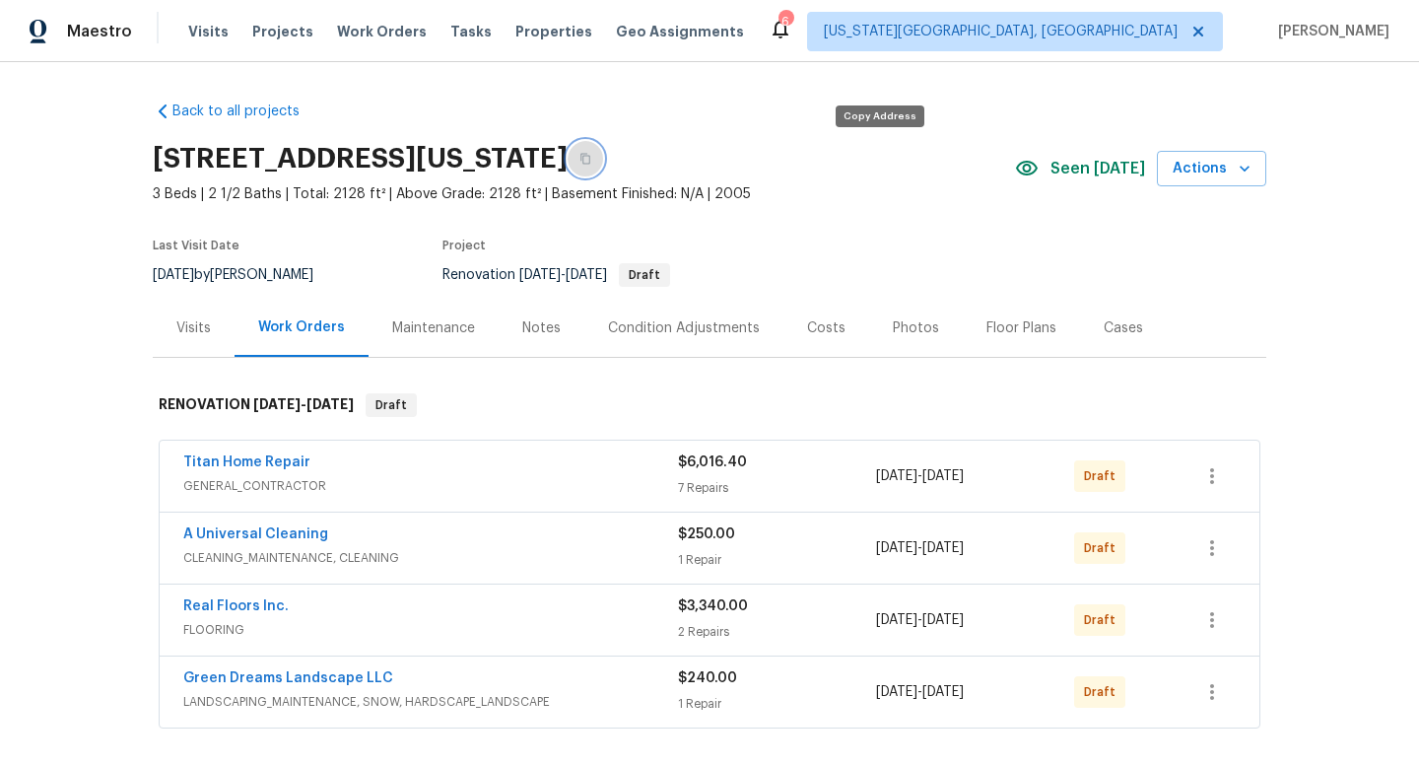
click at [590, 163] on icon "button" at bounding box center [586, 159] width 10 height 11
click at [1214, 483] on icon "button" at bounding box center [1213, 476] width 24 height 24
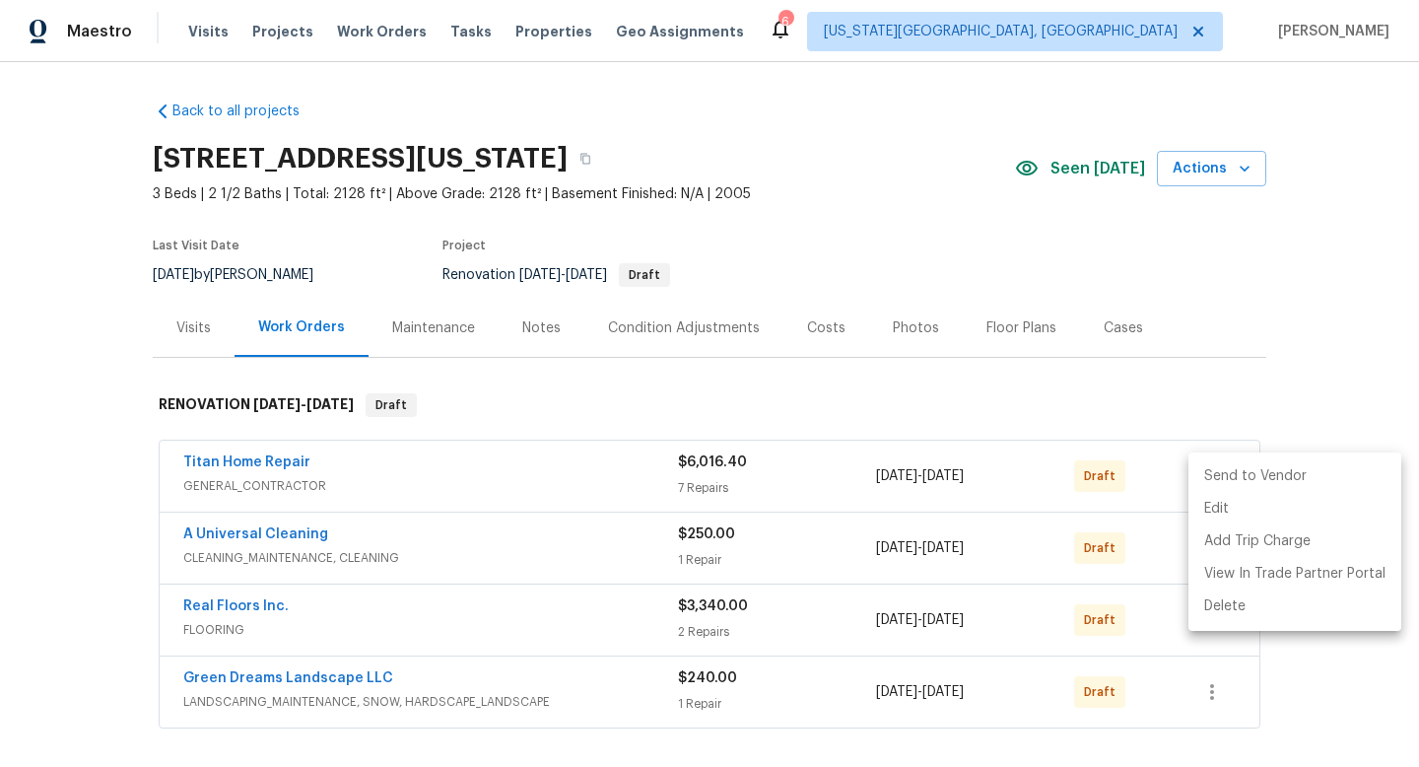
click at [1218, 483] on li "Send to Vendor" at bounding box center [1295, 476] width 213 height 33
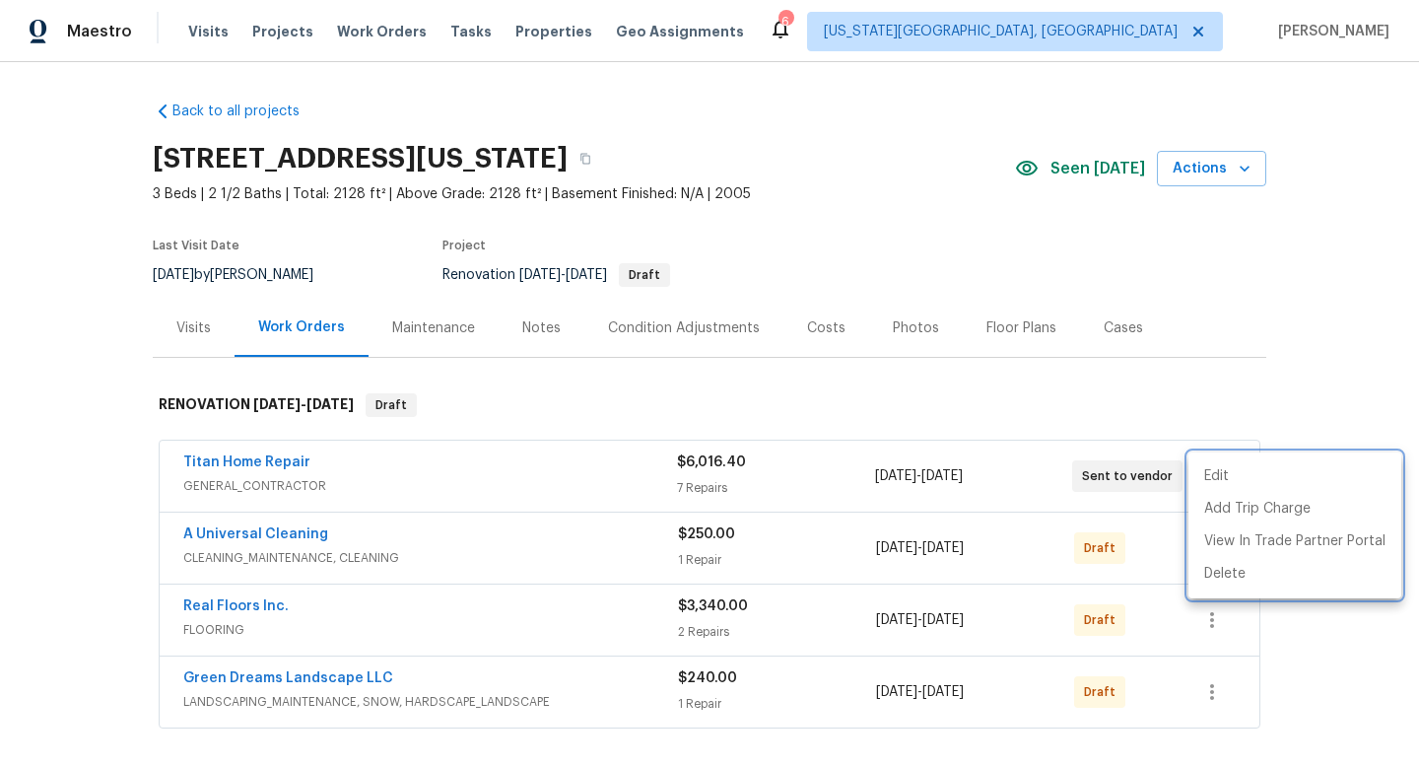
click at [1131, 532] on div at bounding box center [709, 383] width 1419 height 767
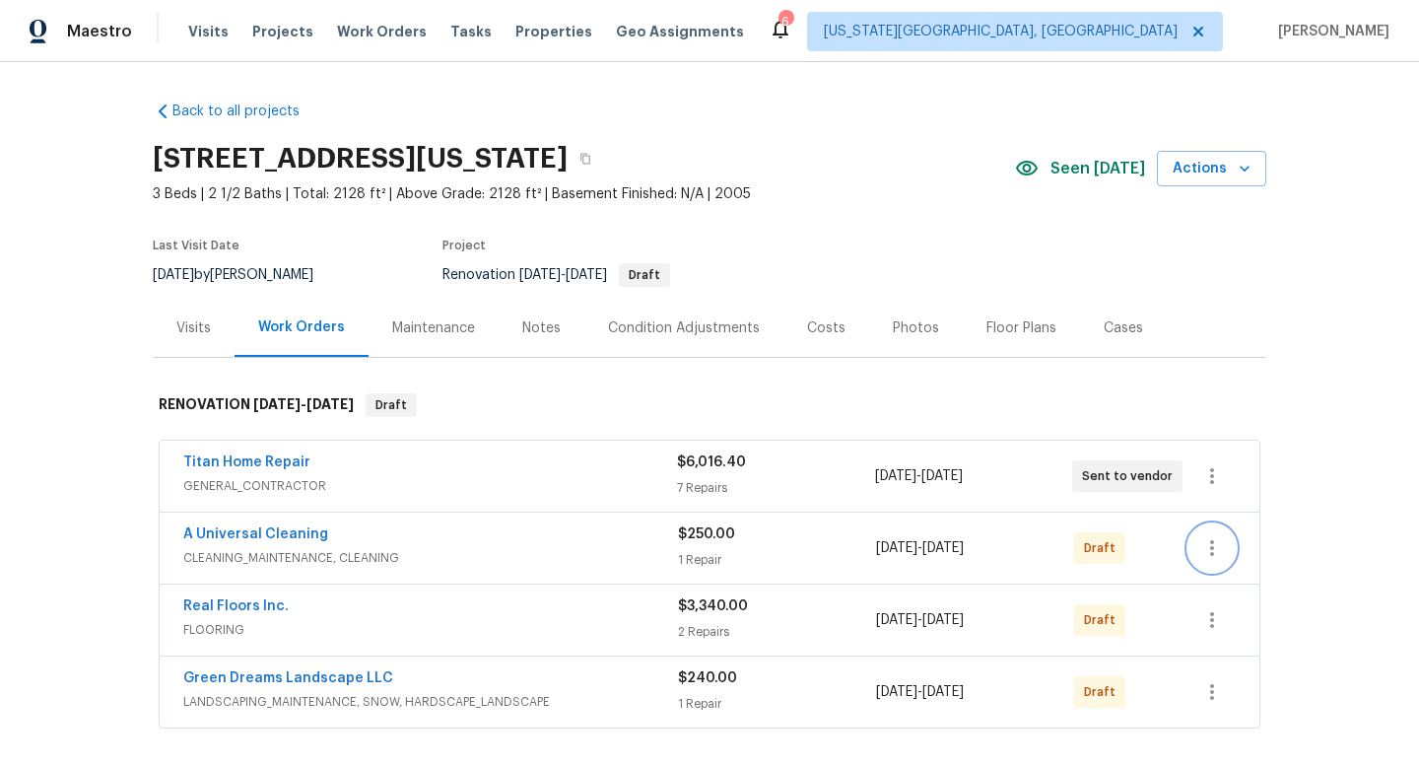
click at [1208, 547] on icon "button" at bounding box center [1213, 548] width 24 height 24
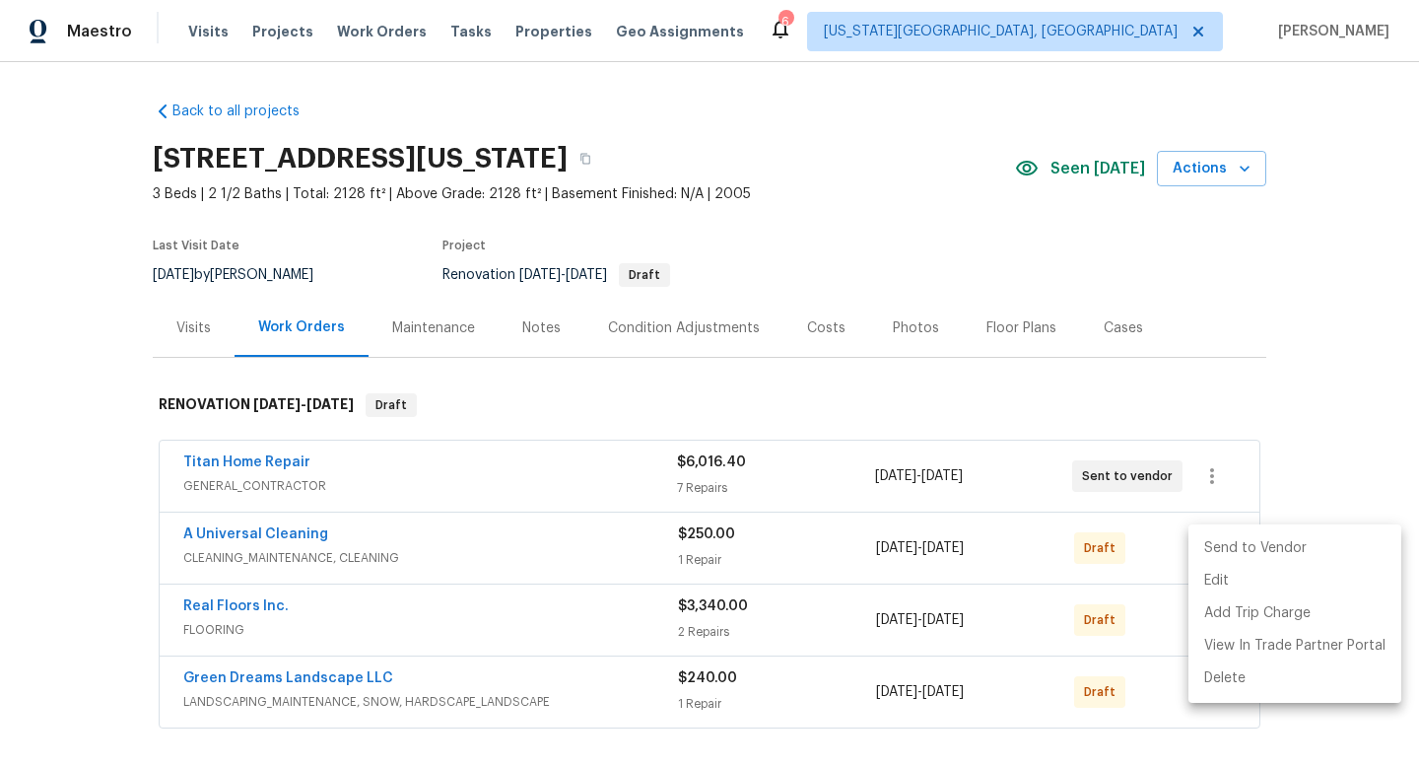
click at [1208, 550] on li "Send to Vendor" at bounding box center [1295, 548] width 213 height 33
click at [1146, 590] on div at bounding box center [709, 383] width 1419 height 767
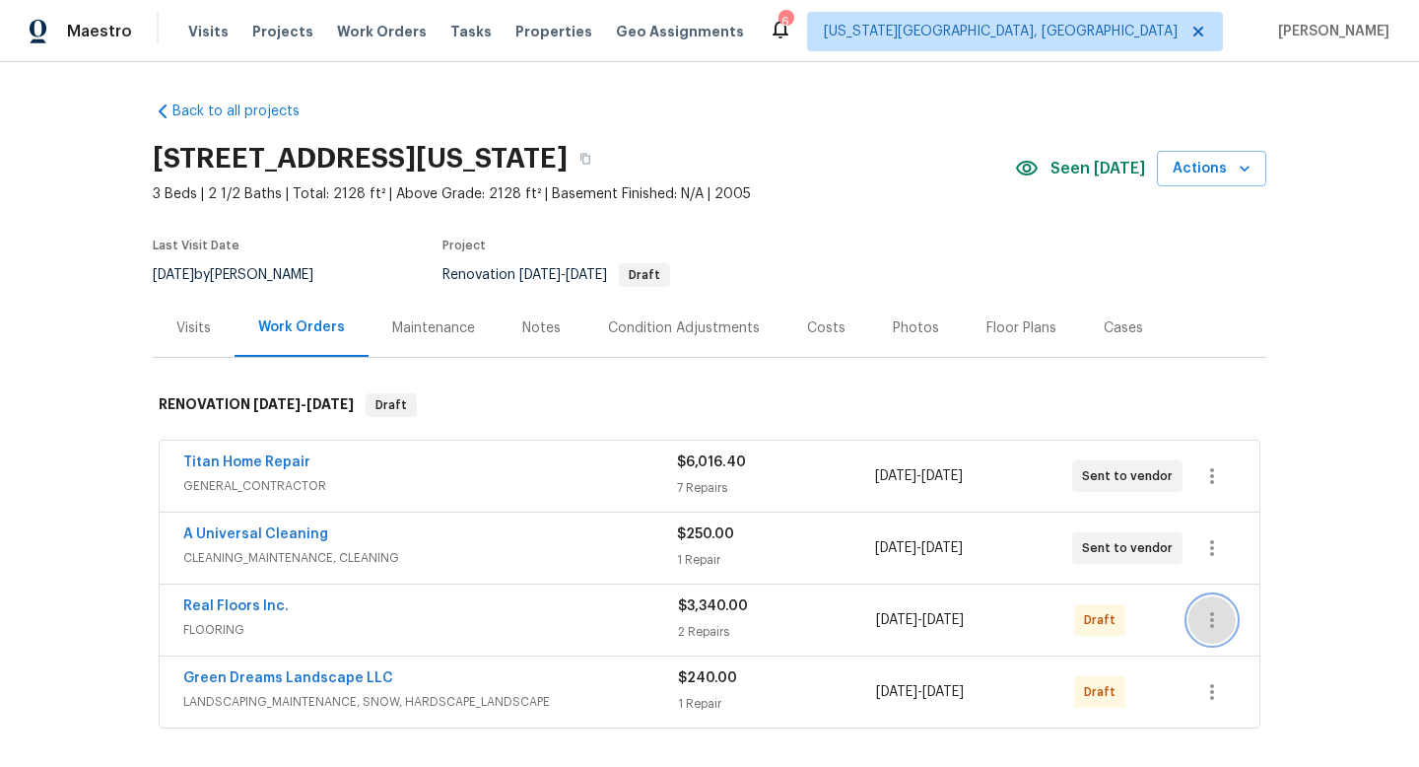
click at [1207, 620] on icon "button" at bounding box center [1213, 620] width 24 height 24
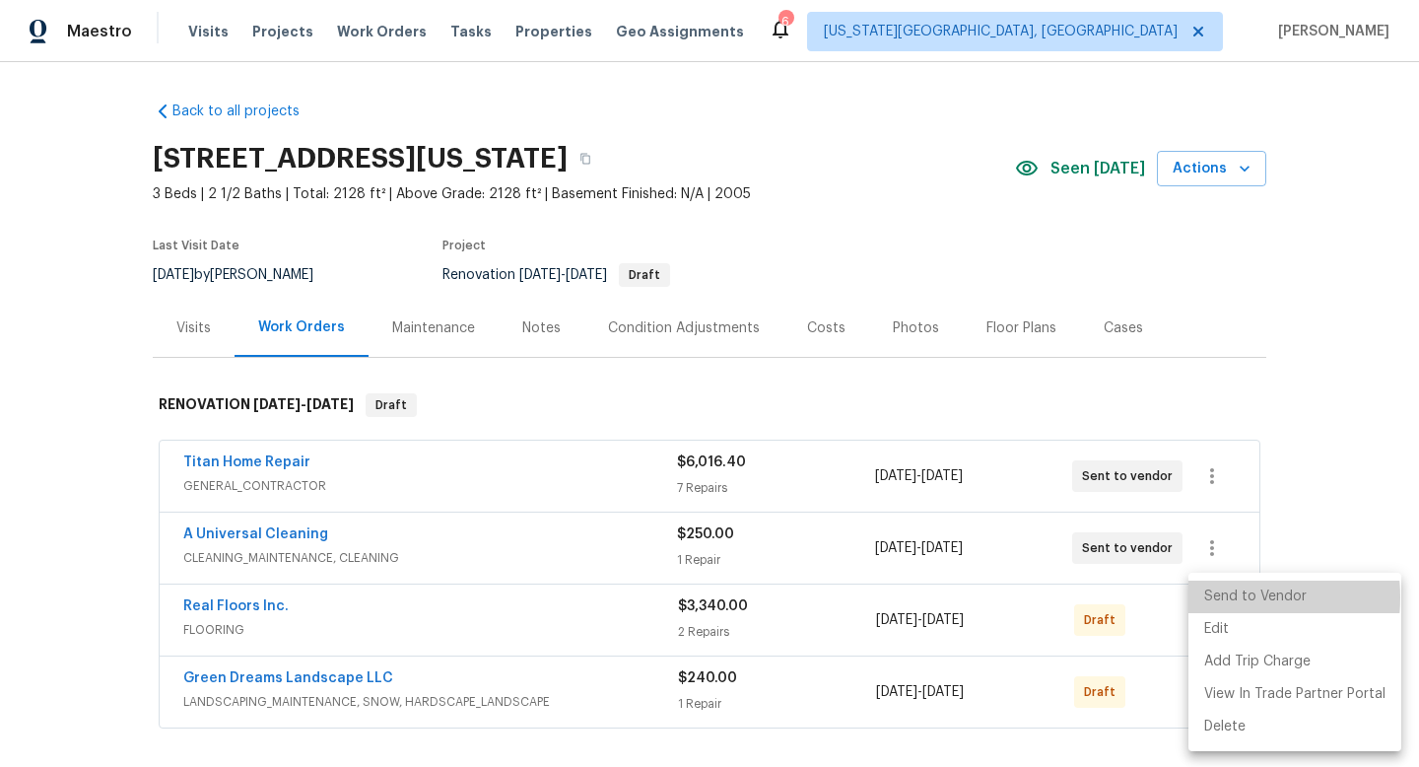
click at [1221, 597] on li "Send to Vendor" at bounding box center [1295, 597] width 213 height 33
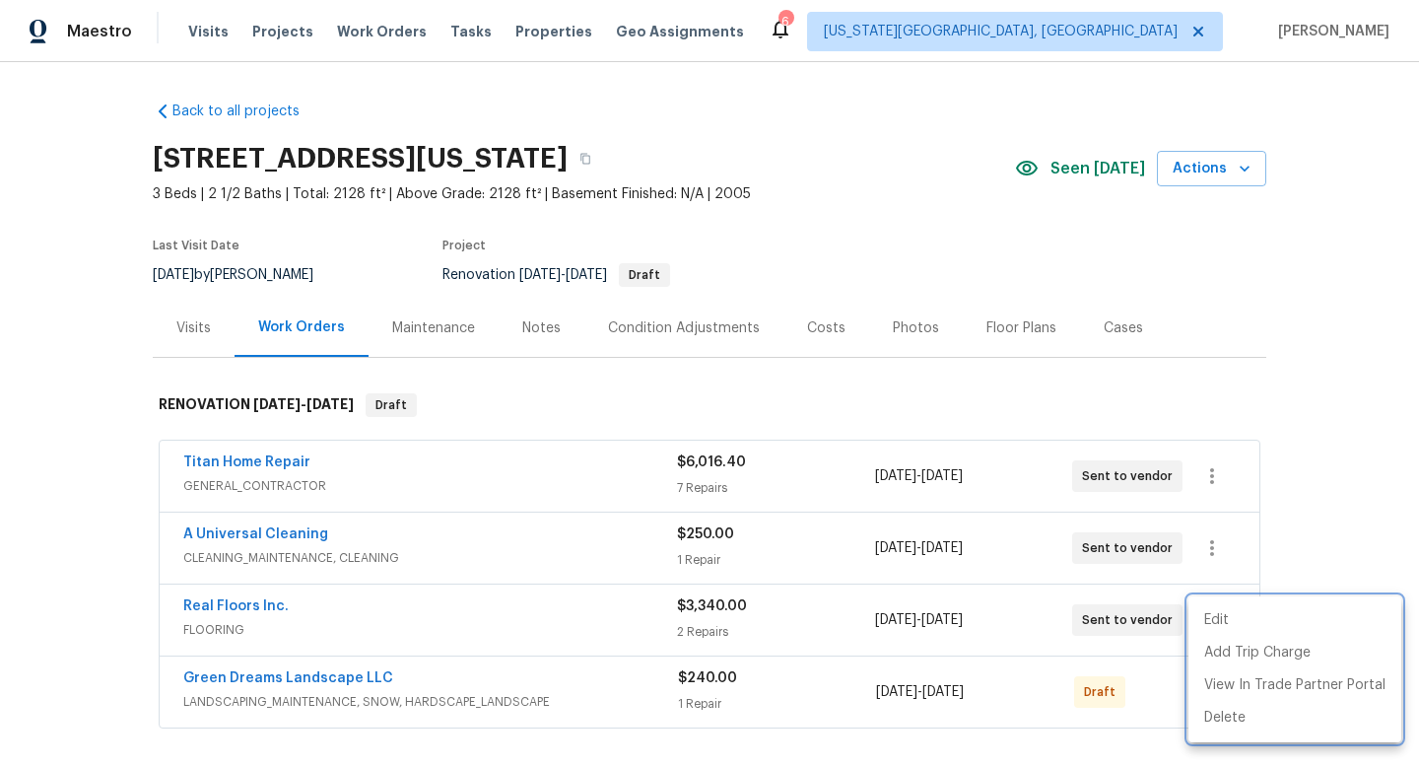
click at [1130, 660] on div at bounding box center [709, 383] width 1419 height 767
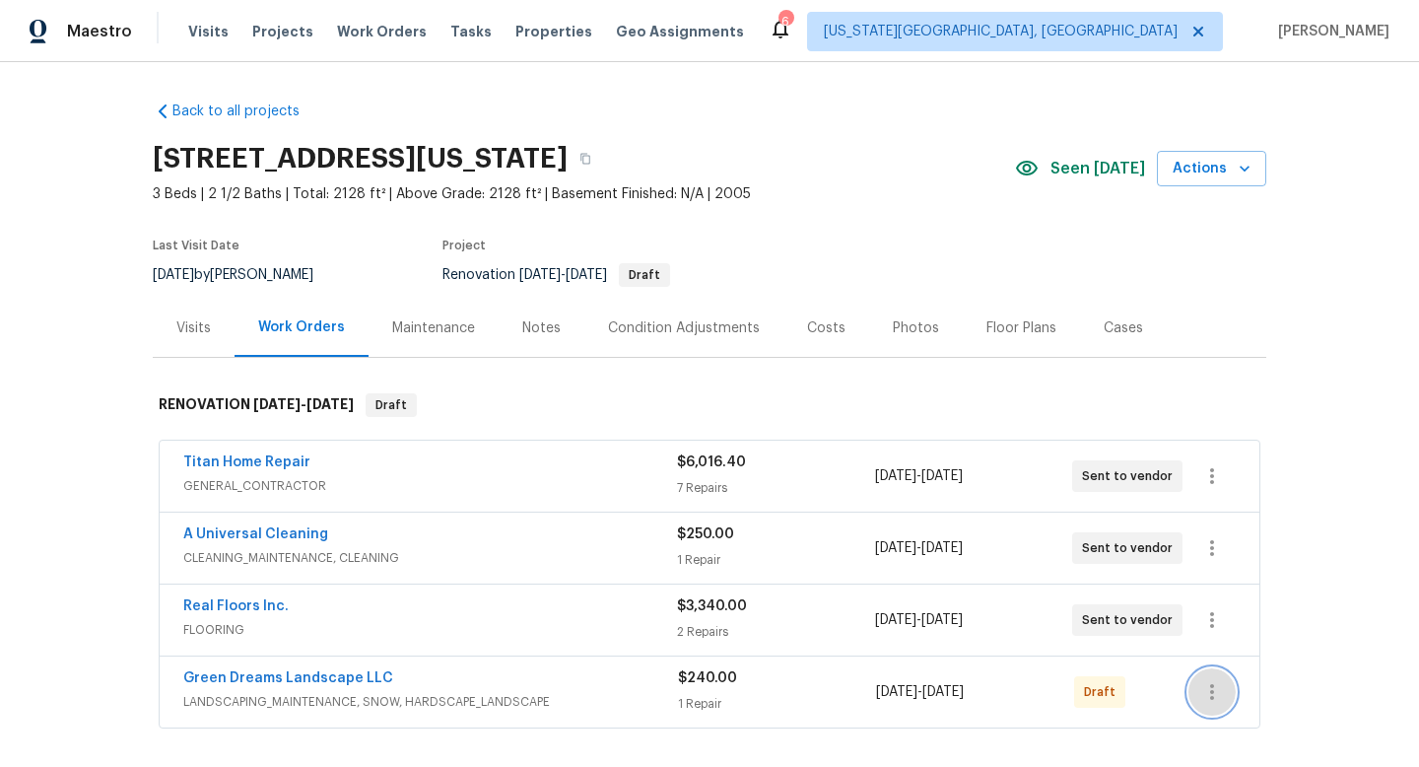
click at [1218, 695] on icon "button" at bounding box center [1213, 692] width 24 height 24
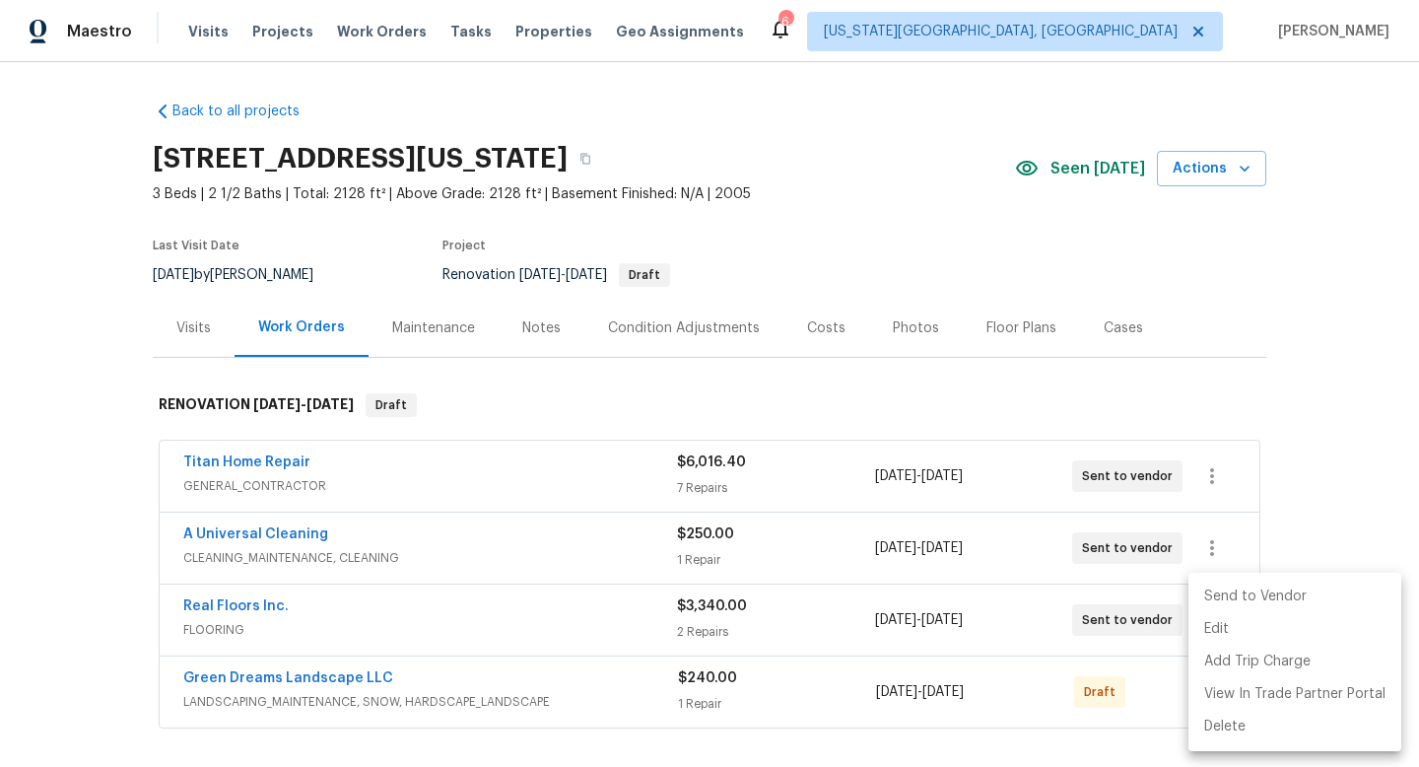
click at [1221, 599] on li "Send to Vendor" at bounding box center [1295, 597] width 213 height 33
click at [533, 320] on div at bounding box center [709, 383] width 1419 height 767
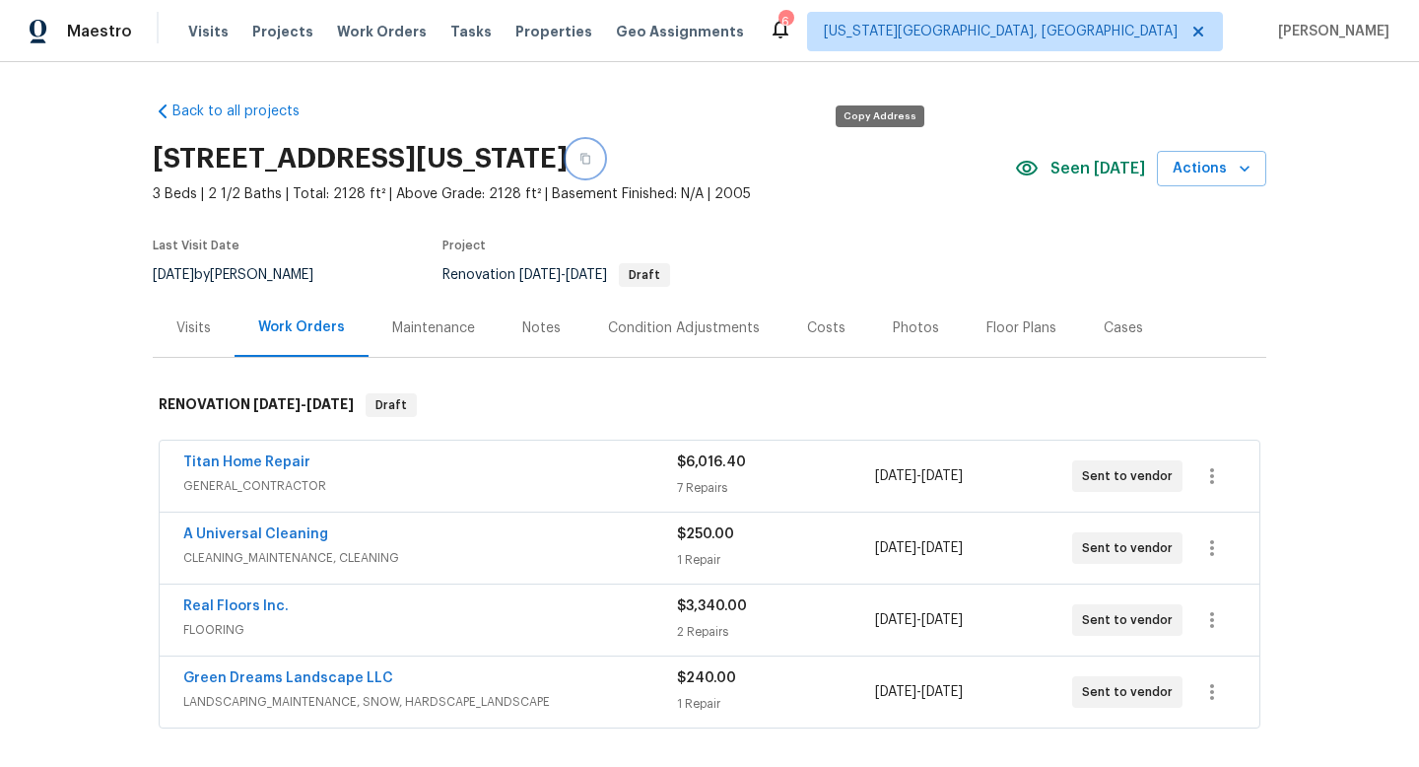
click at [590, 163] on icon "button" at bounding box center [586, 159] width 10 height 11
click at [520, 32] on span "Properties" at bounding box center [554, 32] width 77 height 20
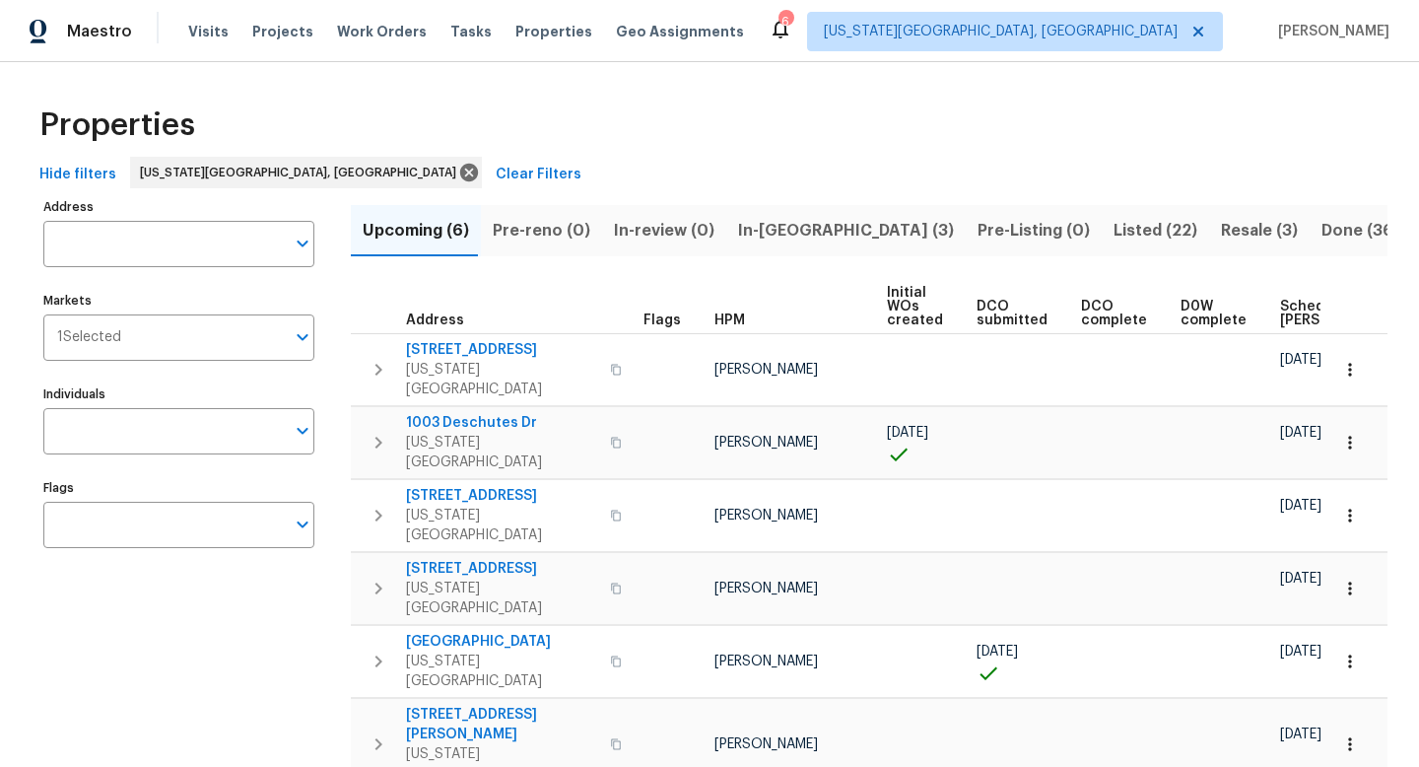
click at [785, 231] on span "In-[GEOGRAPHIC_DATA] (3)" at bounding box center [846, 231] width 216 height 28
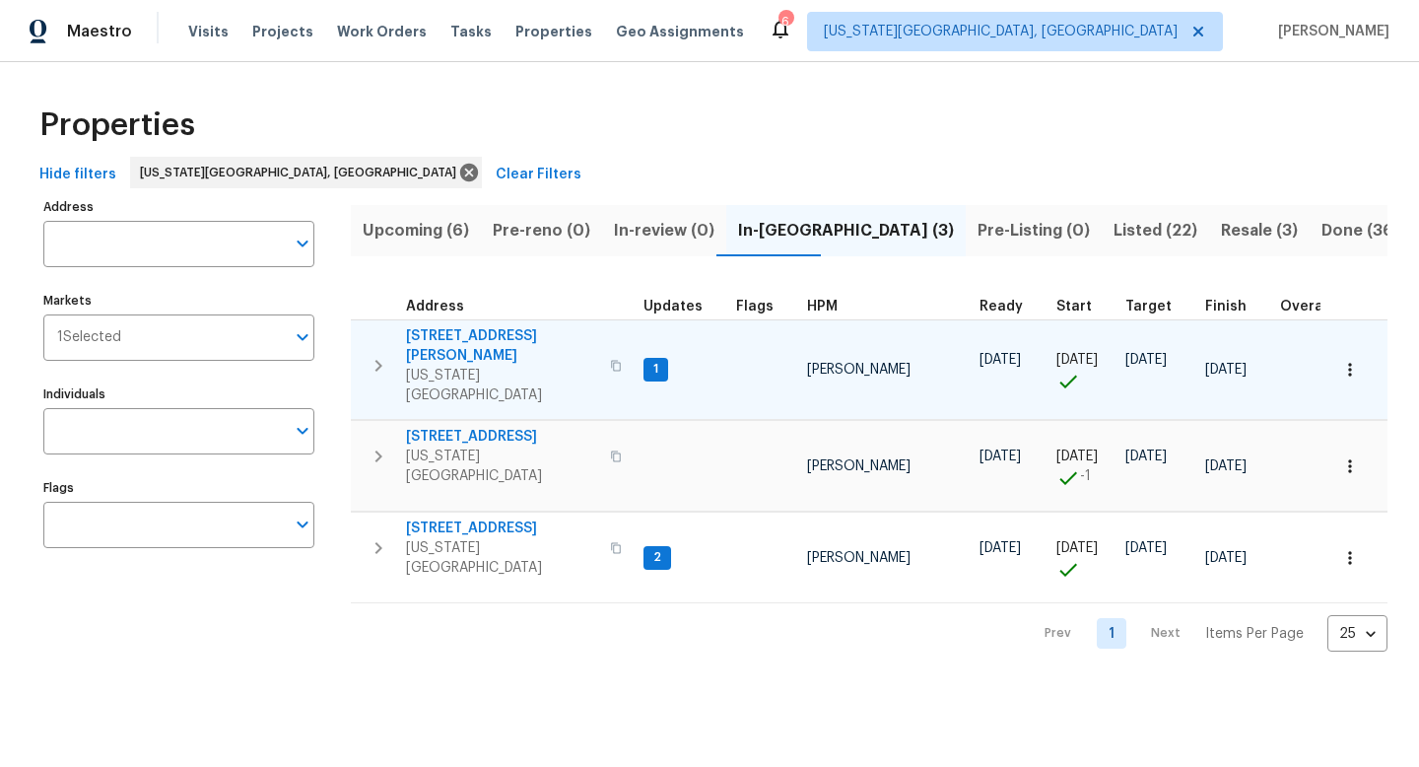
click at [448, 332] on span "[STREET_ADDRESS][PERSON_NAME]" at bounding box center [502, 345] width 192 height 39
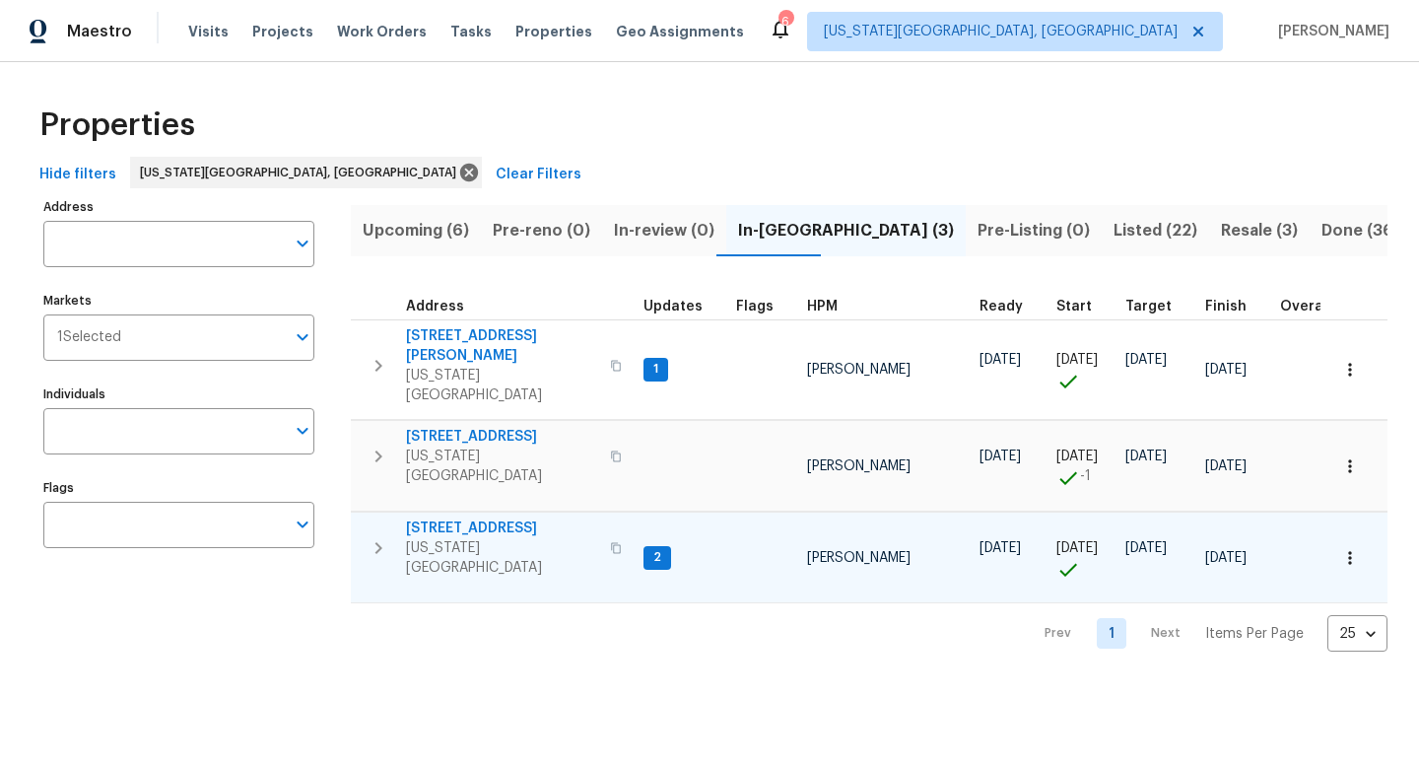
click at [456, 518] on span "4454 Ranch Cir" at bounding box center [502, 528] width 192 height 20
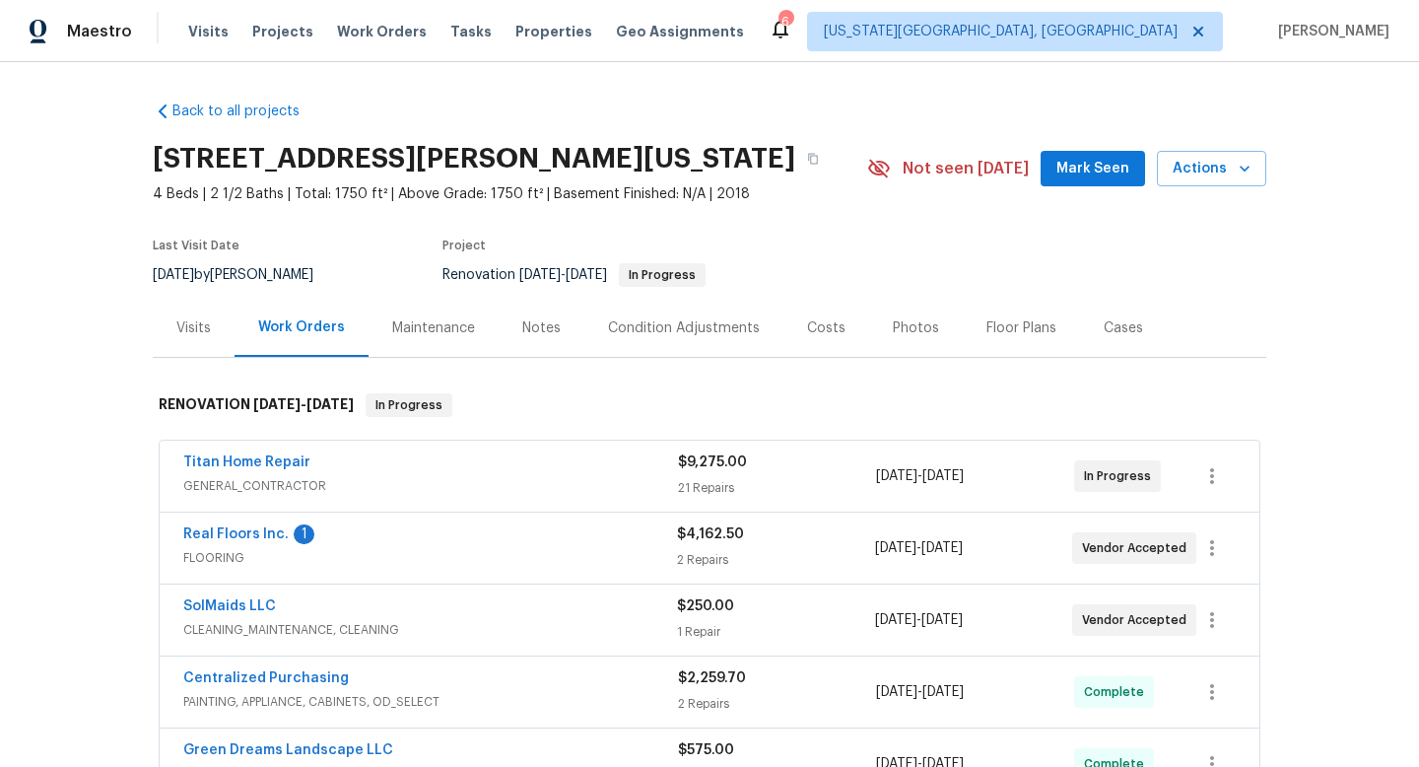
click at [549, 329] on div "Notes" at bounding box center [541, 328] width 38 height 20
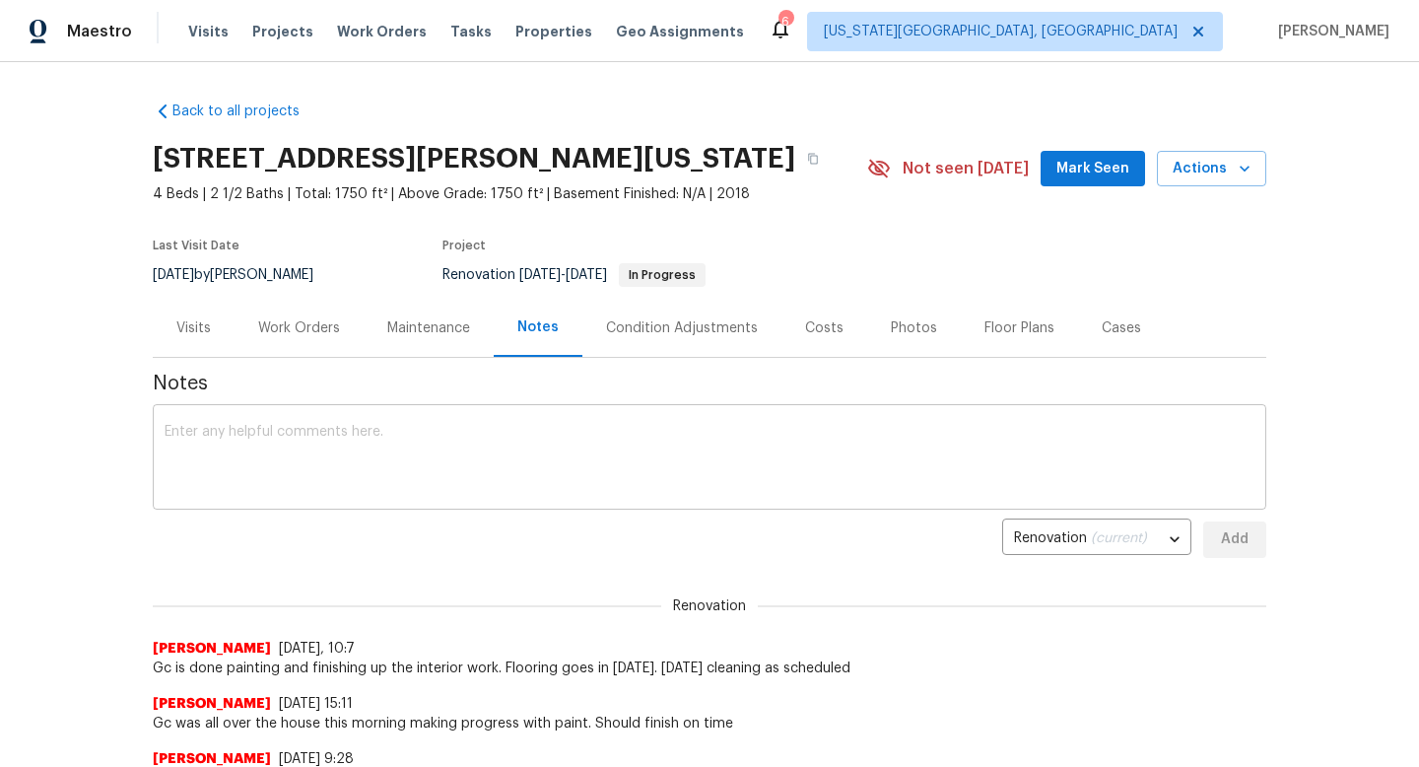
click at [489, 445] on textarea at bounding box center [710, 459] width 1090 height 69
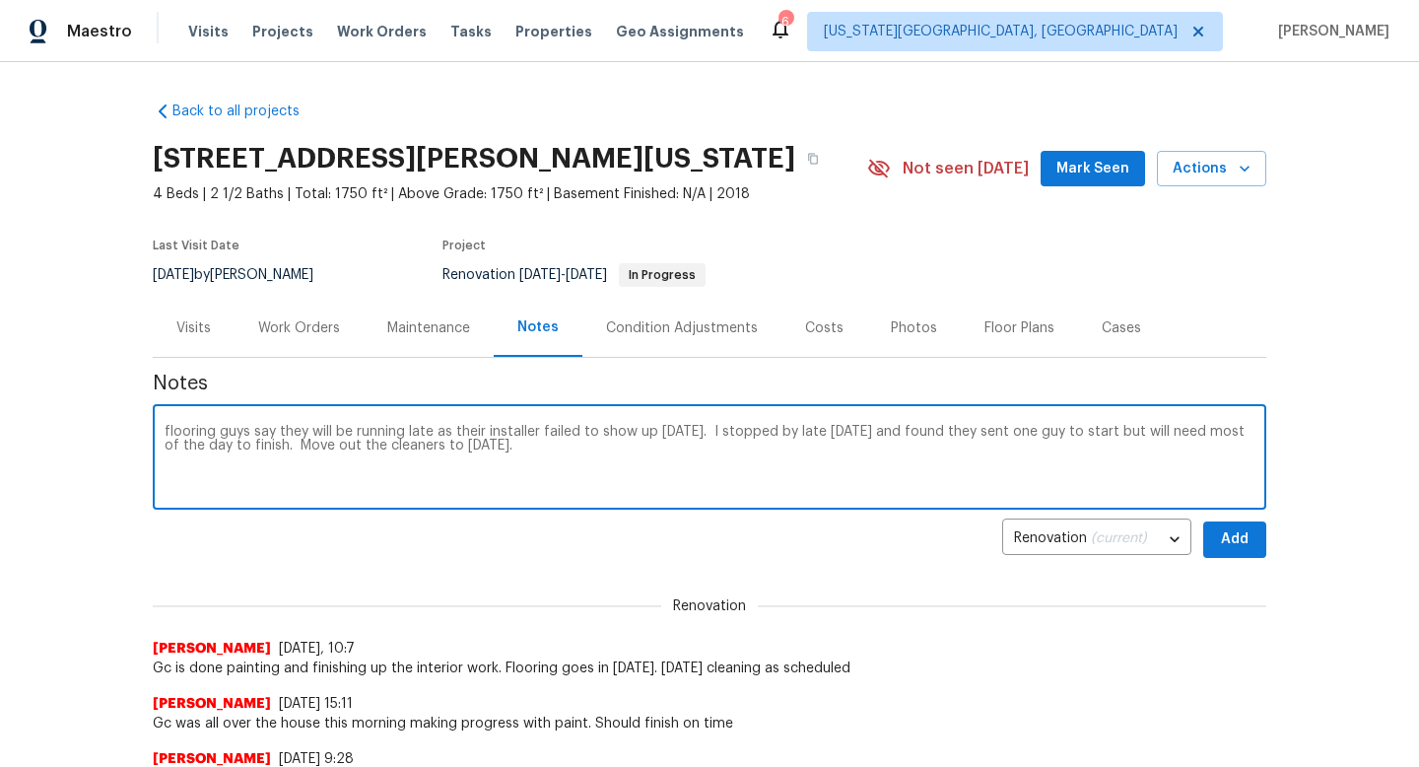
type textarea "flooring guys say they will be running late as their installer failed to show u…"
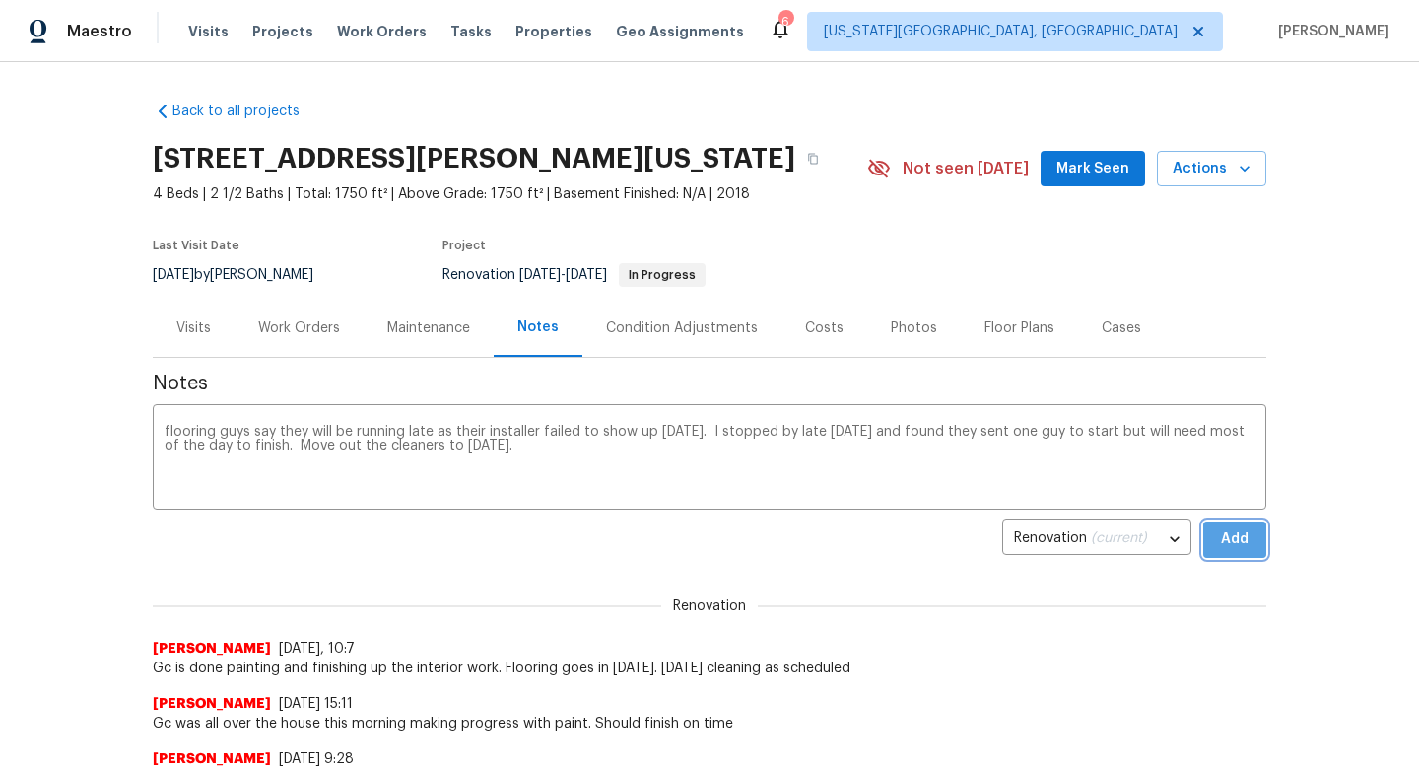
click at [1239, 532] on span "Add" at bounding box center [1235, 539] width 32 height 25
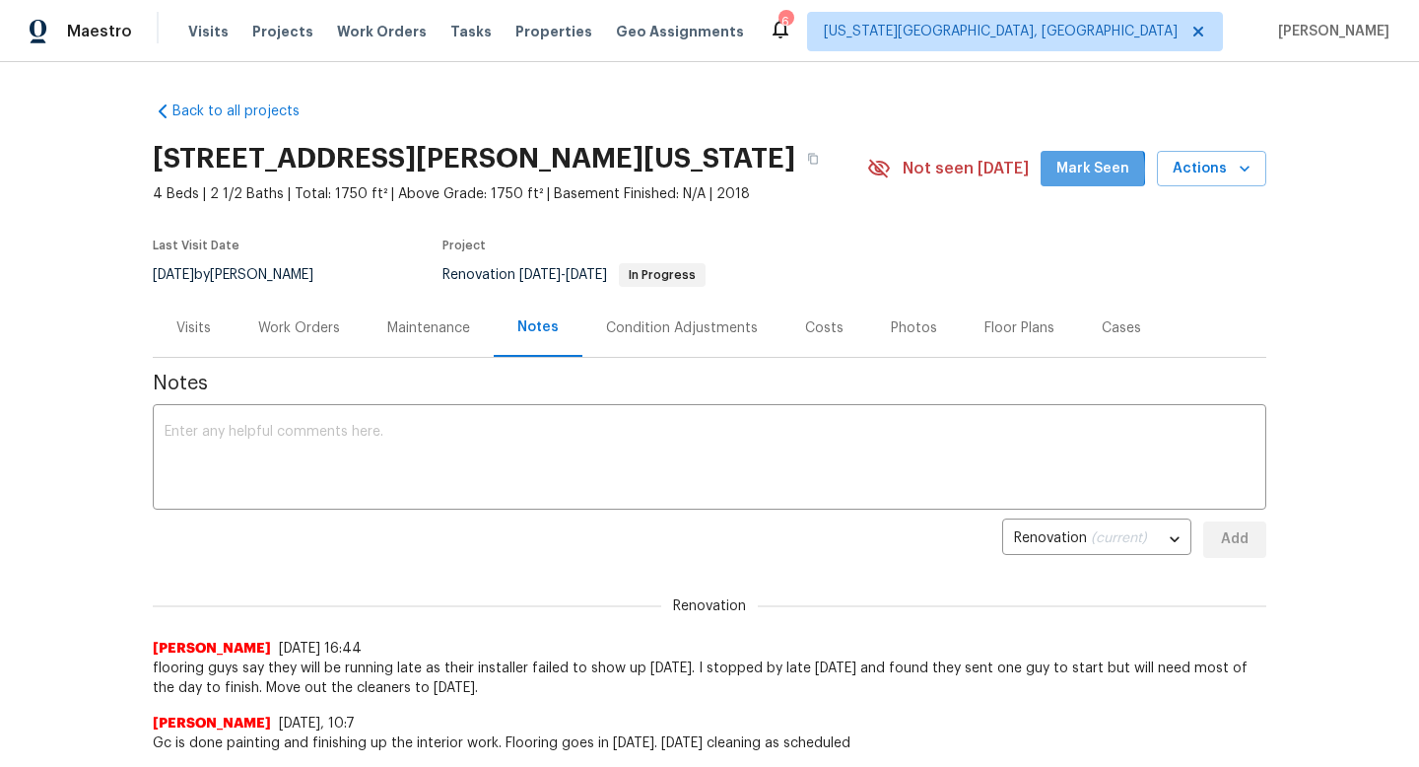
click at [1076, 171] on span "Mark Seen" at bounding box center [1093, 169] width 73 height 25
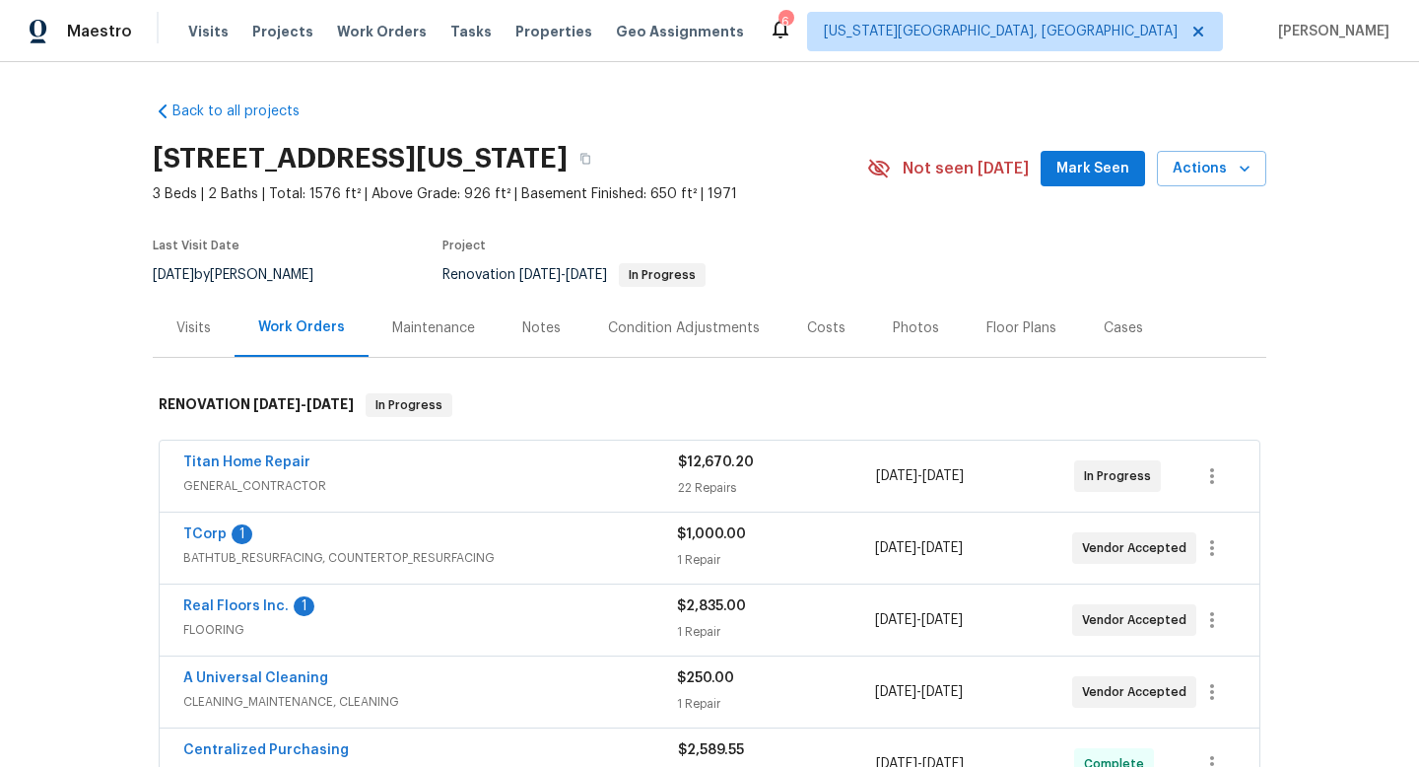
click at [1082, 175] on span "Mark Seen" at bounding box center [1093, 169] width 73 height 25
click at [532, 325] on div "Notes" at bounding box center [541, 328] width 38 height 20
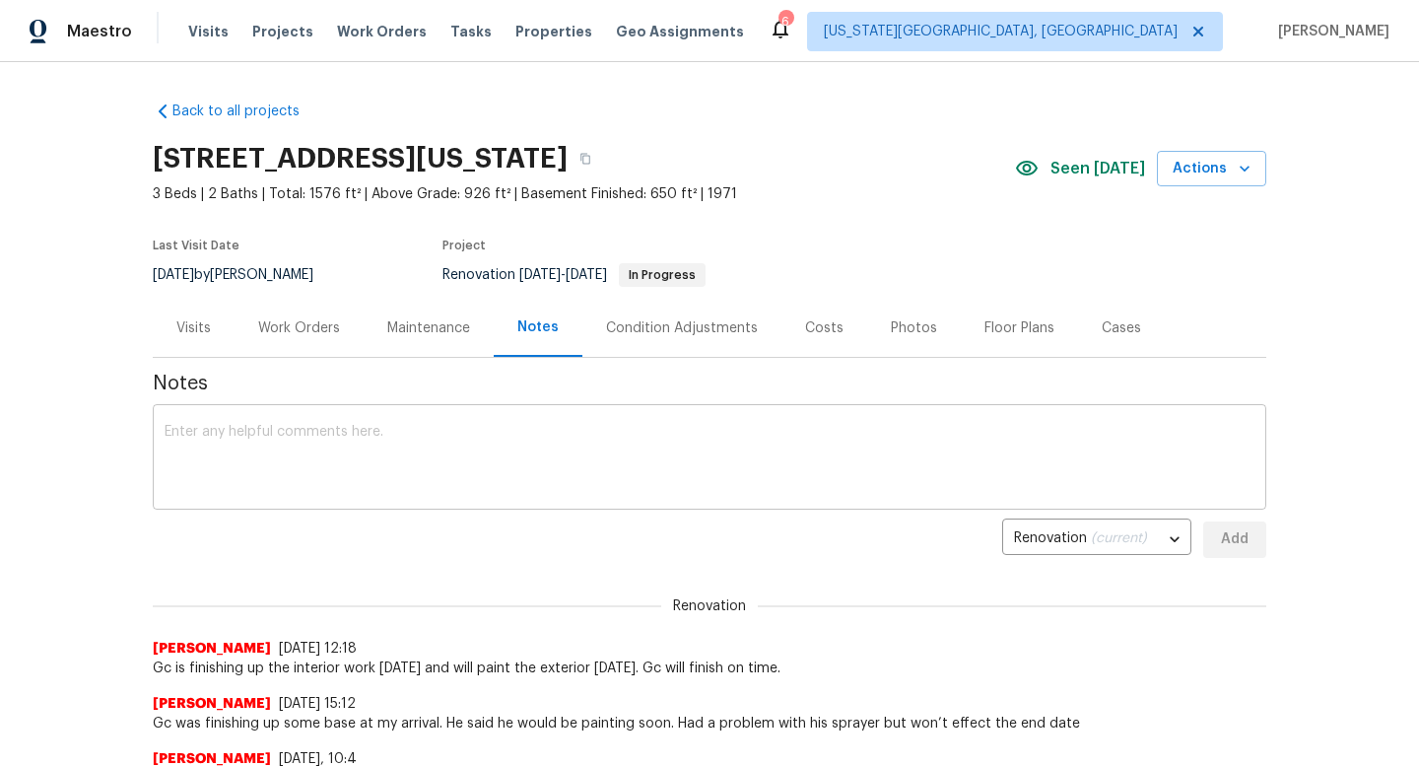
click at [362, 475] on textarea at bounding box center [710, 459] width 1090 height 69
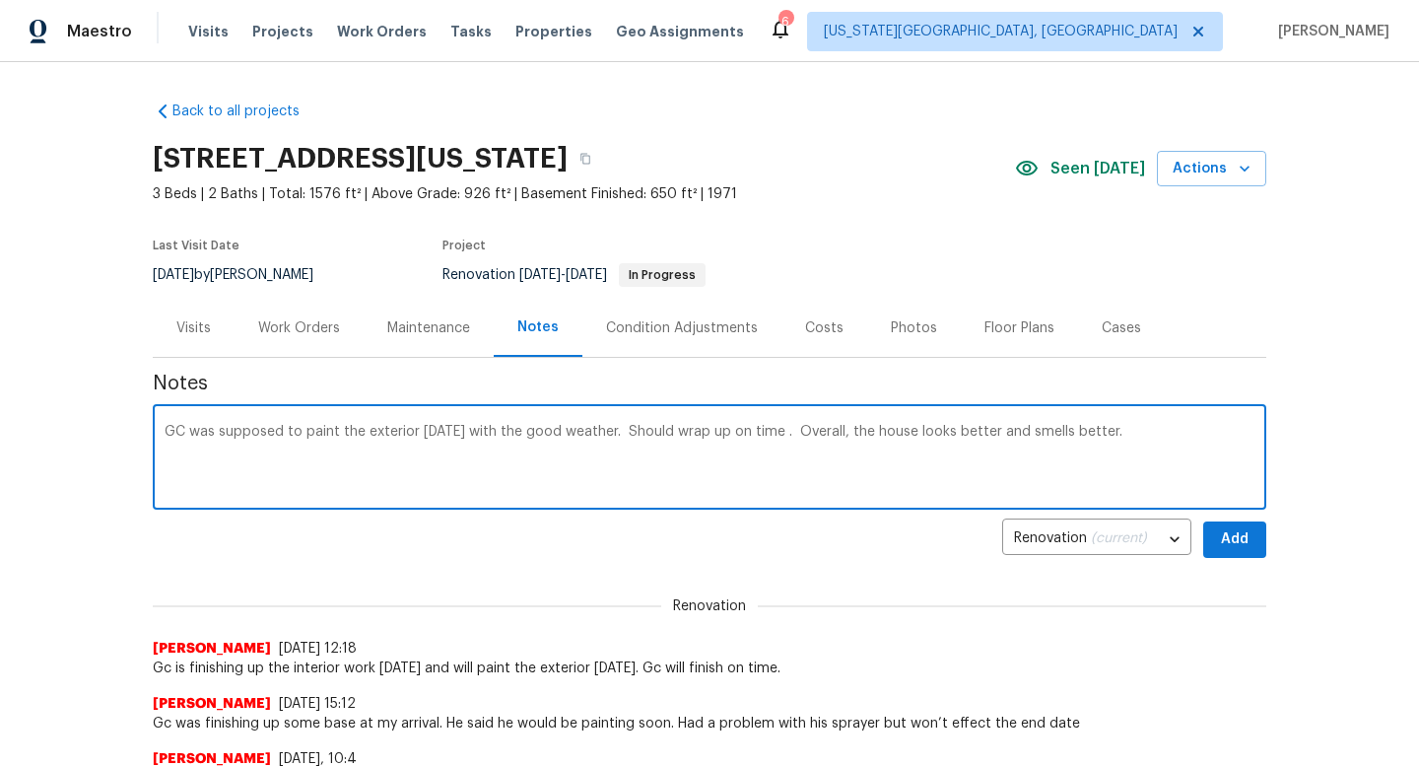
type textarea "GC was supposed to paint the exterior [DATE] with the good weather. Should wrap…"
click at [1228, 557] on button "Add" at bounding box center [1235, 539] width 63 height 36
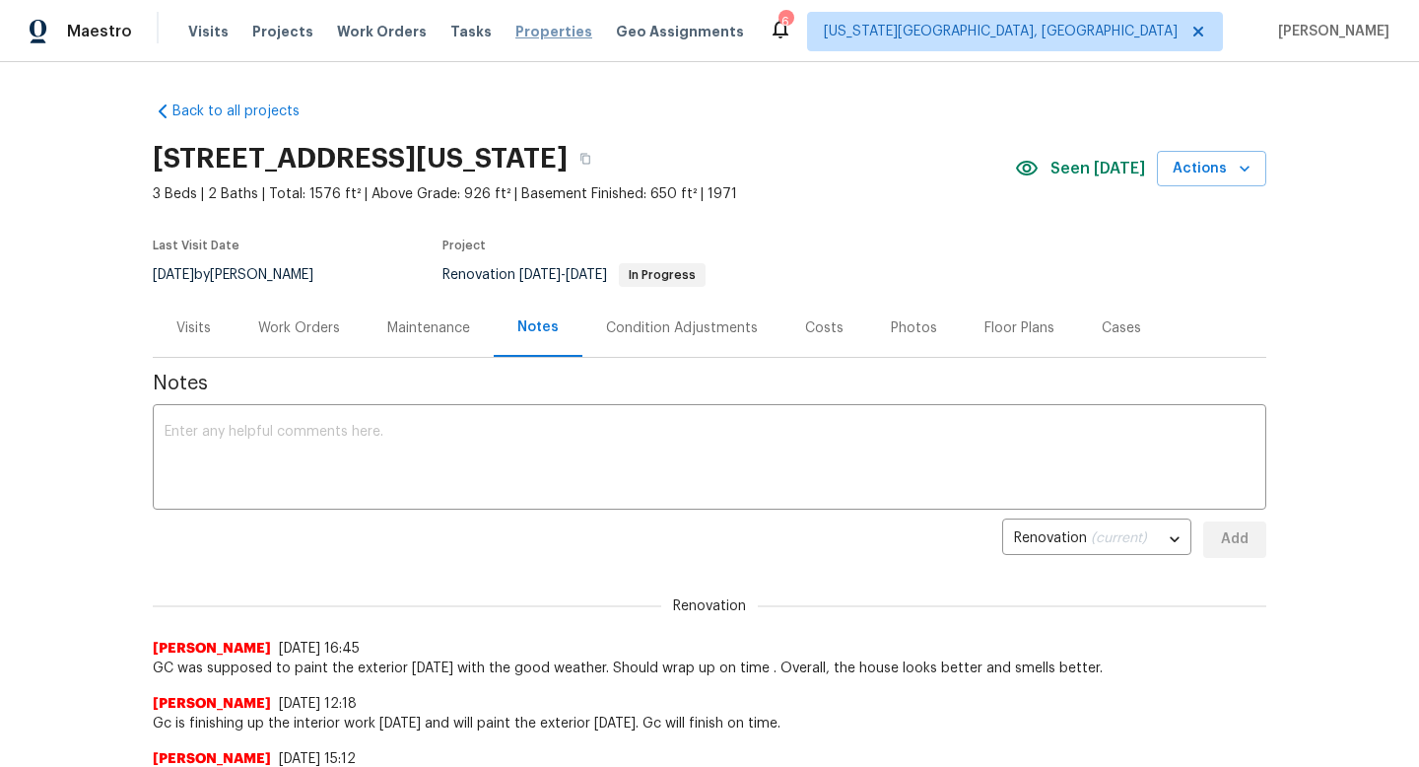
click at [525, 38] on span "Properties" at bounding box center [554, 32] width 77 height 20
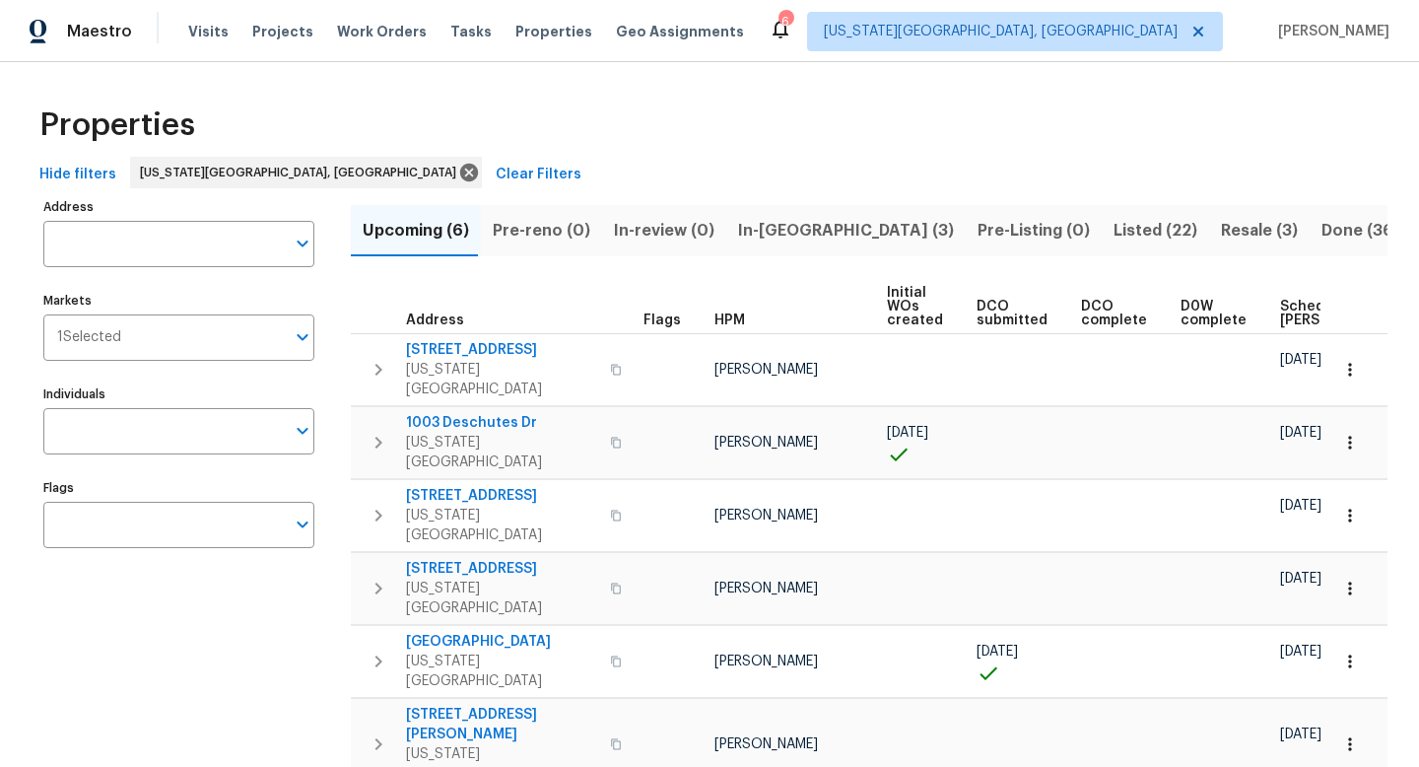
click at [1221, 233] on span "Resale (3)" at bounding box center [1259, 231] width 77 height 28
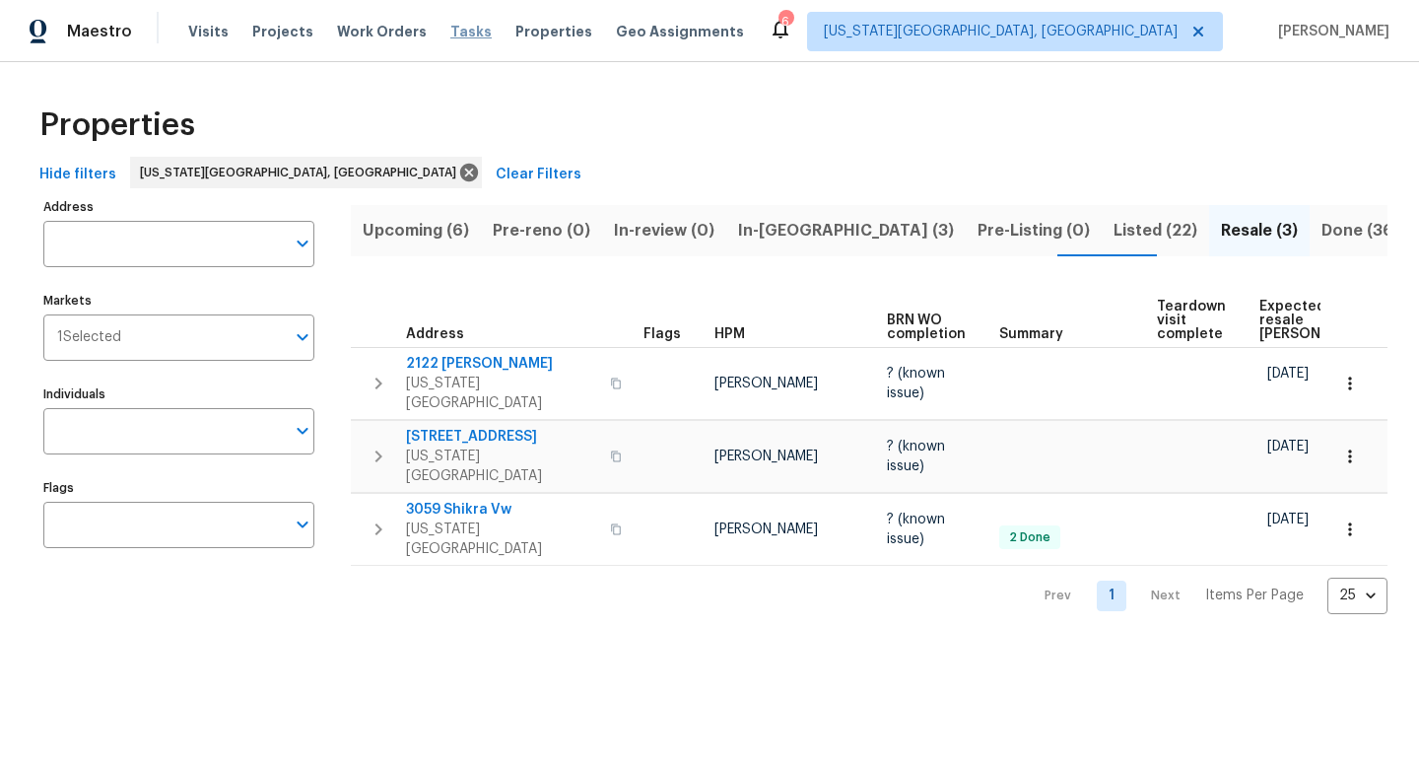
click at [455, 26] on span "Tasks" at bounding box center [470, 32] width 41 height 14
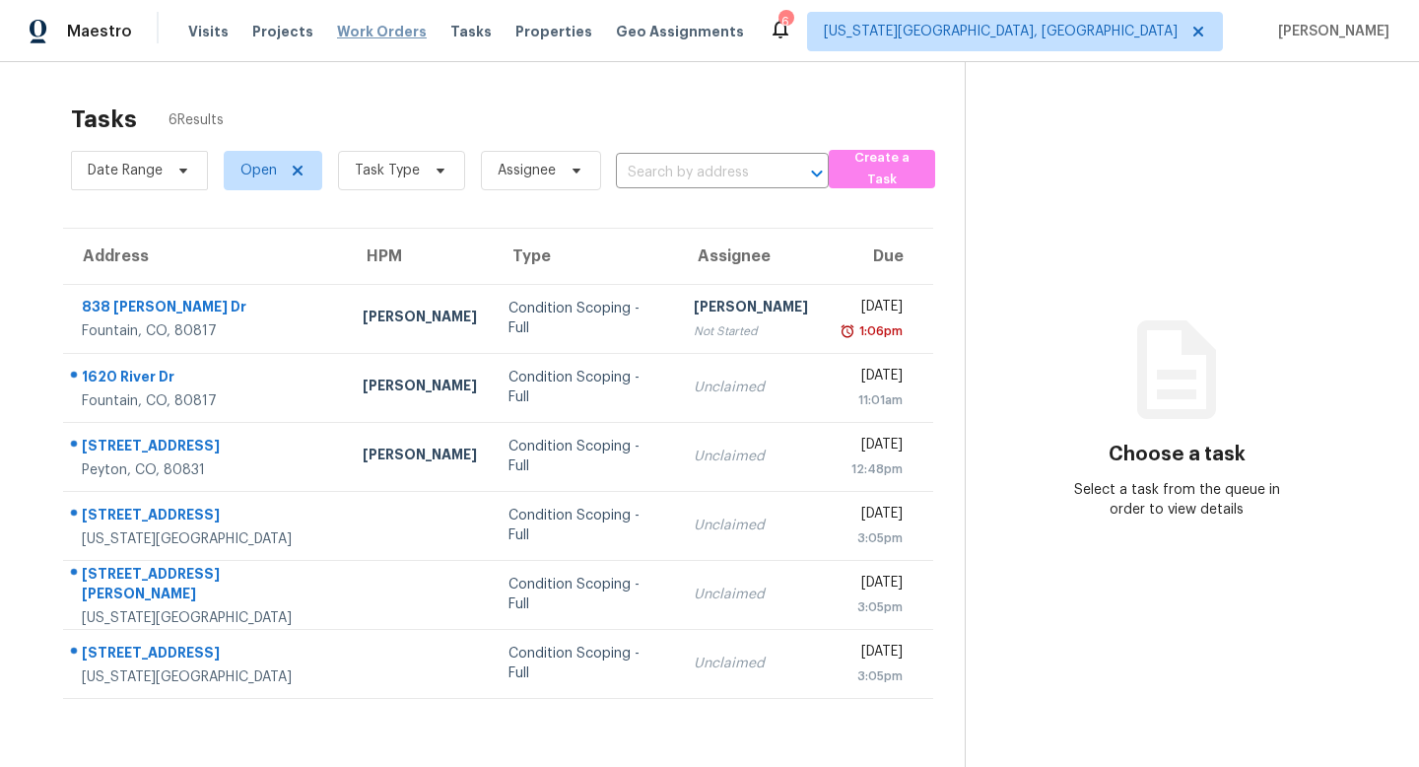
click at [370, 29] on span "Work Orders" at bounding box center [382, 32] width 90 height 20
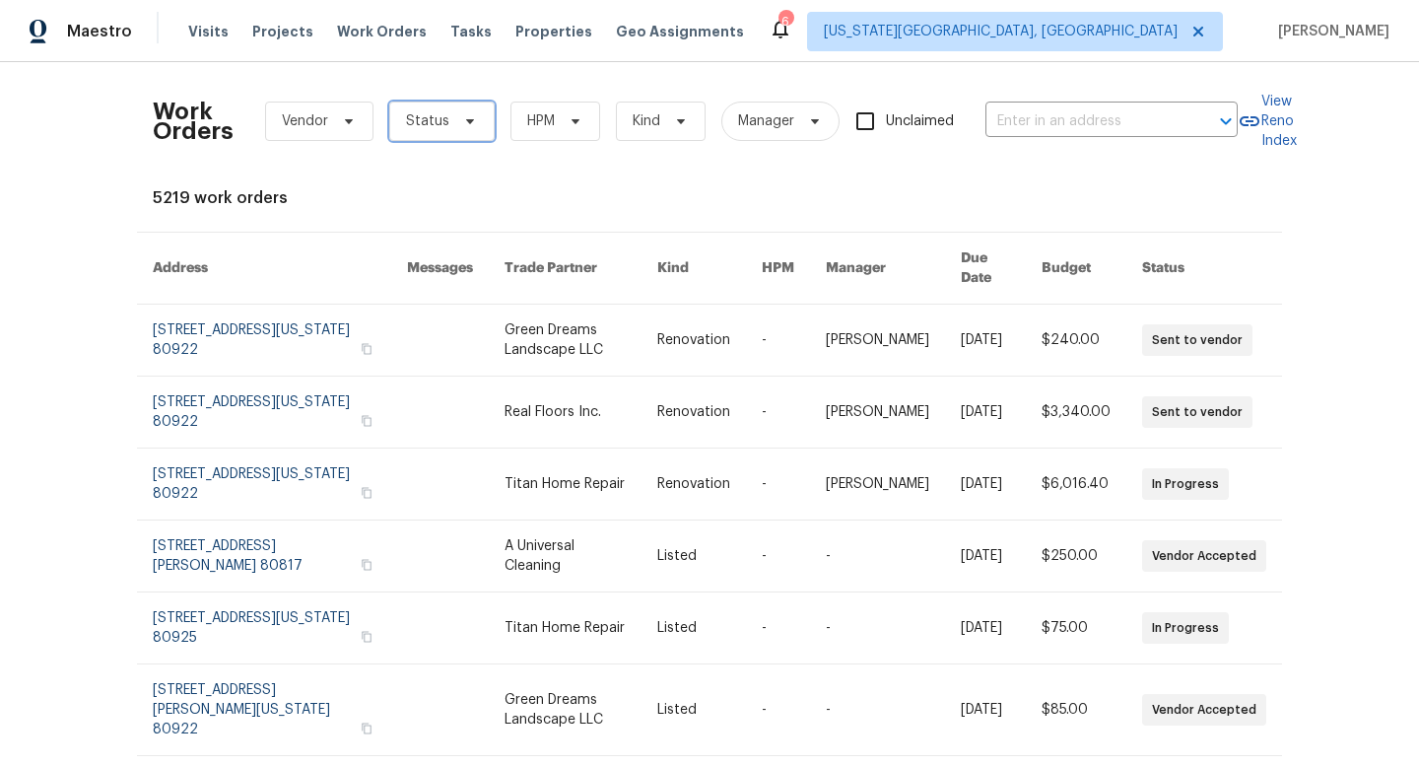
click at [426, 121] on span "Status" at bounding box center [427, 121] width 43 height 20
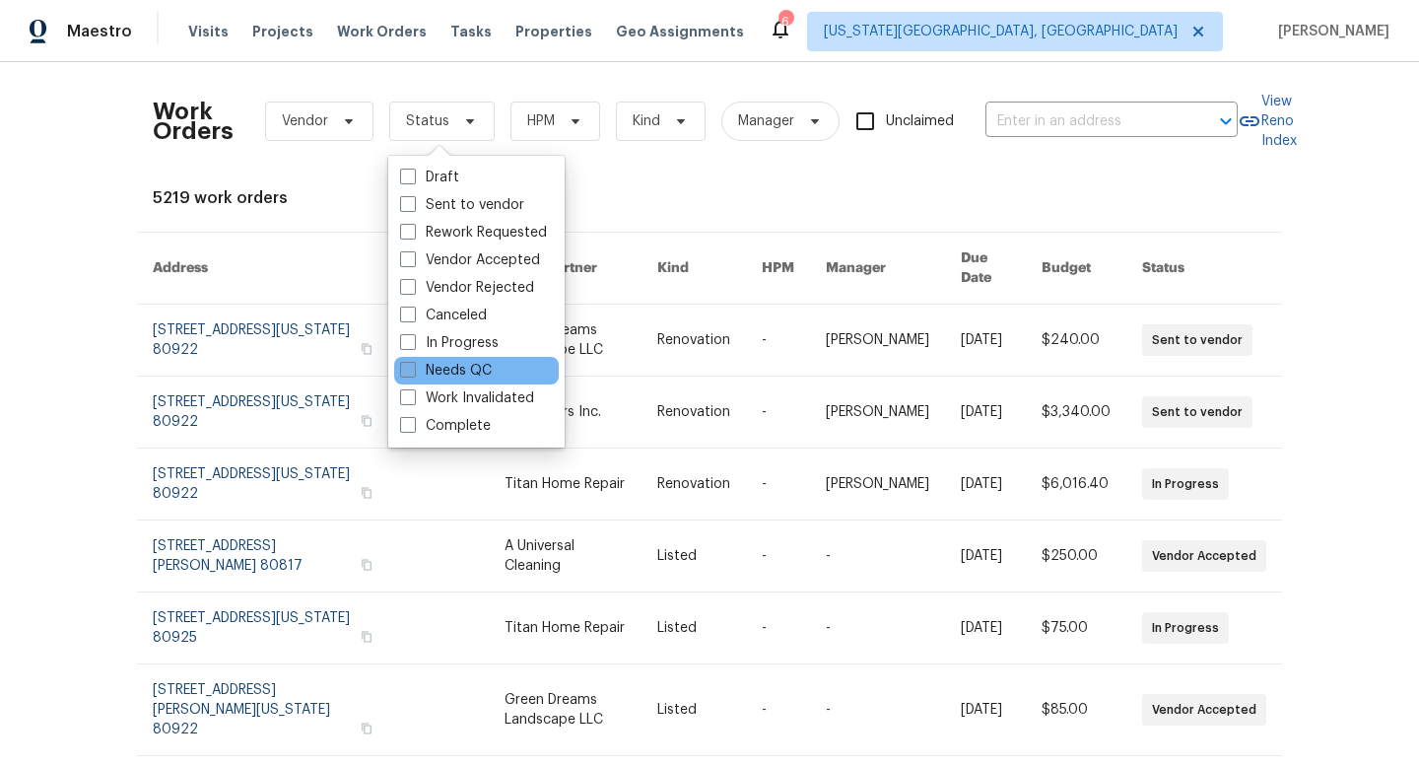
click at [419, 363] on label "Needs QC" at bounding box center [446, 371] width 92 height 20
click at [413, 363] on input "Needs QC" at bounding box center [406, 367] width 13 height 13
checkbox input "true"
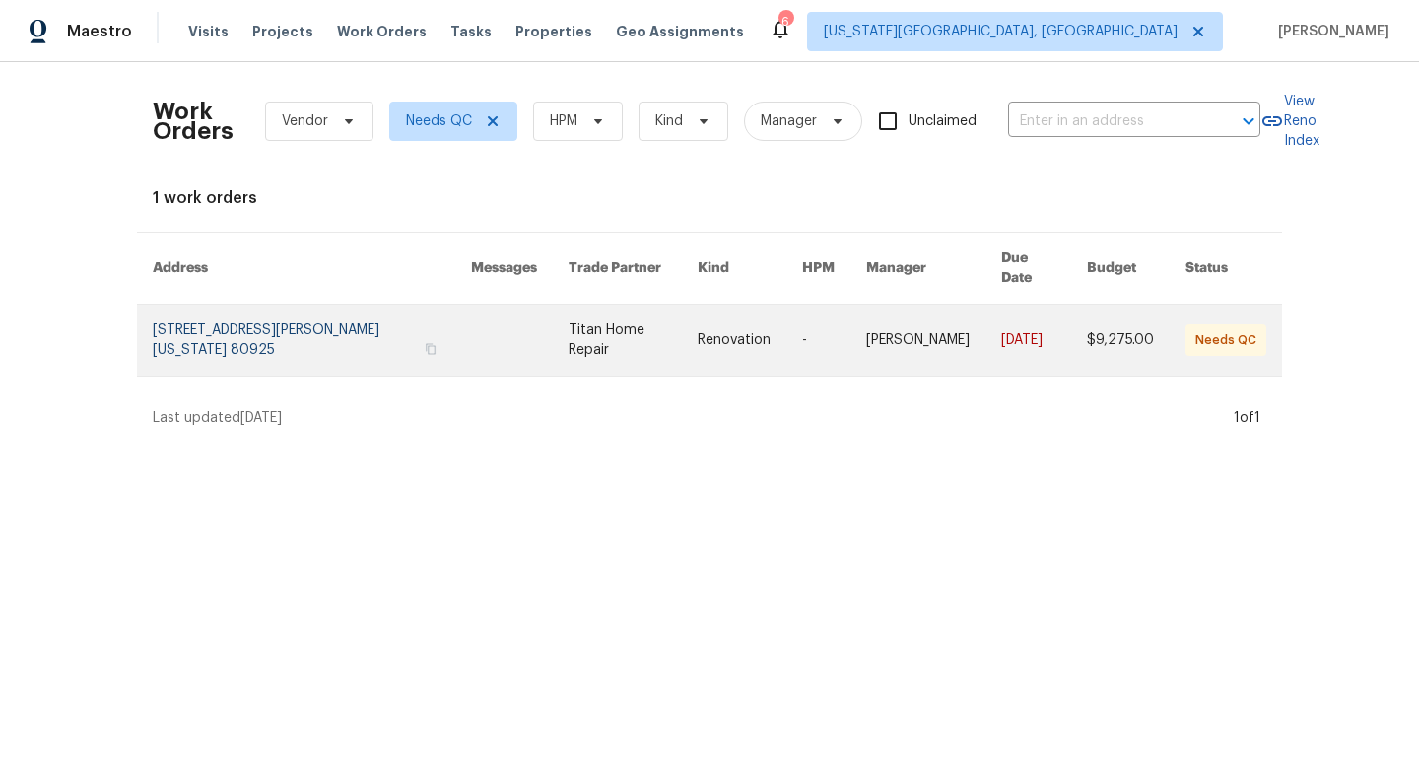
click at [311, 331] on link at bounding box center [312, 340] width 318 height 71
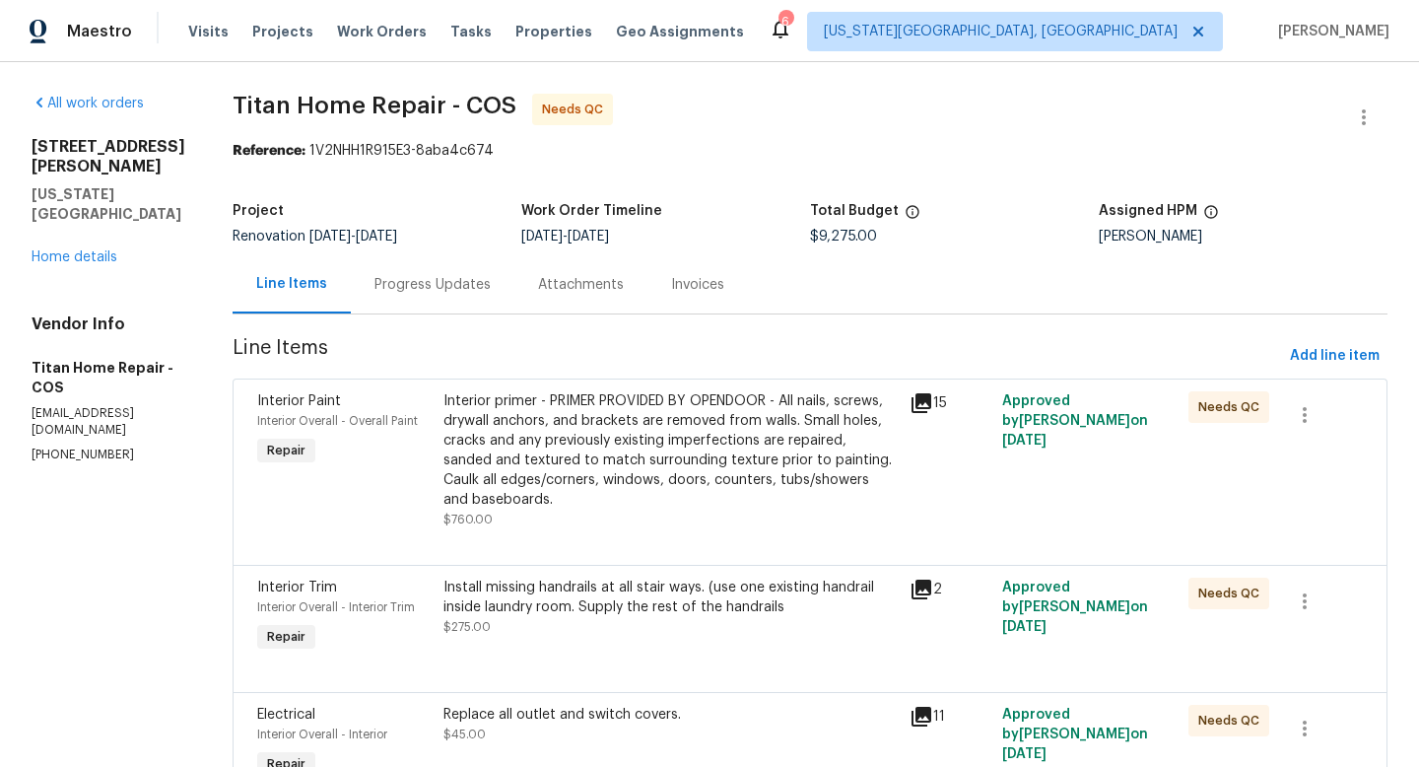
click at [644, 411] on div "Interior primer - PRIMER PROVIDED BY OPENDOOR - All nails, screws, drywall anch…" at bounding box center [671, 450] width 454 height 118
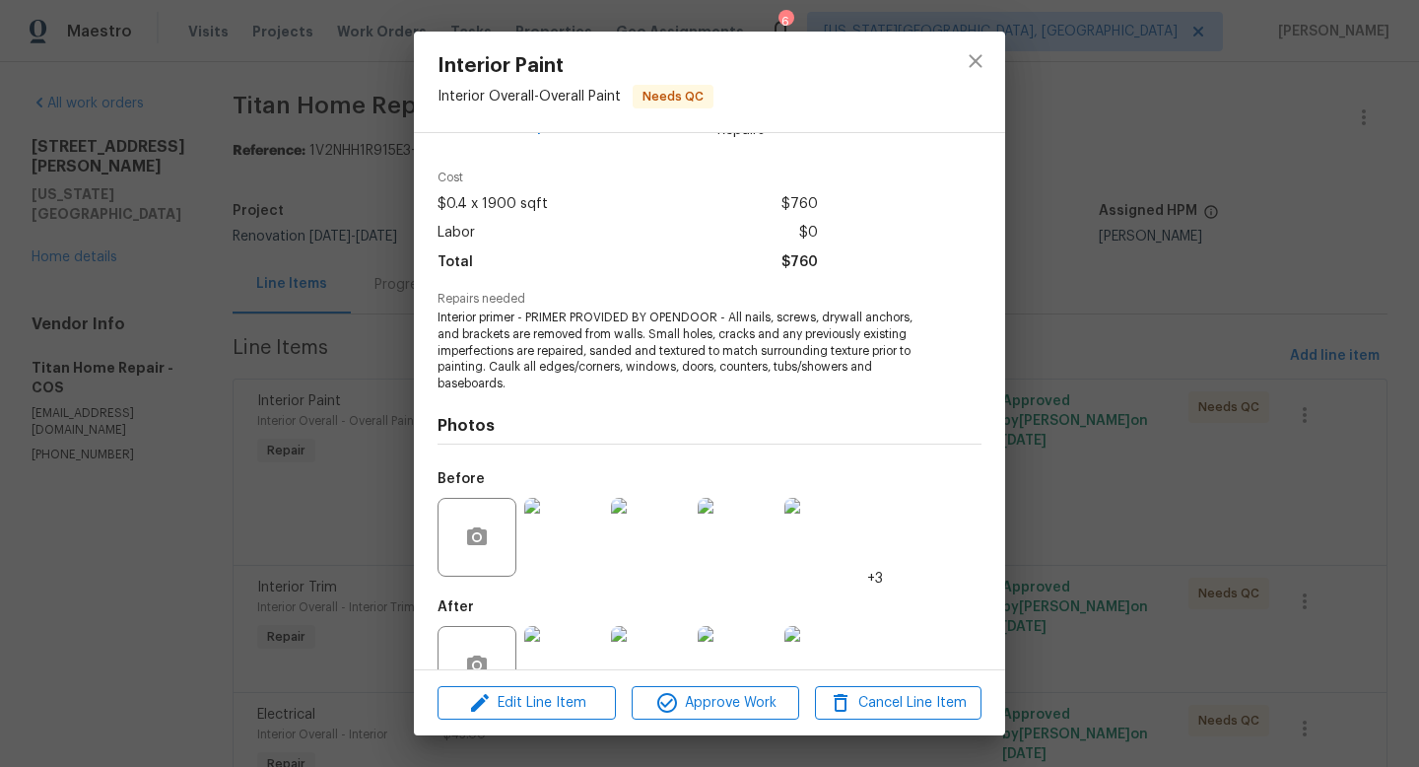
scroll to position [108, 0]
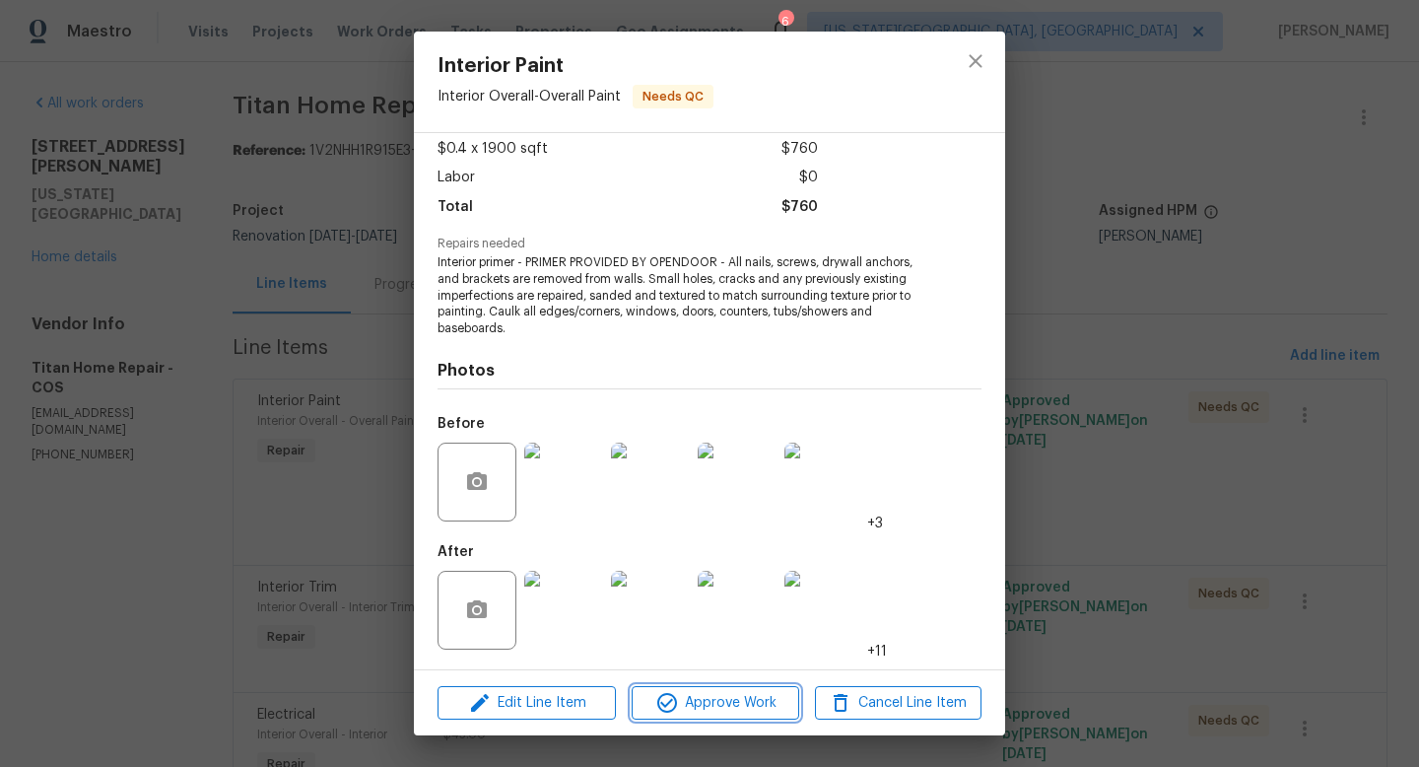
click at [674, 702] on icon "button" at bounding box center [667, 703] width 24 height 24
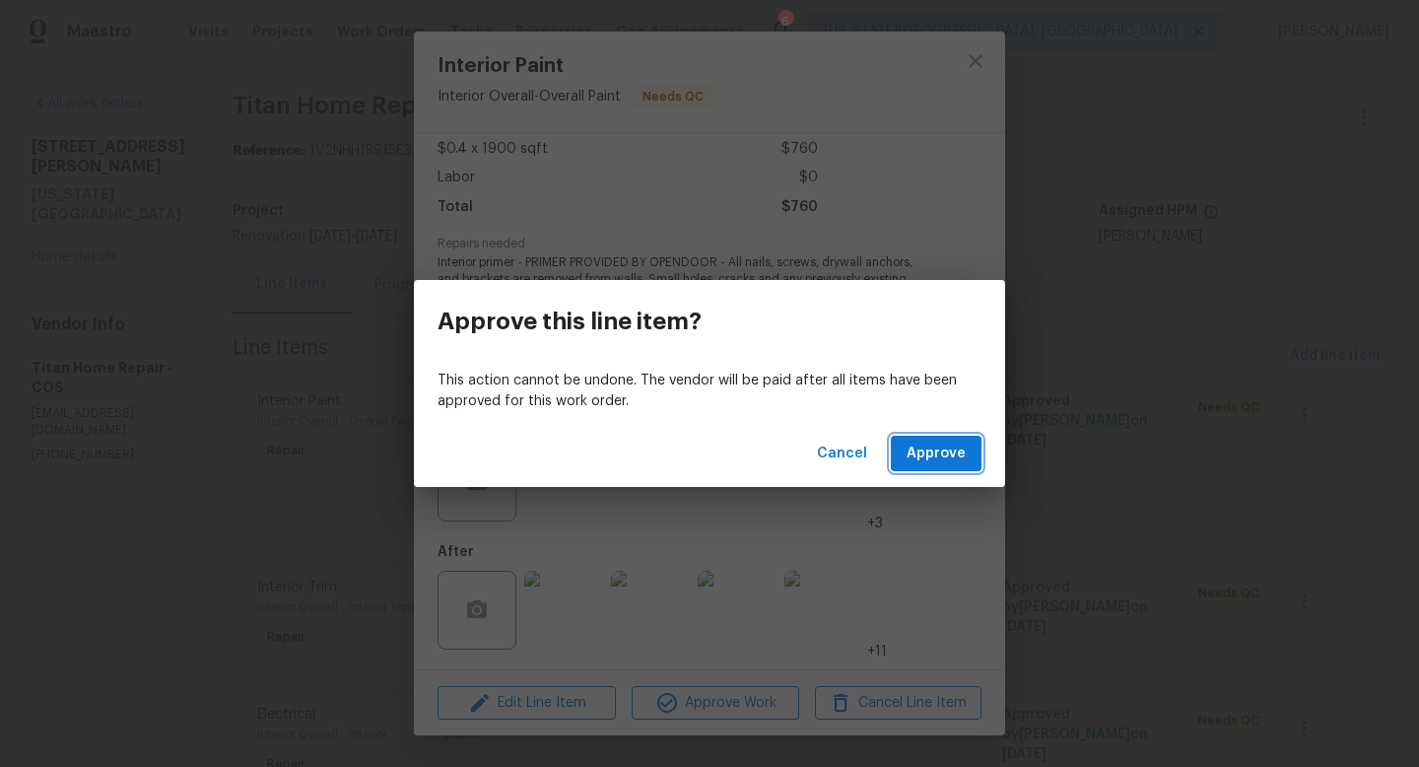
click at [943, 462] on span "Approve" at bounding box center [936, 454] width 59 height 25
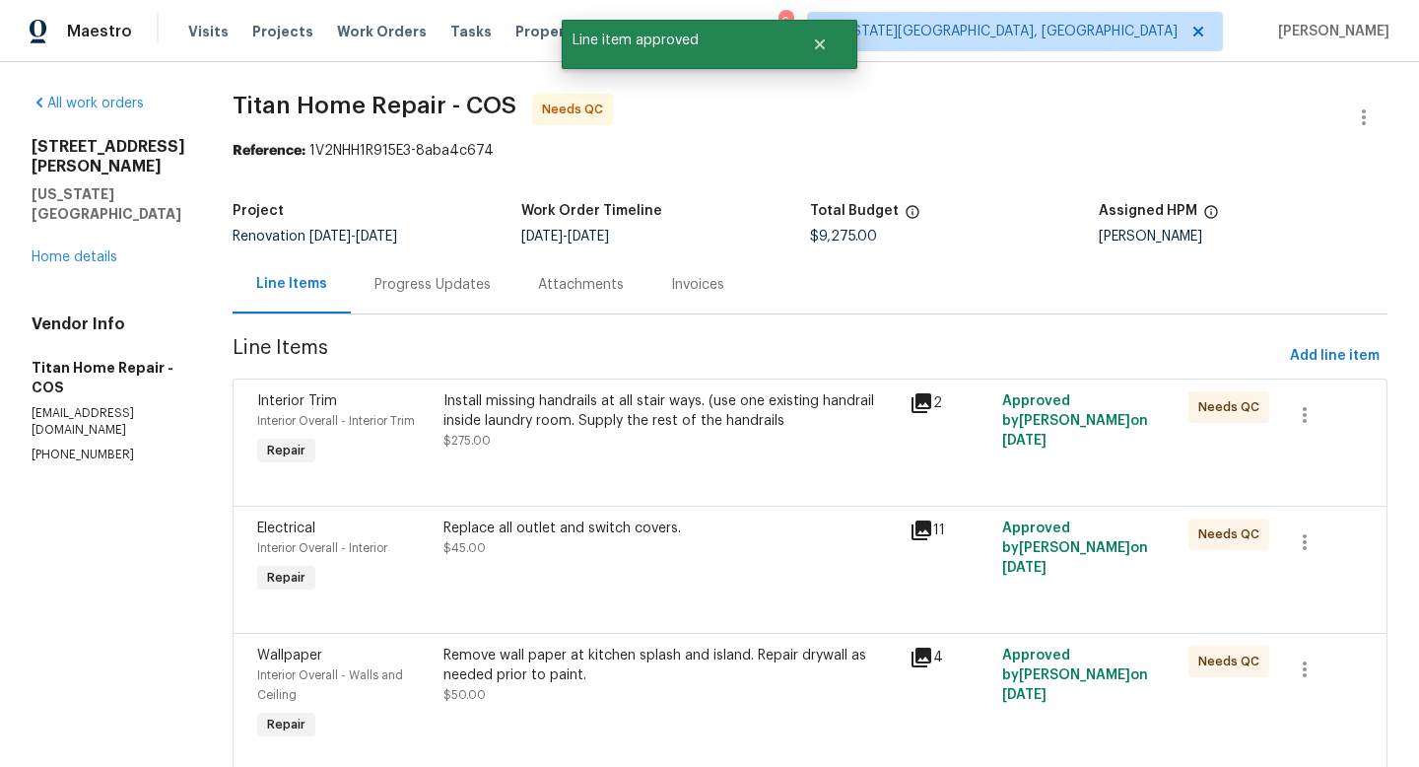
click at [605, 415] on div "Install missing handrails at all stair ways. (use one existing handrail inside …" at bounding box center [671, 410] width 454 height 39
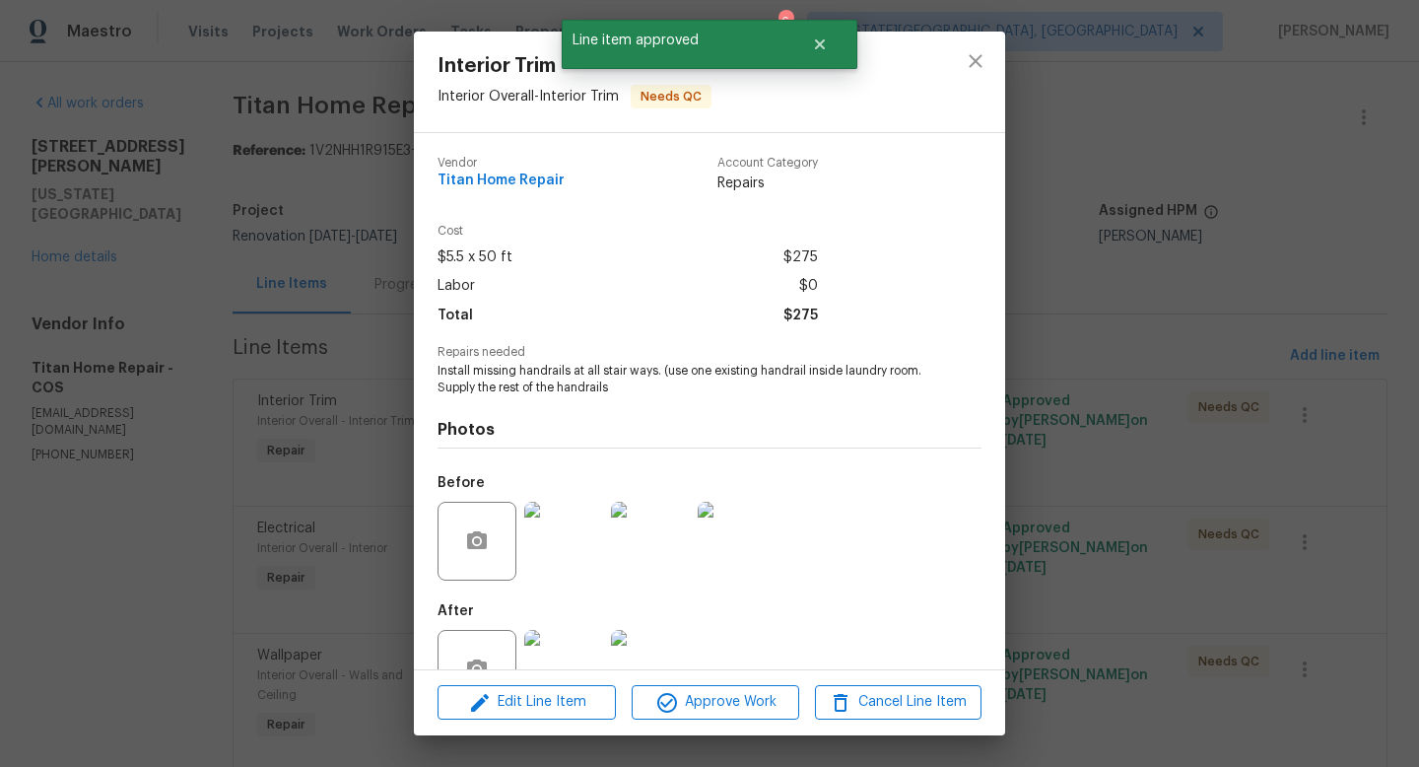
scroll to position [59, 0]
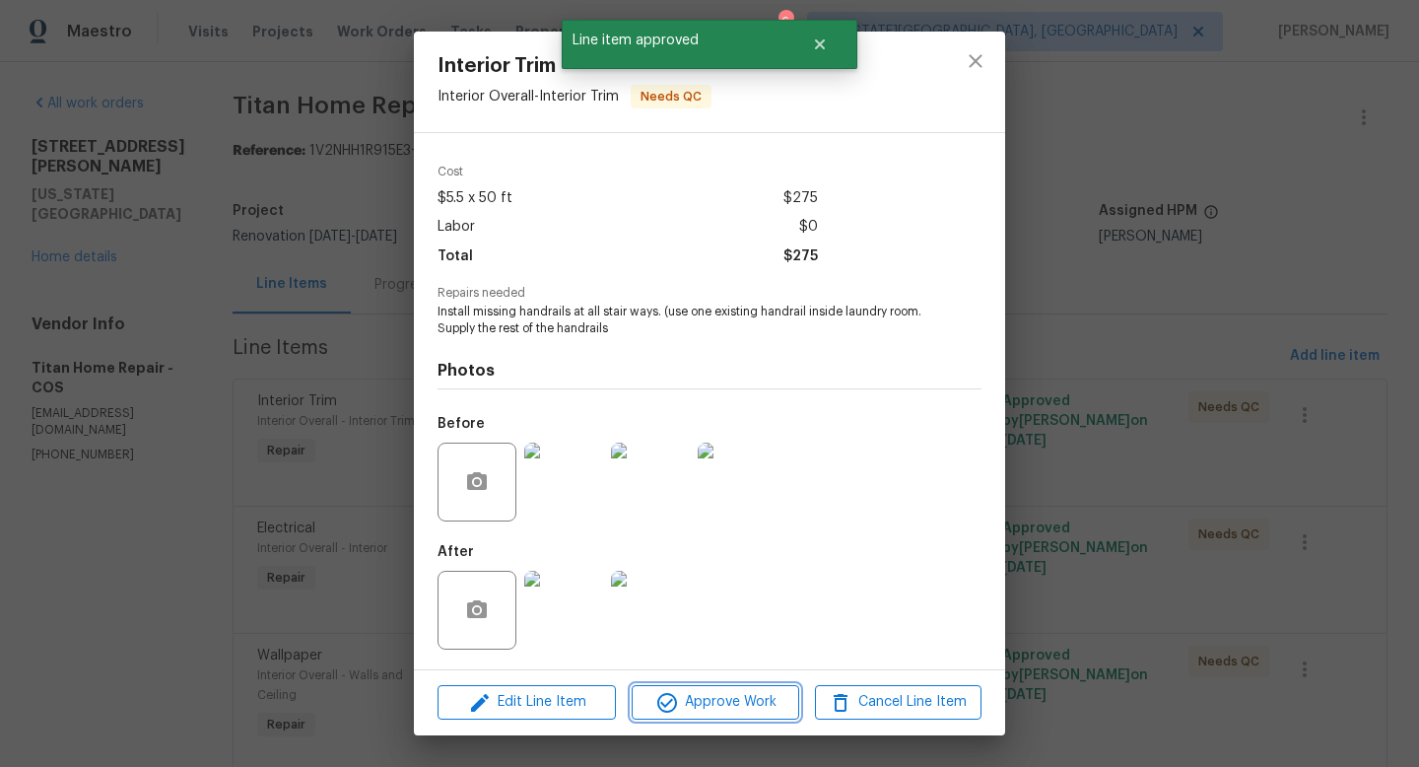
click at [729, 710] on span "Approve Work" at bounding box center [715, 702] width 155 height 25
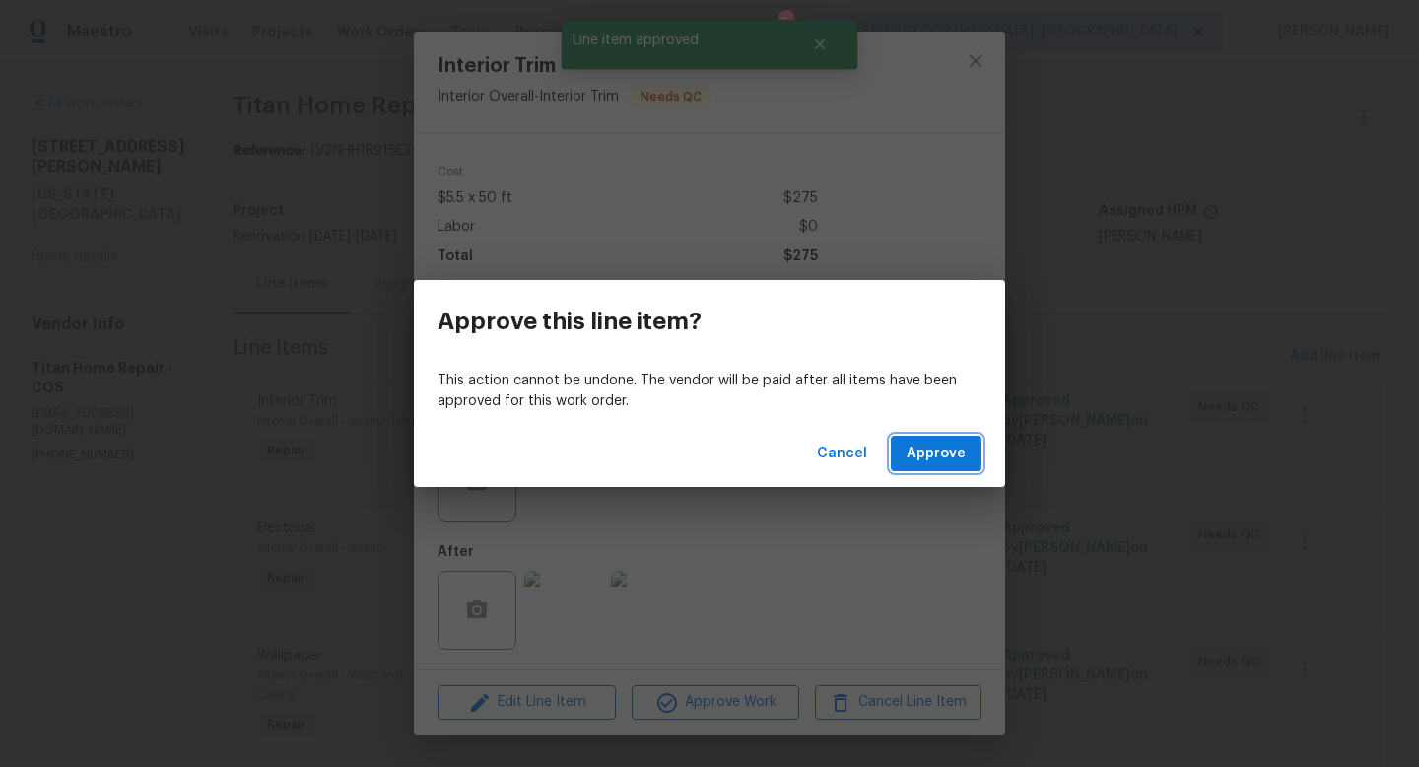
click at [933, 455] on span "Approve" at bounding box center [936, 454] width 59 height 25
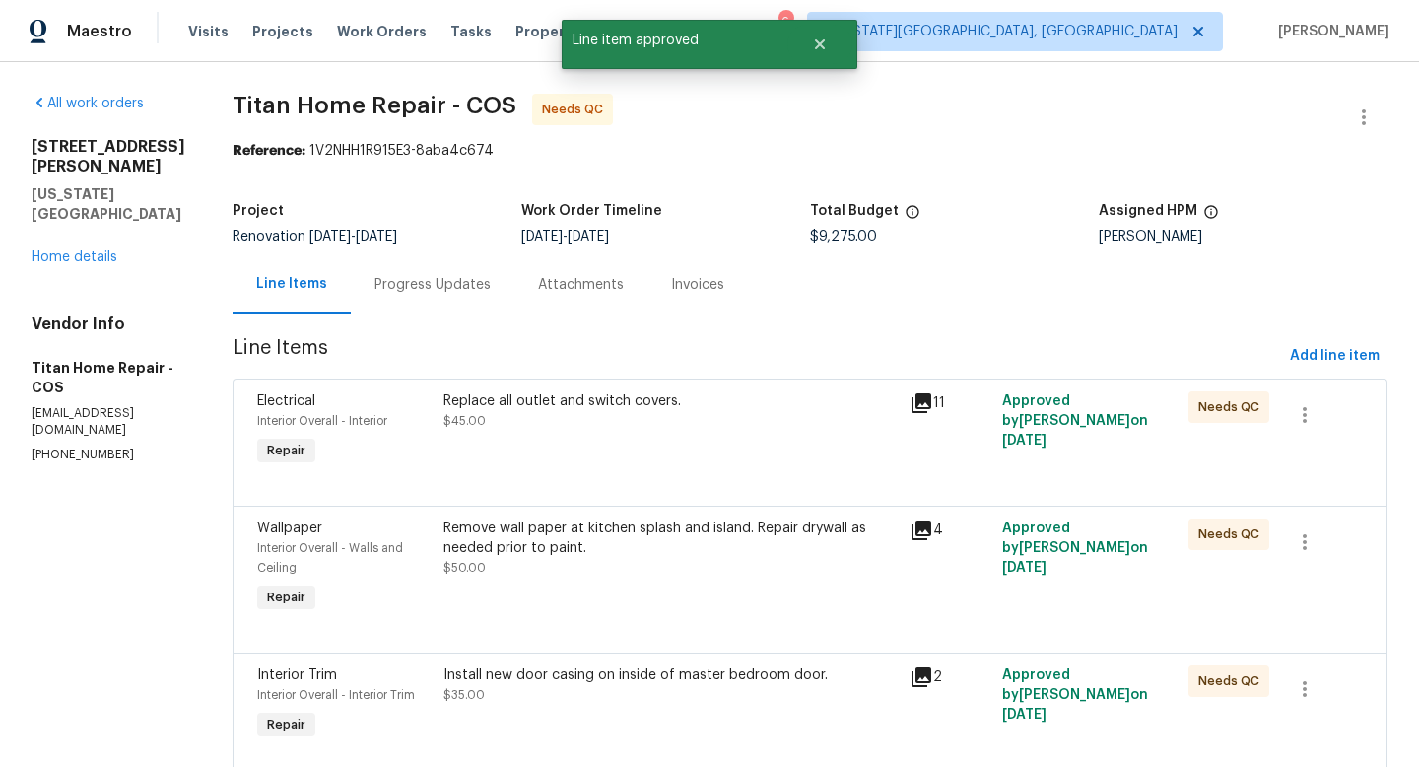
click at [536, 421] on div "Replace all outlet and switch covers. $45.00" at bounding box center [671, 410] width 454 height 39
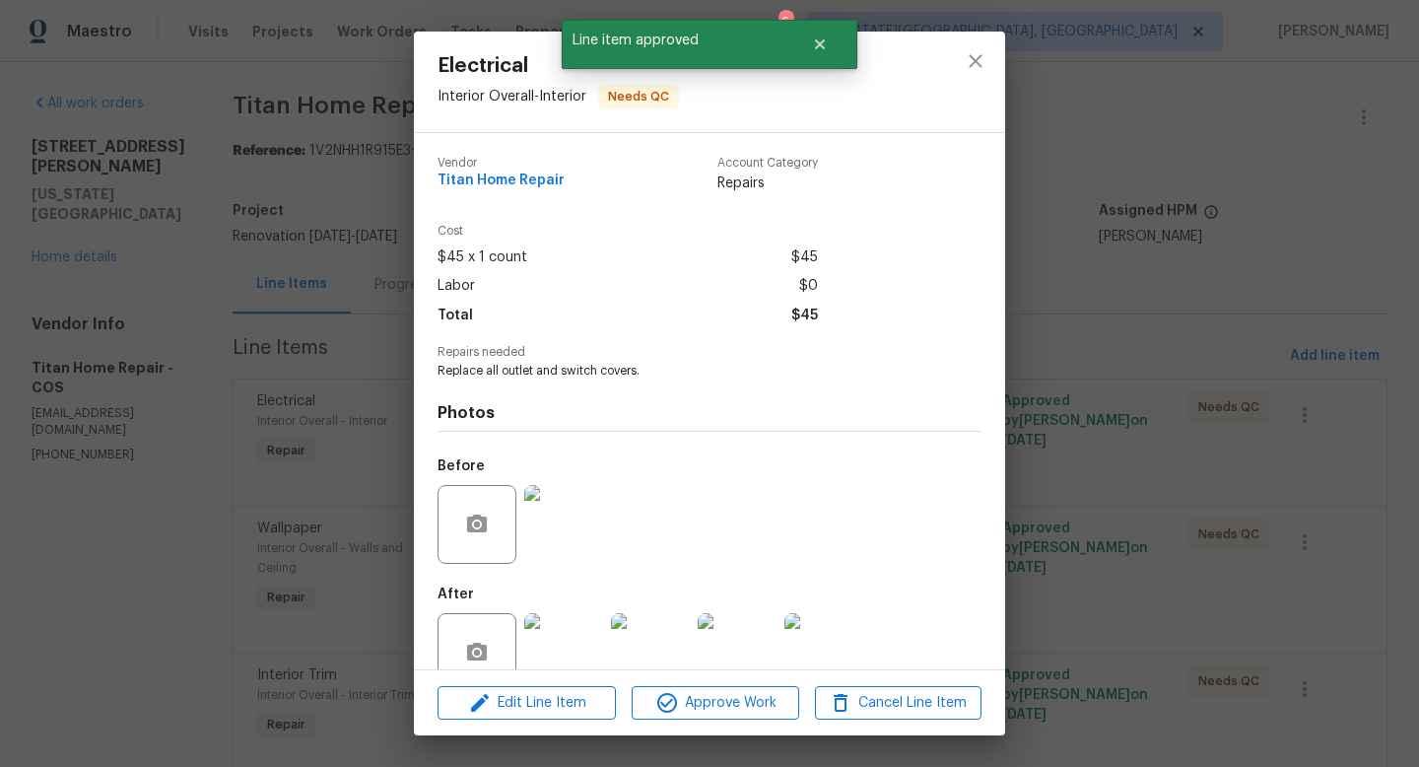
scroll to position [42, 0]
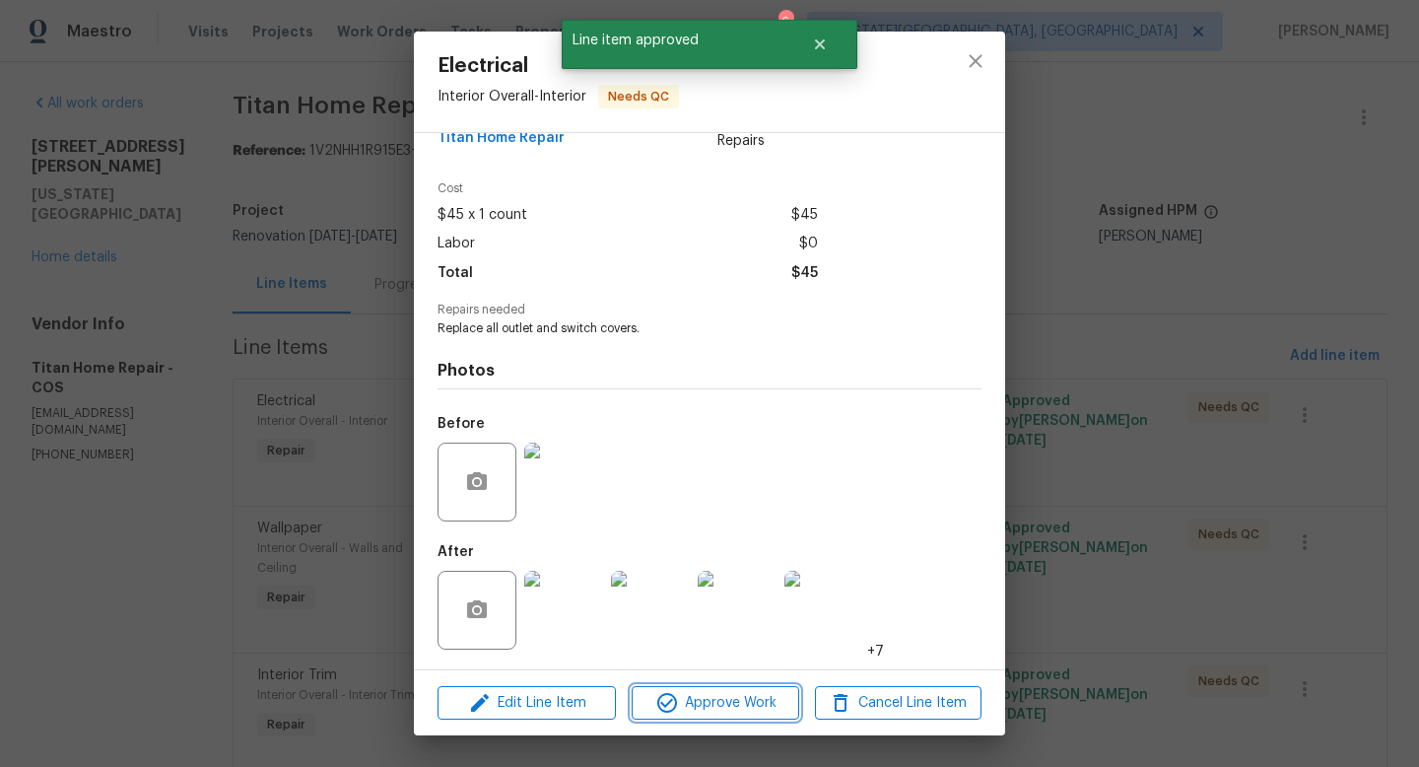
click at [724, 709] on span "Approve Work" at bounding box center [715, 703] width 155 height 25
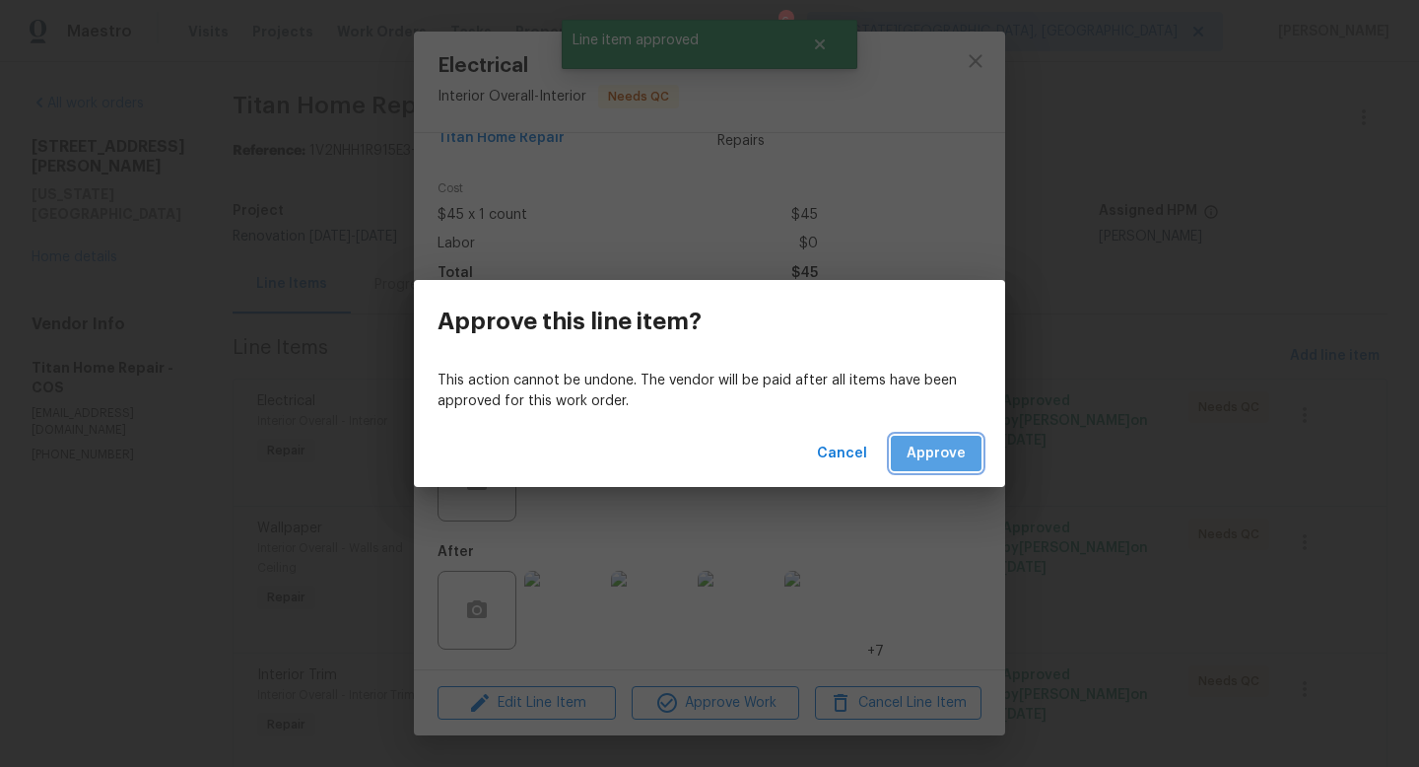
click at [932, 462] on span "Approve" at bounding box center [936, 454] width 59 height 25
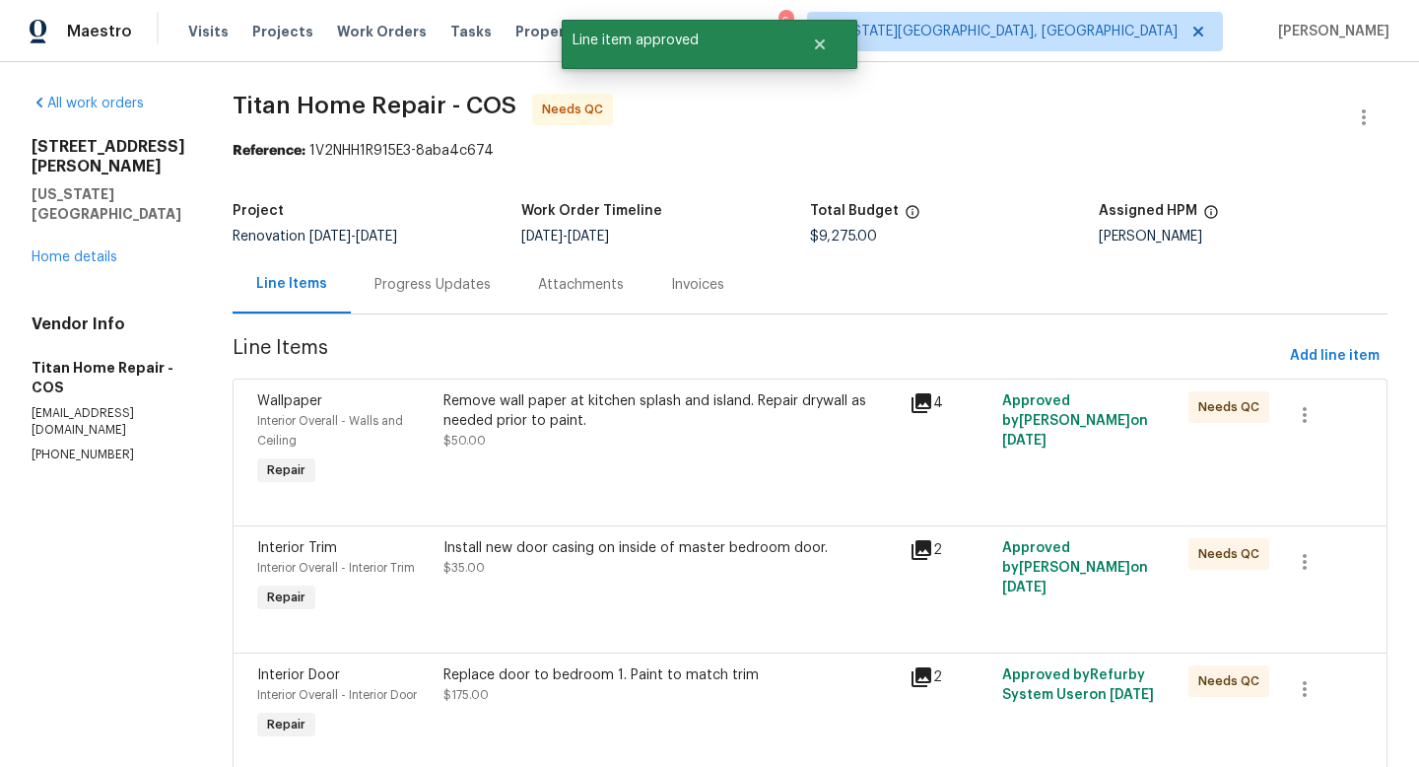
click at [585, 428] on div "Remove wall paper at kitchen splash and island. Repair drywall as needed prior …" at bounding box center [671, 410] width 454 height 39
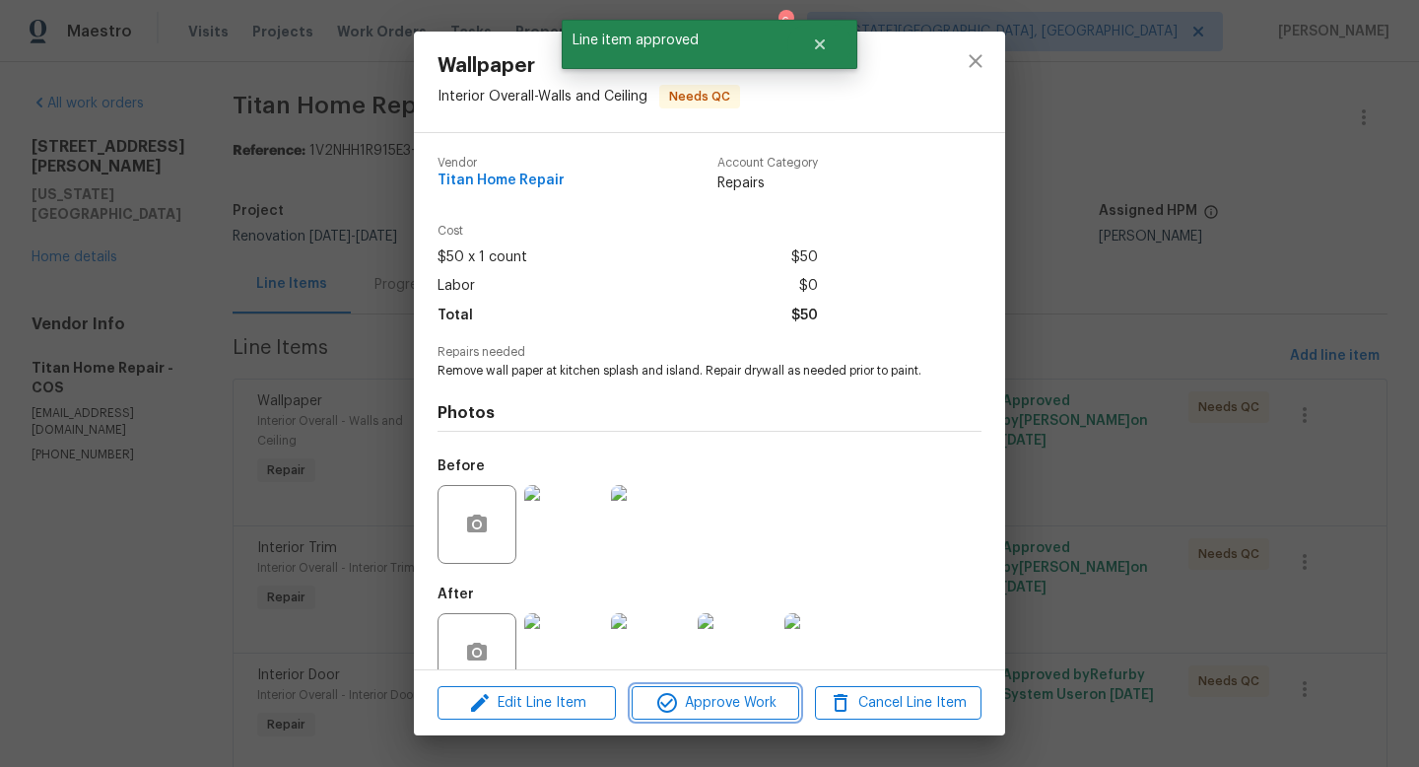
click at [673, 712] on icon "button" at bounding box center [667, 703] width 24 height 24
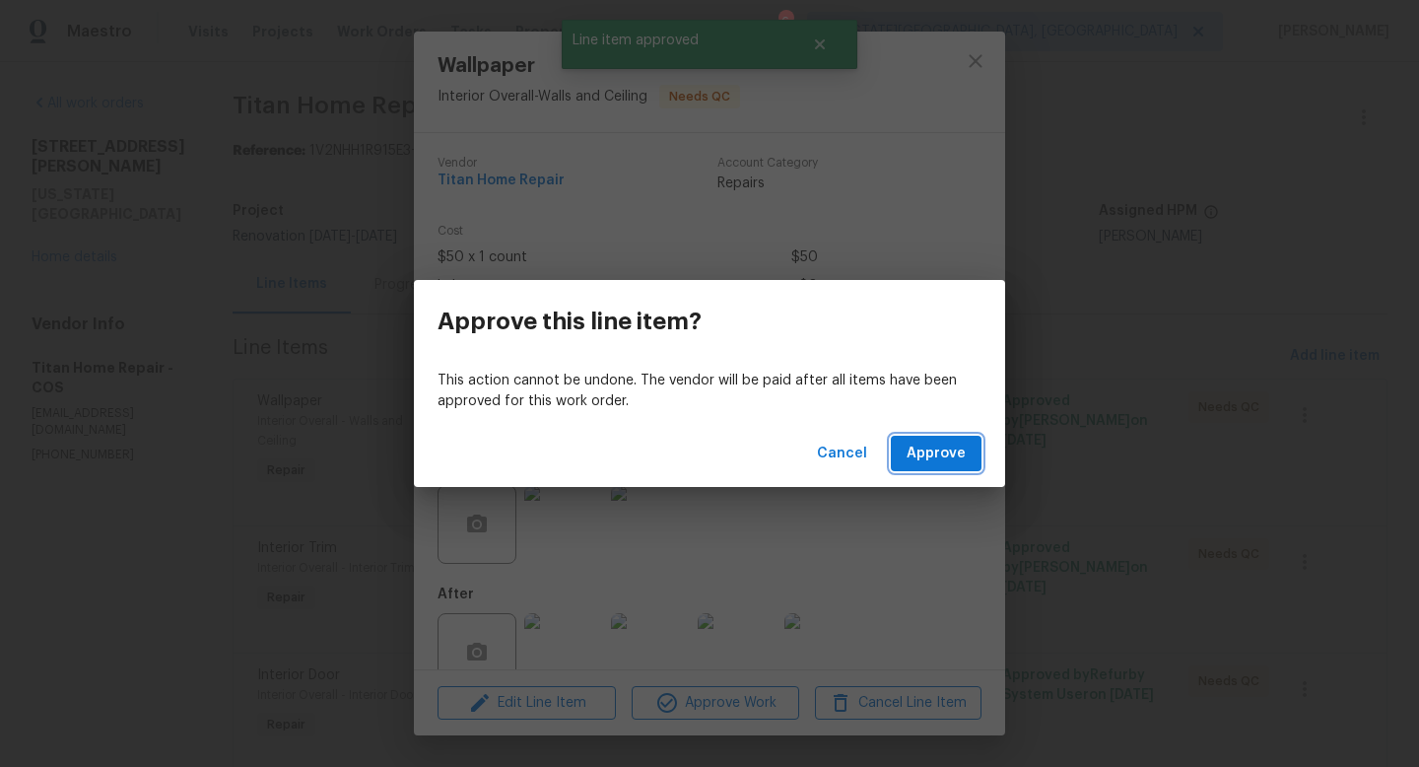
click at [935, 453] on span "Approve" at bounding box center [936, 454] width 59 height 25
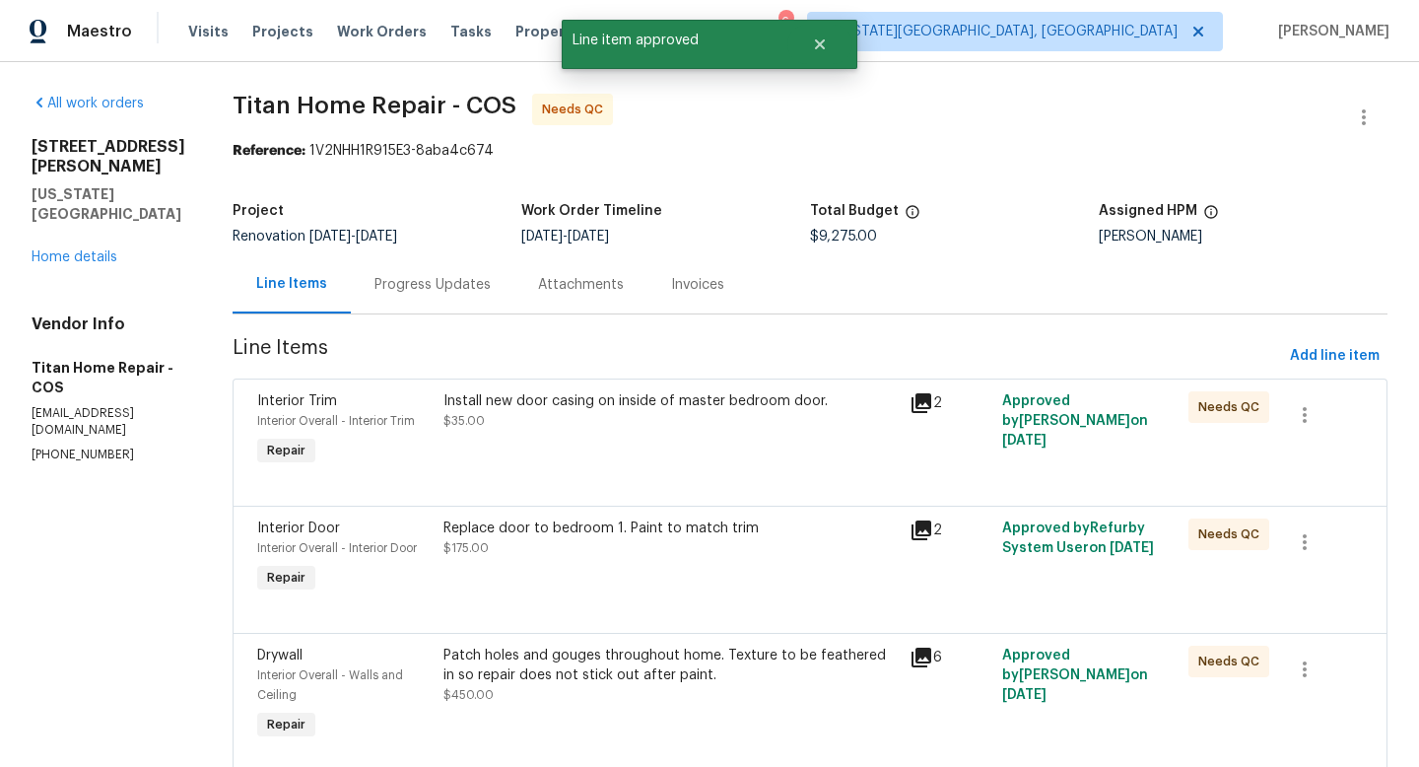
click at [599, 436] on div "Install new door casing on inside of master bedroom door. $35.00" at bounding box center [671, 430] width 466 height 91
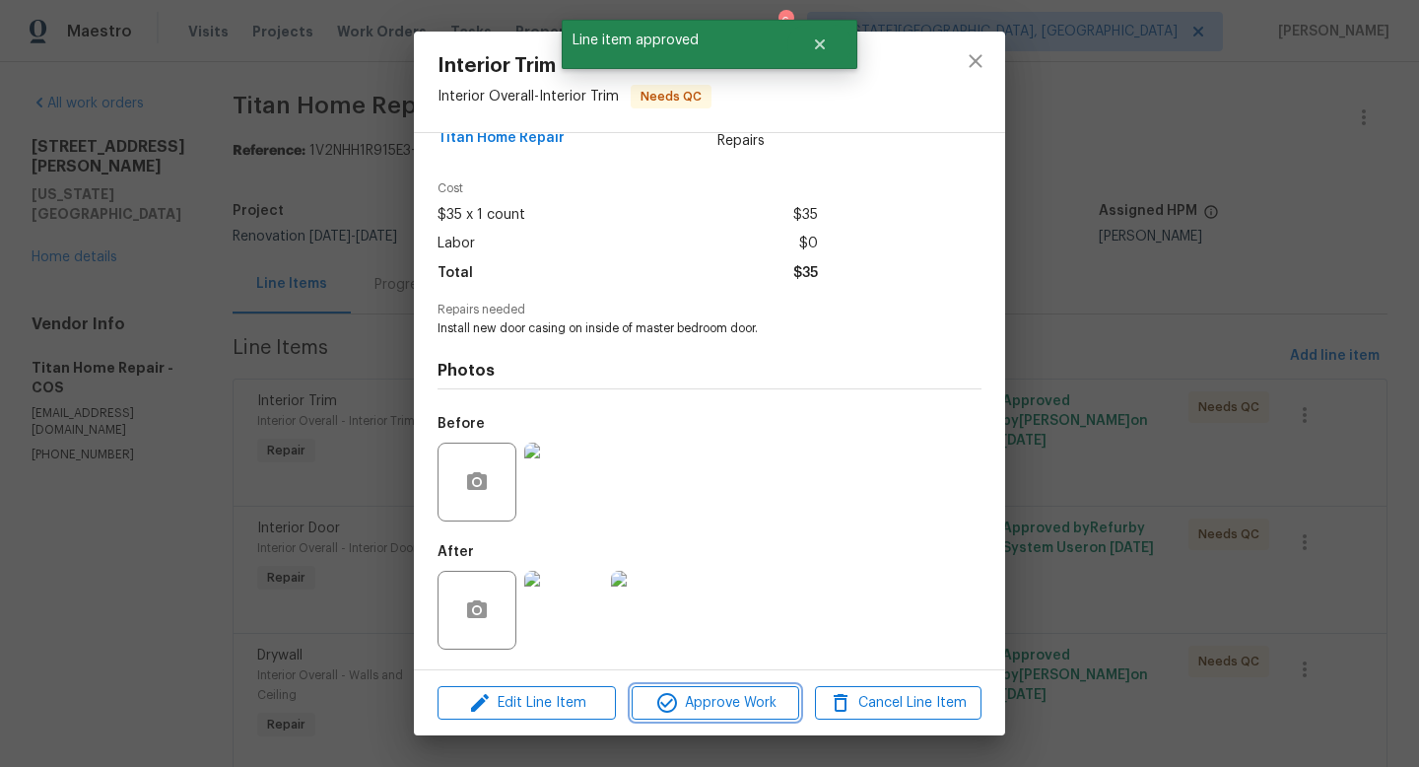
click at [715, 711] on span "Approve Work" at bounding box center [715, 703] width 155 height 25
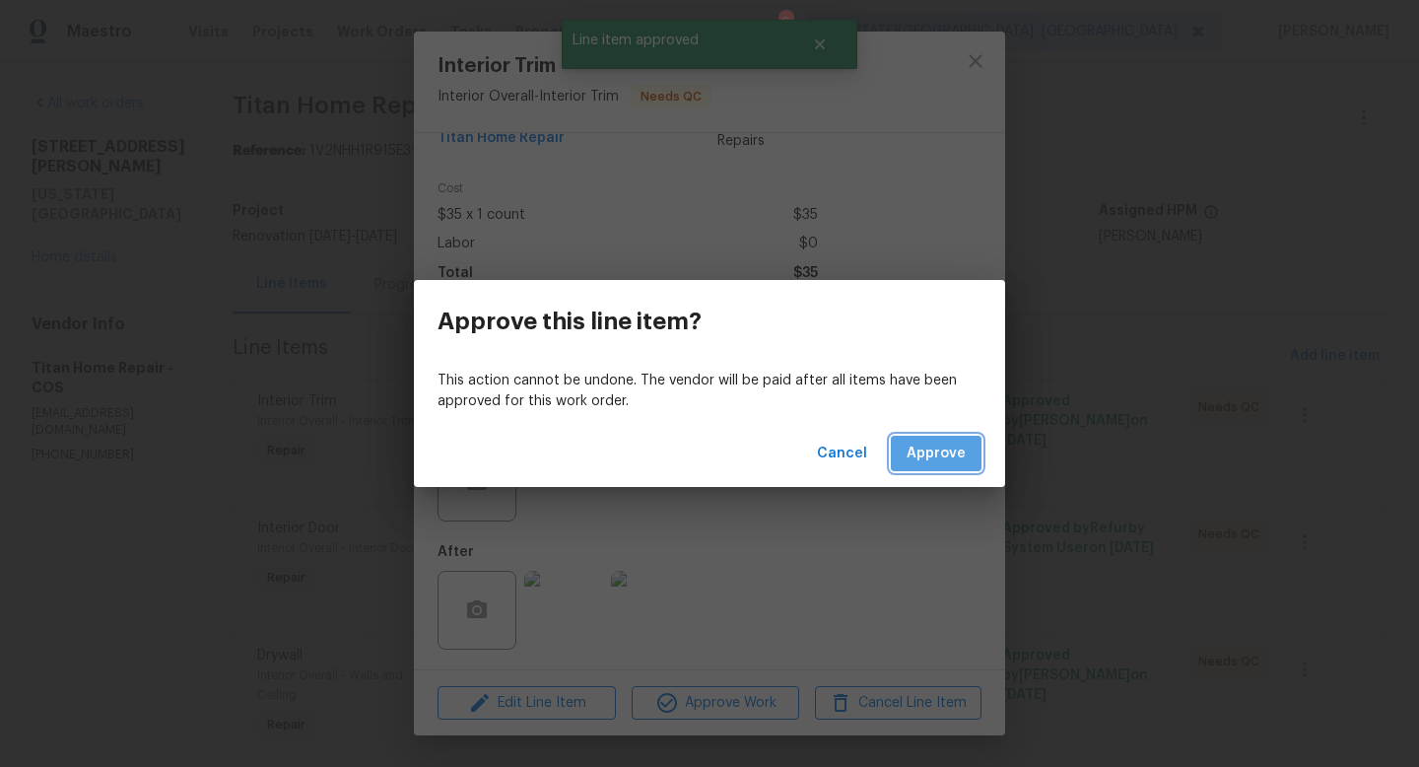
click at [930, 439] on button "Approve" at bounding box center [936, 454] width 91 height 36
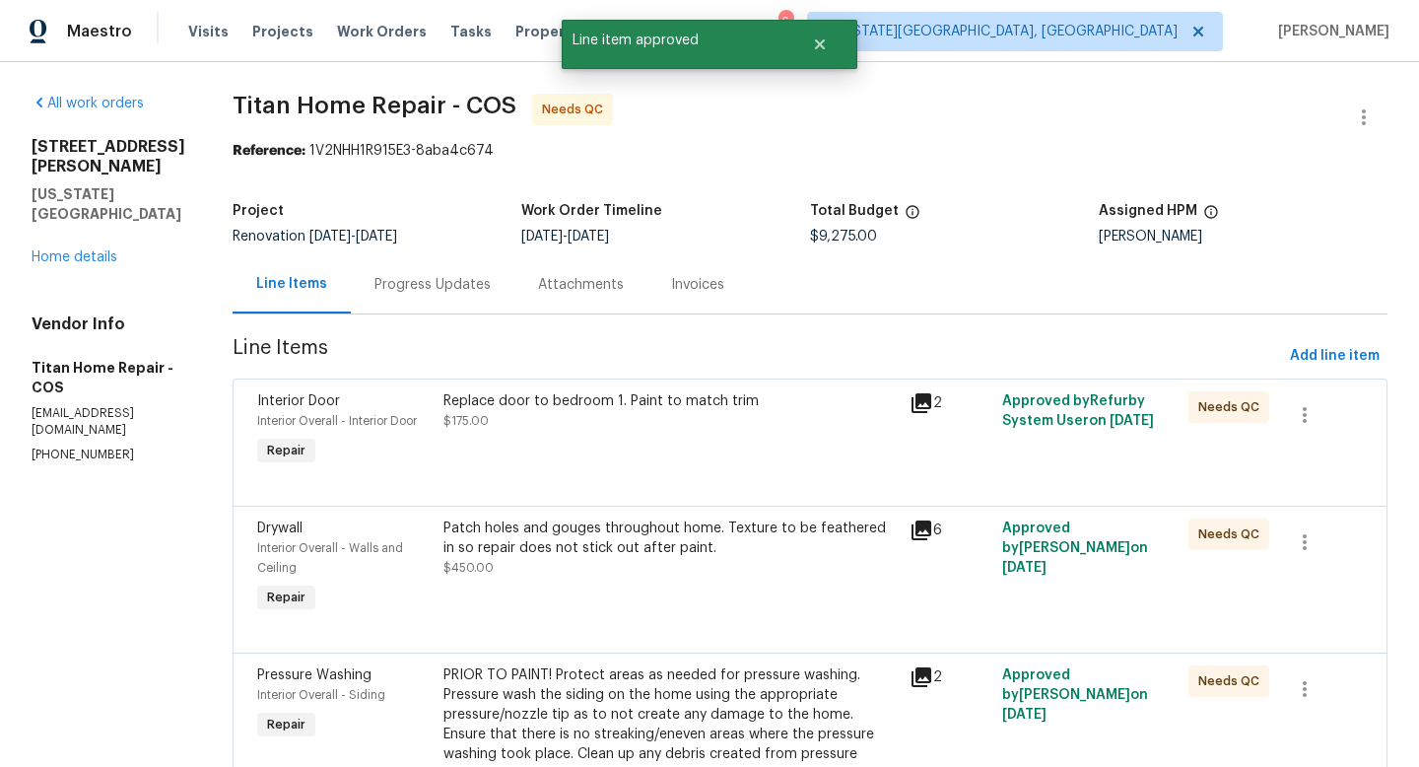
click at [613, 408] on div "Replace door to bedroom 1. Paint to match trim" at bounding box center [671, 401] width 454 height 20
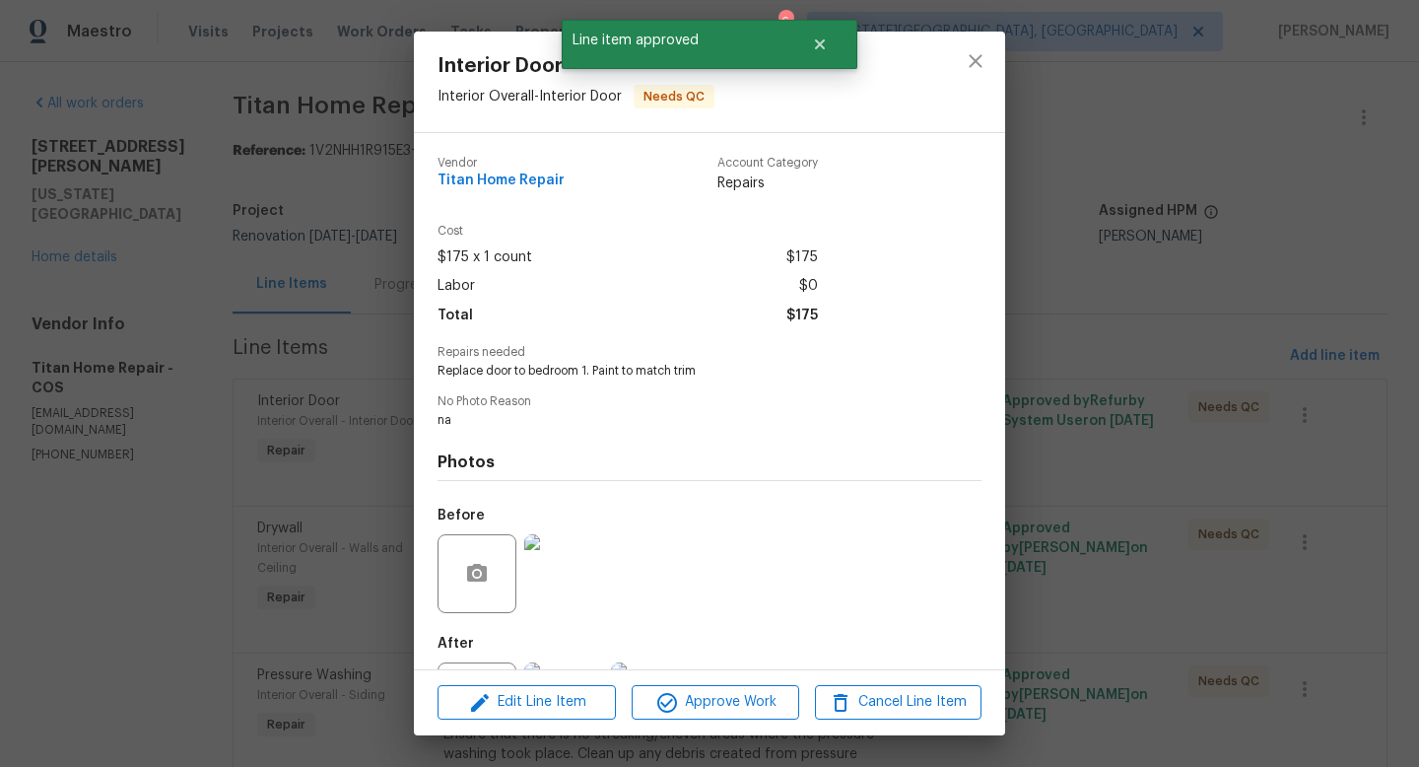
scroll to position [92, 0]
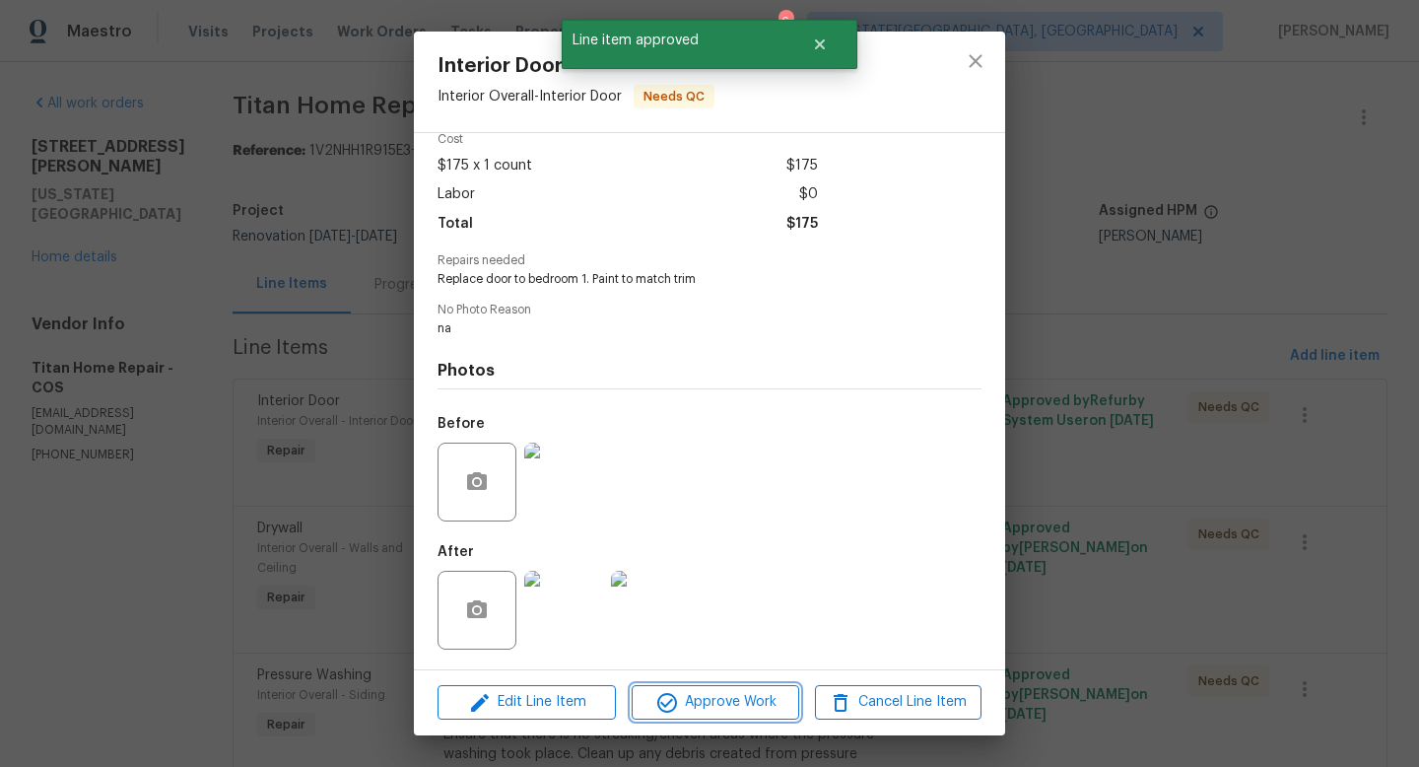
click at [701, 711] on span "Approve Work" at bounding box center [715, 702] width 155 height 25
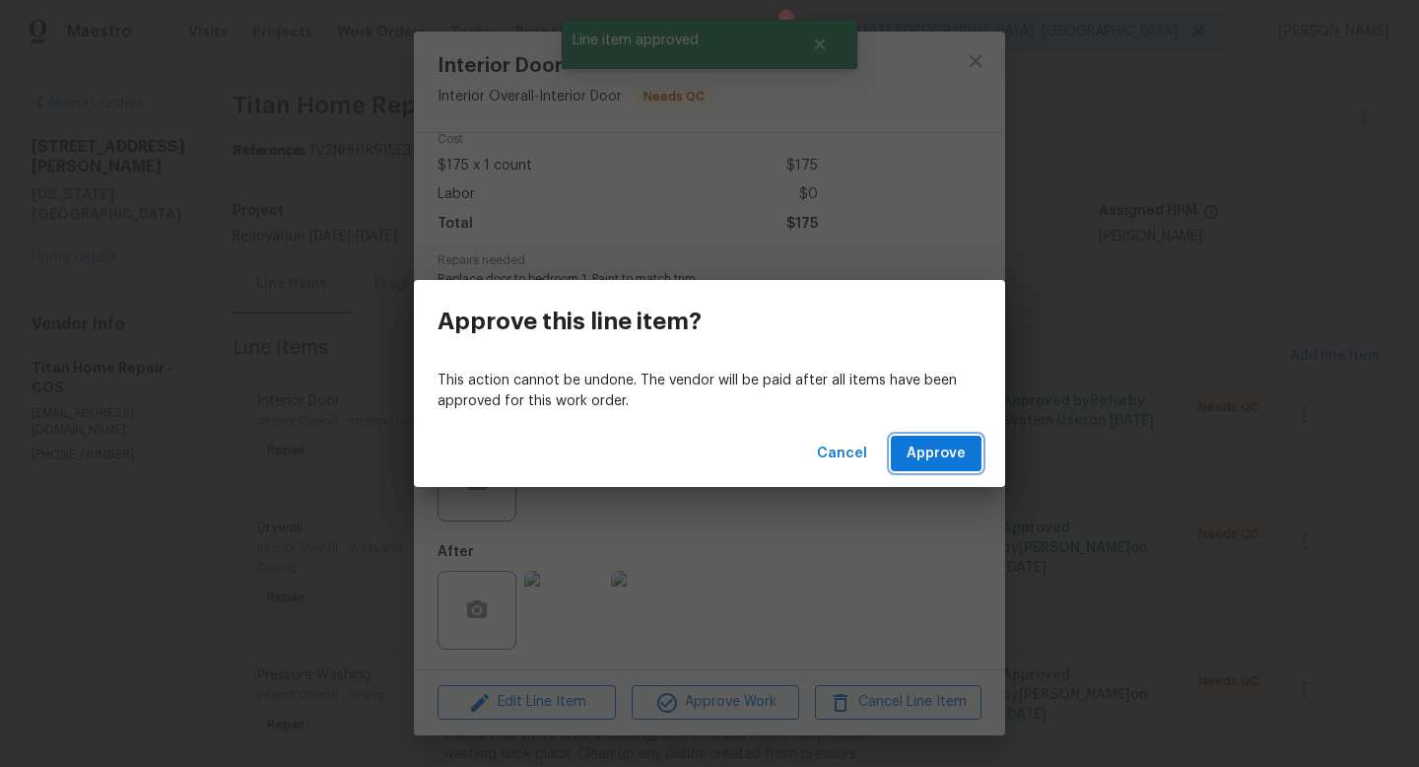
click at [929, 469] on button "Approve" at bounding box center [936, 454] width 91 height 36
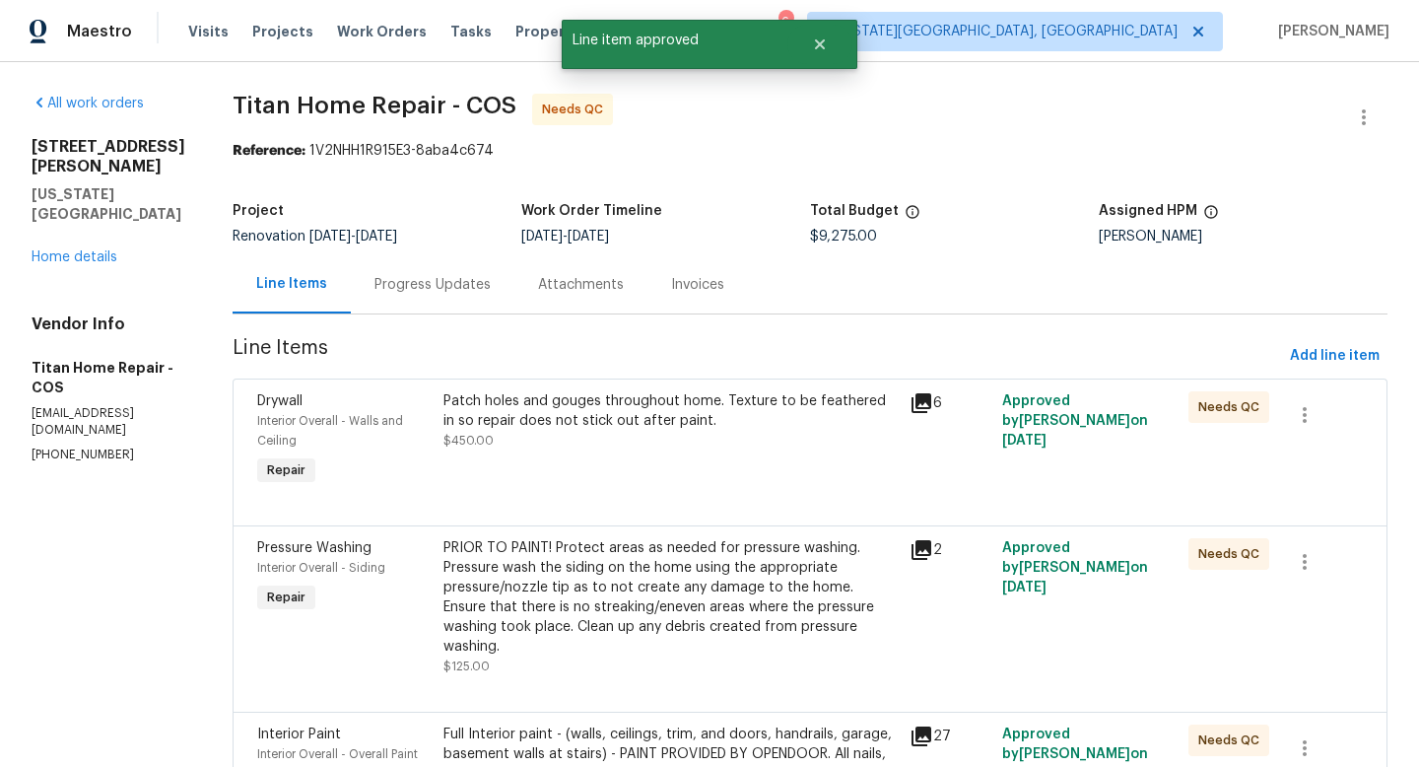
click at [598, 426] on div "Patch holes and gouges throughout home. Texture to be feathered in so repair do…" at bounding box center [671, 410] width 454 height 39
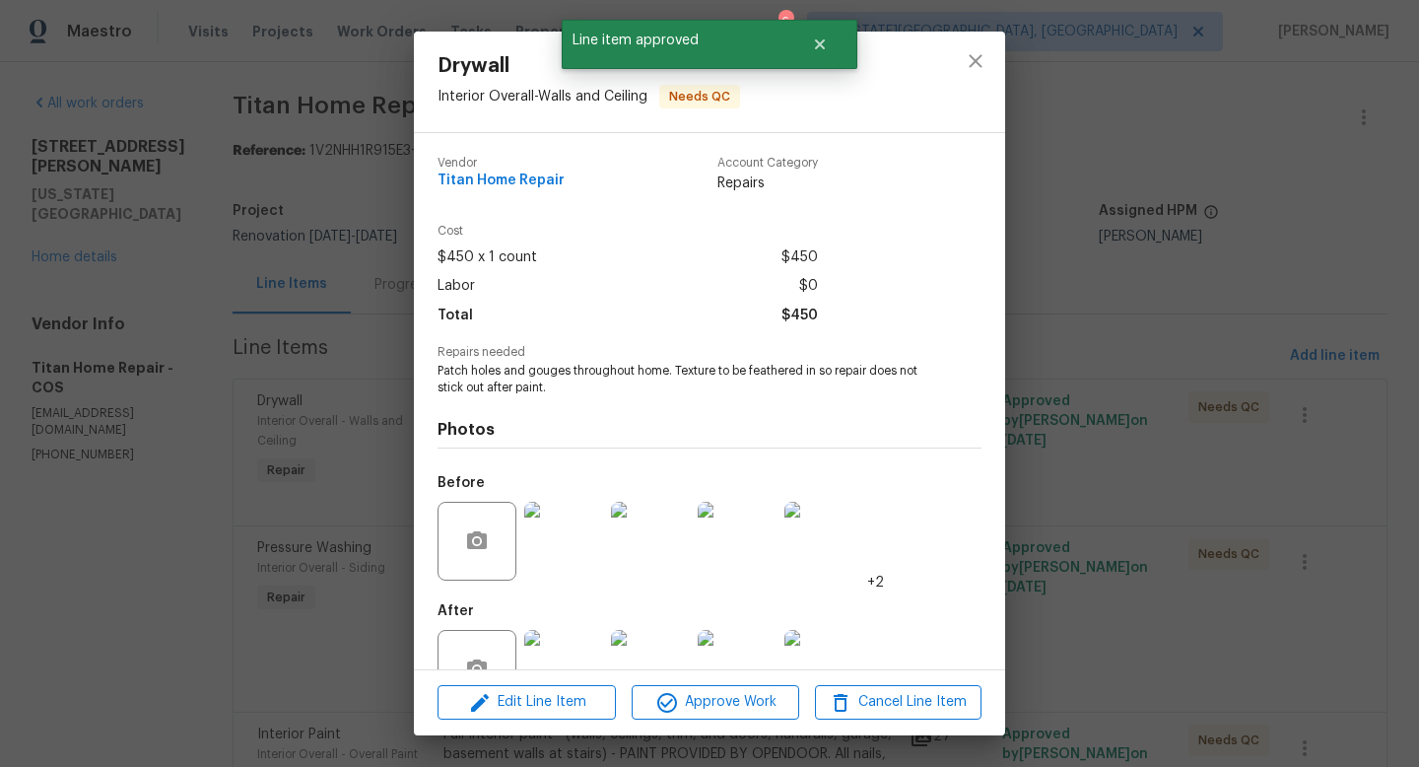
scroll to position [59, 0]
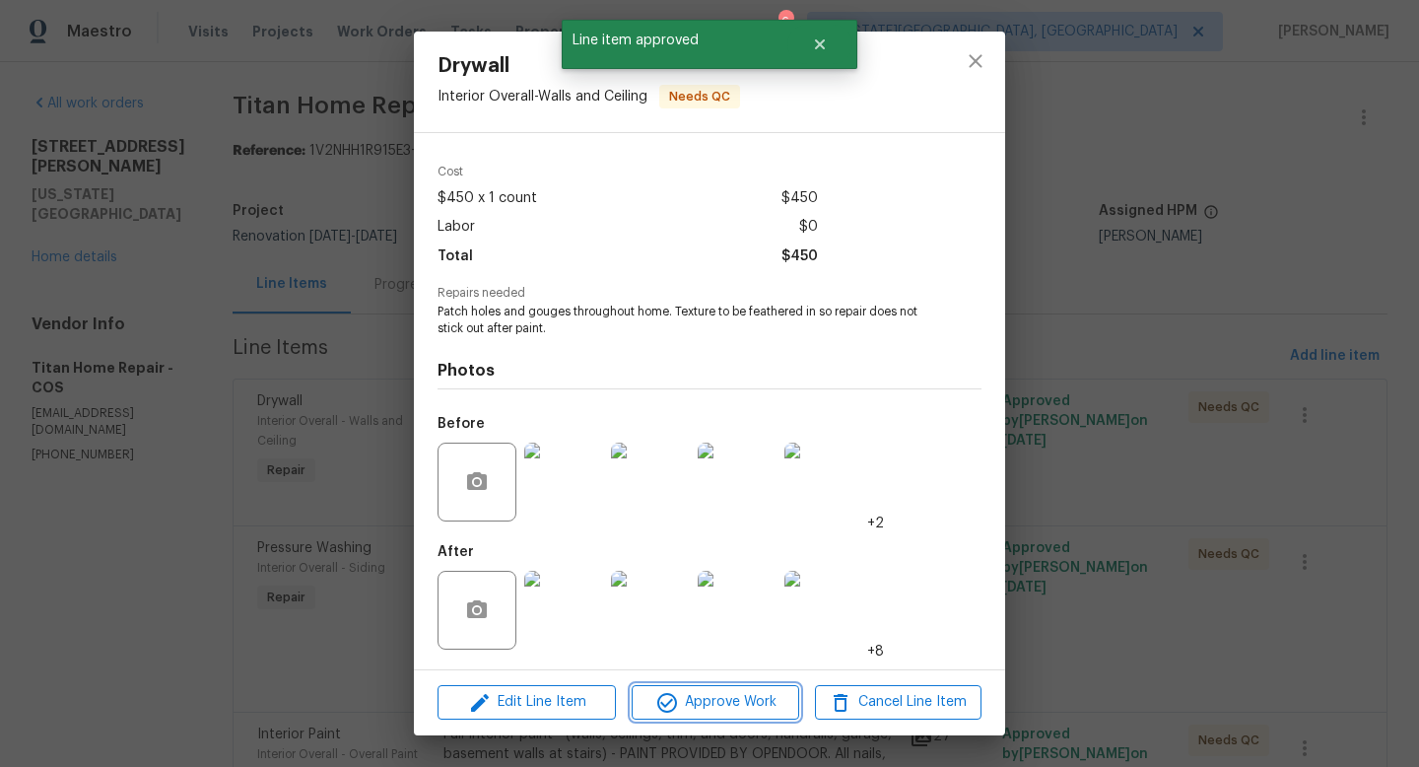
click at [710, 713] on span "Approve Work" at bounding box center [715, 702] width 155 height 25
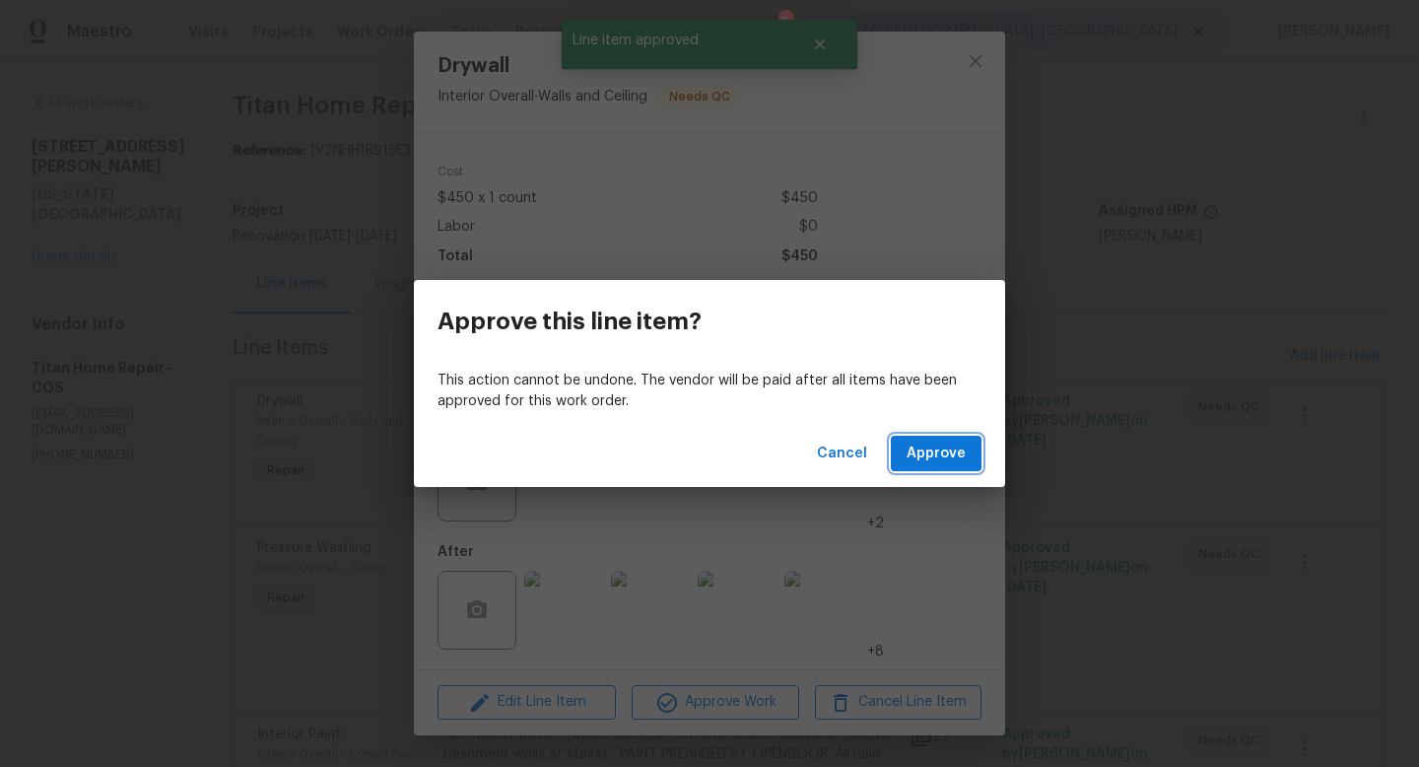
click at [948, 449] on span "Approve" at bounding box center [936, 454] width 59 height 25
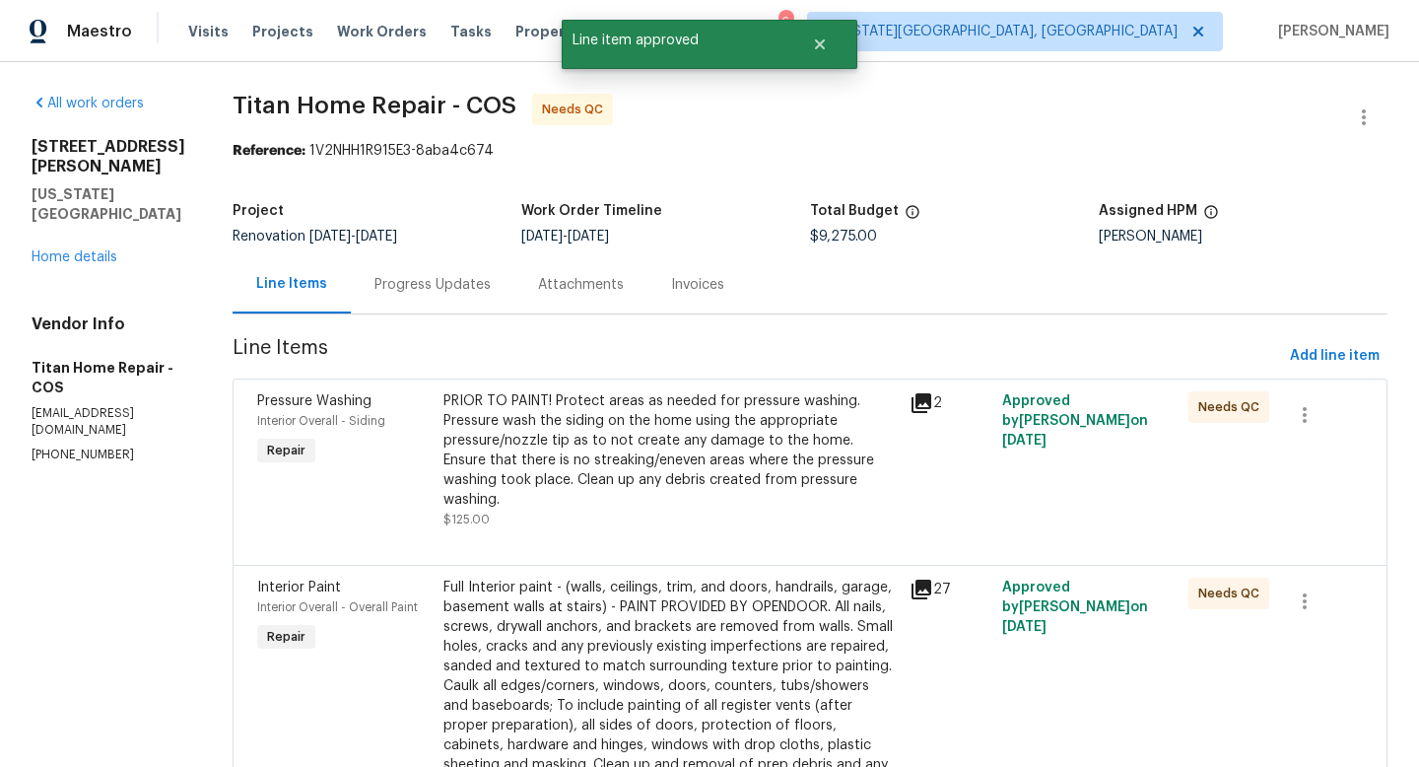
click at [627, 439] on div "PRIOR TO PAINT! Protect areas as needed for pressure washing. Pressure wash the…" at bounding box center [671, 450] width 454 height 118
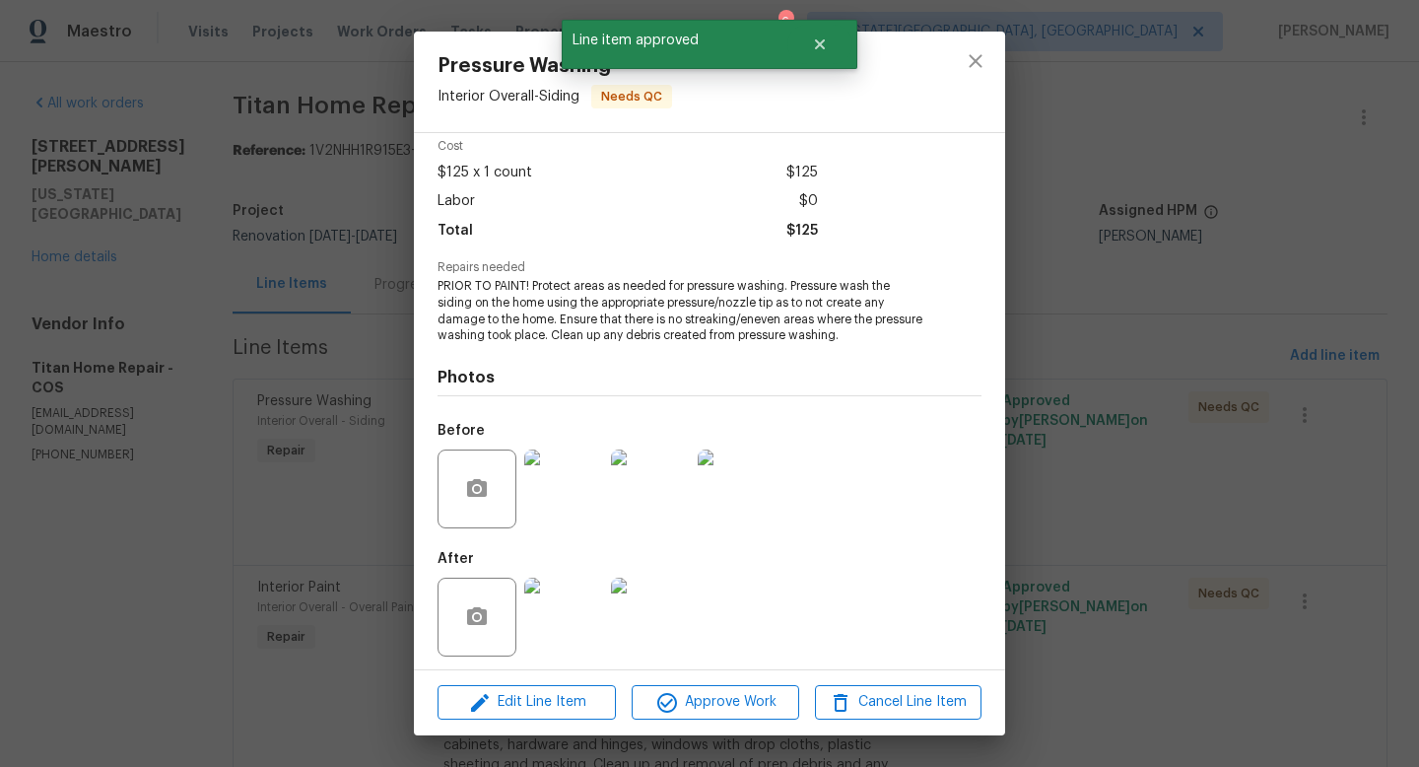
scroll to position [87, 0]
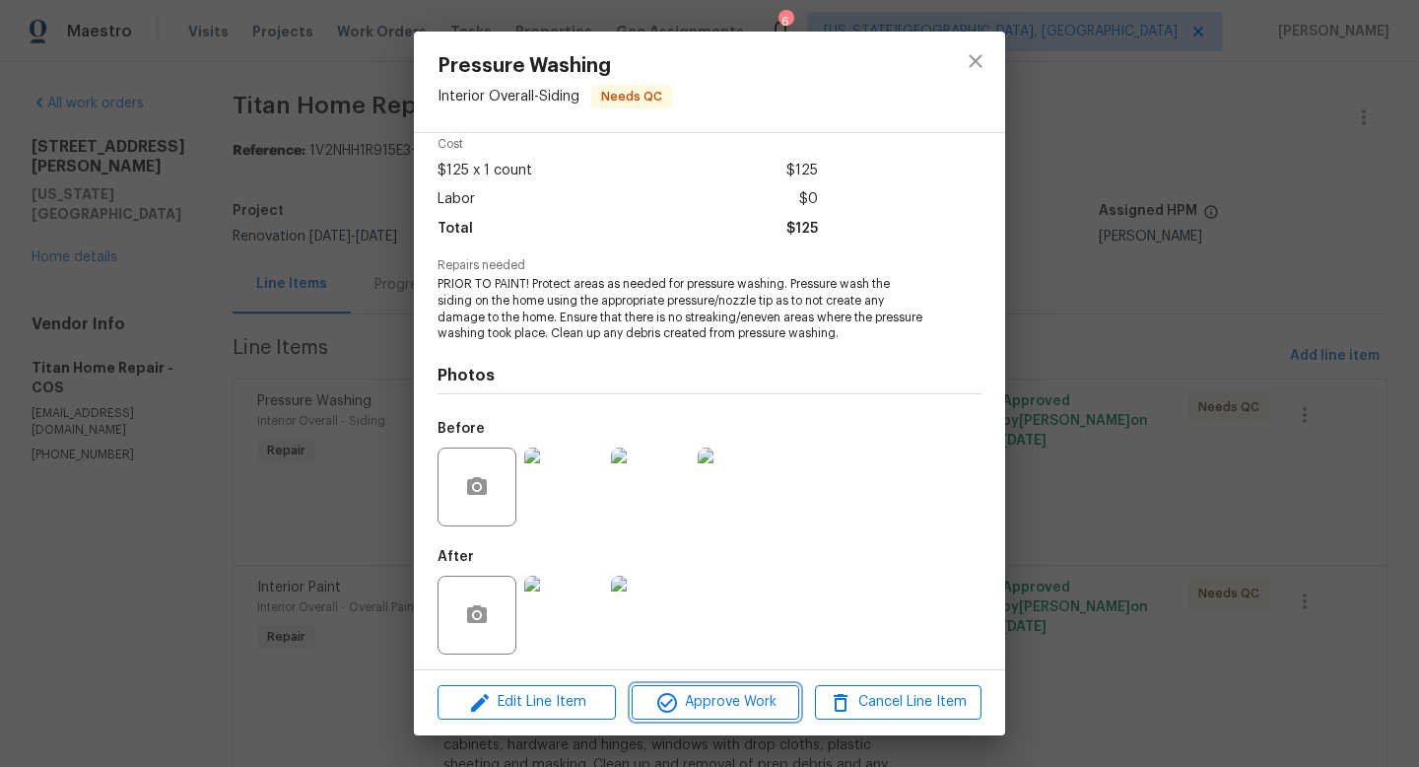
click at [695, 707] on span "Approve Work" at bounding box center [715, 702] width 155 height 25
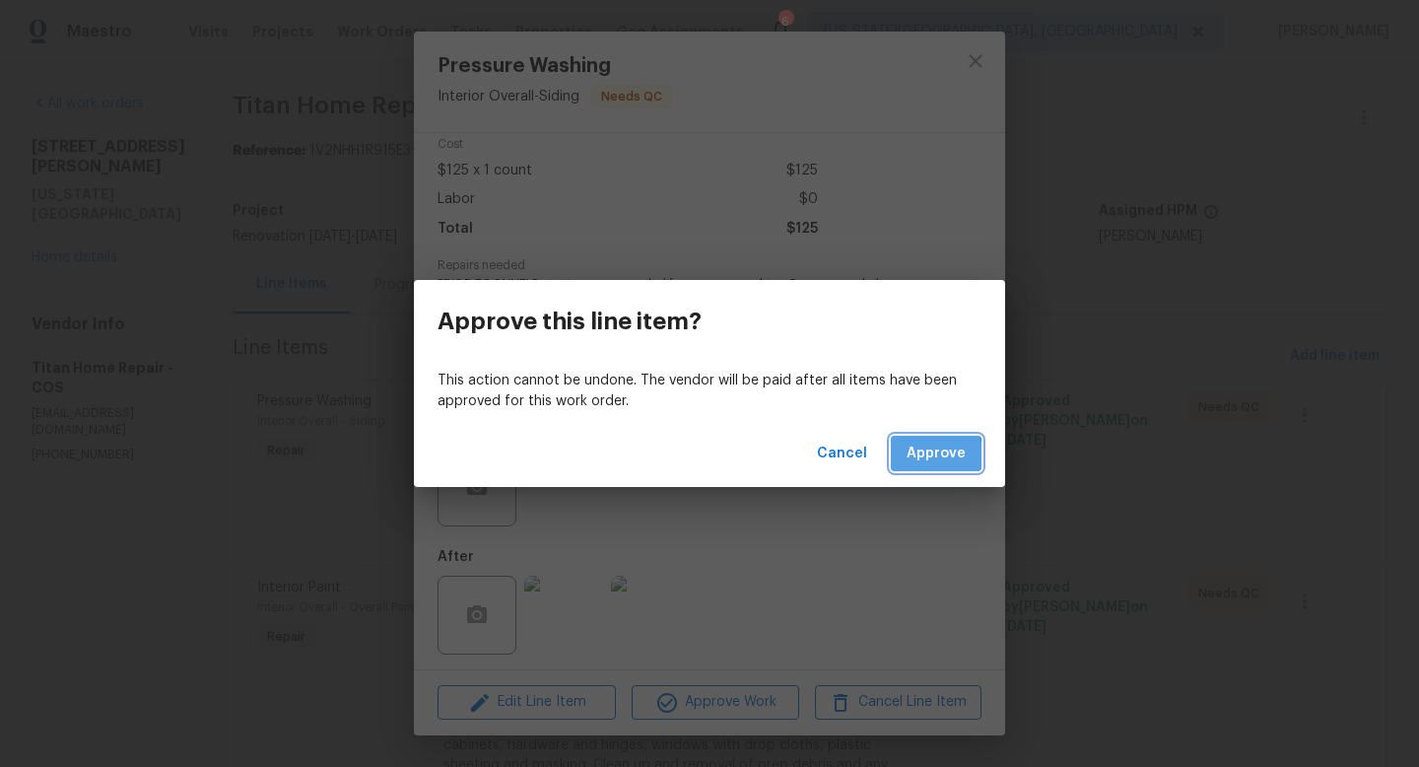
click at [917, 455] on span "Approve" at bounding box center [936, 454] width 59 height 25
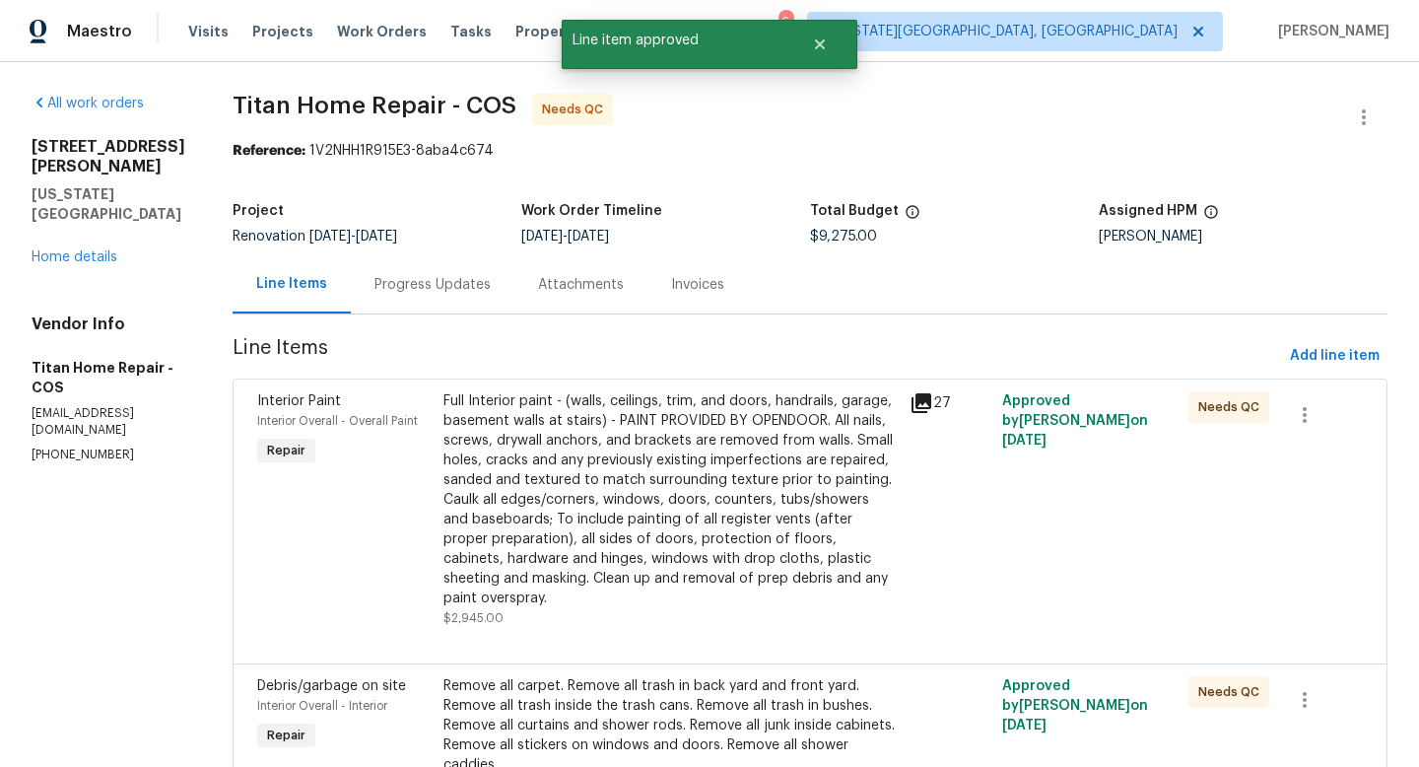
click at [589, 463] on div "Full Interior paint - (walls, ceilings, trim, and doors, handrails, garage, bas…" at bounding box center [671, 499] width 454 height 217
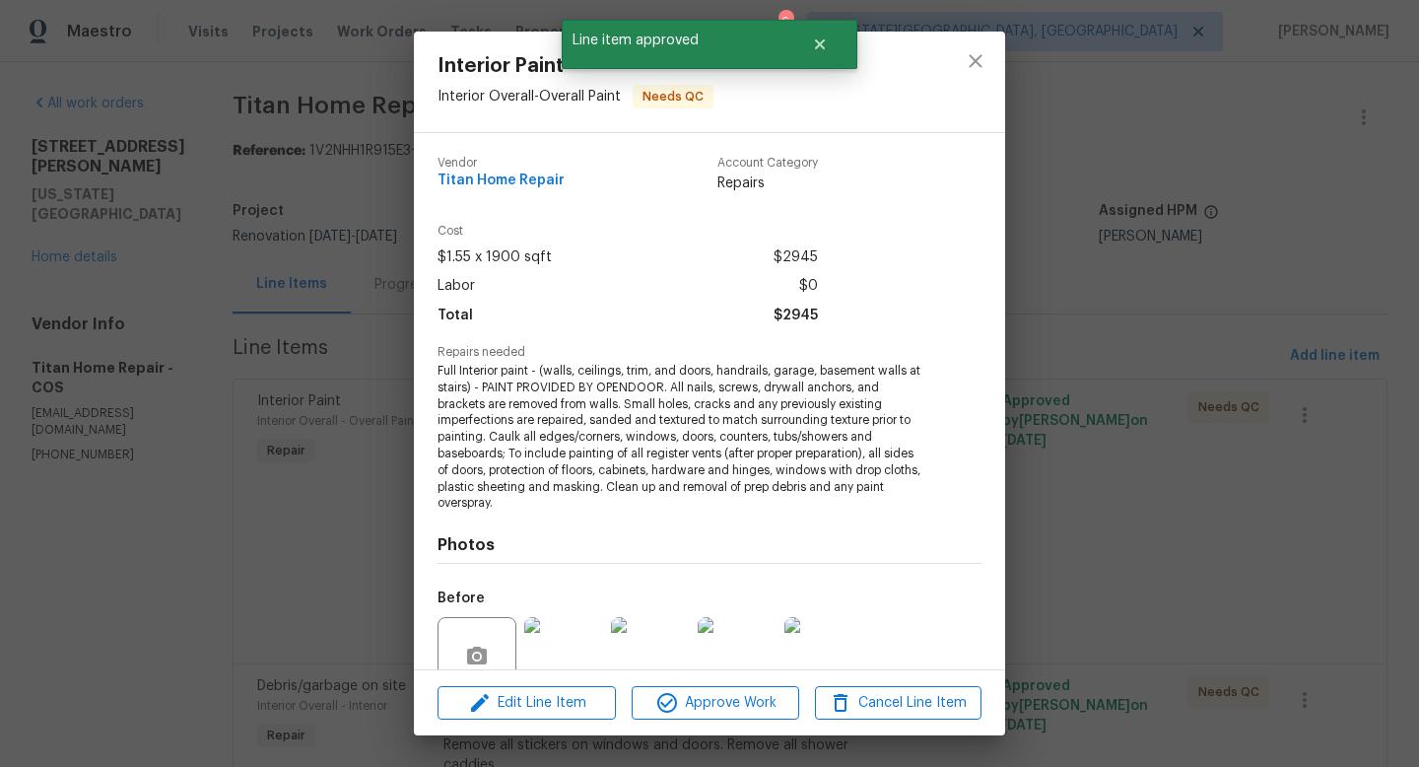
scroll to position [158, 0]
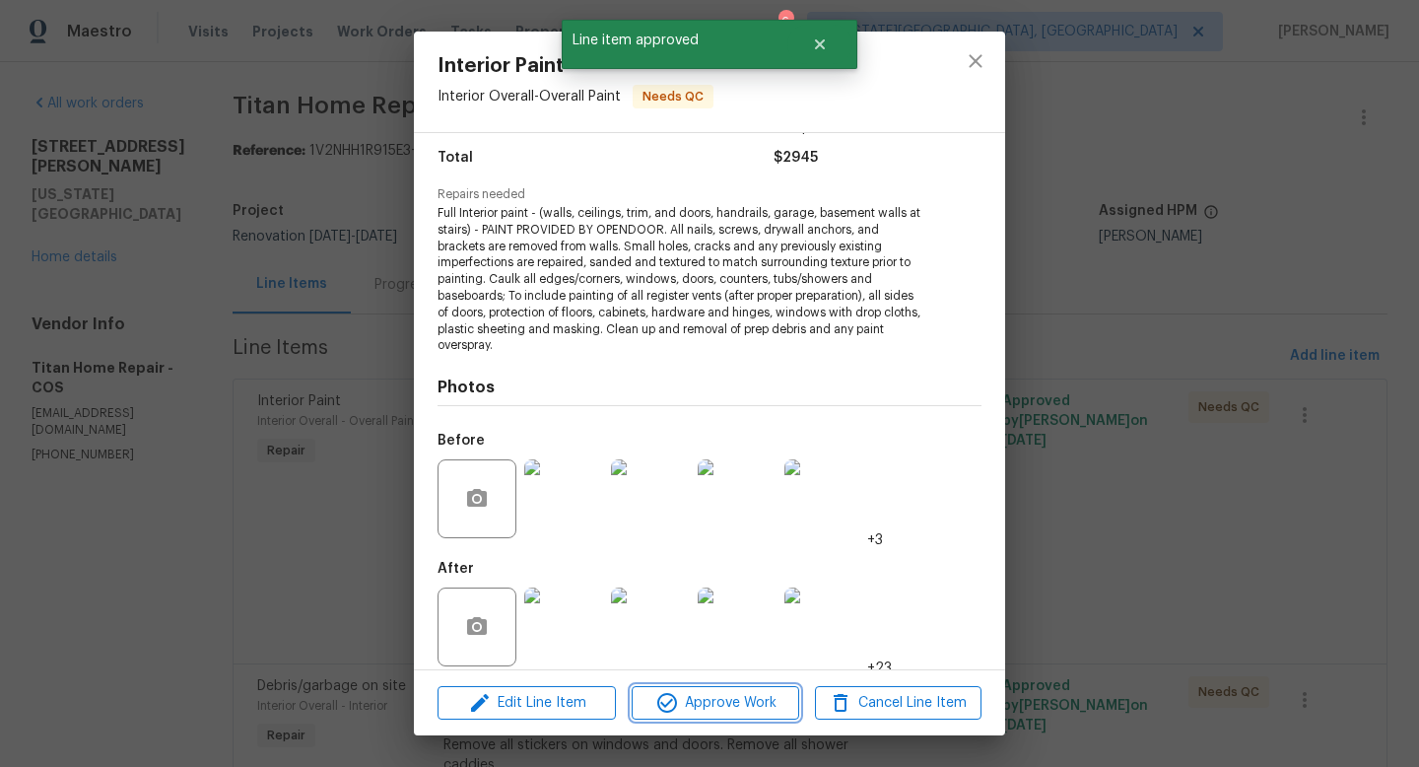
click at [728, 712] on span "Approve Work" at bounding box center [715, 703] width 155 height 25
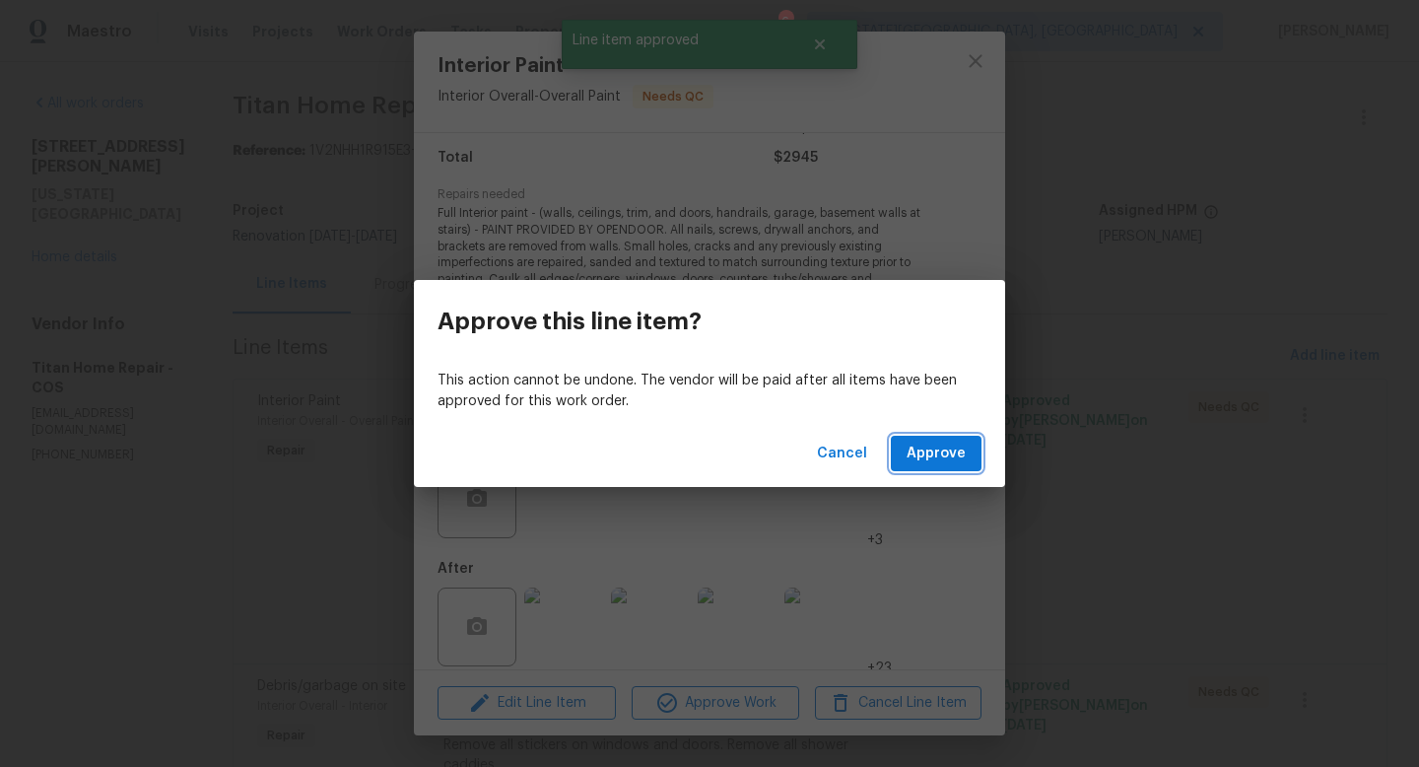
click at [935, 448] on span "Approve" at bounding box center [936, 454] width 59 height 25
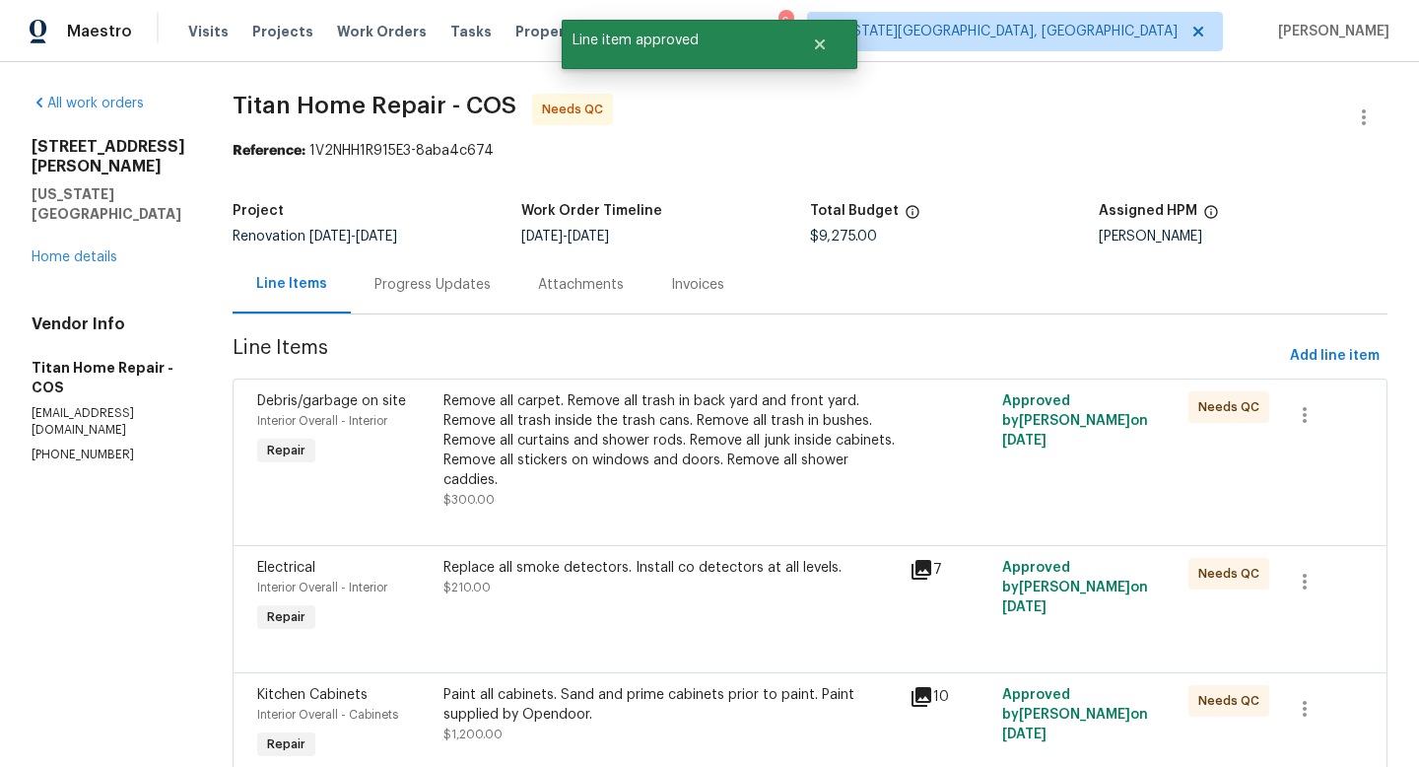
click at [636, 429] on div "Remove all carpet. Remove all trash in back yard and front yard. Remove all tra…" at bounding box center [671, 440] width 454 height 99
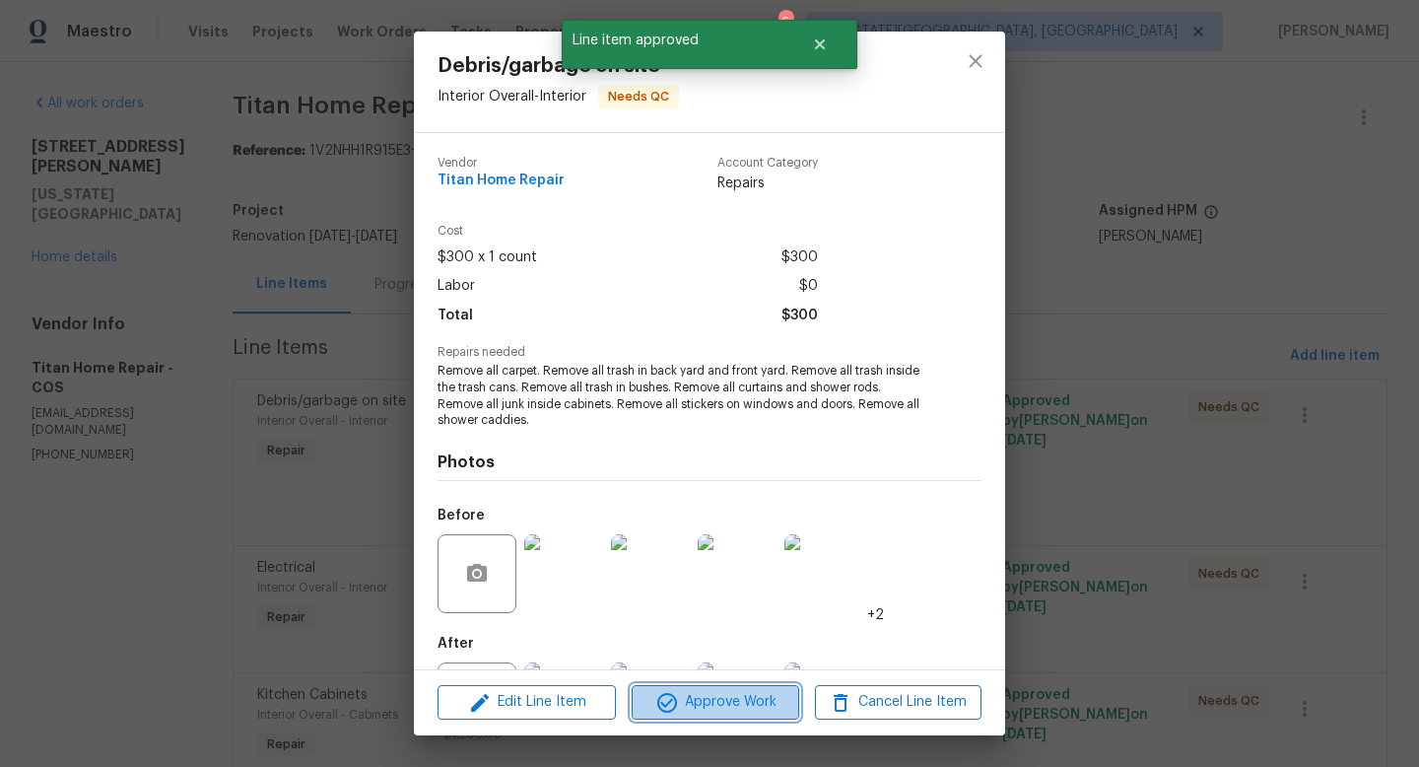
click at [658, 708] on icon "button" at bounding box center [667, 703] width 24 height 24
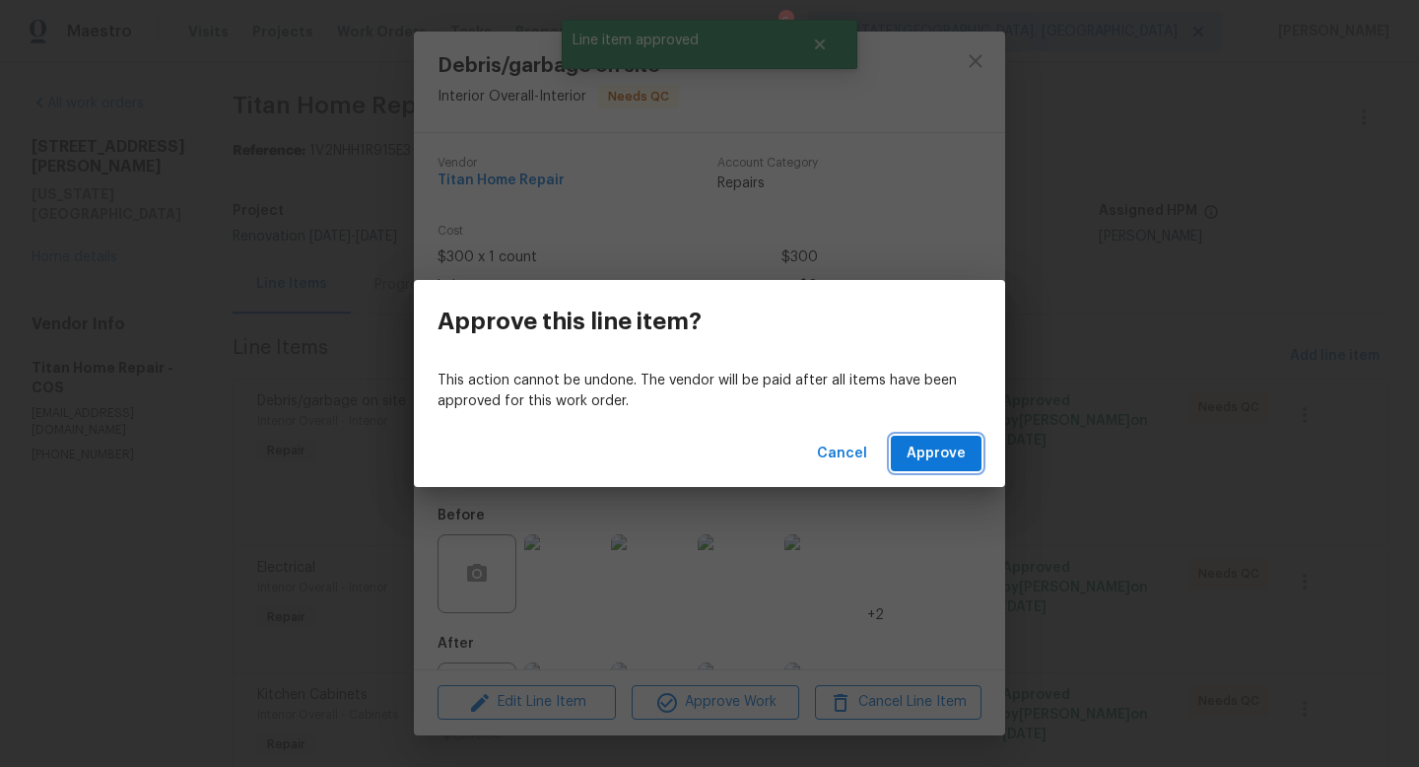
click at [944, 458] on span "Approve" at bounding box center [936, 454] width 59 height 25
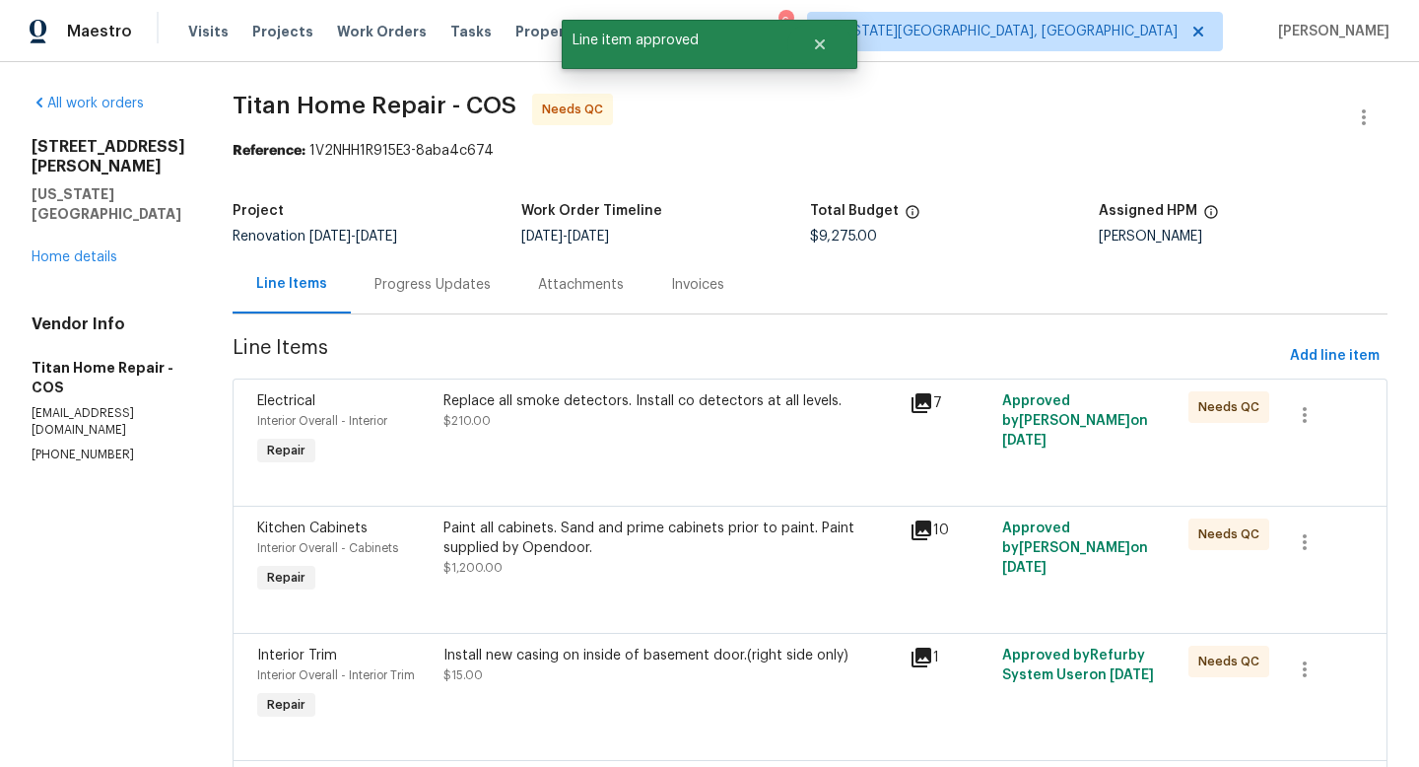
click at [613, 421] on div "Replace all smoke detectors. Install co detectors at all levels. $210.00" at bounding box center [671, 410] width 454 height 39
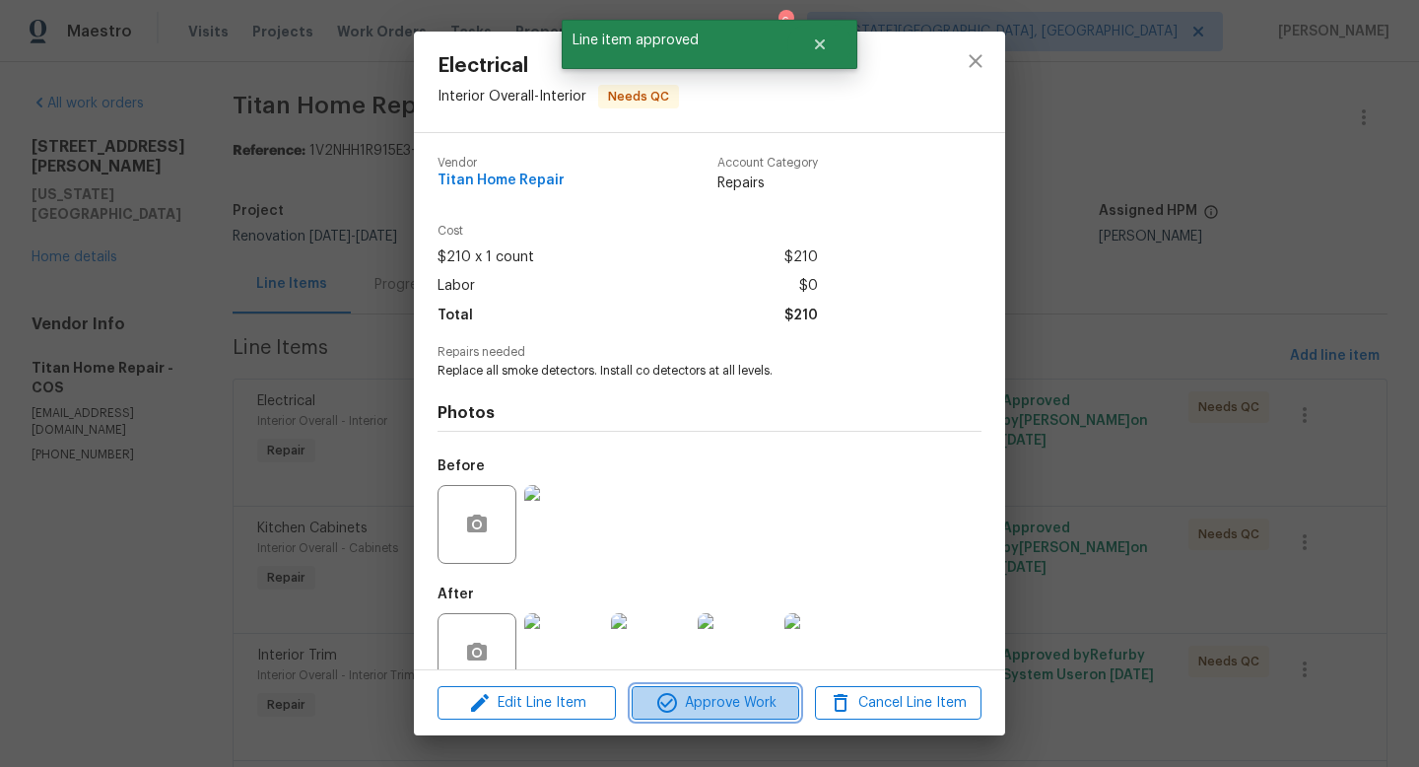
click at [680, 703] on span "Approve Work" at bounding box center [715, 703] width 155 height 25
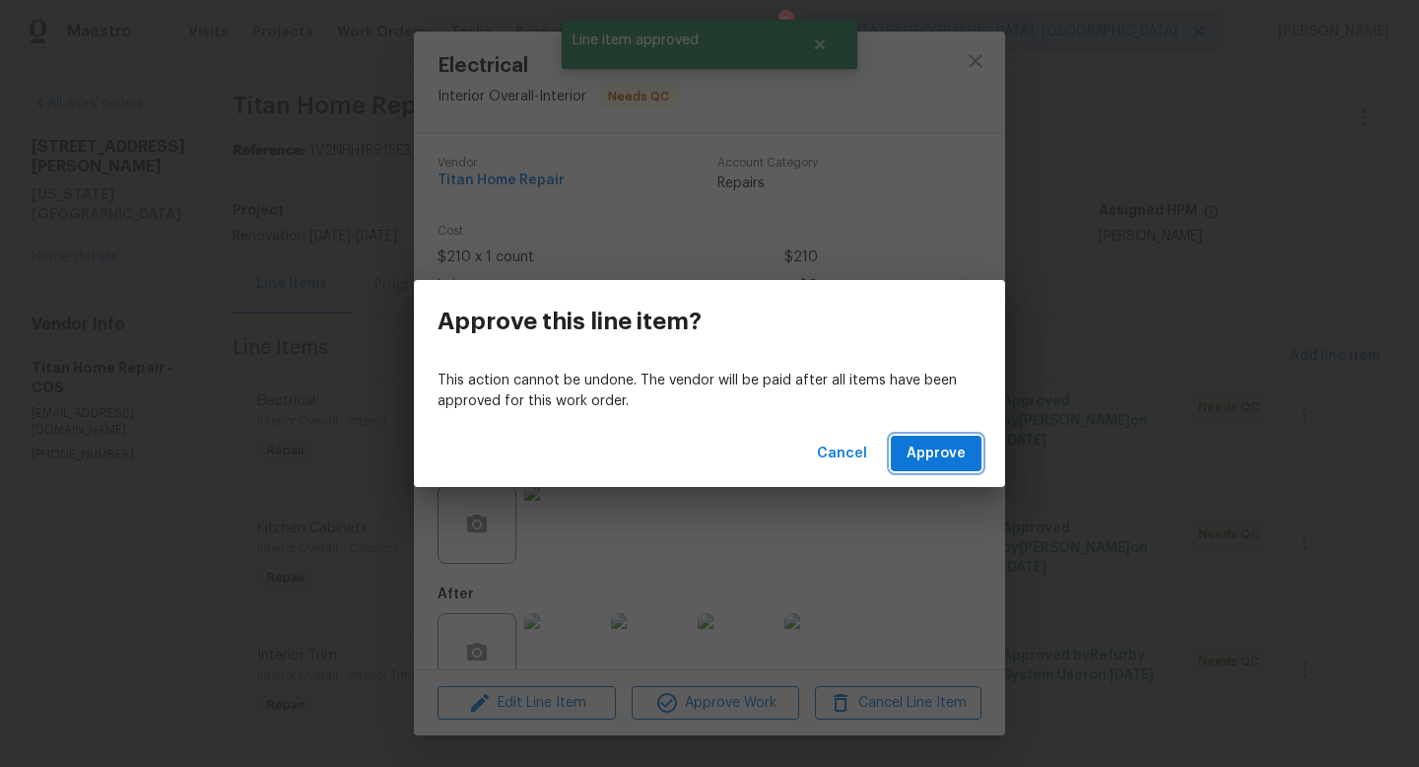
click at [927, 452] on span "Approve" at bounding box center [936, 454] width 59 height 25
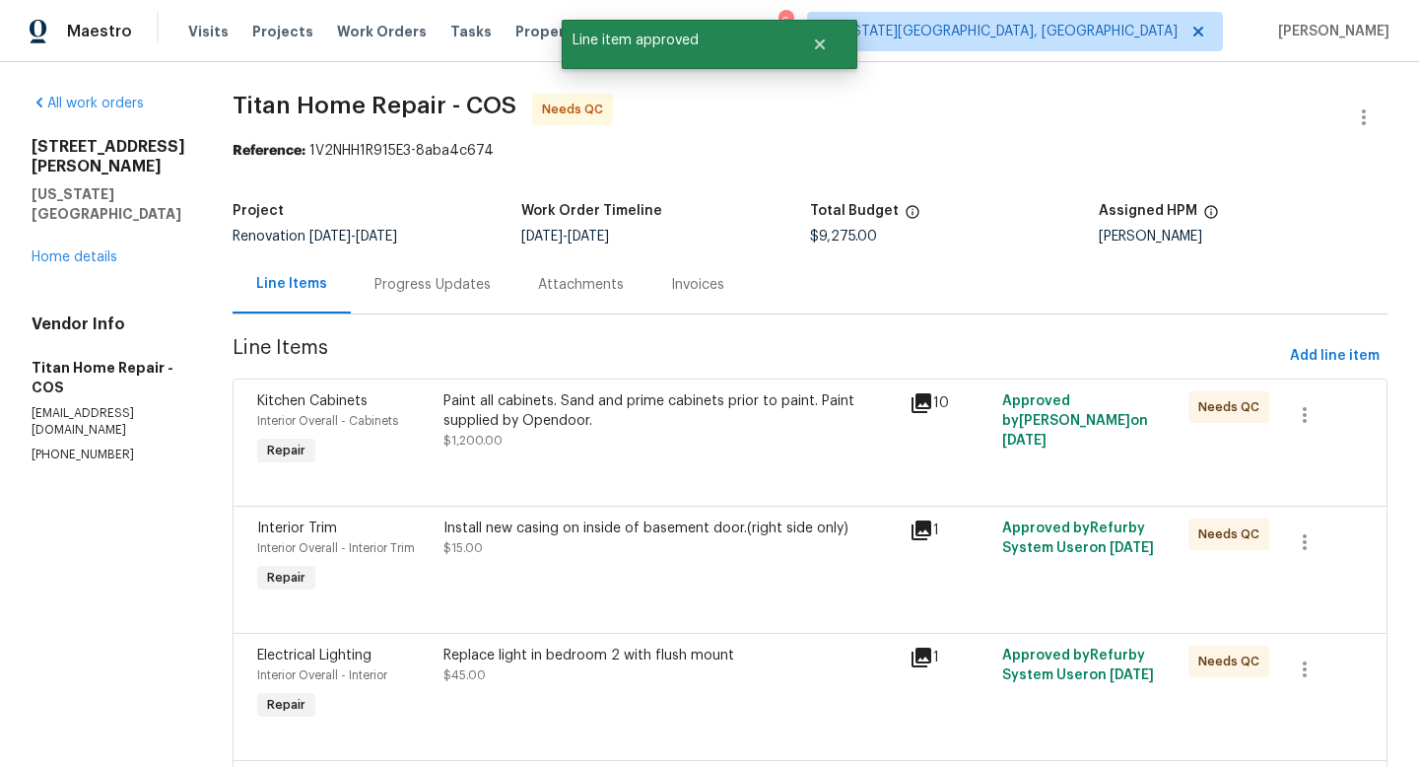
click at [639, 420] on div "Paint all cabinets. Sand and prime cabinets prior to paint. Paint supplied by O…" at bounding box center [671, 410] width 454 height 39
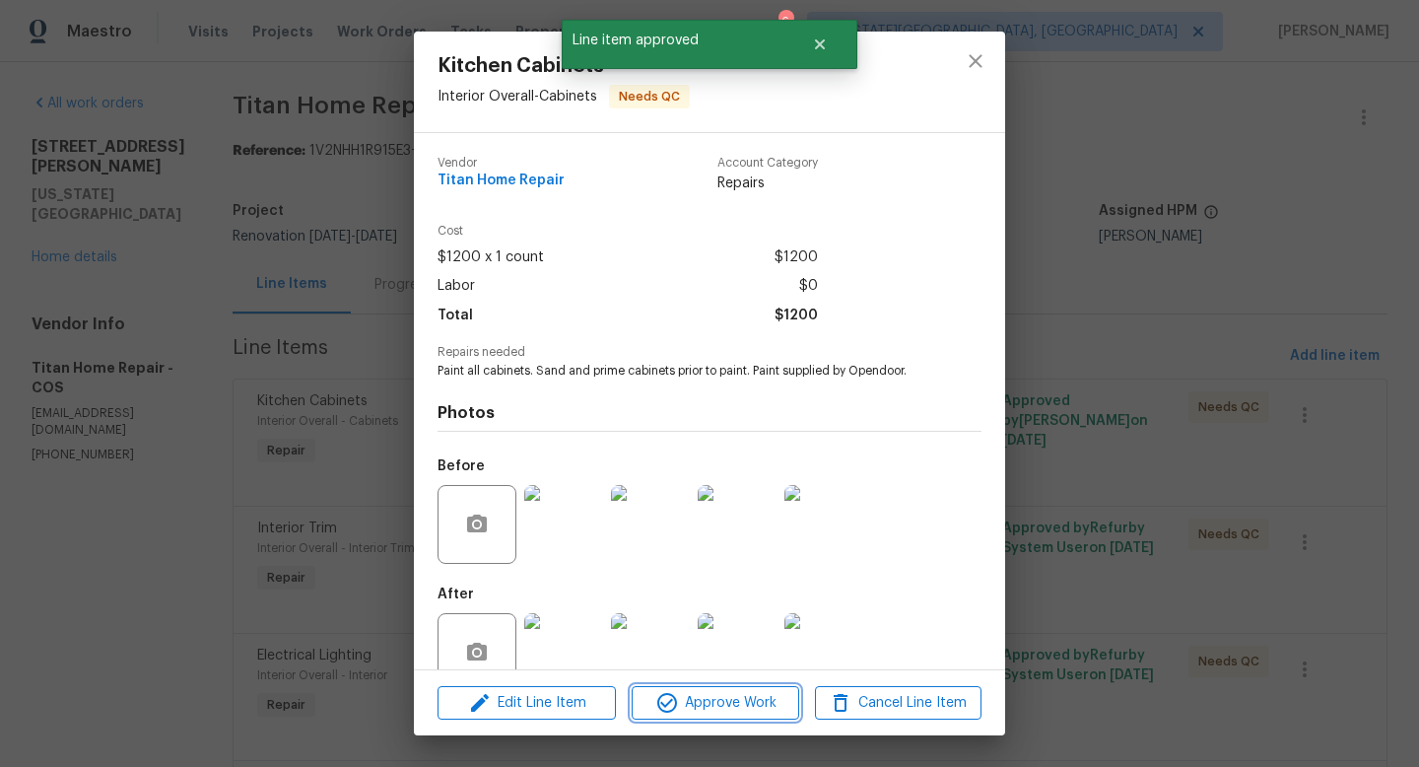
click at [698, 704] on span "Approve Work" at bounding box center [715, 703] width 155 height 25
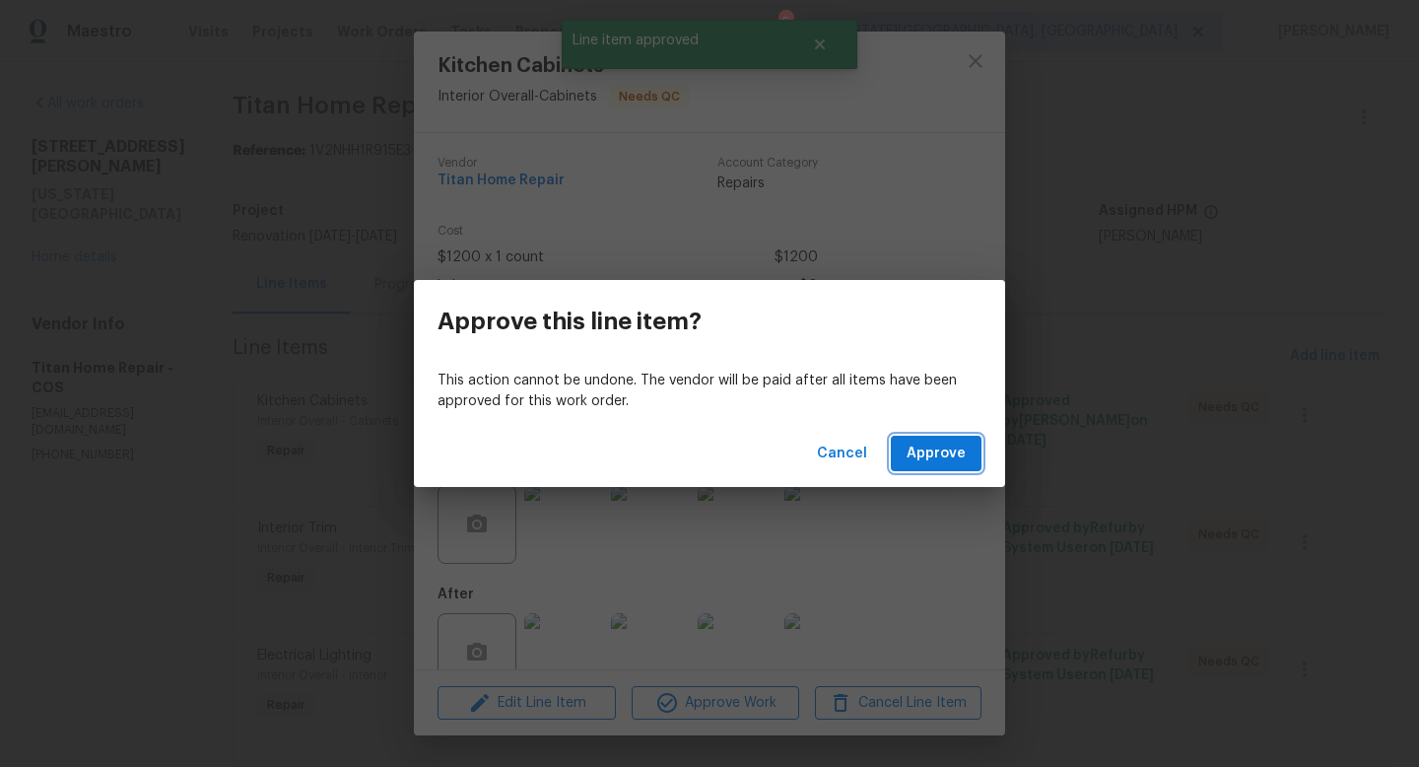
click at [930, 449] on span "Approve" at bounding box center [936, 454] width 59 height 25
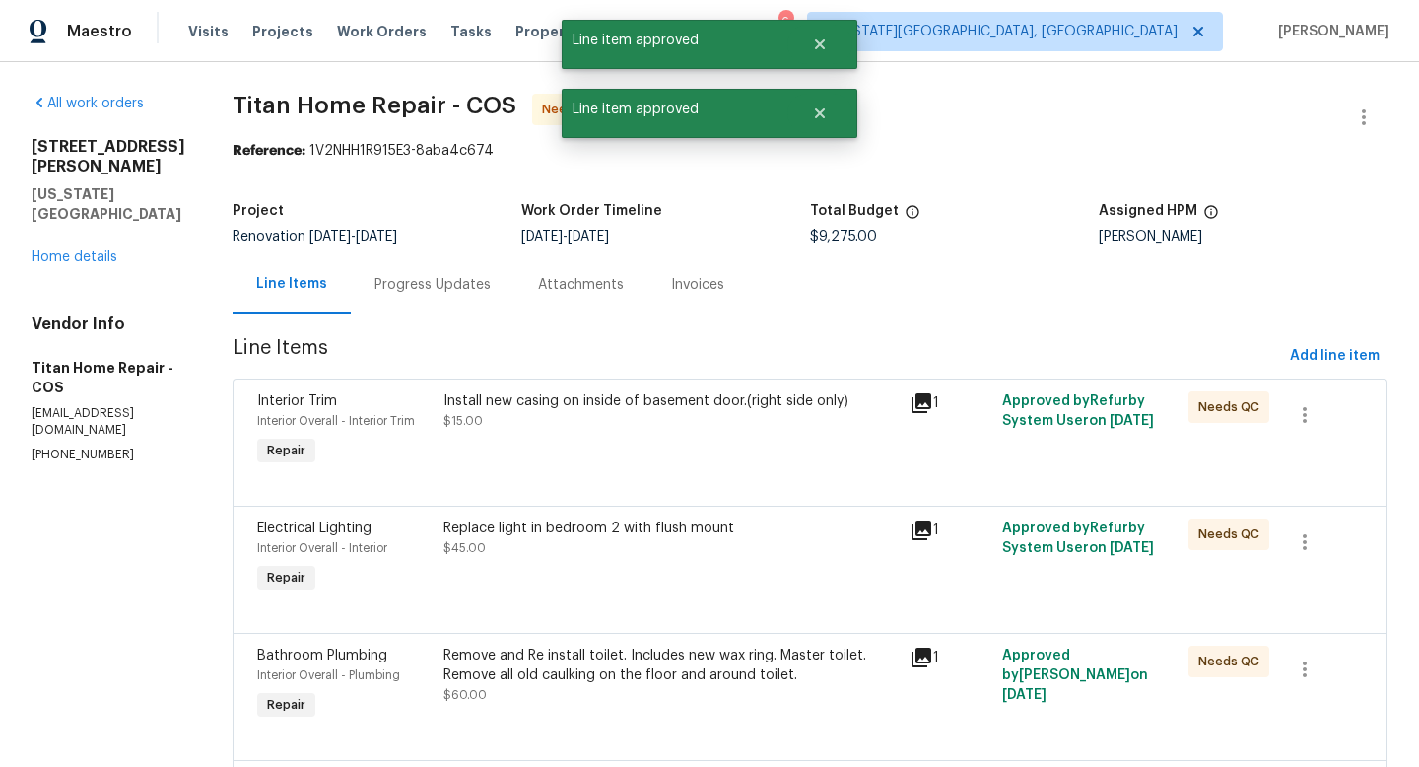
click at [624, 438] on div "Install new casing on inside of basement door.(right side only) $15.00" at bounding box center [671, 430] width 466 height 91
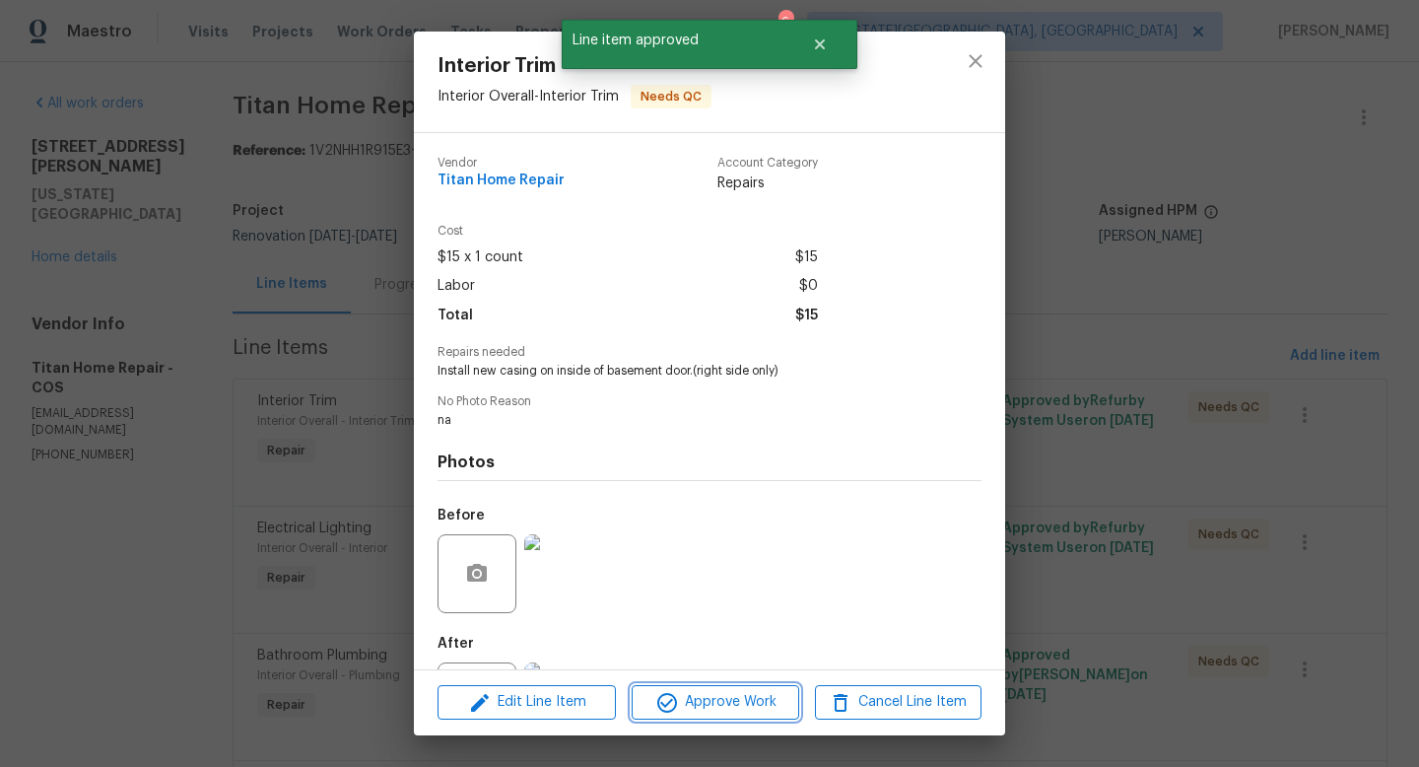
click at [676, 705] on icon "button" at bounding box center [667, 703] width 24 height 24
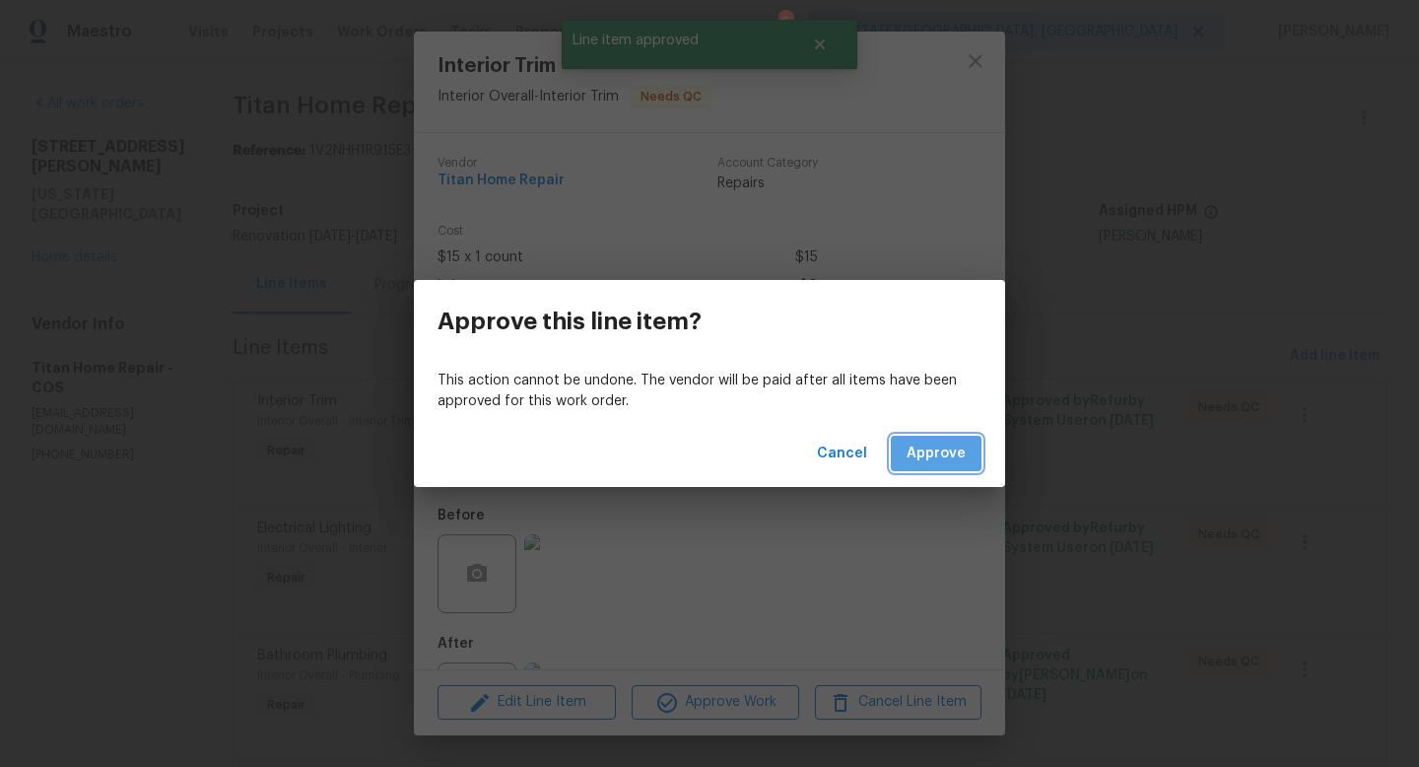
click at [920, 464] on span "Approve" at bounding box center [936, 454] width 59 height 25
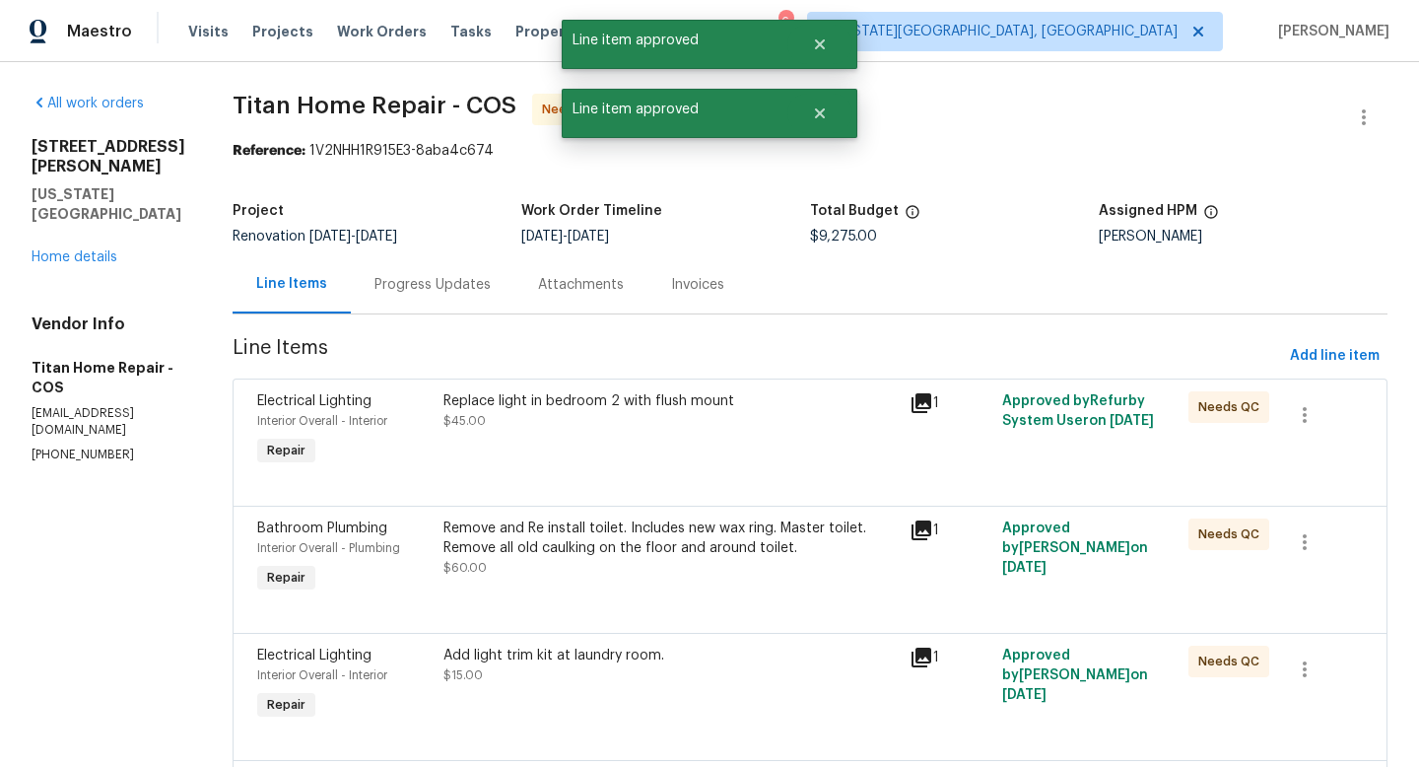
click at [634, 444] on div "Replace light in bedroom 2 with flush mount $45.00" at bounding box center [671, 430] width 466 height 91
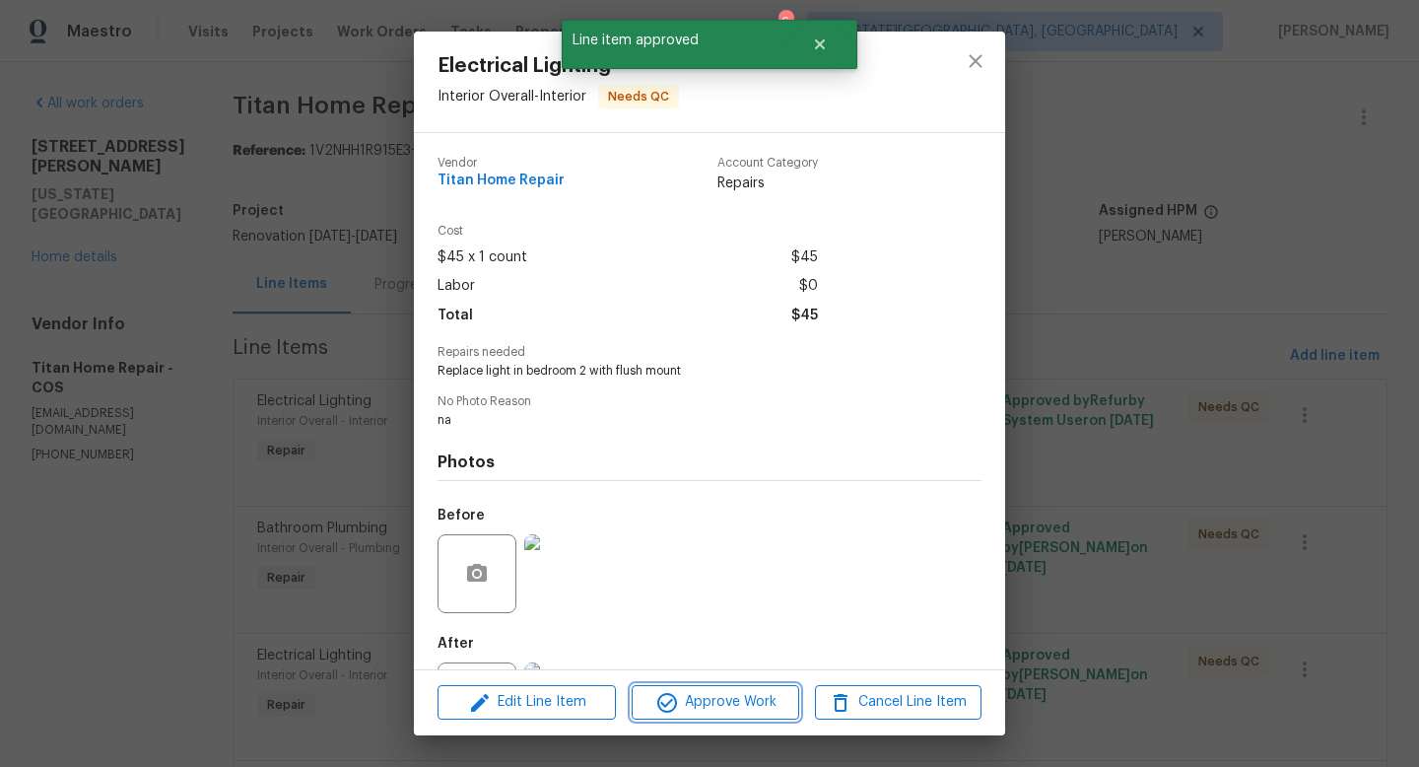
click at [686, 689] on button "Approve Work" at bounding box center [715, 702] width 167 height 34
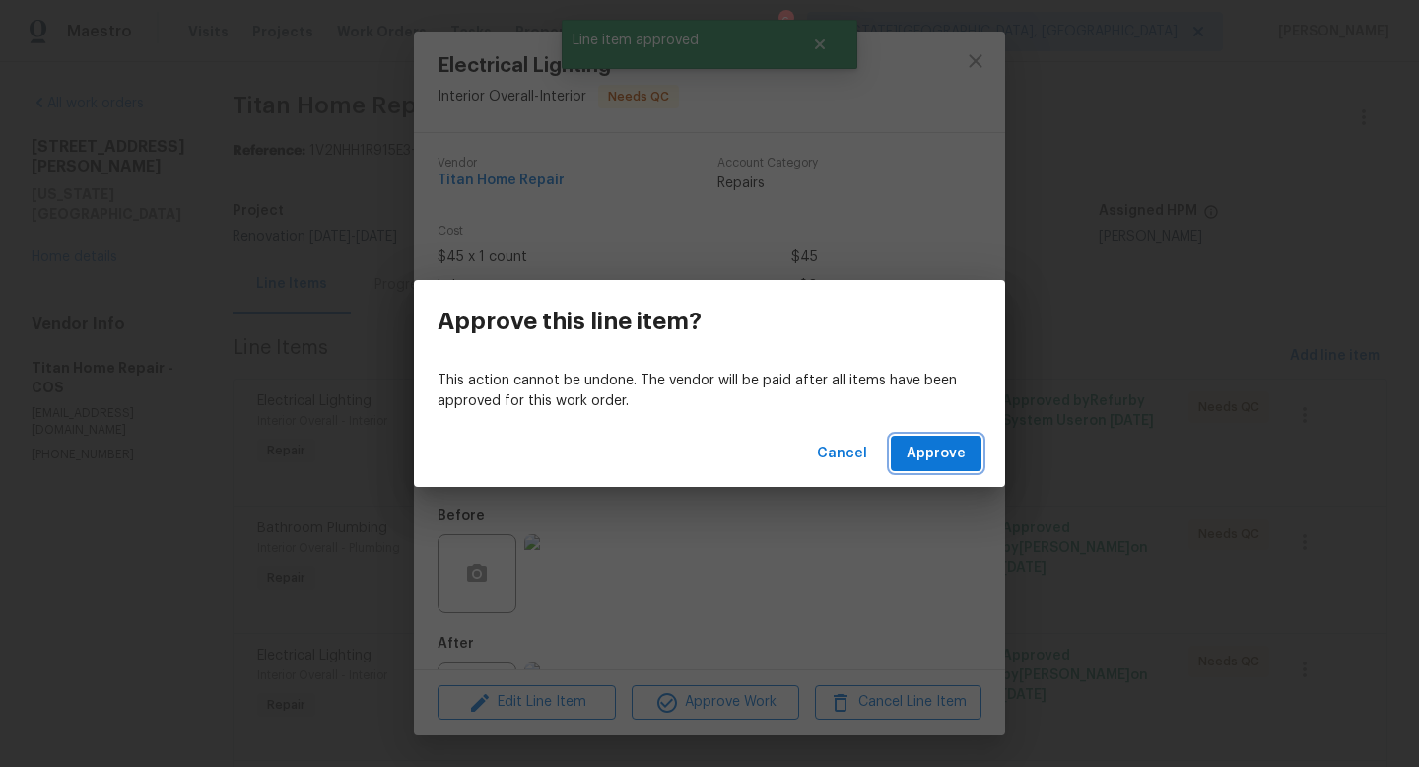
click at [974, 446] on button "Approve" at bounding box center [936, 454] width 91 height 36
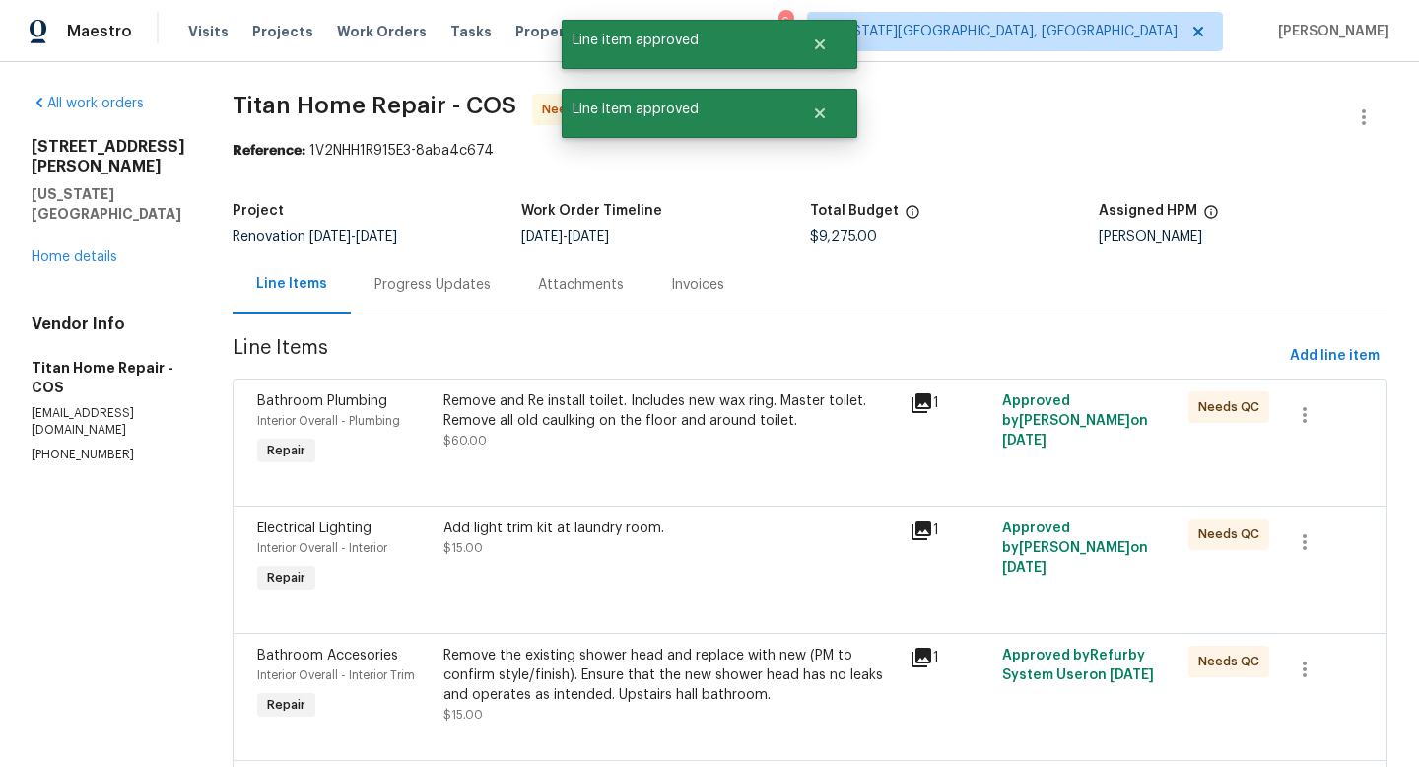
click at [643, 420] on div "Remove and Re install toilet. Includes new wax ring. Master toilet. Remove all …" at bounding box center [671, 410] width 454 height 39
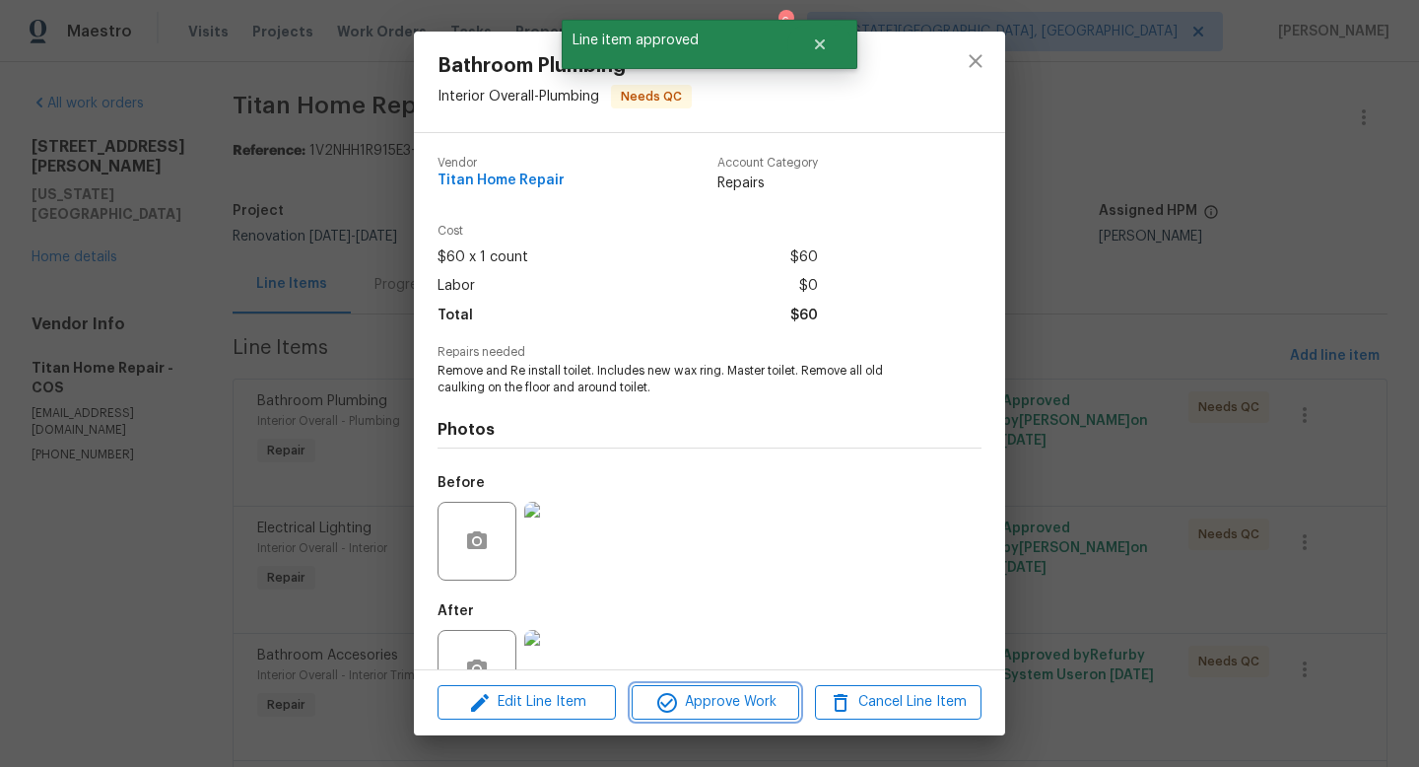
click at [723, 706] on span "Approve Work" at bounding box center [715, 702] width 155 height 25
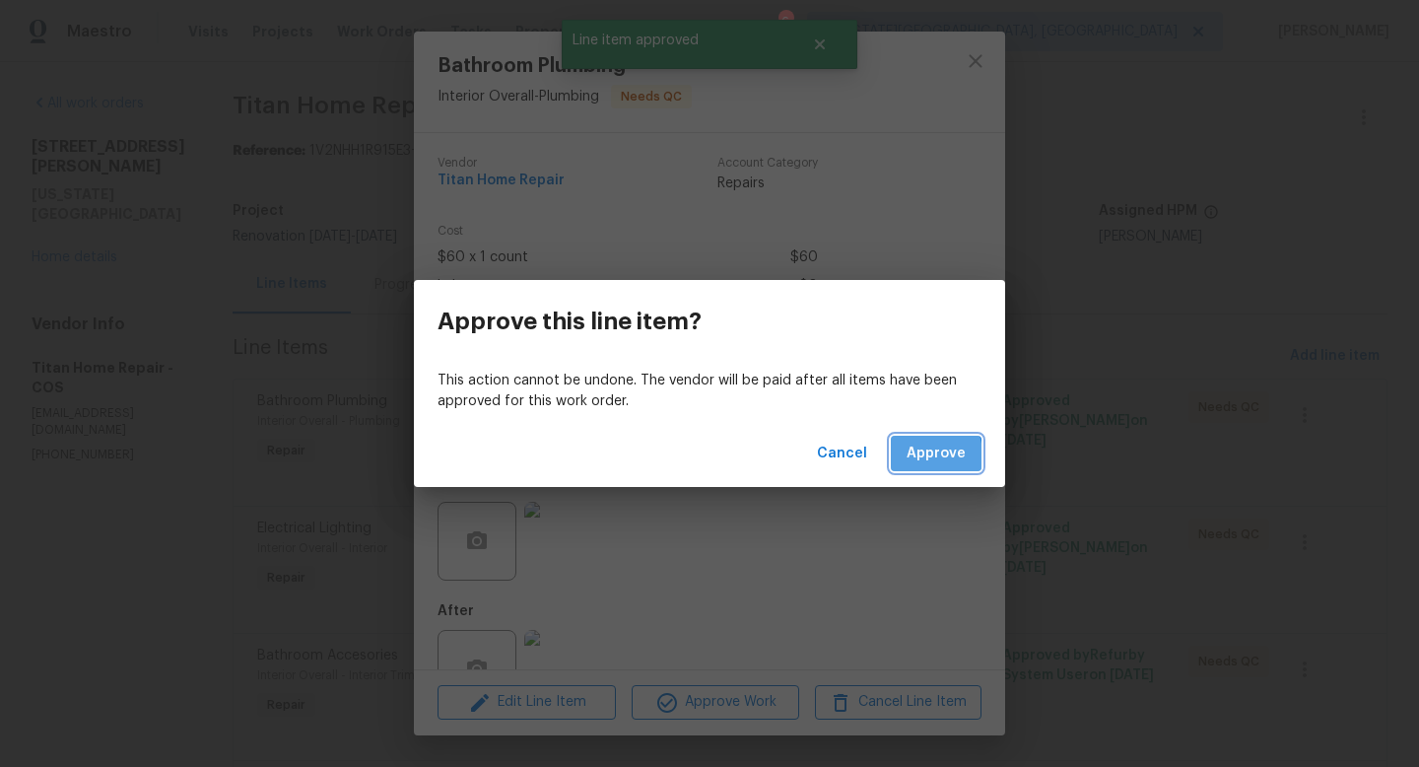
click at [913, 455] on span "Approve" at bounding box center [936, 454] width 59 height 25
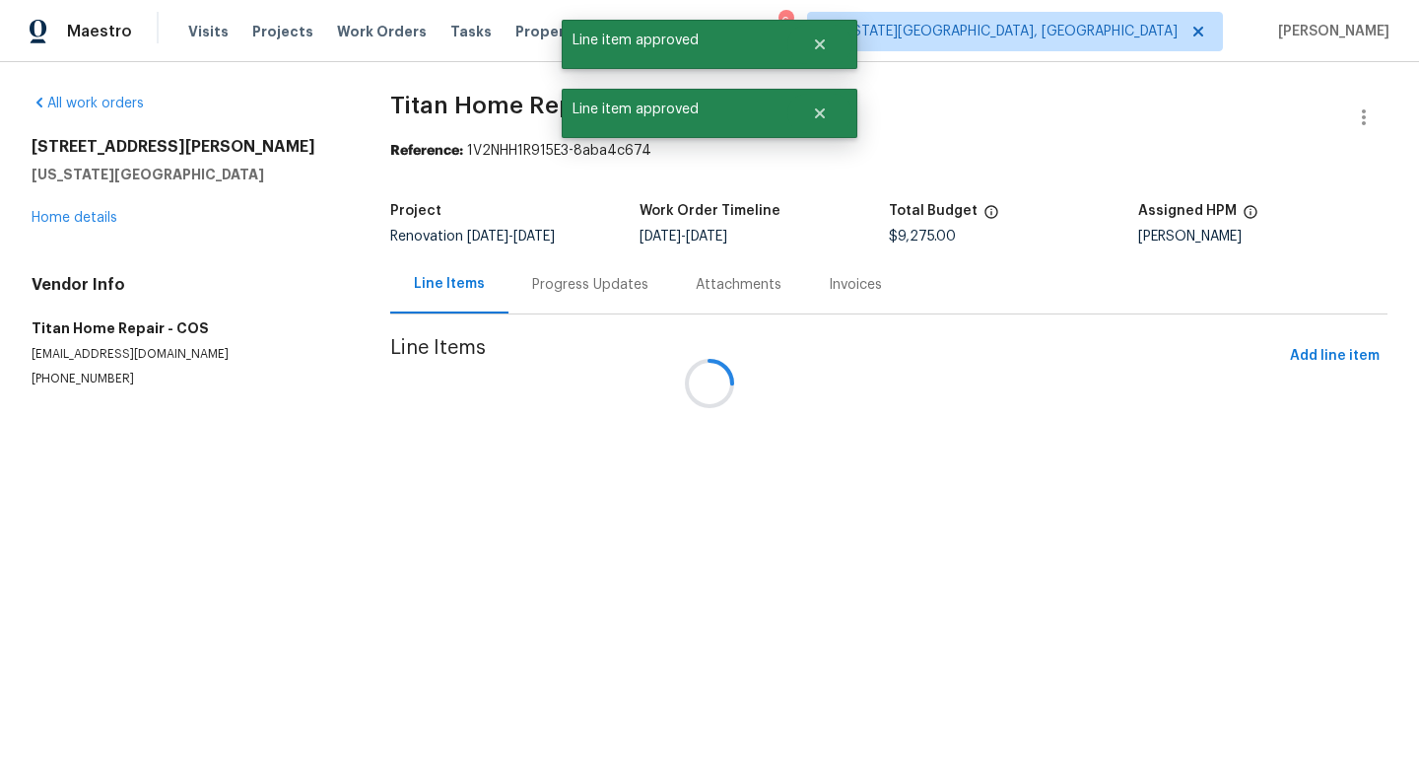
click at [636, 425] on div at bounding box center [709, 383] width 1419 height 767
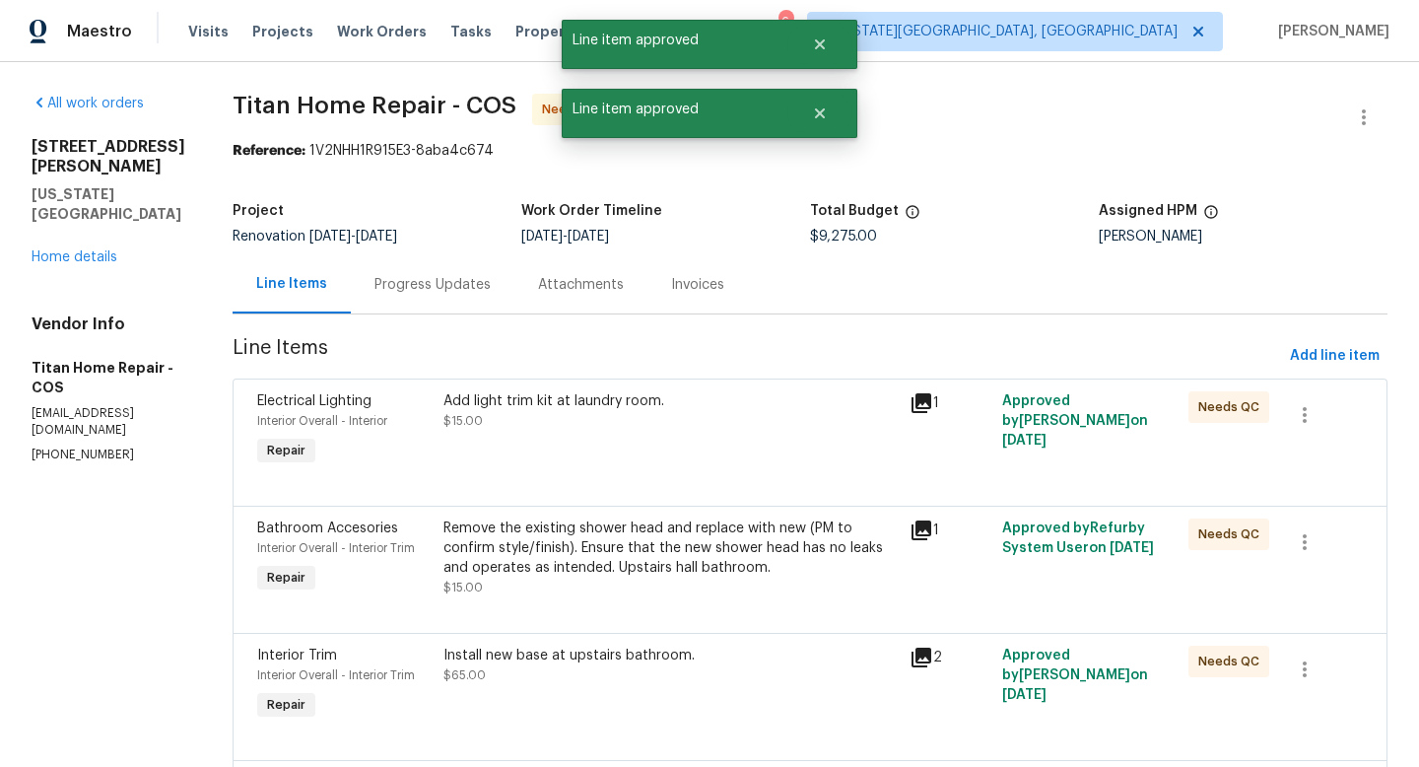
click at [636, 425] on div "Add light trim kit at laundry room. $15.00" at bounding box center [671, 410] width 454 height 39
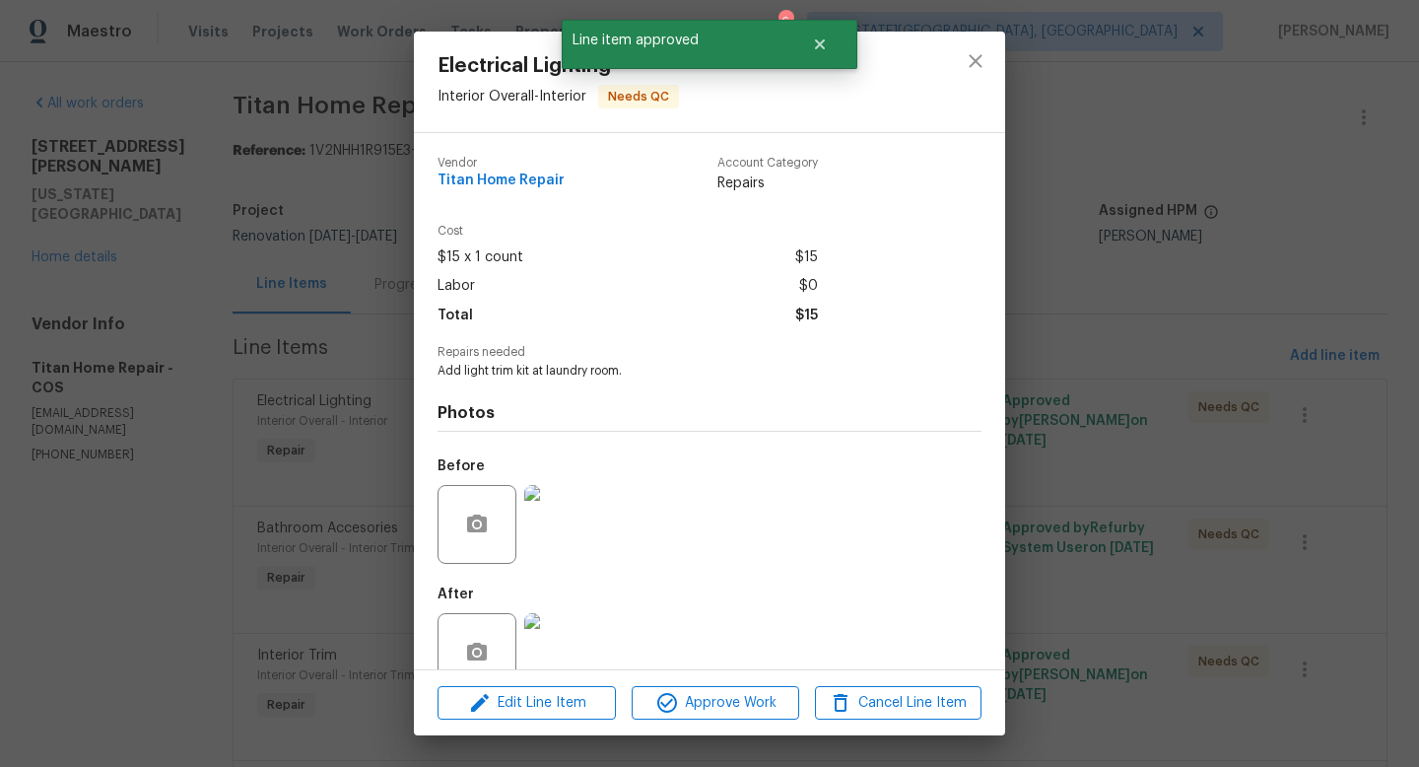
click at [677, 721] on div "Edit Line Item Approve Work Cancel Line Item" at bounding box center [709, 703] width 591 height 66
click at [677, 706] on icon "button" at bounding box center [667, 703] width 24 height 24
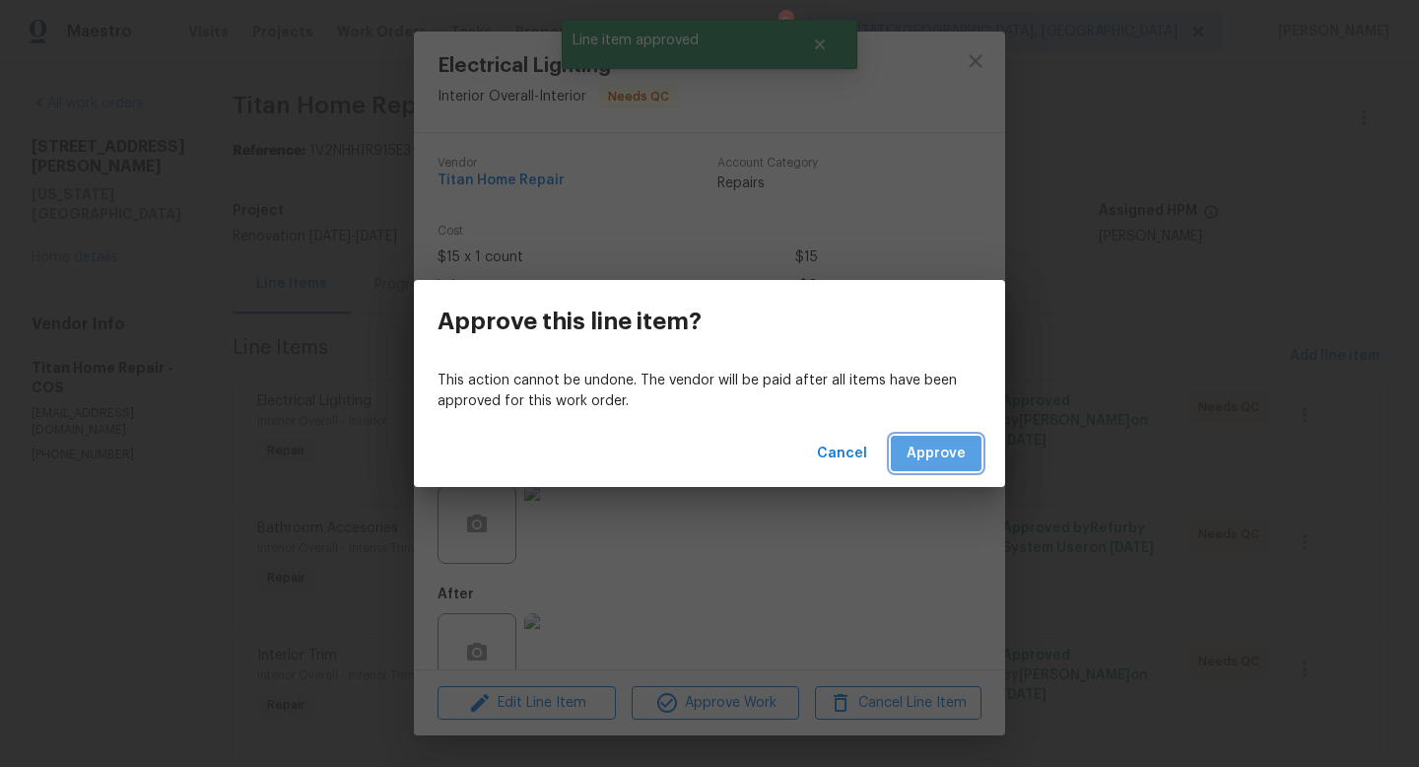
click at [947, 456] on span "Approve" at bounding box center [936, 454] width 59 height 25
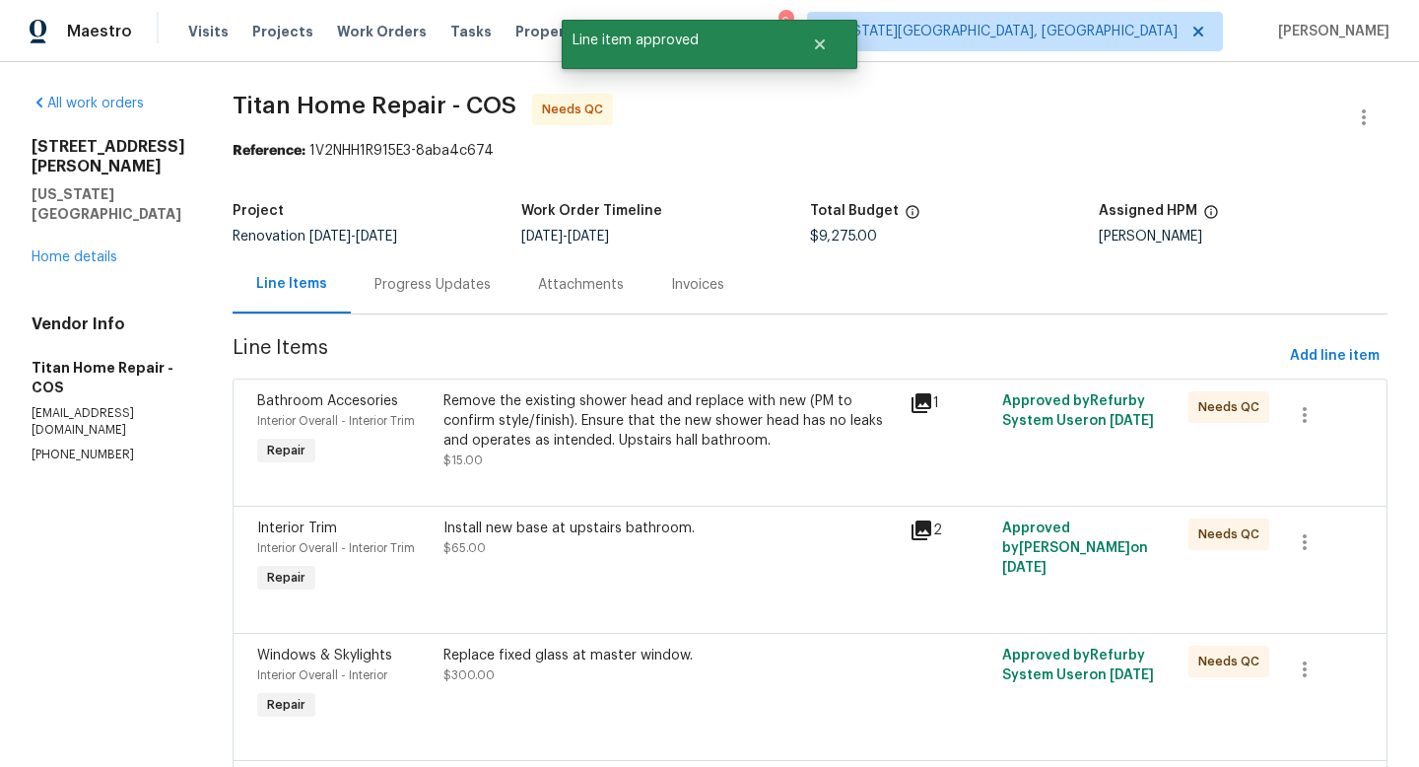
click at [620, 455] on div "Remove the existing shower head and replace with new (PM to confirm style/finis…" at bounding box center [671, 430] width 454 height 79
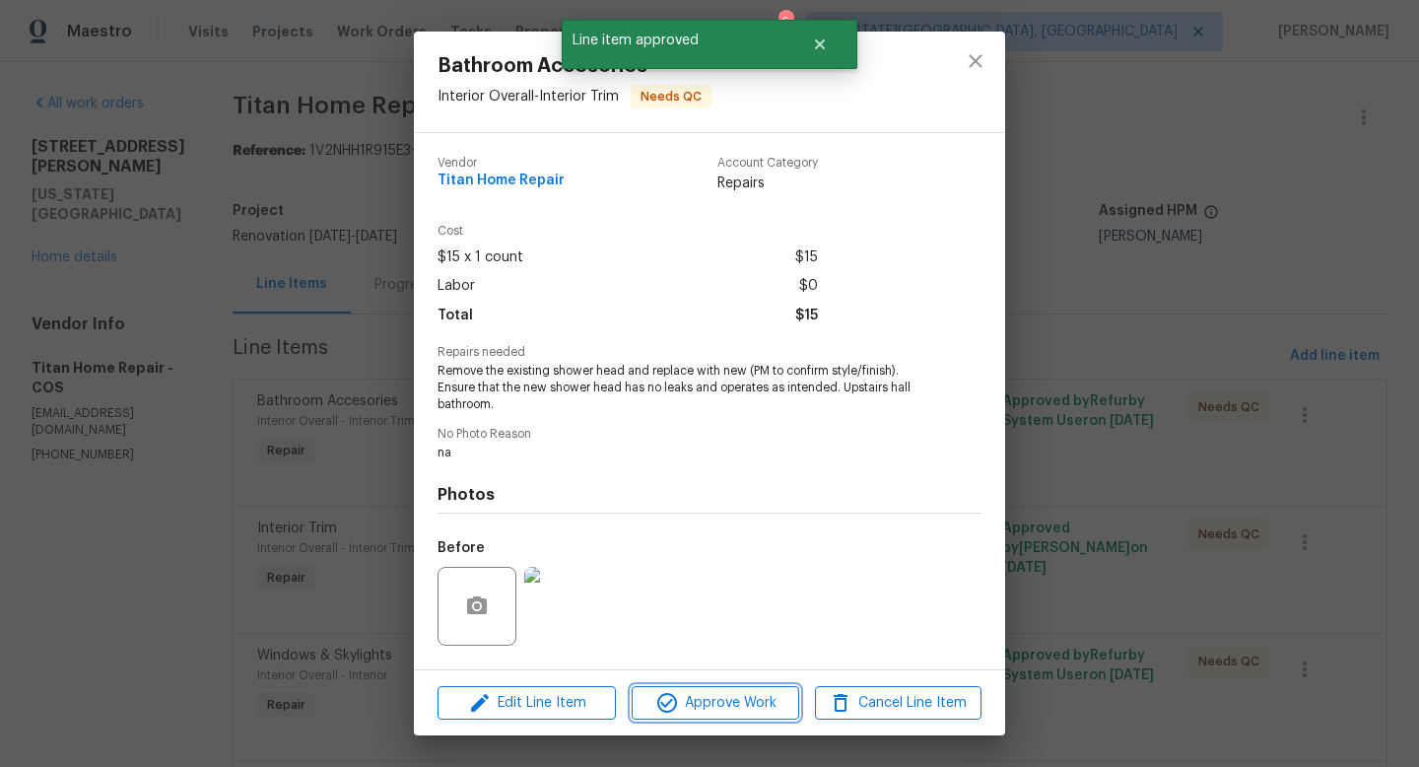
click at [707, 707] on span "Approve Work" at bounding box center [715, 703] width 155 height 25
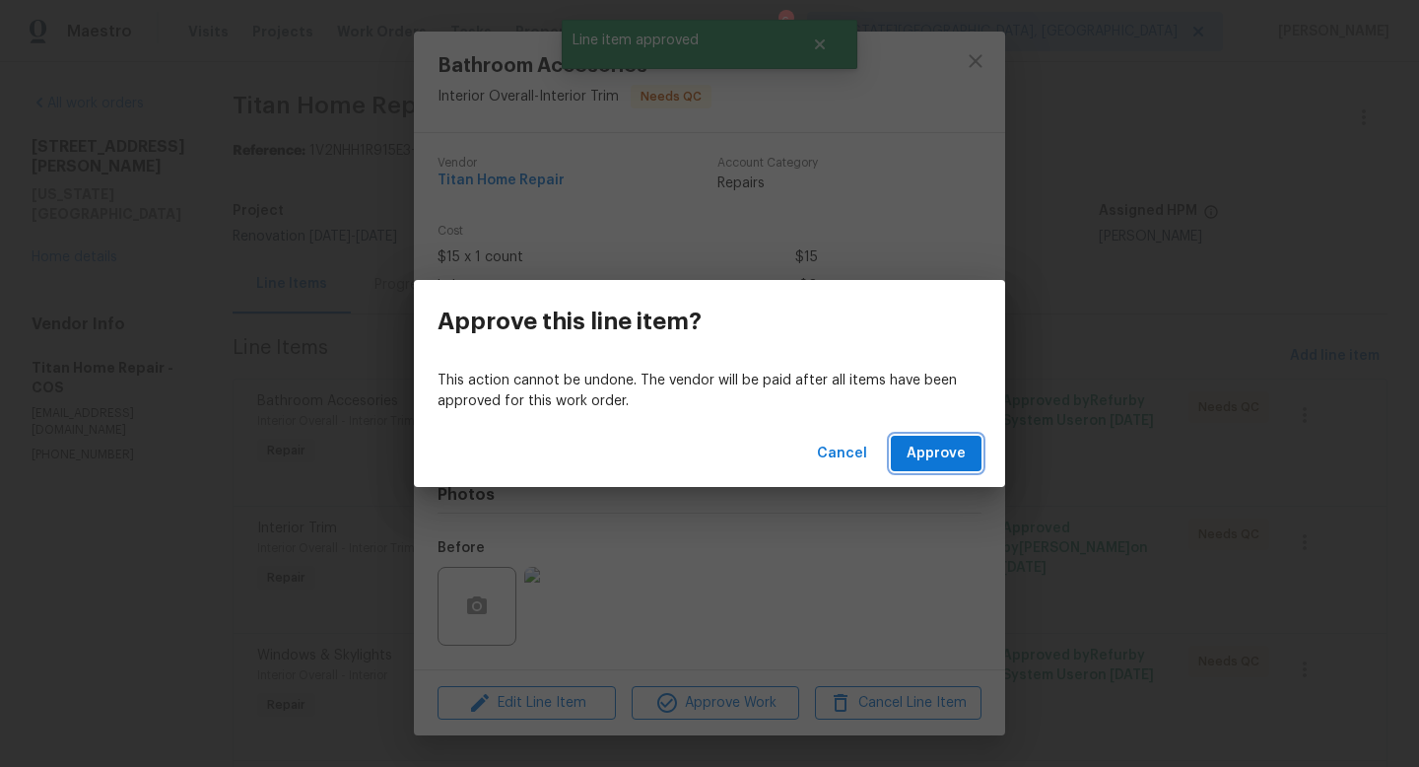
click at [961, 445] on span "Approve" at bounding box center [936, 454] width 59 height 25
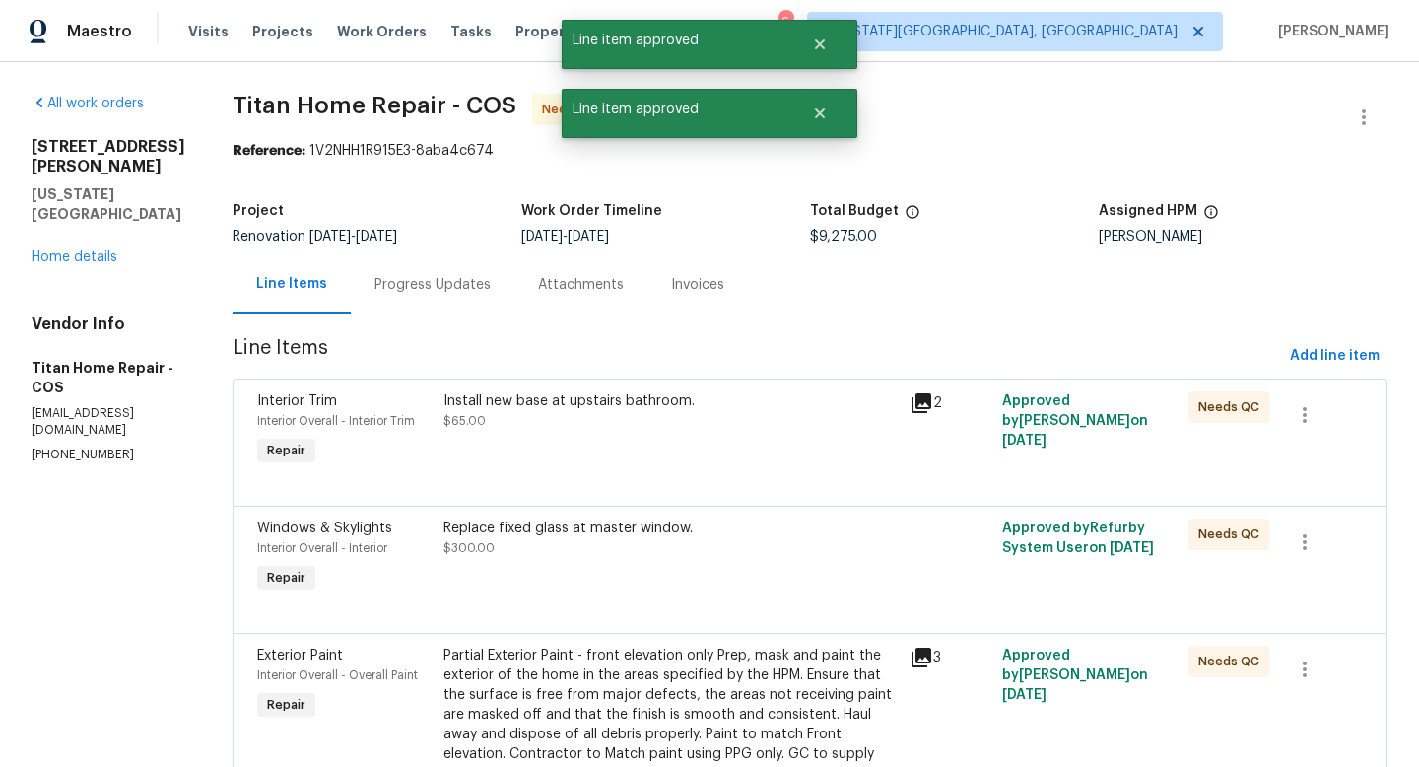
click at [593, 447] on div "Install new base at upstairs bathroom. $65.00" at bounding box center [671, 430] width 466 height 91
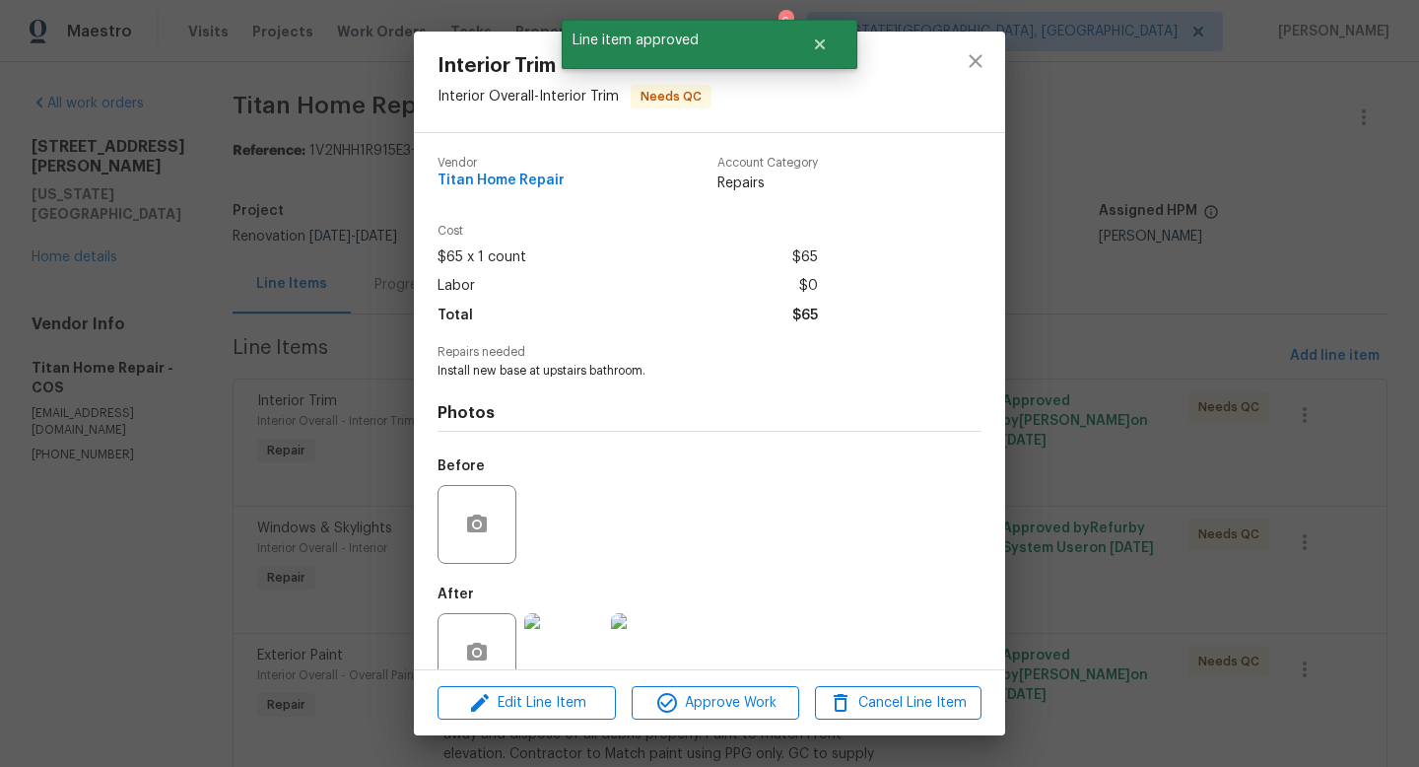
scroll to position [42, 0]
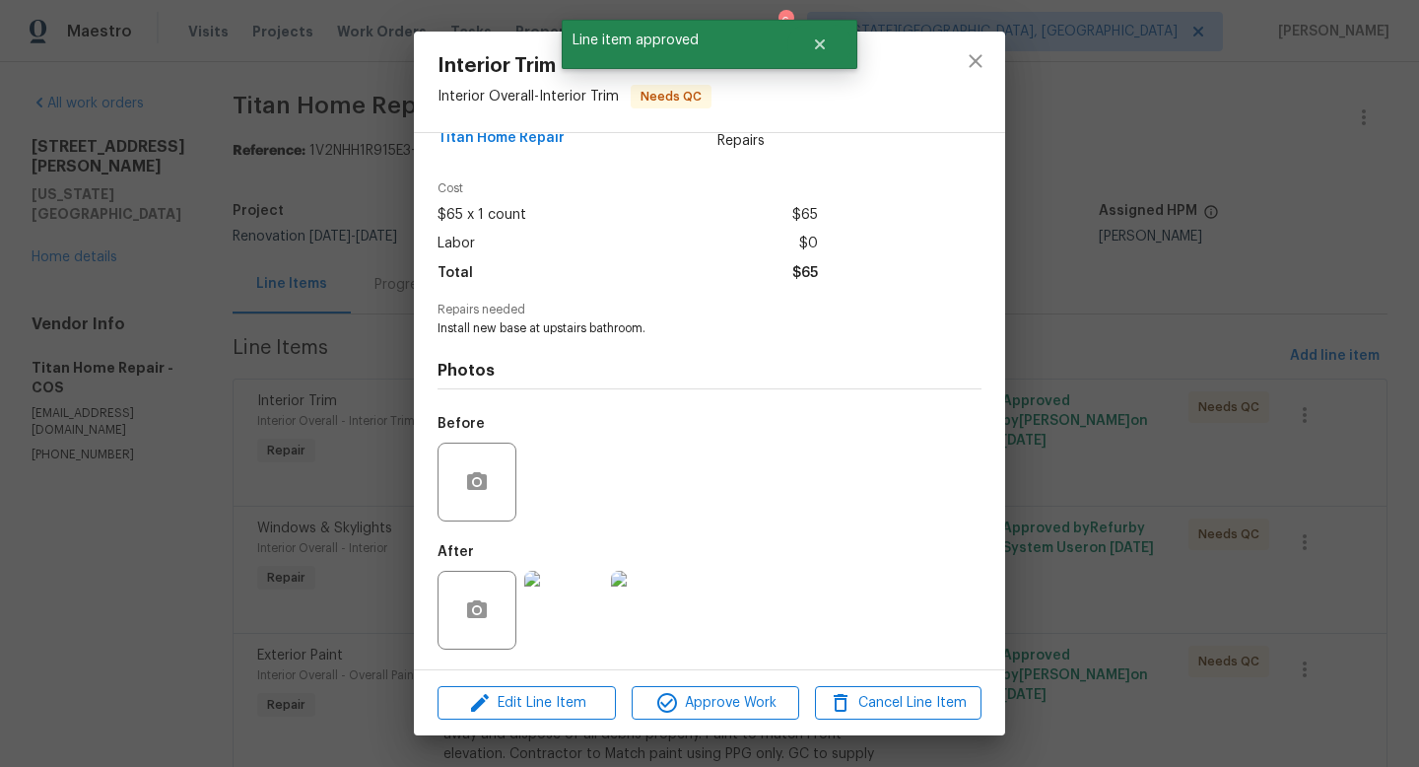
click at [720, 723] on div "Edit Line Item Approve Work Cancel Line Item" at bounding box center [709, 703] width 591 height 66
click at [721, 711] on span "Approve Work" at bounding box center [715, 703] width 155 height 25
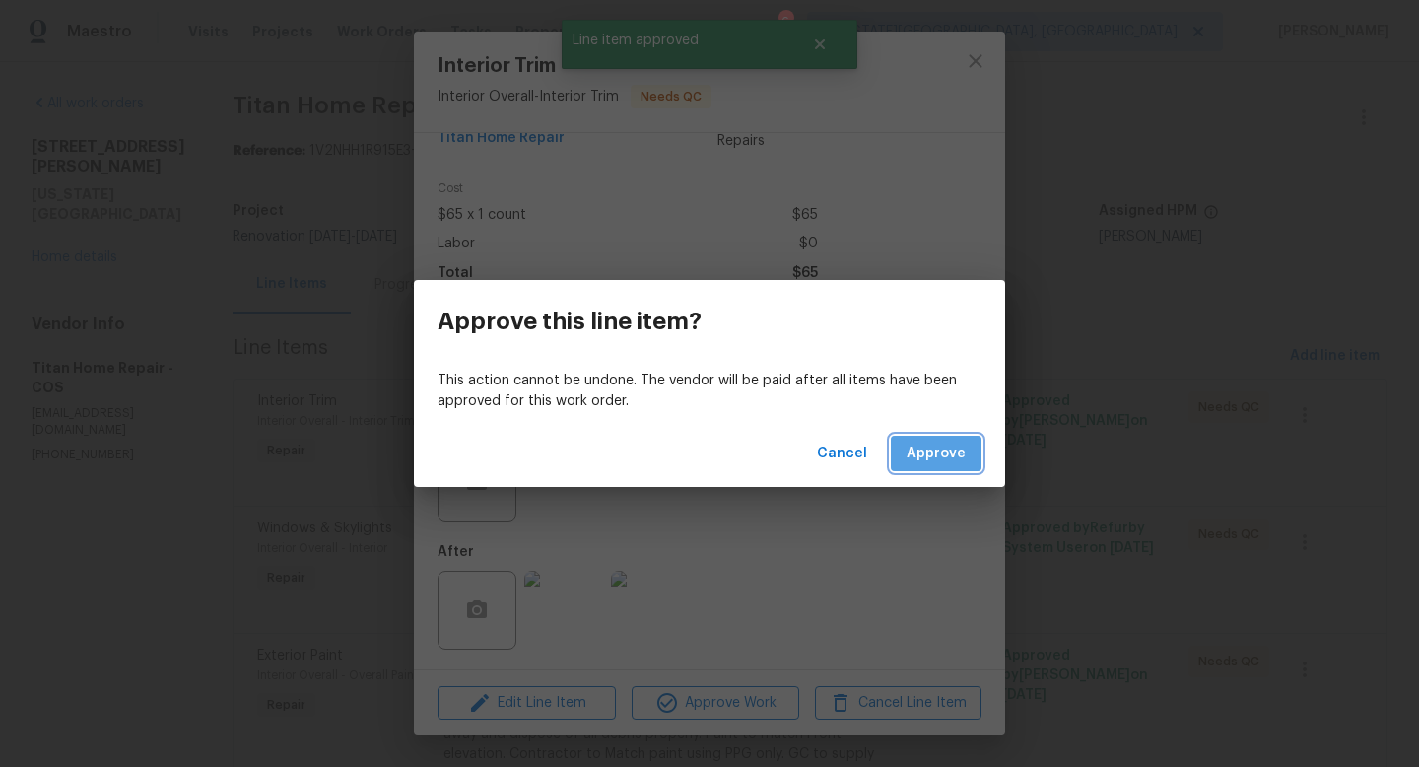
click at [936, 448] on span "Approve" at bounding box center [936, 454] width 59 height 25
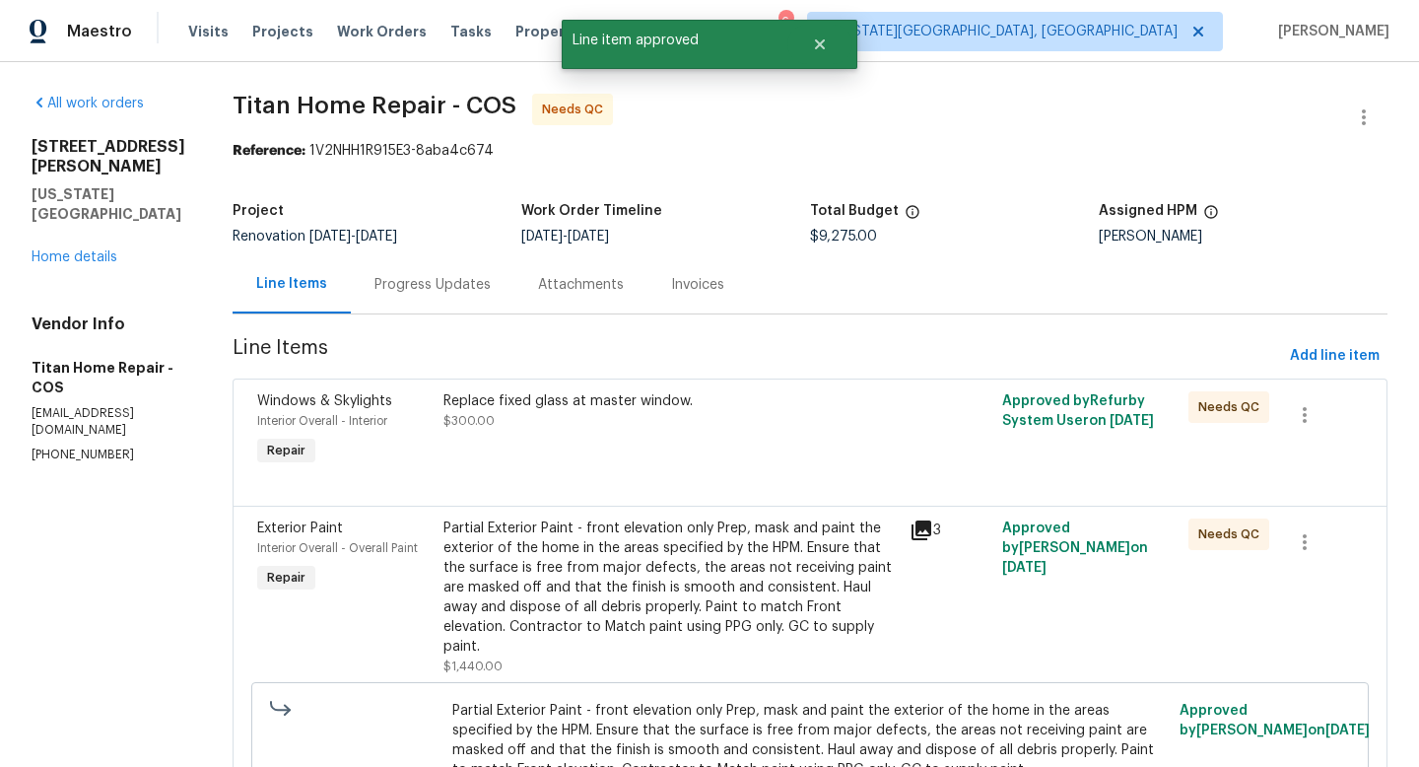
click at [630, 410] on div "Replace fixed glass at master window." at bounding box center [671, 401] width 454 height 20
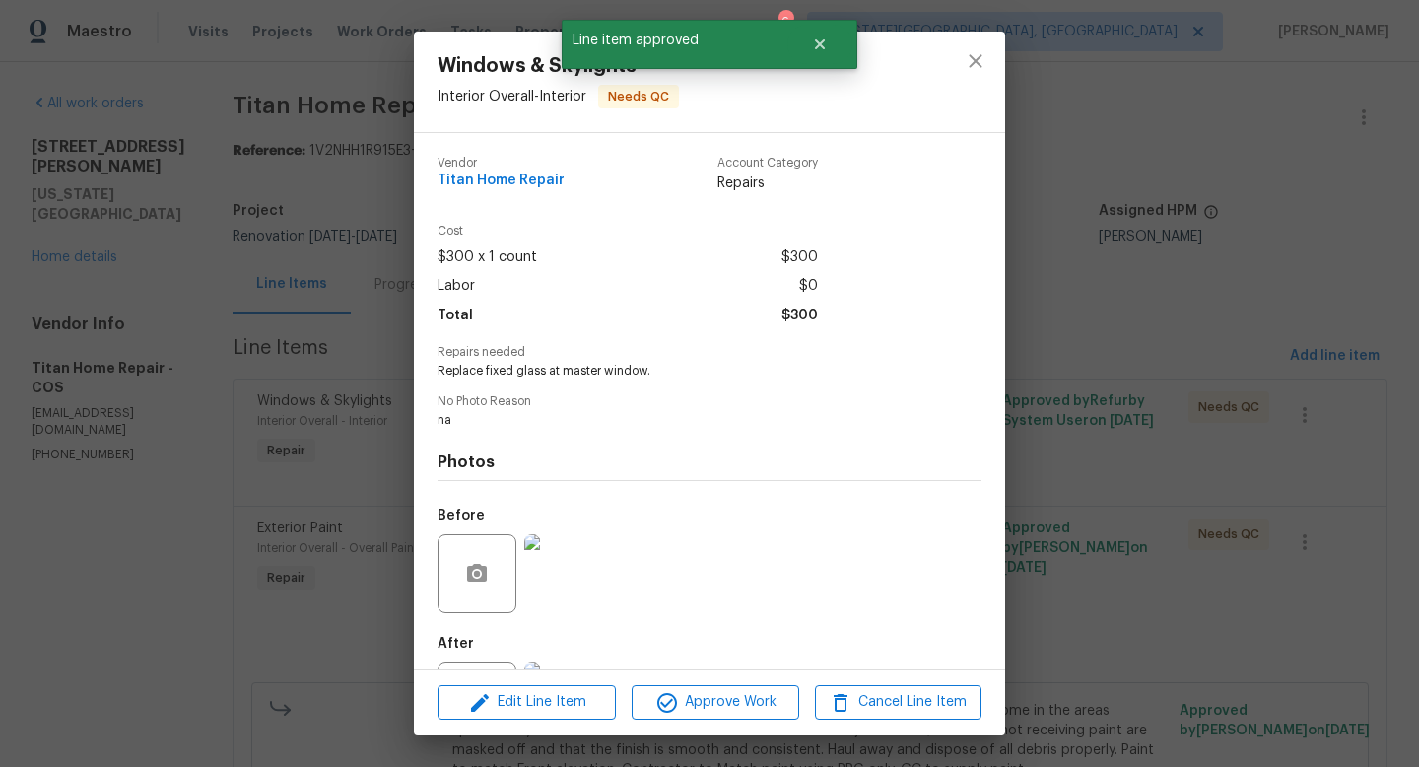
click at [700, 677] on div "Edit Line Item Approve Work Cancel Line Item" at bounding box center [709, 702] width 591 height 66
click at [700, 691] on span "Approve Work" at bounding box center [715, 702] width 155 height 25
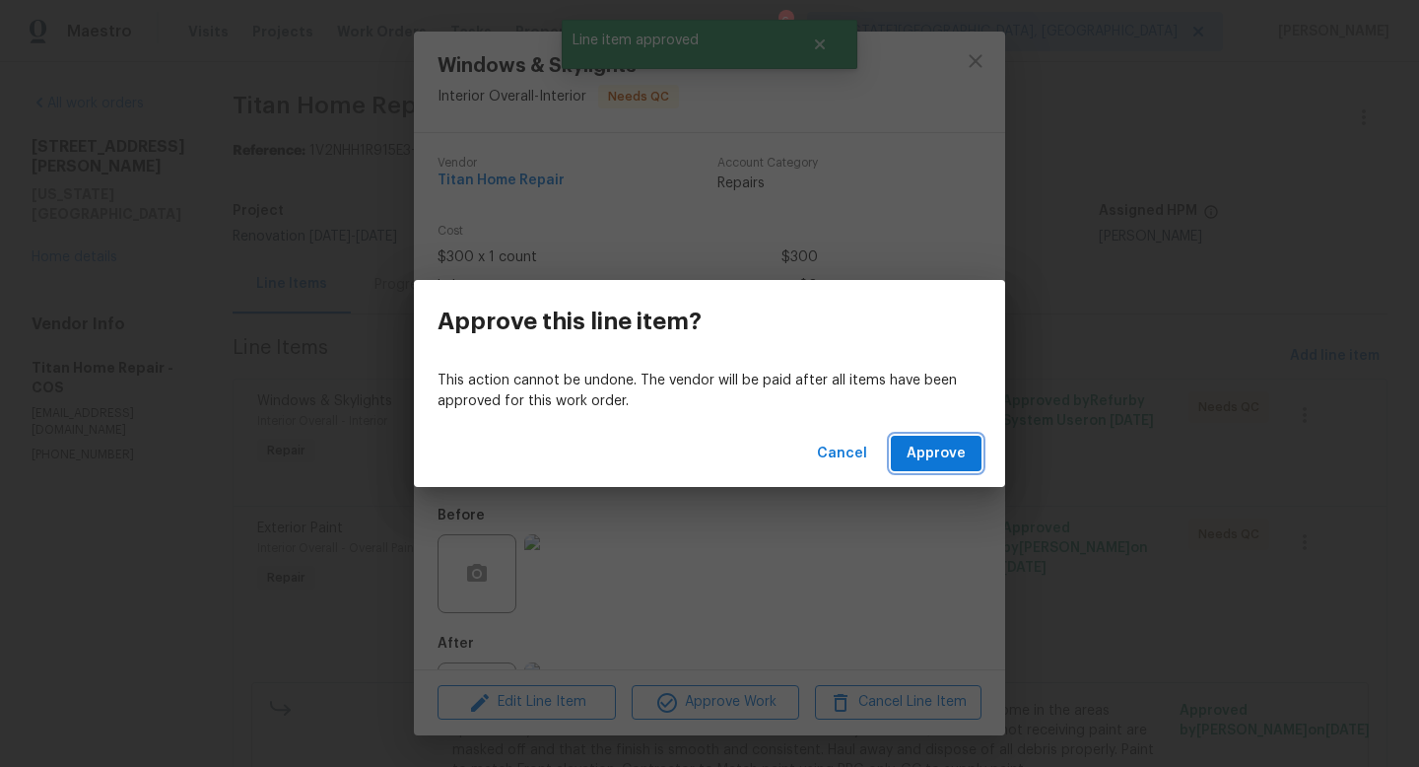
click at [900, 457] on button "Approve" at bounding box center [936, 454] width 91 height 36
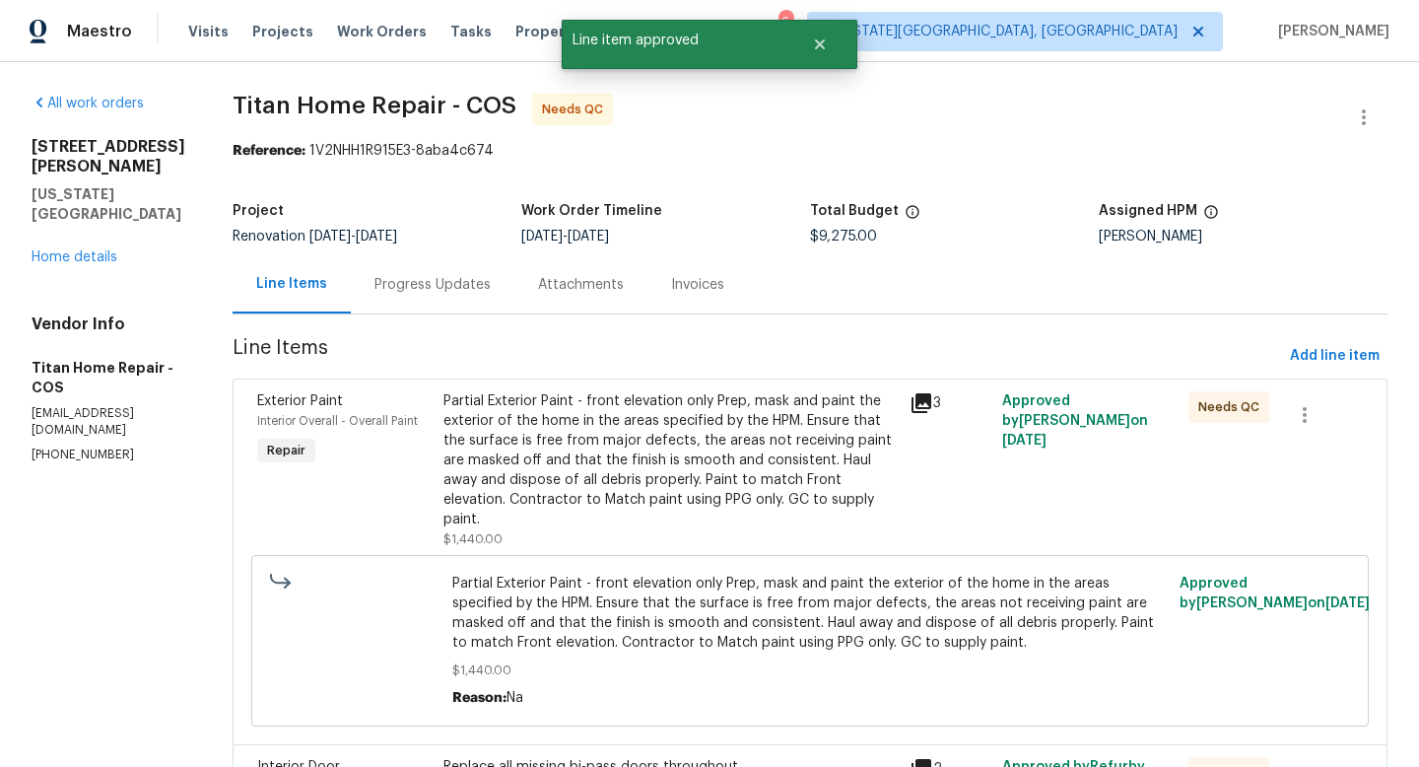
click at [627, 426] on div "Partial Exterior Paint - front elevation only Prep, mask and paint the exterior…" at bounding box center [671, 460] width 454 height 138
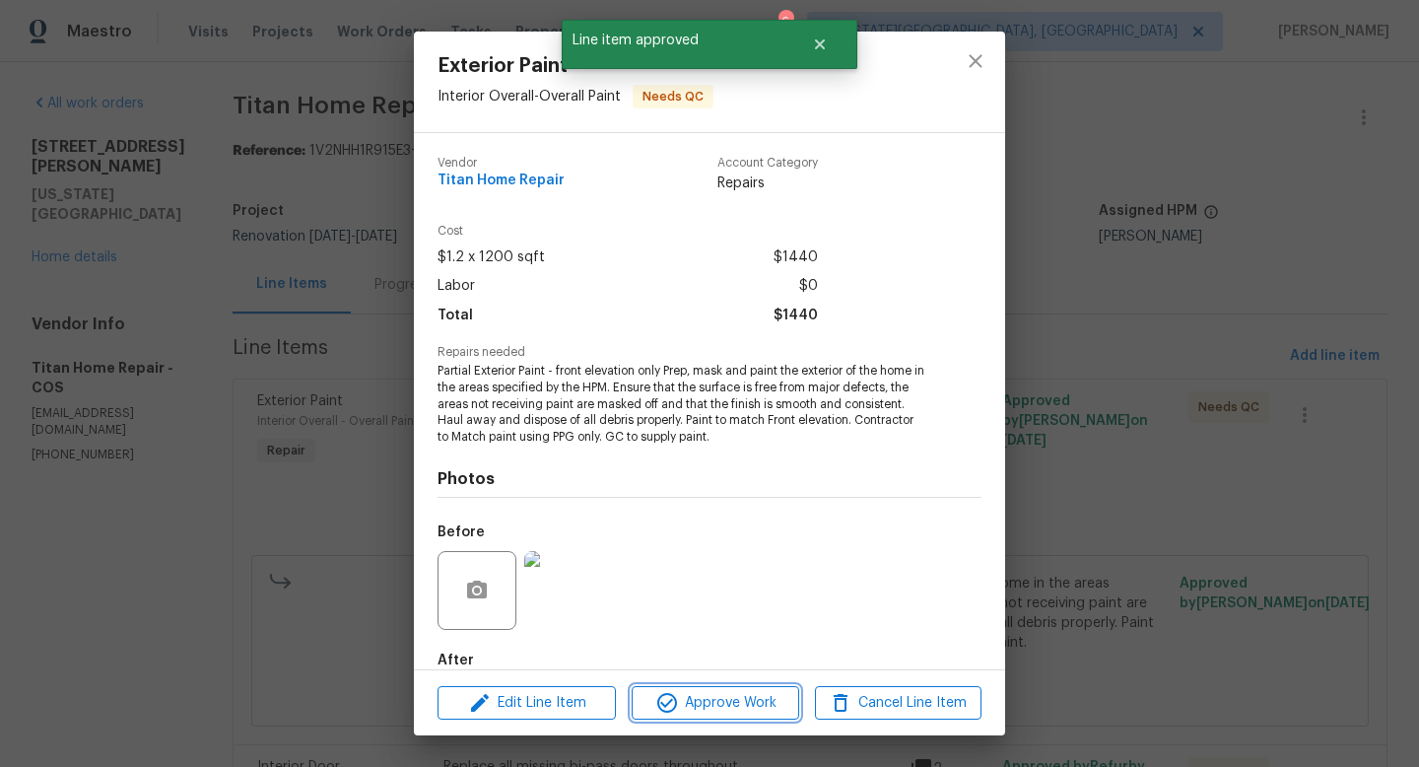
click at [763, 707] on span "Approve Work" at bounding box center [715, 703] width 155 height 25
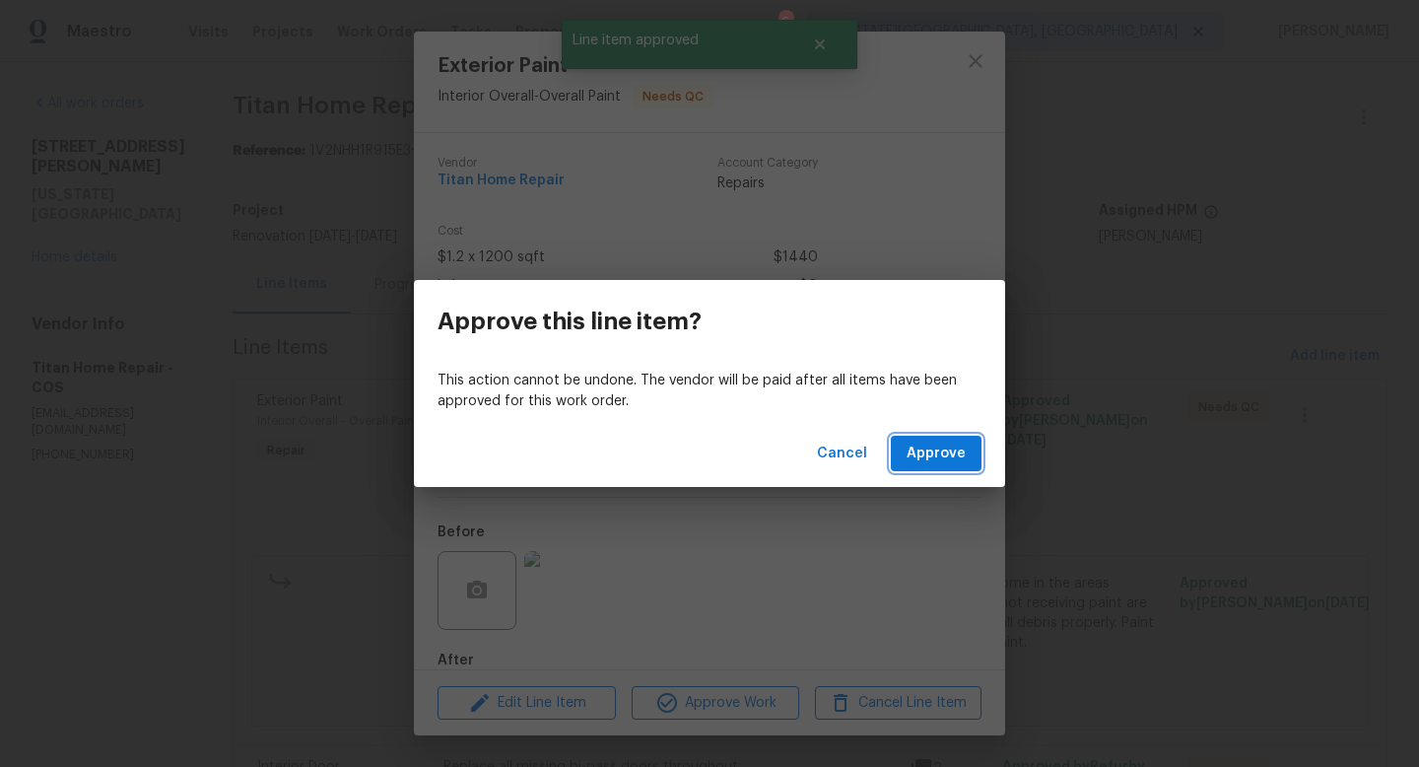
click at [949, 446] on span "Approve" at bounding box center [936, 454] width 59 height 25
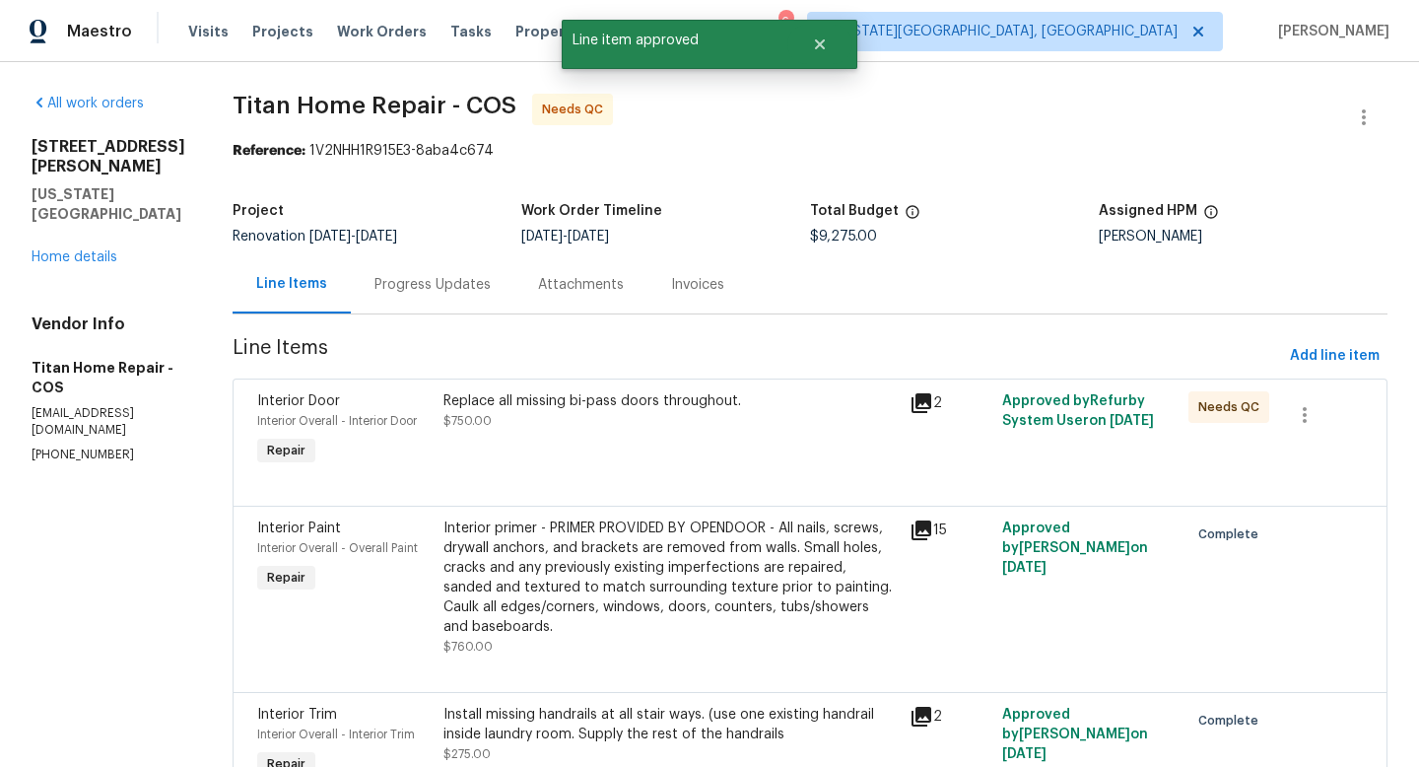
click at [728, 438] on div "Replace all missing bi-pass doors throughout. $750.00" at bounding box center [671, 430] width 466 height 91
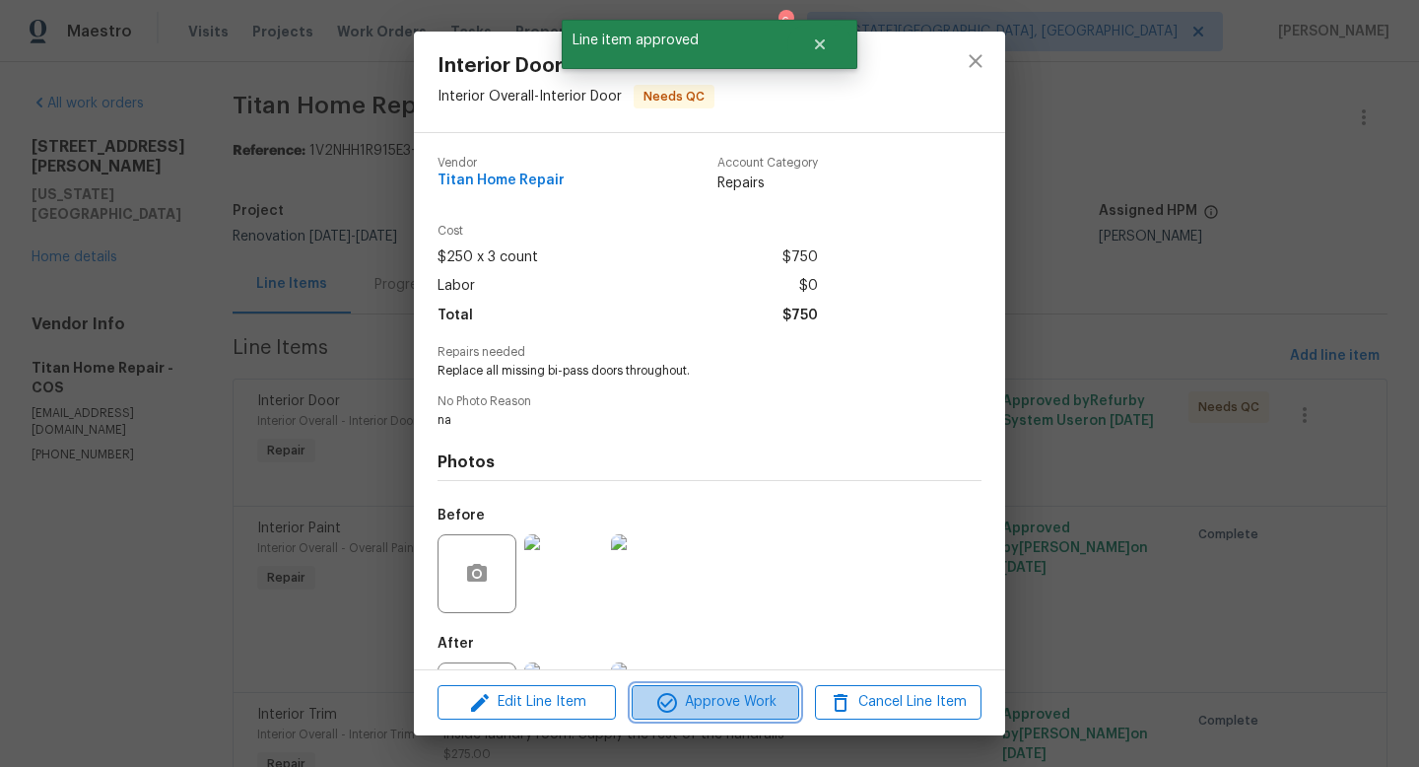
click at [733, 702] on span "Approve Work" at bounding box center [715, 702] width 155 height 25
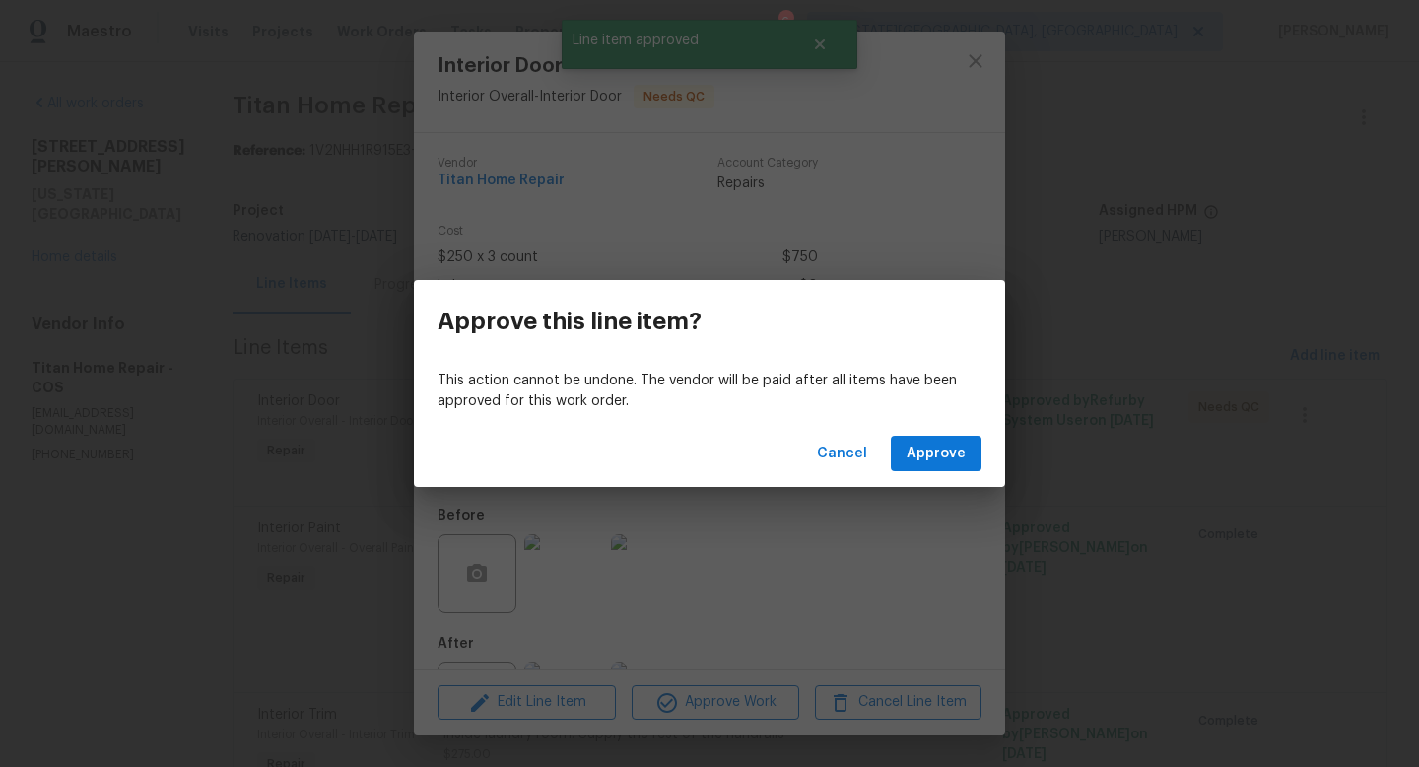
click at [937, 434] on div "Cancel Approve" at bounding box center [709, 454] width 591 height 68
click at [937, 440] on button "Approve" at bounding box center [936, 454] width 91 height 36
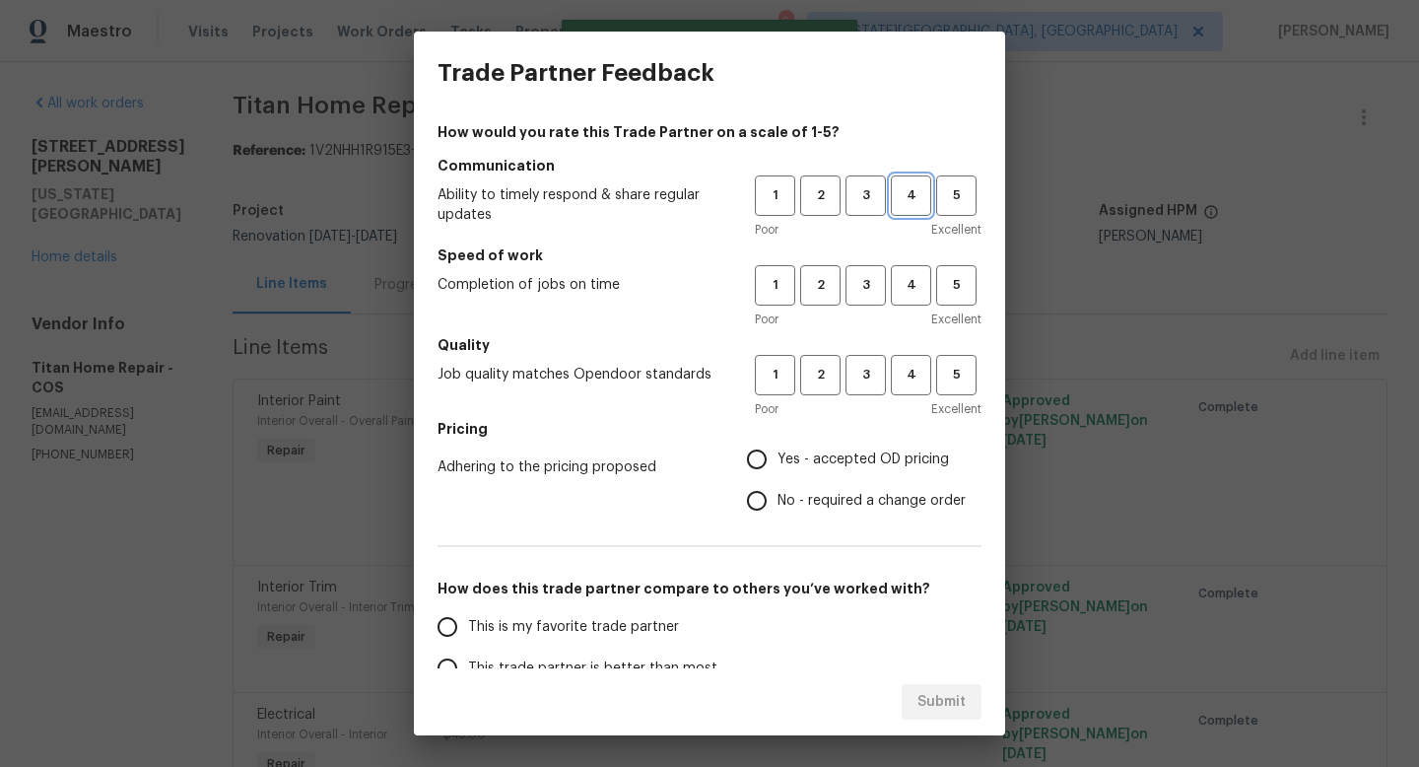
click at [910, 198] on span "4" at bounding box center [911, 195] width 36 height 23
click at [911, 302] on button "4" at bounding box center [911, 285] width 40 height 40
click at [863, 383] on span "3" at bounding box center [866, 375] width 36 height 23
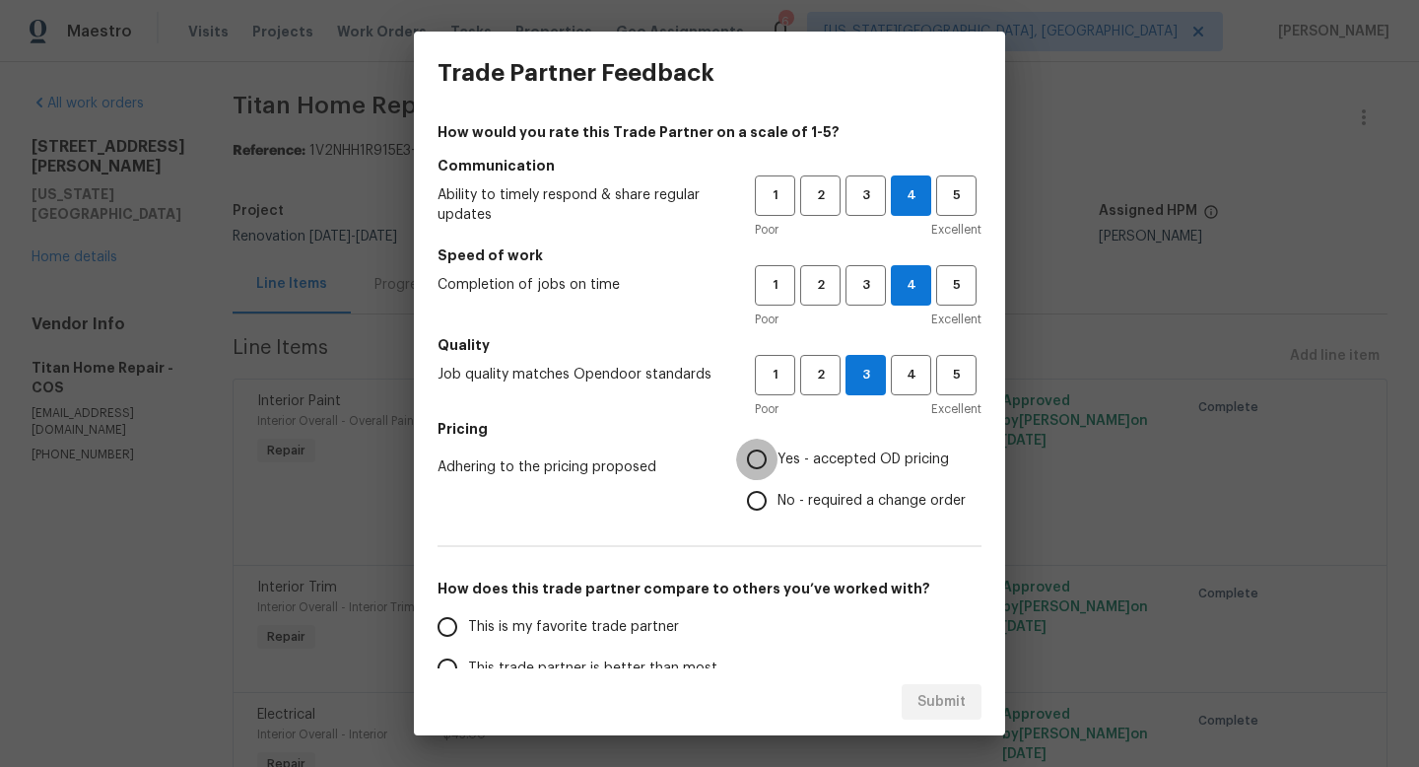
click at [754, 457] on input "Yes - accepted OD pricing" at bounding box center [756, 459] width 41 height 41
radio input "true"
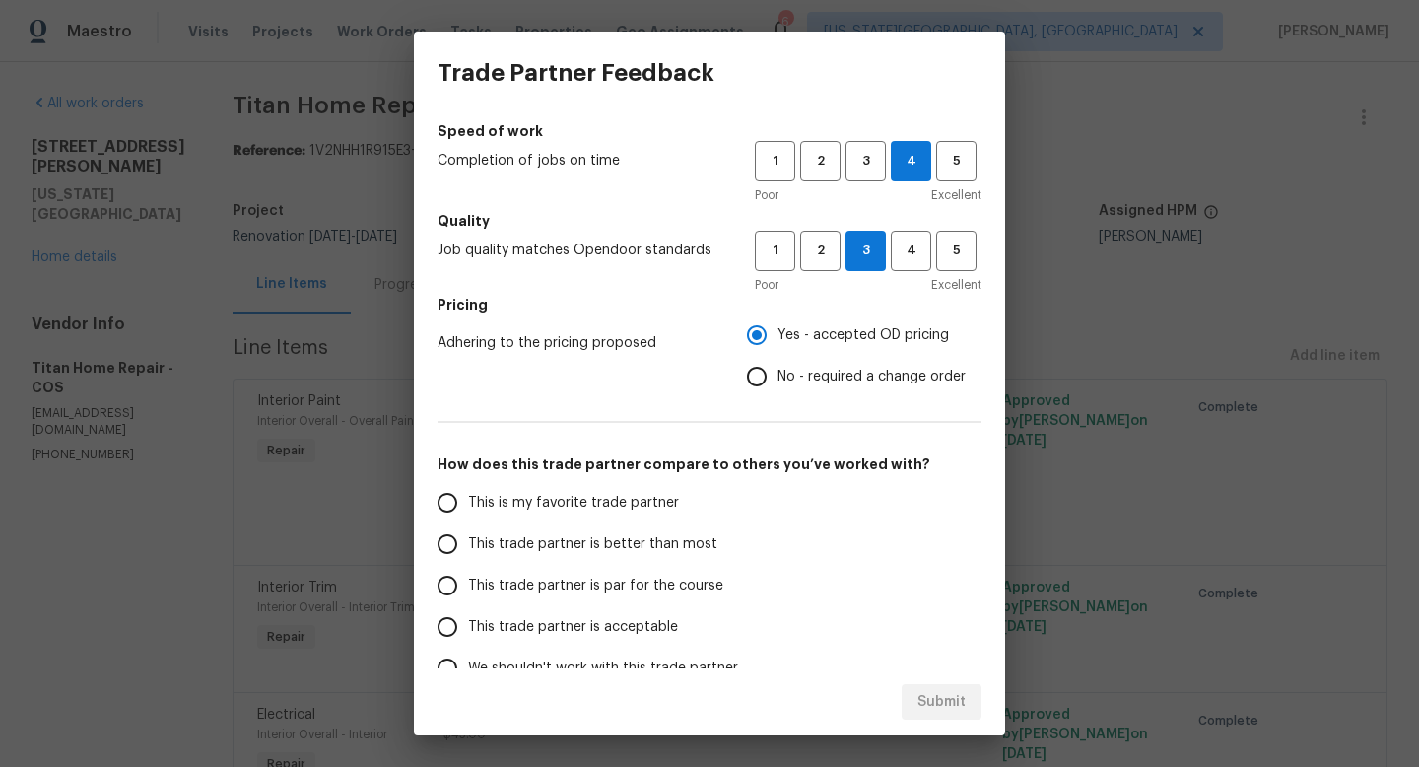
scroll to position [234, 0]
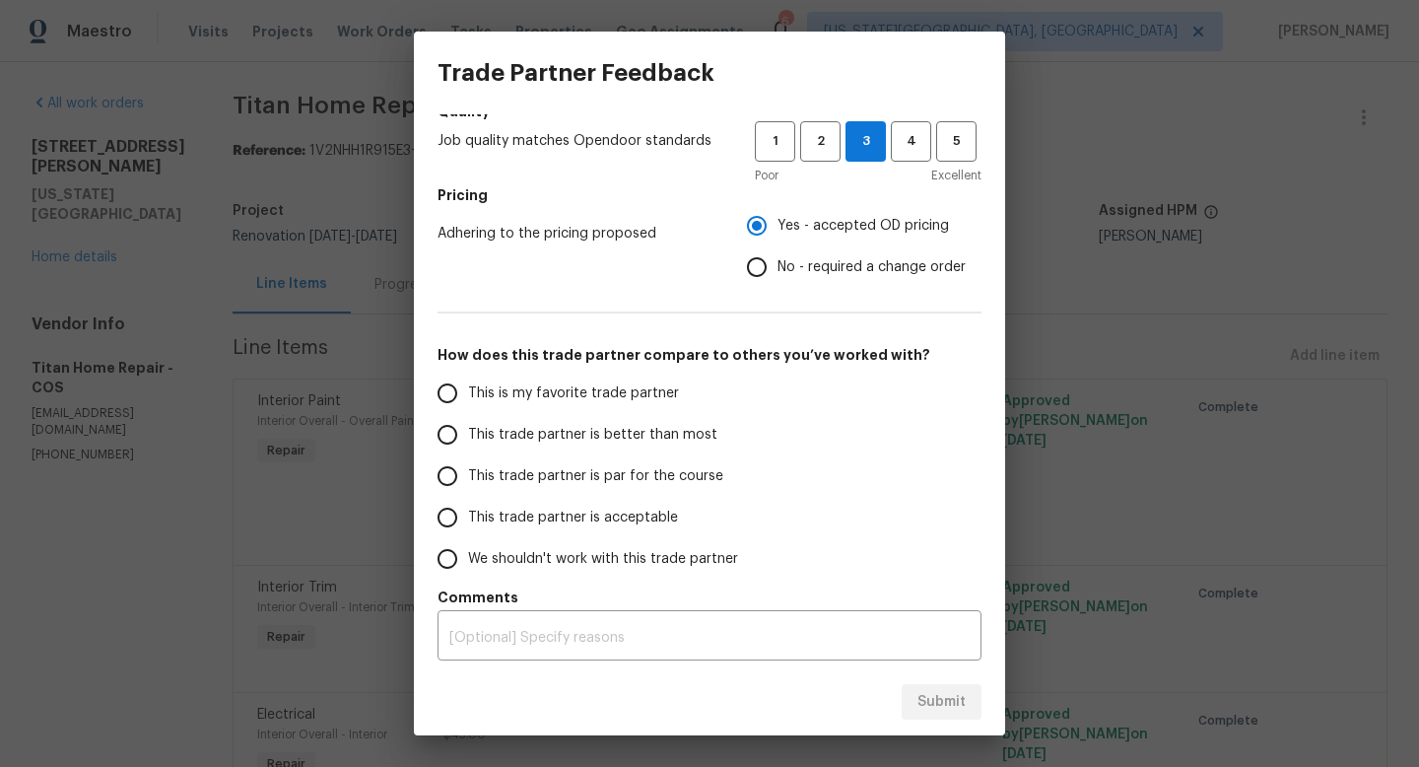
click at [487, 438] on span "This trade partner is better than most" at bounding box center [592, 435] width 249 height 21
click at [468, 438] on input "This trade partner is better than most" at bounding box center [447, 434] width 41 height 41
radio input "false"
click at [473, 471] on span "This trade partner is par for the course" at bounding box center [595, 476] width 255 height 21
click at [468, 471] on input "This trade partner is par for the course" at bounding box center [447, 475] width 41 height 41
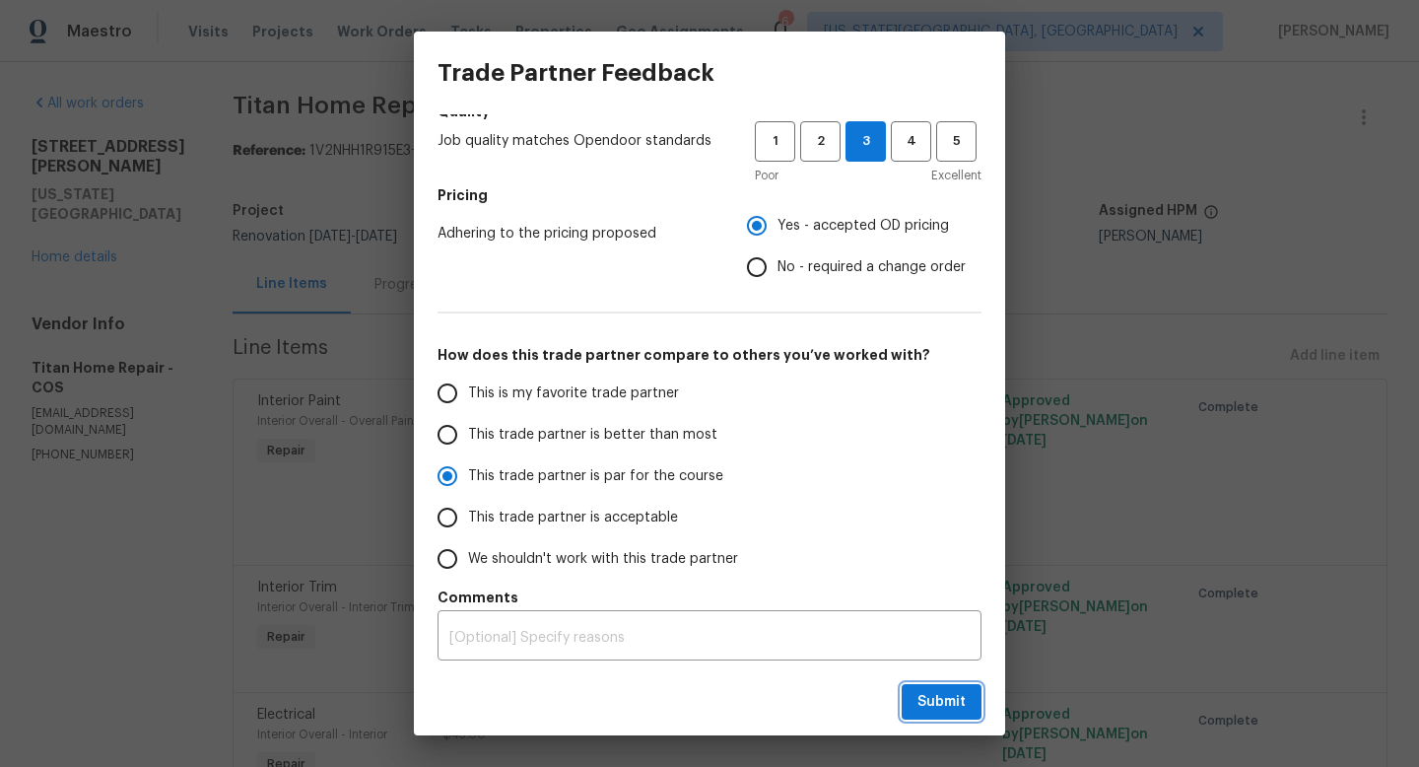
click at [927, 705] on span "Submit" at bounding box center [942, 702] width 48 height 25
radio input "true"
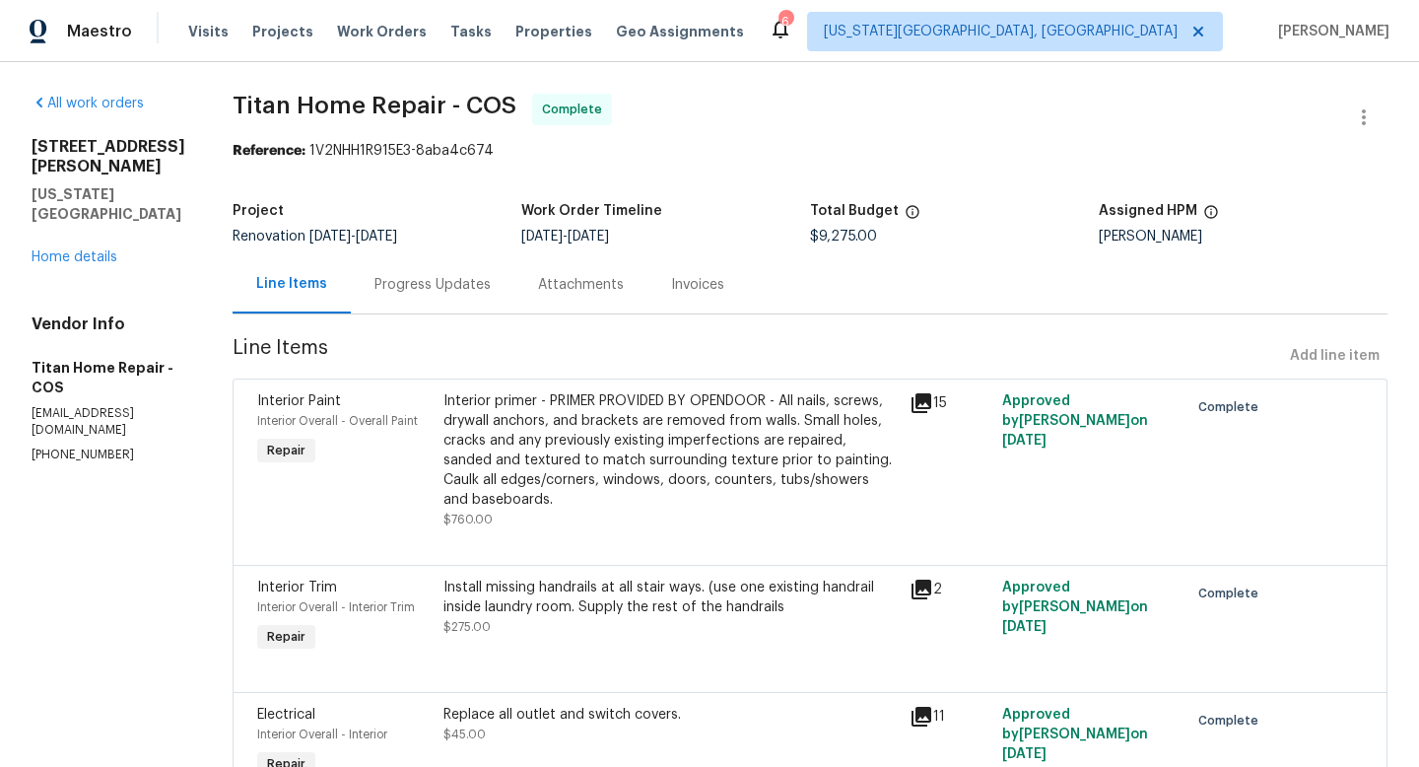
radio input "false"
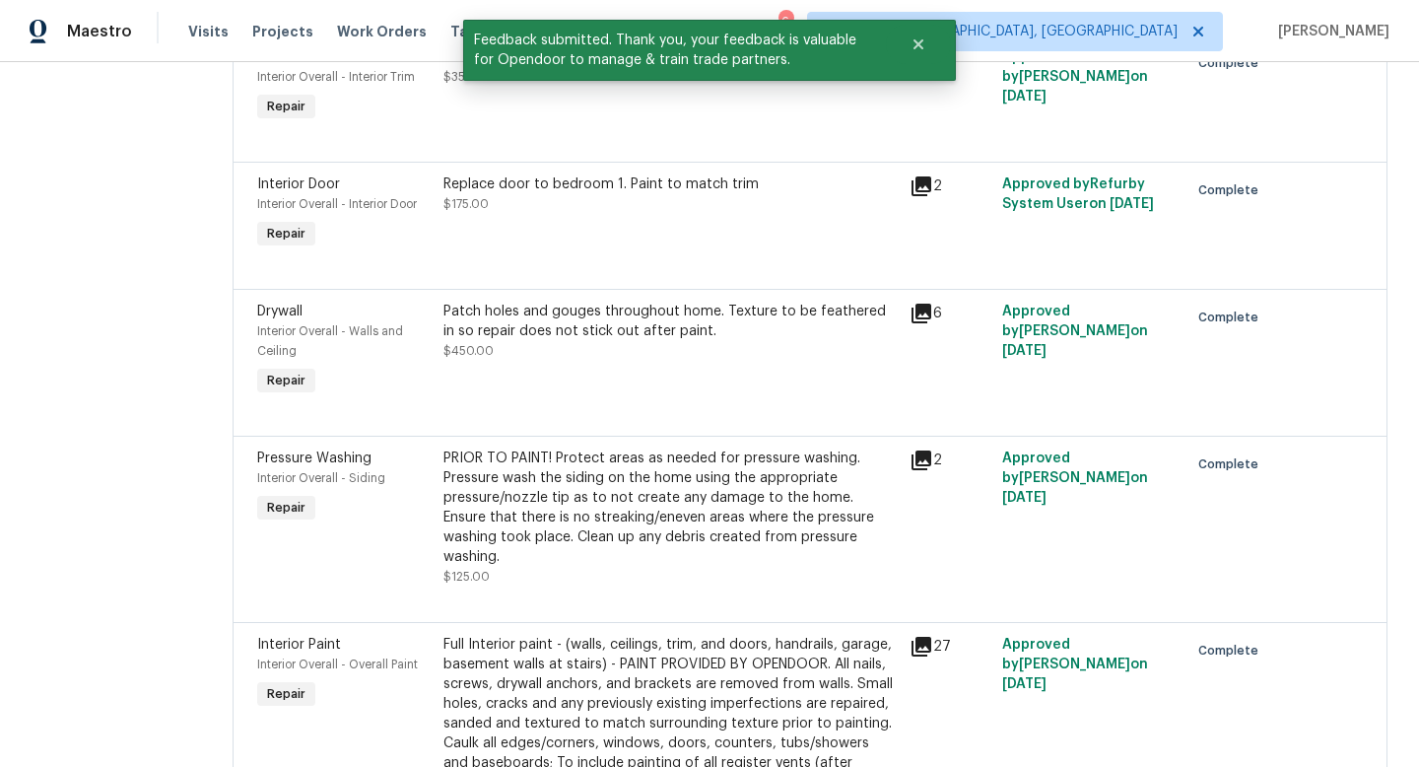
scroll to position [0, 0]
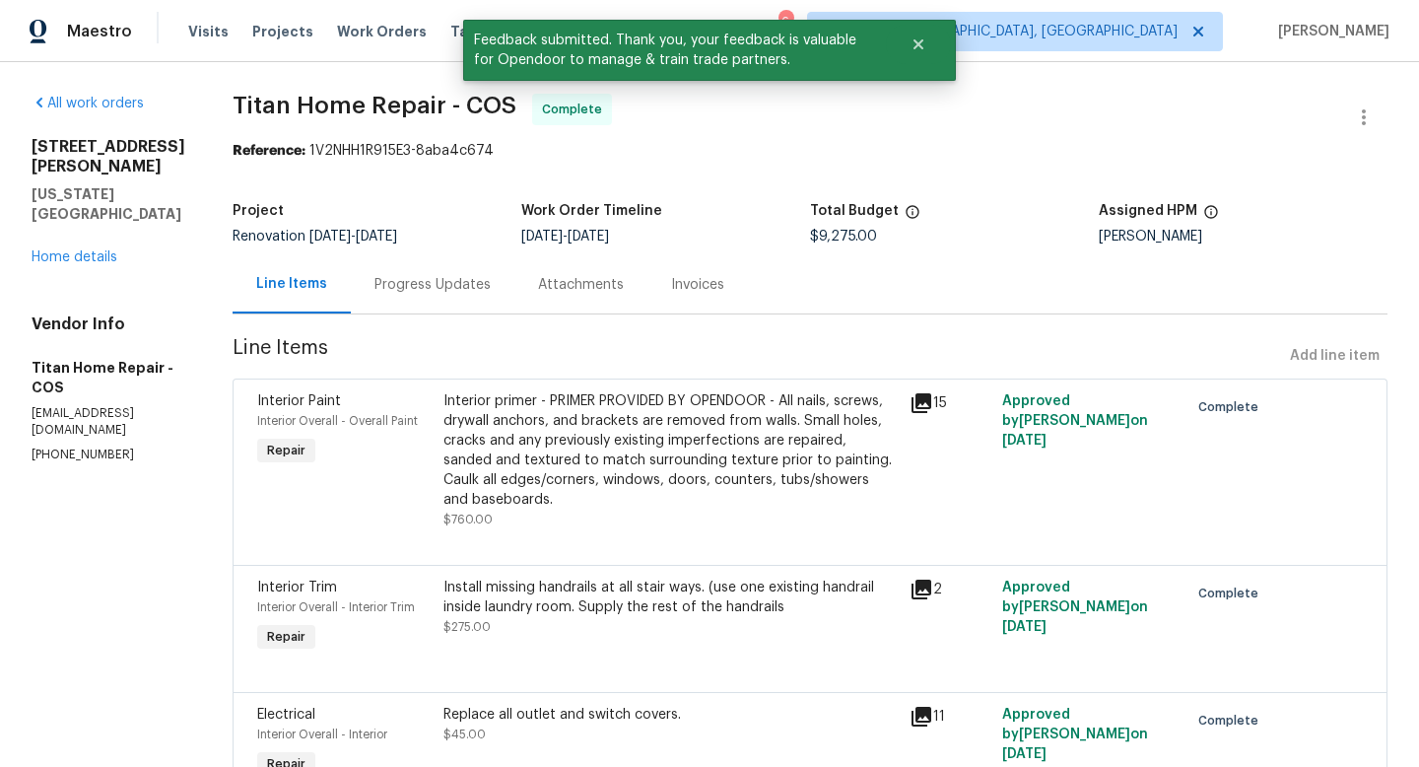
click at [418, 284] on div "Progress Updates" at bounding box center [433, 285] width 116 height 20
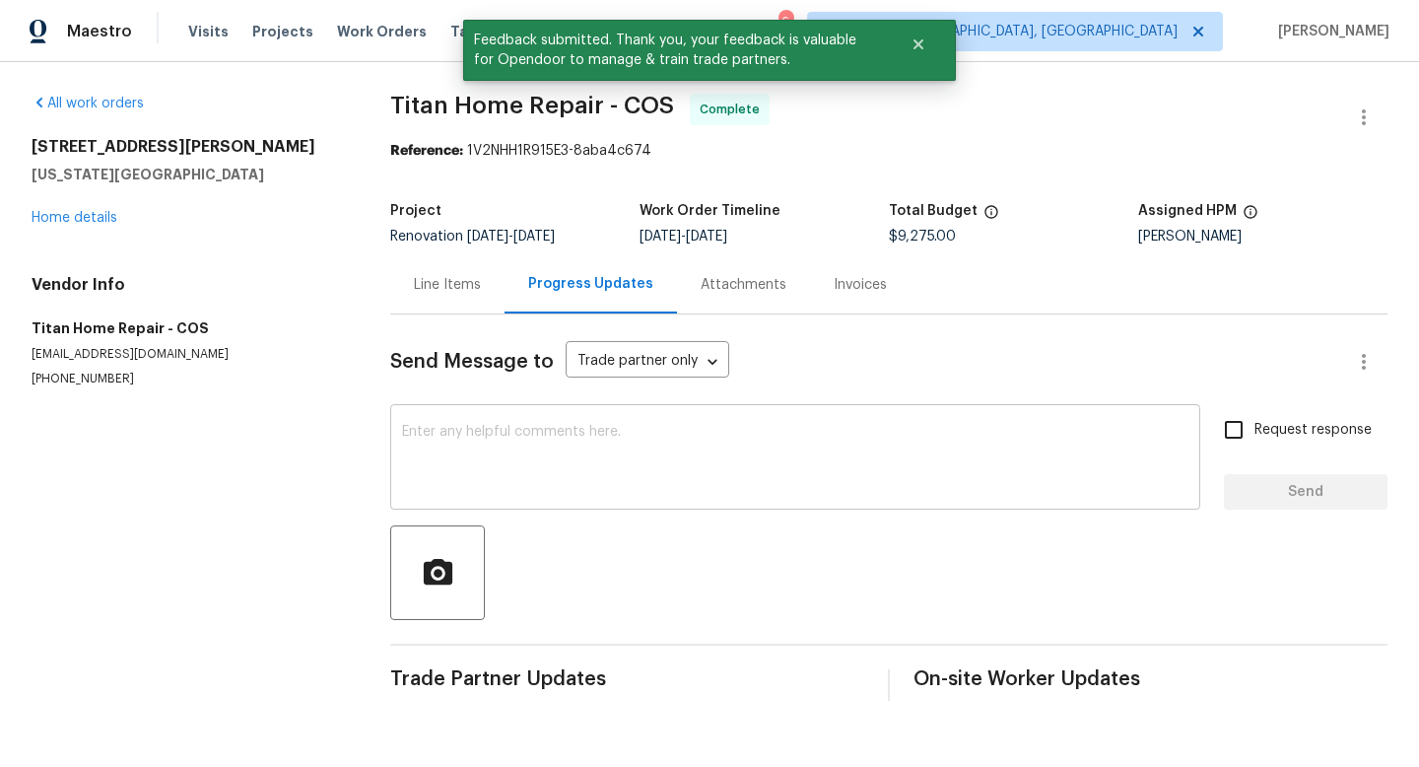
click at [517, 490] on textarea at bounding box center [795, 459] width 787 height 69
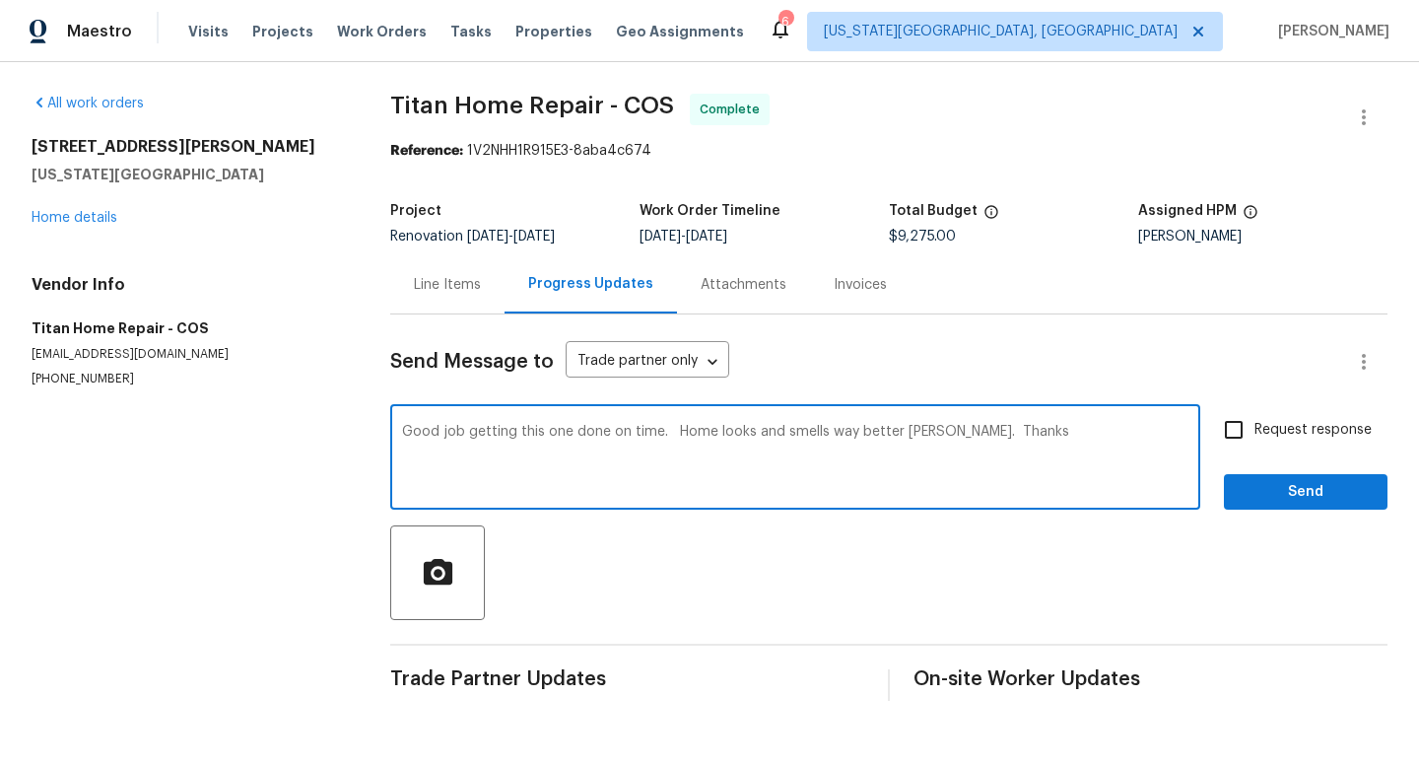
type textarea "Good job getting this one done on time. Home looks and smells way better [PERSO…"
click at [1245, 432] on input "Request response" at bounding box center [1233, 429] width 41 height 41
checkbox input "true"
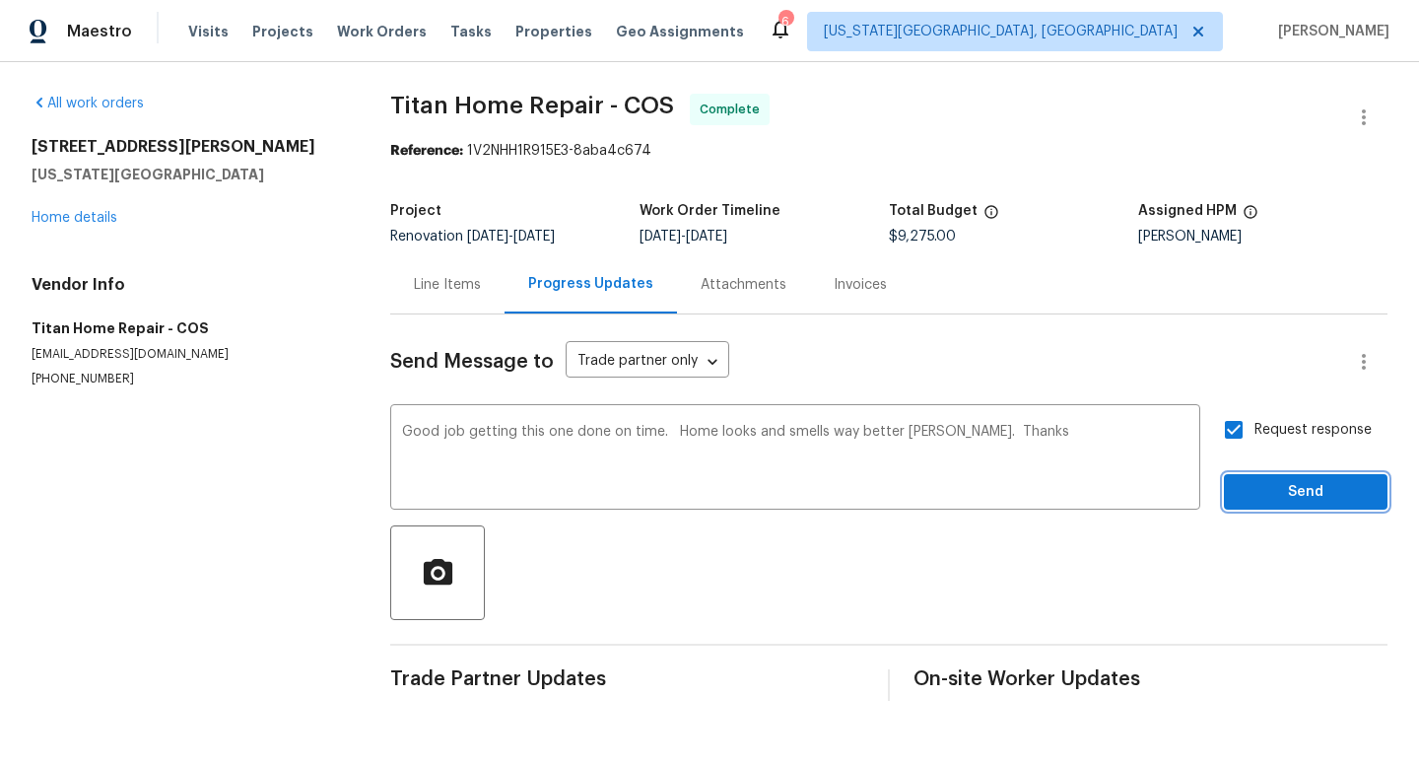
click at [1294, 490] on span "Send" at bounding box center [1306, 492] width 132 height 25
